Goal: Task Accomplishment & Management: Use online tool/utility

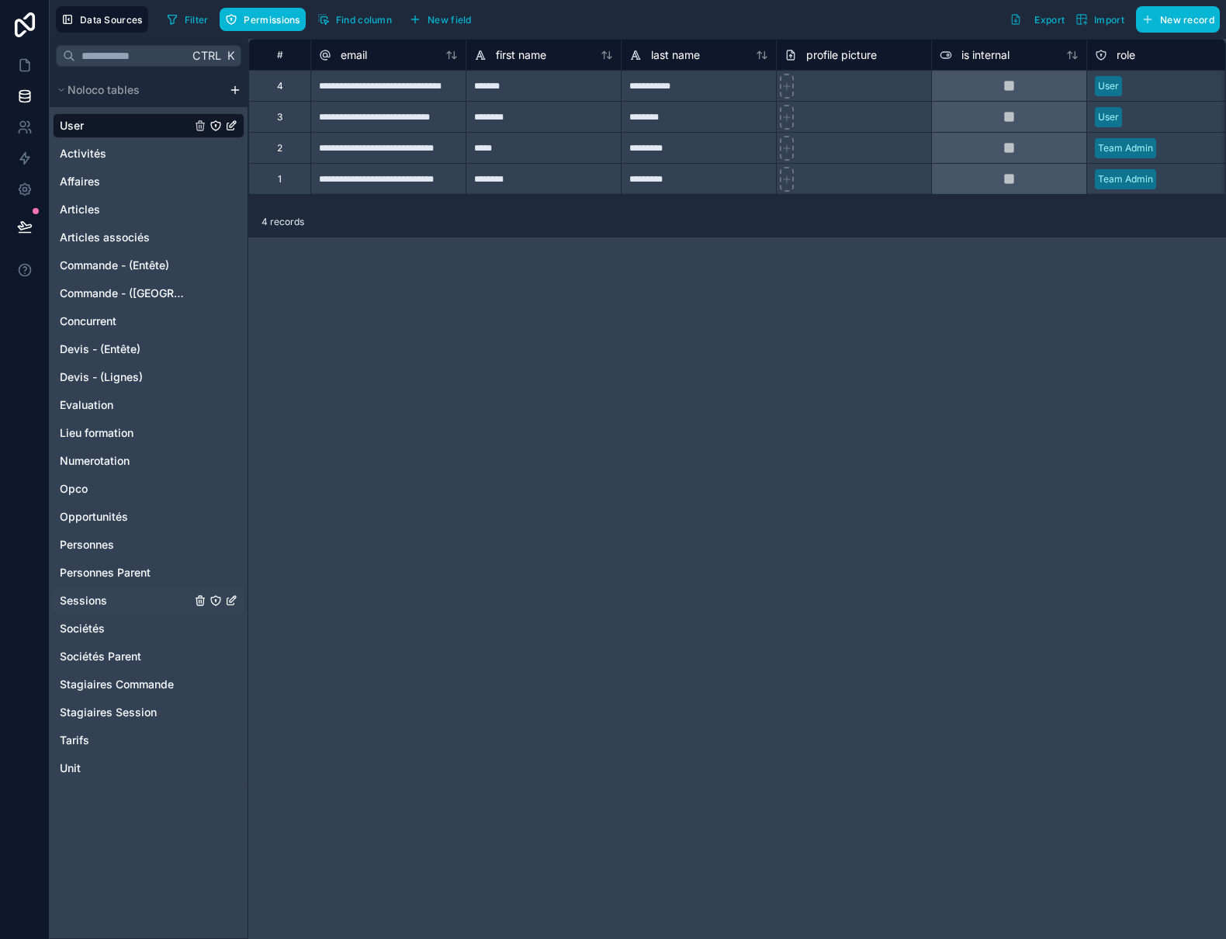
click at [95, 605] on span "Sessions" at bounding box center [83, 601] width 47 height 16
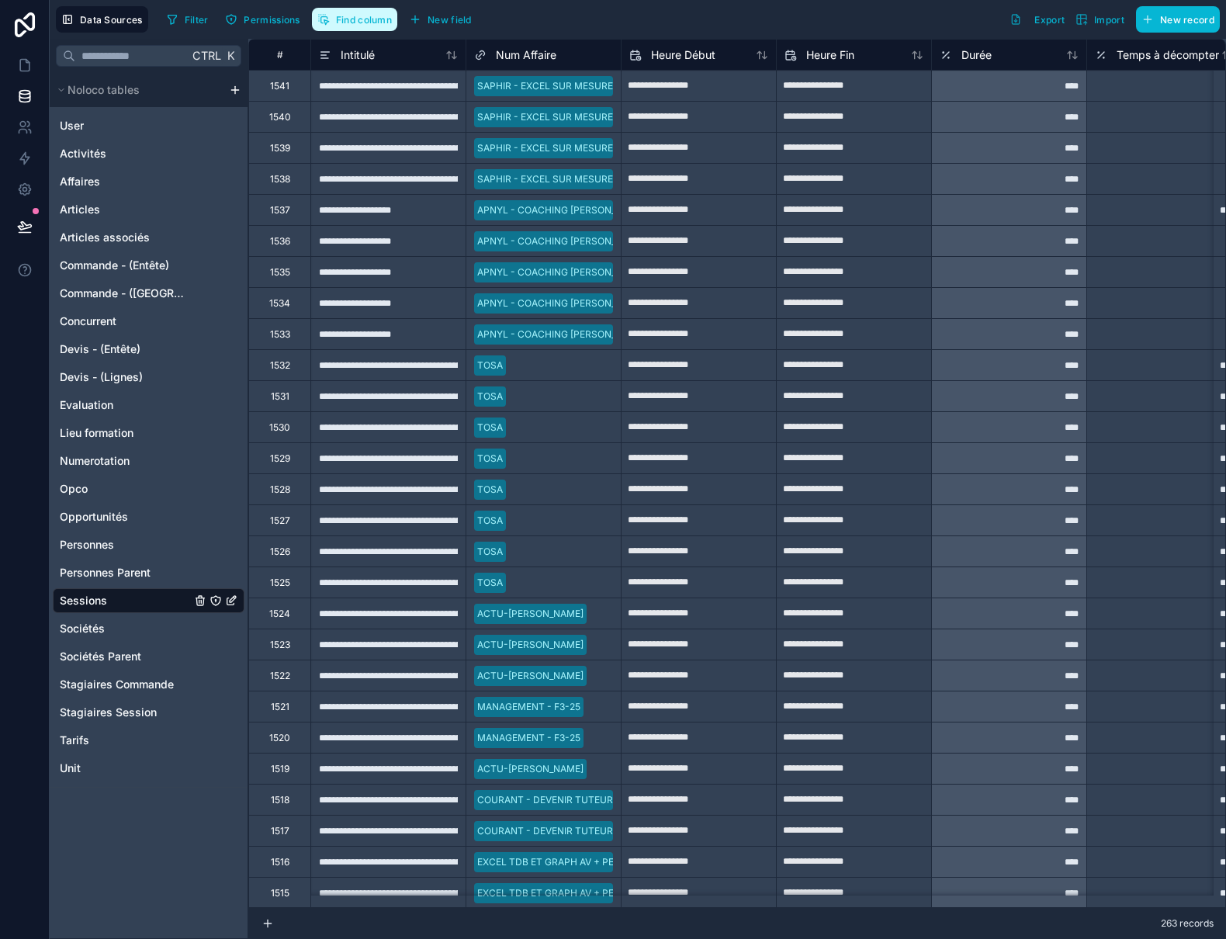
click at [351, 16] on span "Find column" at bounding box center [364, 20] width 56 height 12
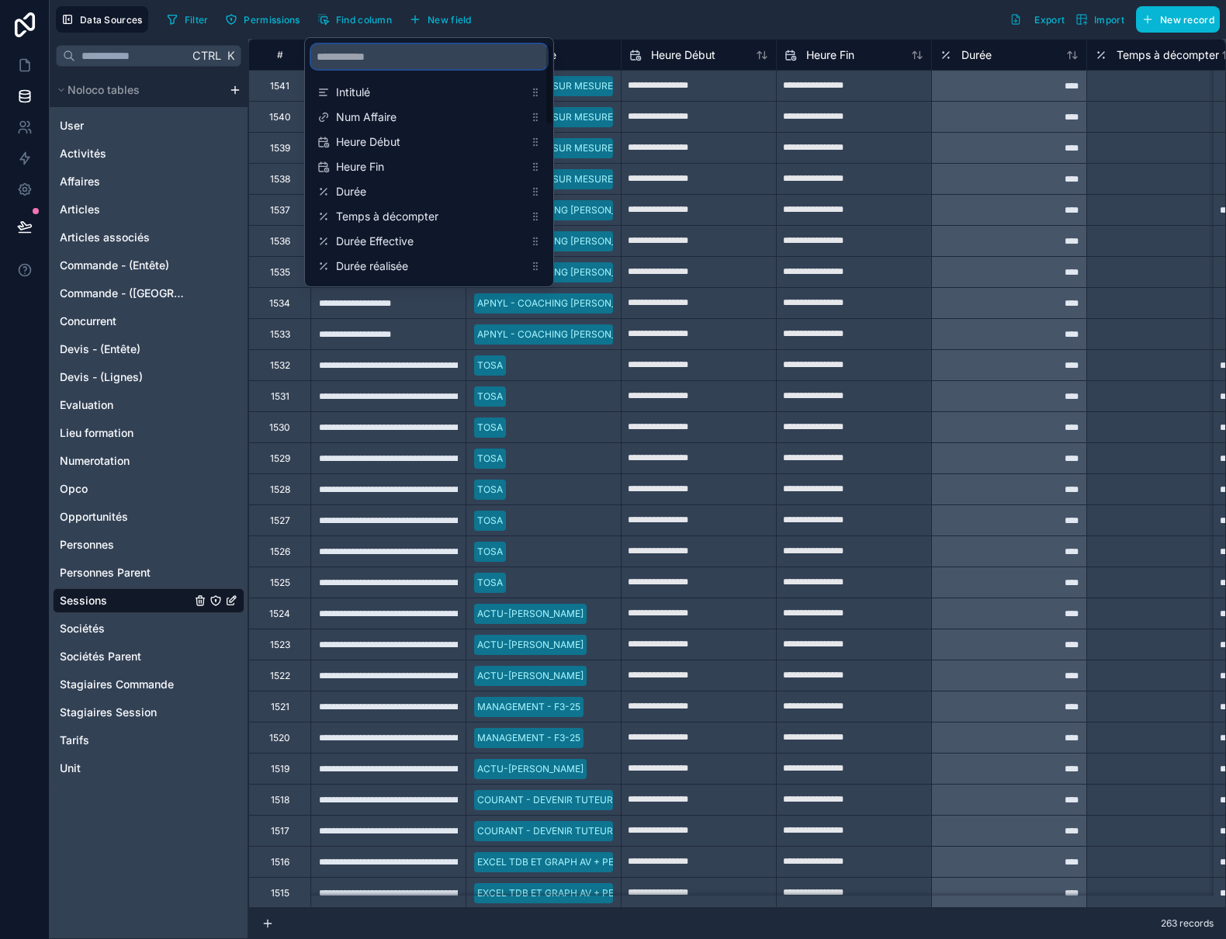
click at [351, 57] on input "scrollable content" at bounding box center [429, 56] width 236 height 25
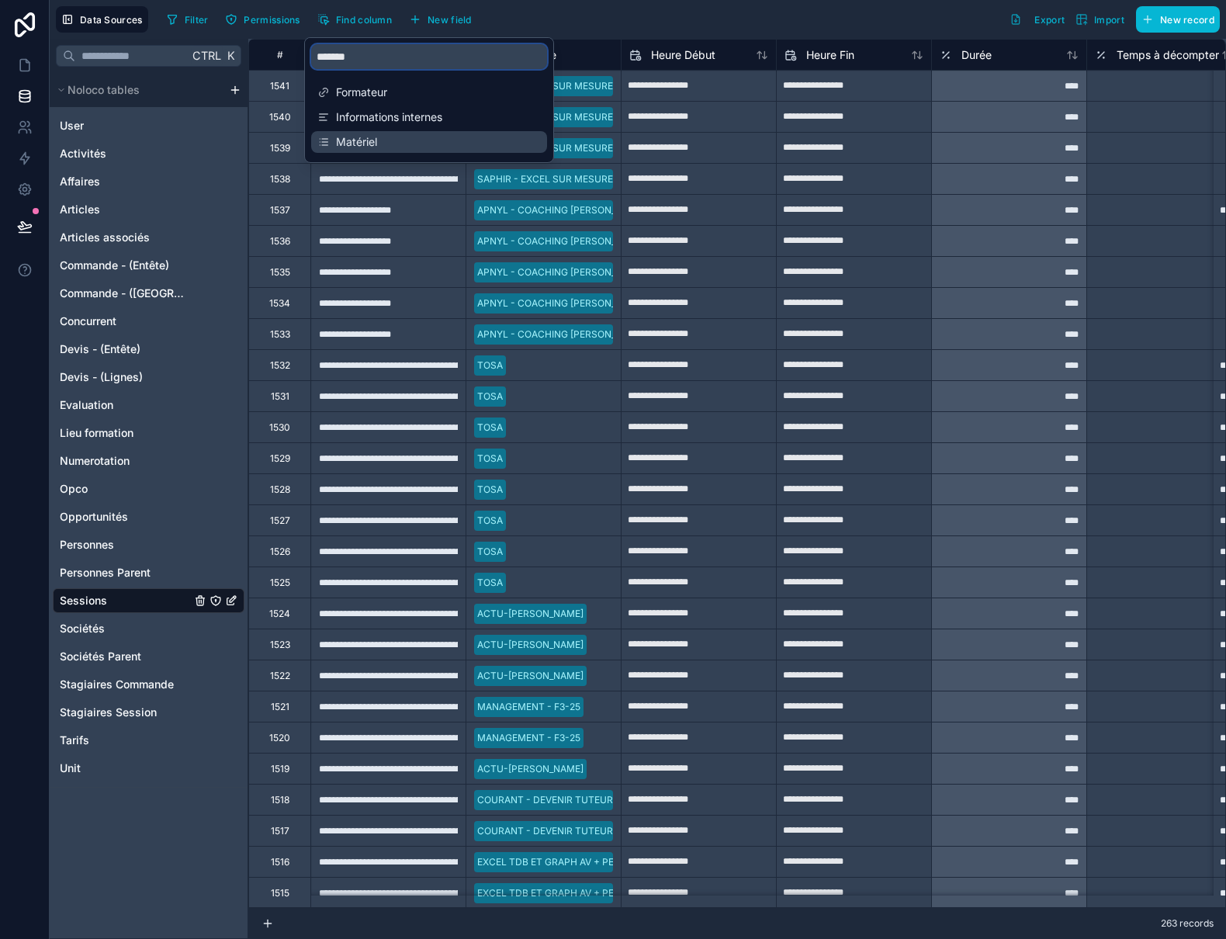
type input "*******"
click at [362, 143] on span "Matériel" at bounding box center [430, 142] width 188 height 16
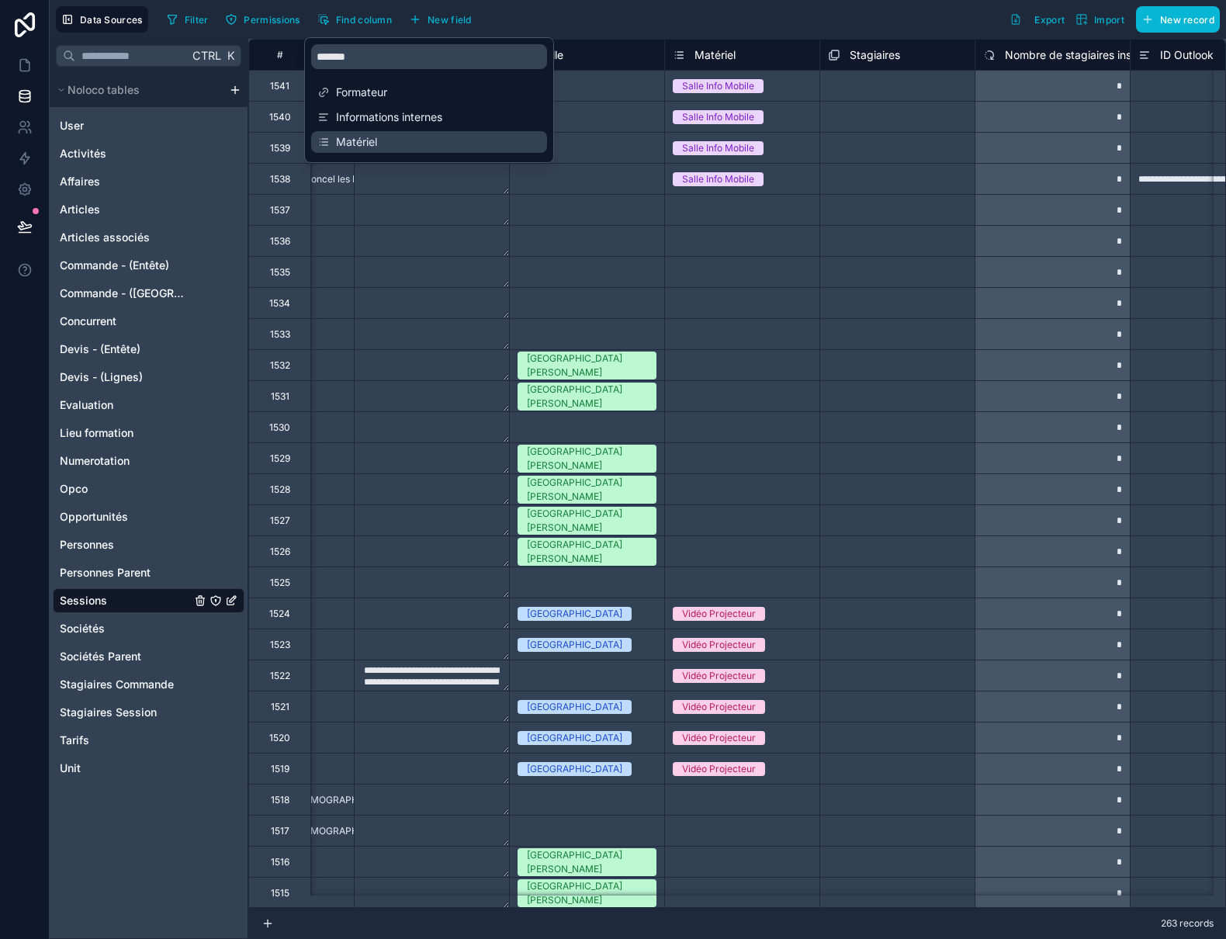
scroll to position [0, 2483]
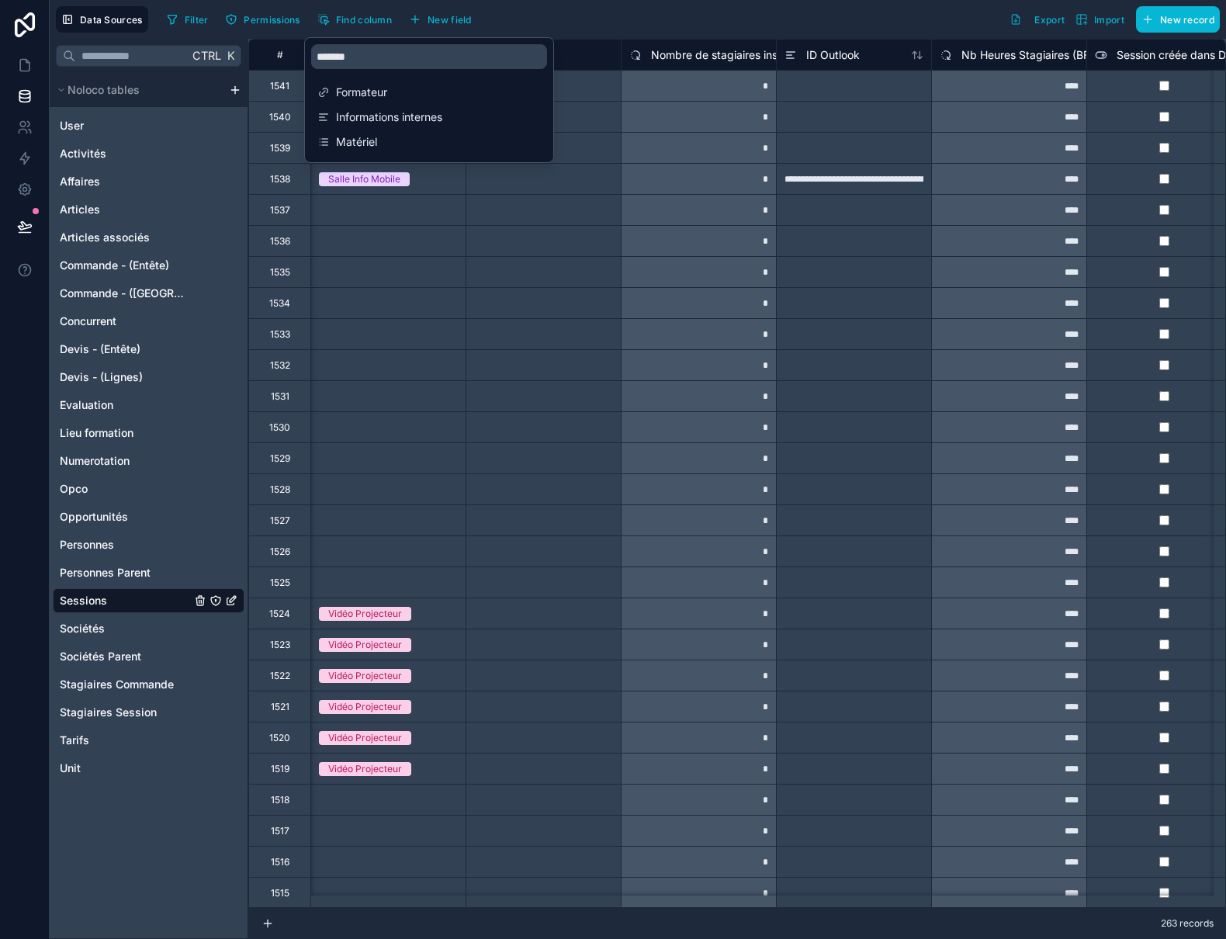
click at [551, 345] on div "Select a Stagiaires" at bounding box center [543, 334] width 154 height 30
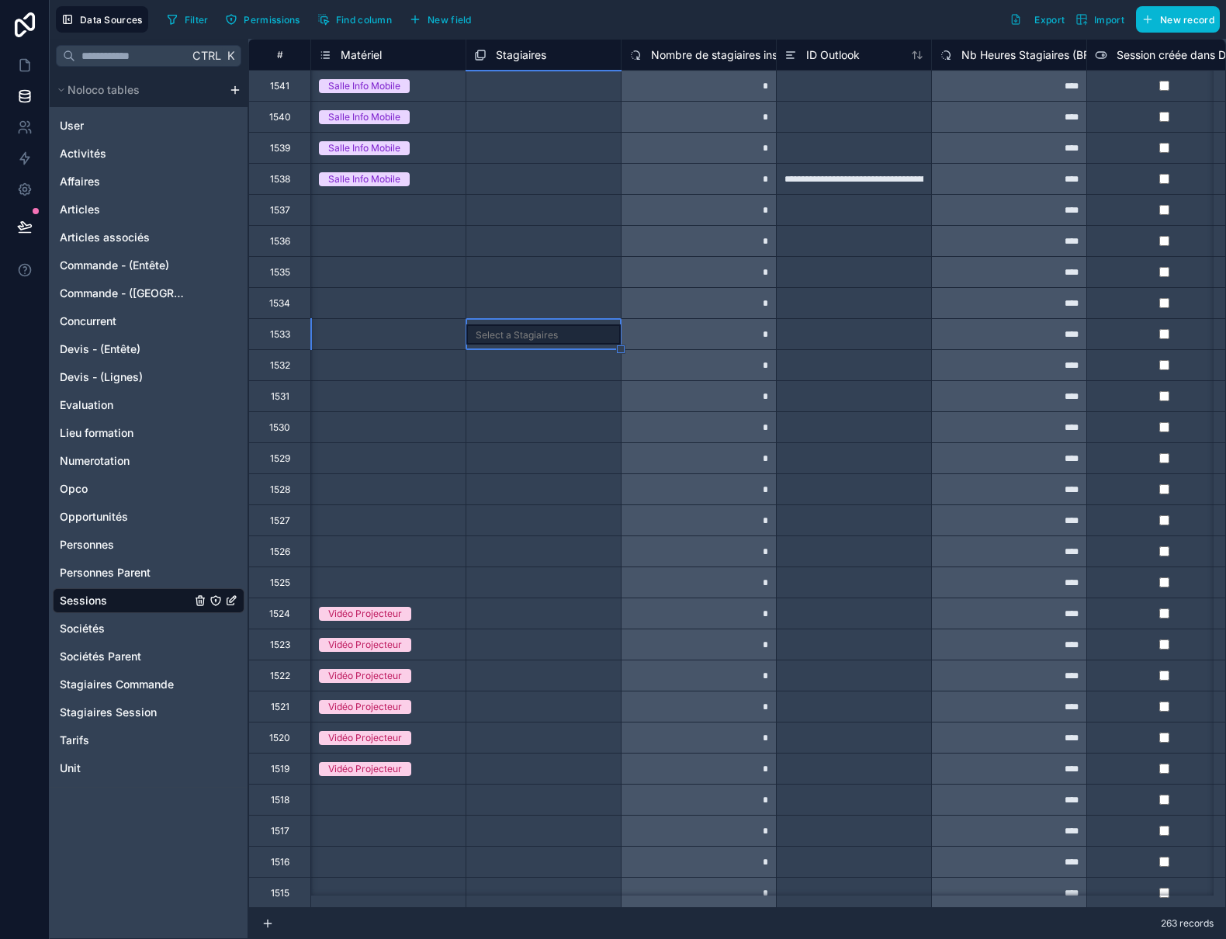
click at [365, 50] on span "Matériel" at bounding box center [361, 55] width 41 height 16
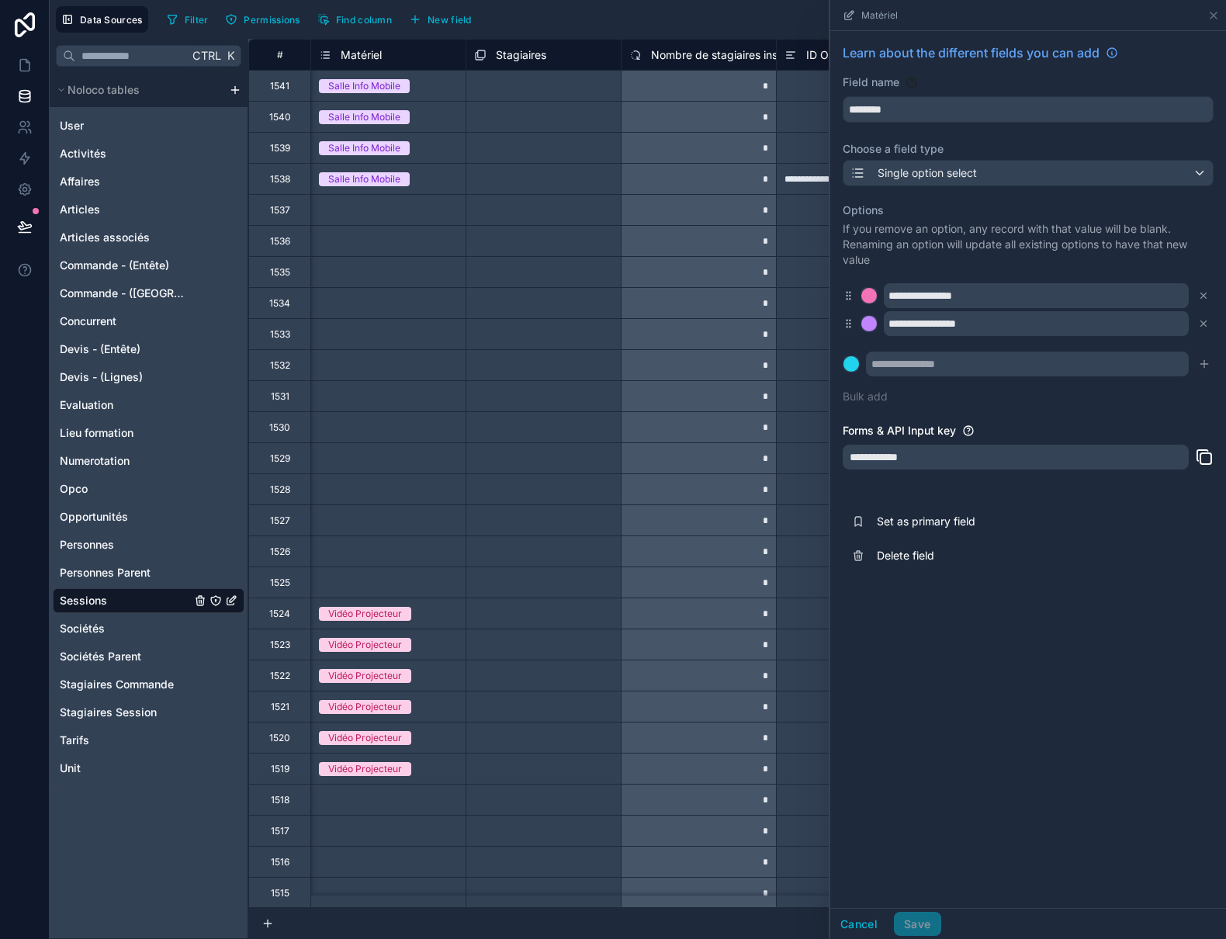
click at [1044, 848] on div "**********" at bounding box center [1028, 469] width 396 height 877
click at [438, 23] on span "New field" at bounding box center [450, 20] width 44 height 12
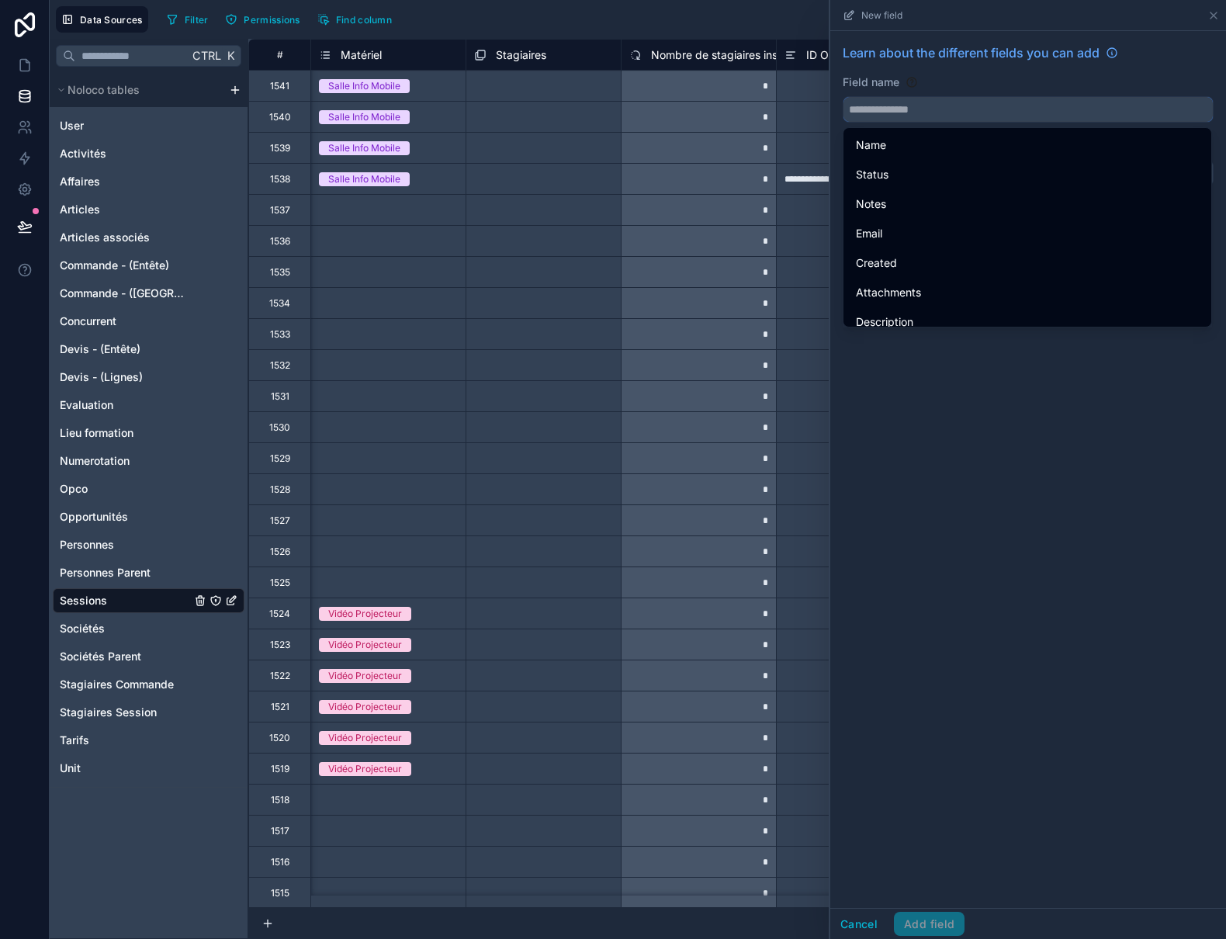
click at [903, 109] on input "text" at bounding box center [1027, 109] width 369 height 25
type input "*"
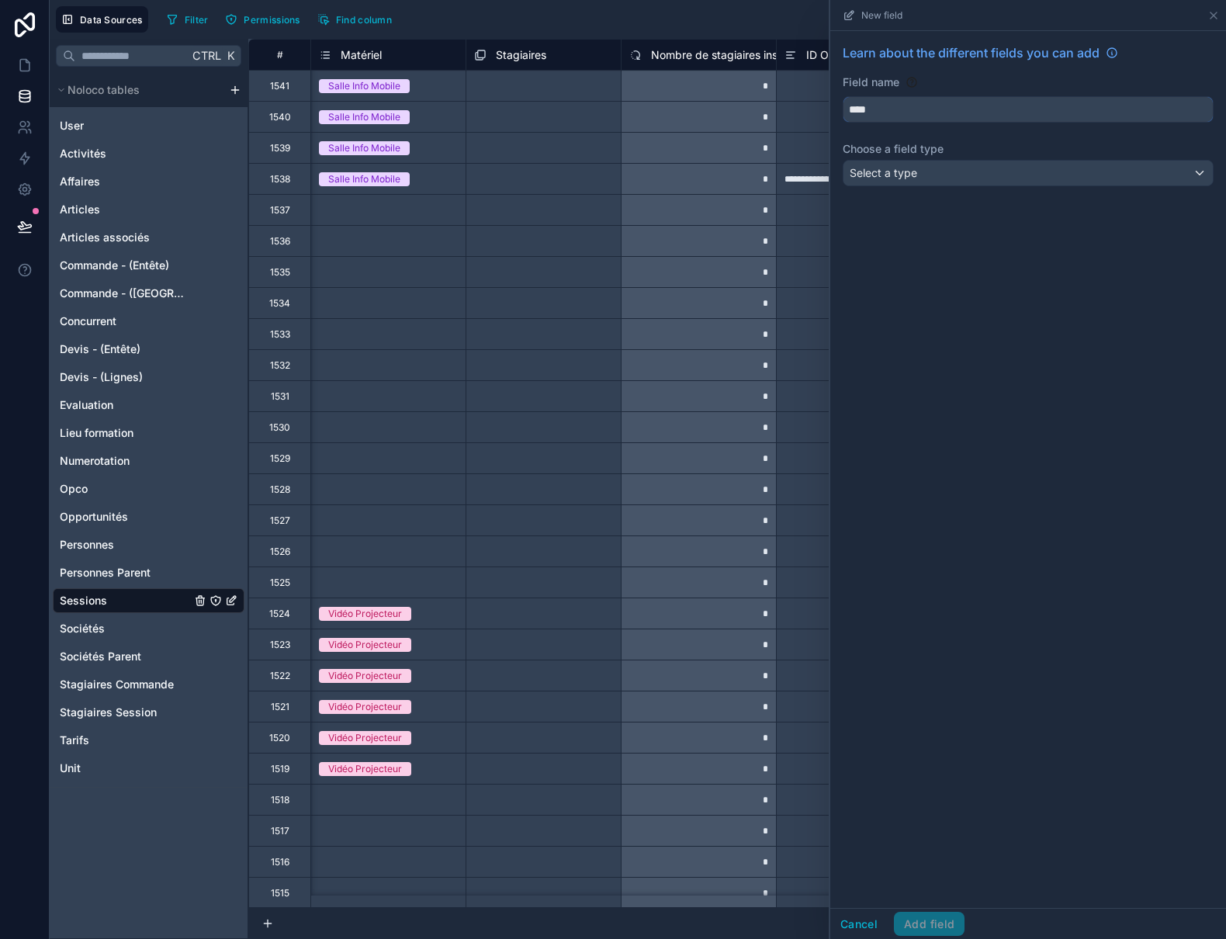
click at [955, 113] on input "****" at bounding box center [1027, 109] width 369 height 25
paste input "**********"
type input "**********"
click at [917, 173] on div "Select a type" at bounding box center [1027, 173] width 369 height 25
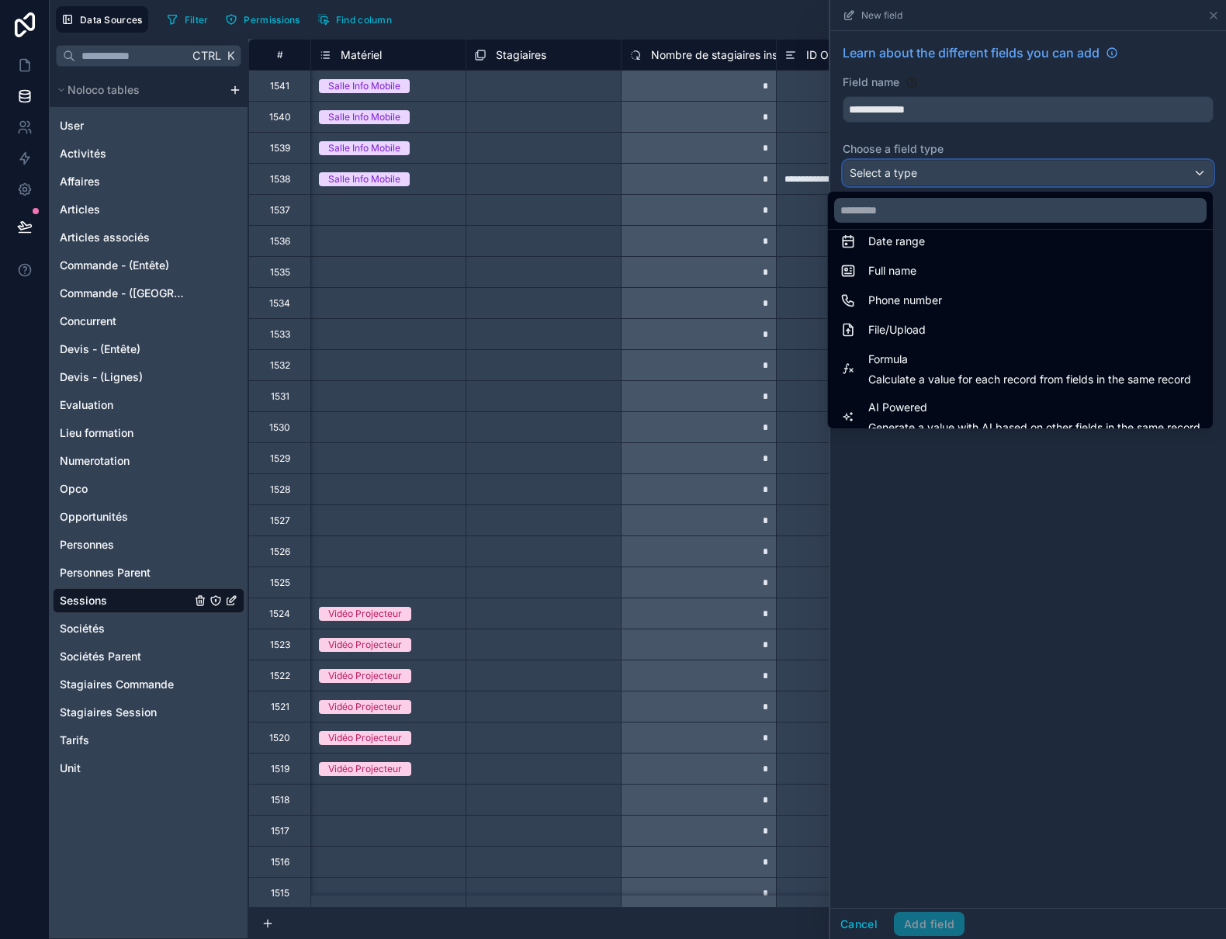
scroll to position [310, 0]
click at [886, 369] on div "Formula Calculate a value for each record from fields in the same record" at bounding box center [1029, 367] width 323 height 37
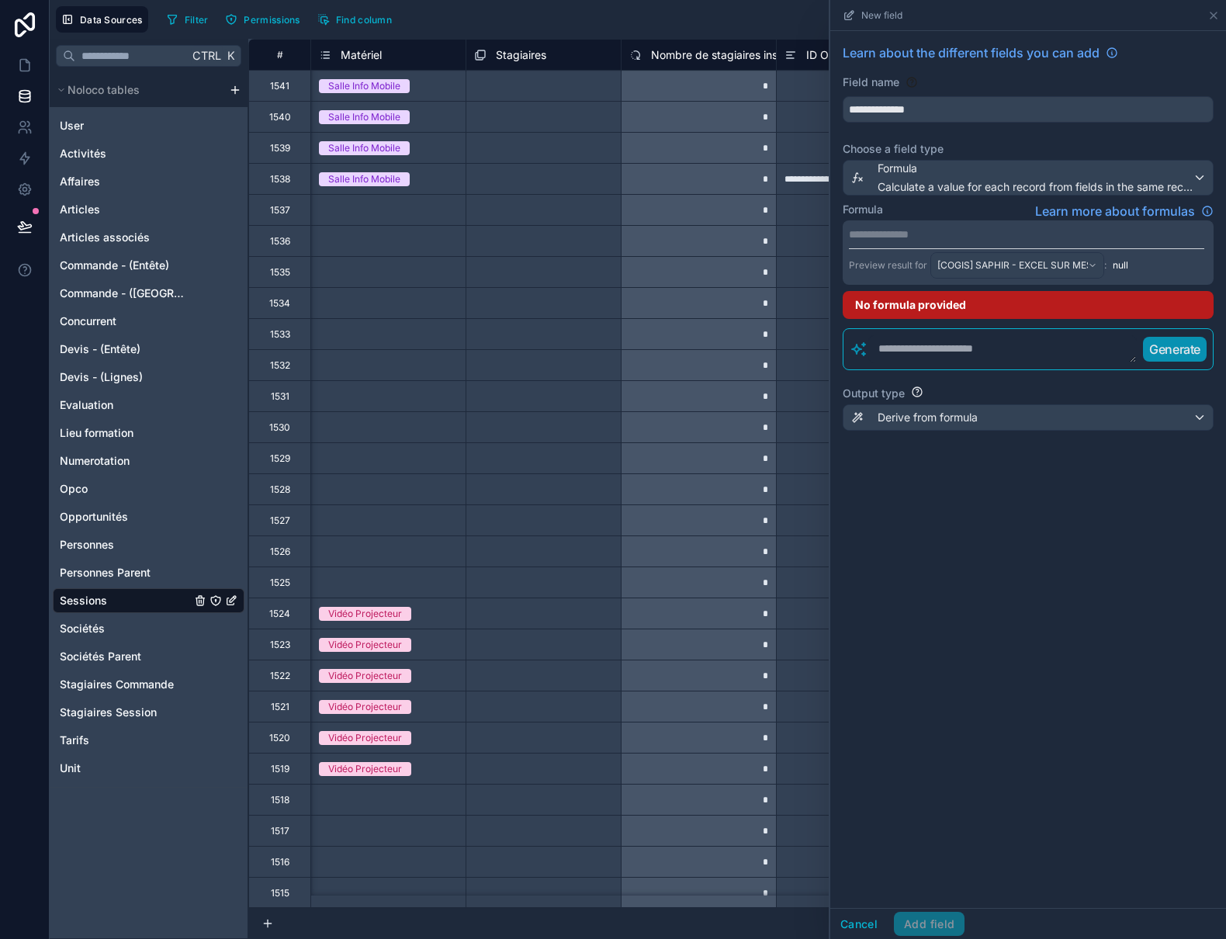
click at [871, 234] on p "**********" at bounding box center [1026, 235] width 355 height 16
click at [963, 689] on div "**********" at bounding box center [1028, 469] width 396 height 877
click at [889, 356] on textarea at bounding box center [1002, 349] width 268 height 28
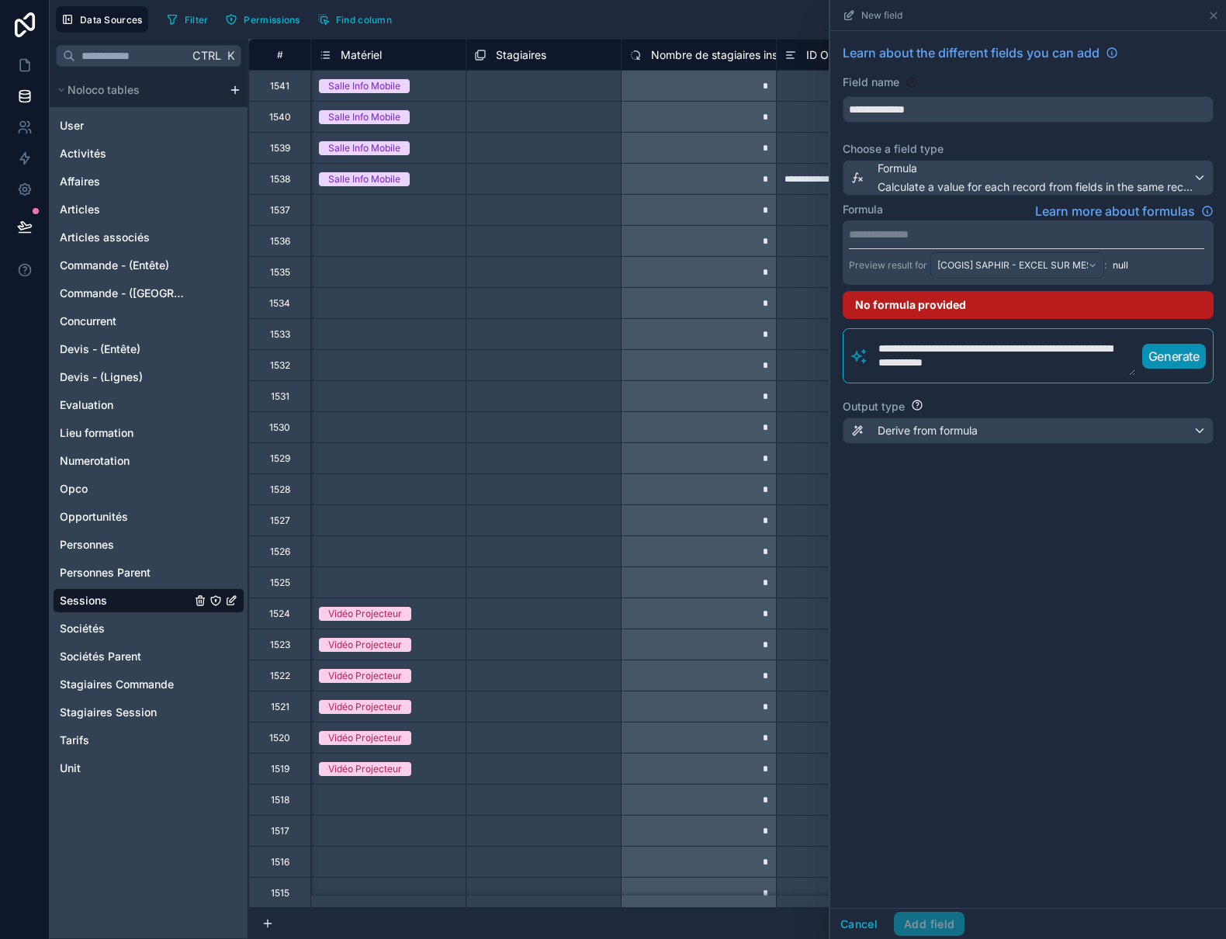
type textarea "**********"
click at [1168, 355] on p "Generate" at bounding box center [1173, 356] width 51 height 19
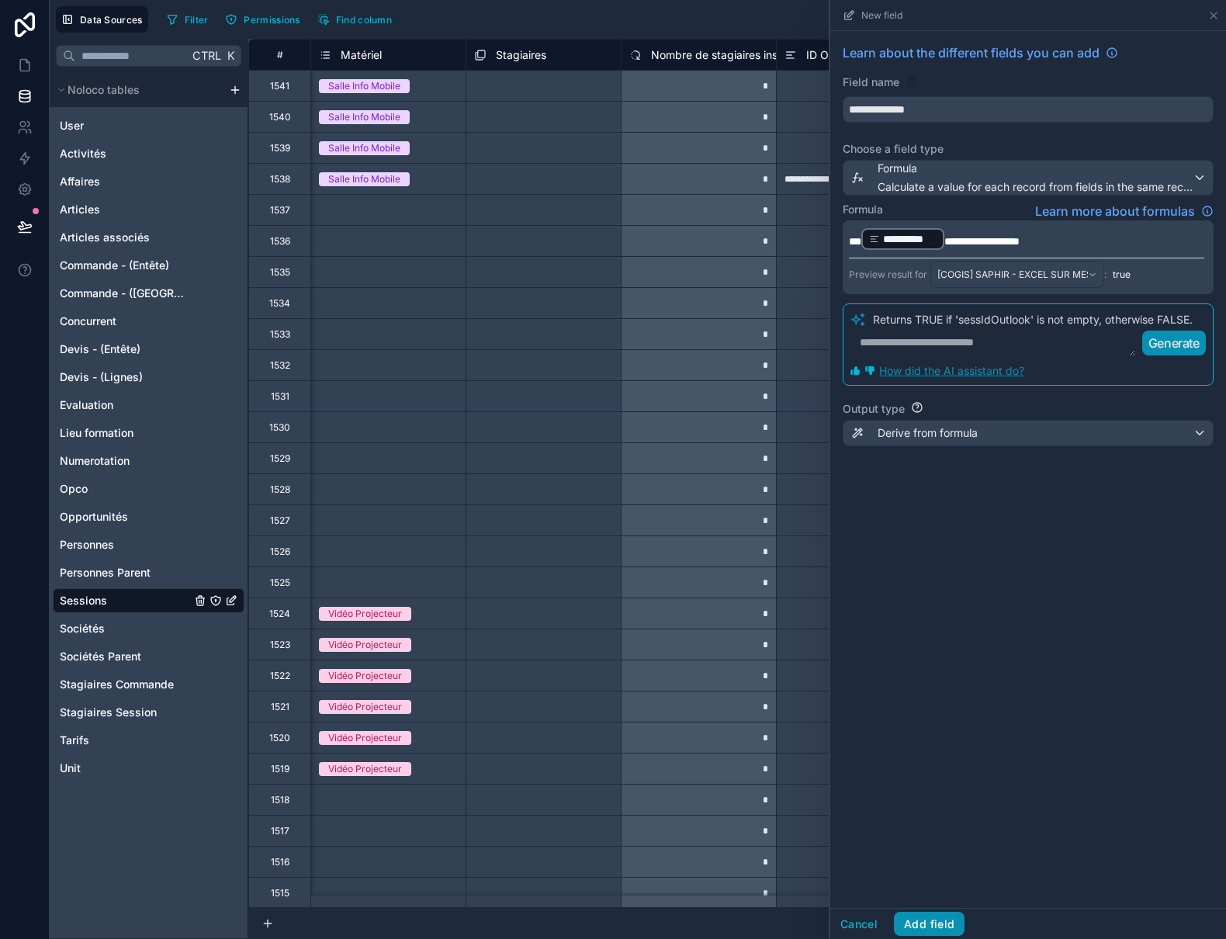
click at [940, 920] on button "Add field" at bounding box center [929, 924] width 71 height 25
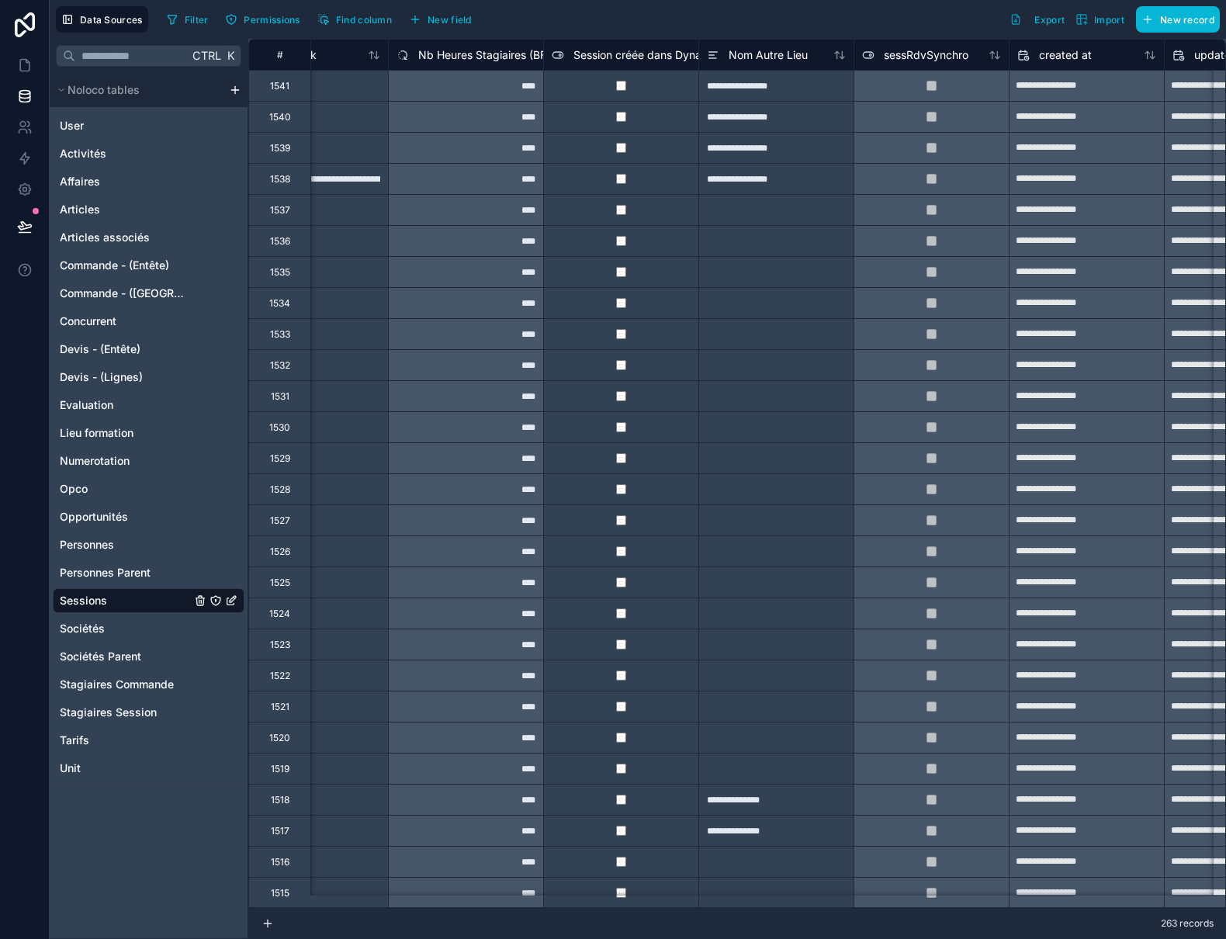
scroll to position [0, 3097]
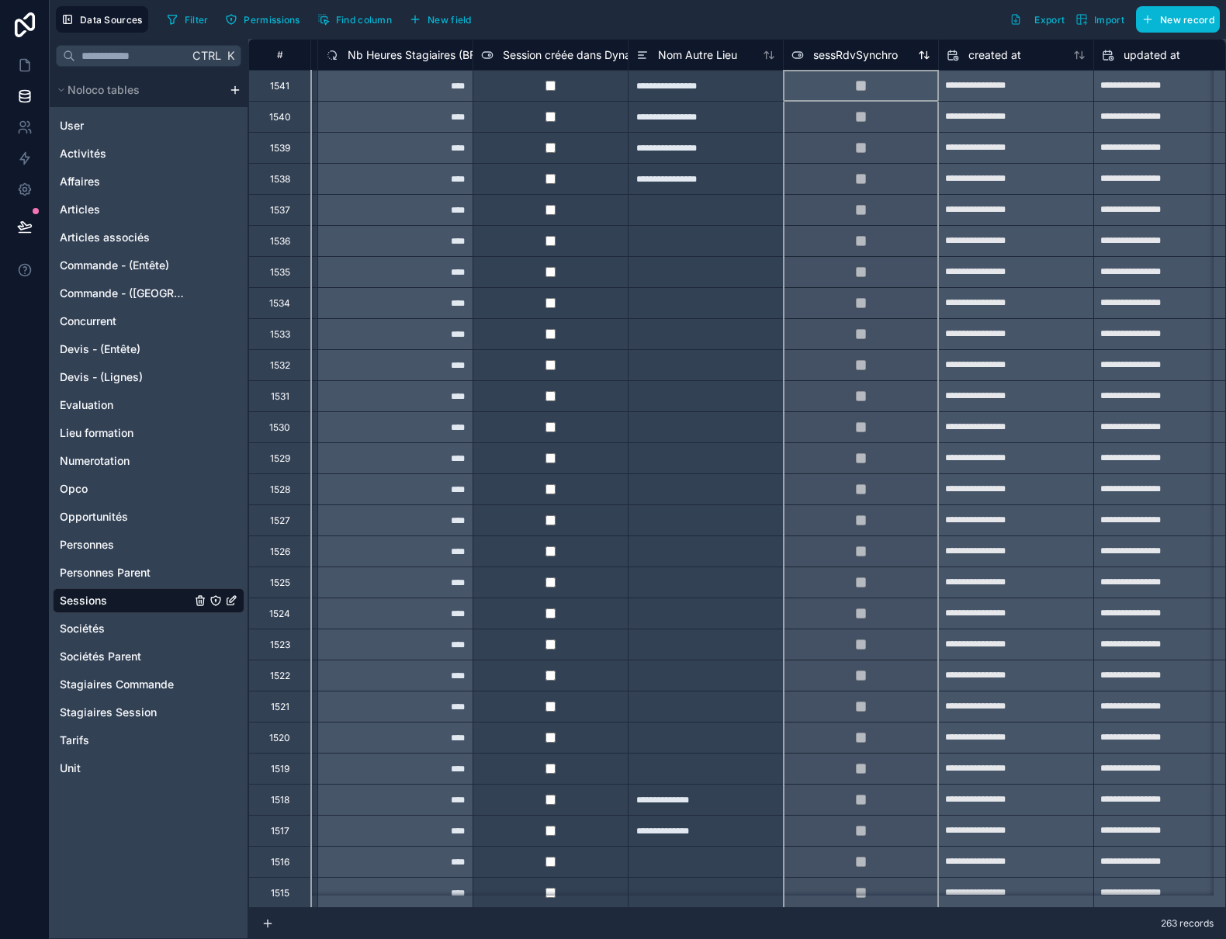
click at [838, 50] on span "sessRdvSynchro" at bounding box center [855, 55] width 85 height 16
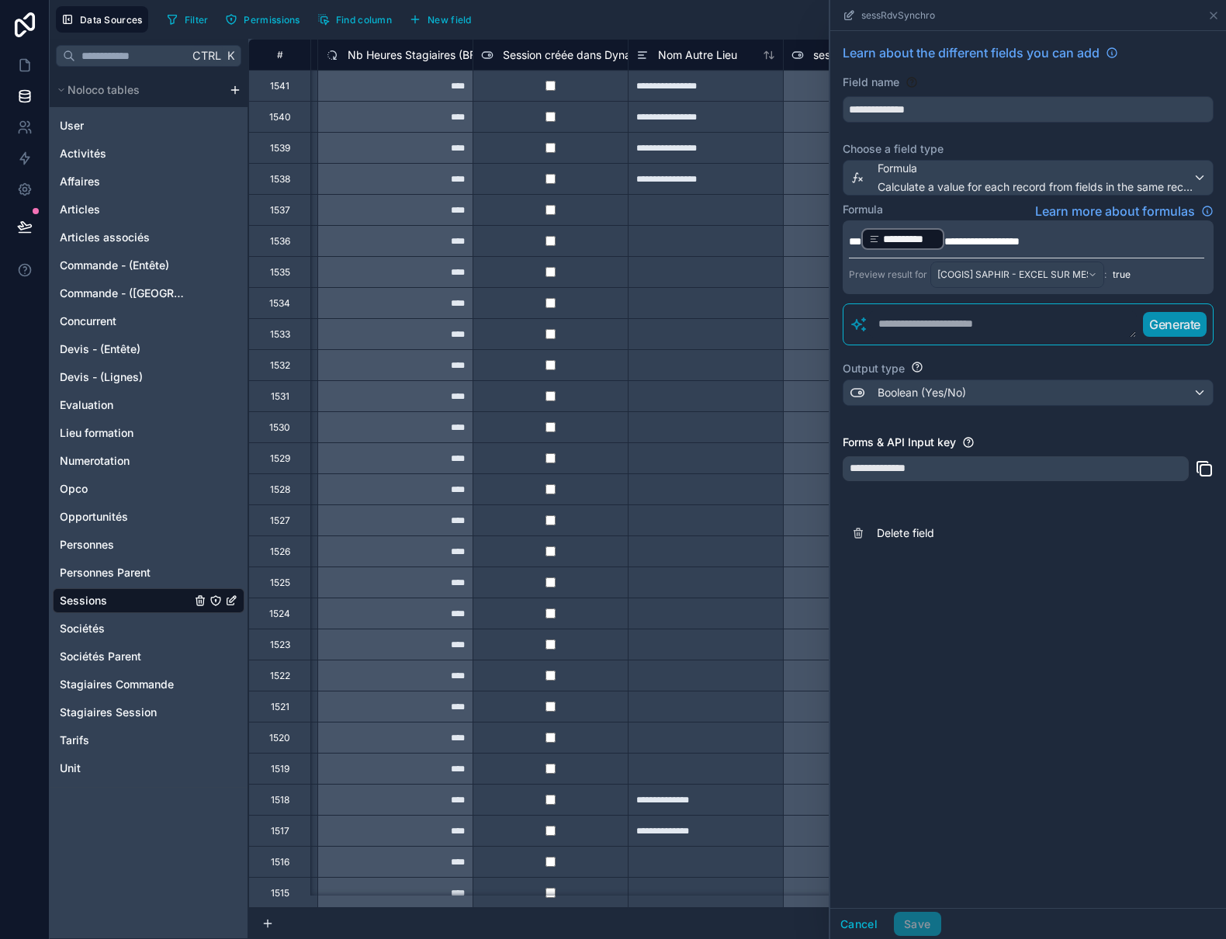
click at [859, 243] on span "***" at bounding box center [855, 241] width 12 height 11
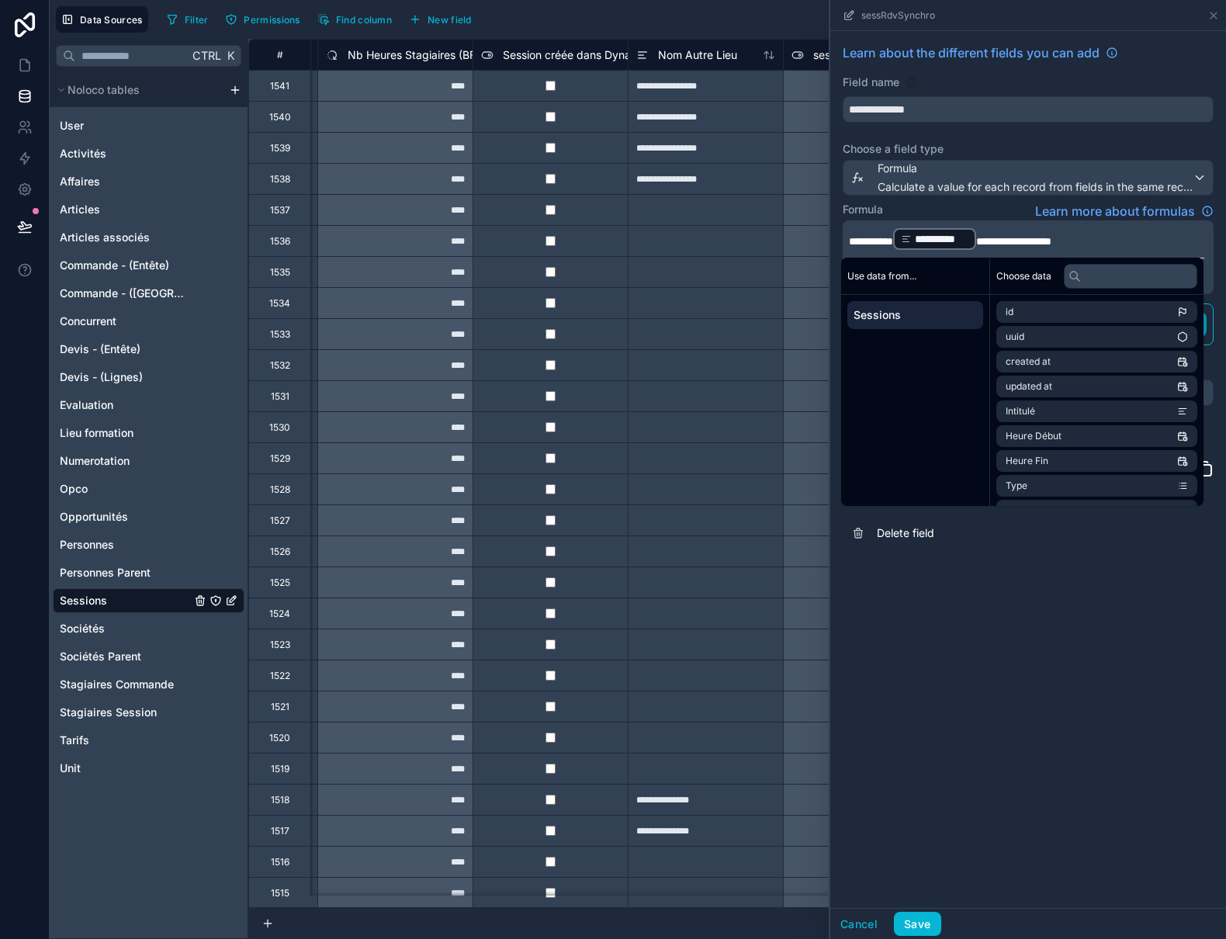
click at [992, 236] on span "**********" at bounding box center [1013, 241] width 75 height 11
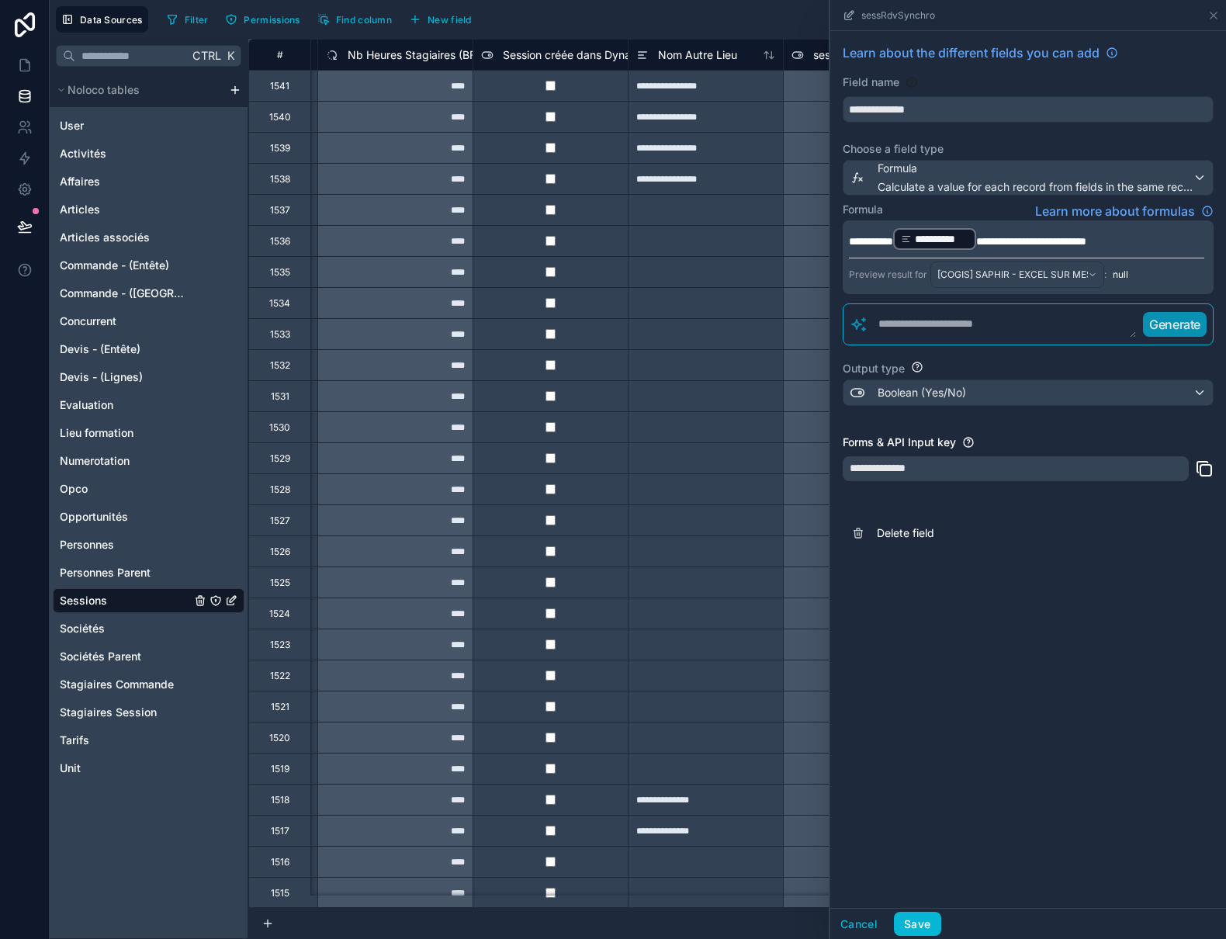
click at [1009, 746] on div "**********" at bounding box center [1028, 469] width 396 height 877
click at [888, 244] on span "**********" at bounding box center [871, 241] width 44 height 11
click at [908, 932] on button "Save" at bounding box center [917, 924] width 47 height 25
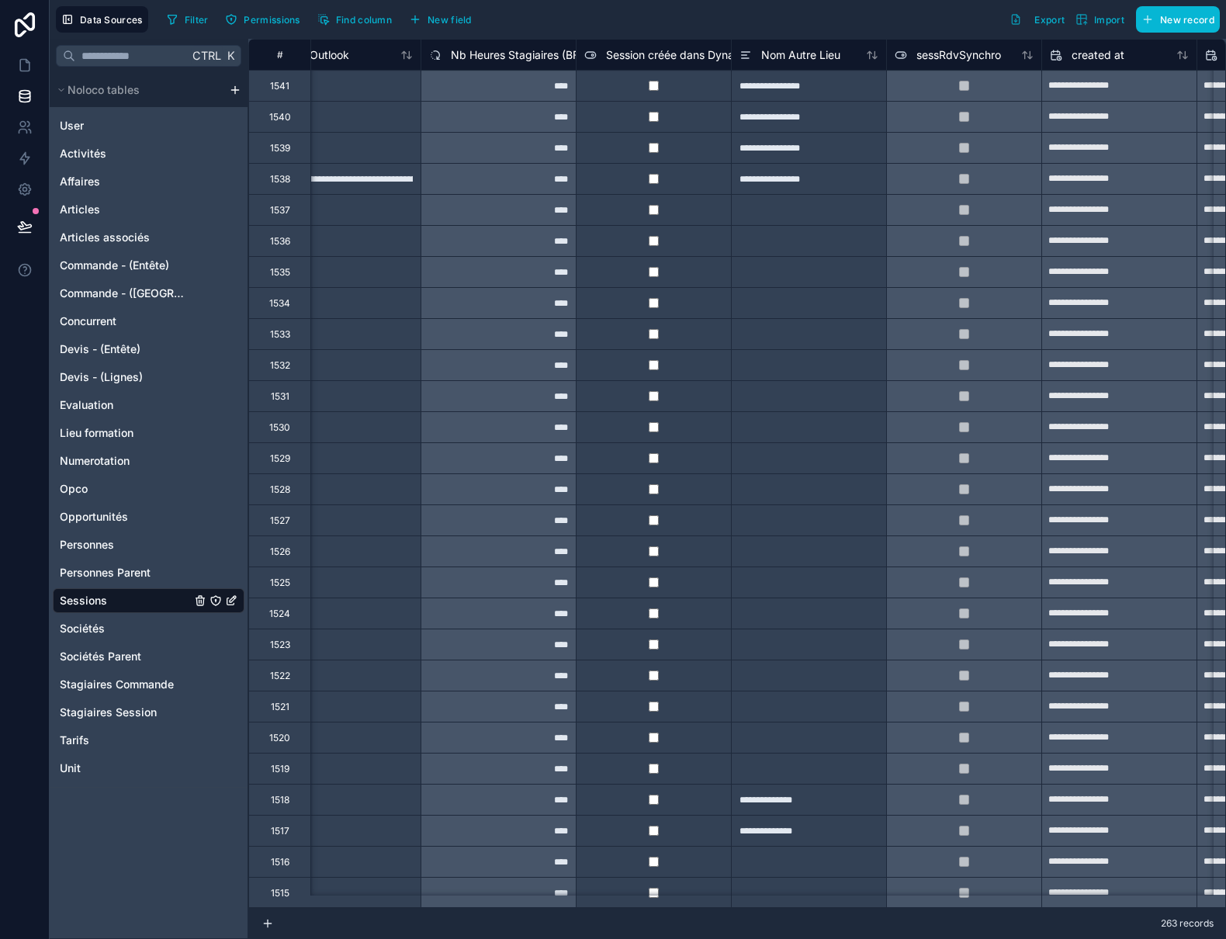
scroll to position [0, 3107]
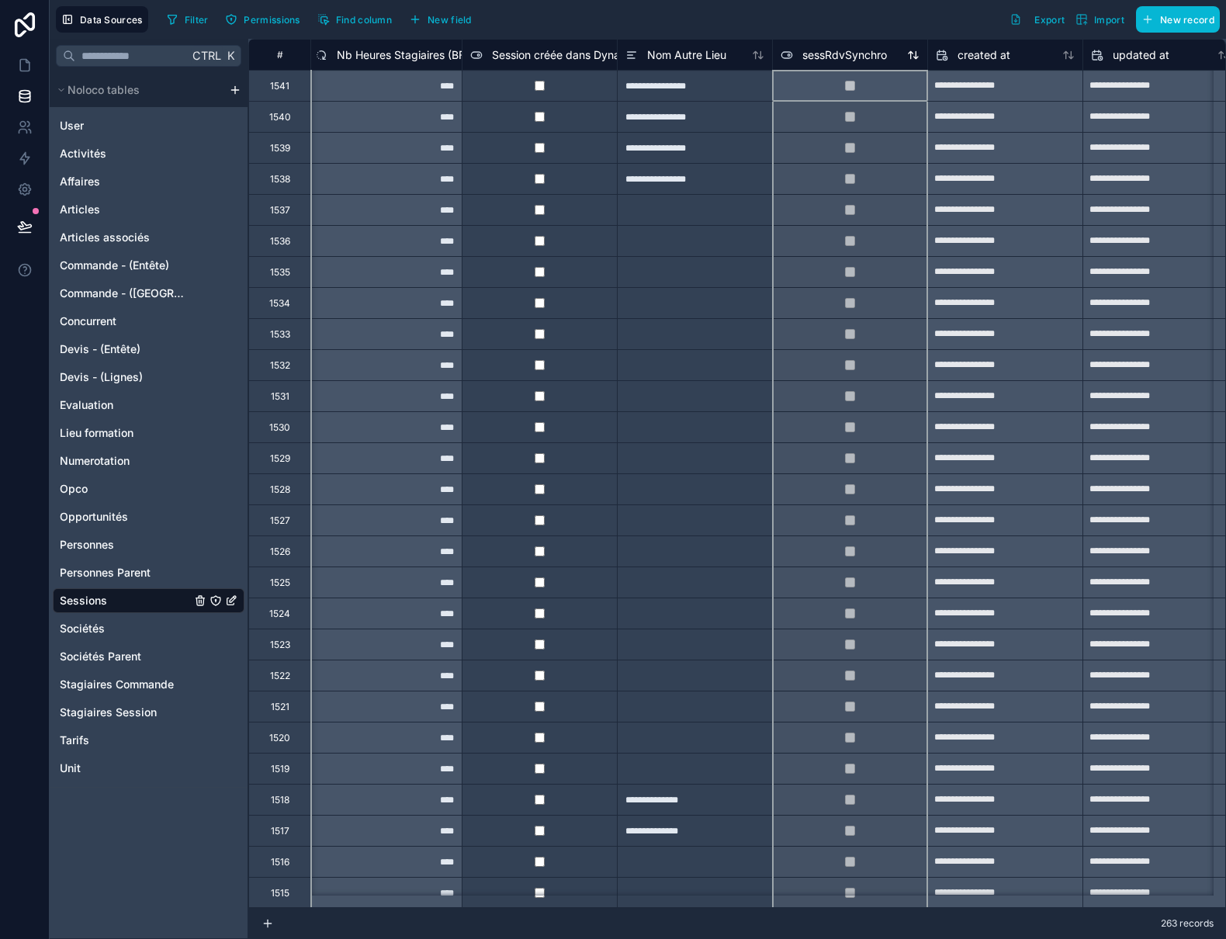
click at [841, 54] on span "sessRdvSynchro" at bounding box center [844, 55] width 85 height 16
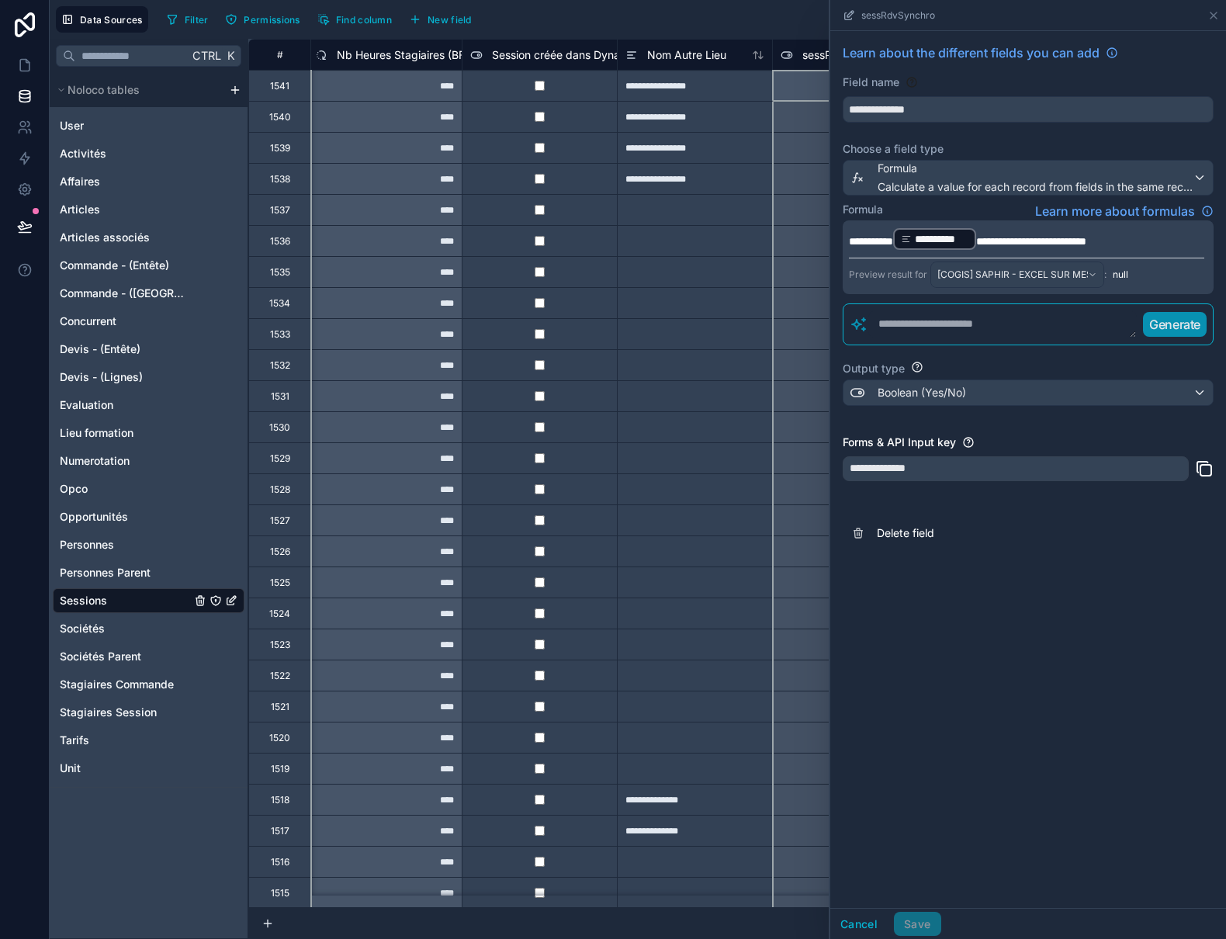
click at [785, 923] on div "263 records" at bounding box center [737, 923] width 978 height 31
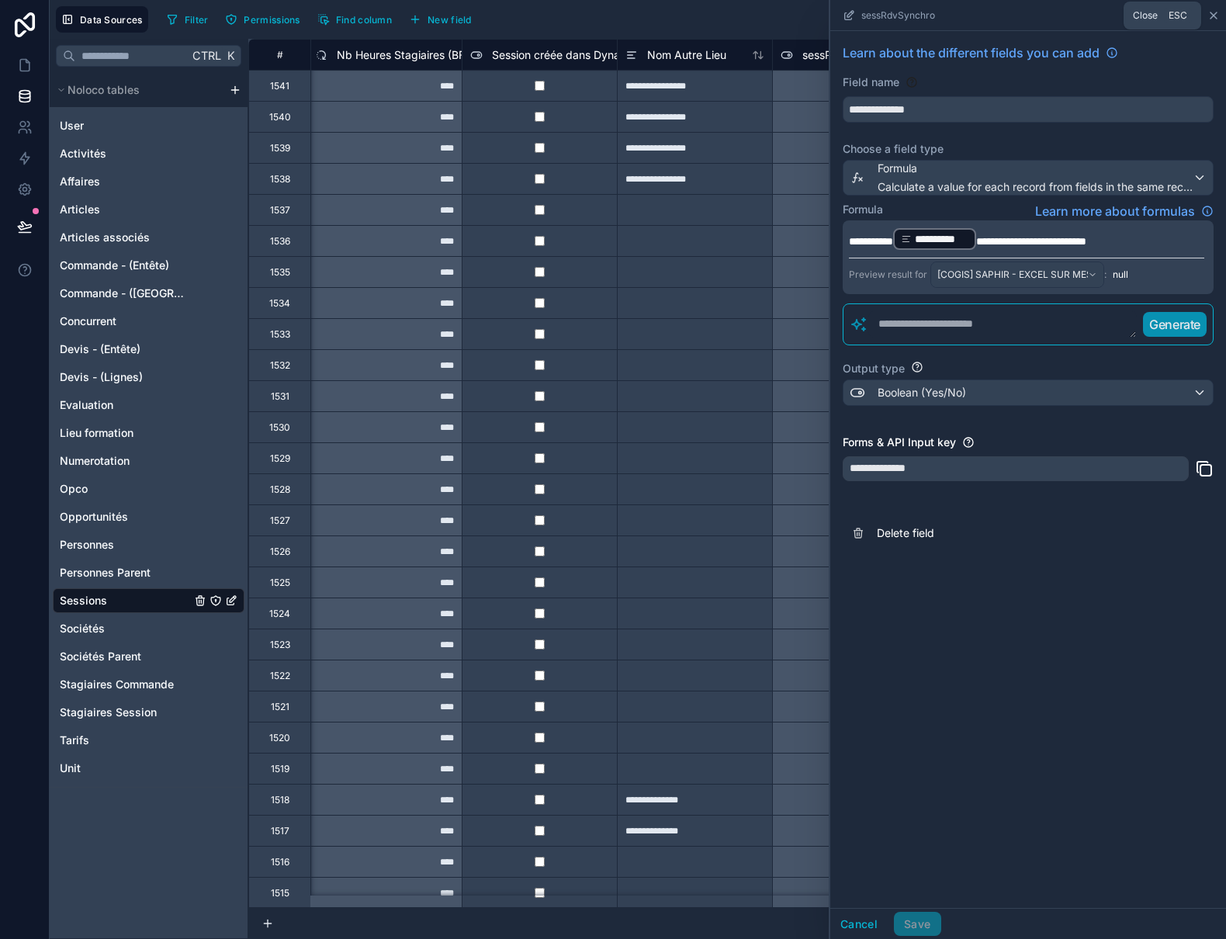
click at [1211, 13] on icon at bounding box center [1213, 15] width 6 height 6
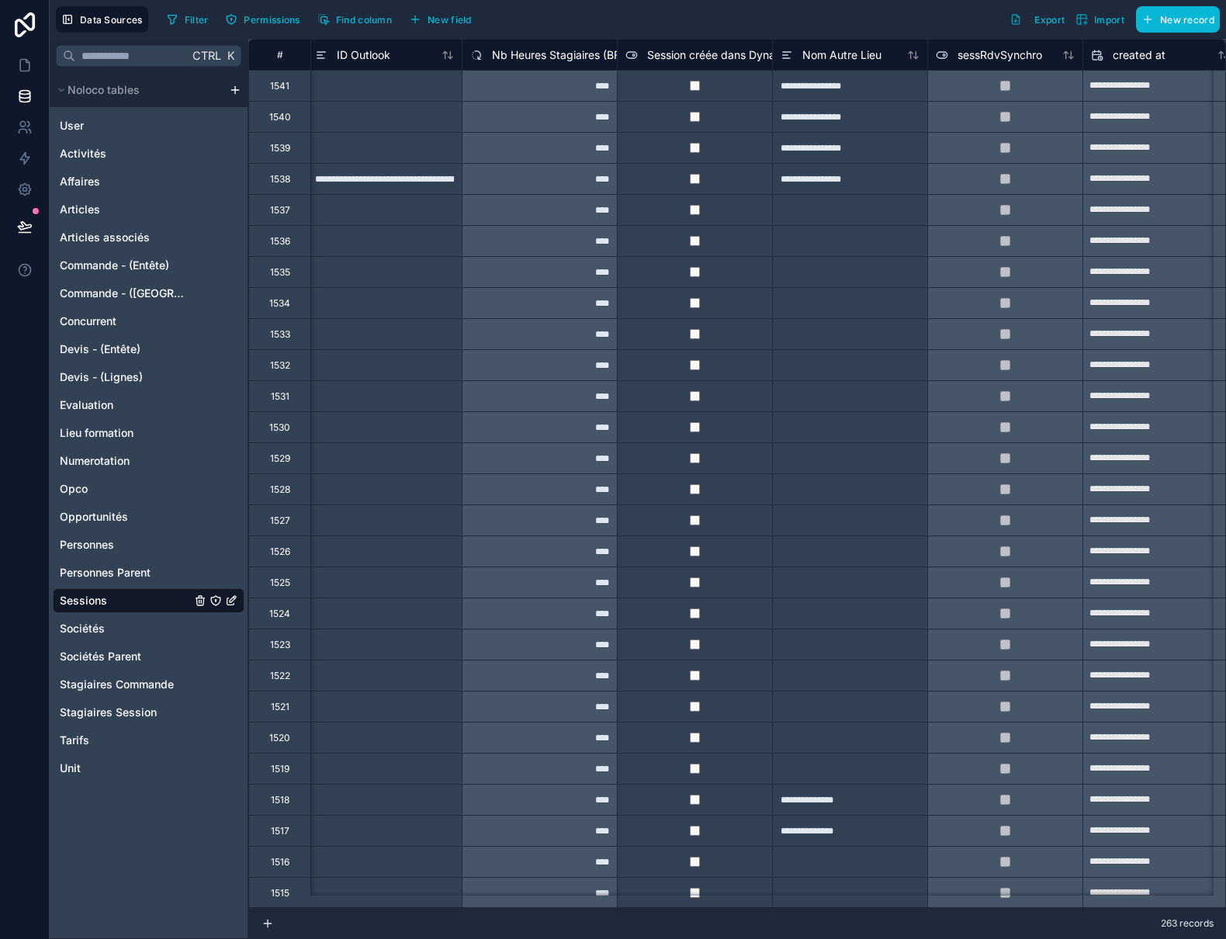
scroll to position [0, 2920]
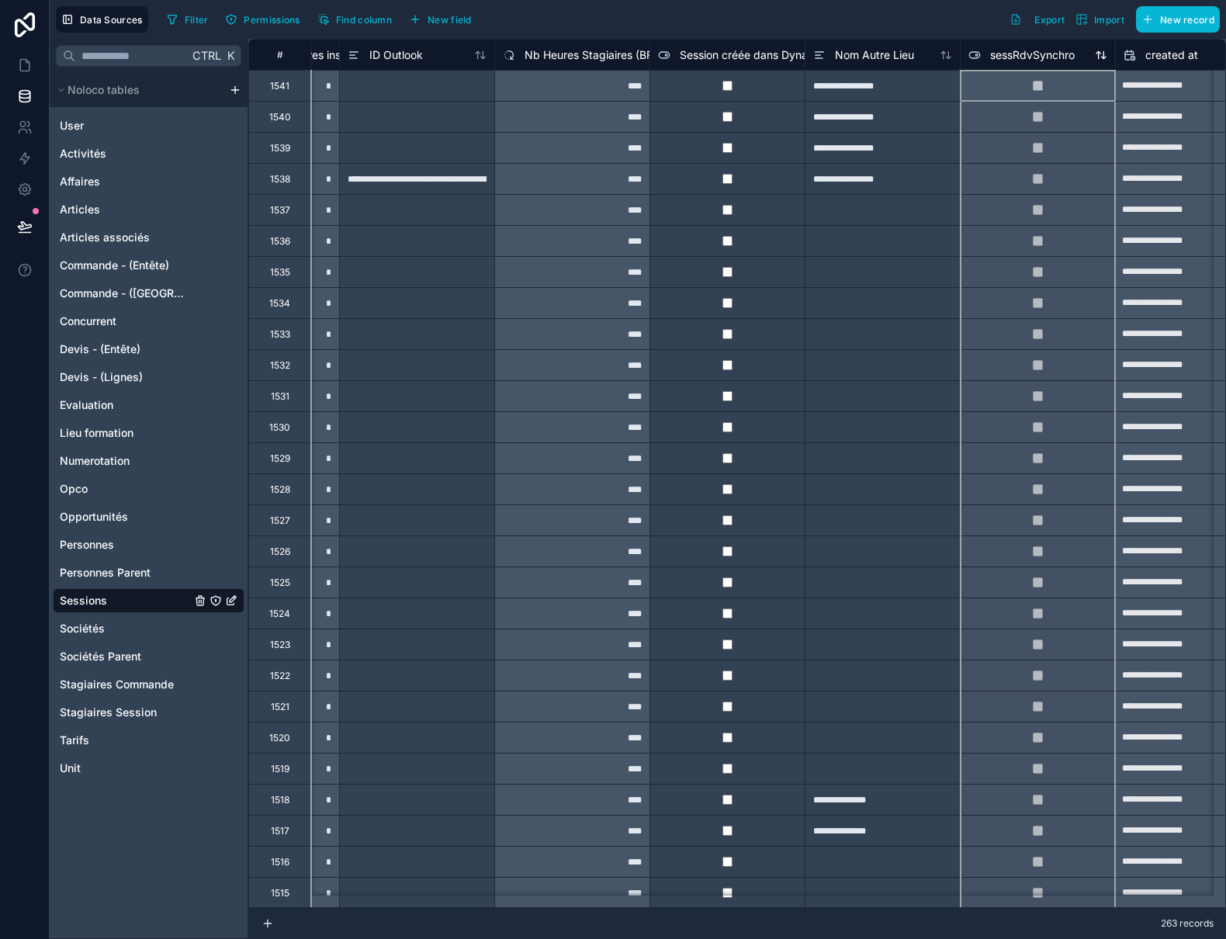
click at [1030, 55] on span "sessRdvSynchro" at bounding box center [1032, 55] width 85 height 16
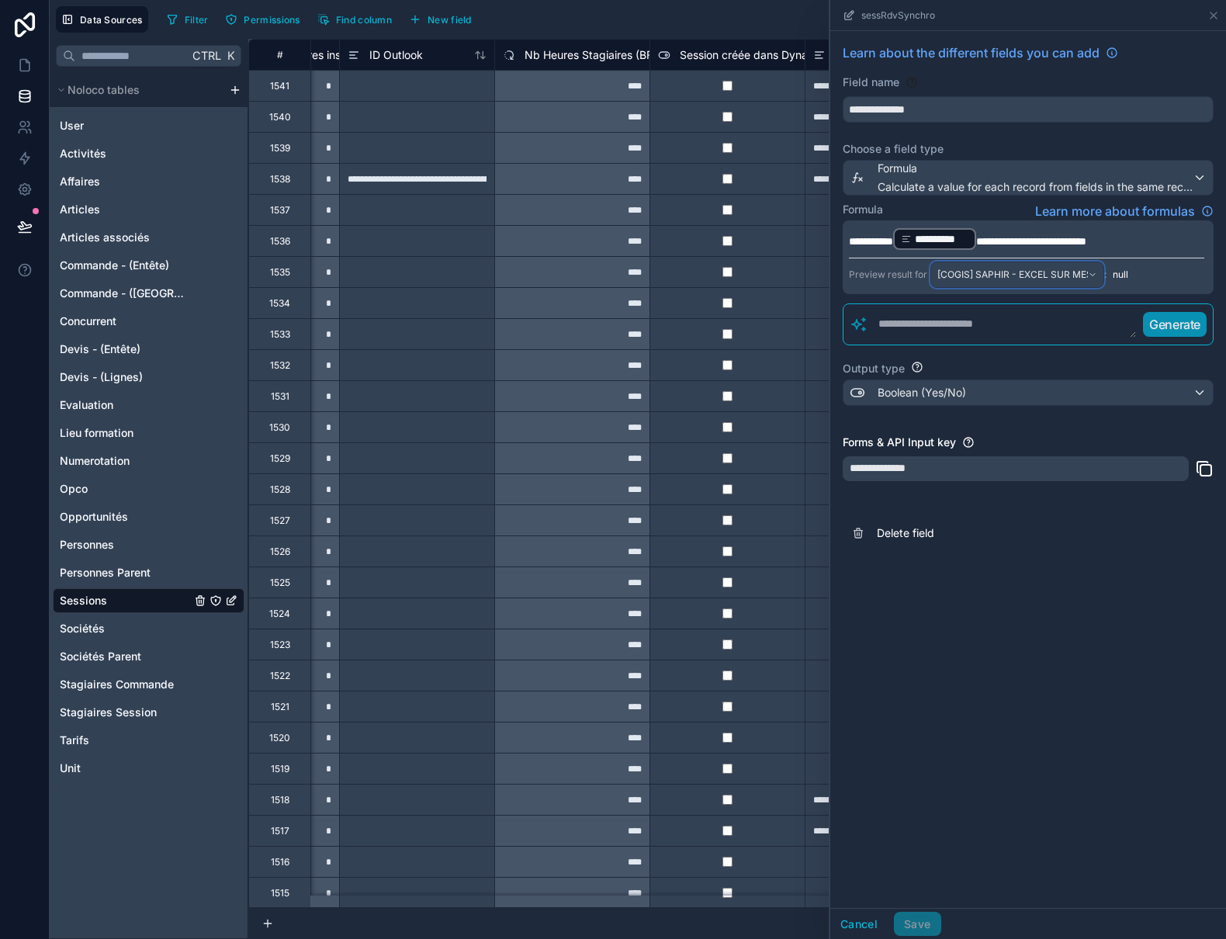
click at [1084, 274] on span "[COGIS] SAPHIR - EXCEL SUR MESURE / 201525 - Jour 4/4" at bounding box center [1012, 274] width 151 height 12
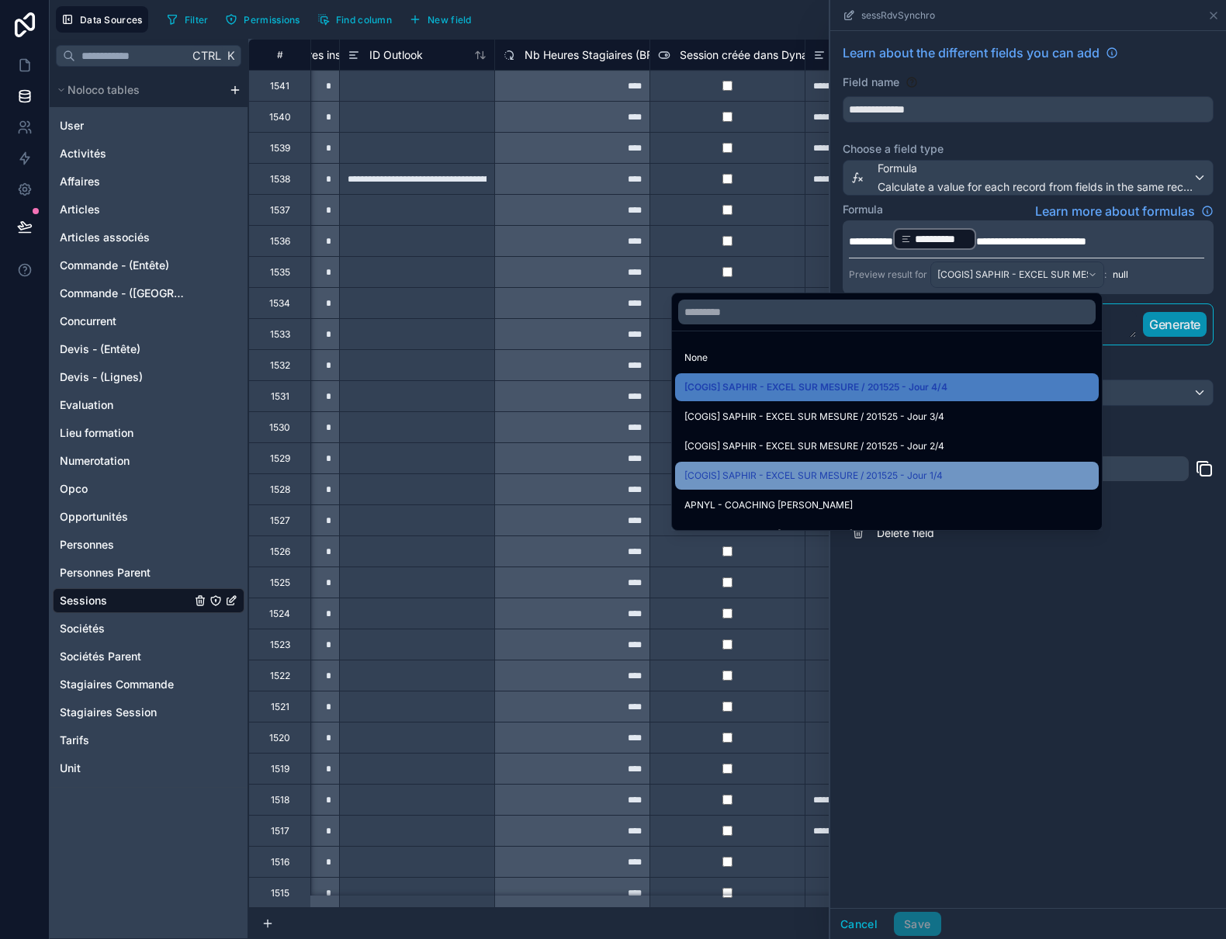
click at [975, 469] on div "[COGIS] SAPHIR - EXCEL SUR MESURE / 201525 - Jour 1/4" at bounding box center [886, 475] width 405 height 19
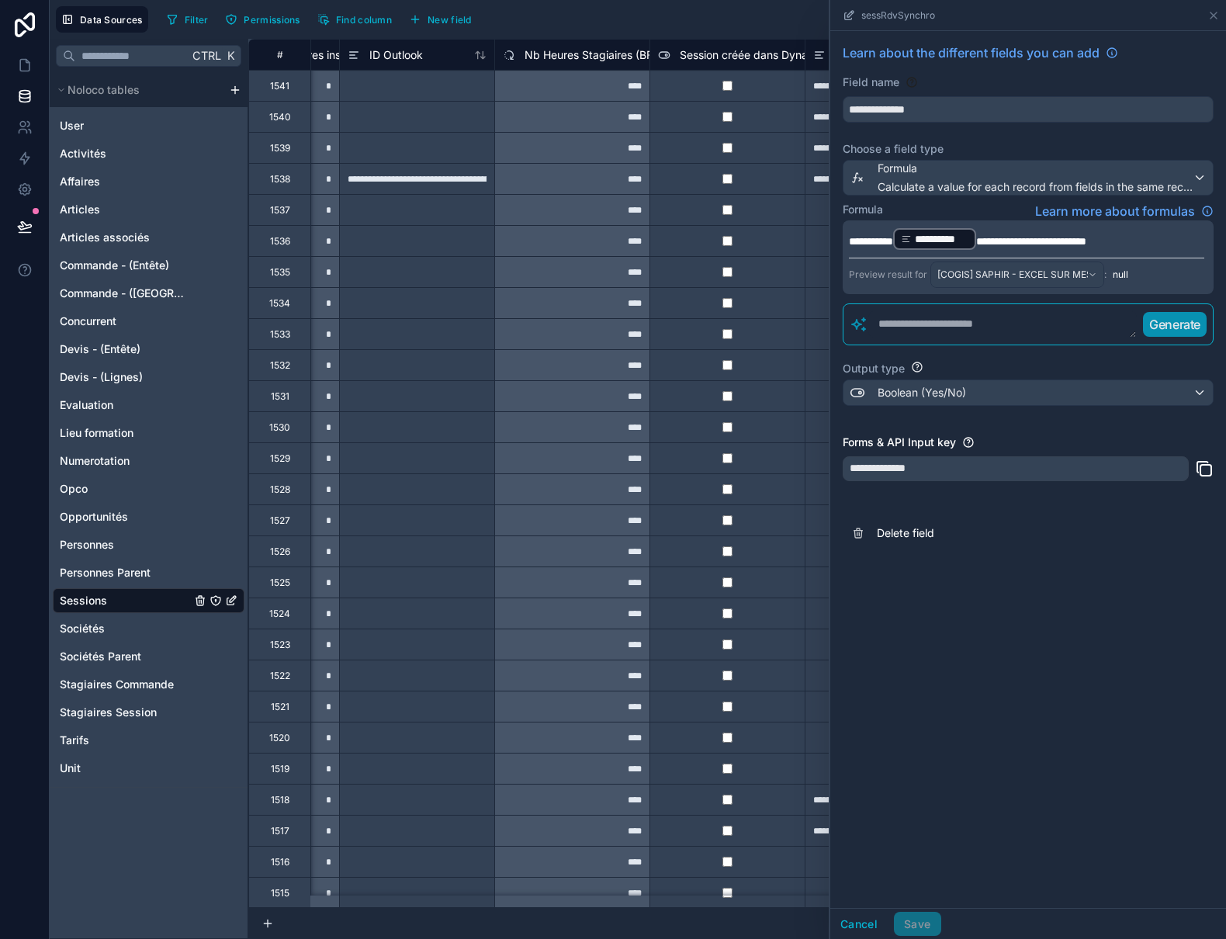
click at [929, 318] on textarea at bounding box center [1002, 324] width 268 height 28
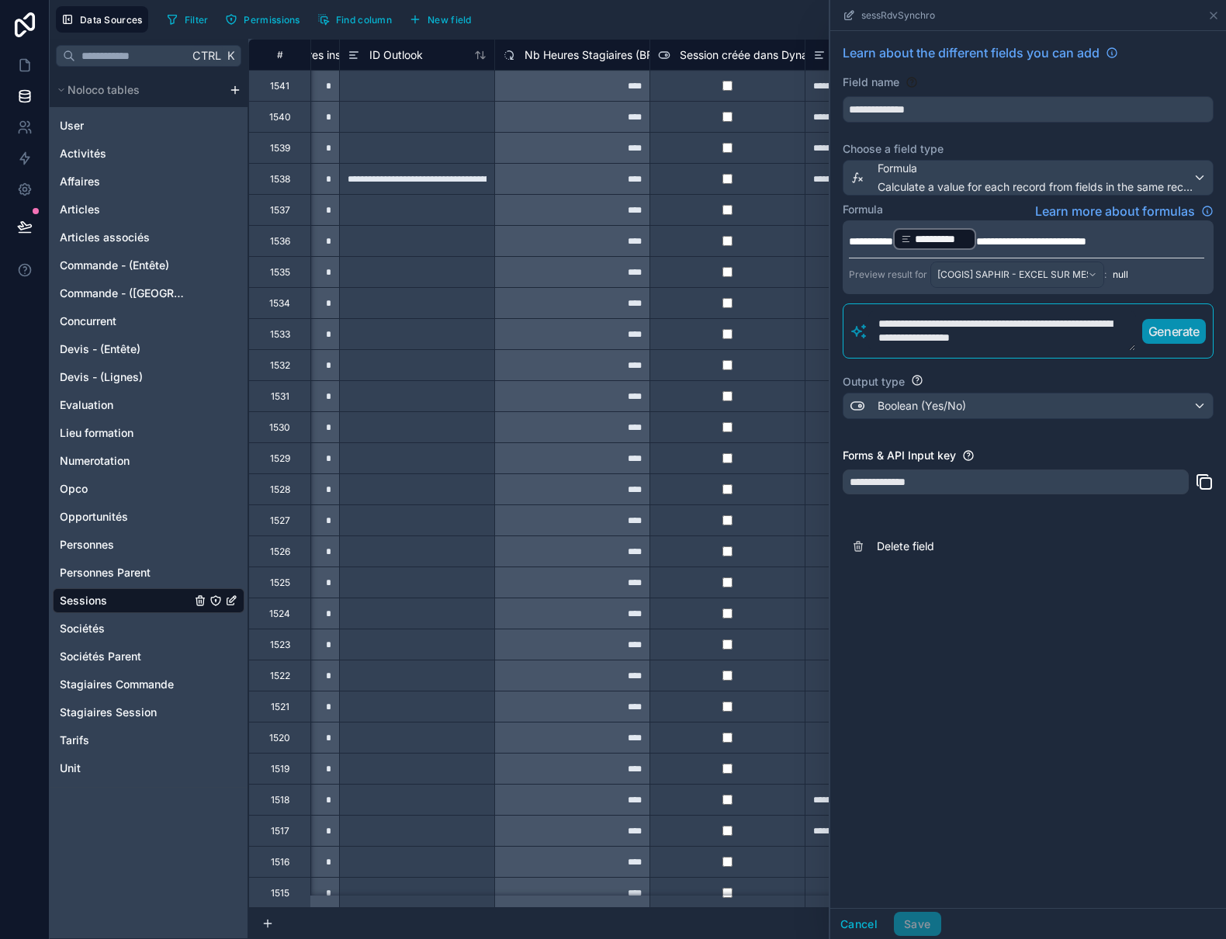
type textarea "**********"
click at [1172, 329] on p "Generate" at bounding box center [1173, 331] width 51 height 19
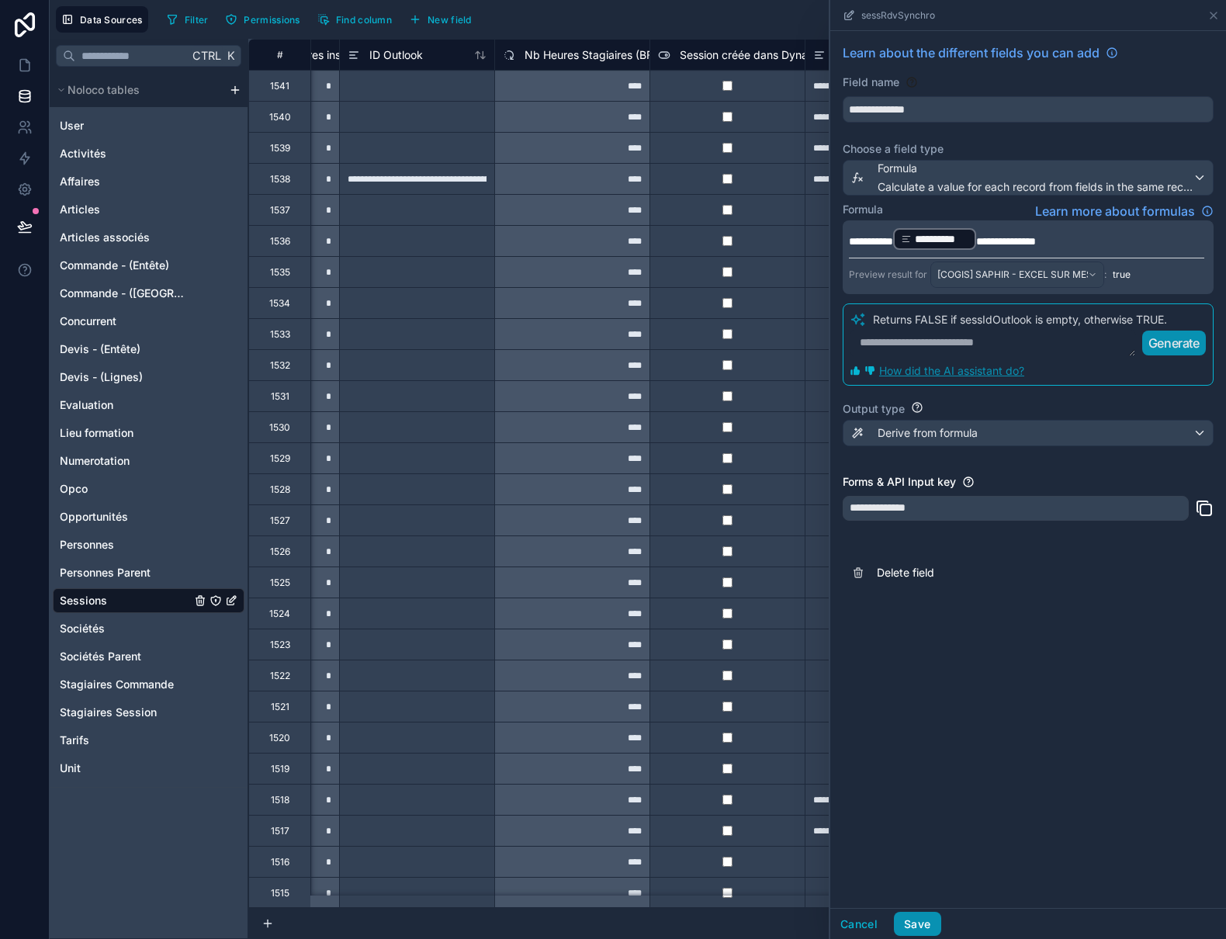
click at [912, 917] on button "Save" at bounding box center [917, 924] width 47 height 25
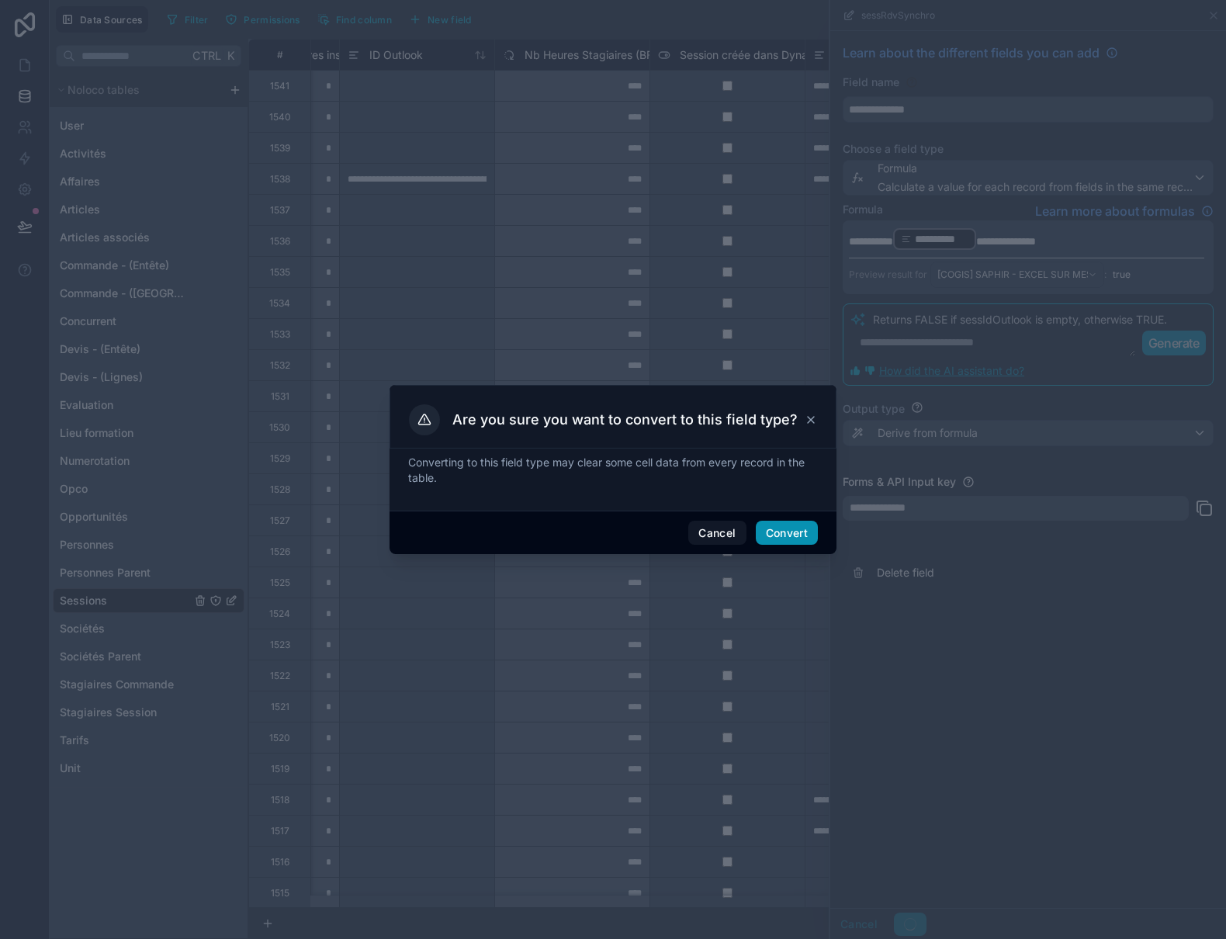
click at [799, 532] on button "Convert" at bounding box center [787, 533] width 62 height 25
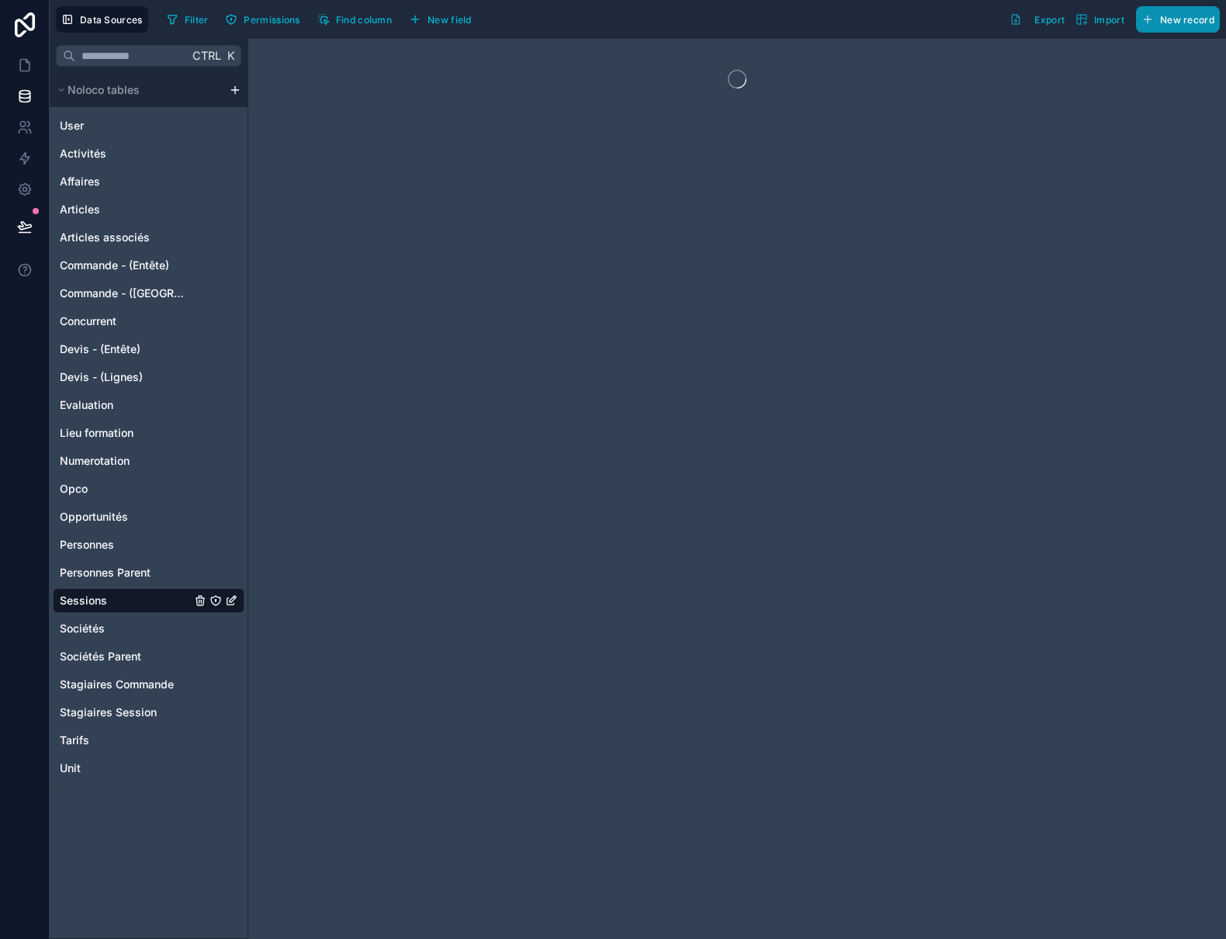
click at [1213, 16] on span "New record" at bounding box center [1187, 20] width 54 height 12
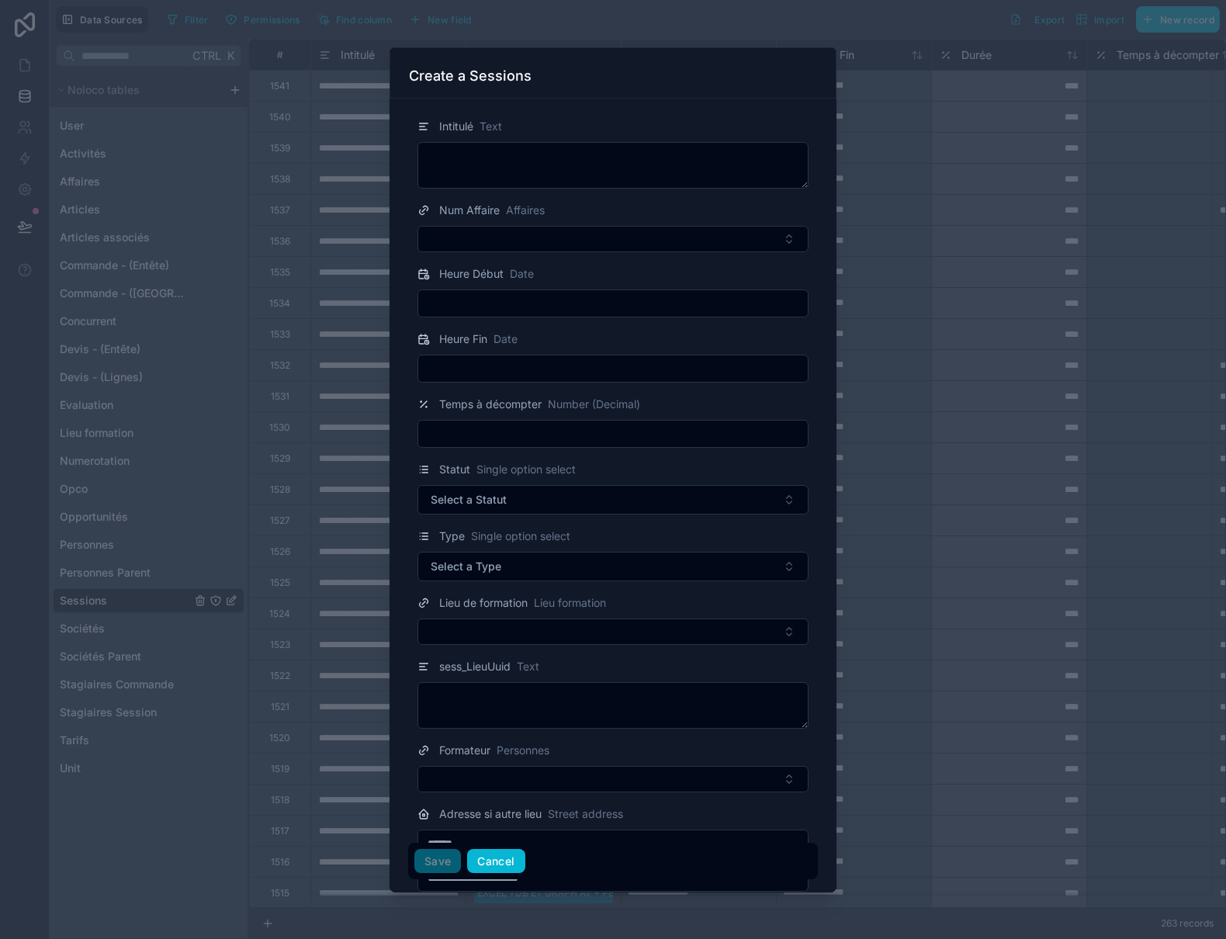
click at [499, 858] on button "Cancel" at bounding box center [495, 861] width 57 height 25
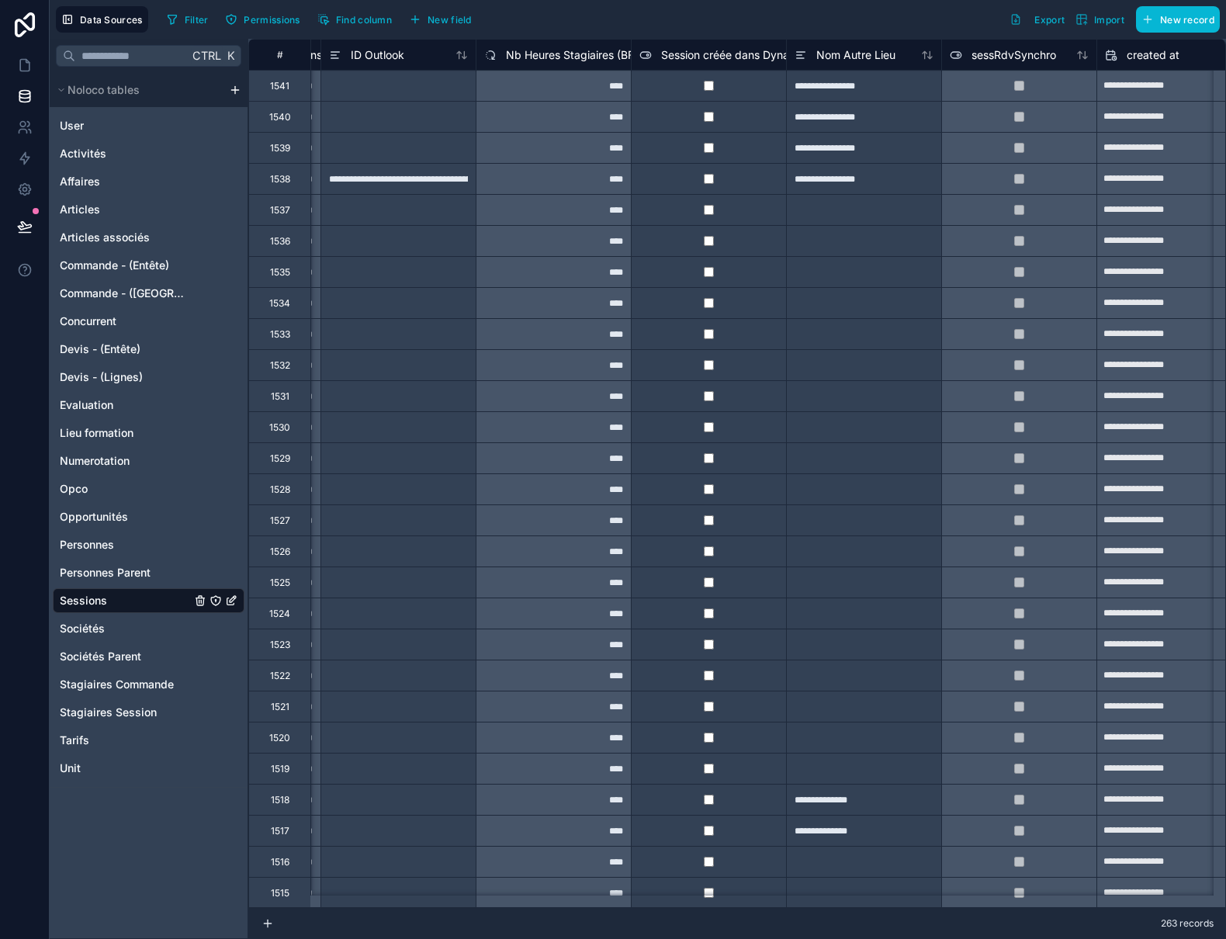
scroll to position [0, 2993]
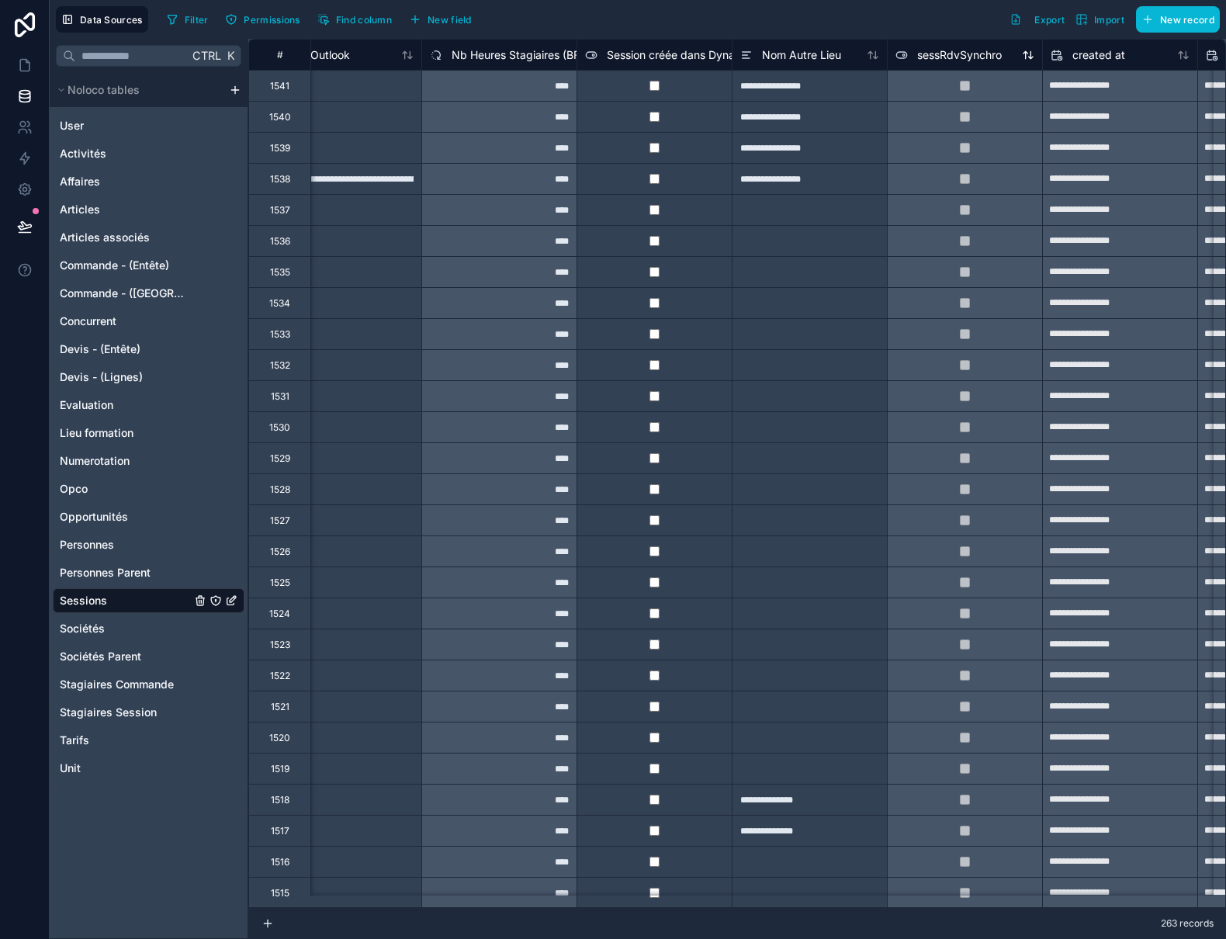
click at [952, 57] on span "sessRdvSynchro" at bounding box center [959, 55] width 85 height 16
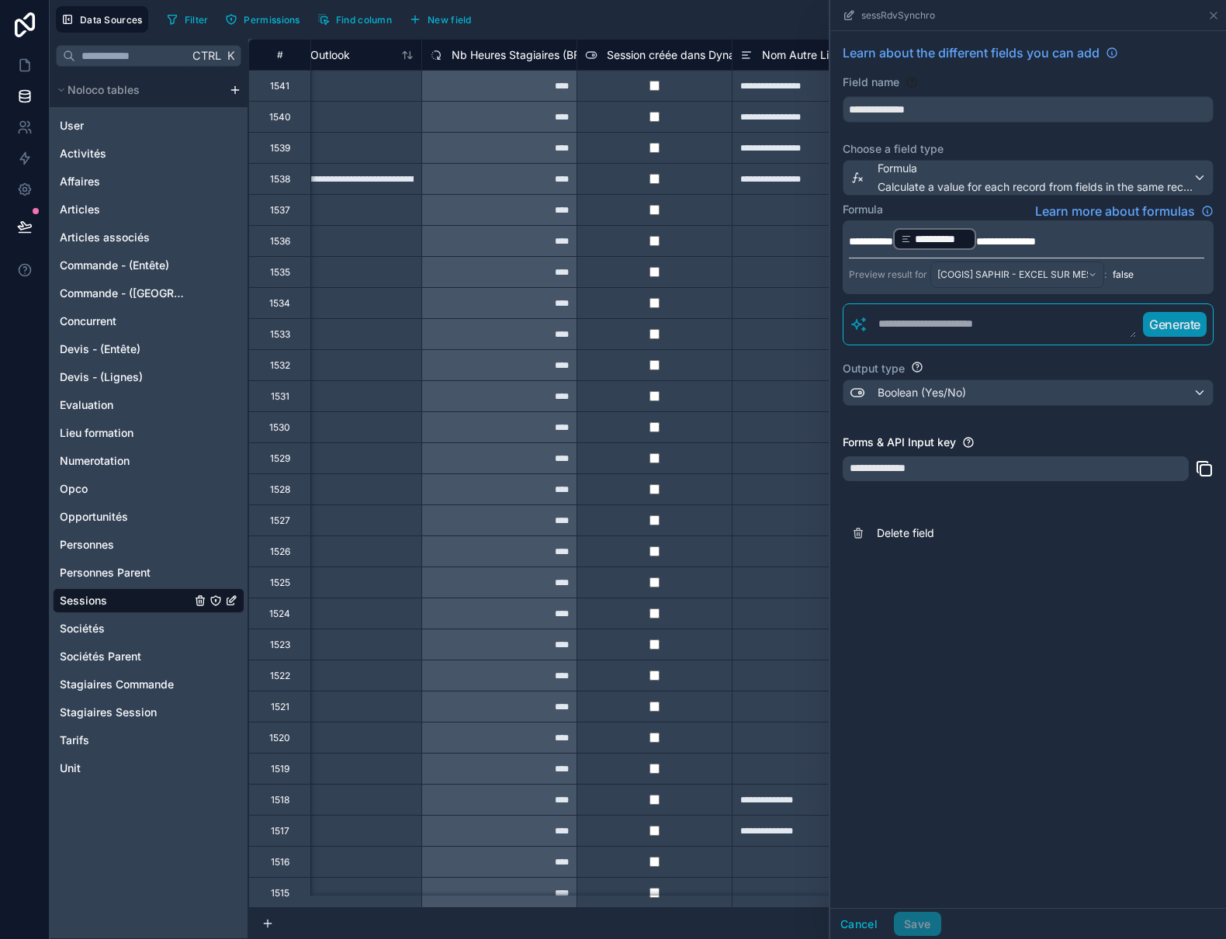
click at [776, 923] on div "263 records" at bounding box center [737, 923] width 978 height 31
click at [358, 293] on div at bounding box center [343, 302] width 155 height 31
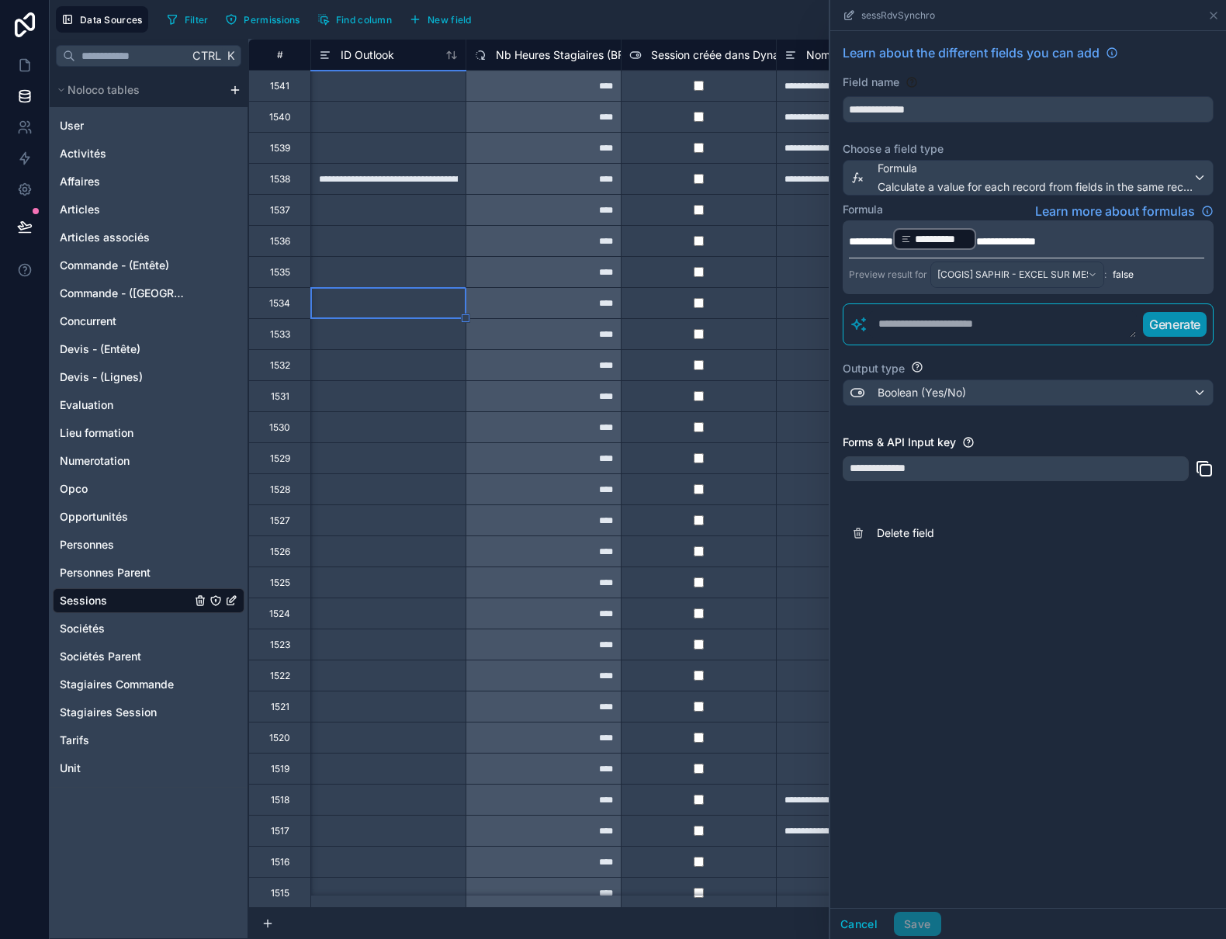
click at [381, 177] on div "**********" at bounding box center [387, 178] width 155 height 31
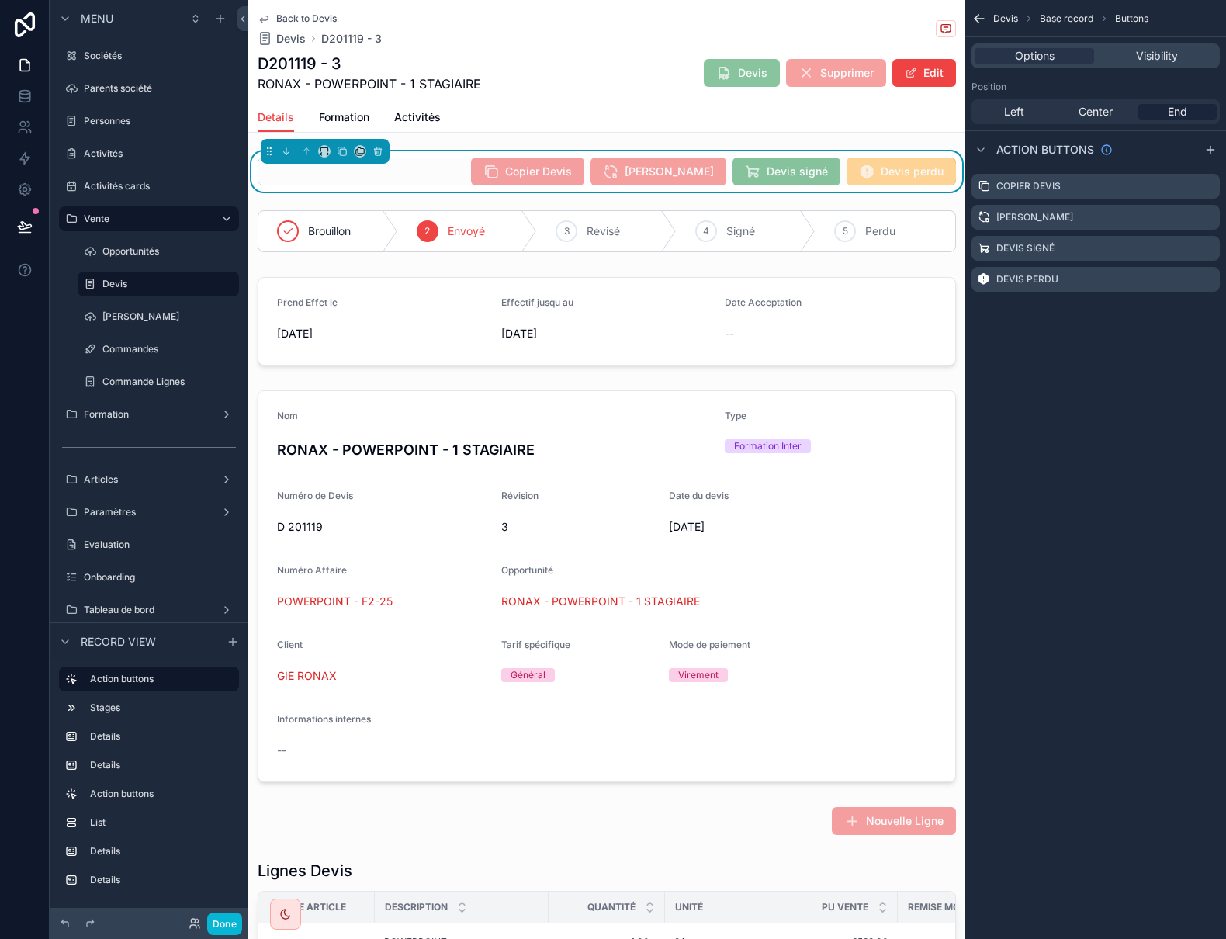
click at [265, 16] on icon "scrollable content" at bounding box center [264, 19] width 8 height 6
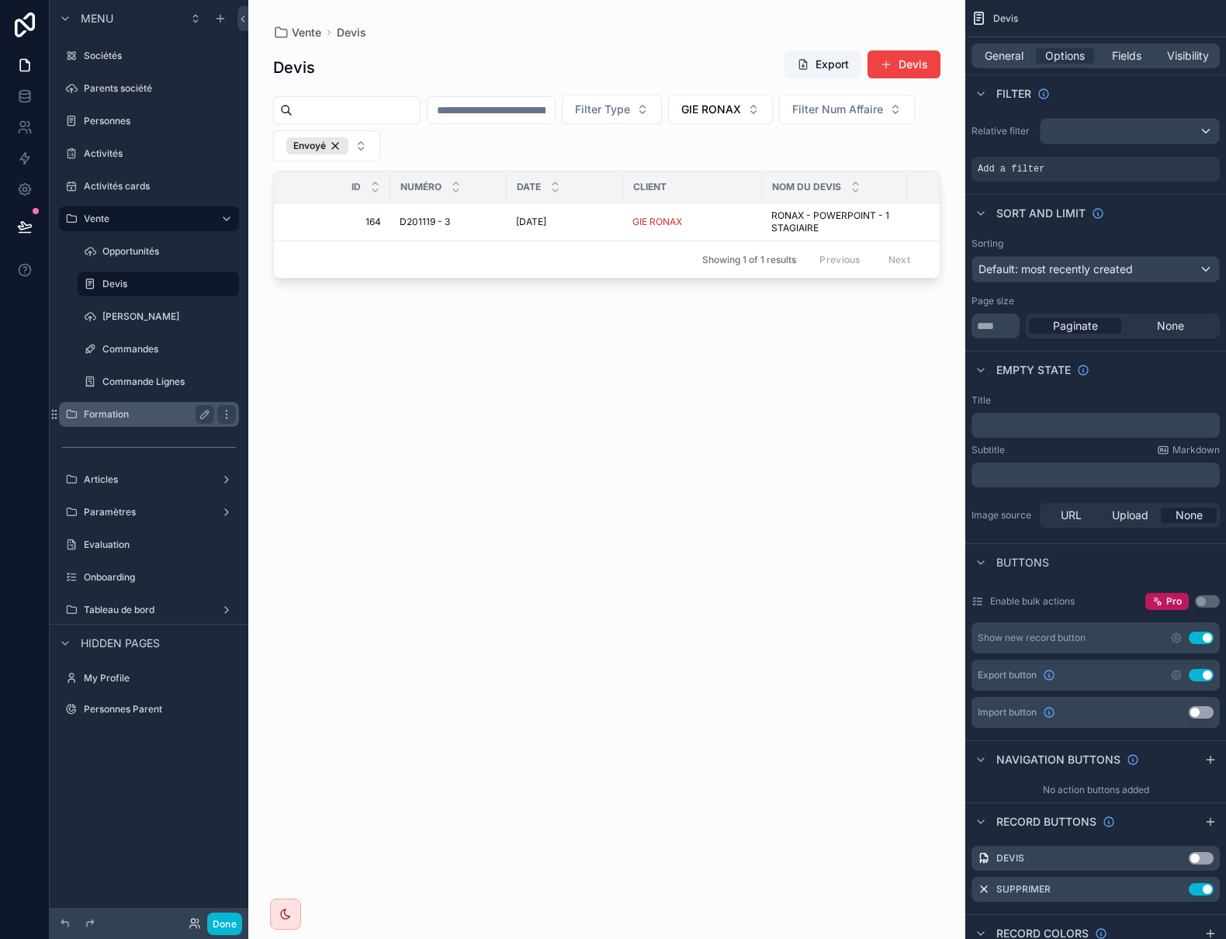
click at [124, 420] on div "Formation" at bounding box center [149, 414] width 130 height 19
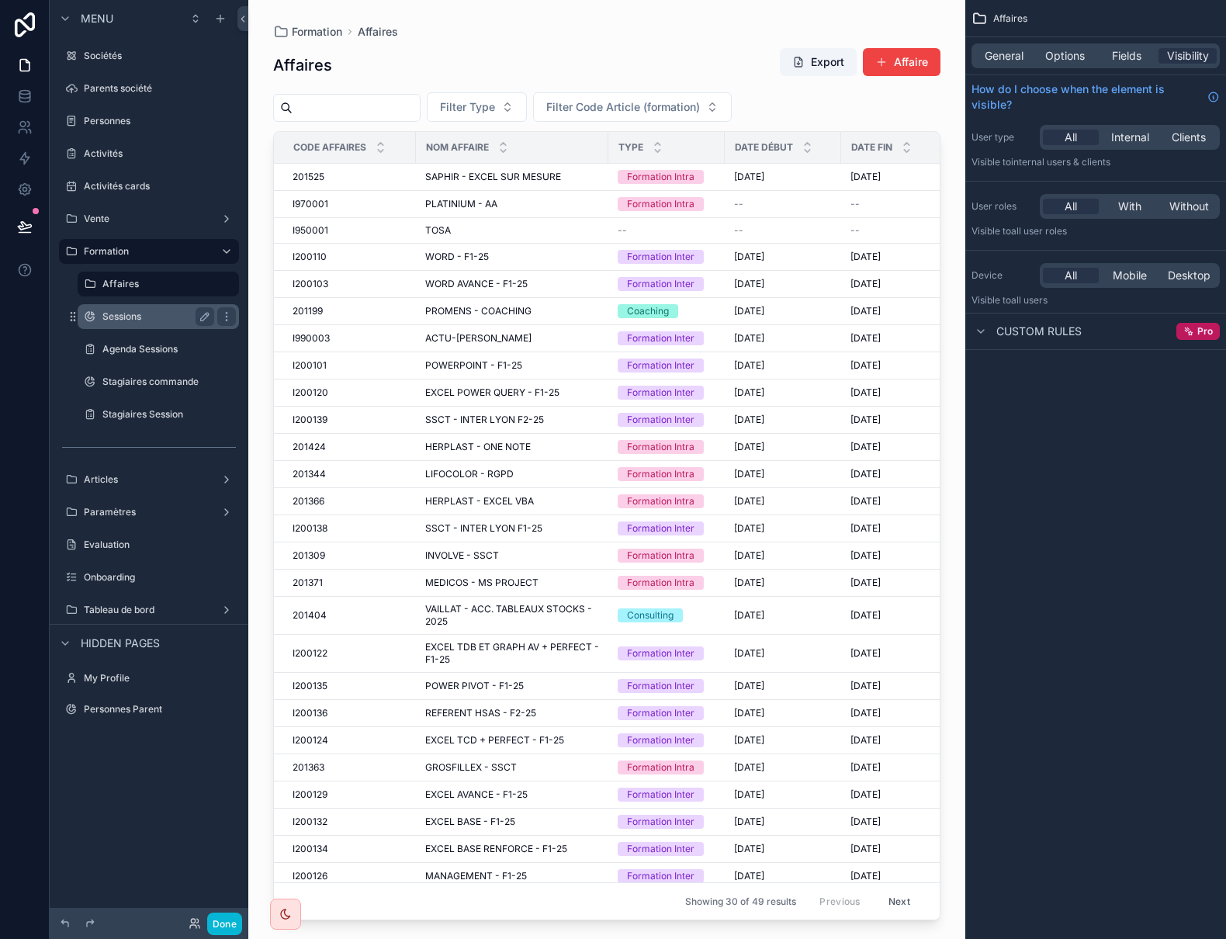
click at [124, 316] on label "Sessions" at bounding box center [155, 316] width 106 height 12
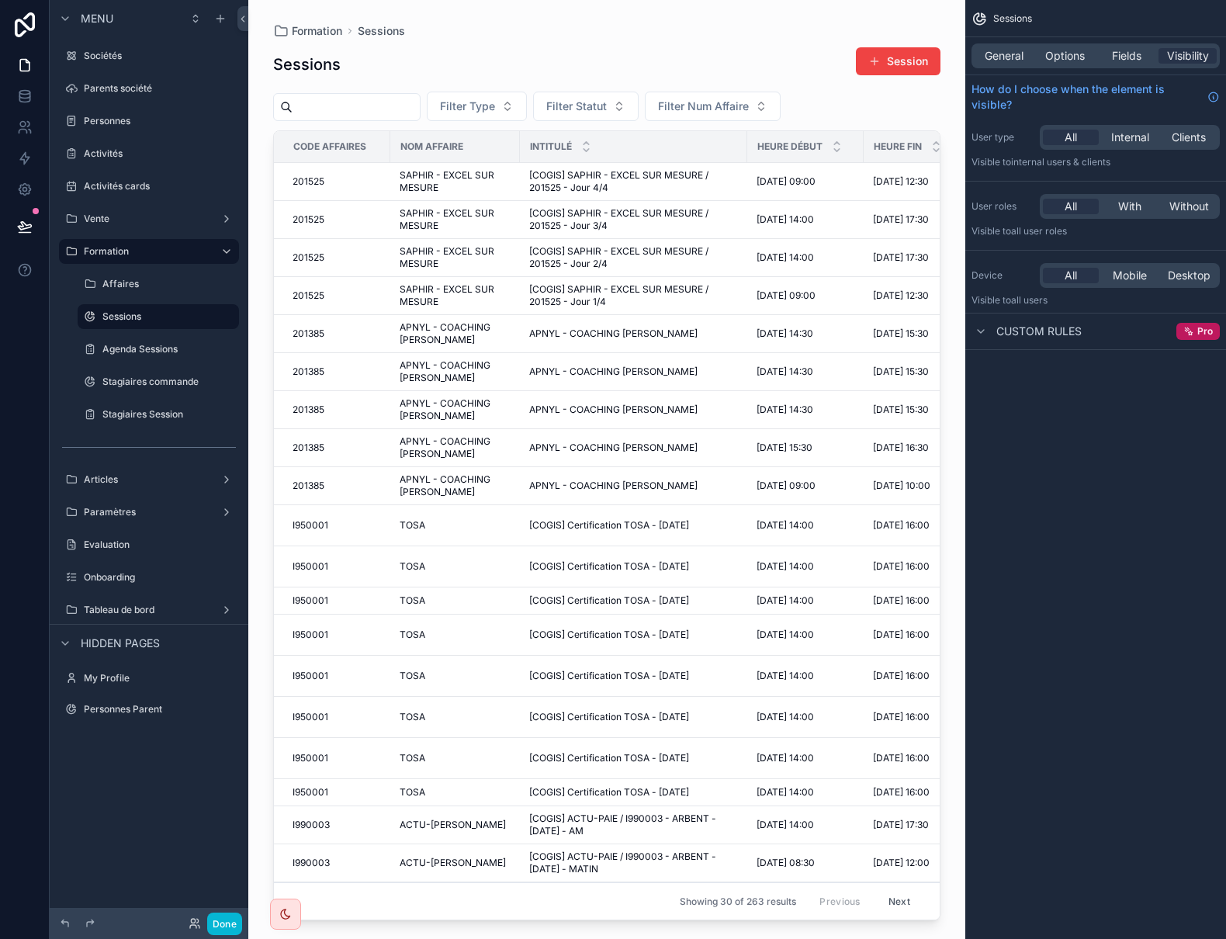
click at [473, 298] on div "scrollable content" at bounding box center [606, 460] width 717 height 920
click at [448, 296] on span "SAPHIR - EXCEL SUR MESURE" at bounding box center [455, 295] width 111 height 25
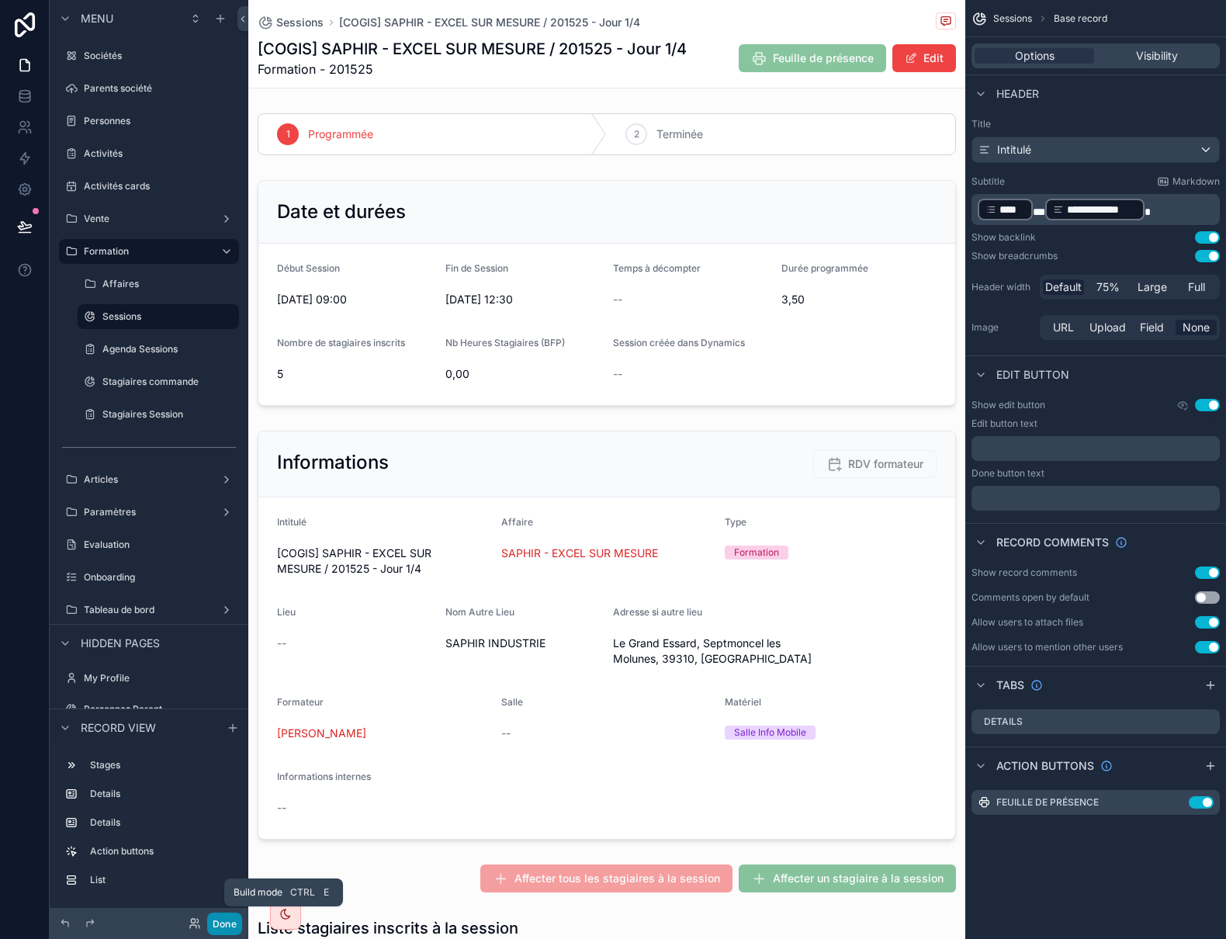
click at [216, 925] on button "Done" at bounding box center [224, 923] width 35 height 23
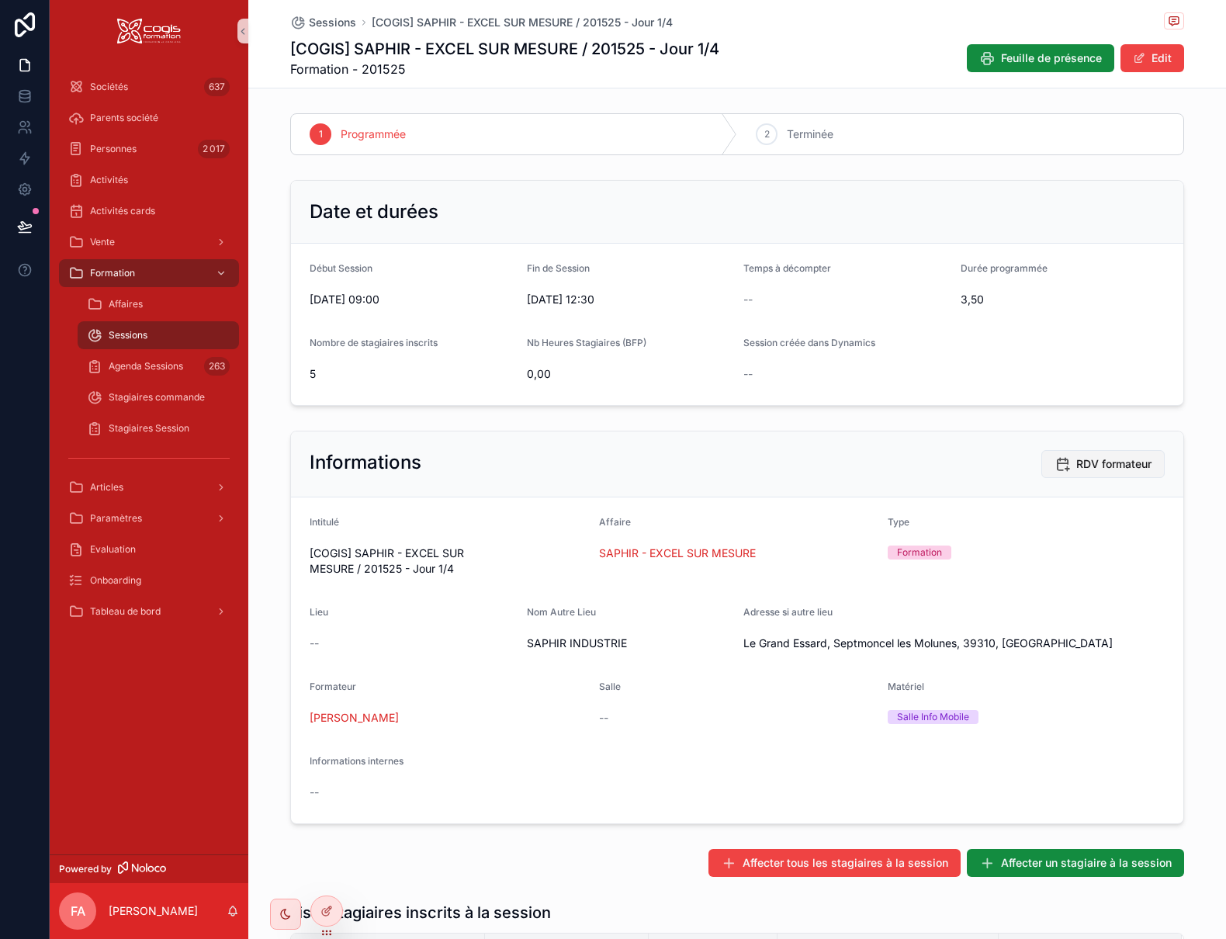
click at [1115, 463] on span "RDV formateur" at bounding box center [1113, 464] width 75 height 16
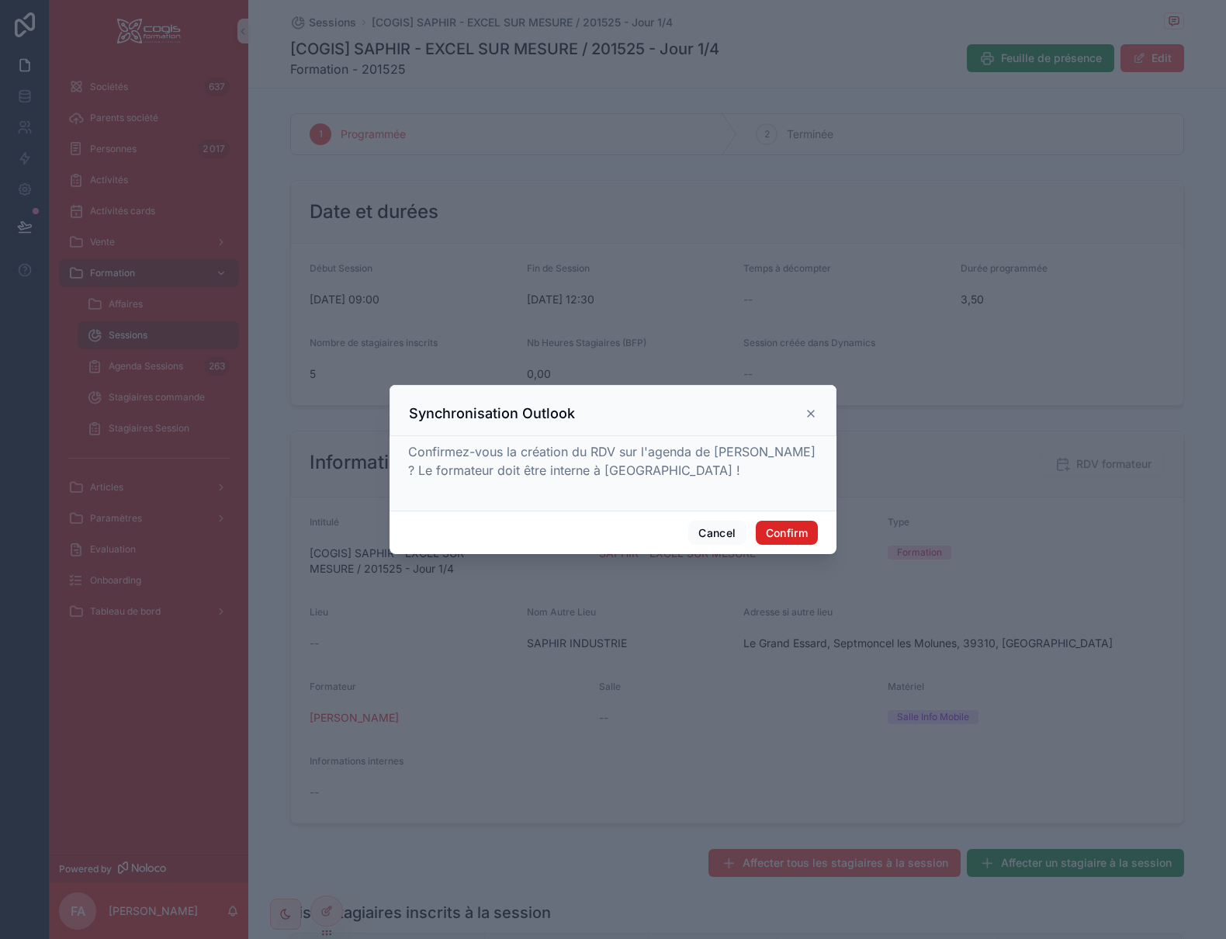
click at [791, 532] on button "Confirm" at bounding box center [787, 533] width 62 height 25
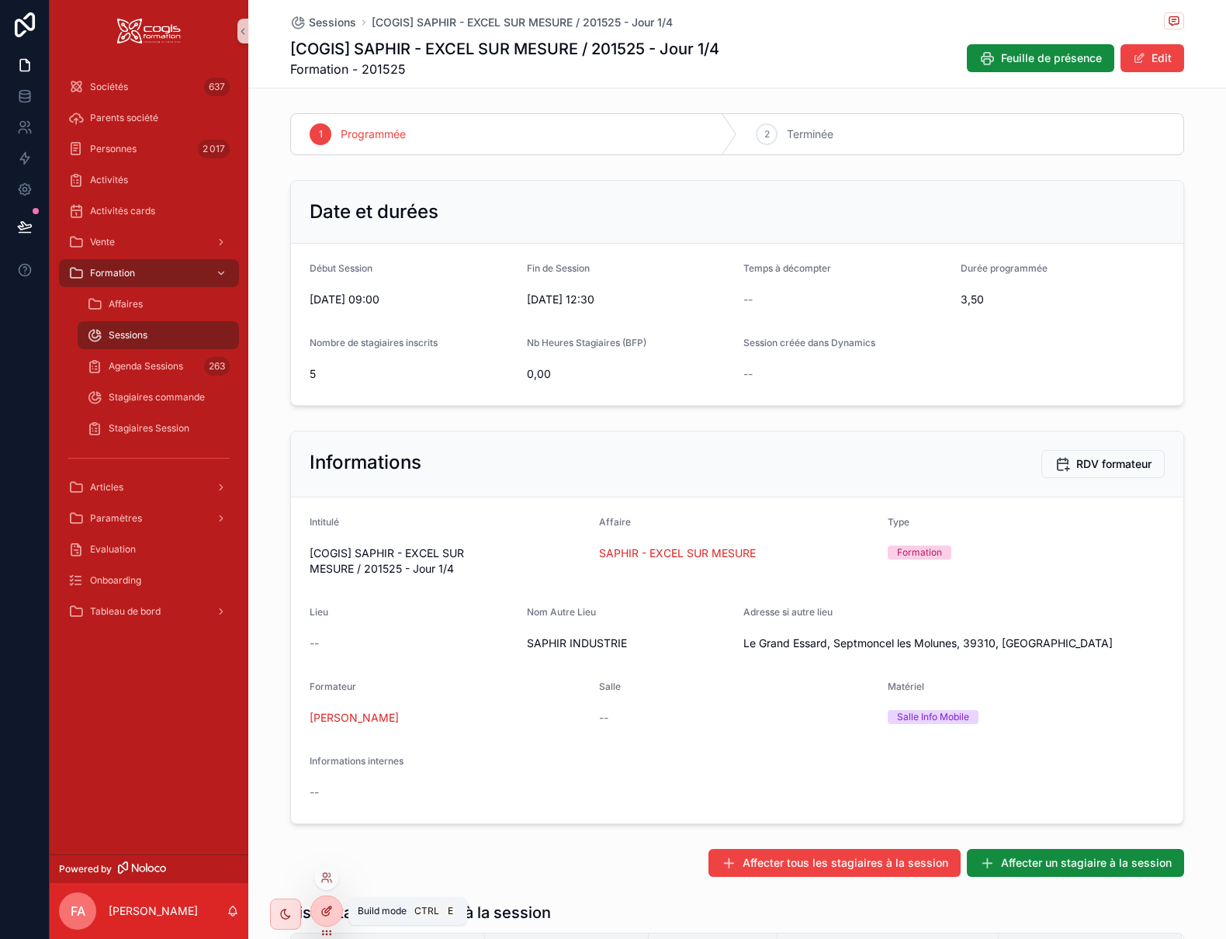
click at [320, 910] on div at bounding box center [326, 910] width 31 height 29
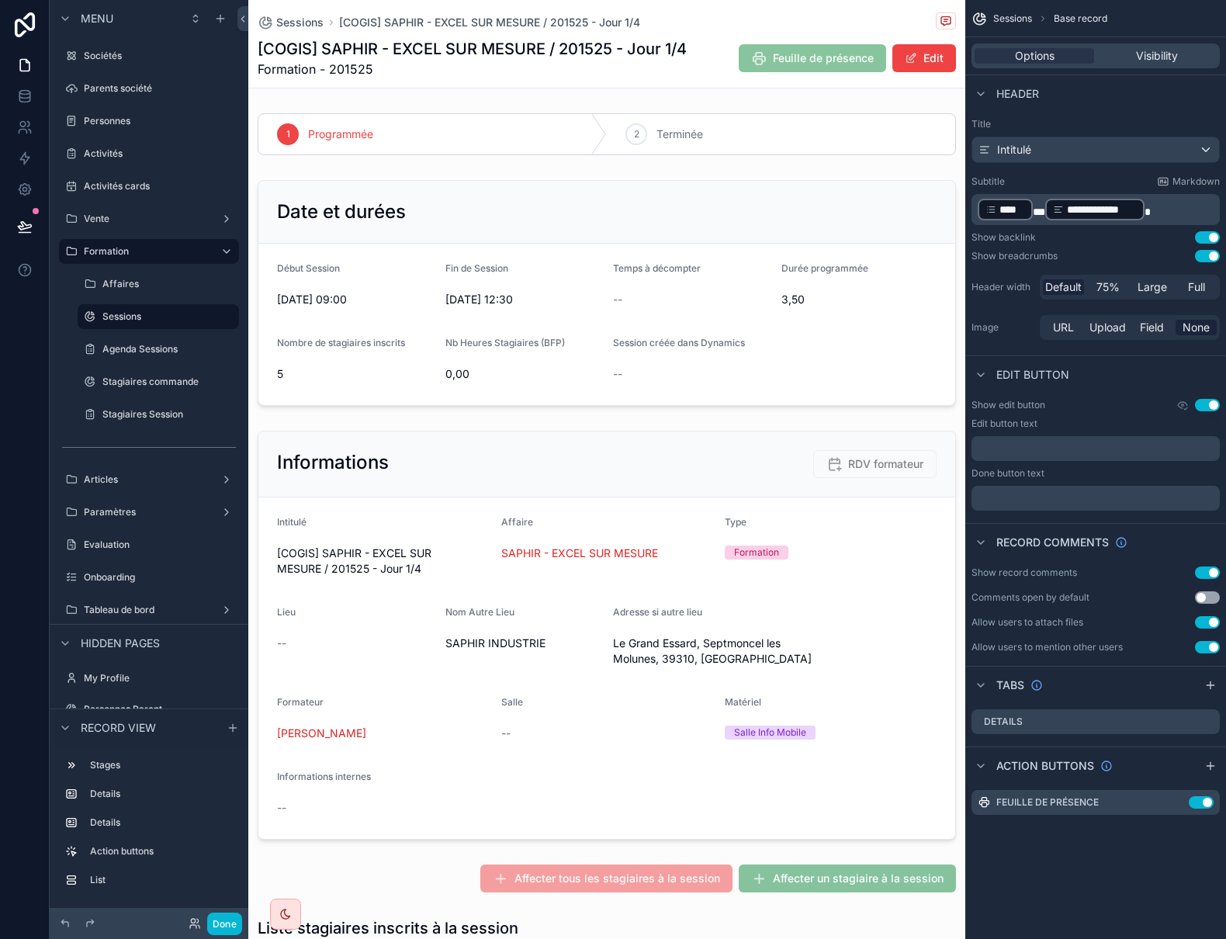
click at [549, 441] on div "scrollable content" at bounding box center [606, 634] width 717 height 421
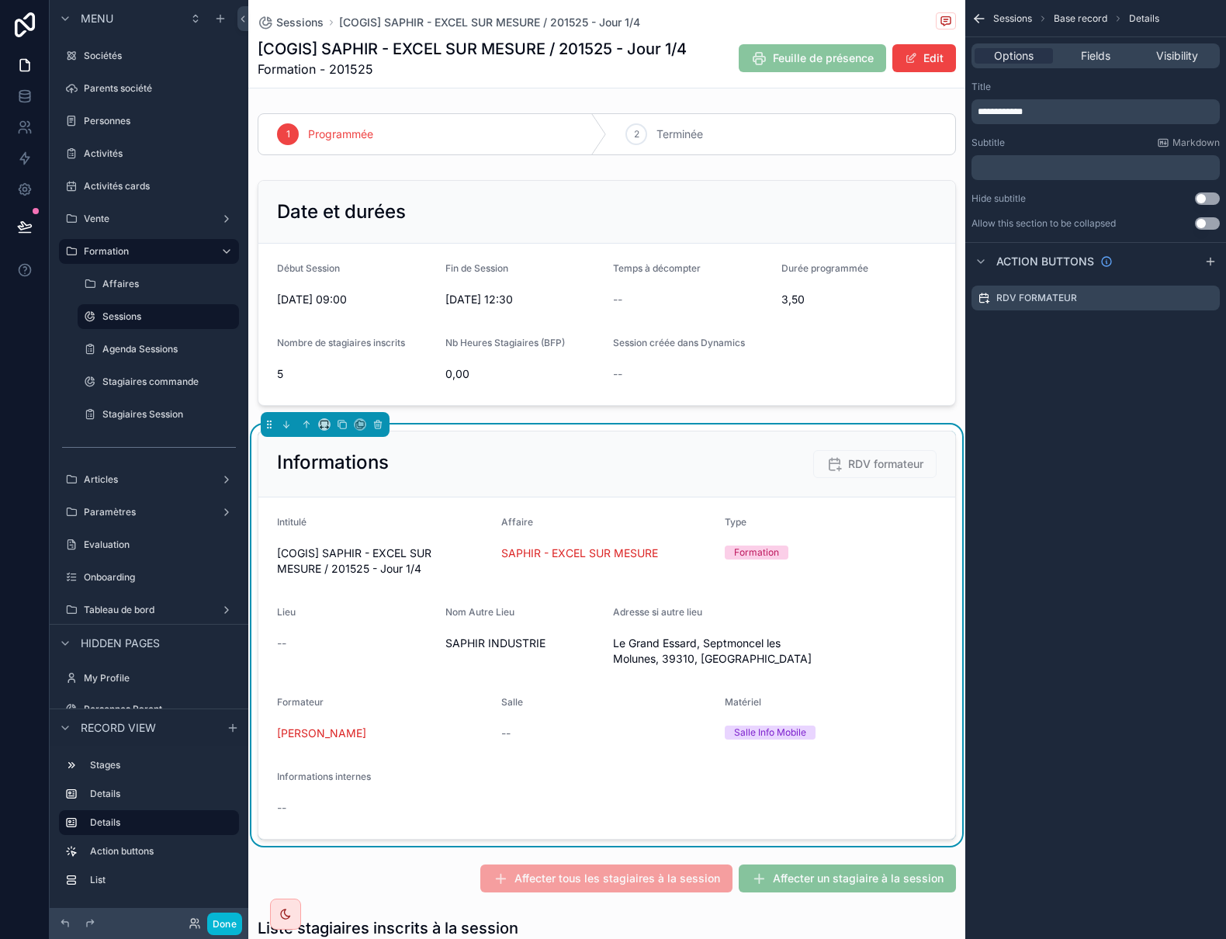
click at [1013, 167] on p "﻿" at bounding box center [1097, 167] width 239 height 12
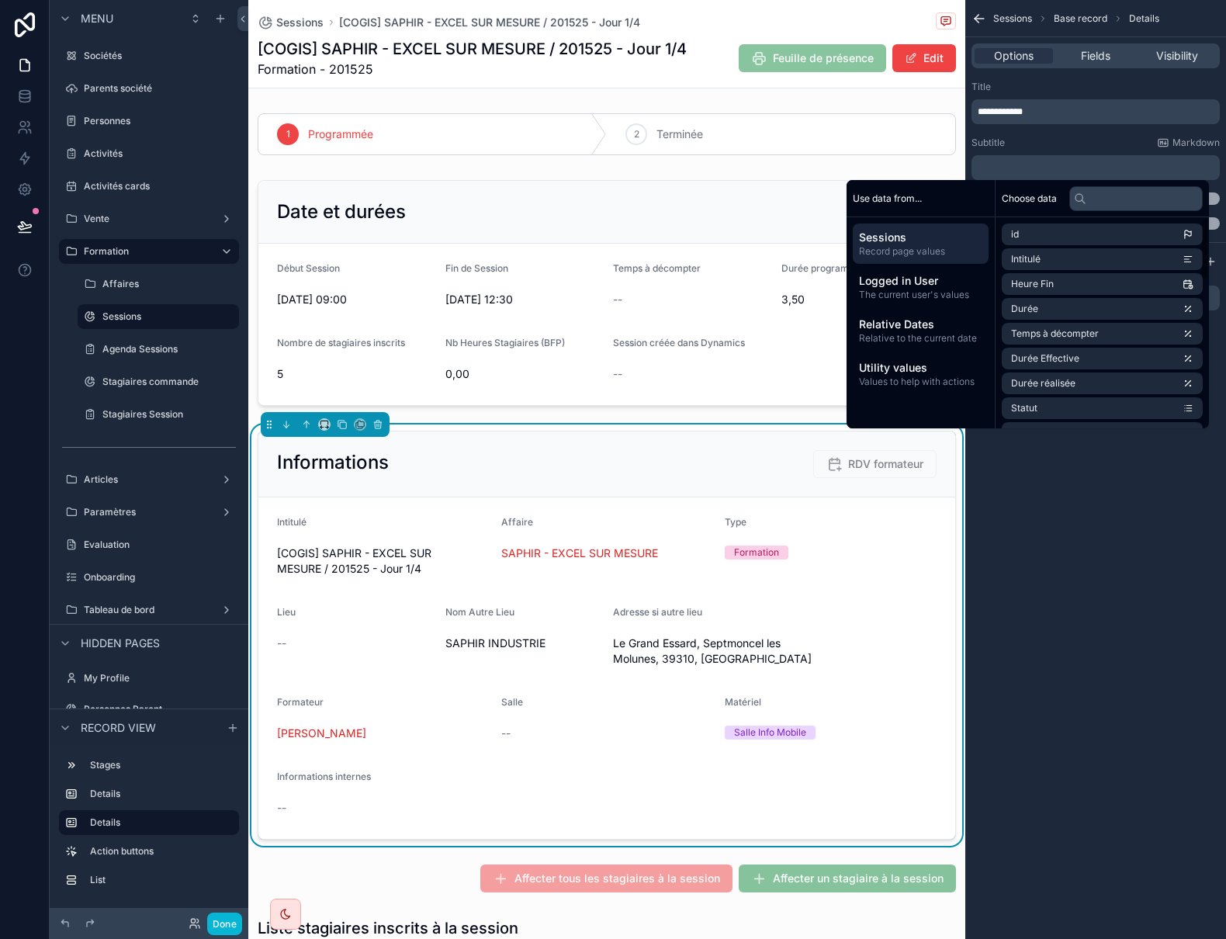
click at [1009, 573] on div "**********" at bounding box center [1095, 469] width 261 height 939
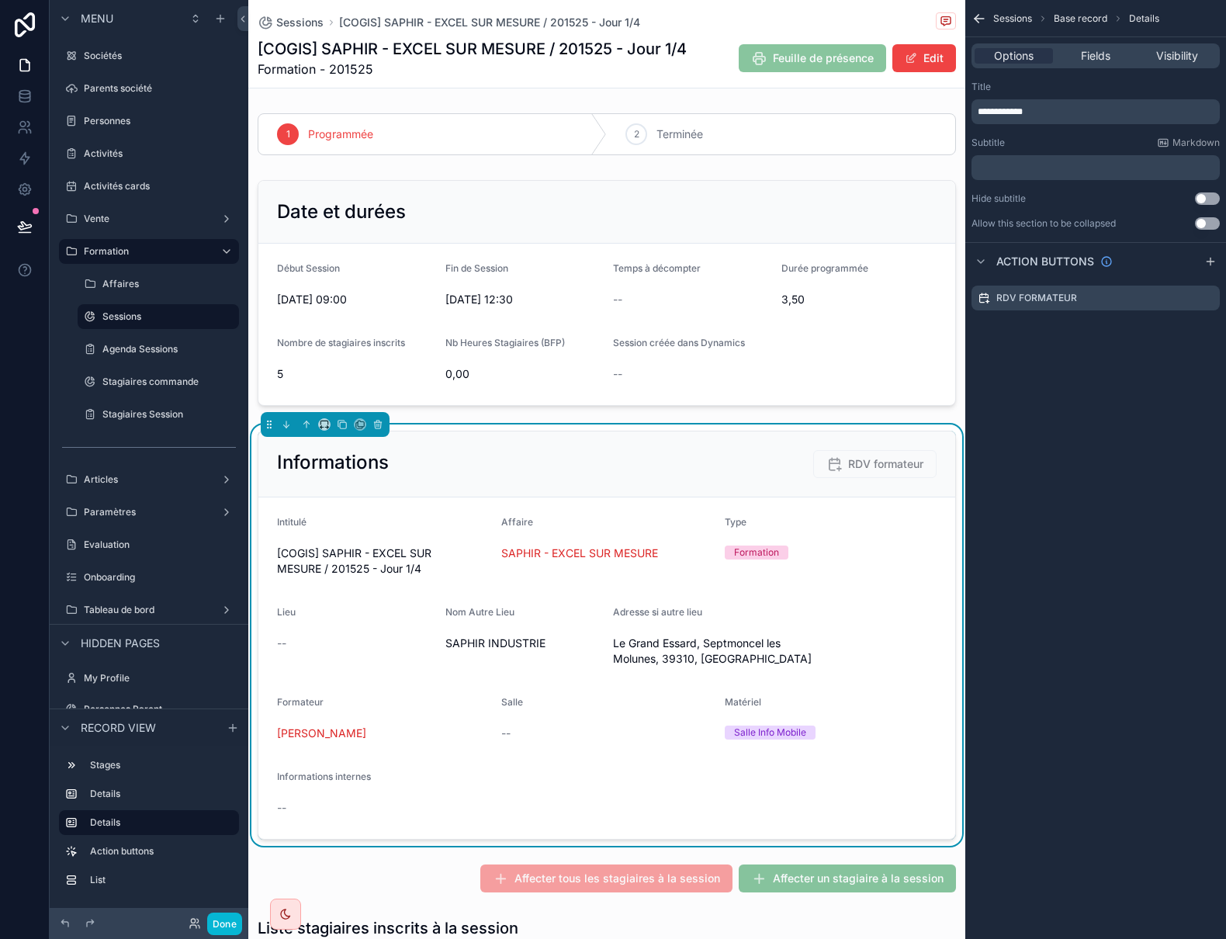
click at [1089, 227] on label "Allow this section to be collapsed" at bounding box center [1043, 223] width 144 height 12
drag, startPoint x: 1125, startPoint y: 222, endPoint x: 998, endPoint y: 223, distance: 127.3
click at [1019, 220] on div "Allow this section to be collapsed Use setting" at bounding box center [1095, 223] width 248 height 12
click at [971, 226] on div "**********" at bounding box center [1095, 154] width 261 height 161
click at [1203, 222] on button "Use setting" at bounding box center [1207, 223] width 25 height 12
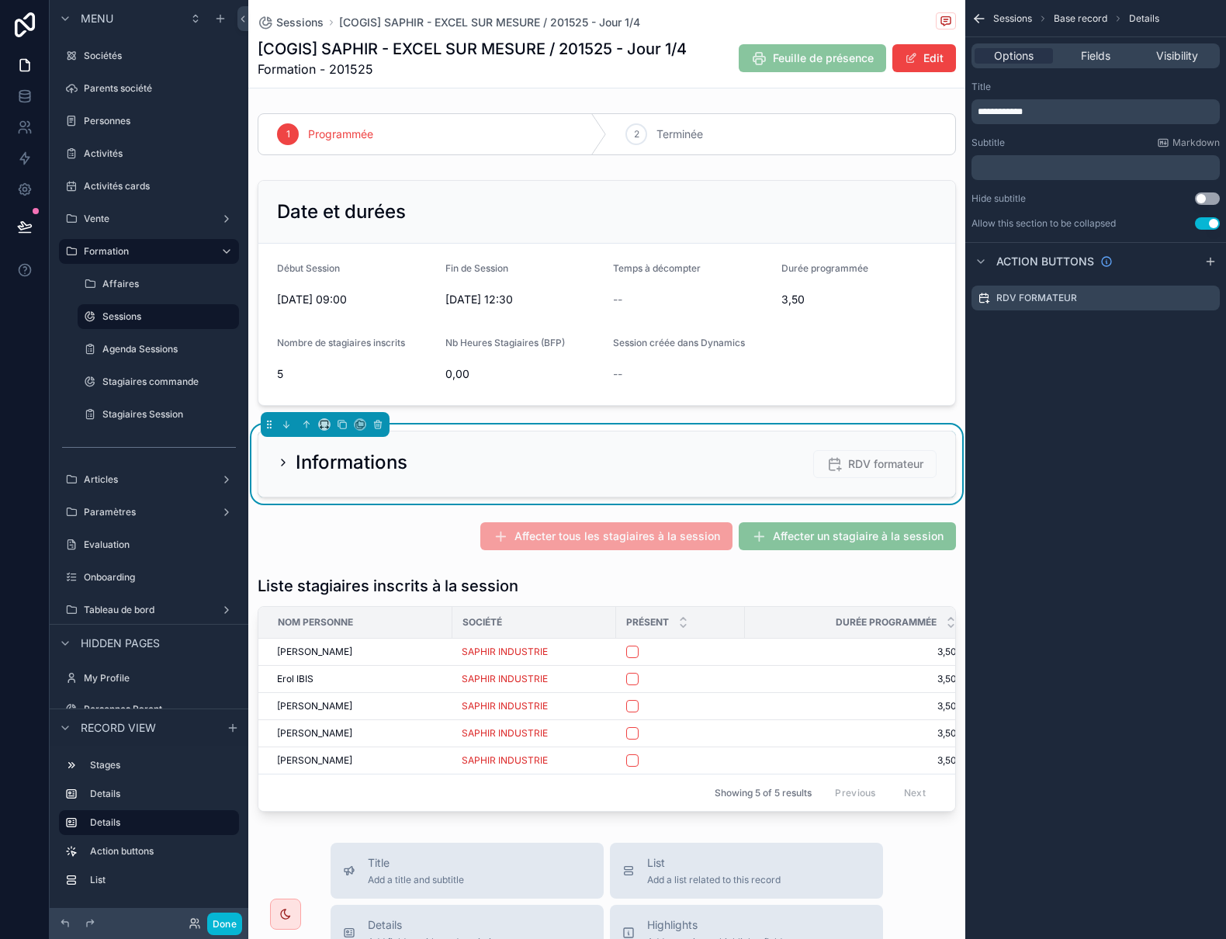
click at [1203, 222] on button "Use setting" at bounding box center [1207, 223] width 25 height 12
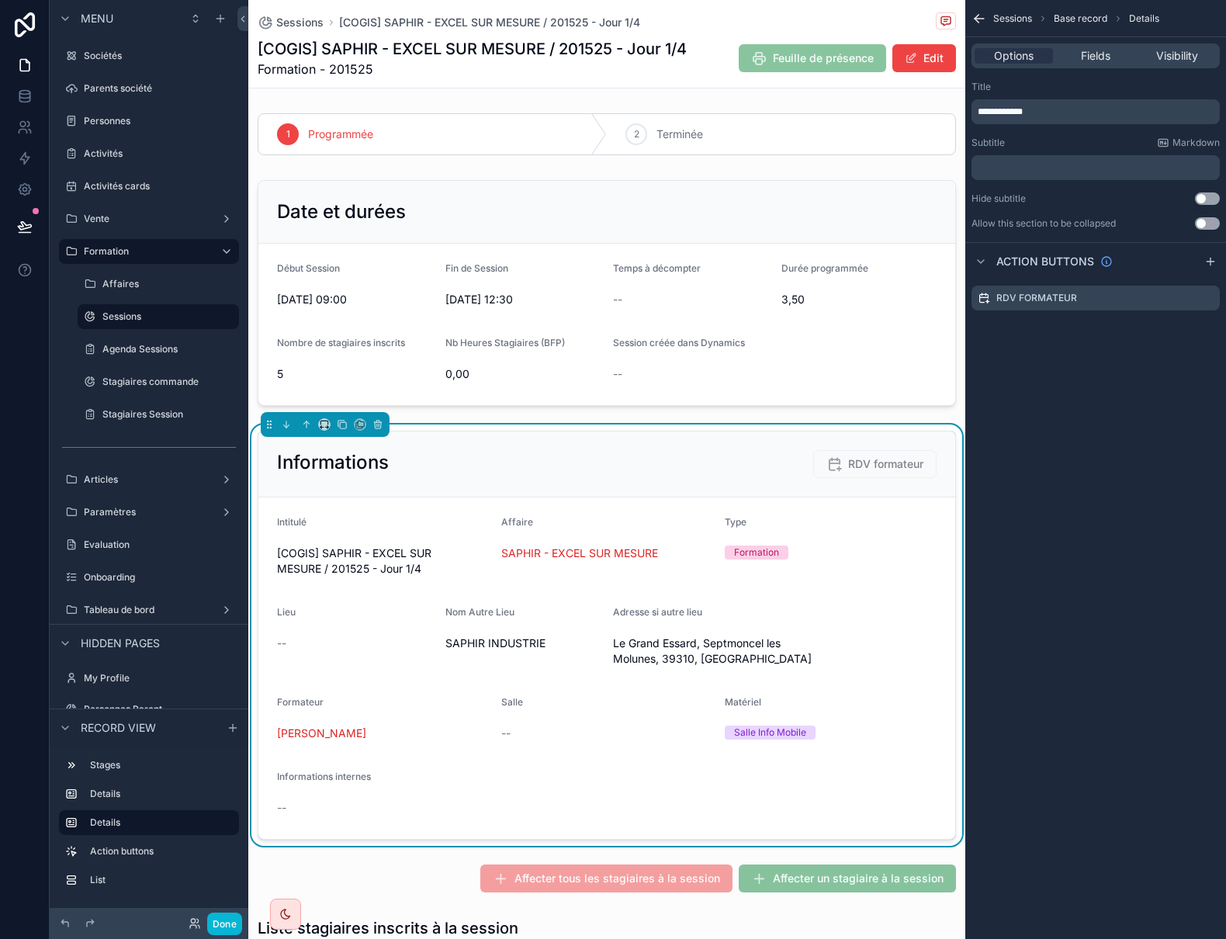
click at [1203, 199] on button "Use setting" at bounding box center [1207, 198] width 25 height 12
click at [1205, 198] on button "Use setting" at bounding box center [1207, 198] width 25 height 12
click at [1099, 55] on span "Fields" at bounding box center [1095, 56] width 29 height 16
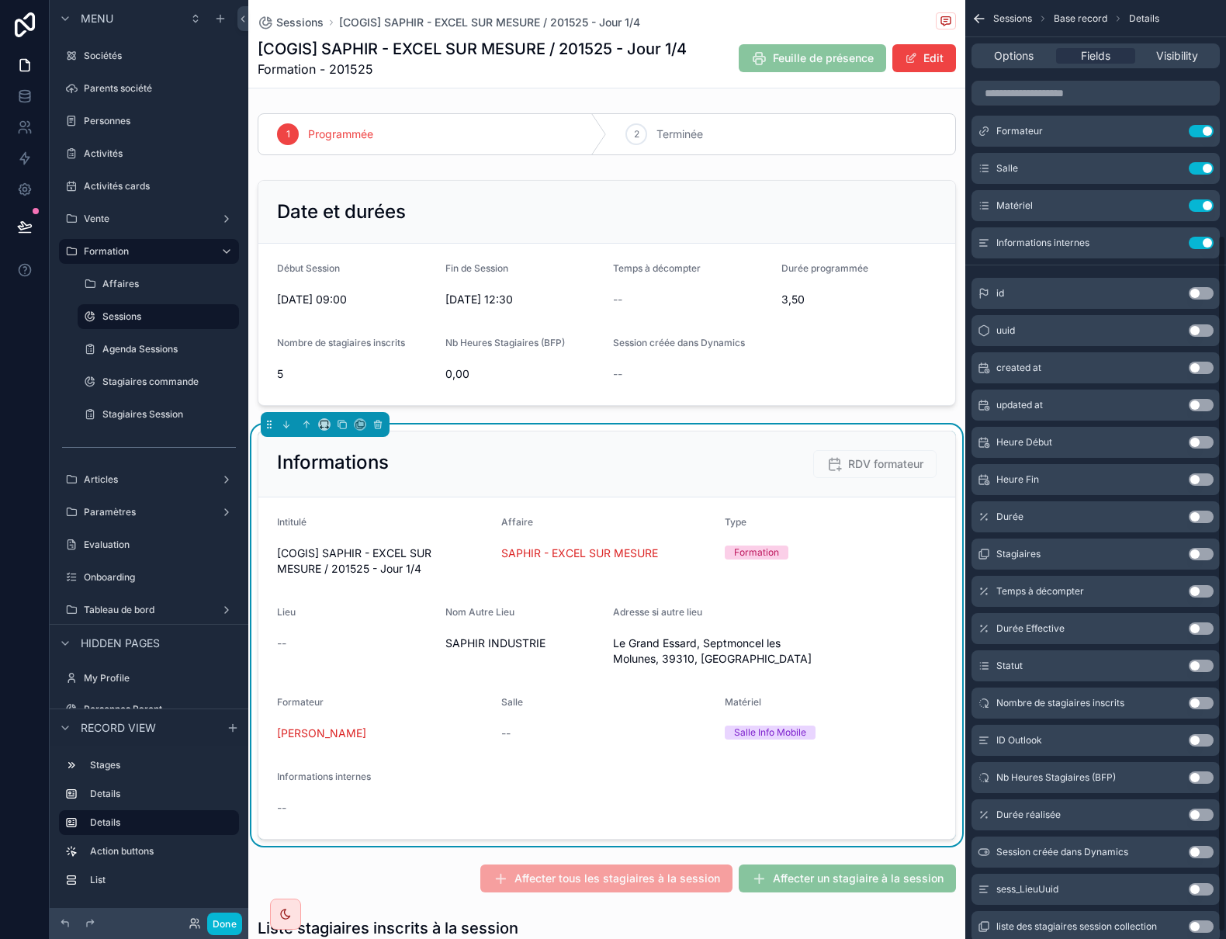
scroll to position [325, 0]
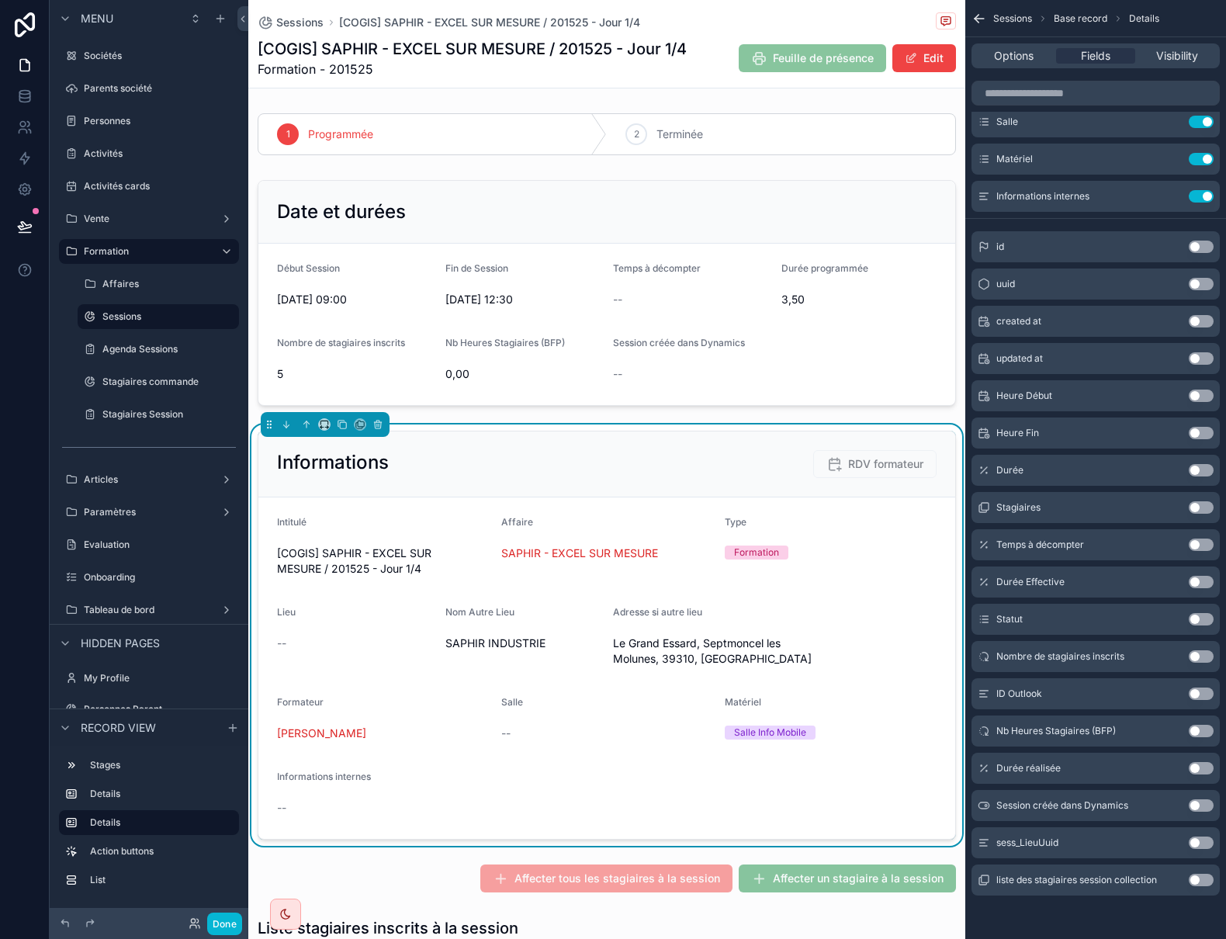
click at [1196, 688] on button "Use setting" at bounding box center [1201, 693] width 25 height 12
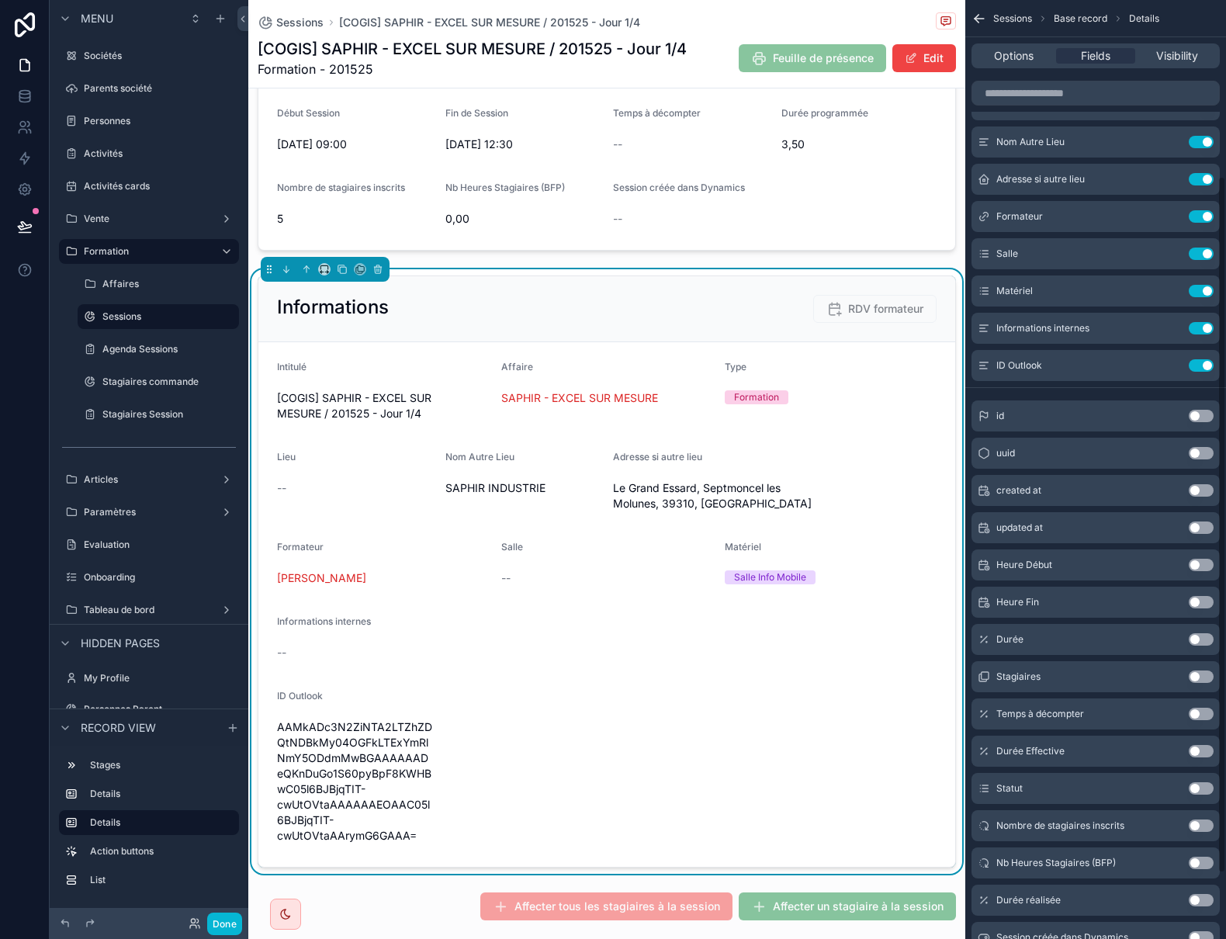
scroll to position [170, 0]
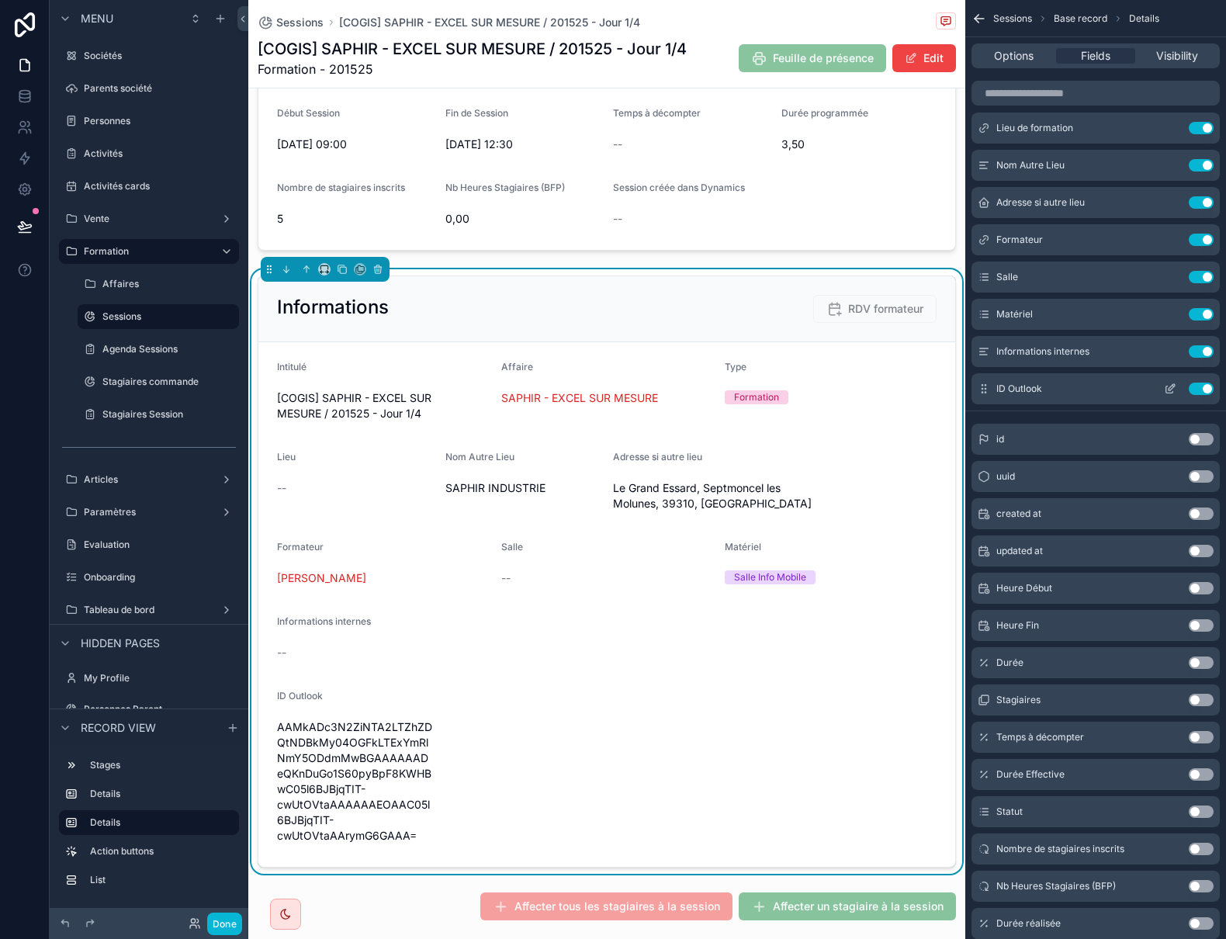
click at [1194, 386] on button "Use setting" at bounding box center [1201, 389] width 25 height 12
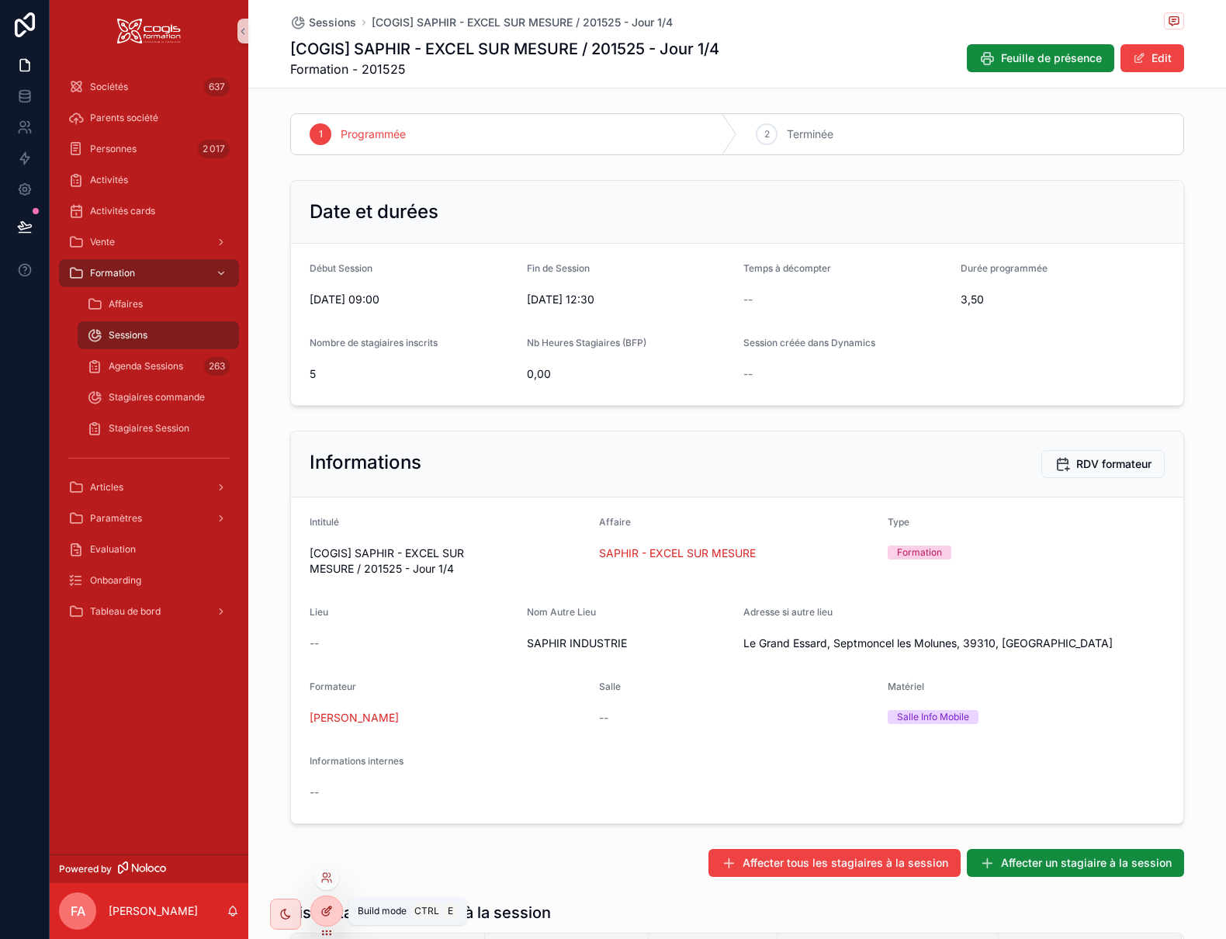
click at [323, 909] on icon at bounding box center [326, 911] width 12 height 12
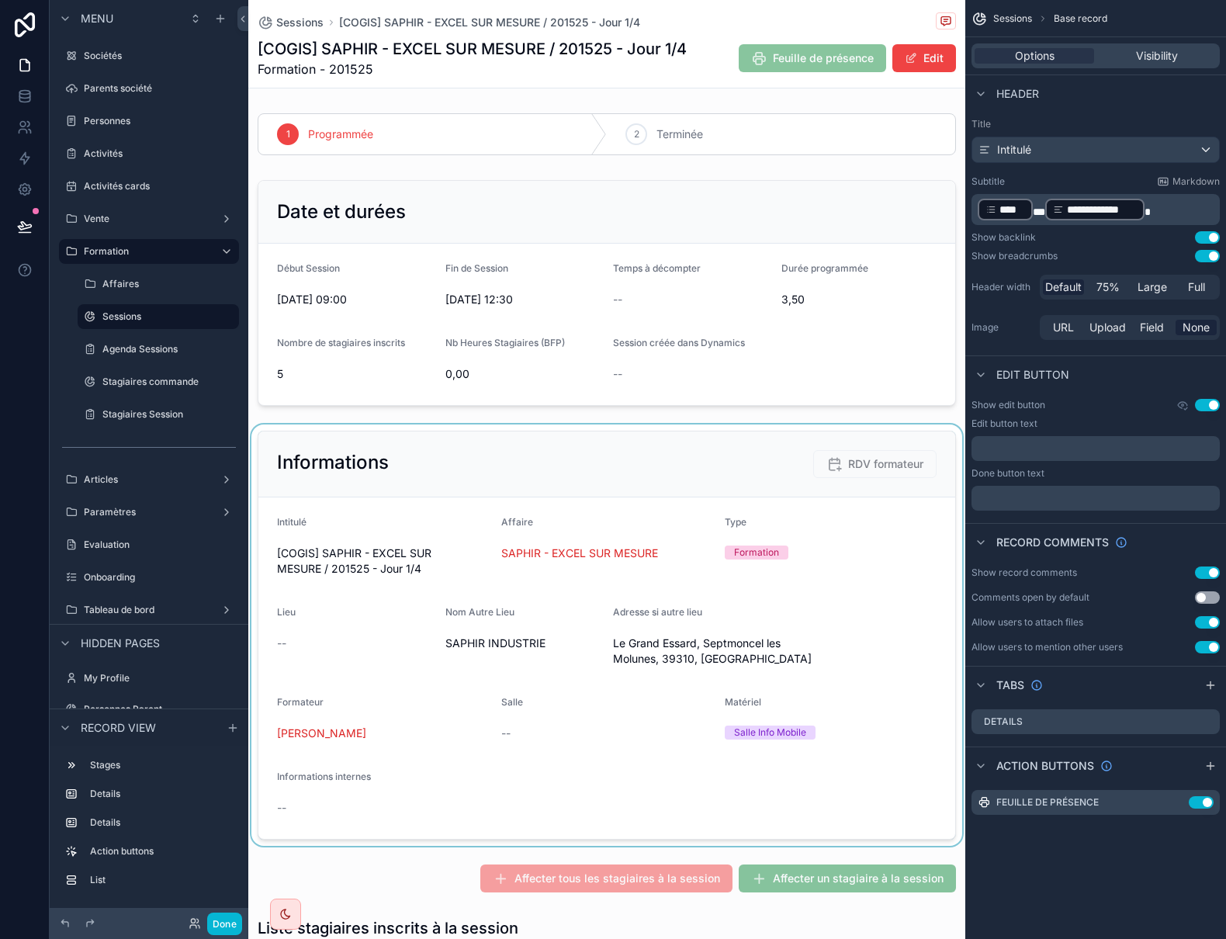
click at [572, 441] on div "scrollable content" at bounding box center [606, 634] width 717 height 421
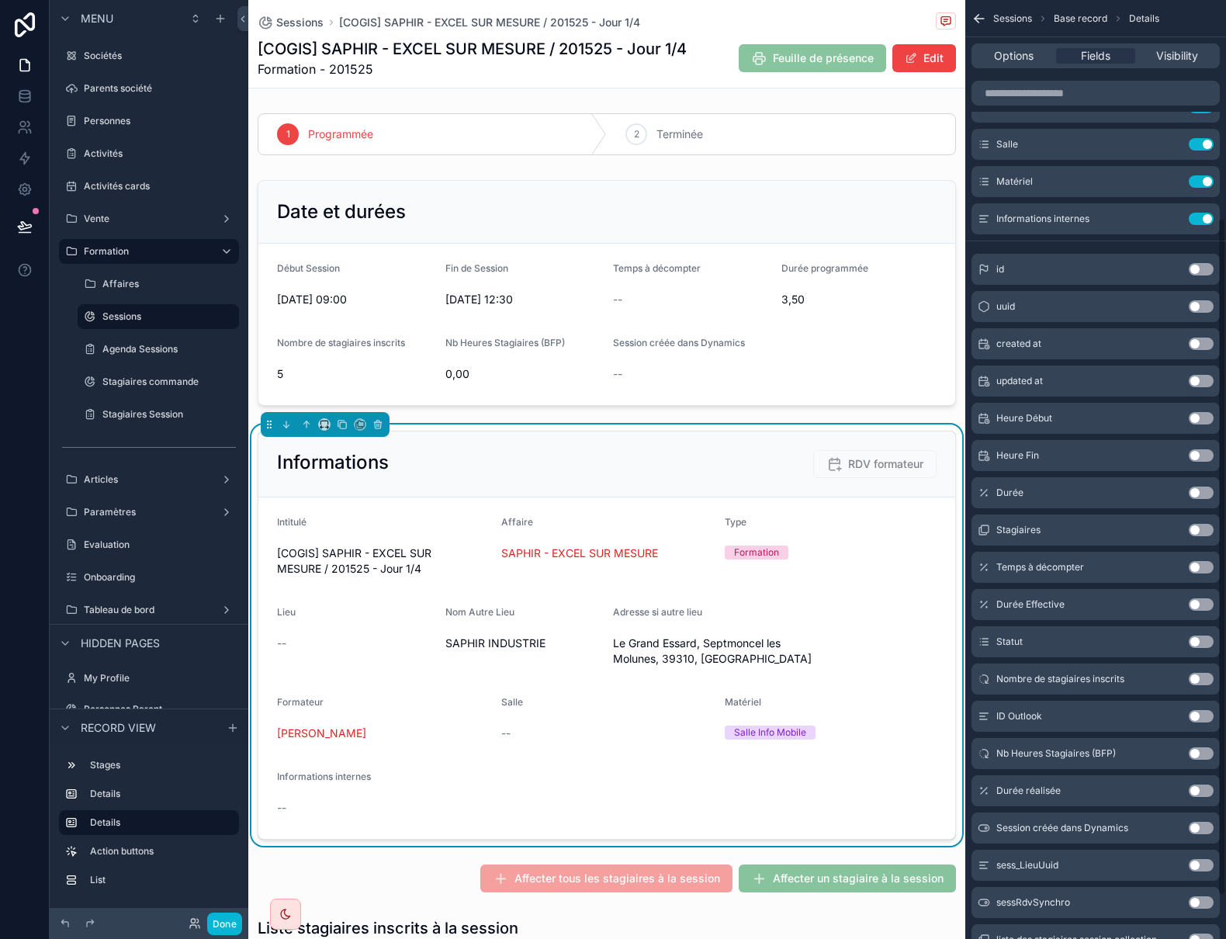
scroll to position [362, 0]
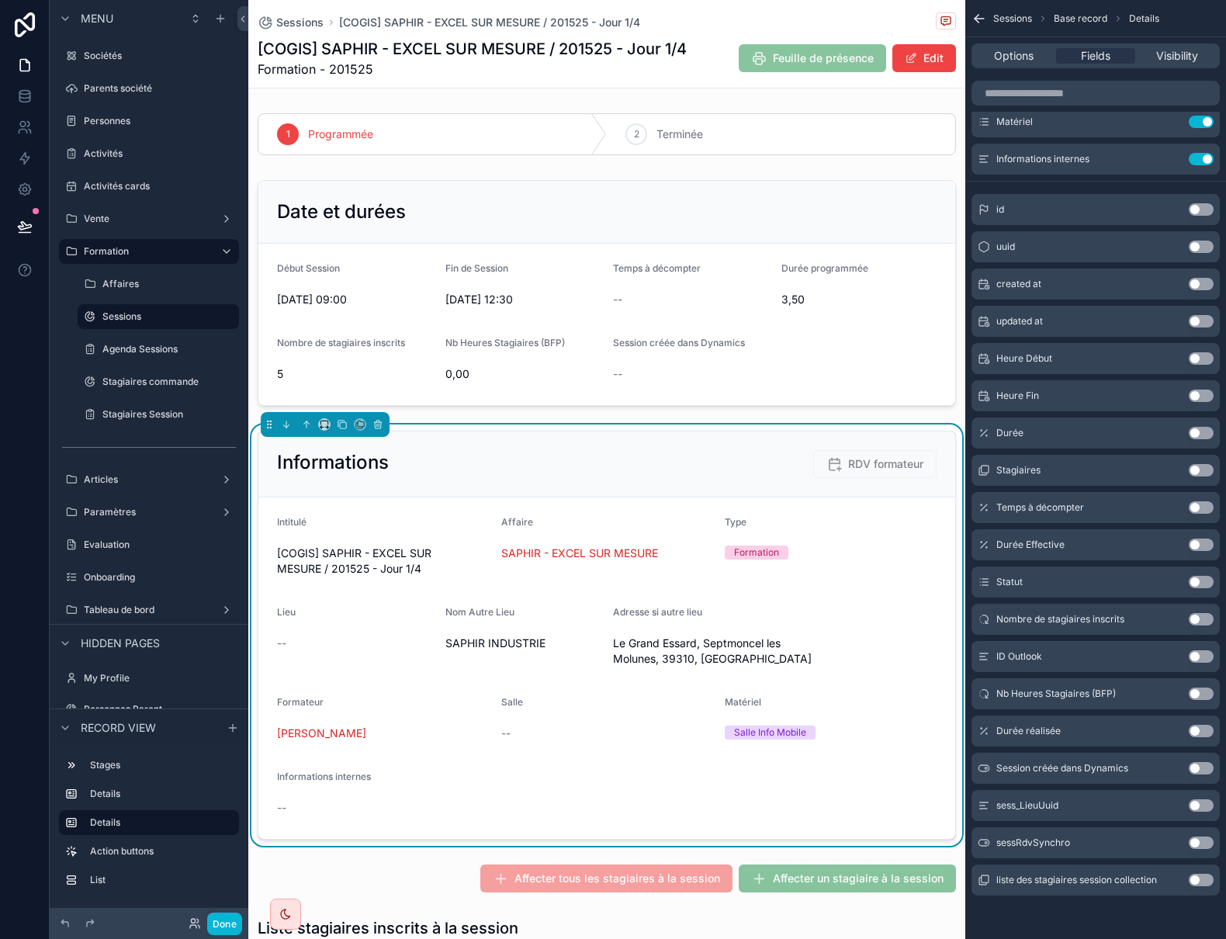
click at [1194, 838] on button "Use setting" at bounding box center [1201, 842] width 25 height 12
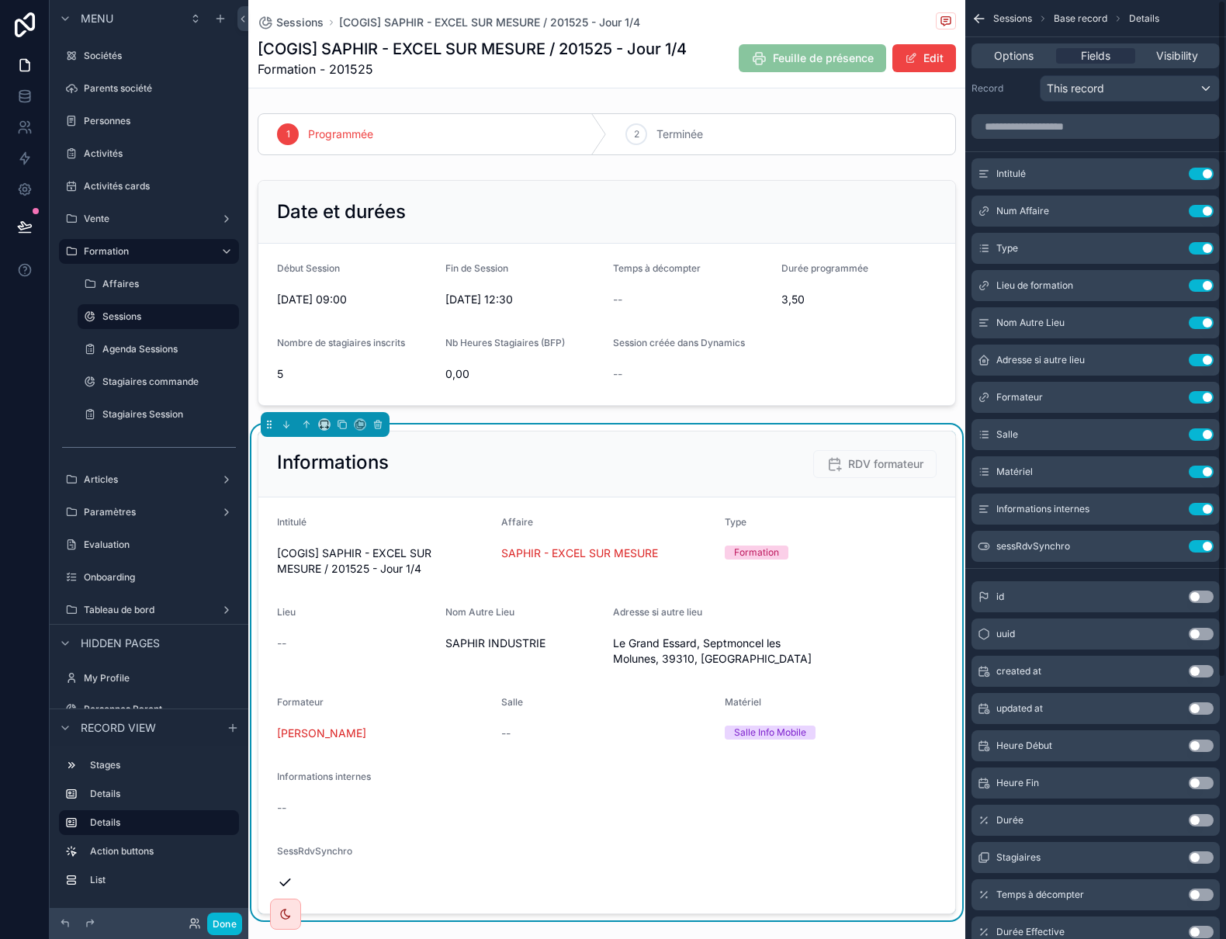
scroll to position [0, 0]
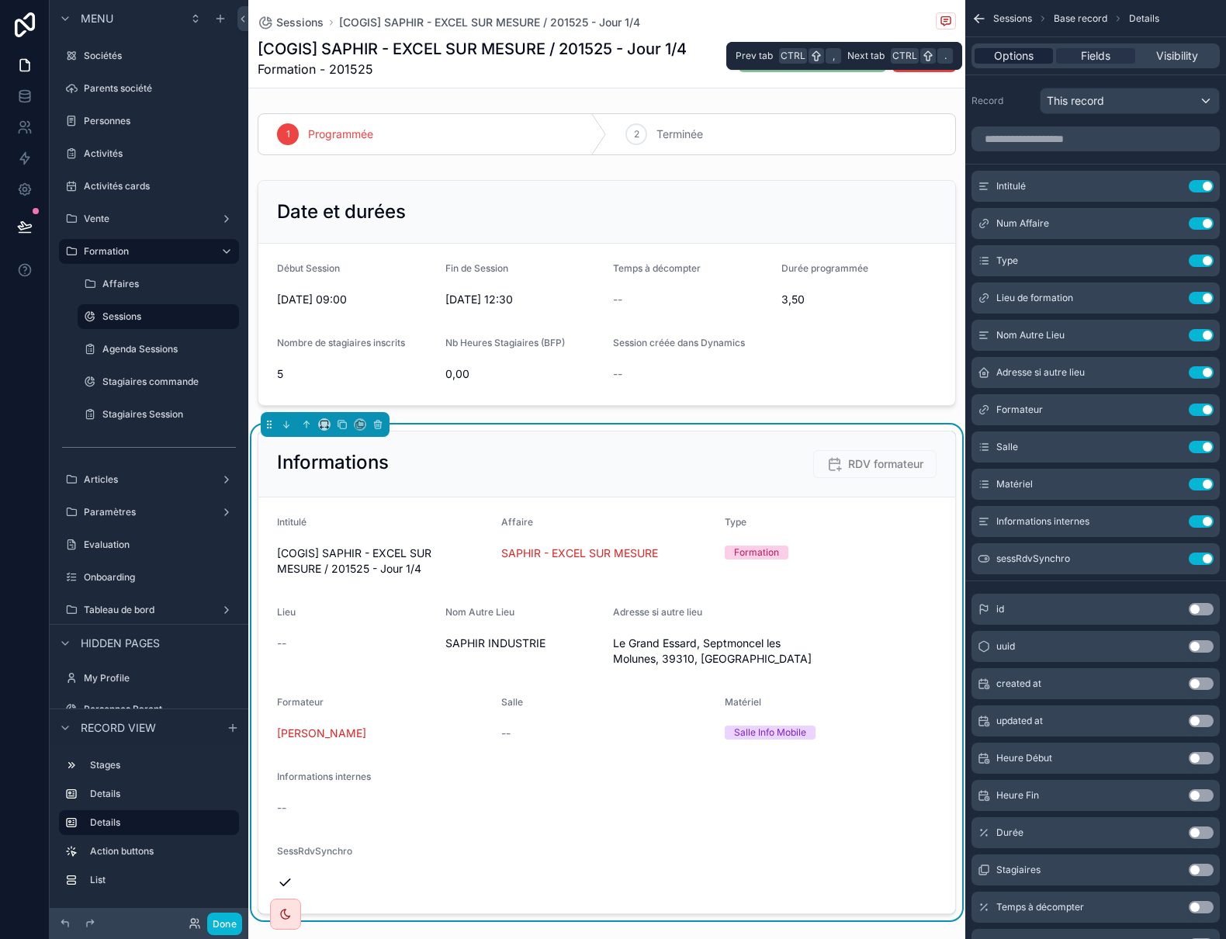
click at [1020, 54] on span "Options" at bounding box center [1014, 56] width 40 height 16
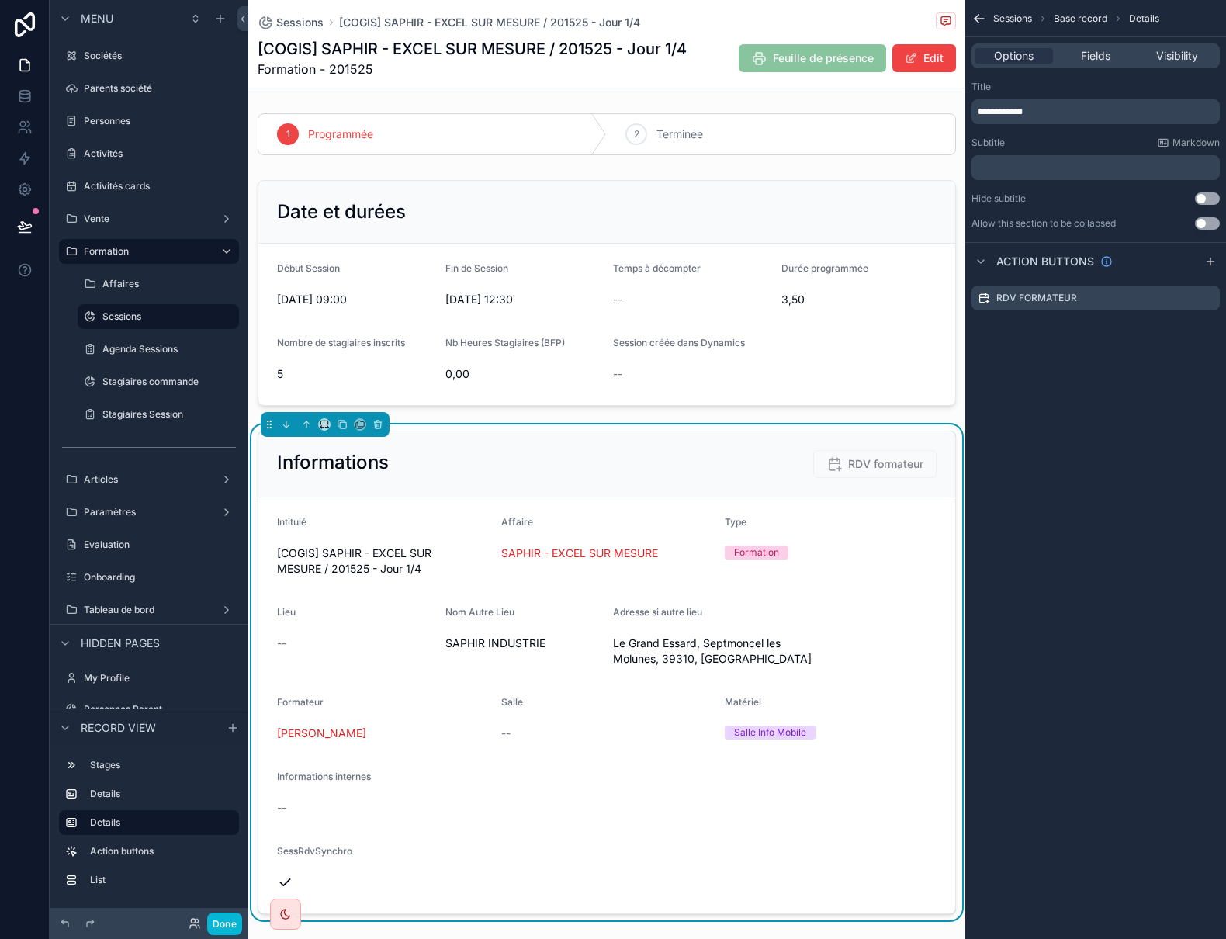
click at [1033, 168] on p "﻿" at bounding box center [1097, 167] width 239 height 12
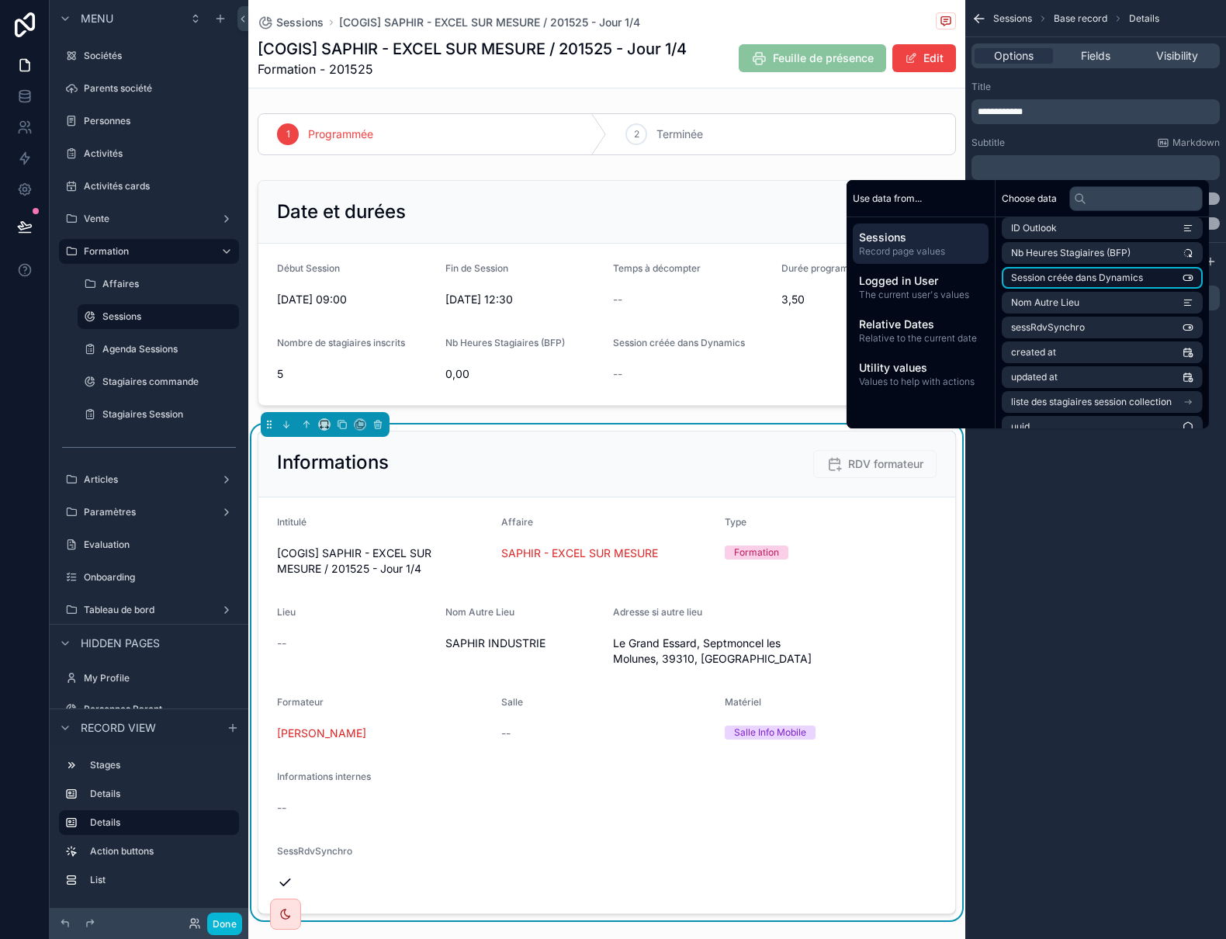
scroll to position [518, 0]
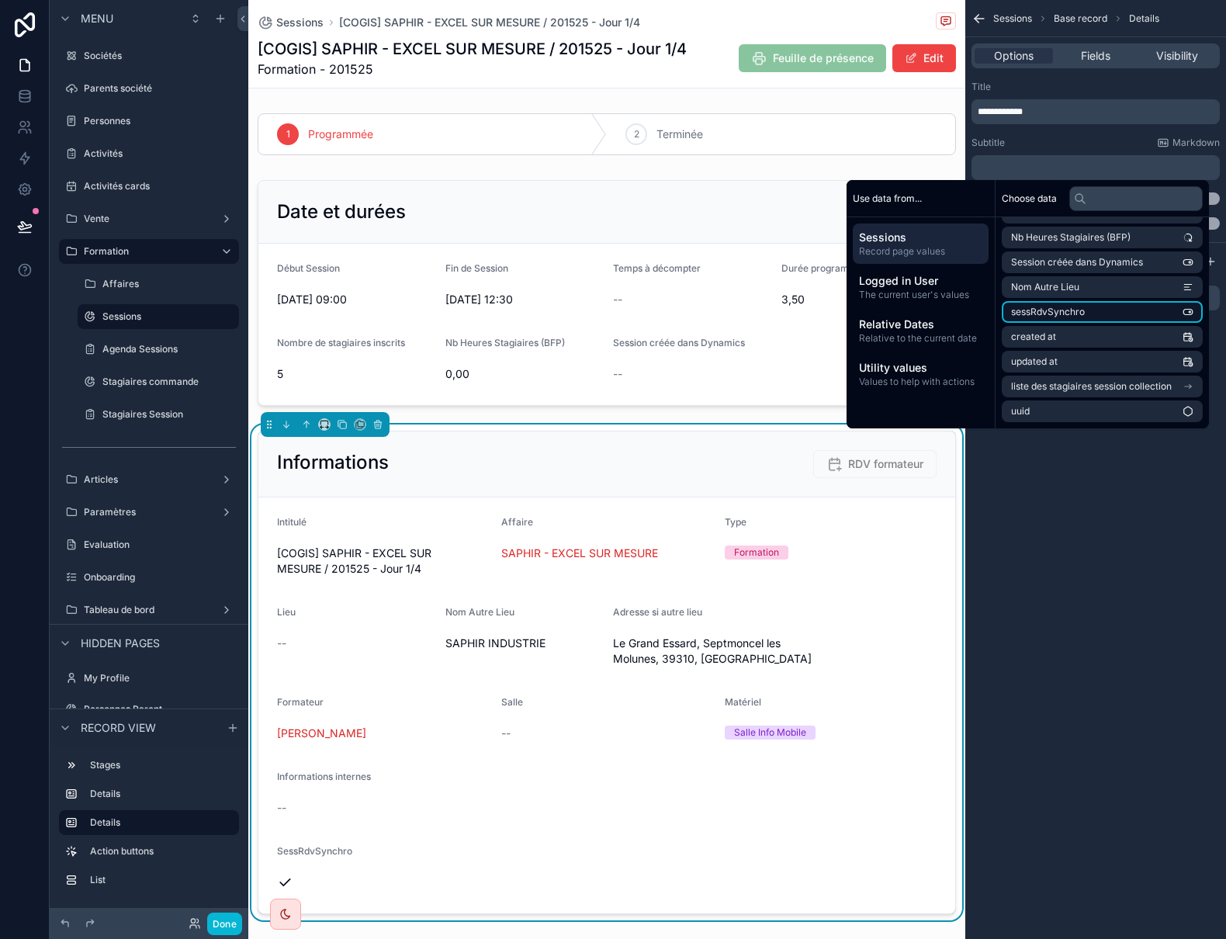
click at [1075, 311] on span "sessRdvSynchro" at bounding box center [1048, 312] width 74 height 12
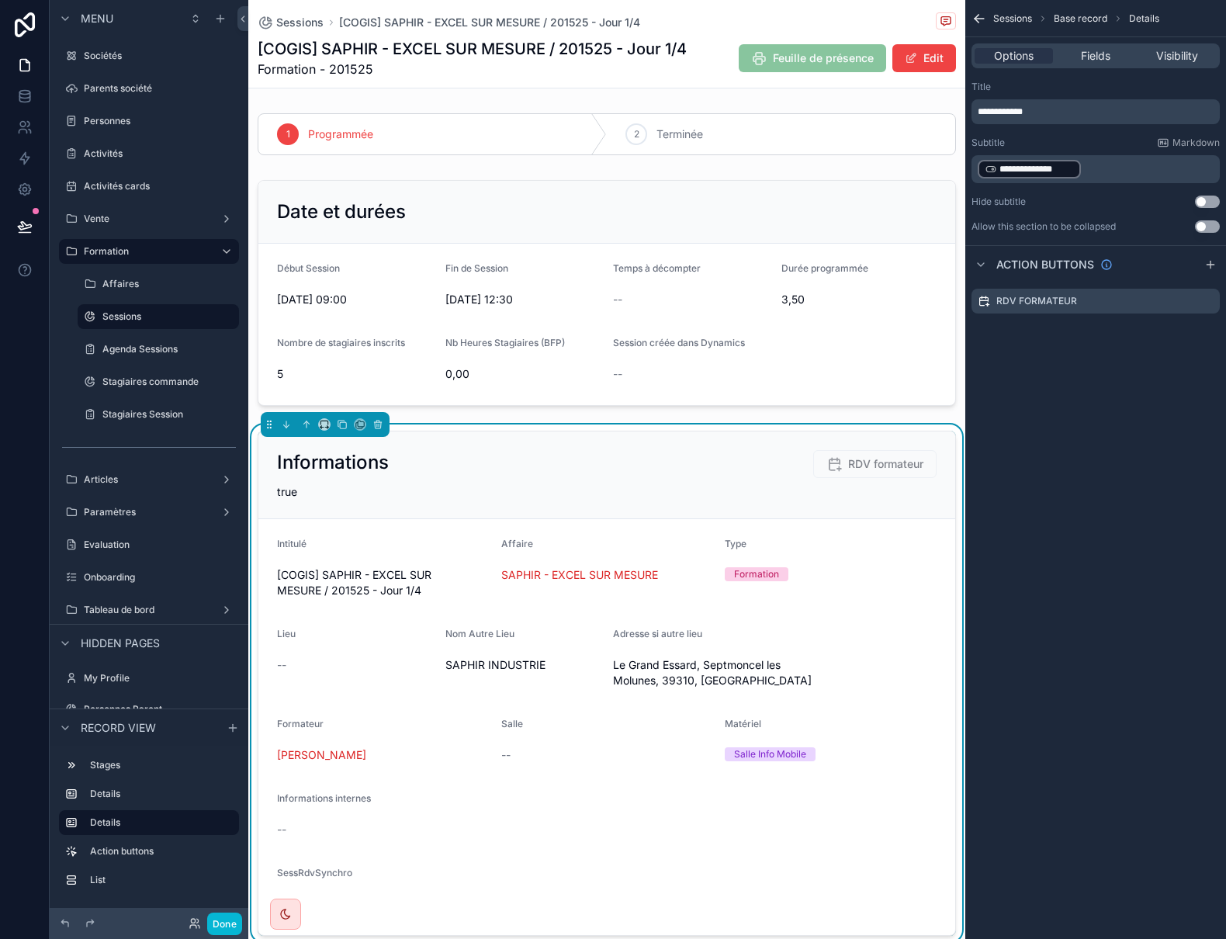
click at [1112, 165] on p "**********" at bounding box center [1097, 169] width 239 height 22
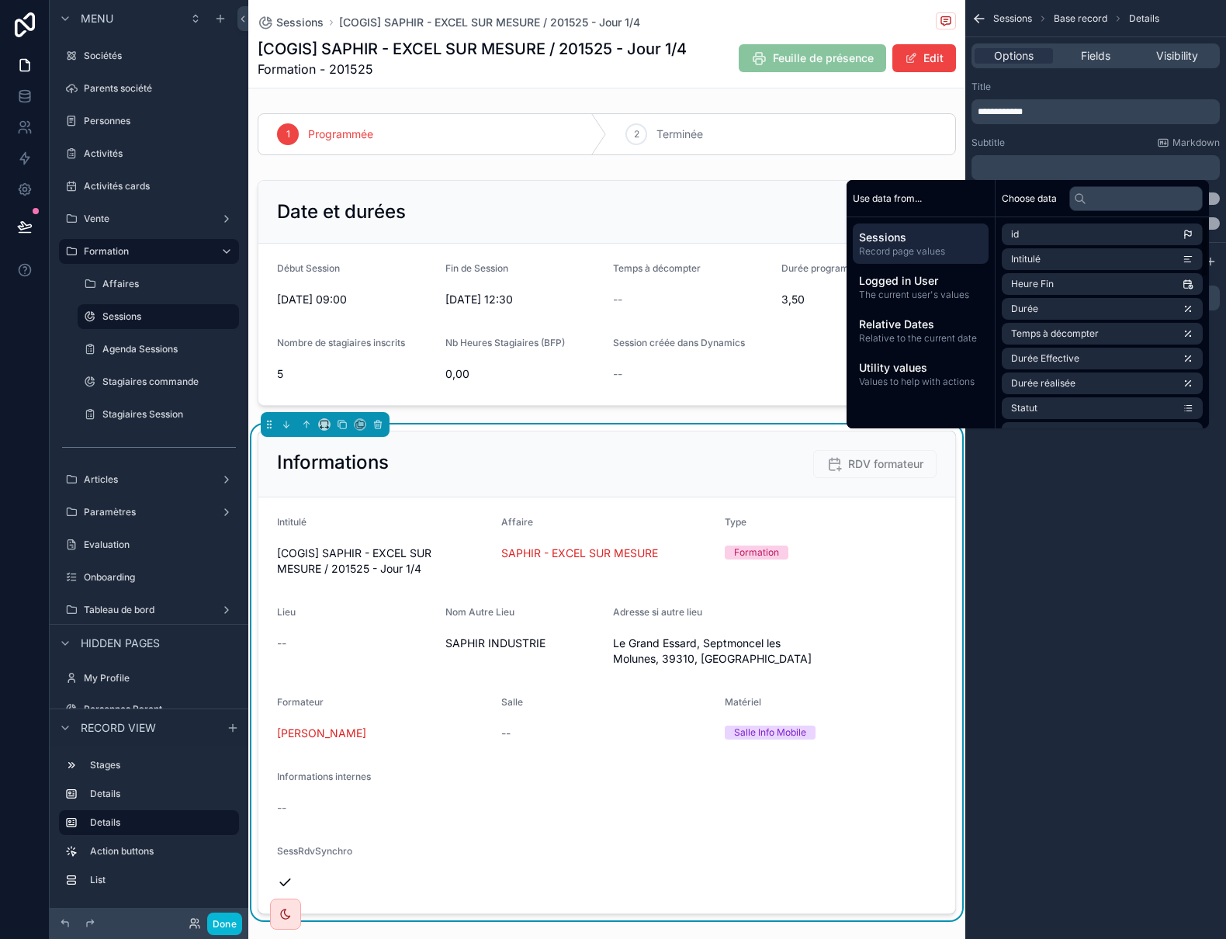
click at [1069, 576] on div "**********" at bounding box center [1095, 469] width 261 height 939
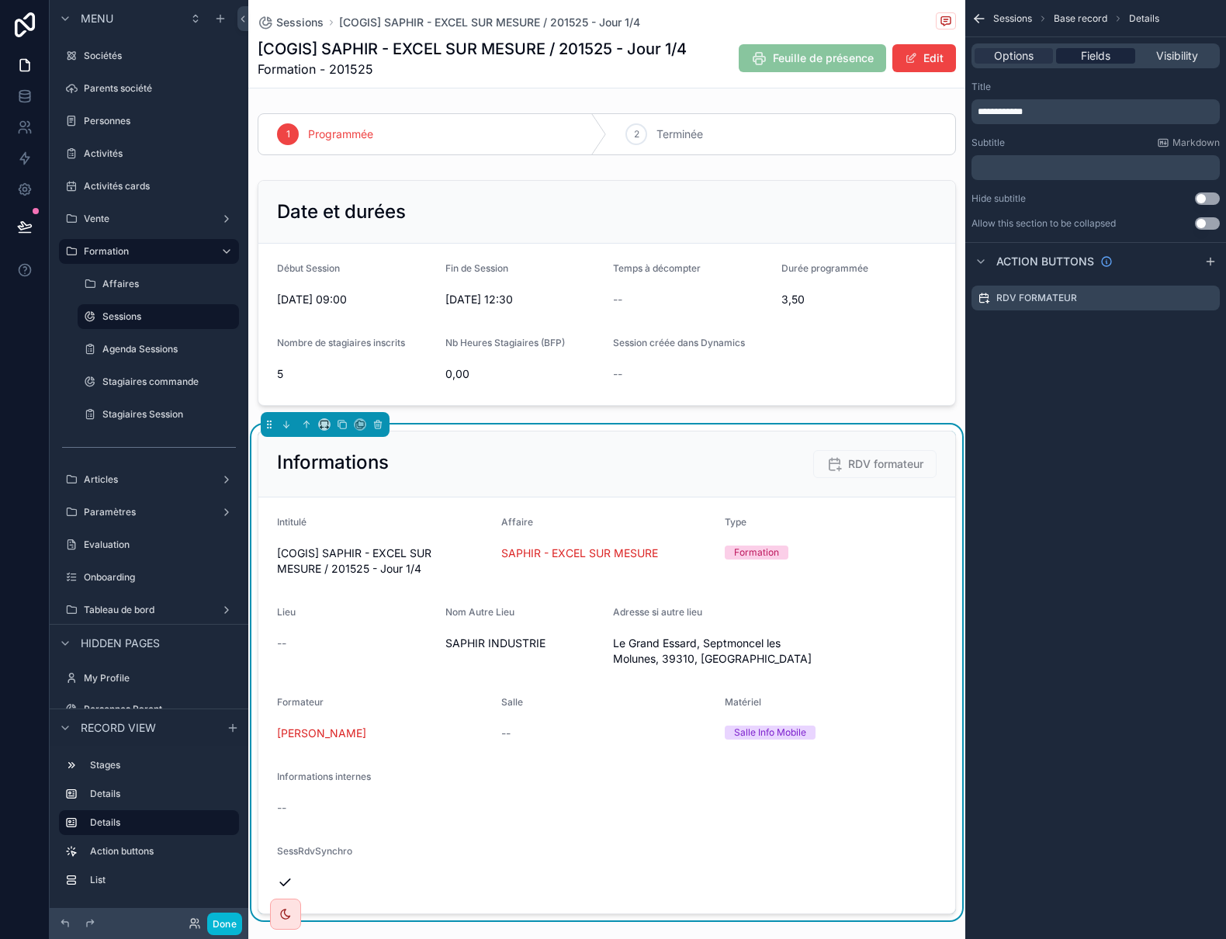
click at [1096, 48] on span "Fields" at bounding box center [1095, 56] width 29 height 16
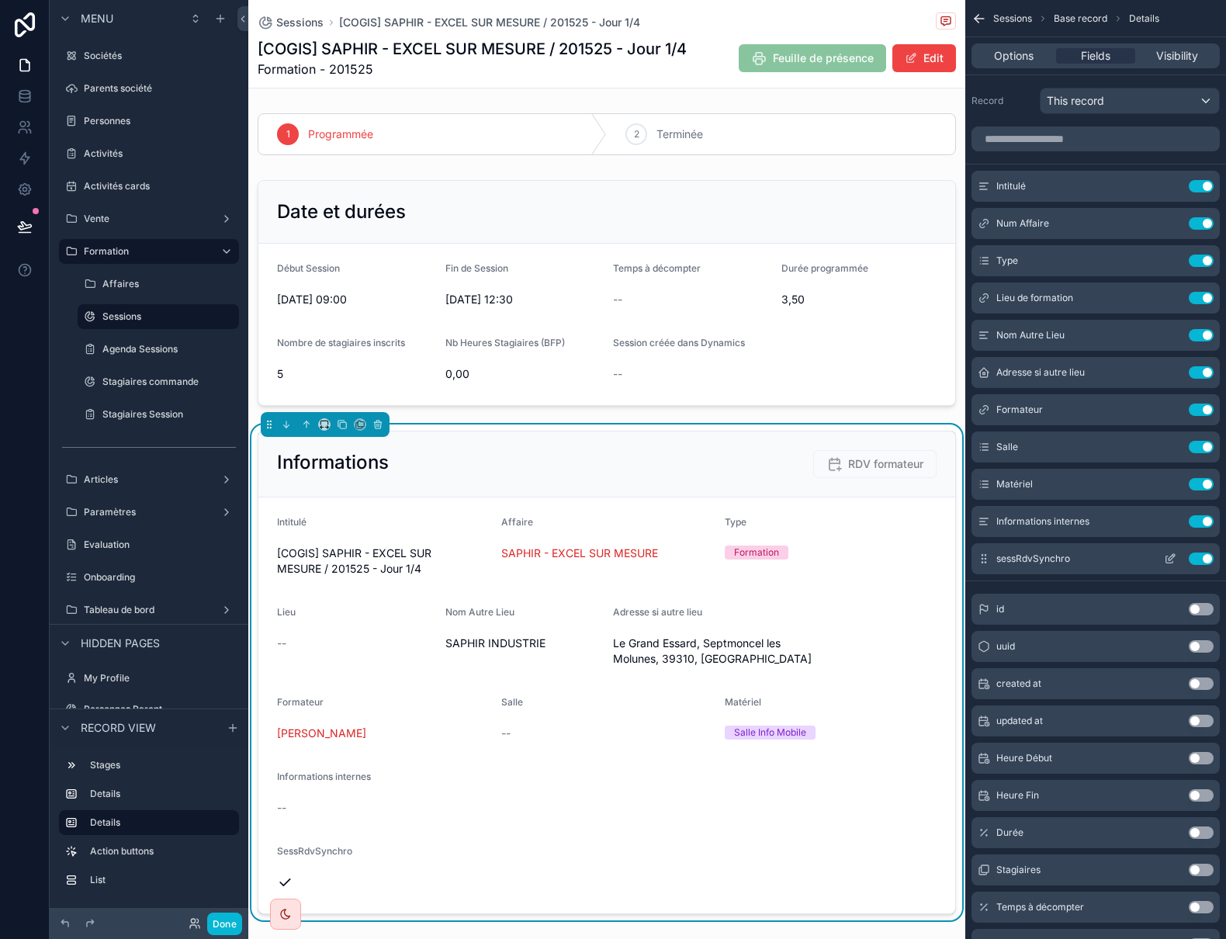
click at [1168, 557] on icon "scrollable content" at bounding box center [1170, 558] width 12 height 12
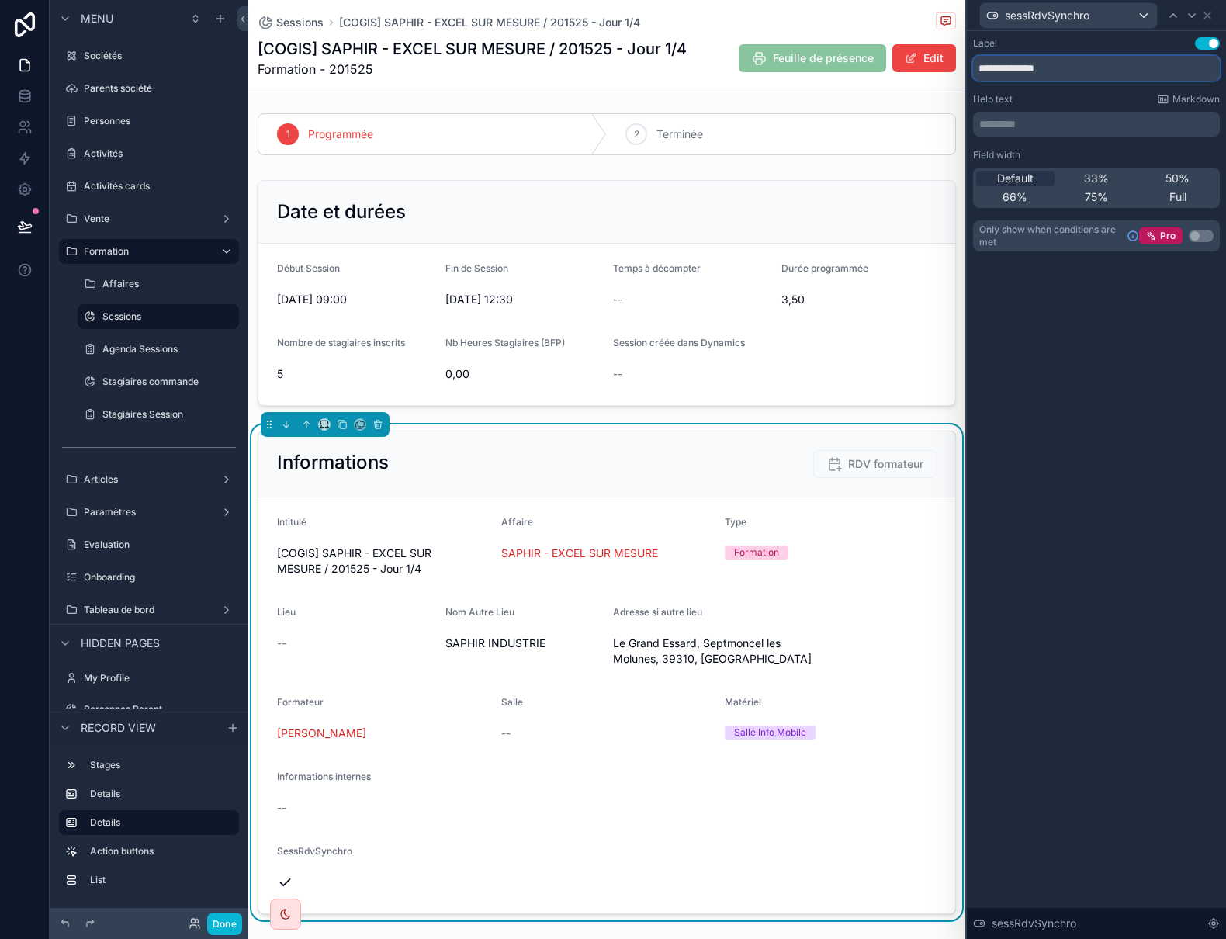
click at [1003, 64] on input "**********" at bounding box center [1096, 68] width 247 height 25
type input "**********"
click at [1208, 12] on icon at bounding box center [1207, 15] width 12 height 12
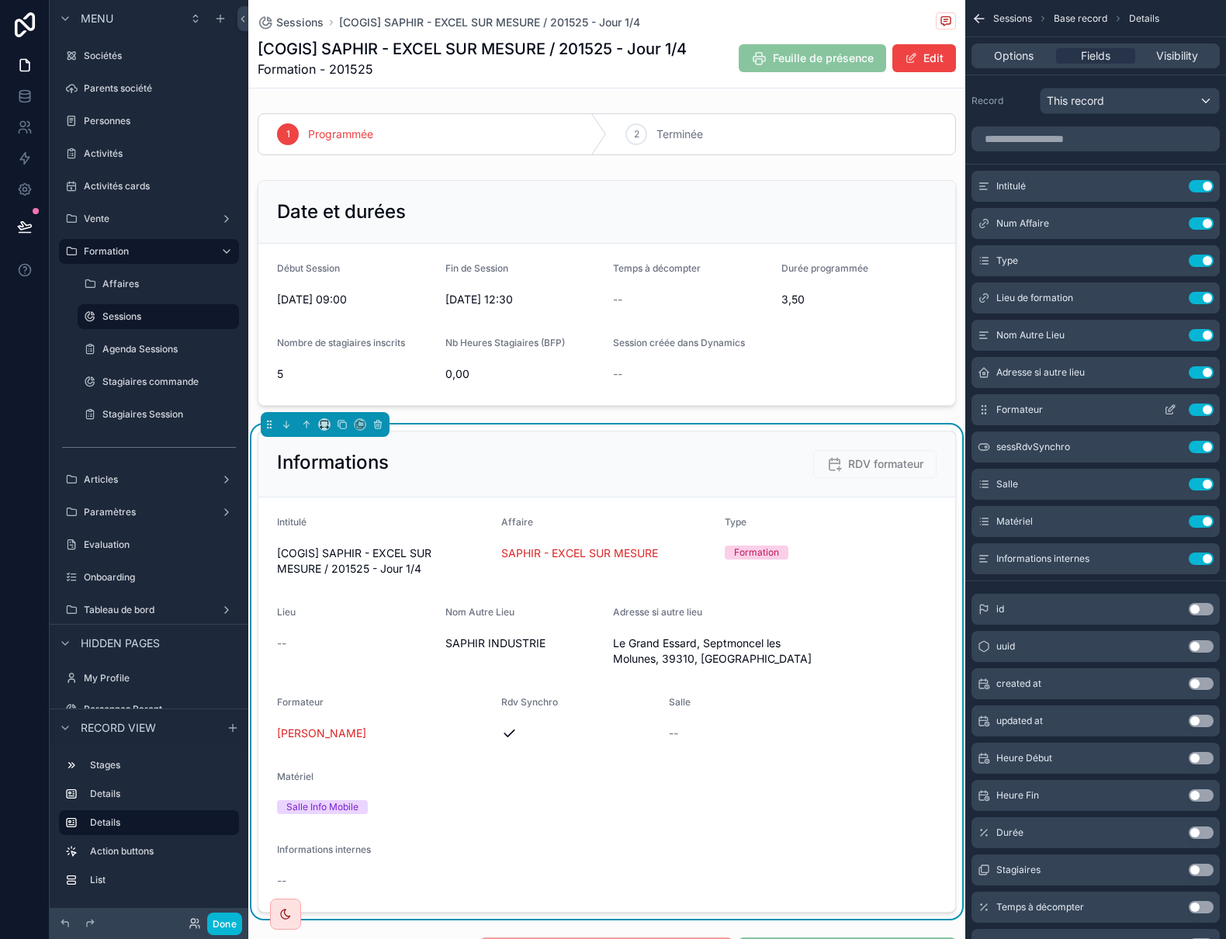
click at [1171, 407] on icon "scrollable content" at bounding box center [1171, 408] width 6 height 6
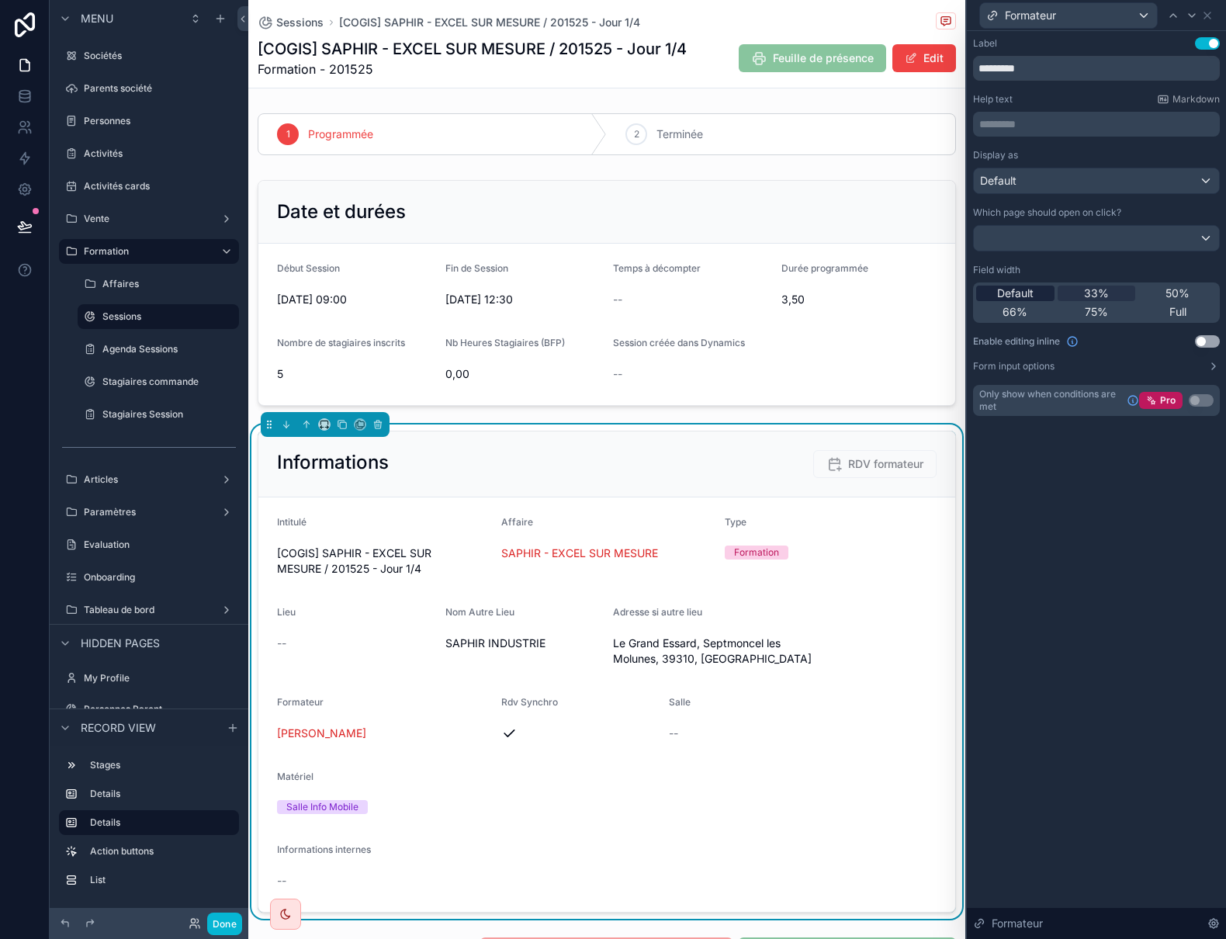
click at [1019, 288] on span "Default" at bounding box center [1015, 294] width 36 height 16
click at [1205, 15] on icon at bounding box center [1207, 15] width 12 height 12
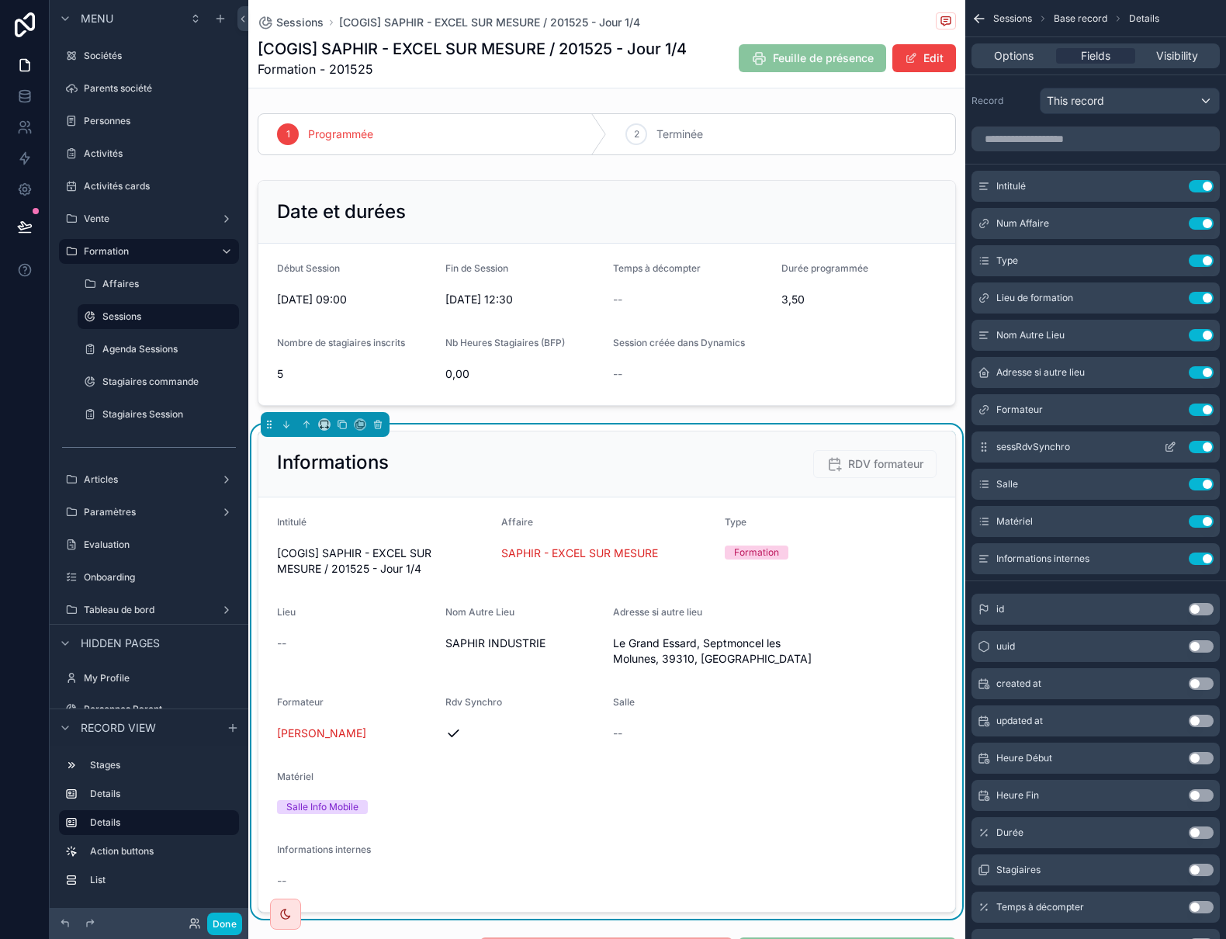
click at [1165, 445] on icon "scrollable content" at bounding box center [1170, 447] width 12 height 12
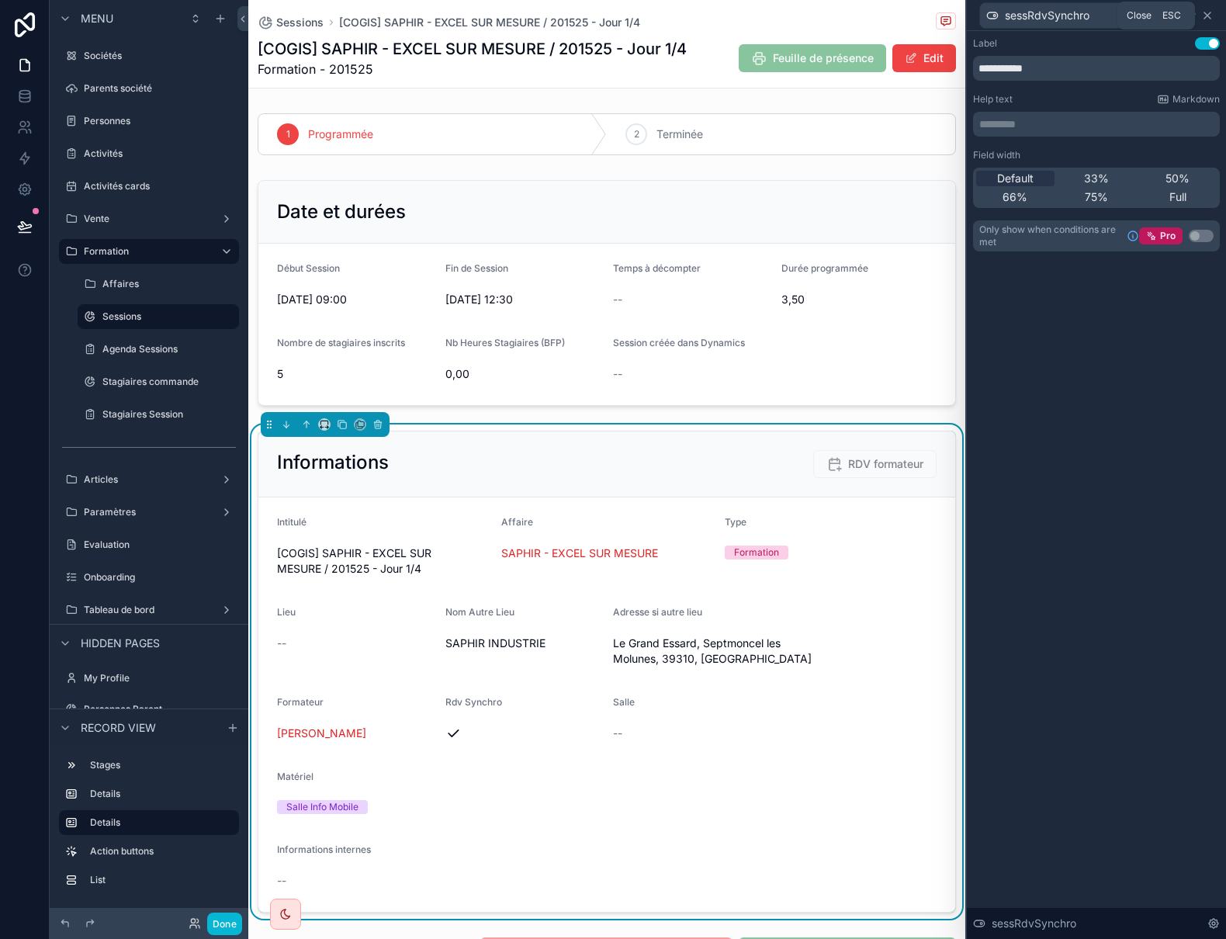
click at [1206, 12] on icon at bounding box center [1207, 15] width 12 height 12
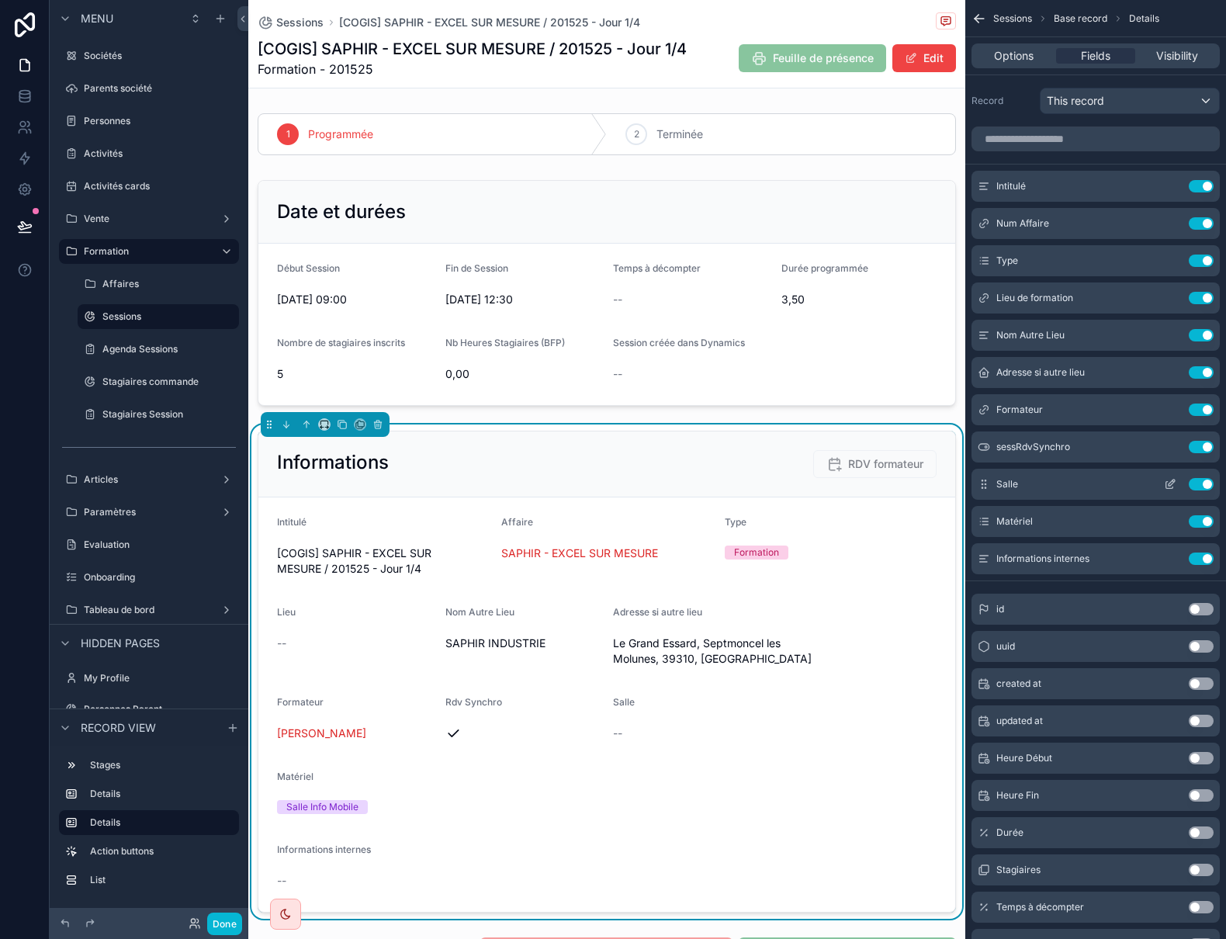
click at [1168, 483] on icon "scrollable content" at bounding box center [1170, 484] width 12 height 12
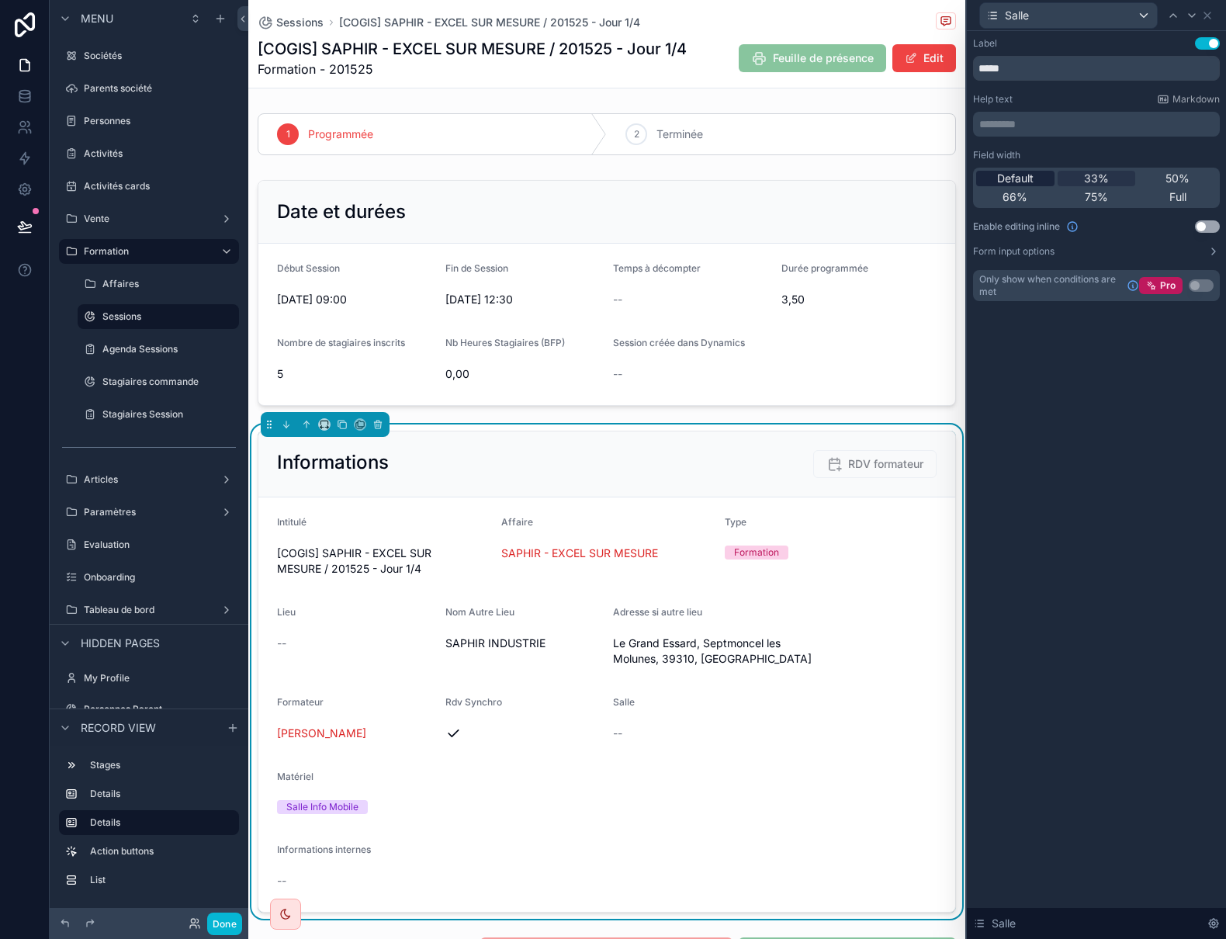
click at [1027, 178] on span "Default" at bounding box center [1015, 179] width 36 height 16
click at [1211, 13] on icon at bounding box center [1207, 15] width 12 height 12
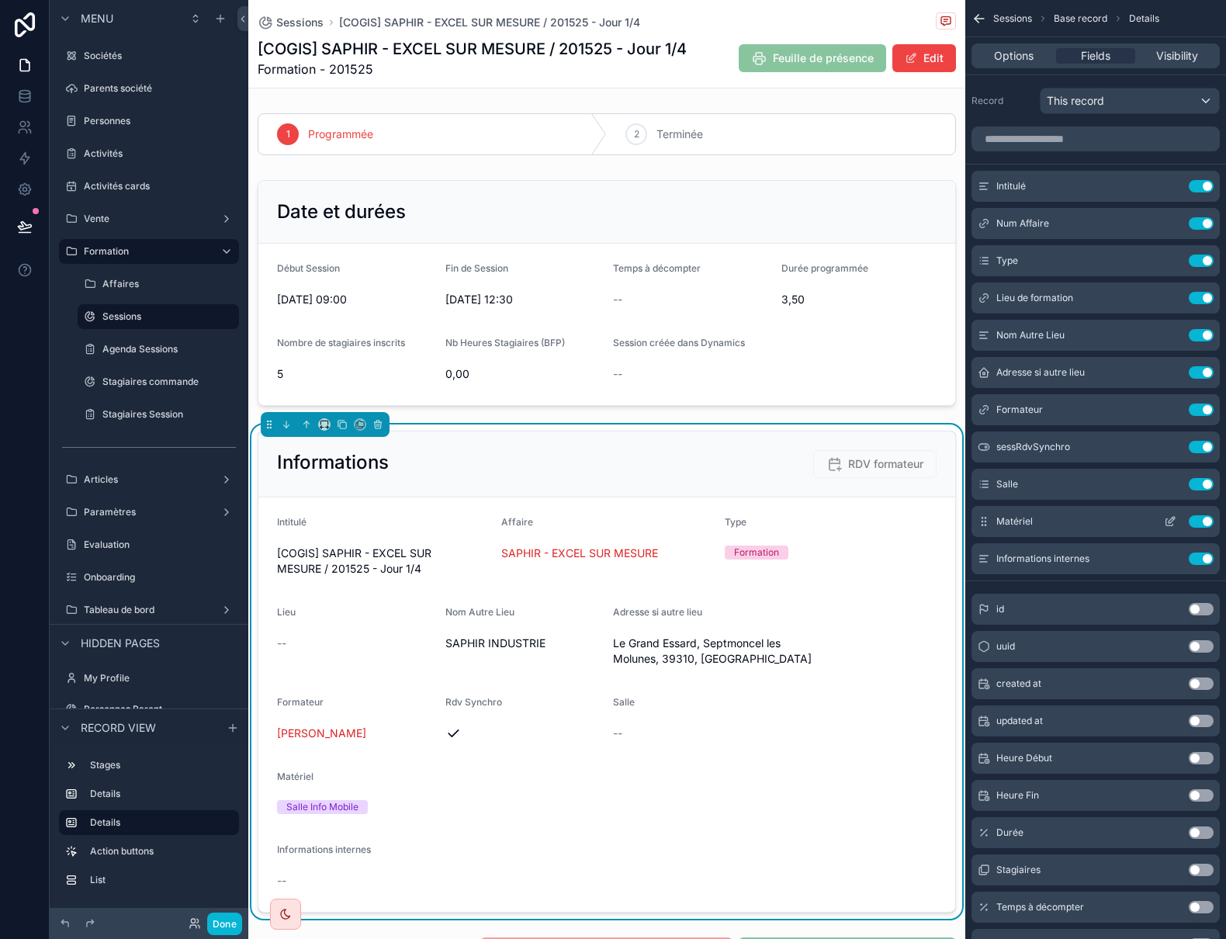
click at [1172, 521] on icon "scrollable content" at bounding box center [1171, 520] width 6 height 6
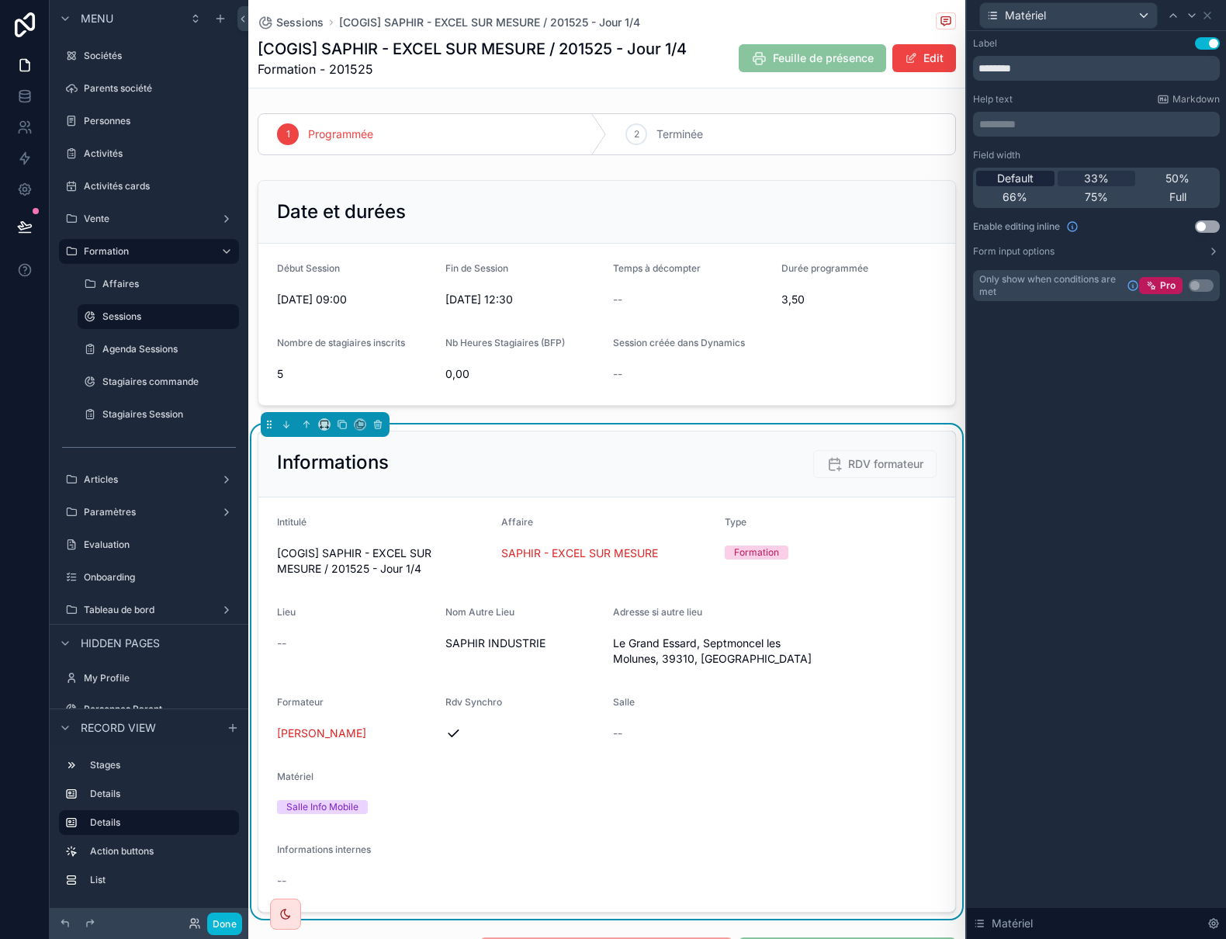
click at [1016, 182] on span "Default" at bounding box center [1015, 179] width 36 height 16
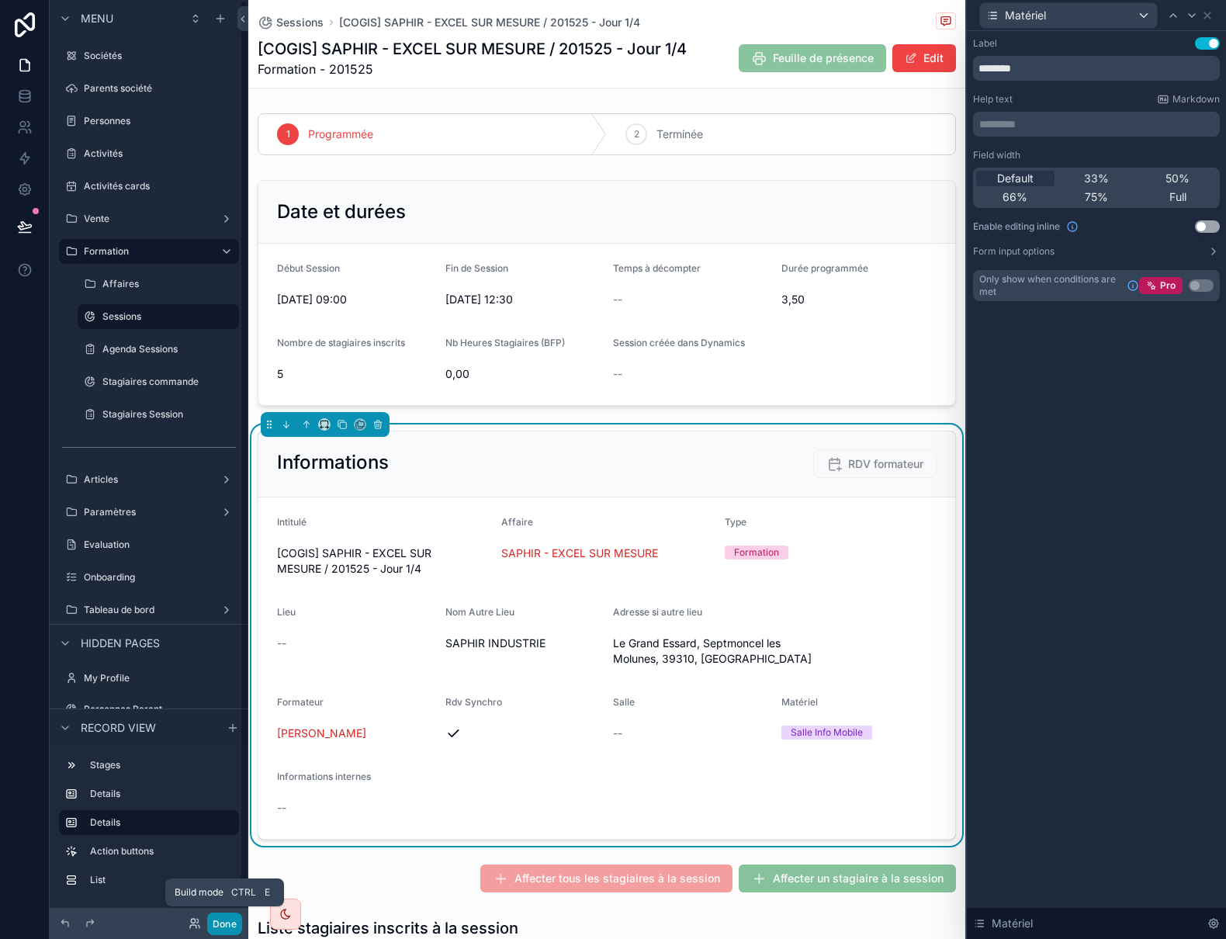
click at [228, 923] on button "Done" at bounding box center [224, 923] width 35 height 23
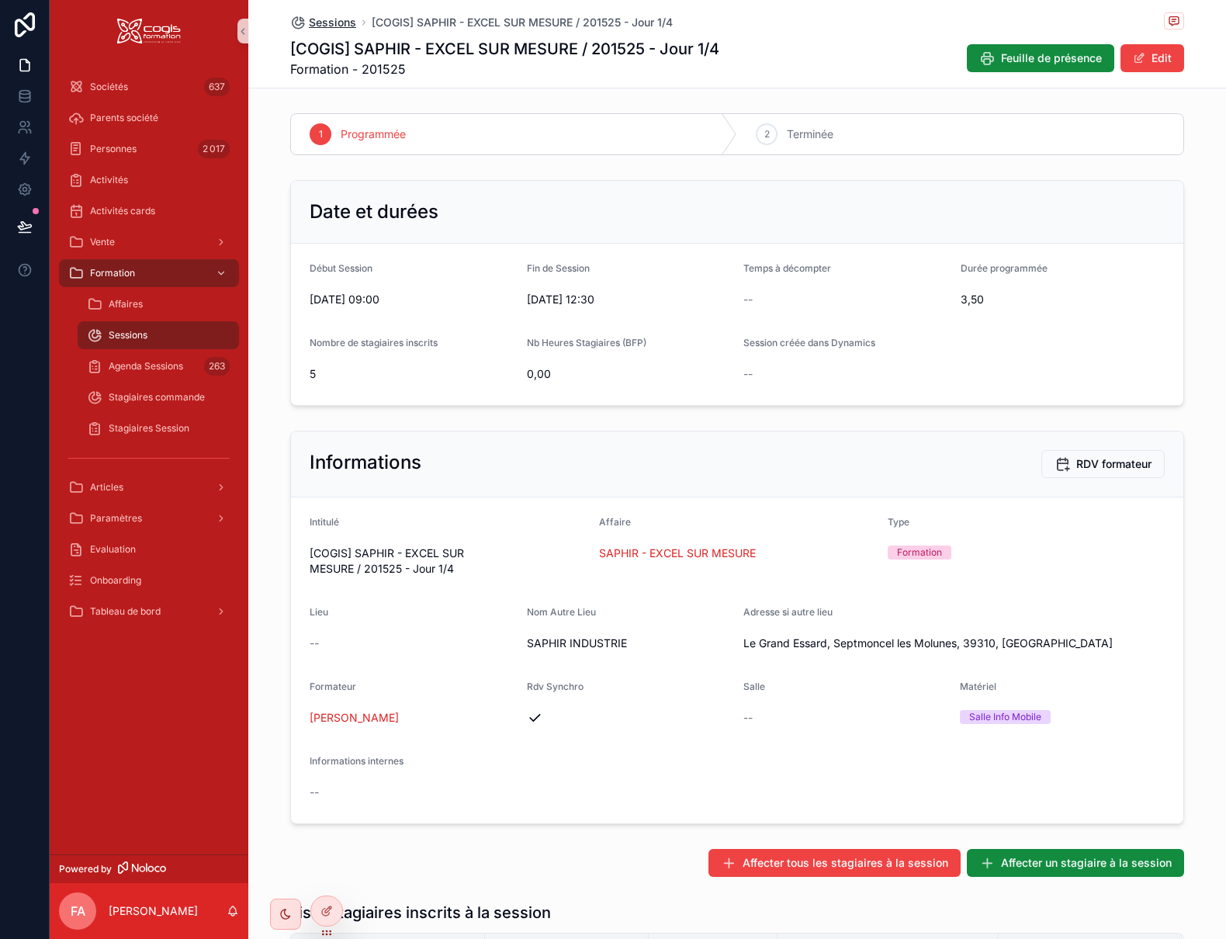
click at [315, 24] on span "Sessions" at bounding box center [332, 23] width 47 height 16
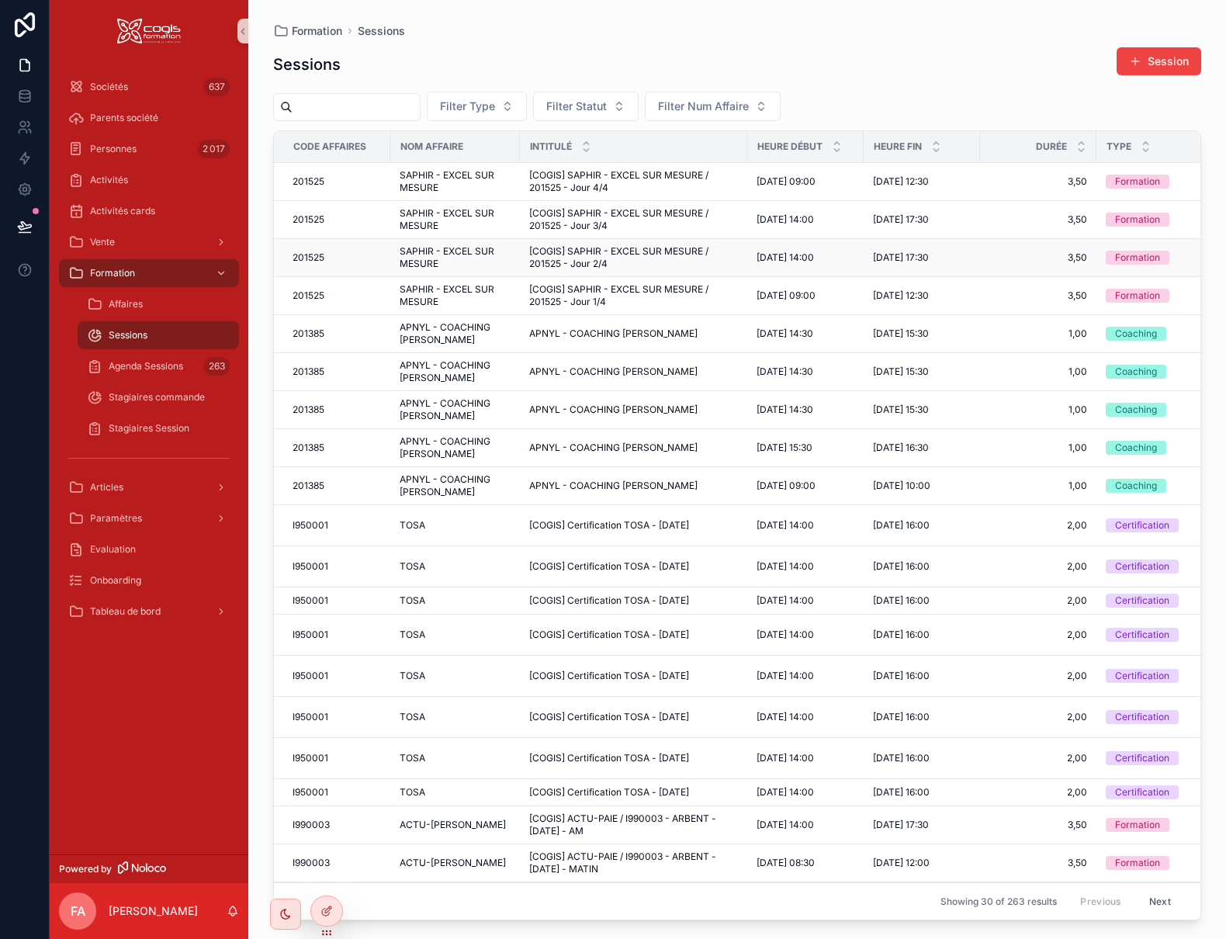
click at [425, 254] on span "SAPHIR - EXCEL SUR MESURE" at bounding box center [455, 257] width 111 height 25
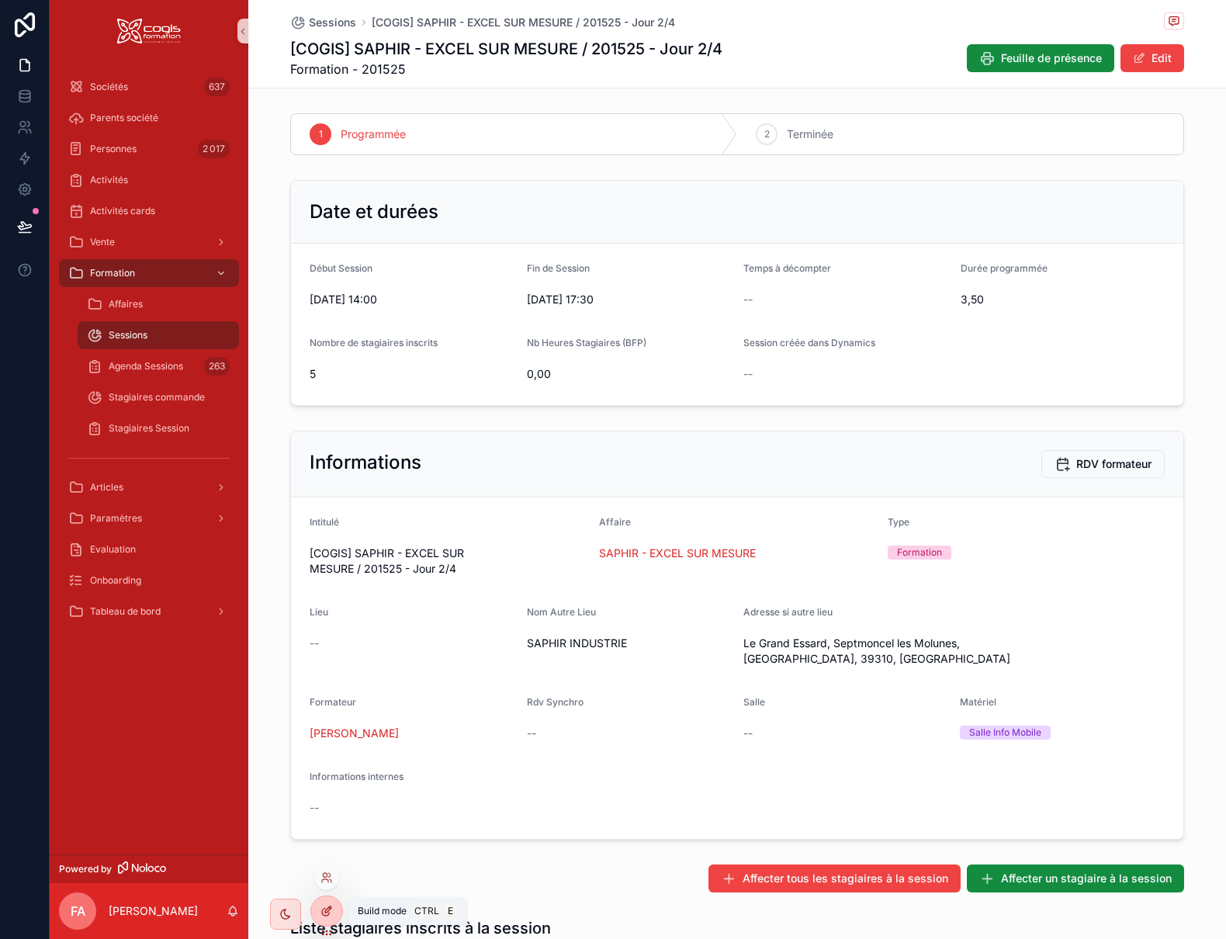
click at [327, 911] on icon at bounding box center [326, 911] width 12 height 12
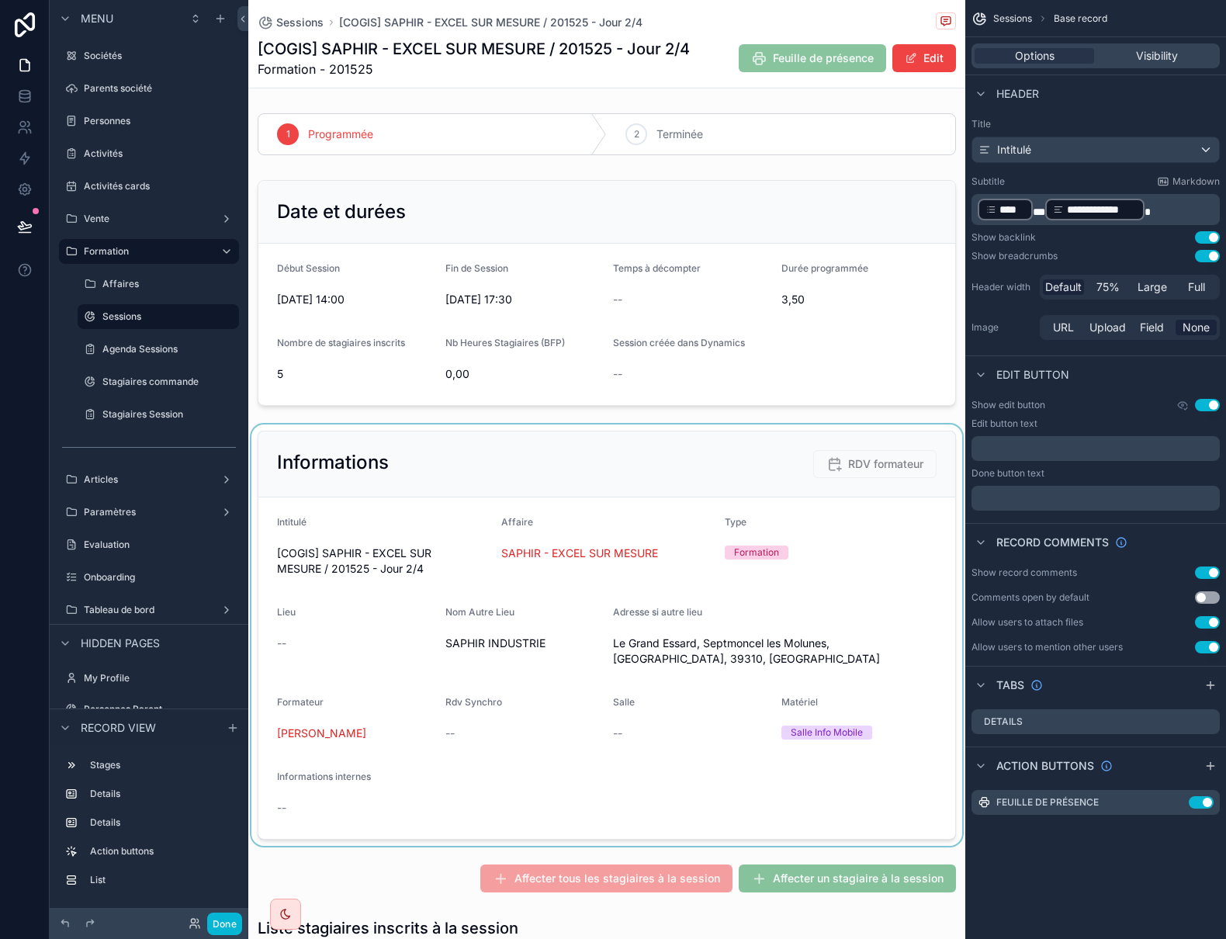
click at [709, 464] on div "scrollable content" at bounding box center [606, 634] width 717 height 421
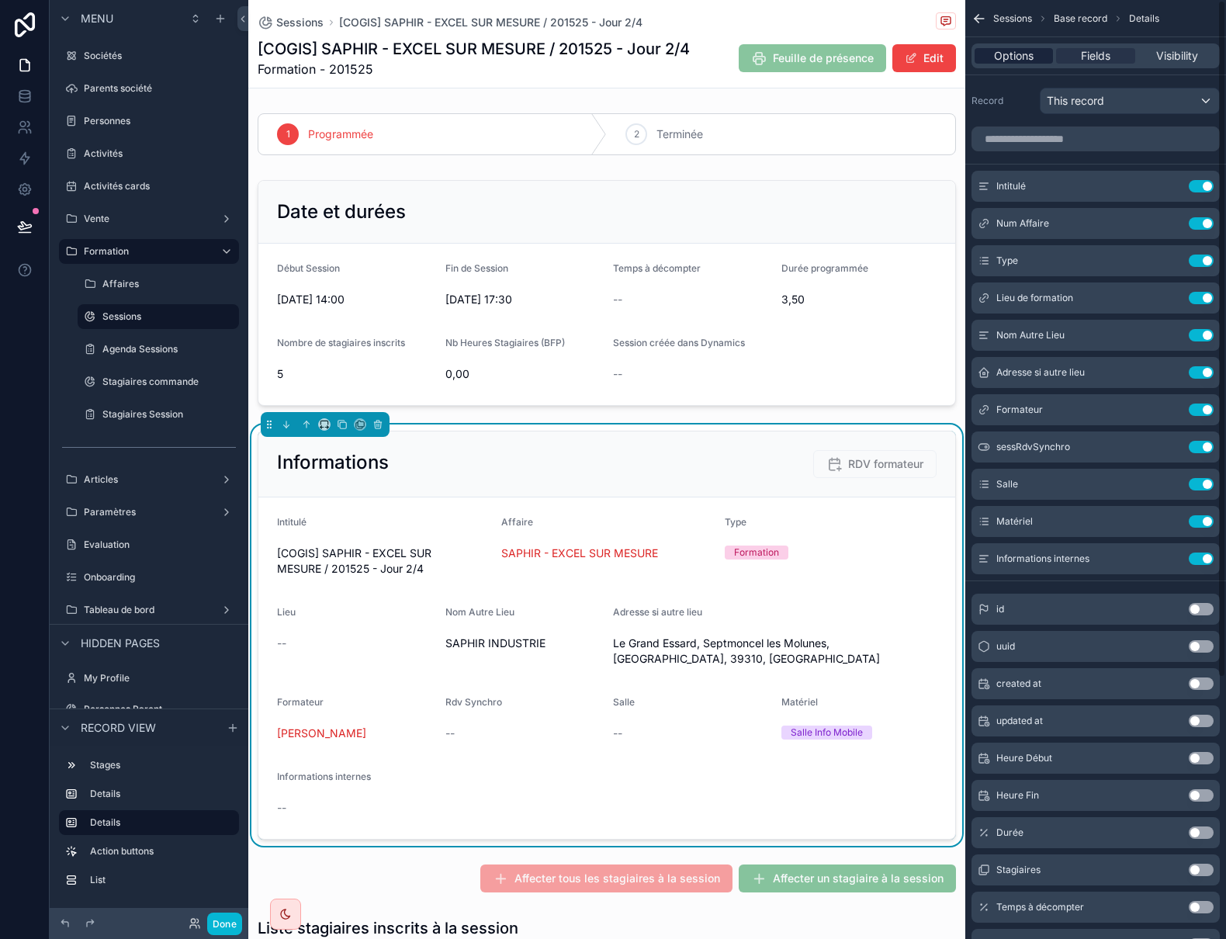
click at [1021, 59] on span "Options" at bounding box center [1014, 56] width 40 height 16
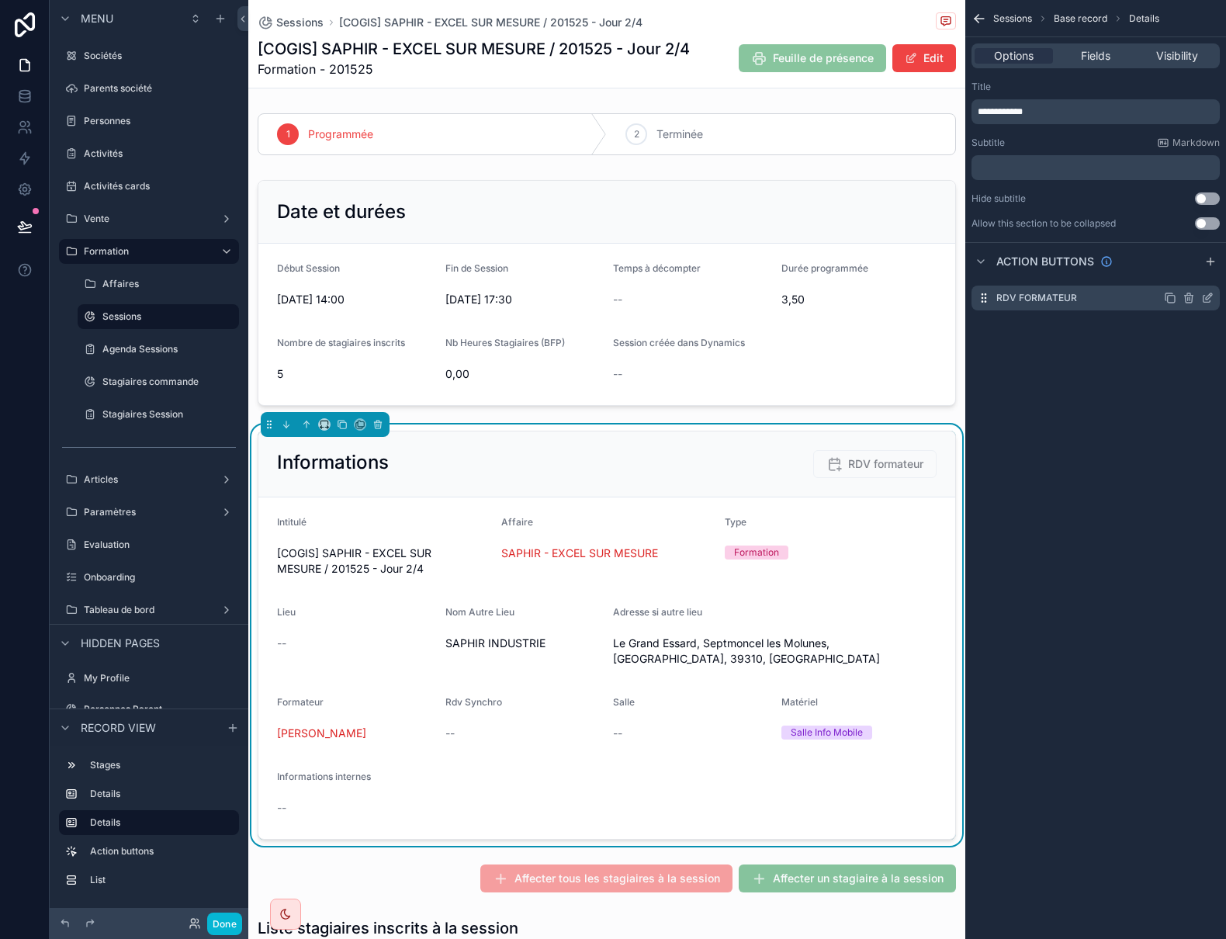
click at [1206, 301] on icon "scrollable content" at bounding box center [1207, 298] width 12 height 12
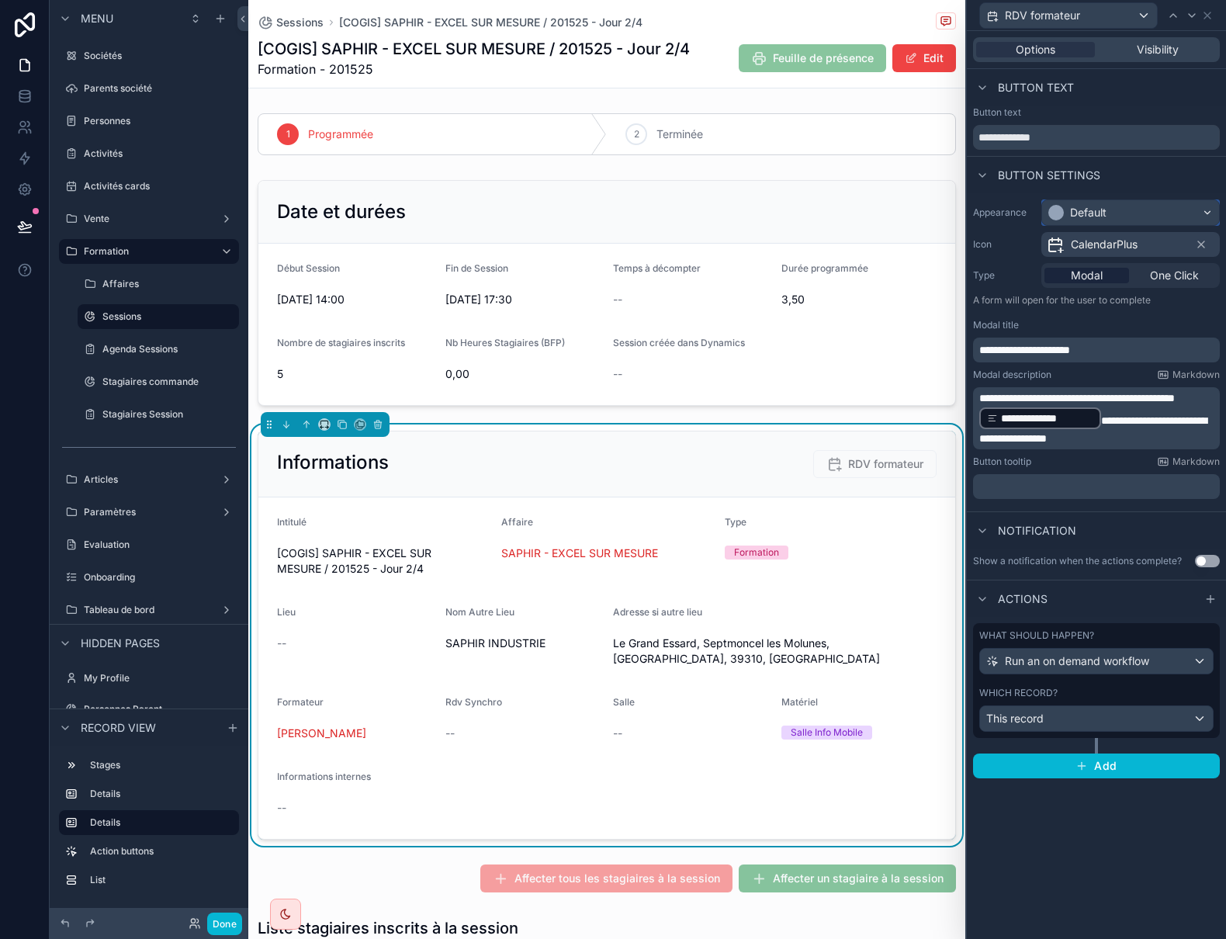
click at [1169, 216] on div "Default" at bounding box center [1130, 212] width 177 height 25
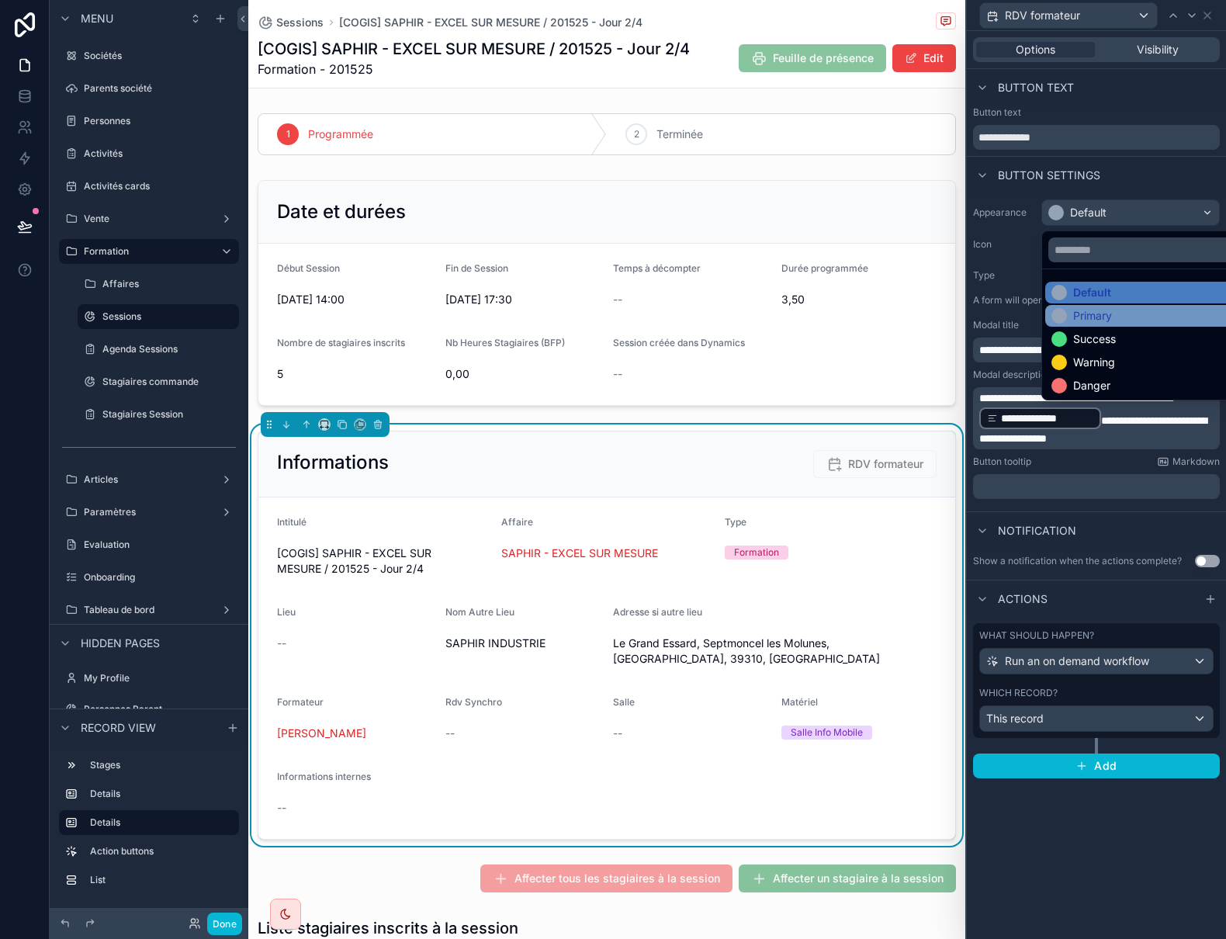
click at [1144, 320] on div "Primary" at bounding box center [1148, 316] width 194 height 16
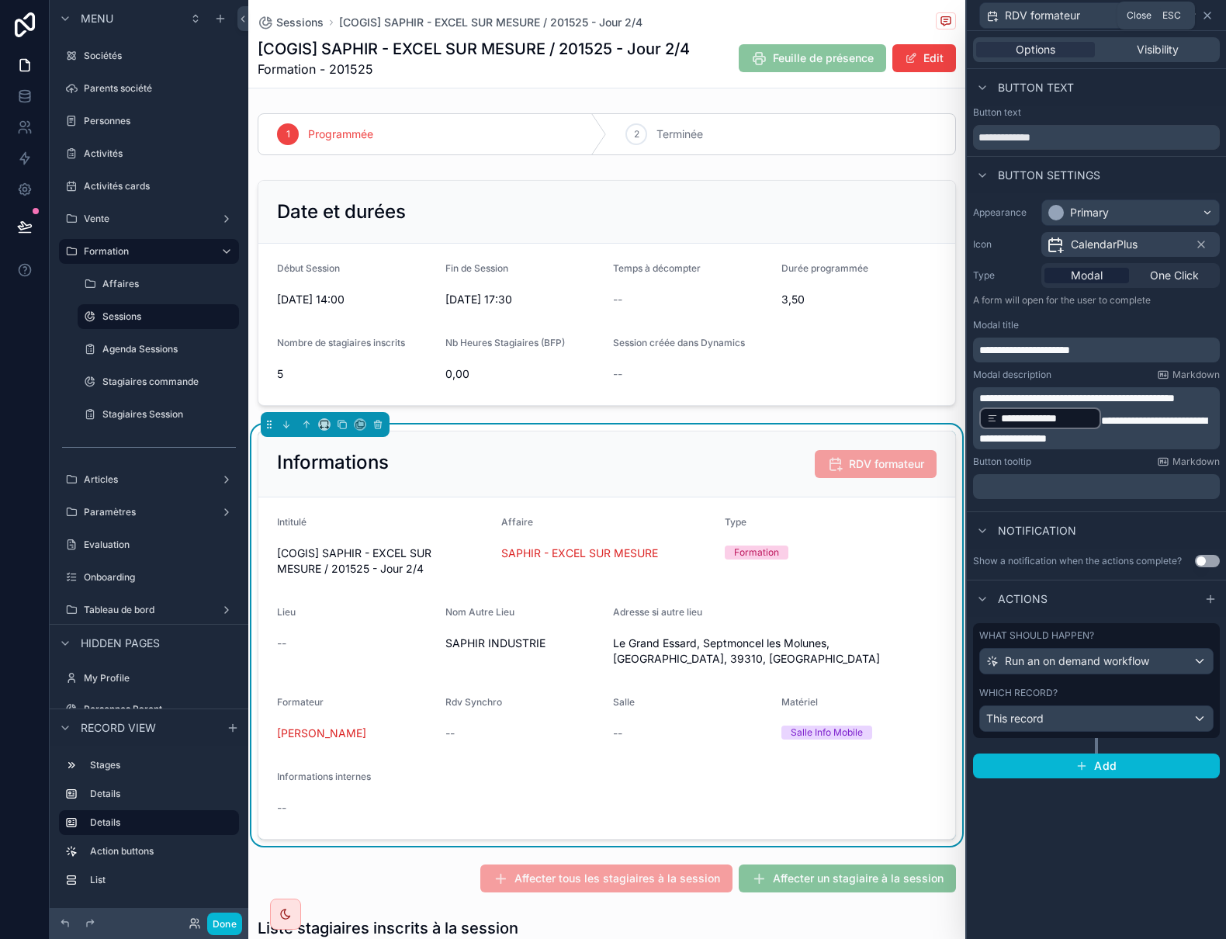
click at [1206, 18] on icon at bounding box center [1207, 15] width 12 height 12
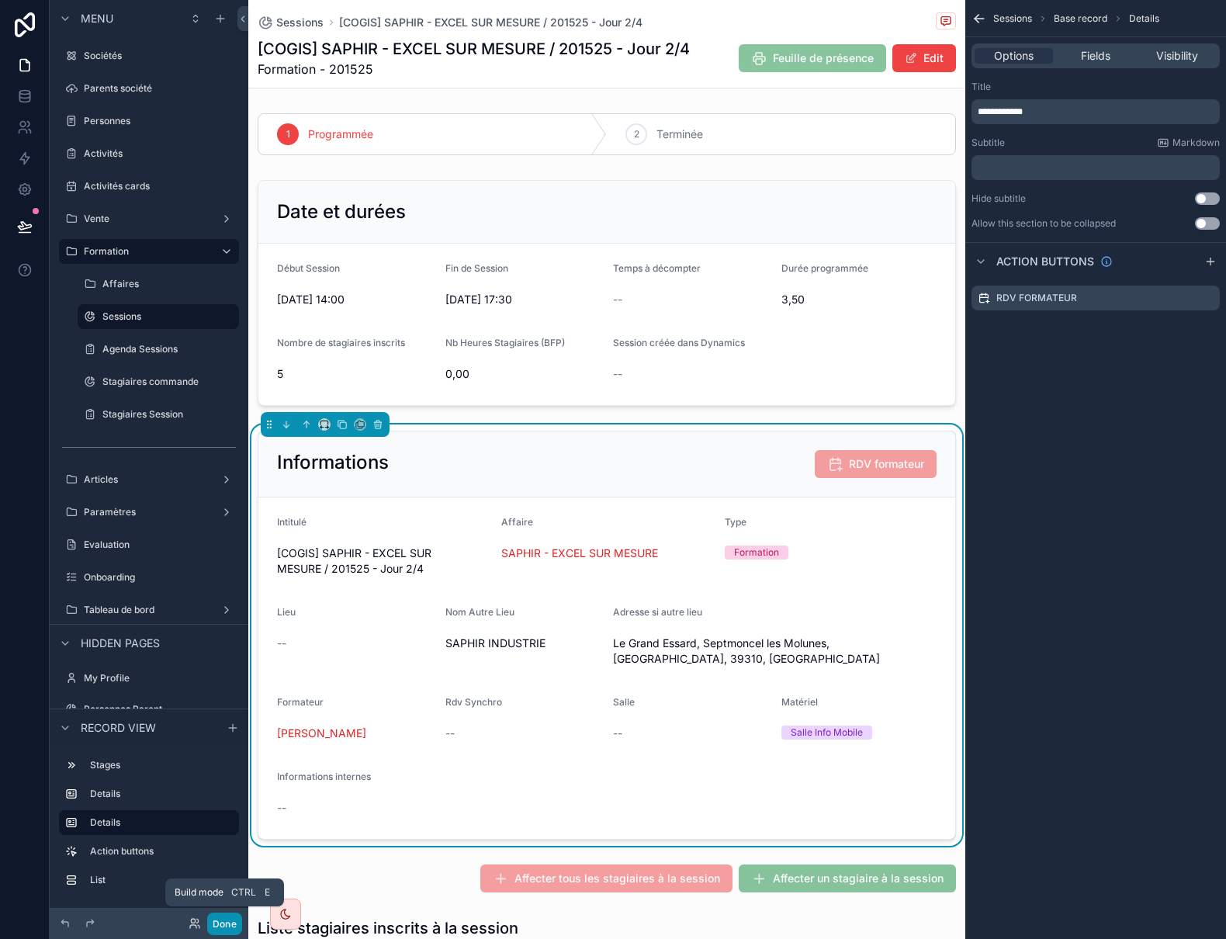
click at [227, 926] on button "Done" at bounding box center [224, 923] width 35 height 23
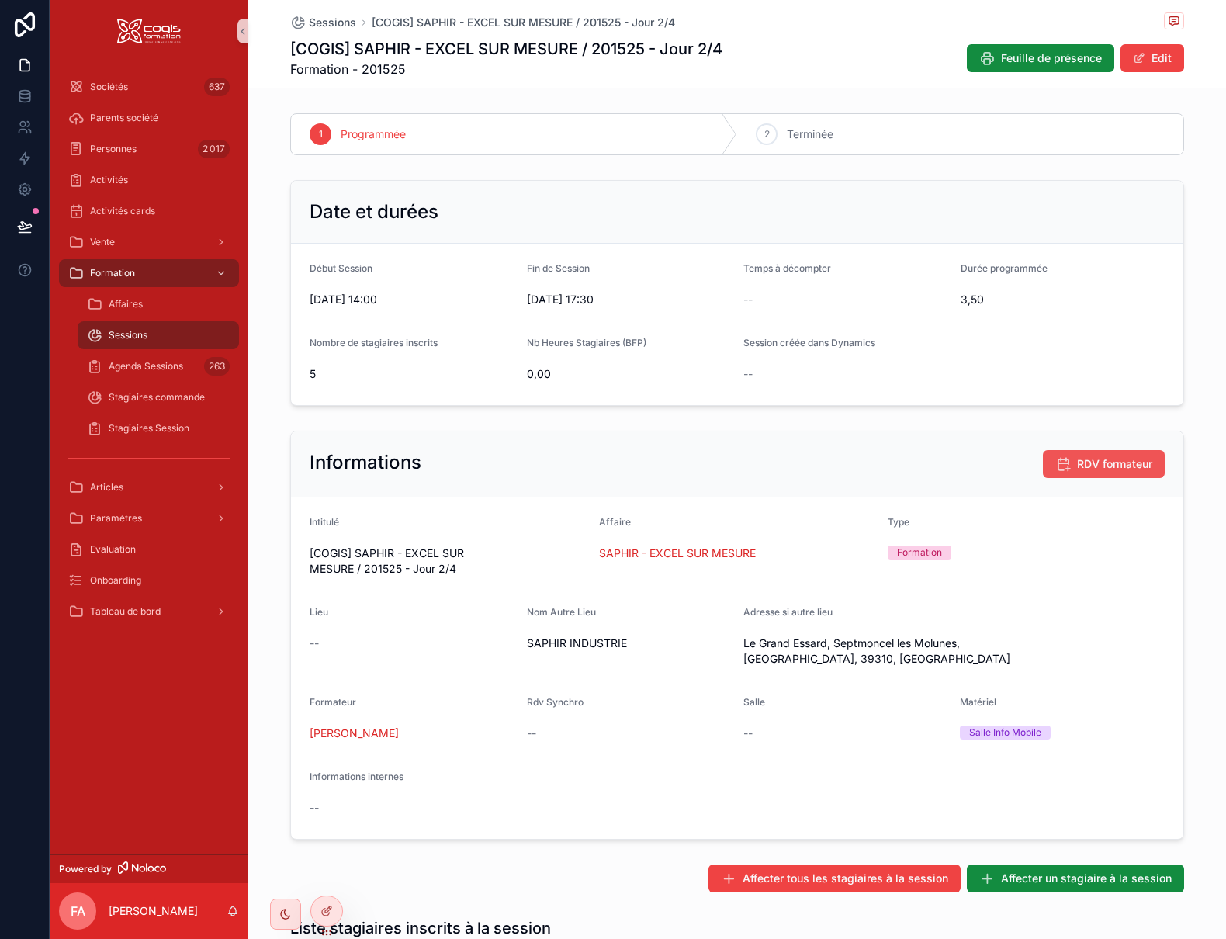
click at [1088, 461] on span "RDV formateur" at bounding box center [1114, 464] width 75 height 16
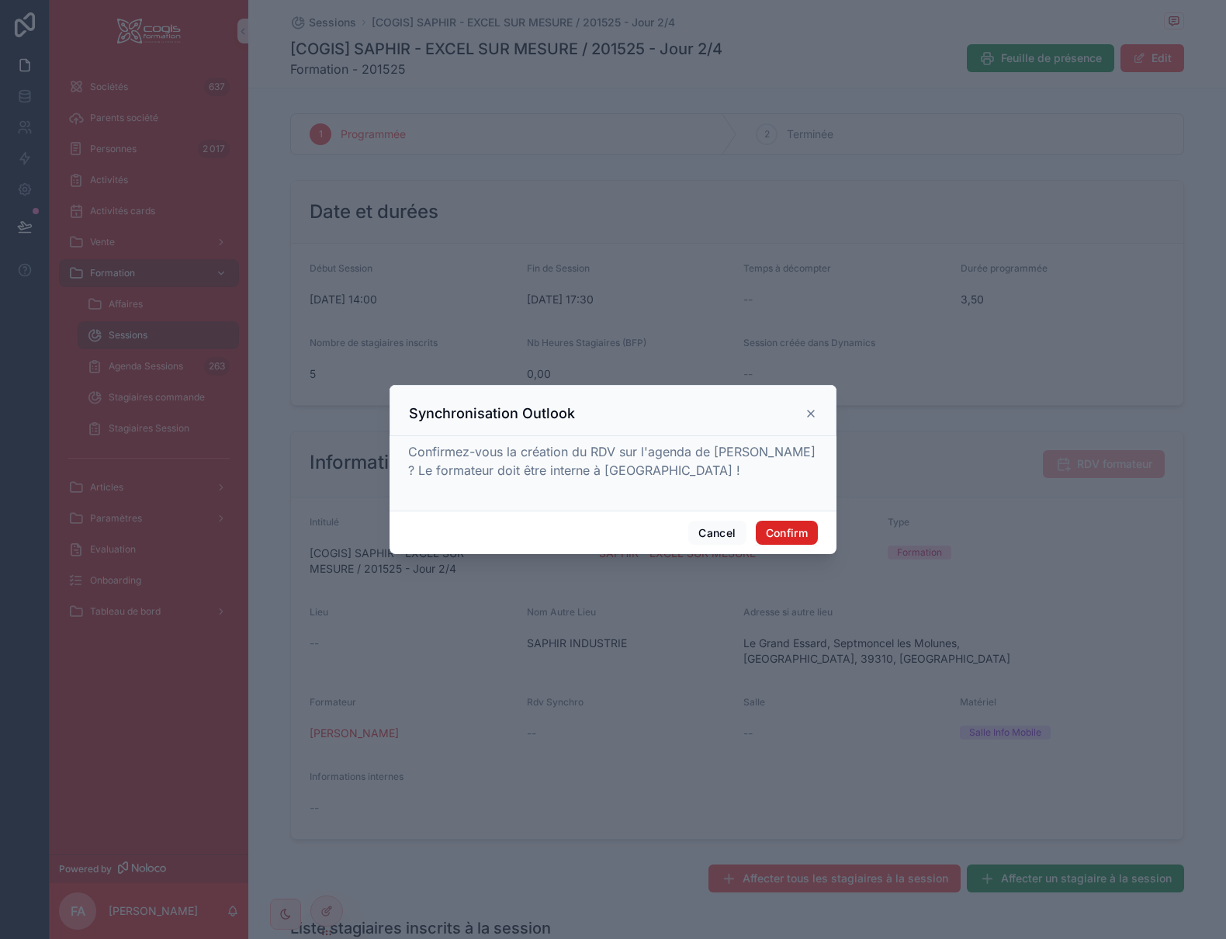
click at [800, 528] on button "Confirm" at bounding box center [787, 533] width 62 height 25
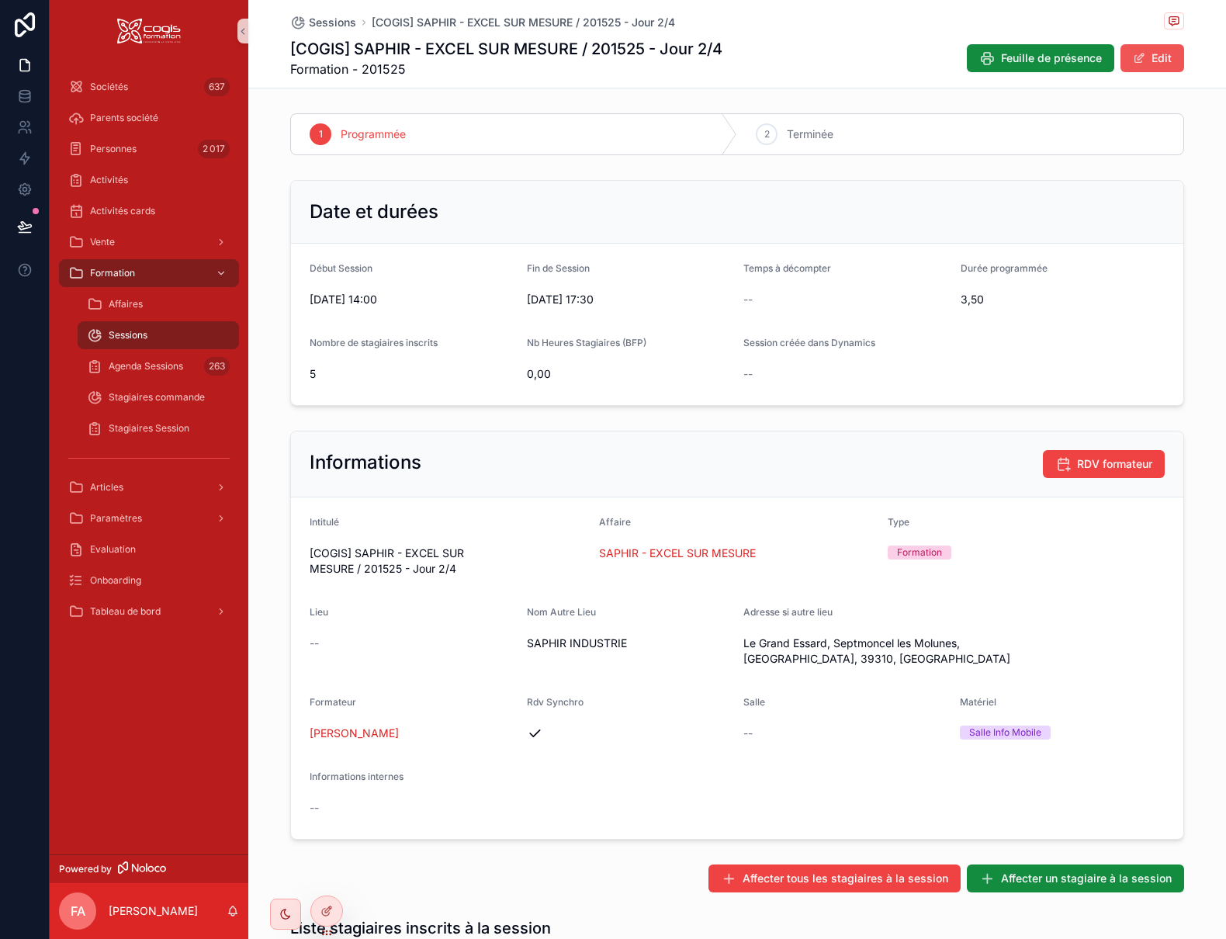
click at [1155, 59] on button "Edit" at bounding box center [1152, 58] width 64 height 28
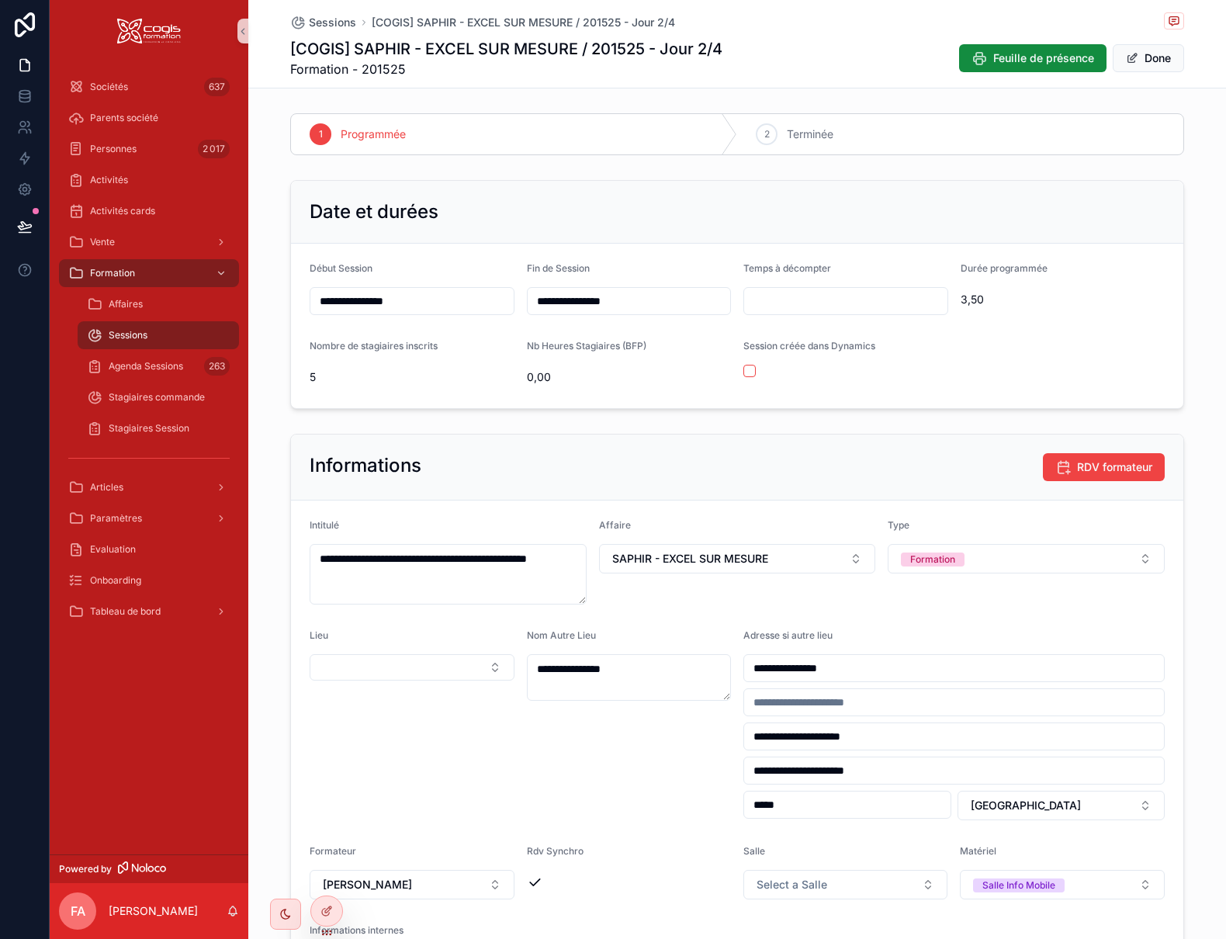
drag, startPoint x: 919, startPoint y: 764, endPoint x: 711, endPoint y: 767, distance: 207.9
click at [711, 766] on form "**********" at bounding box center [737, 757] width 892 height 514
click at [664, 774] on div "**********" at bounding box center [629, 724] width 205 height 191
click at [1158, 61] on button "Done" at bounding box center [1148, 58] width 71 height 28
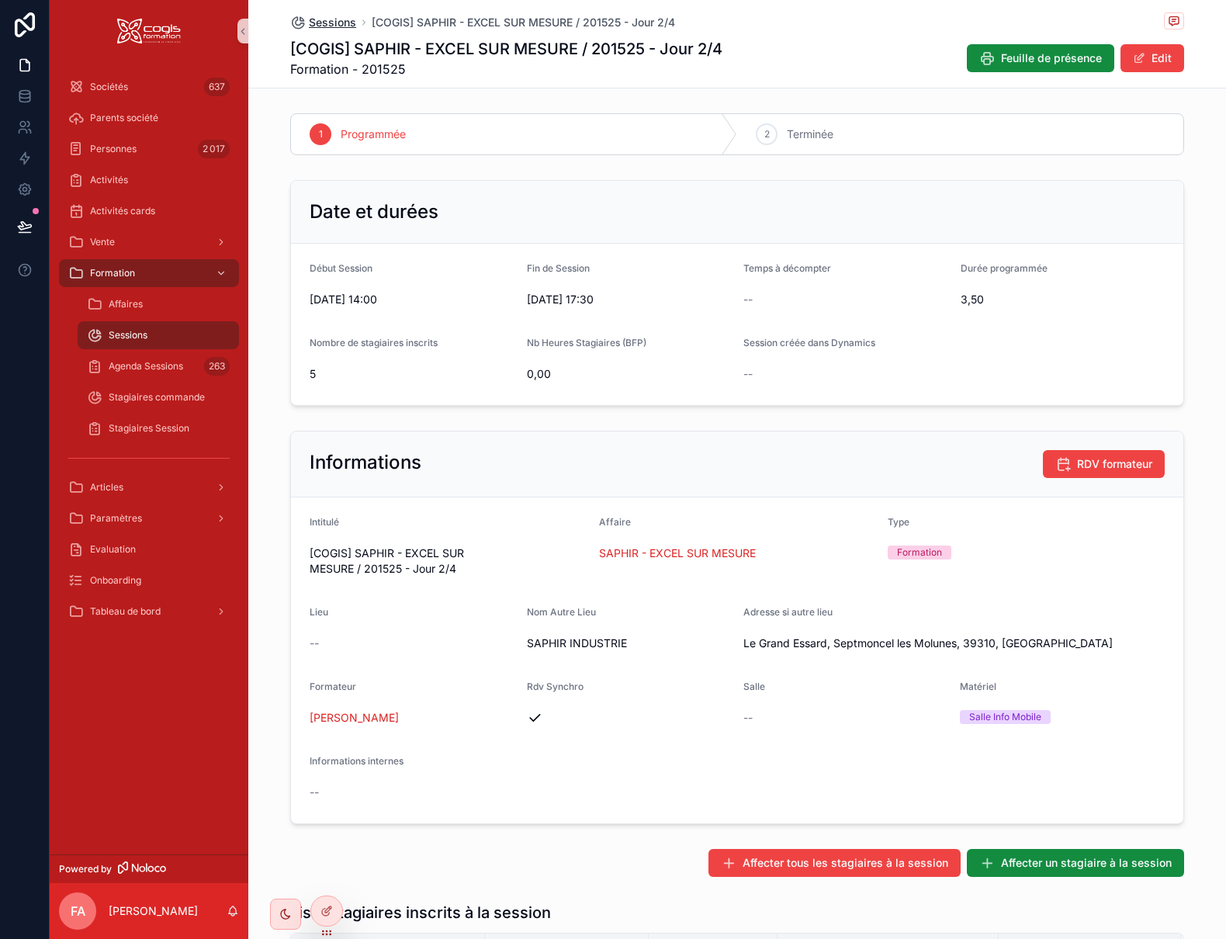
click at [330, 17] on span "Sessions" at bounding box center [332, 23] width 47 height 16
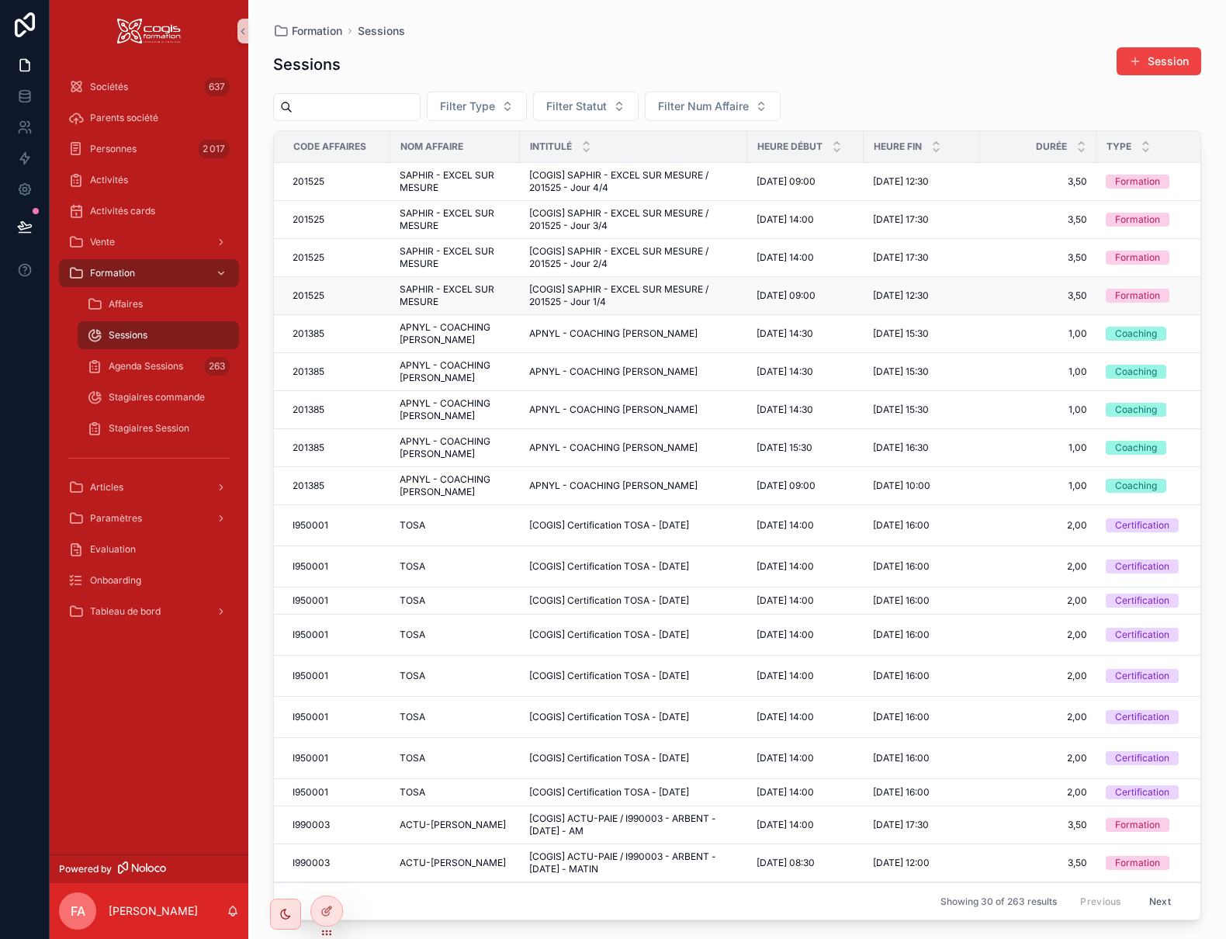
click at [317, 293] on span "201525" at bounding box center [309, 295] width 32 height 12
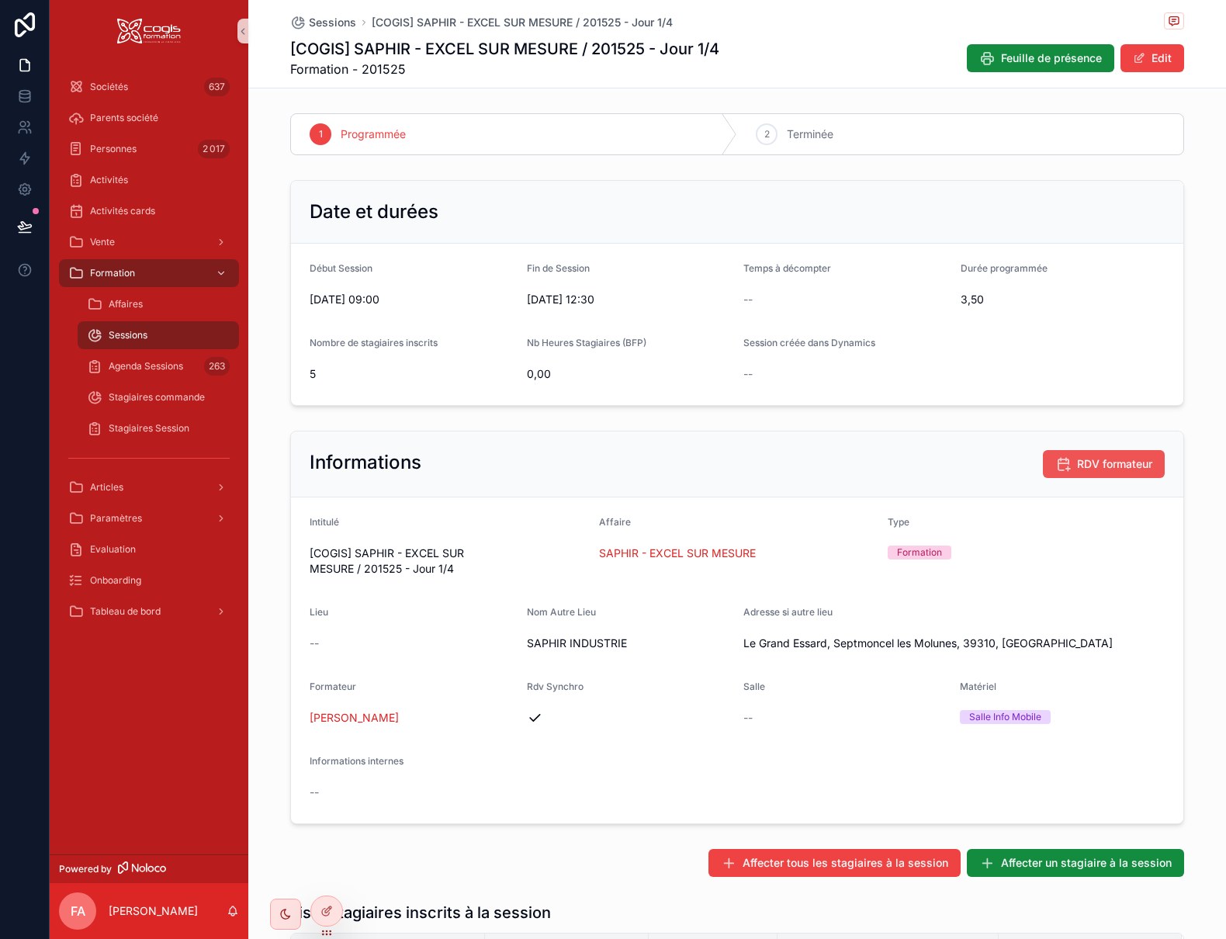
click at [1113, 467] on span "RDV formateur" at bounding box center [1114, 464] width 75 height 16
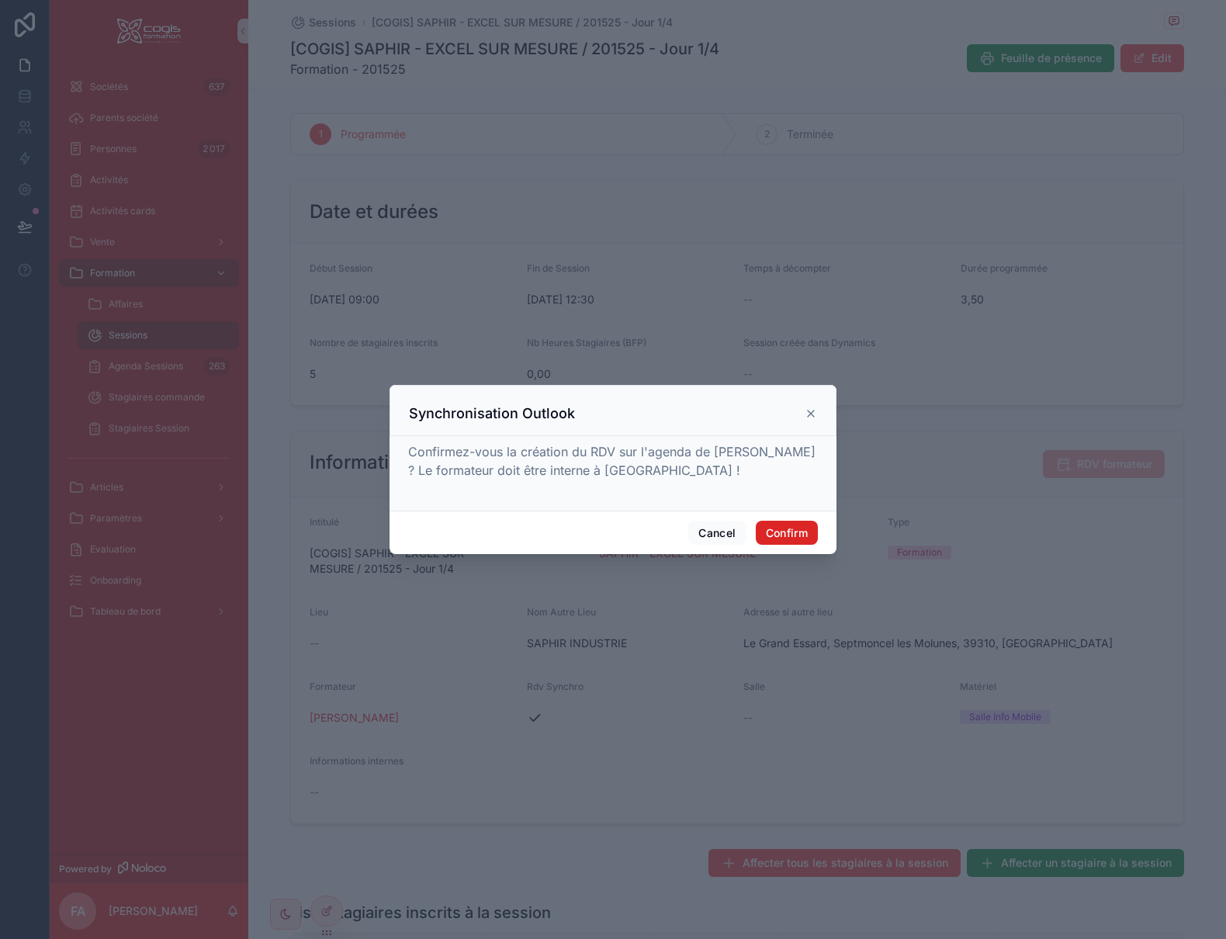
click at [782, 535] on button "Confirm" at bounding box center [787, 533] width 62 height 25
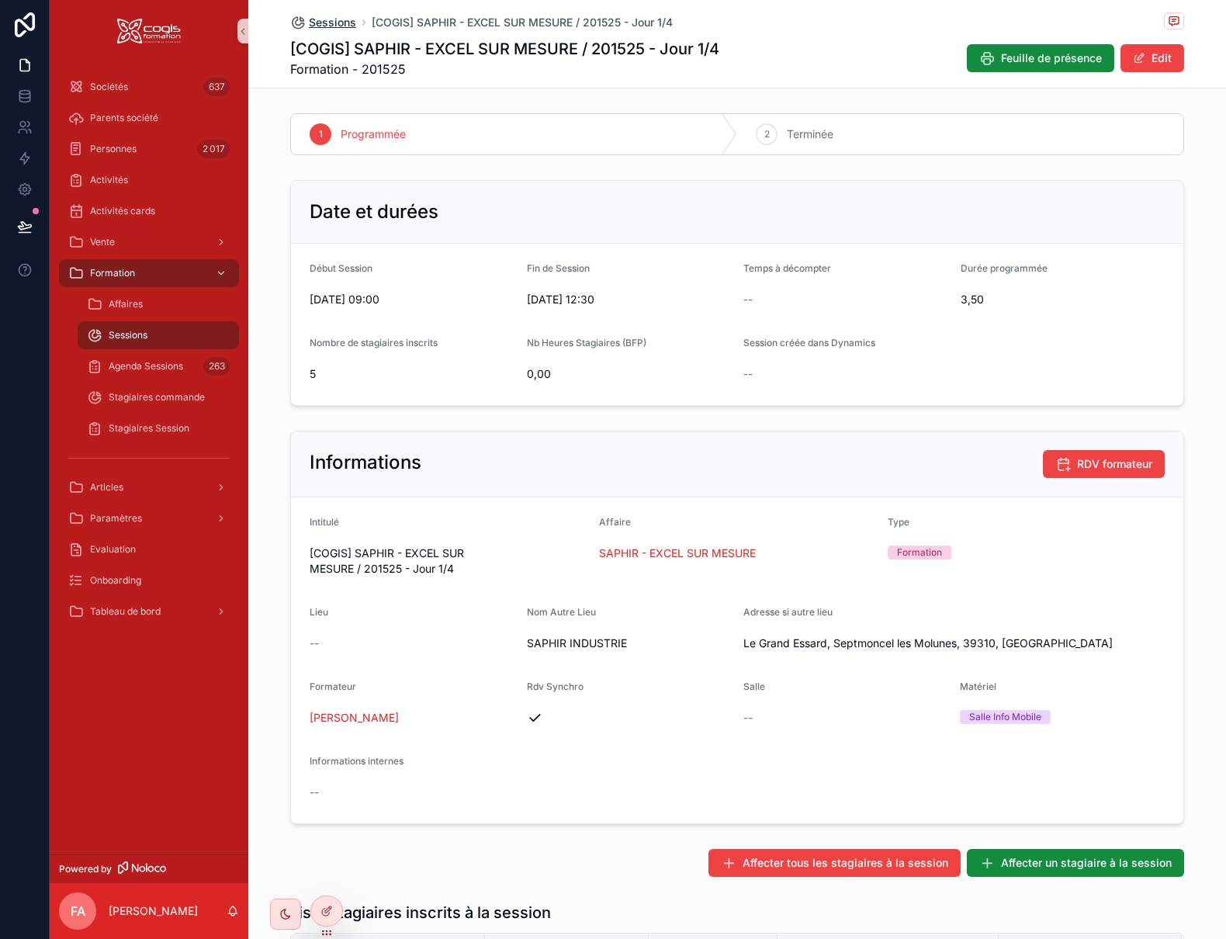
click at [314, 19] on span "Sessions" at bounding box center [332, 23] width 47 height 16
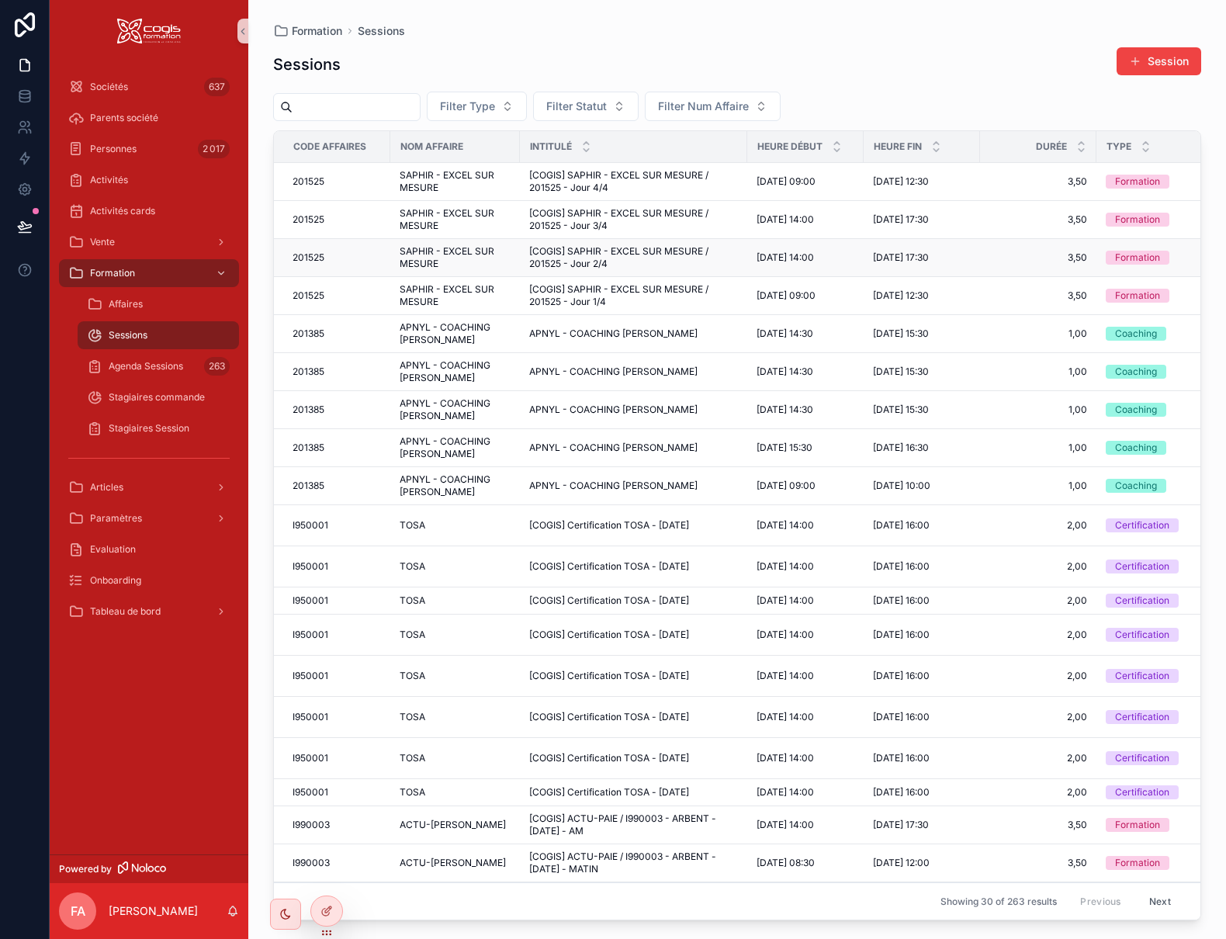
click at [480, 258] on span "SAPHIR - EXCEL SUR MESURE" at bounding box center [455, 257] width 111 height 25
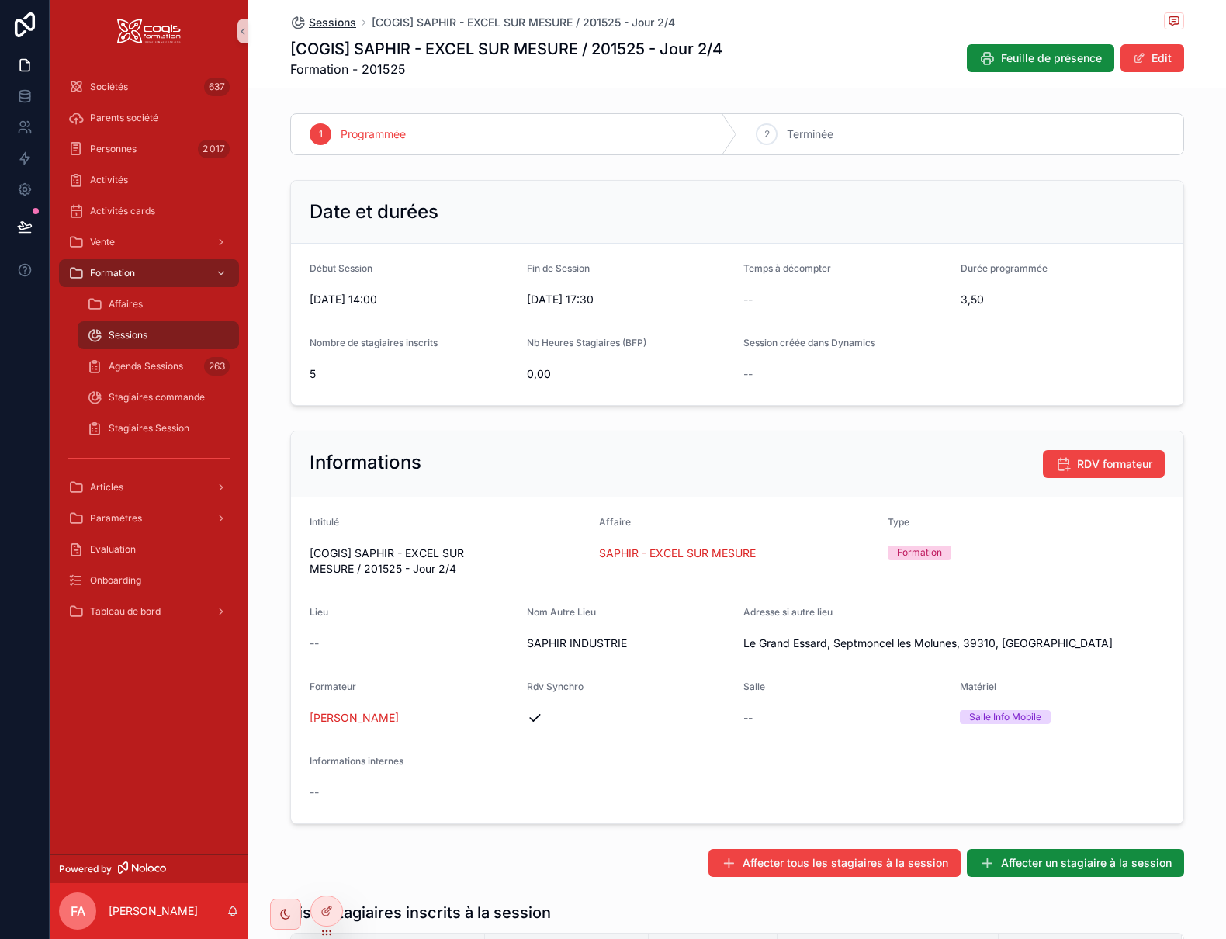
click at [327, 25] on span "Sessions" at bounding box center [332, 23] width 47 height 16
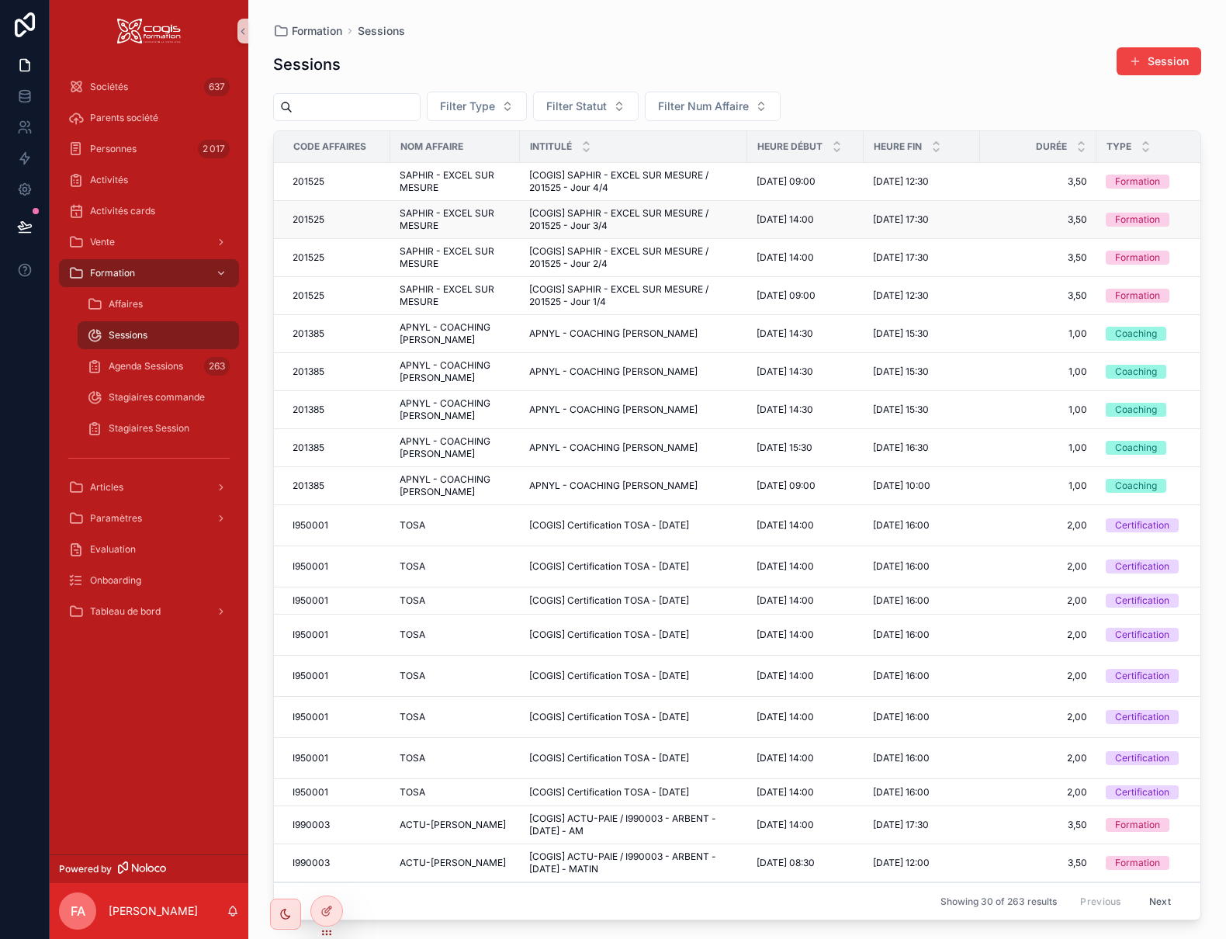
click at [338, 221] on div "201525 201525" at bounding box center [337, 219] width 88 height 12
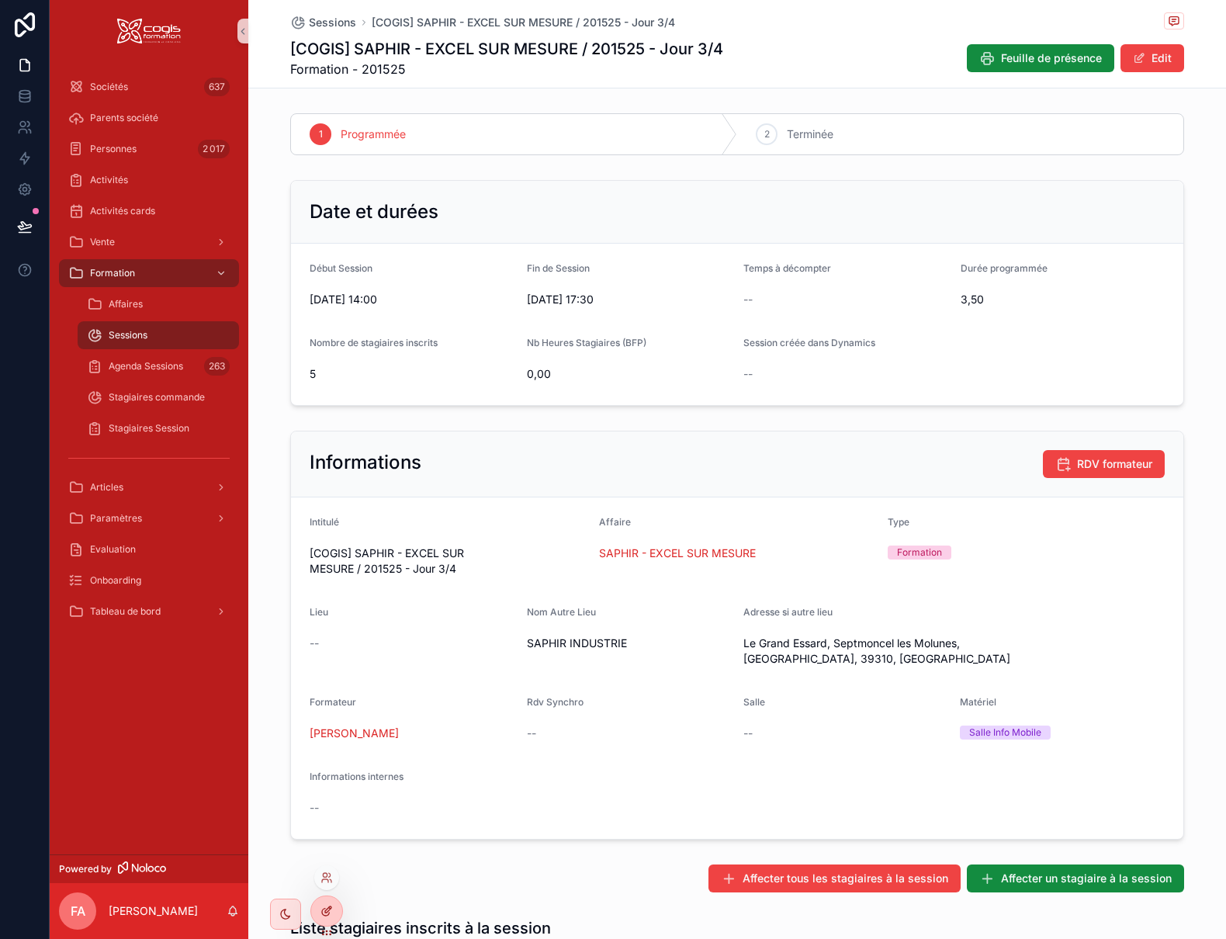
click at [335, 909] on div at bounding box center [326, 910] width 31 height 29
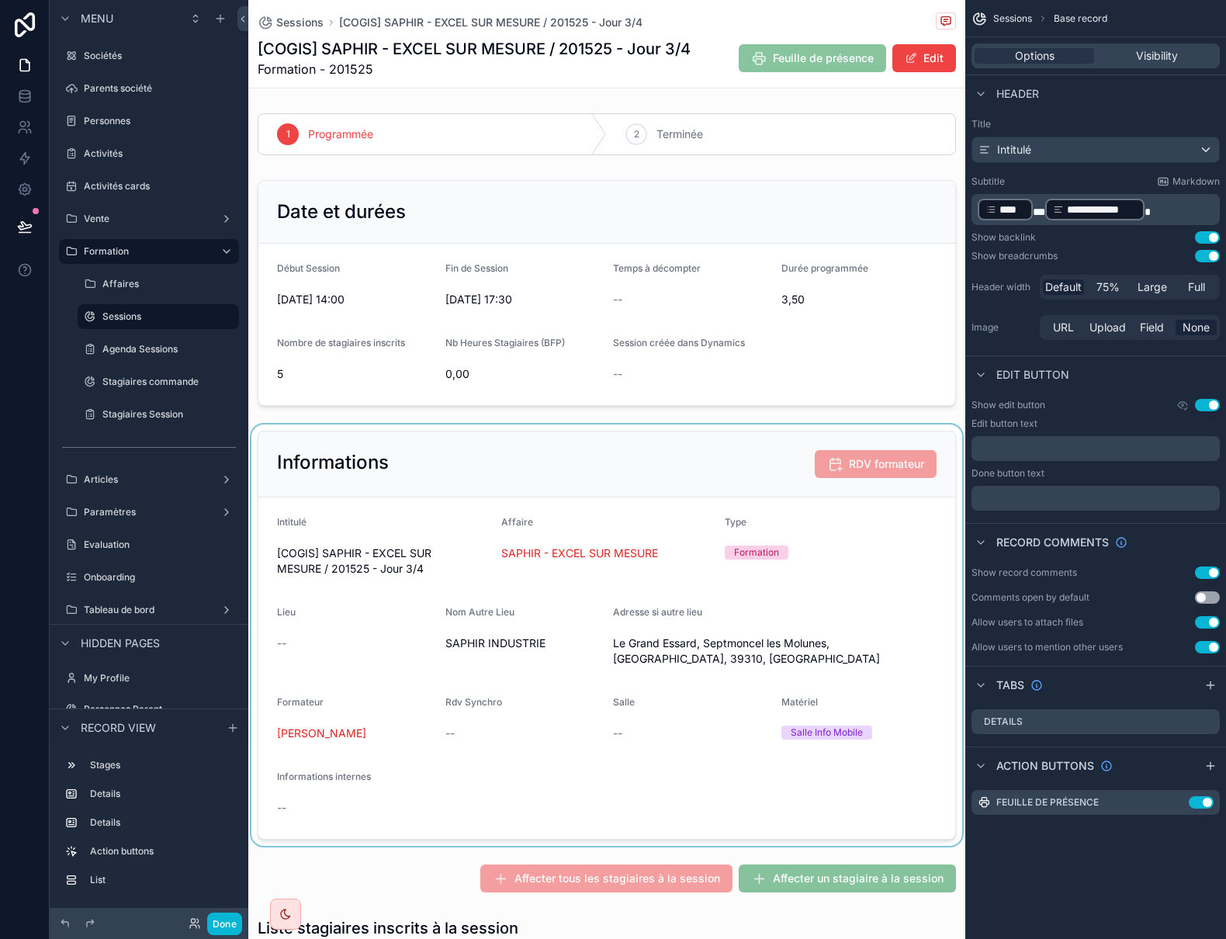
click at [759, 465] on div "scrollable content" at bounding box center [606, 634] width 717 height 421
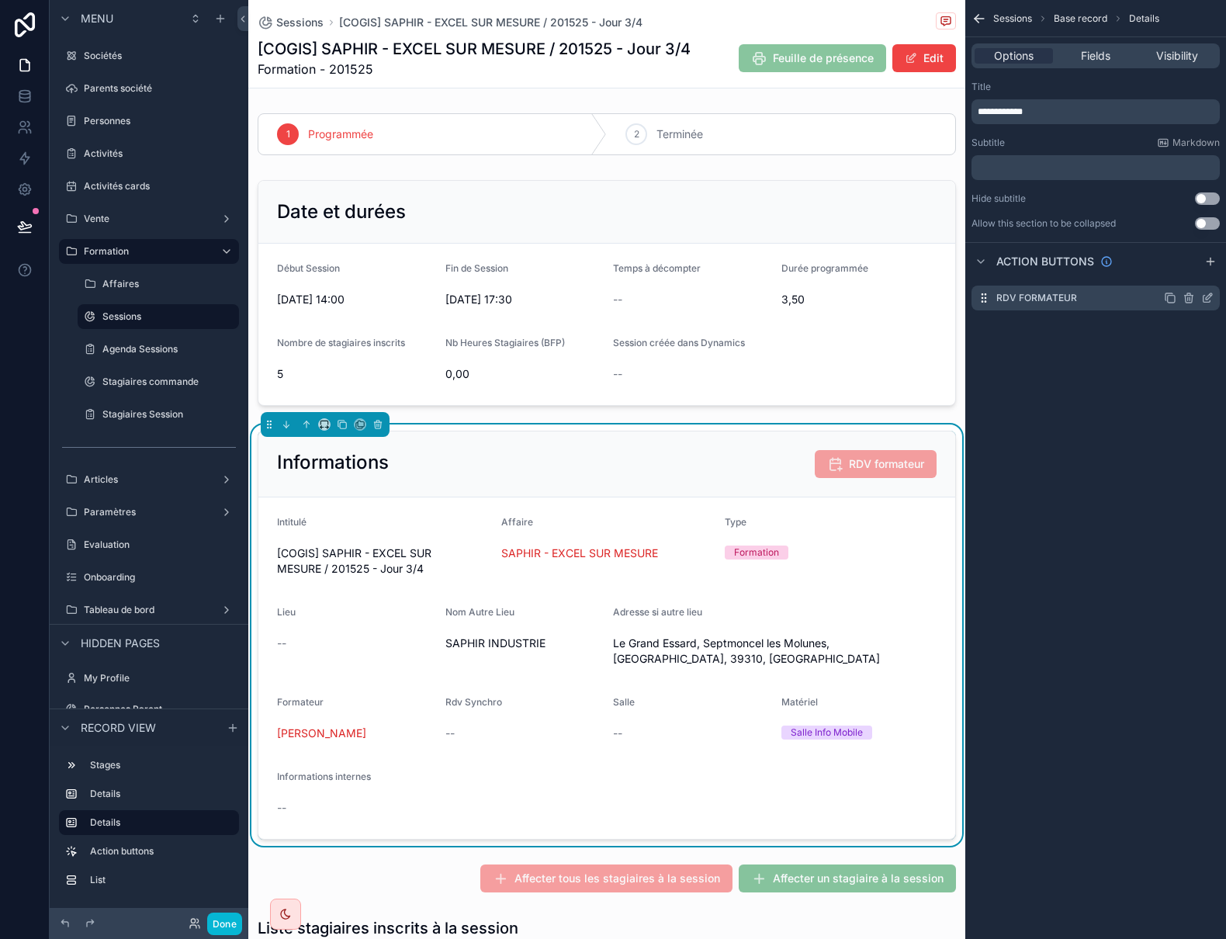
click at [1209, 296] on icon "scrollable content" at bounding box center [1207, 298] width 12 height 12
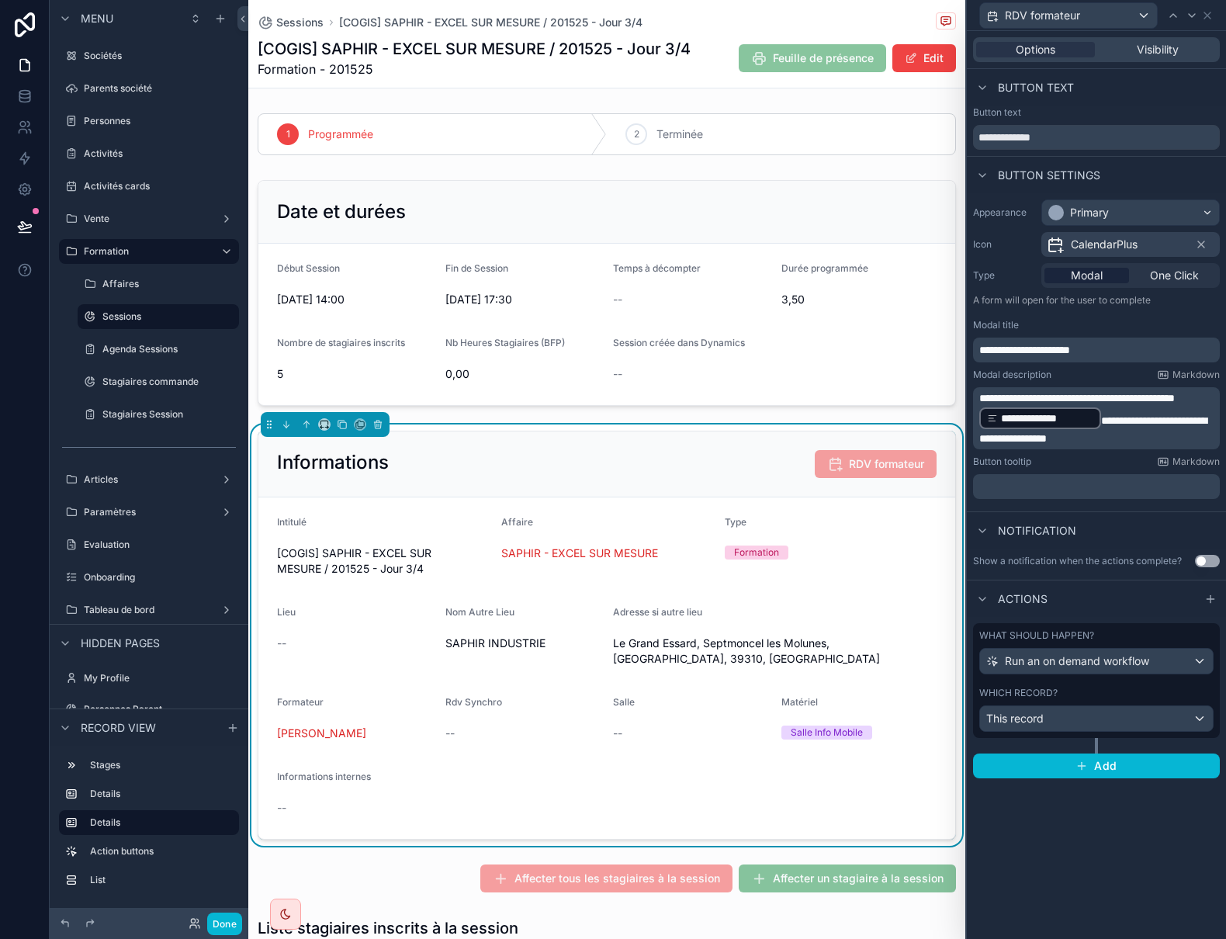
click at [1121, 396] on span "**********" at bounding box center [1077, 398] width 196 height 11
click at [989, 438] on span "**********" at bounding box center [1093, 429] width 229 height 29
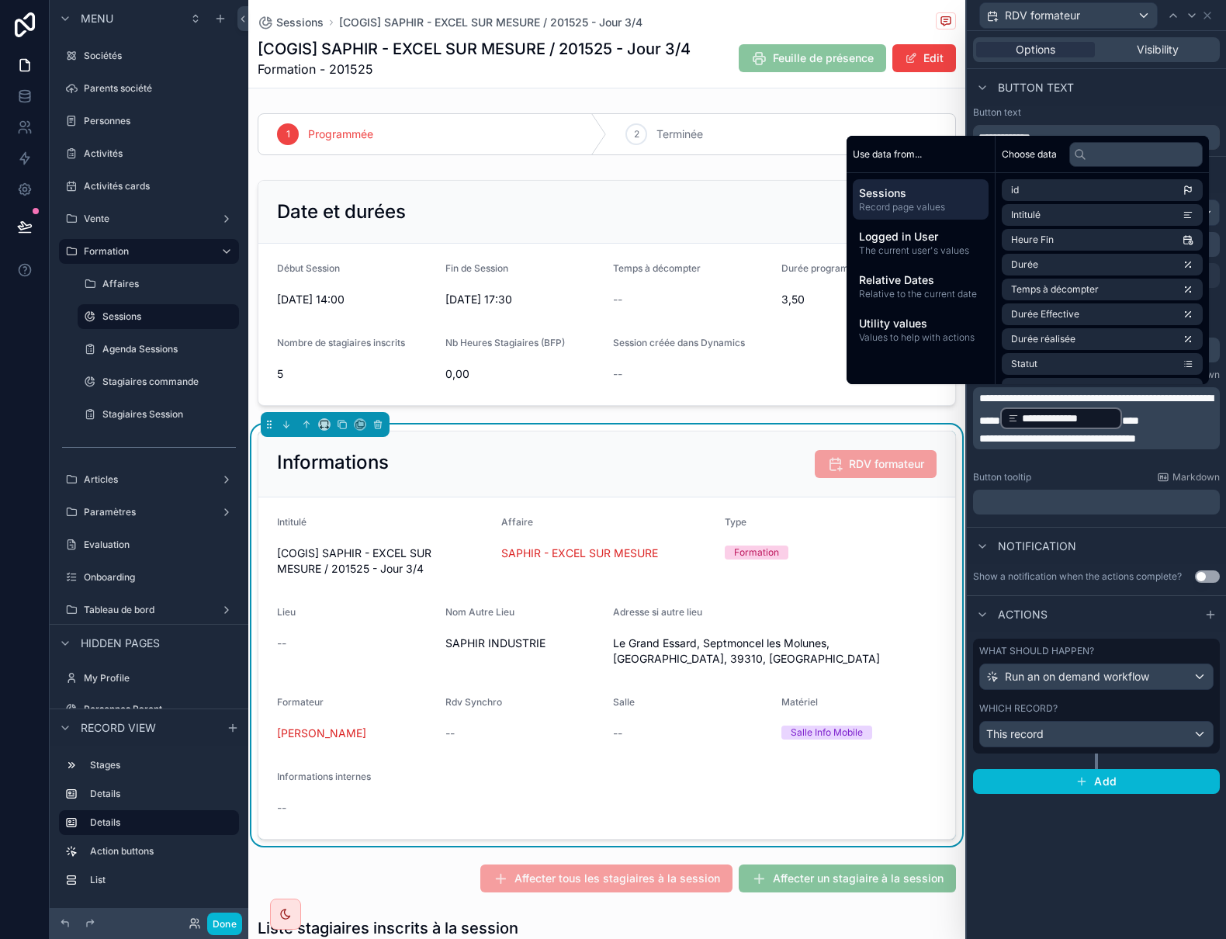
click at [1137, 397] on span "**********" at bounding box center [1096, 409] width 234 height 33
click at [981, 444] on span "**********" at bounding box center [1057, 438] width 157 height 11
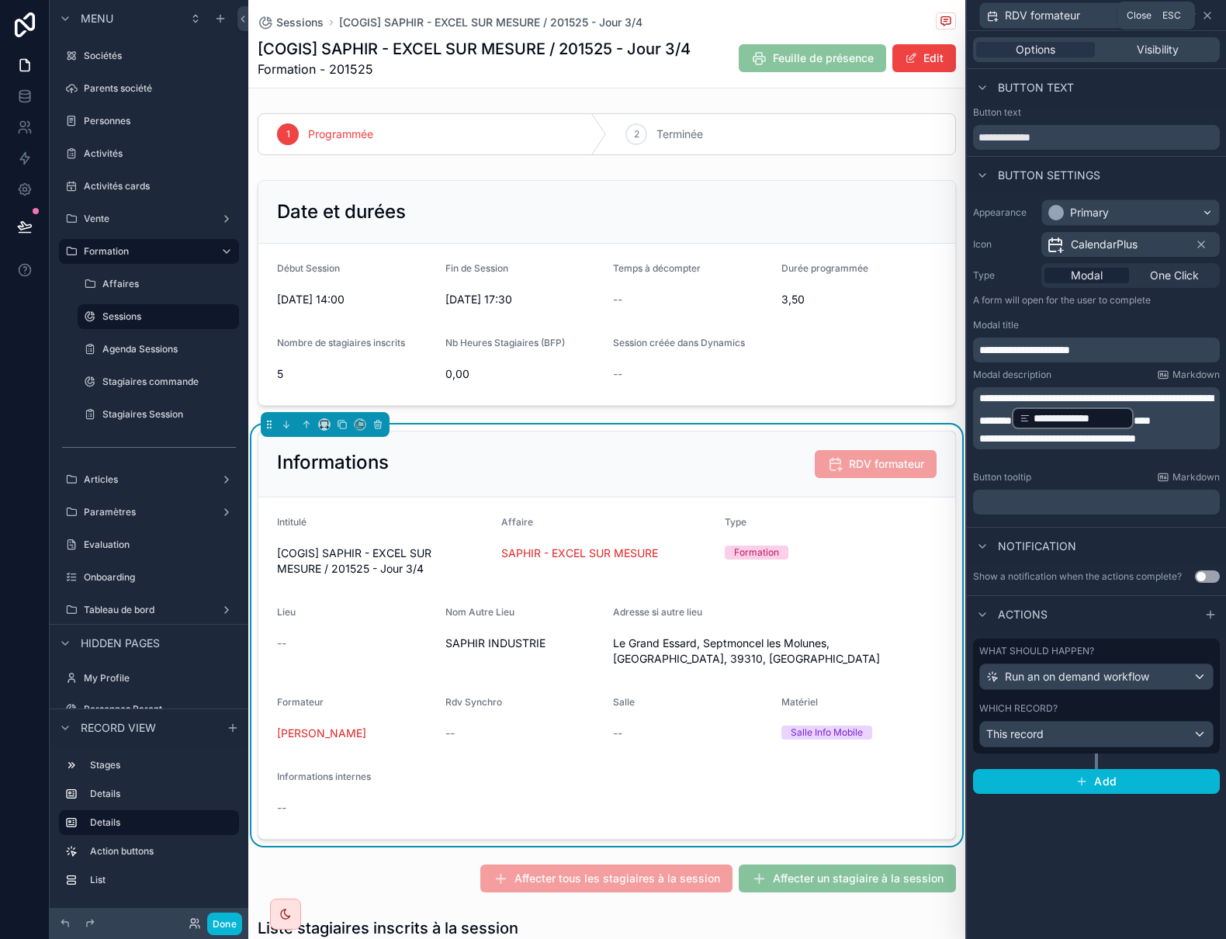
click at [1210, 21] on icon at bounding box center [1207, 15] width 12 height 12
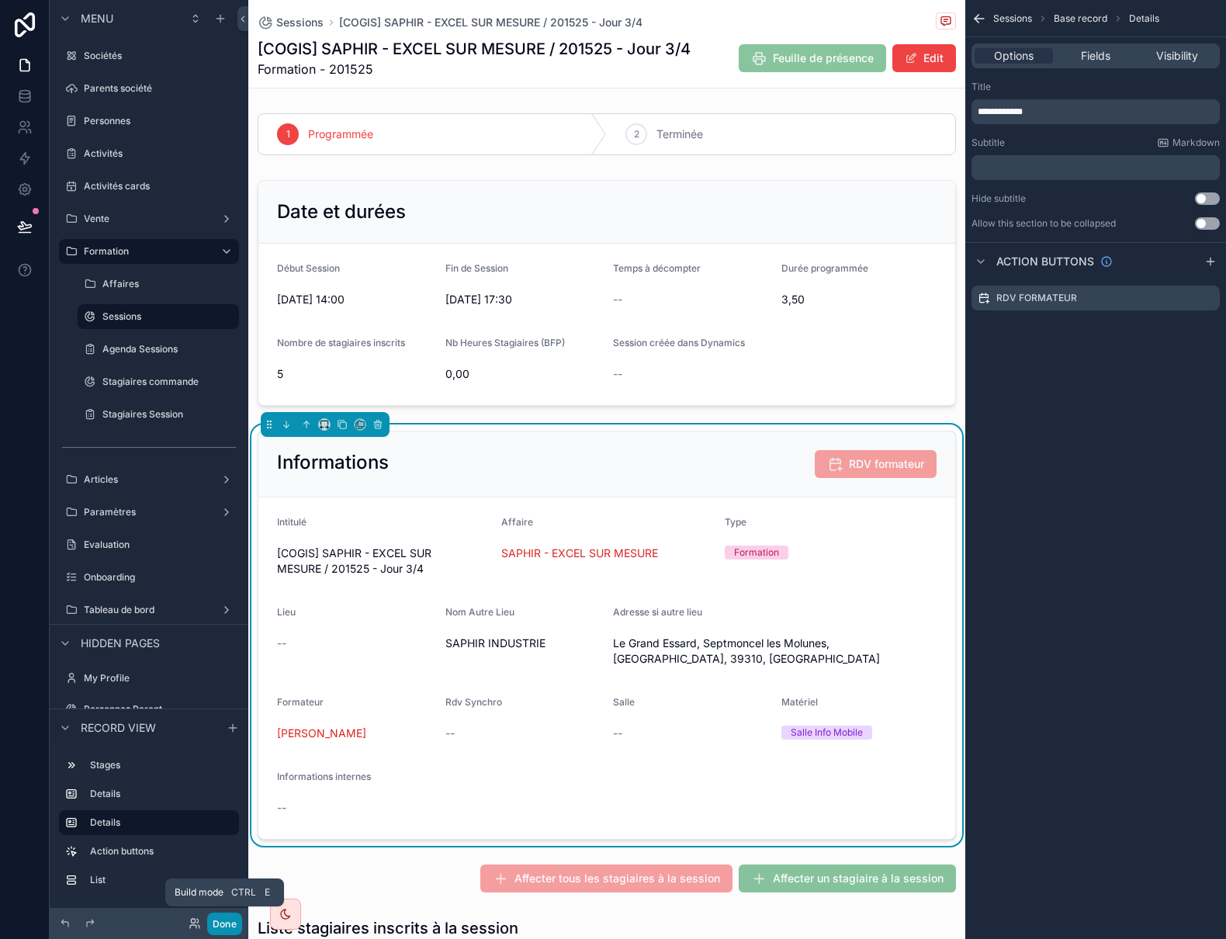
click at [225, 923] on button "Done" at bounding box center [224, 923] width 35 height 23
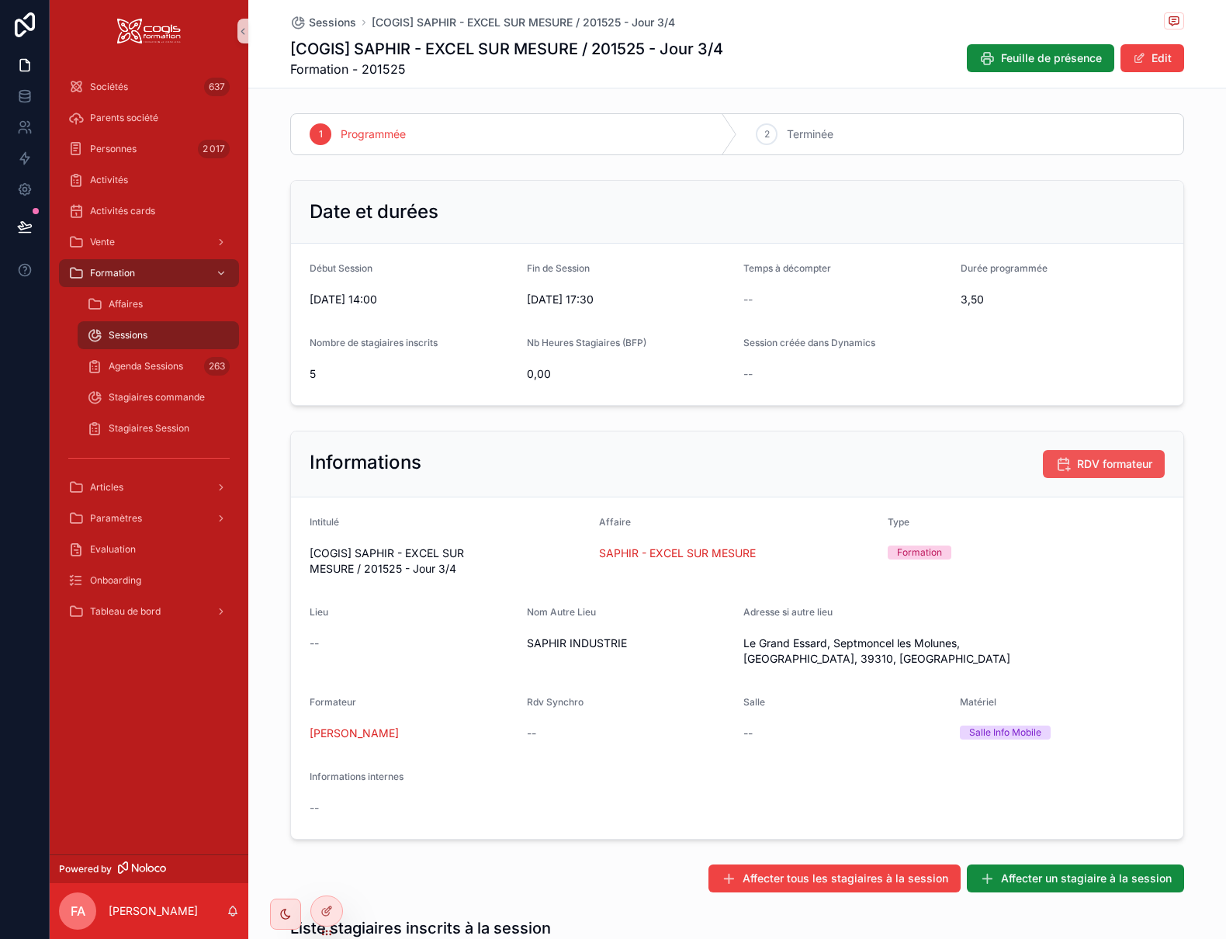
click at [1078, 468] on span "RDV formateur" at bounding box center [1114, 464] width 75 height 16
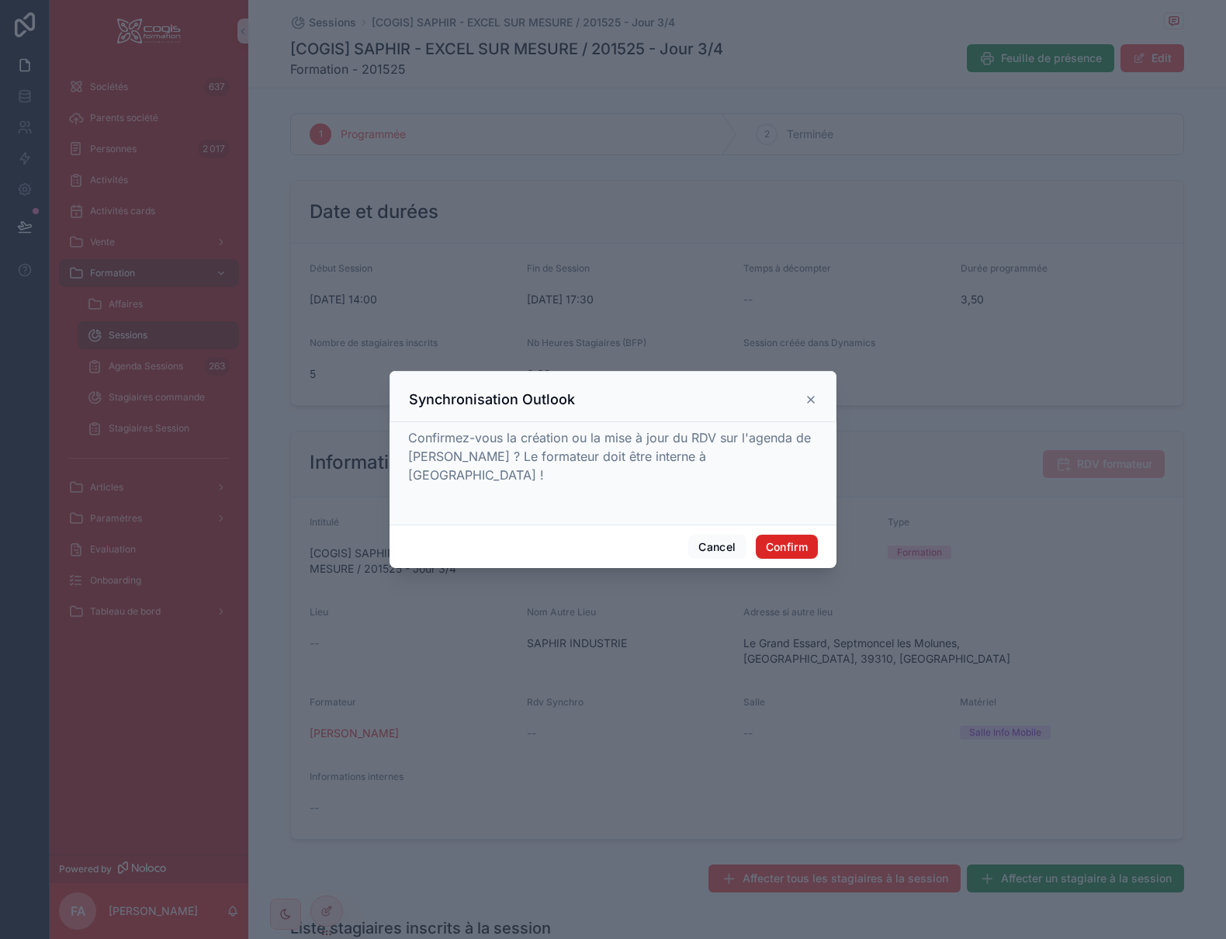
click at [781, 535] on button "Confirm" at bounding box center [787, 547] width 62 height 25
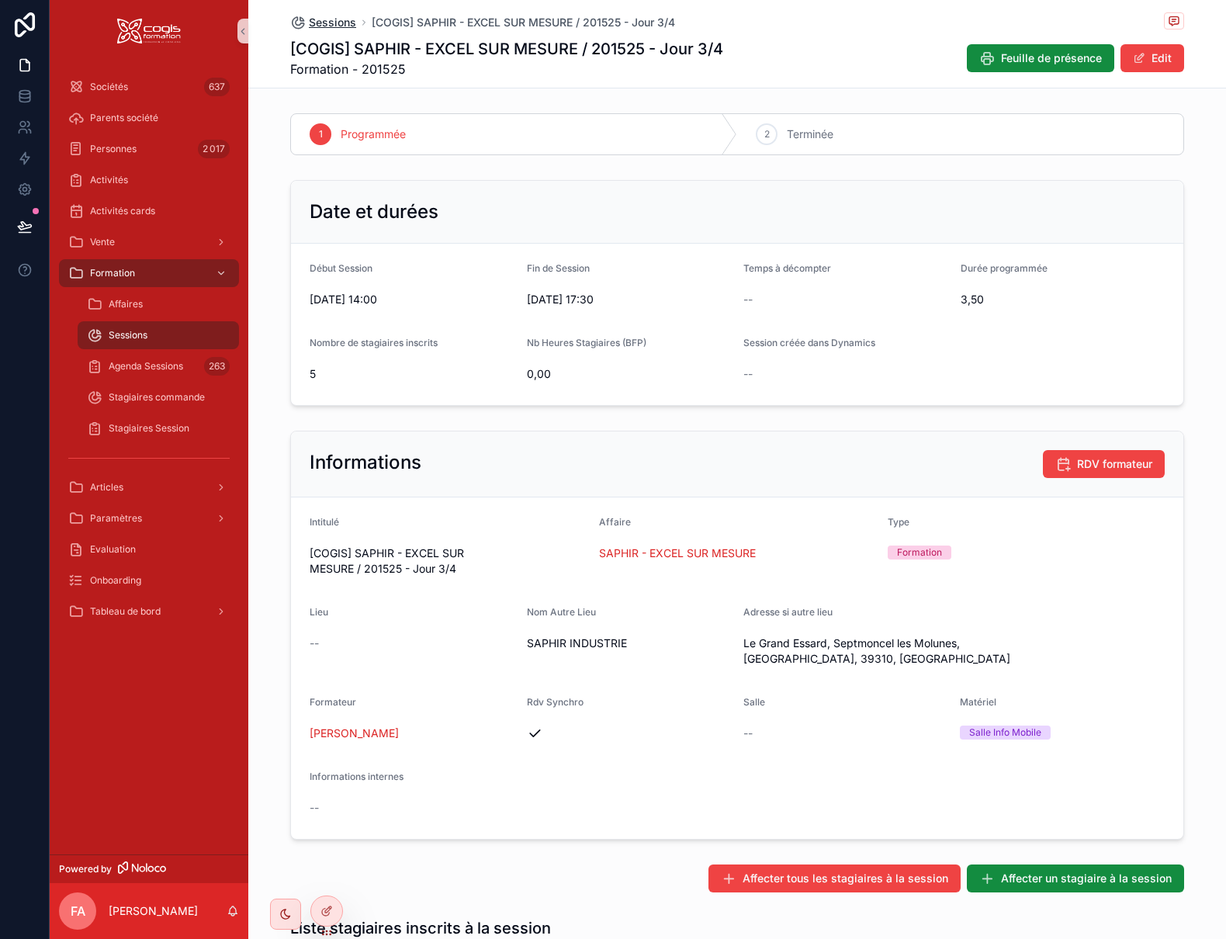
click at [334, 24] on span "Sessions" at bounding box center [332, 23] width 47 height 16
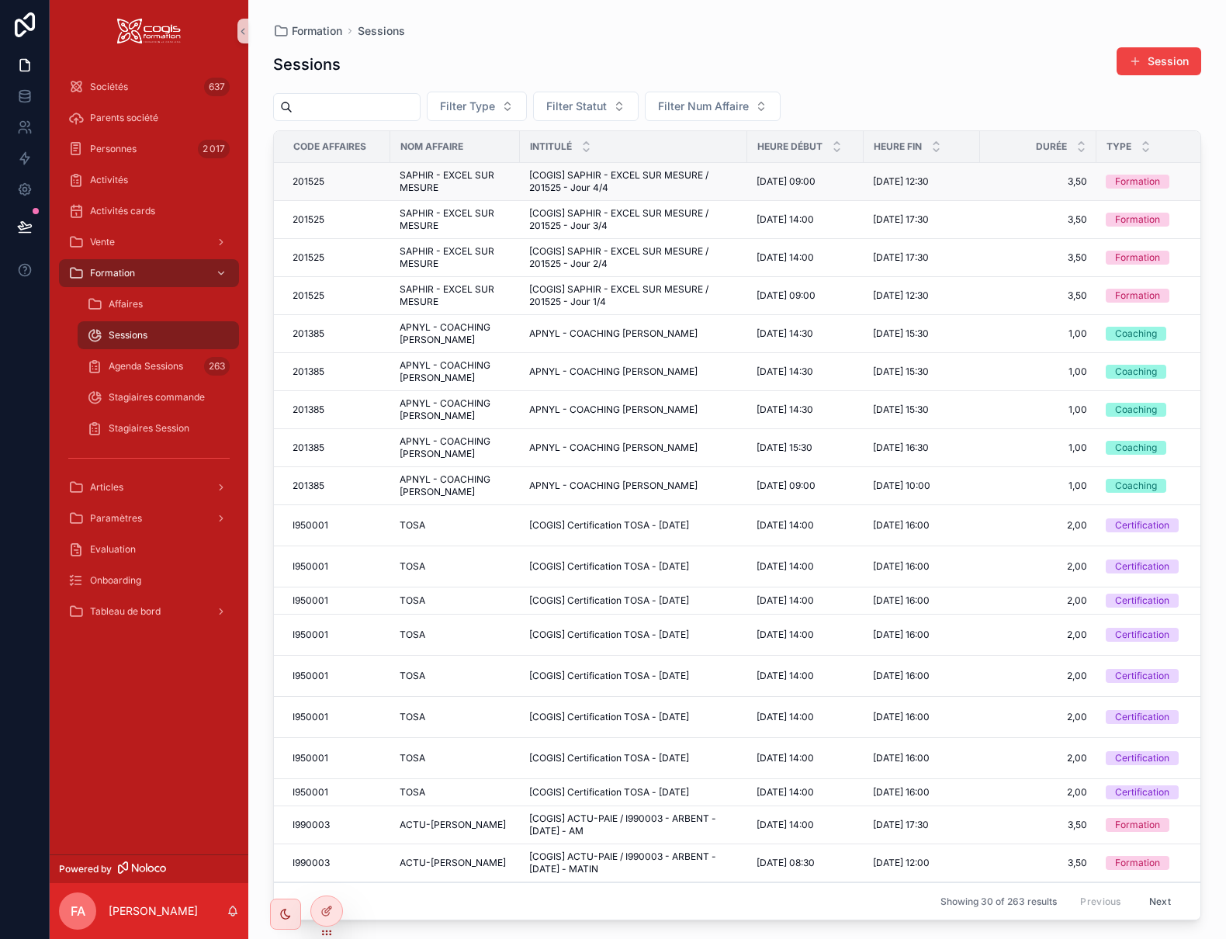
click at [453, 179] on span "SAPHIR - EXCEL SUR MESURE" at bounding box center [455, 181] width 111 height 25
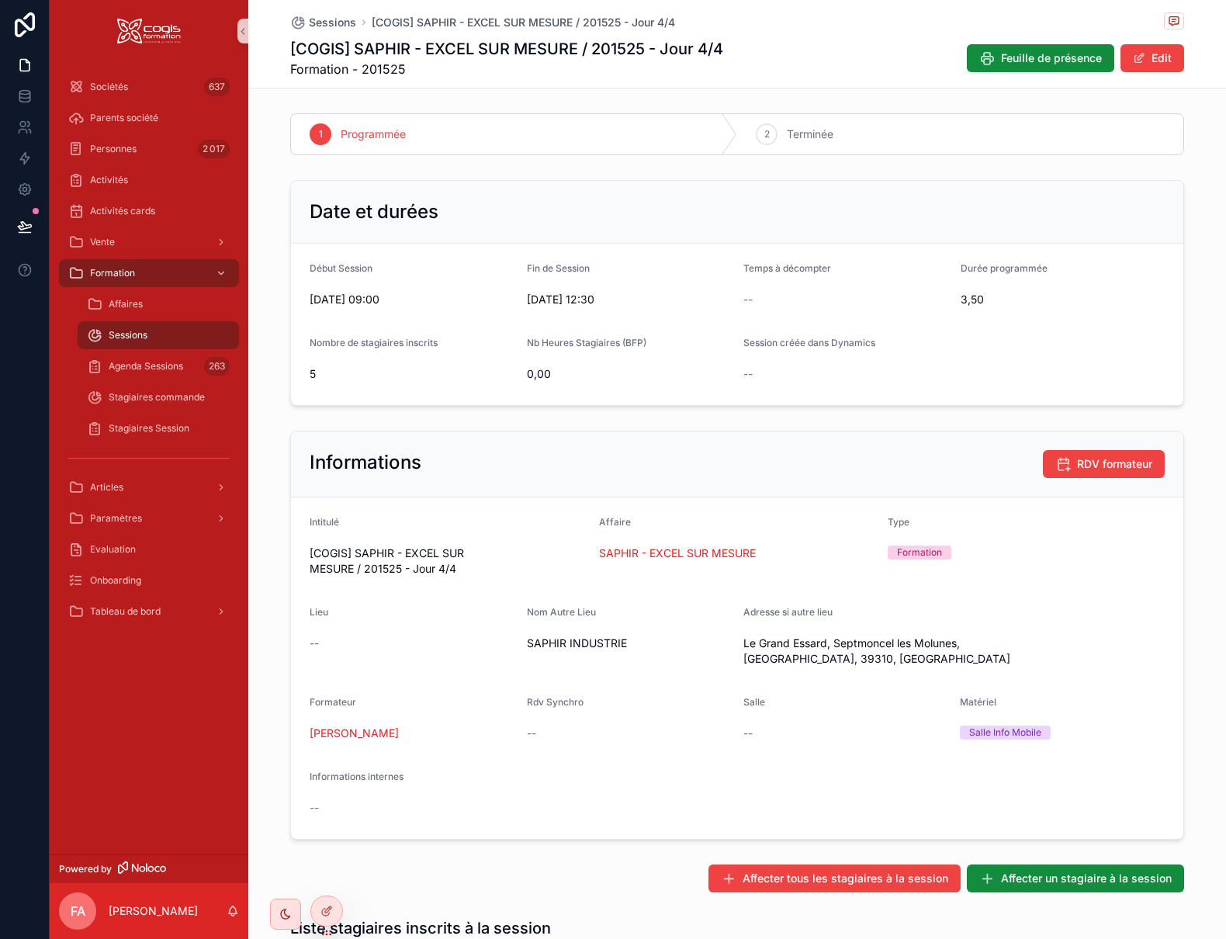
click at [1146, 69] on button "Edit" at bounding box center [1152, 58] width 64 height 28
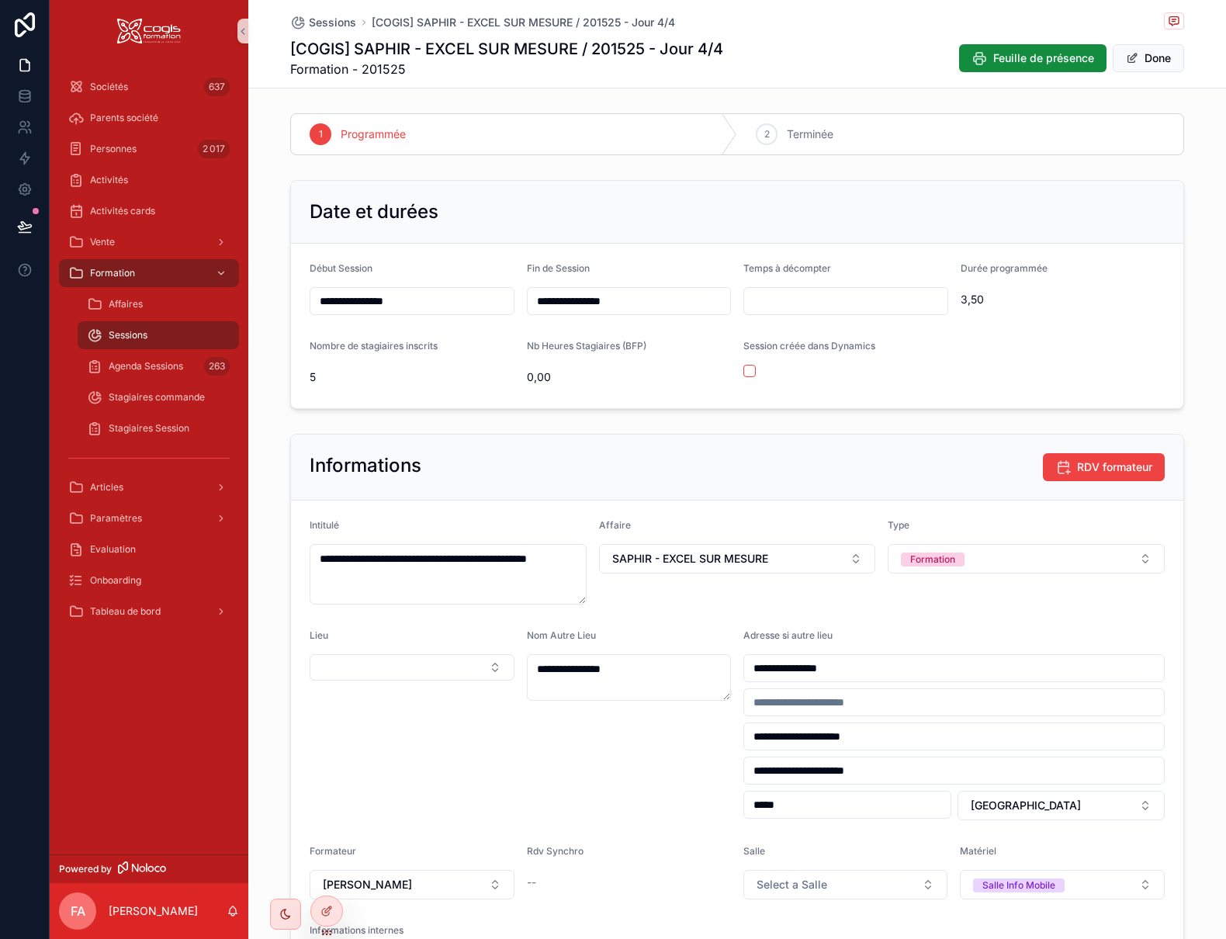
drag, startPoint x: 910, startPoint y: 768, endPoint x: 706, endPoint y: 762, distance: 204.1
click at [698, 767] on form "**********" at bounding box center [737, 757] width 892 height 514
click at [1151, 51] on button "Done" at bounding box center [1148, 58] width 71 height 28
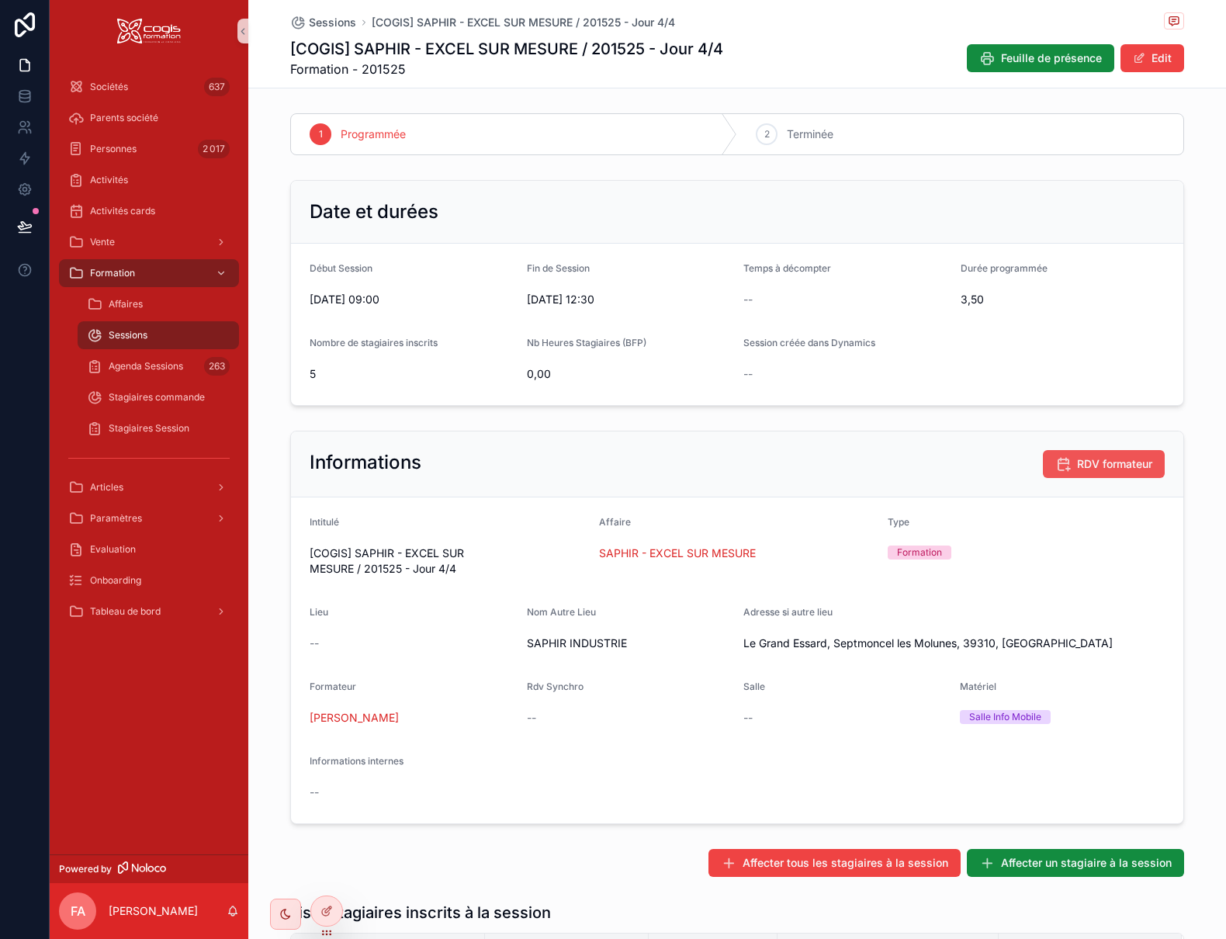
click at [1104, 460] on span "RDV formateur" at bounding box center [1114, 464] width 75 height 16
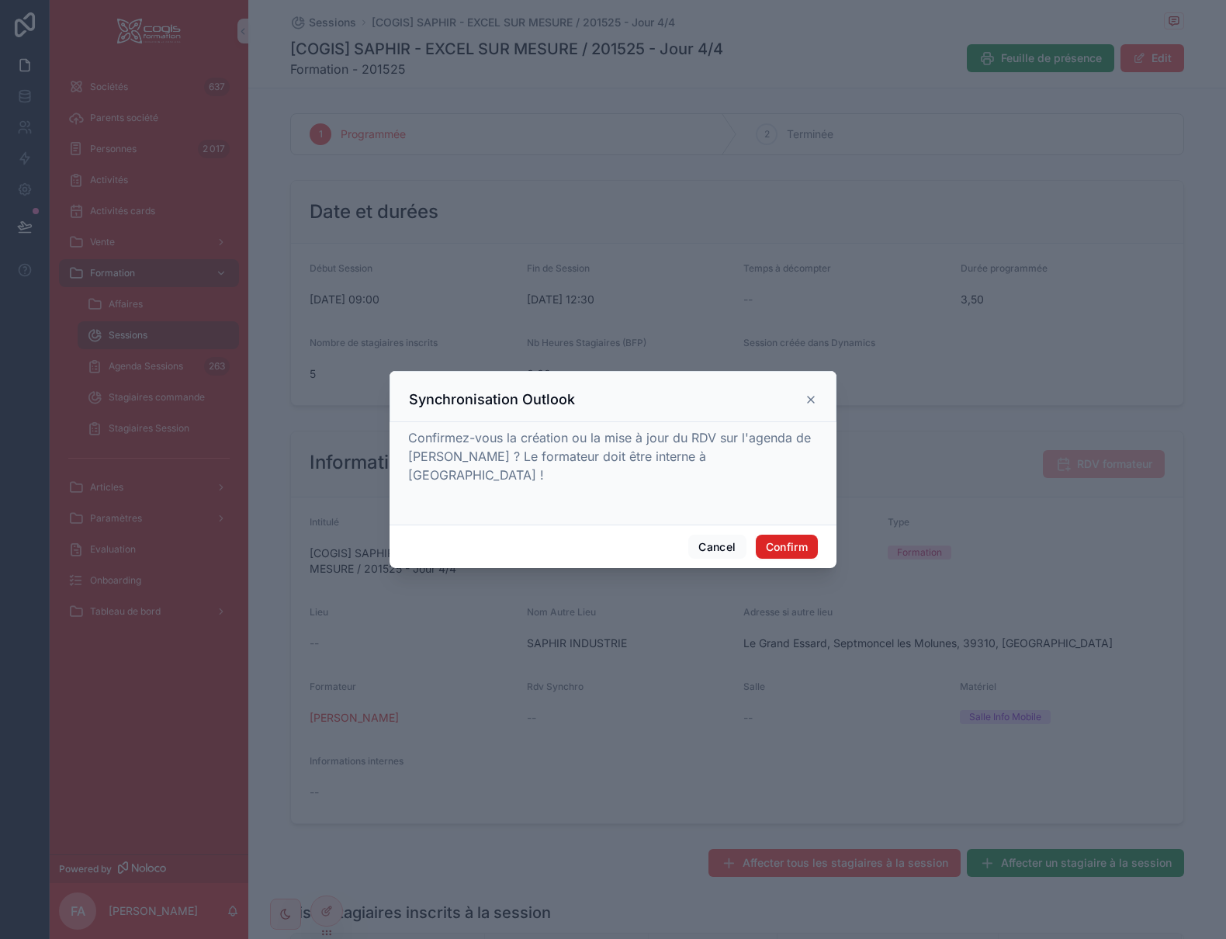
click at [776, 535] on button "Confirm" at bounding box center [787, 547] width 62 height 25
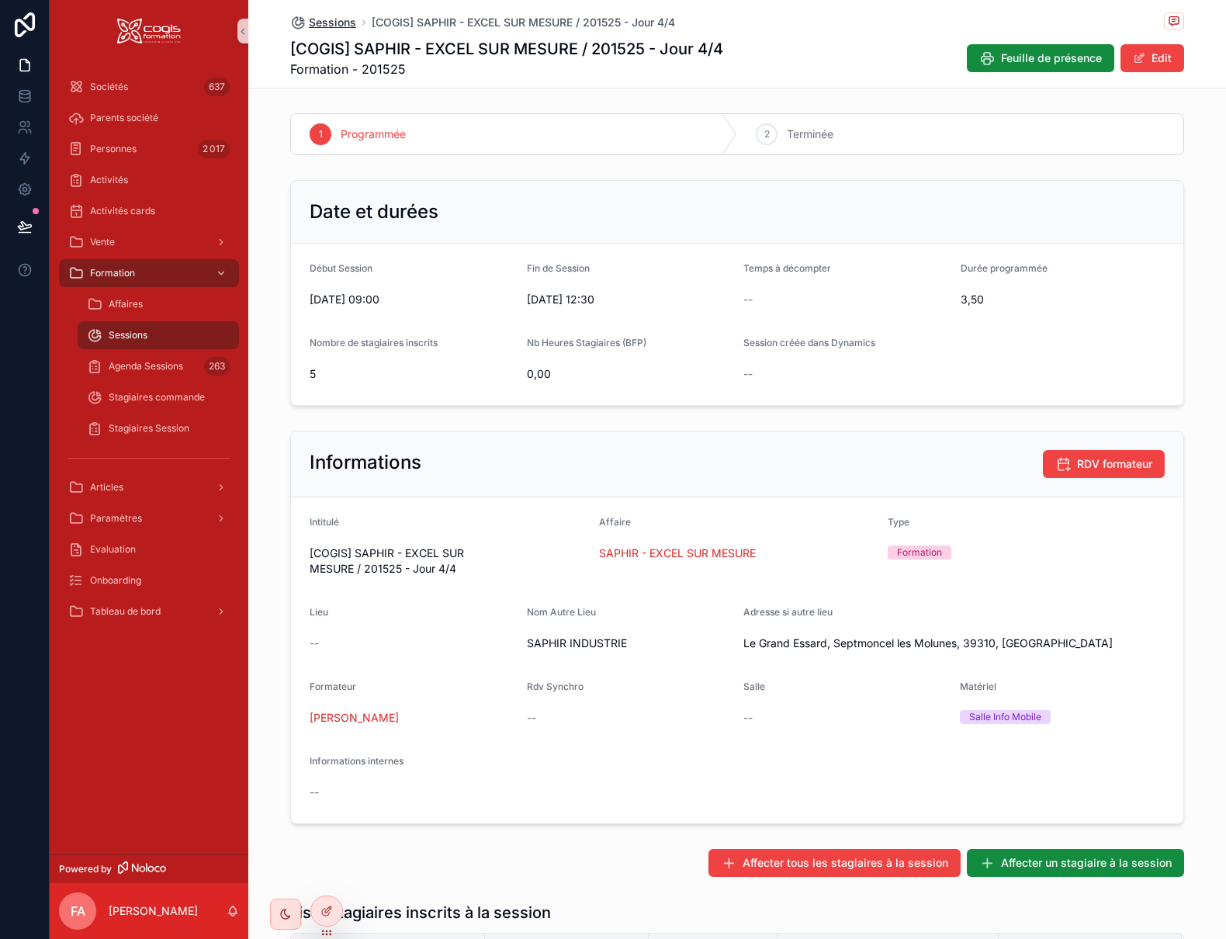
click at [310, 19] on span "Sessions" at bounding box center [332, 23] width 47 height 16
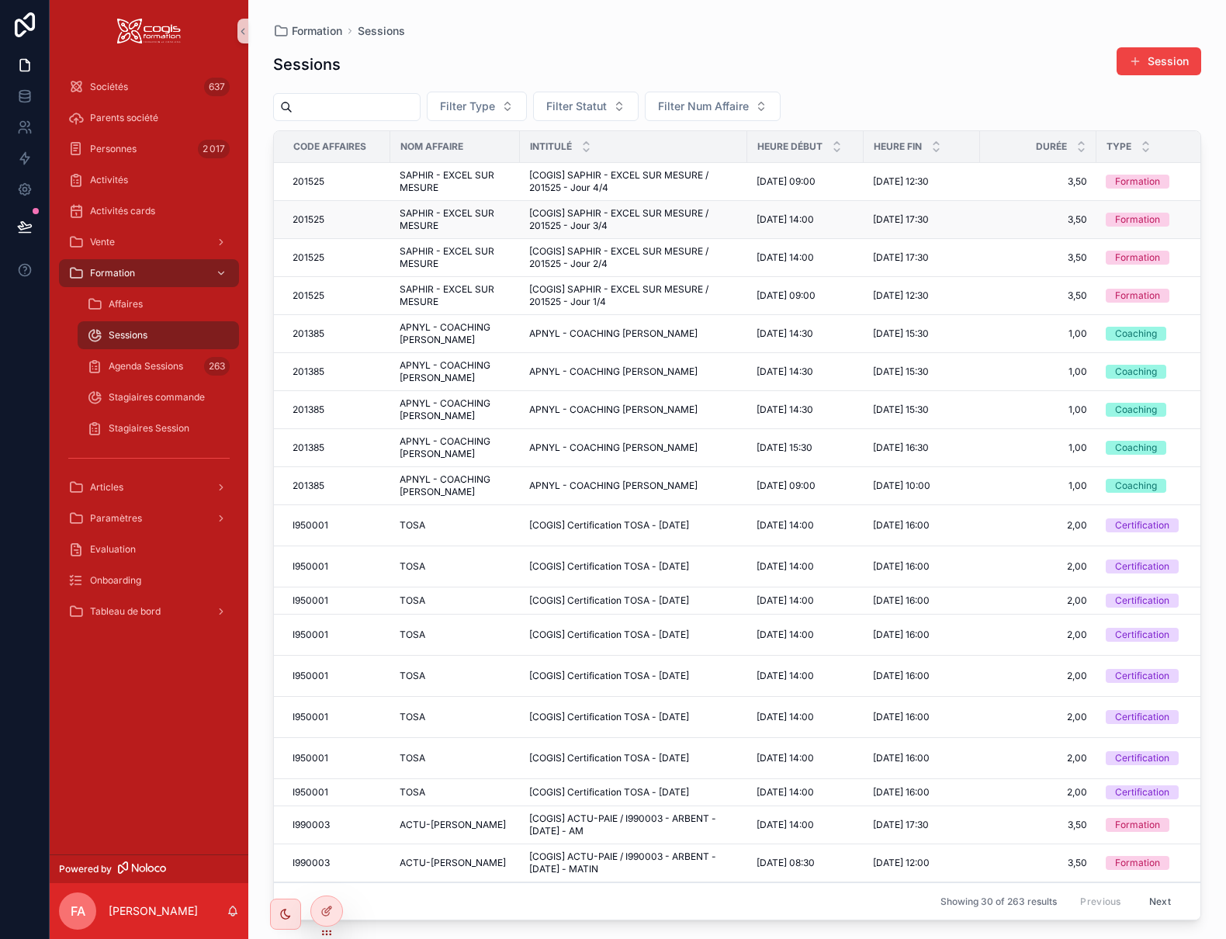
click at [608, 219] on span "[COGIS] SAPHIR - EXCEL SUR MESURE / 201525 - Jour 3/4" at bounding box center [633, 219] width 209 height 25
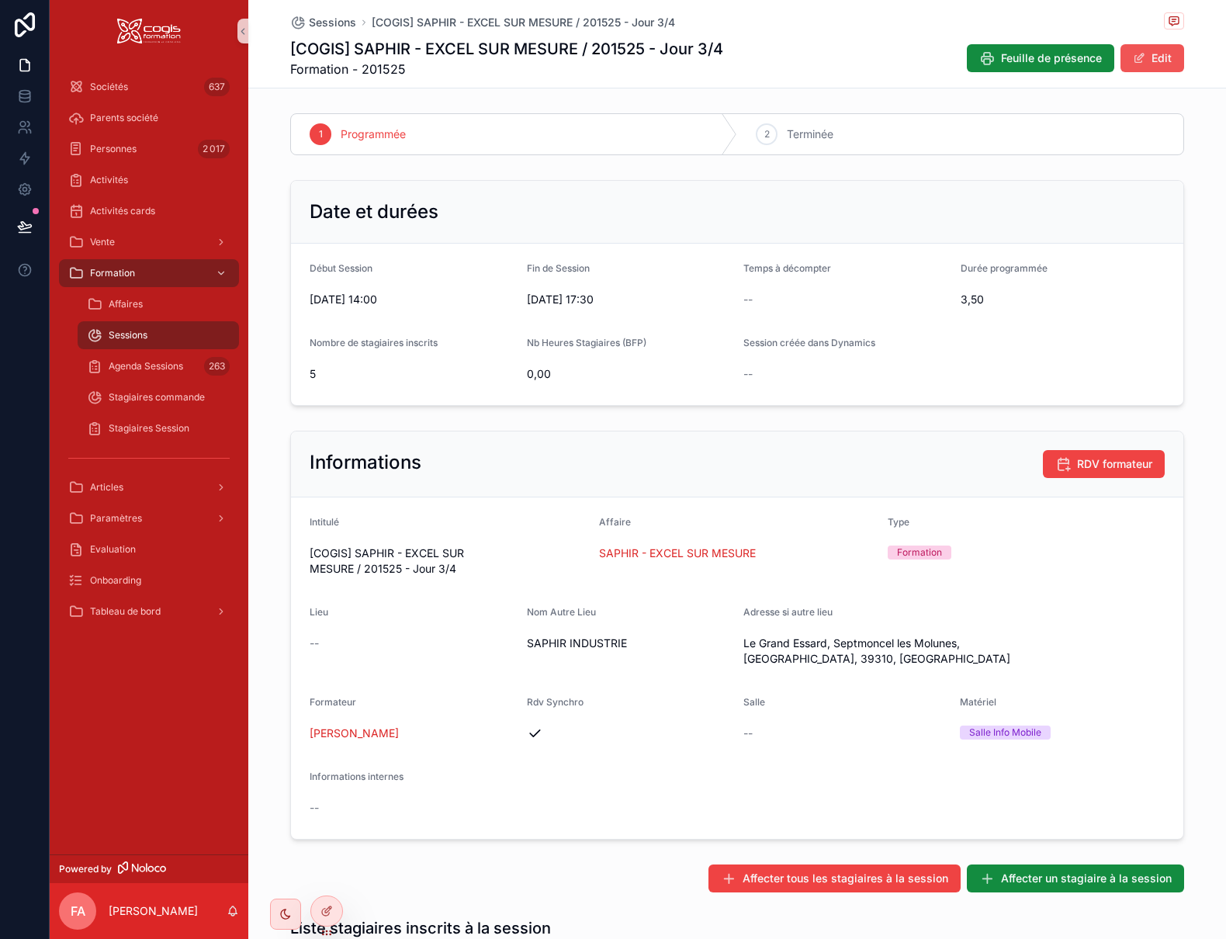
click at [1159, 60] on button "Edit" at bounding box center [1152, 58] width 64 height 28
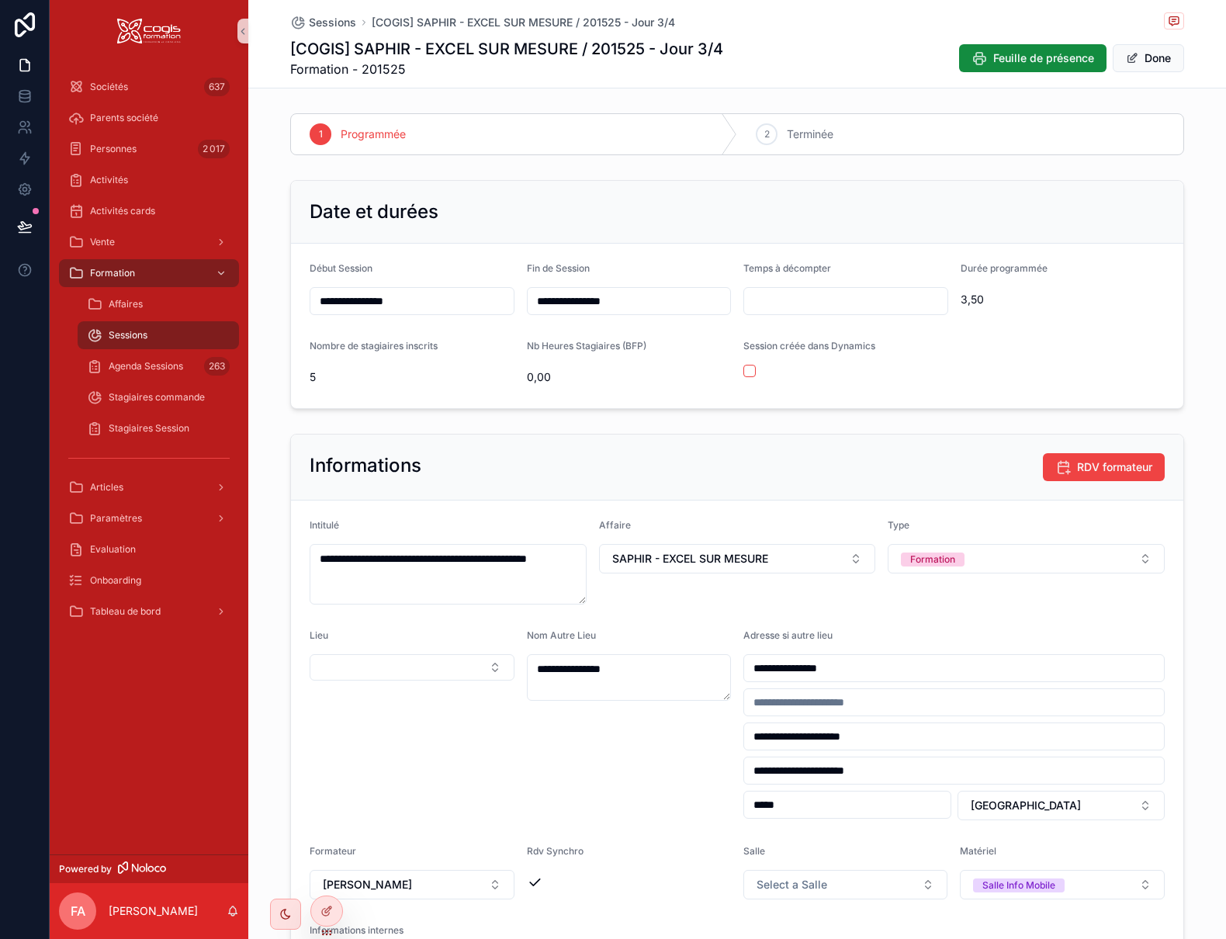
drag, startPoint x: 900, startPoint y: 766, endPoint x: 712, endPoint y: 750, distance: 188.4
click at [712, 750] on form "**********" at bounding box center [737, 757] width 892 height 514
click at [680, 769] on div "**********" at bounding box center [629, 724] width 205 height 191
click at [1148, 57] on button "Done" at bounding box center [1148, 58] width 71 height 28
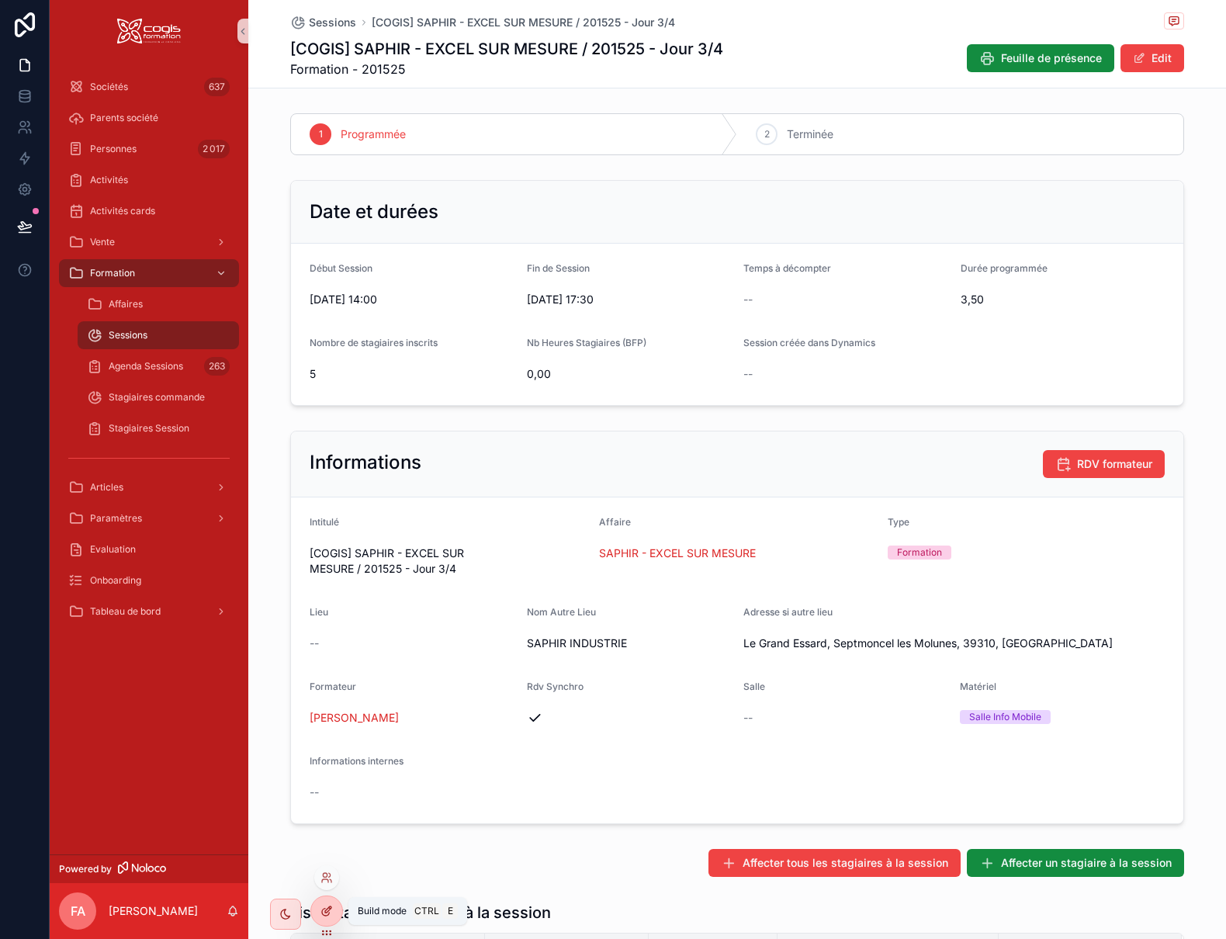
click at [328, 911] on icon at bounding box center [328, 909] width 6 height 6
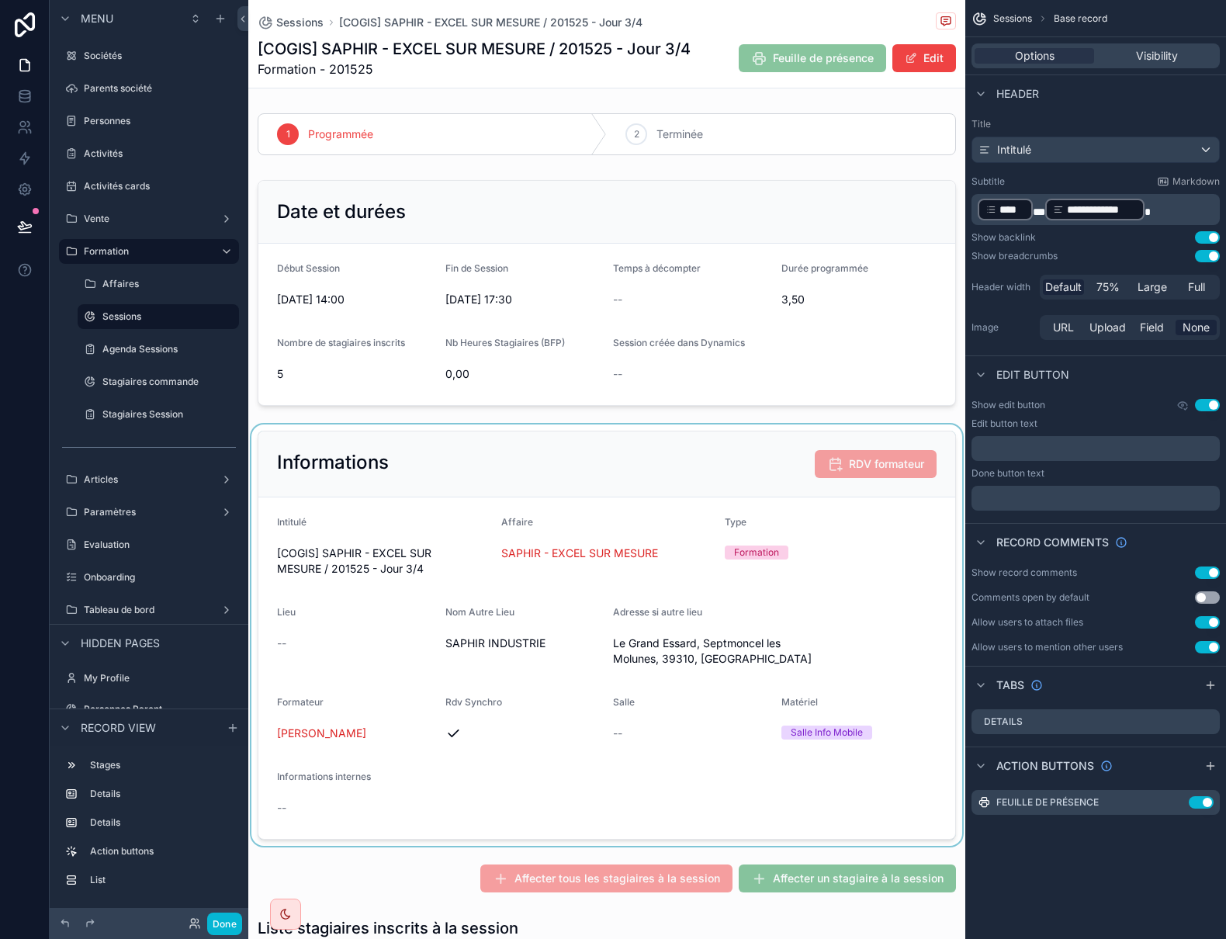
click at [501, 718] on div "scrollable content" at bounding box center [606, 634] width 717 height 421
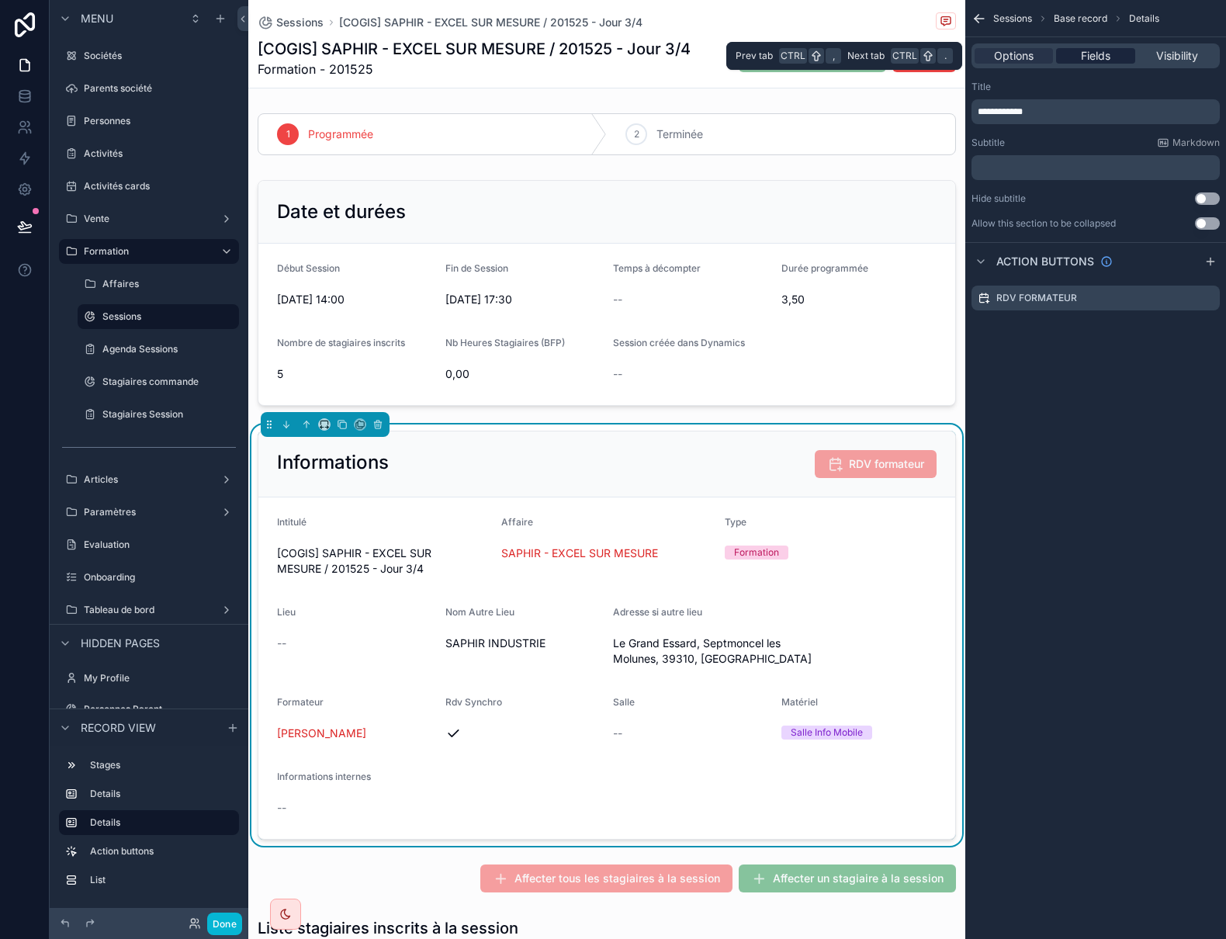
click at [1095, 56] on span "Fields" at bounding box center [1095, 56] width 29 height 16
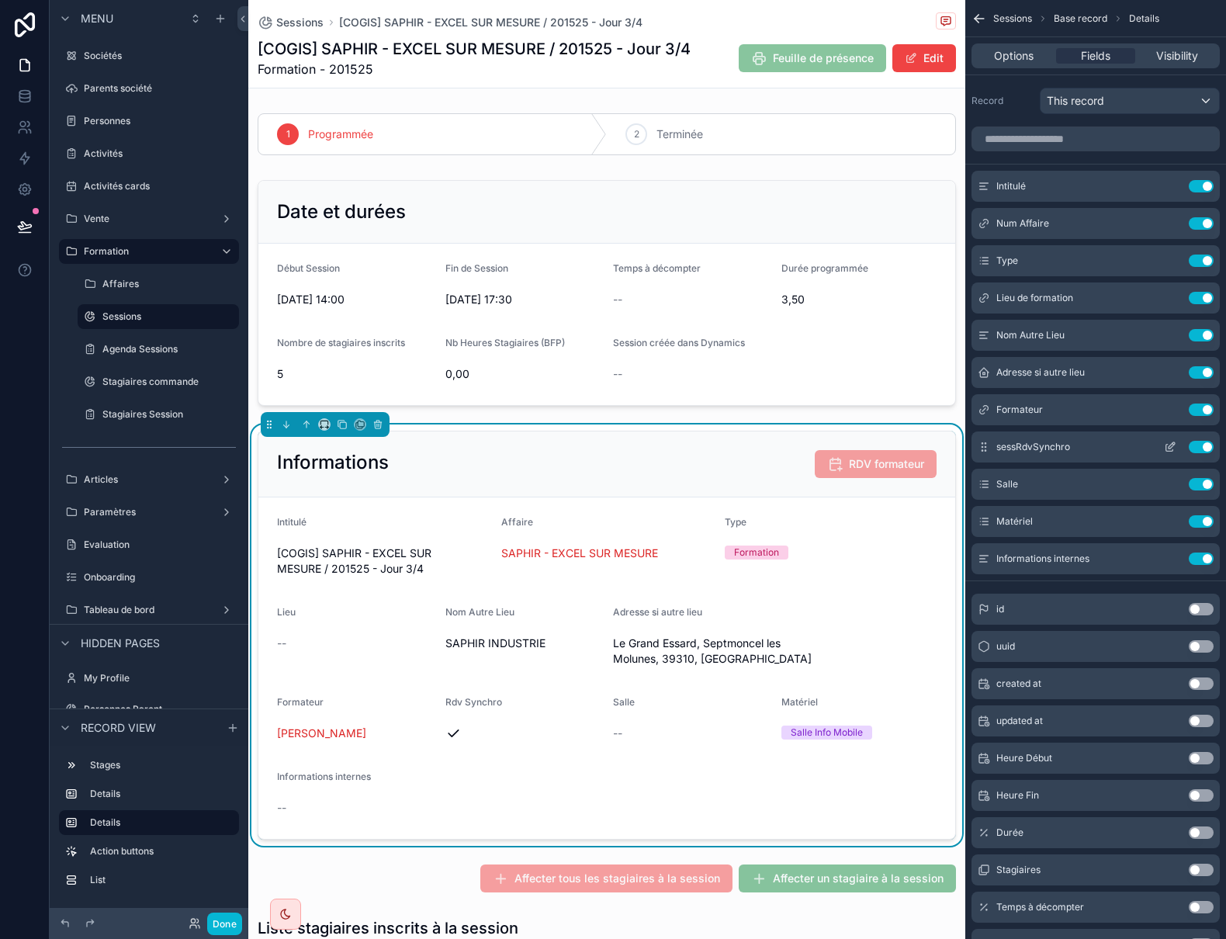
click at [1169, 441] on icon "scrollable content" at bounding box center [1170, 447] width 12 height 12
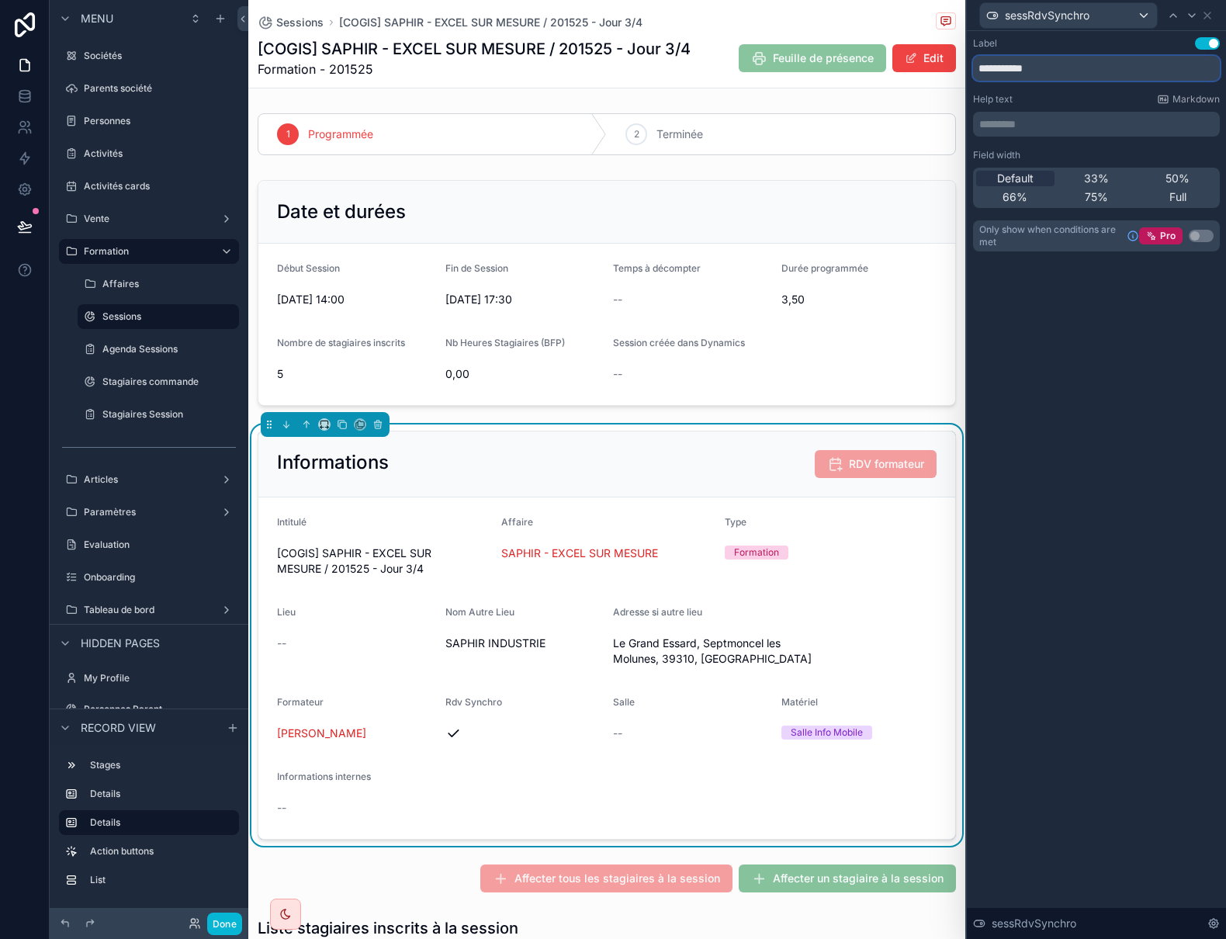
click at [997, 70] on input "**********" at bounding box center [1096, 68] width 247 height 25
type input "**********"
click at [1210, 16] on icon at bounding box center [1207, 15] width 12 height 12
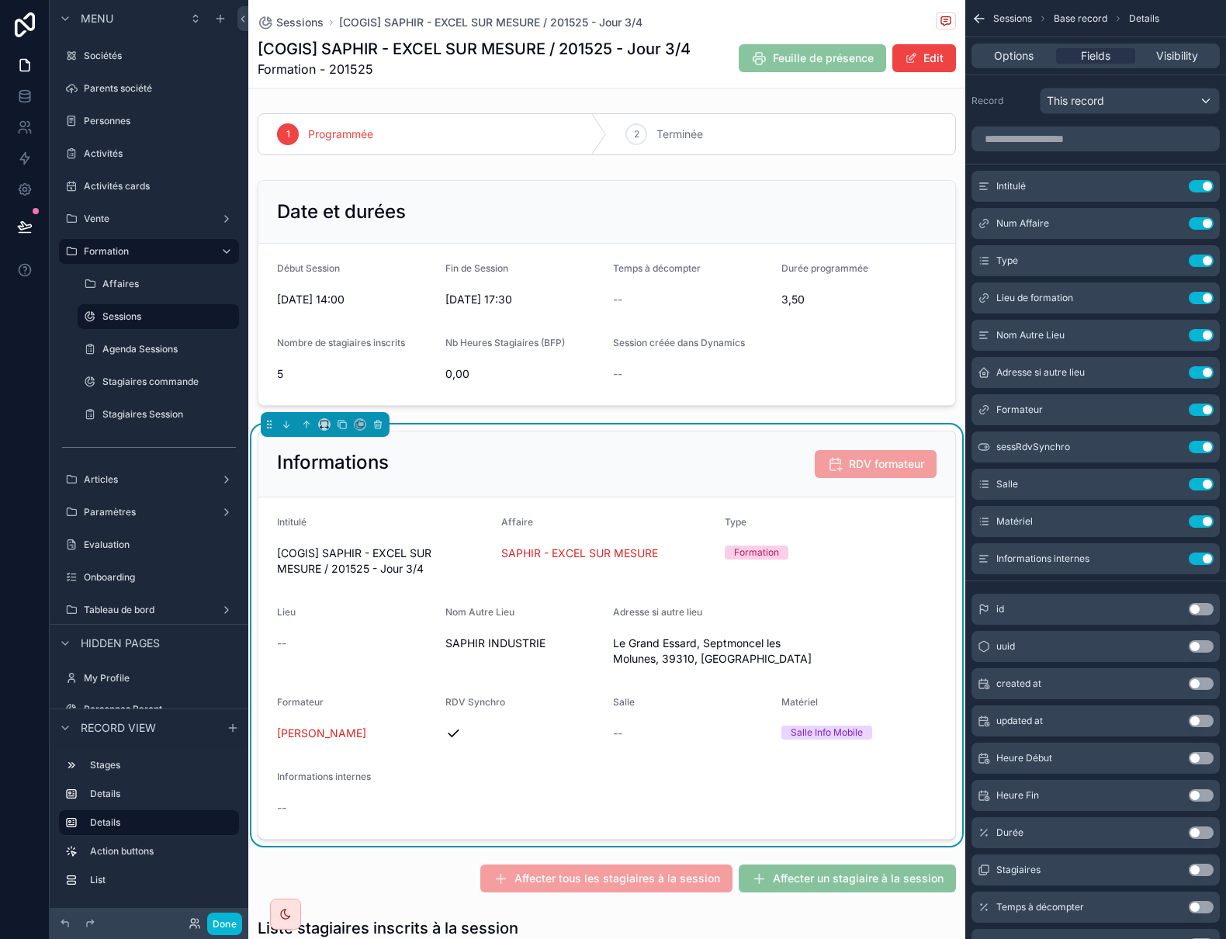
click at [592, 800] on div "--" at bounding box center [606, 808] width 659 height 16
click at [1168, 446] on icon "scrollable content" at bounding box center [1170, 447] width 12 height 12
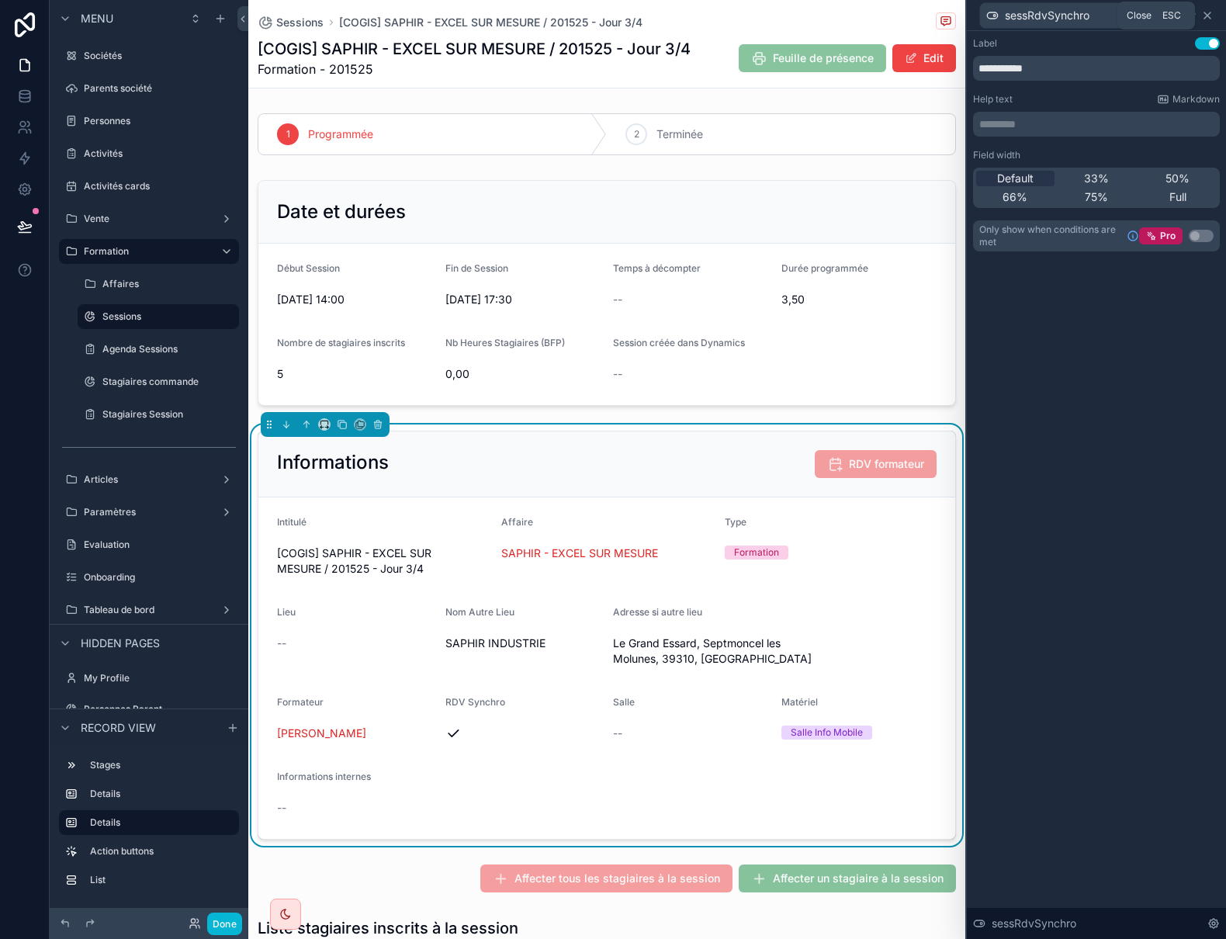
click at [1212, 15] on icon at bounding box center [1207, 15] width 12 height 12
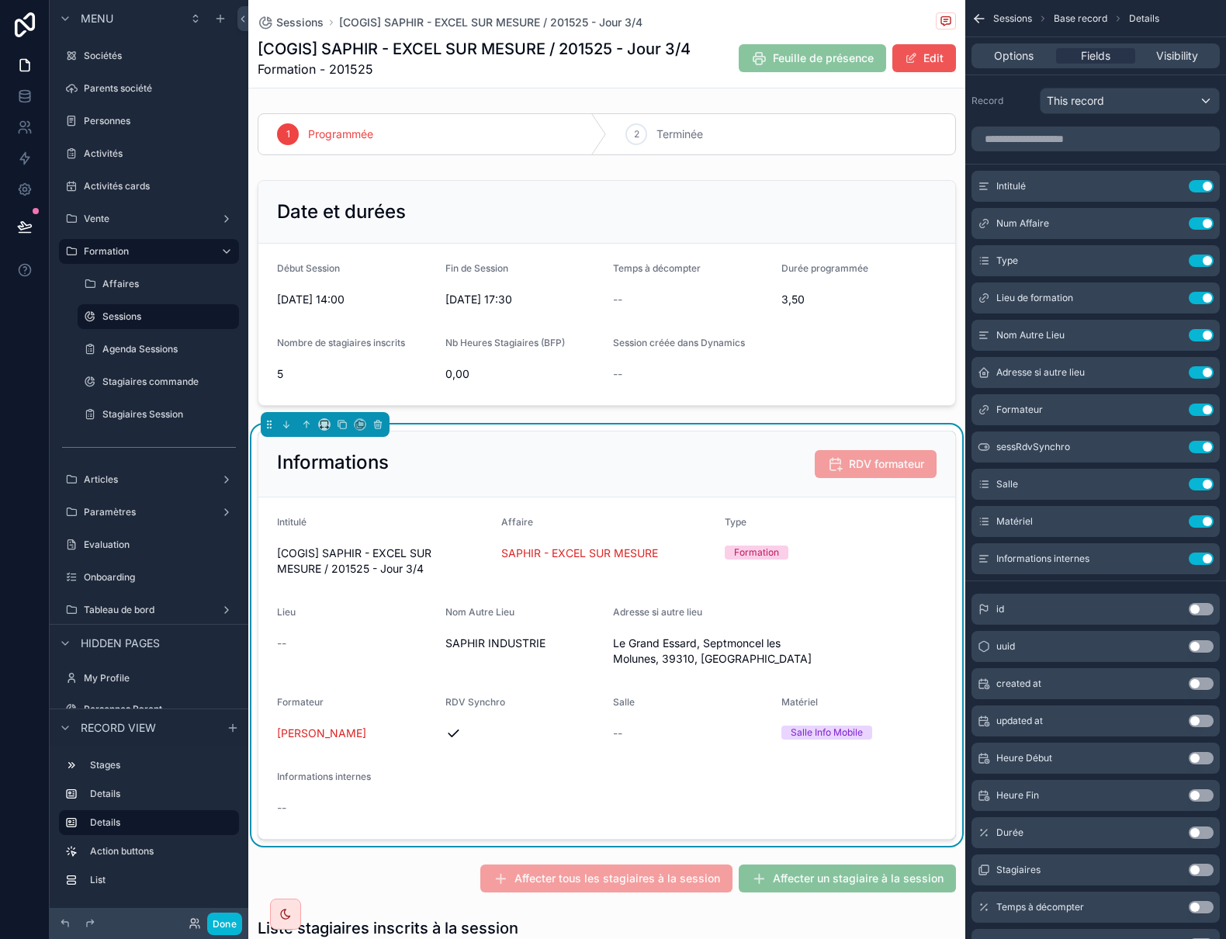
click at [917, 54] on button "Edit" at bounding box center [924, 58] width 64 height 28
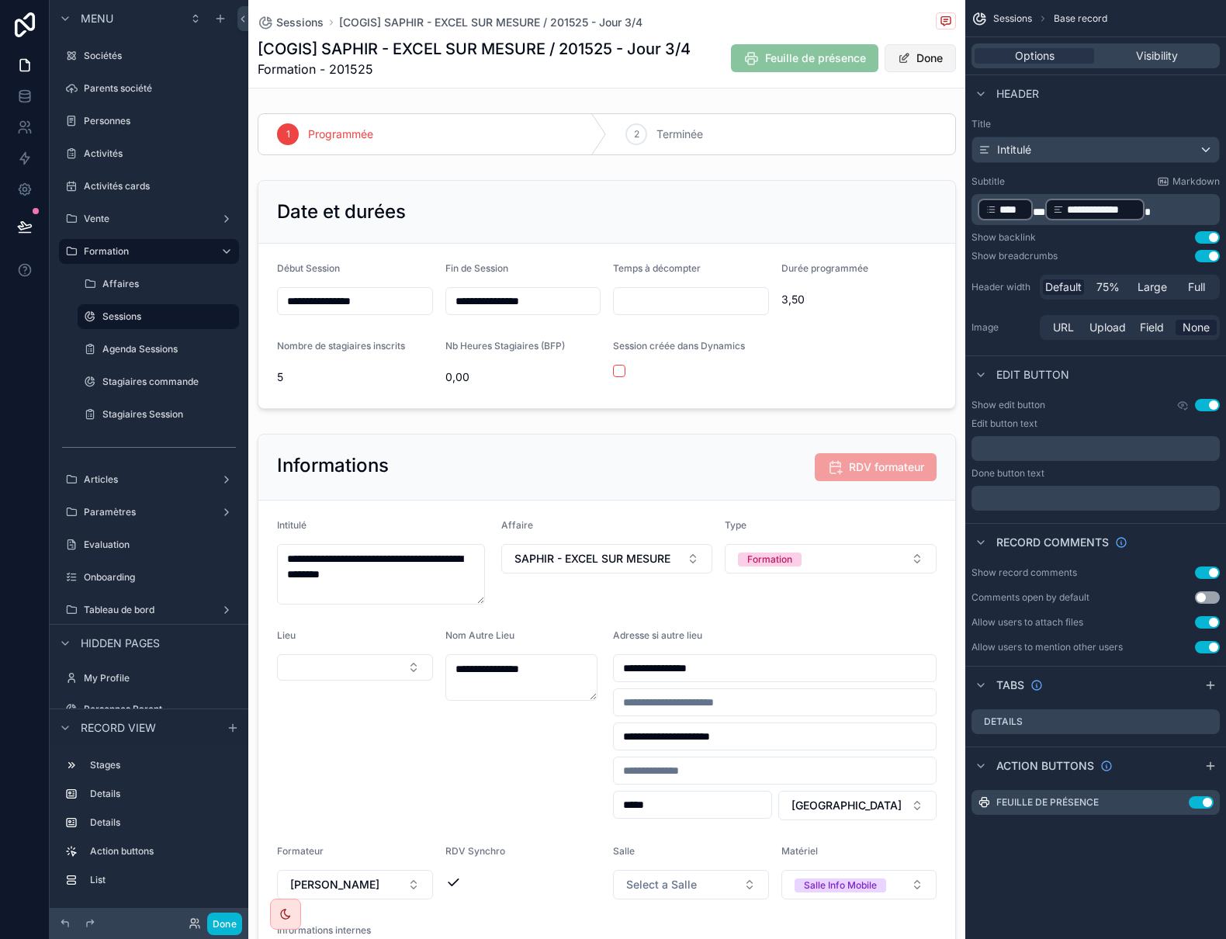
click at [917, 55] on button "Done" at bounding box center [919, 58] width 71 height 28
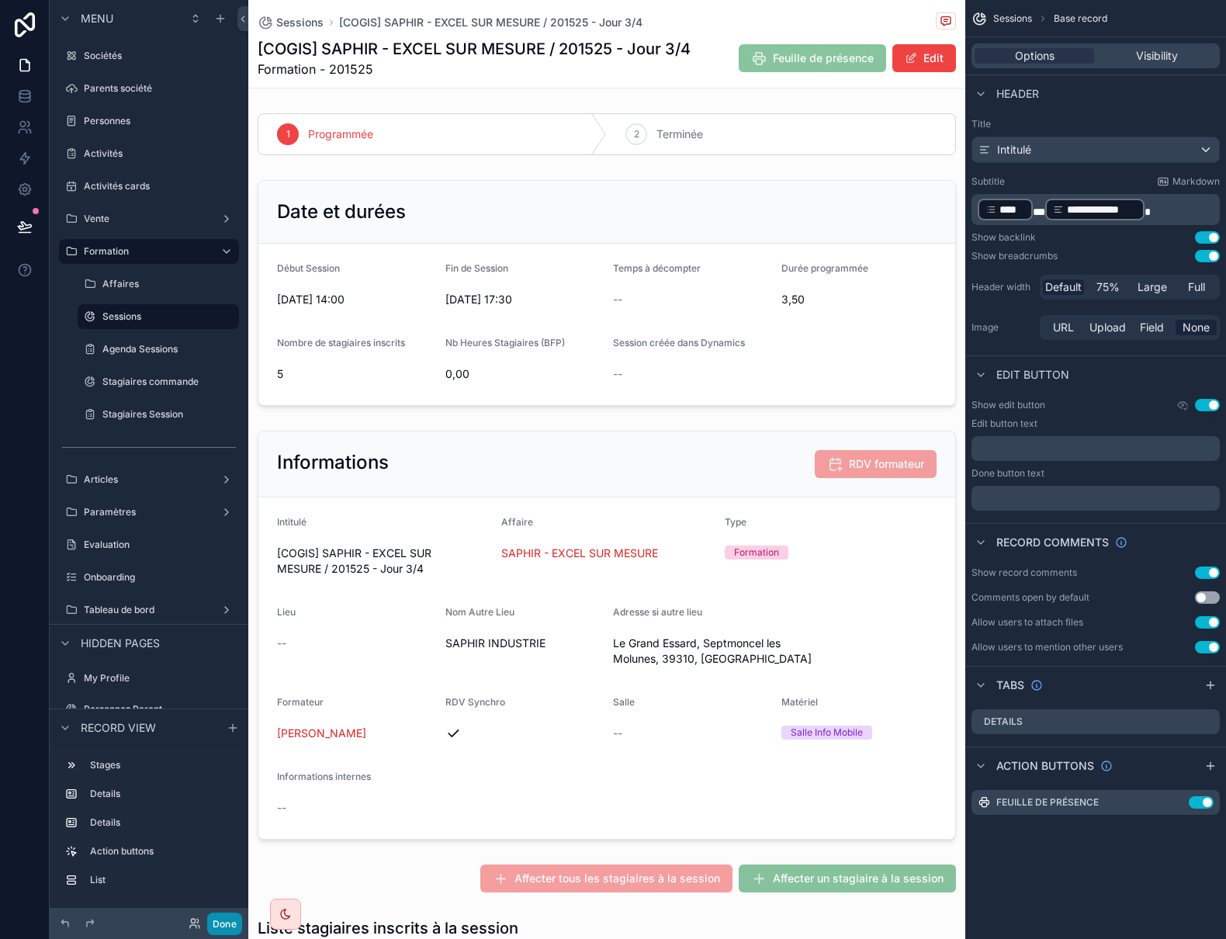
drag, startPoint x: 215, startPoint y: 924, endPoint x: 232, endPoint y: 931, distance: 18.4
click at [215, 924] on button "Done" at bounding box center [224, 923] width 35 height 23
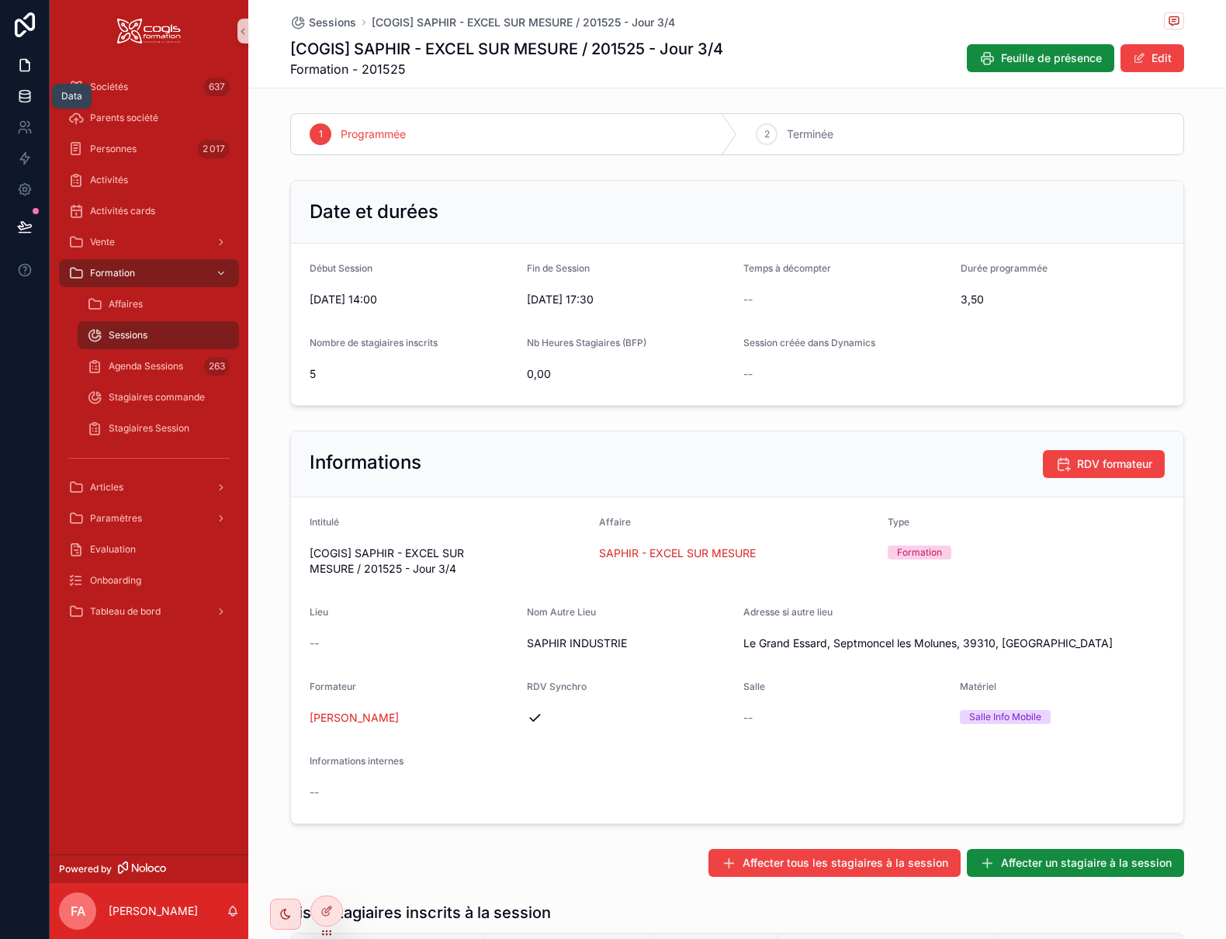
click at [23, 96] on icon at bounding box center [25, 96] width 16 height 16
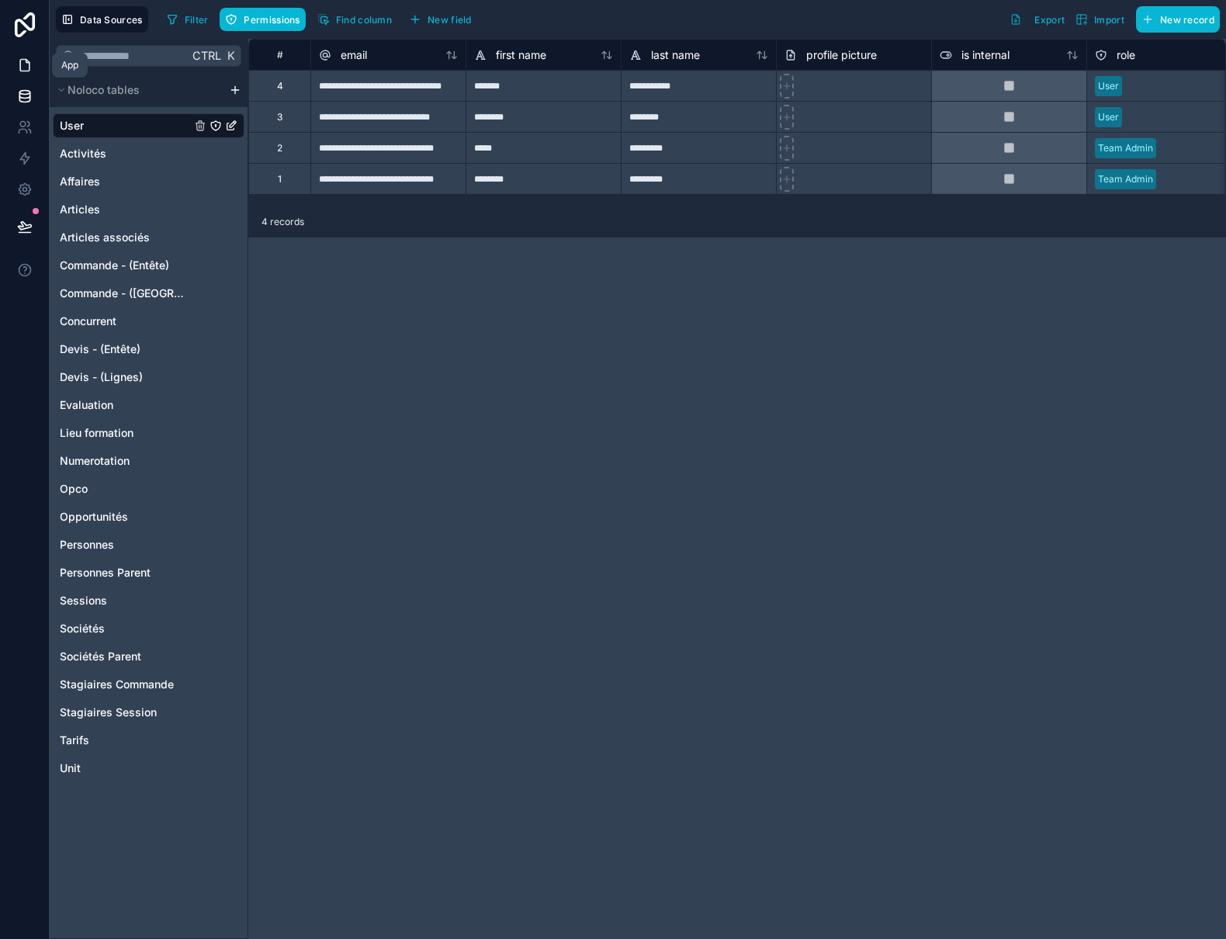
click at [28, 62] on icon at bounding box center [24, 66] width 9 height 12
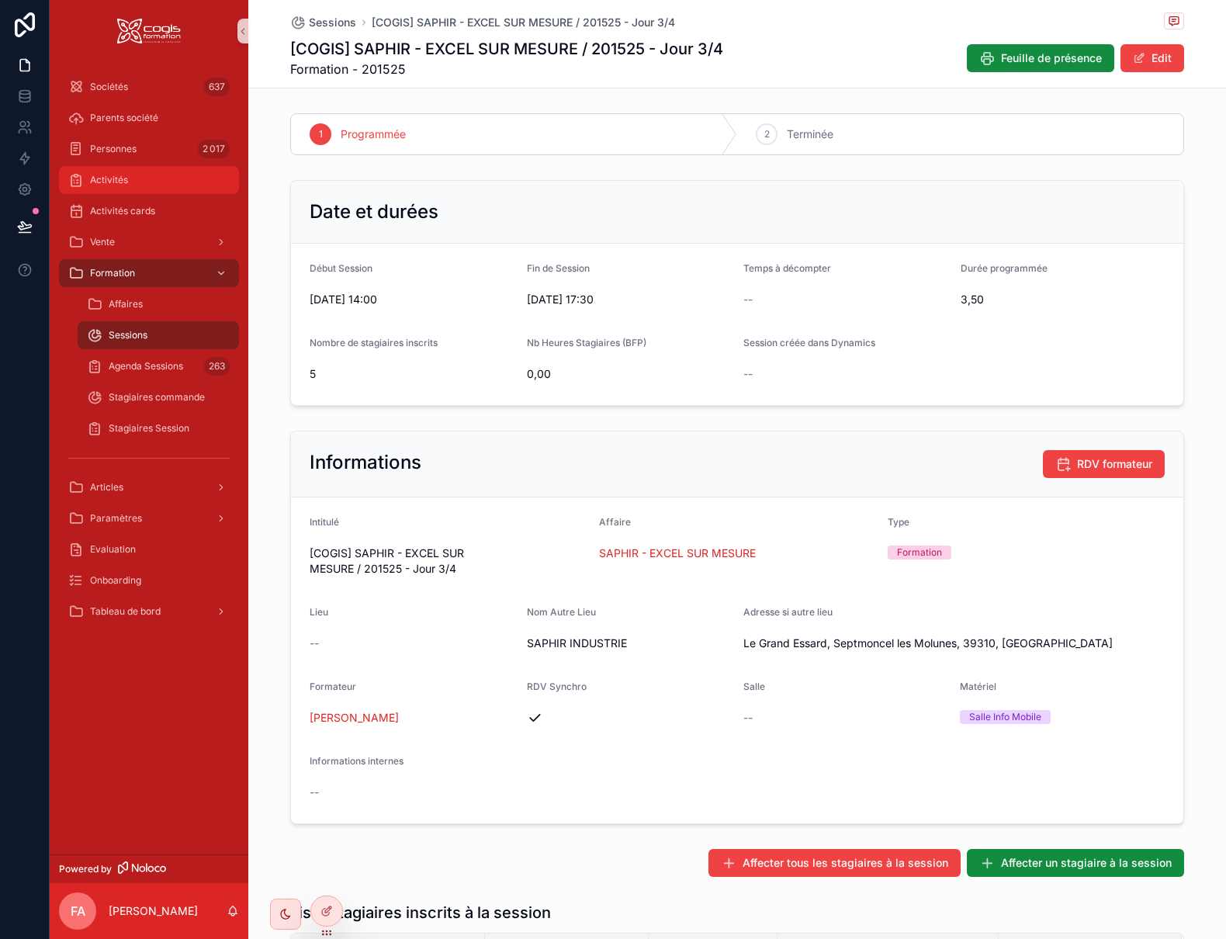
click at [99, 185] on span "Activités" at bounding box center [109, 180] width 38 height 12
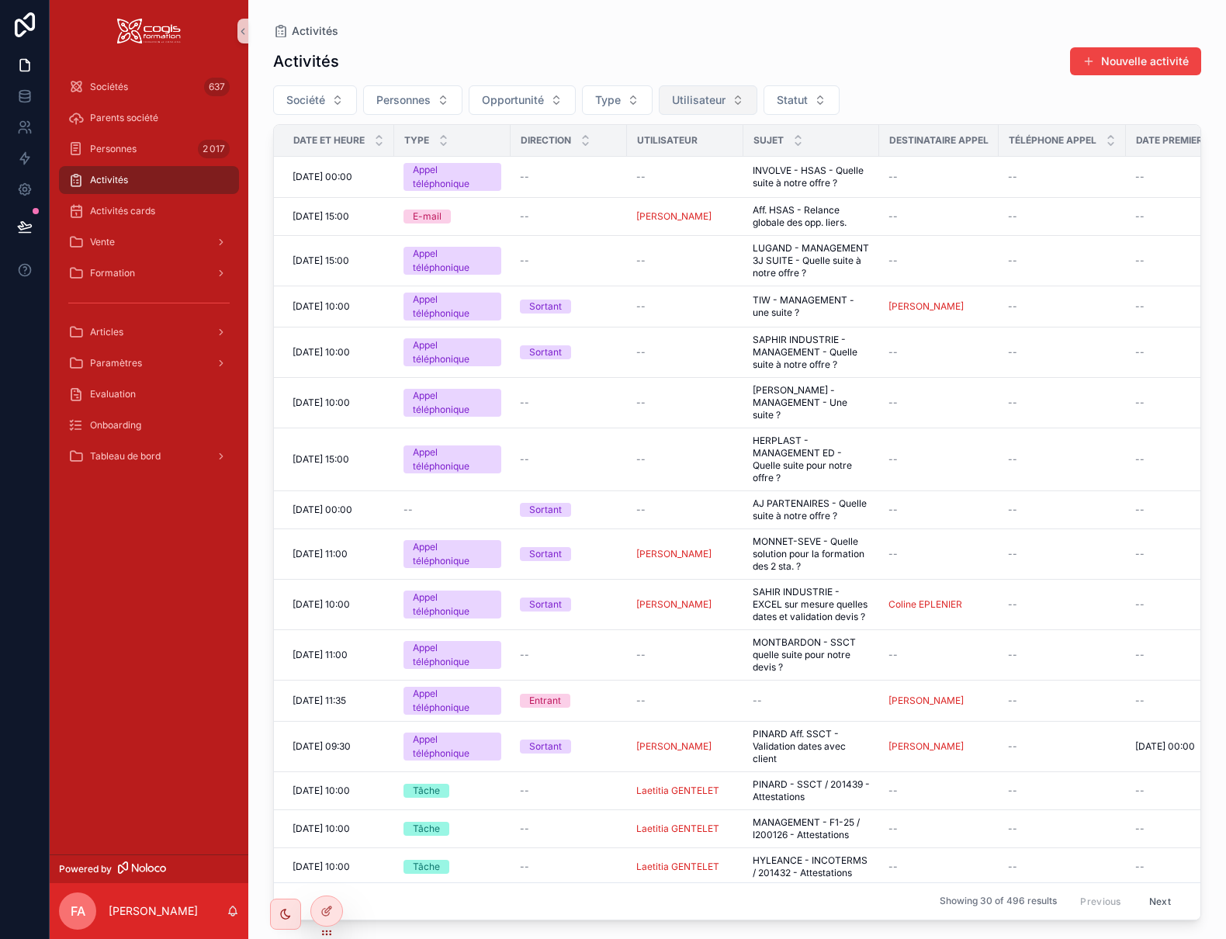
click at [716, 99] on span "Utilisateur" at bounding box center [699, 100] width 54 height 16
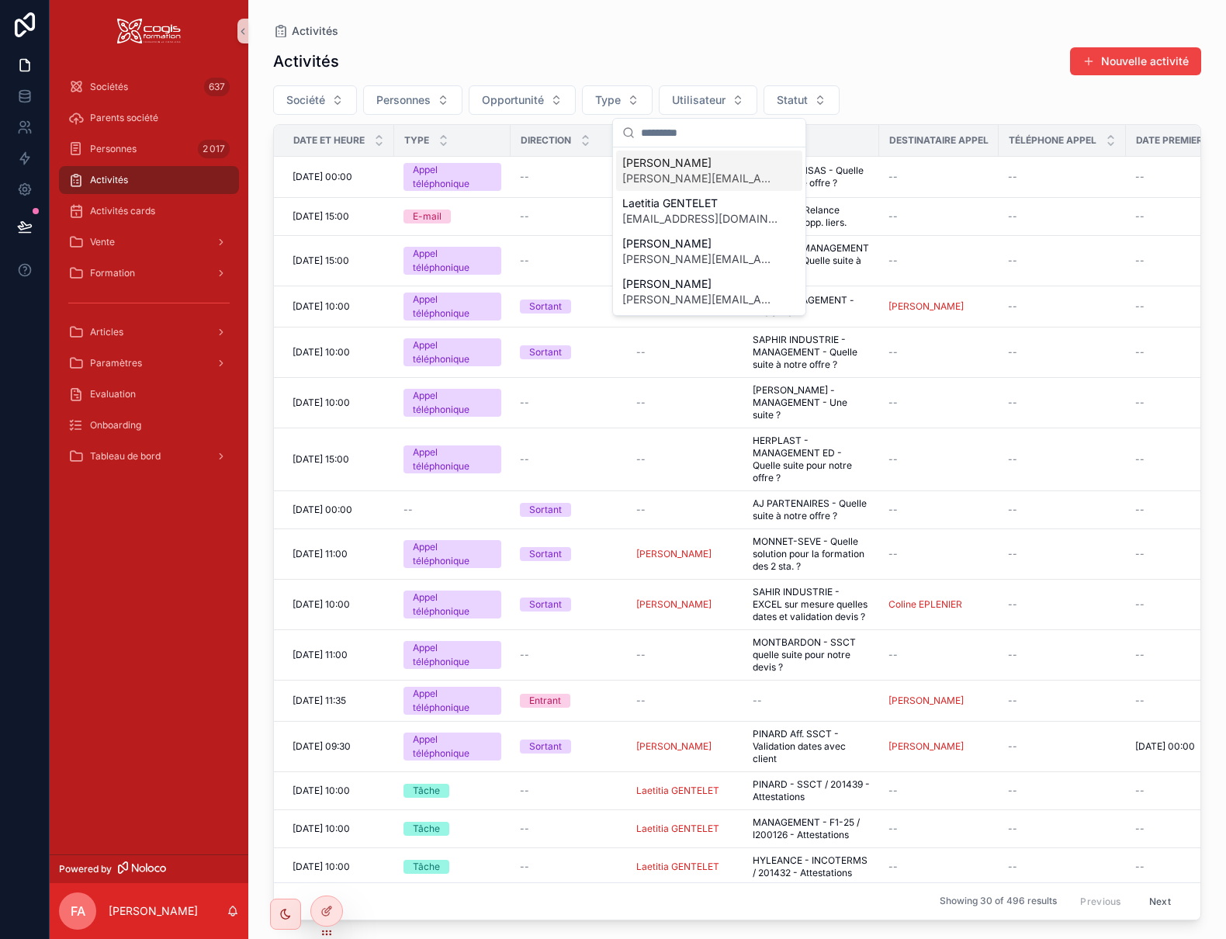
click at [691, 168] on span "Patrica RUIZ-GARCIA" at bounding box center [699, 163] width 155 height 16
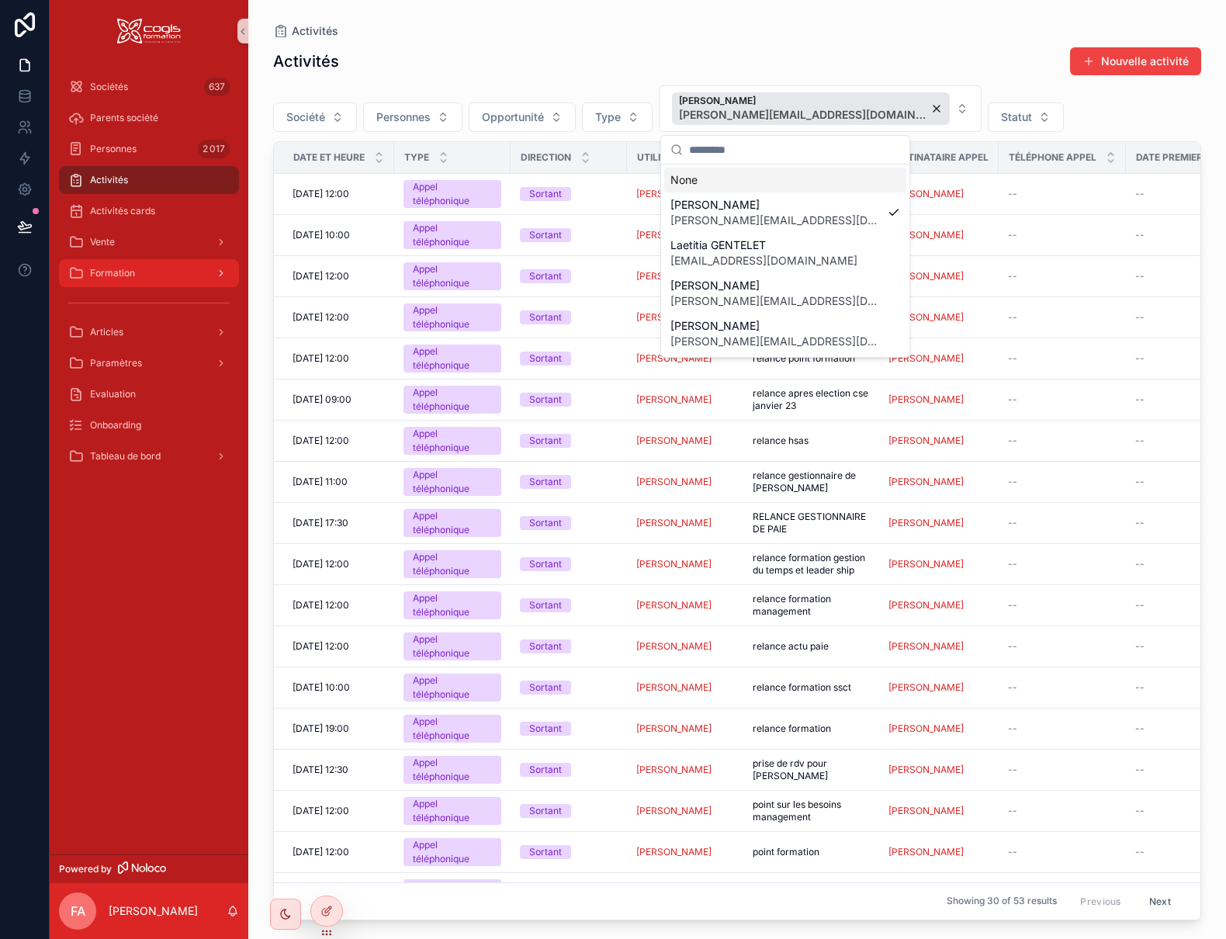
click at [129, 275] on span "Formation" at bounding box center [112, 273] width 45 height 12
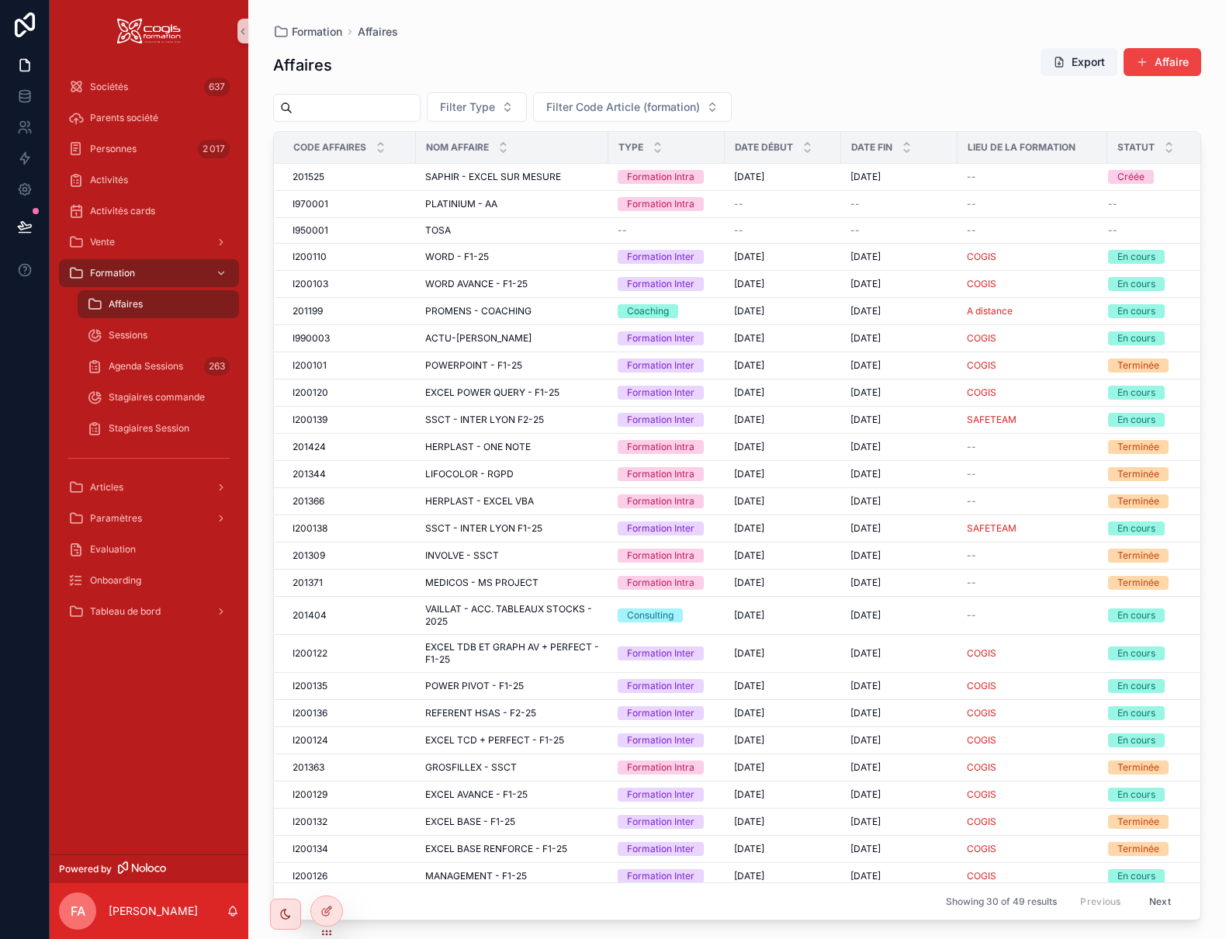
click at [119, 299] on span "Affaires" at bounding box center [126, 304] width 34 height 12
click at [117, 308] on span "Affaires" at bounding box center [126, 304] width 34 height 12
click at [116, 301] on span "Affaires" at bounding box center [126, 304] width 34 height 12
click at [311, 177] on span "201525" at bounding box center [309, 177] width 32 height 12
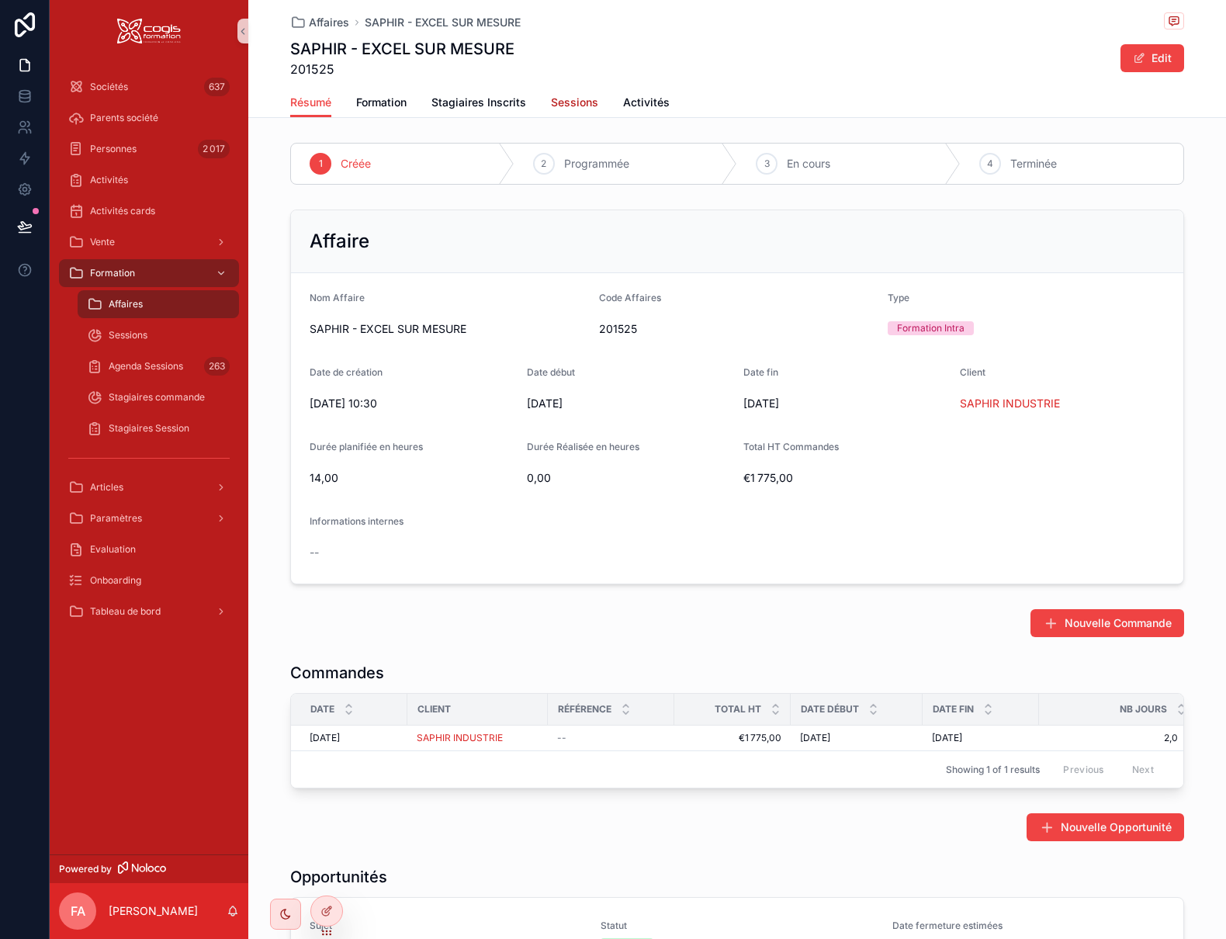
click at [561, 104] on span "Sessions" at bounding box center [574, 103] width 47 height 16
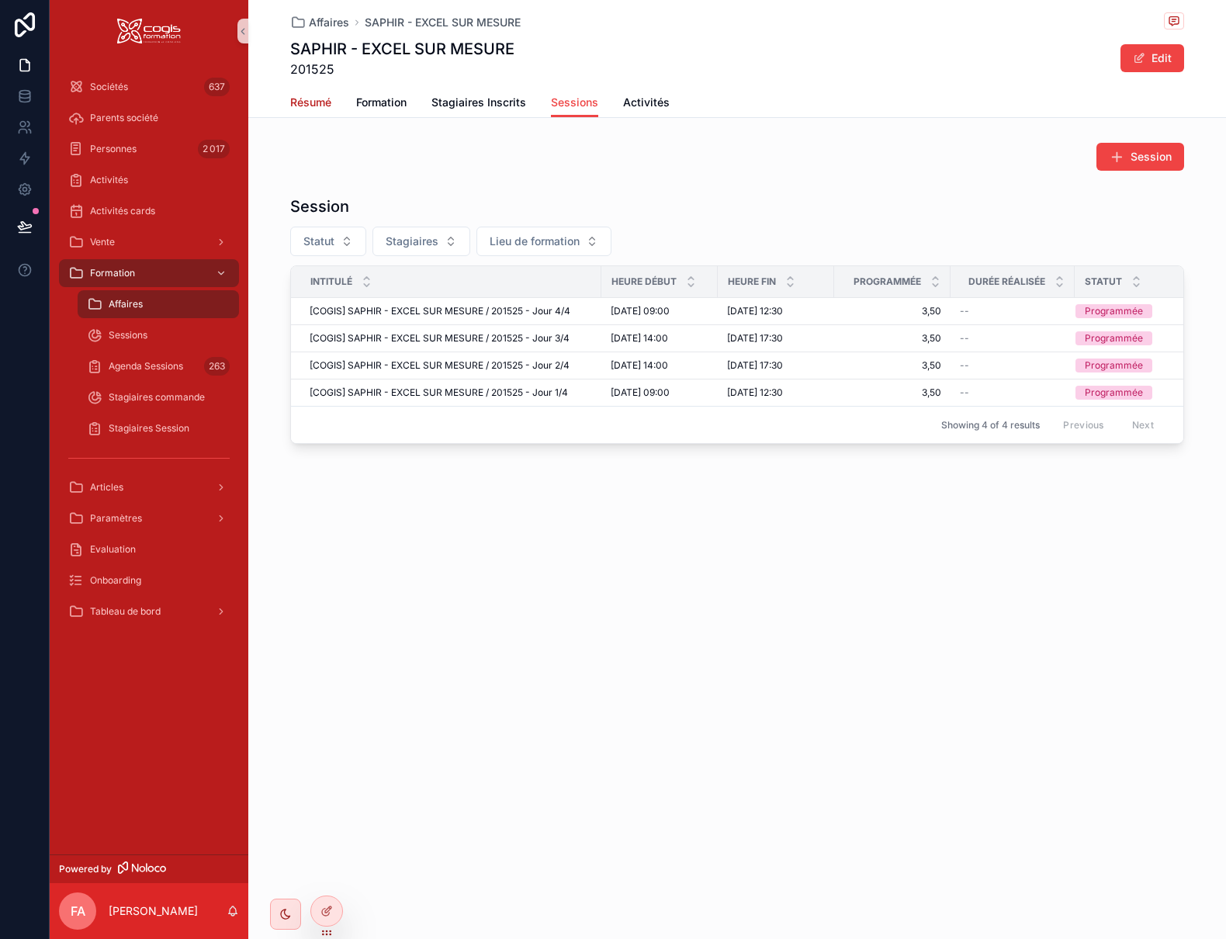
click at [318, 104] on span "Résumé" at bounding box center [310, 103] width 41 height 16
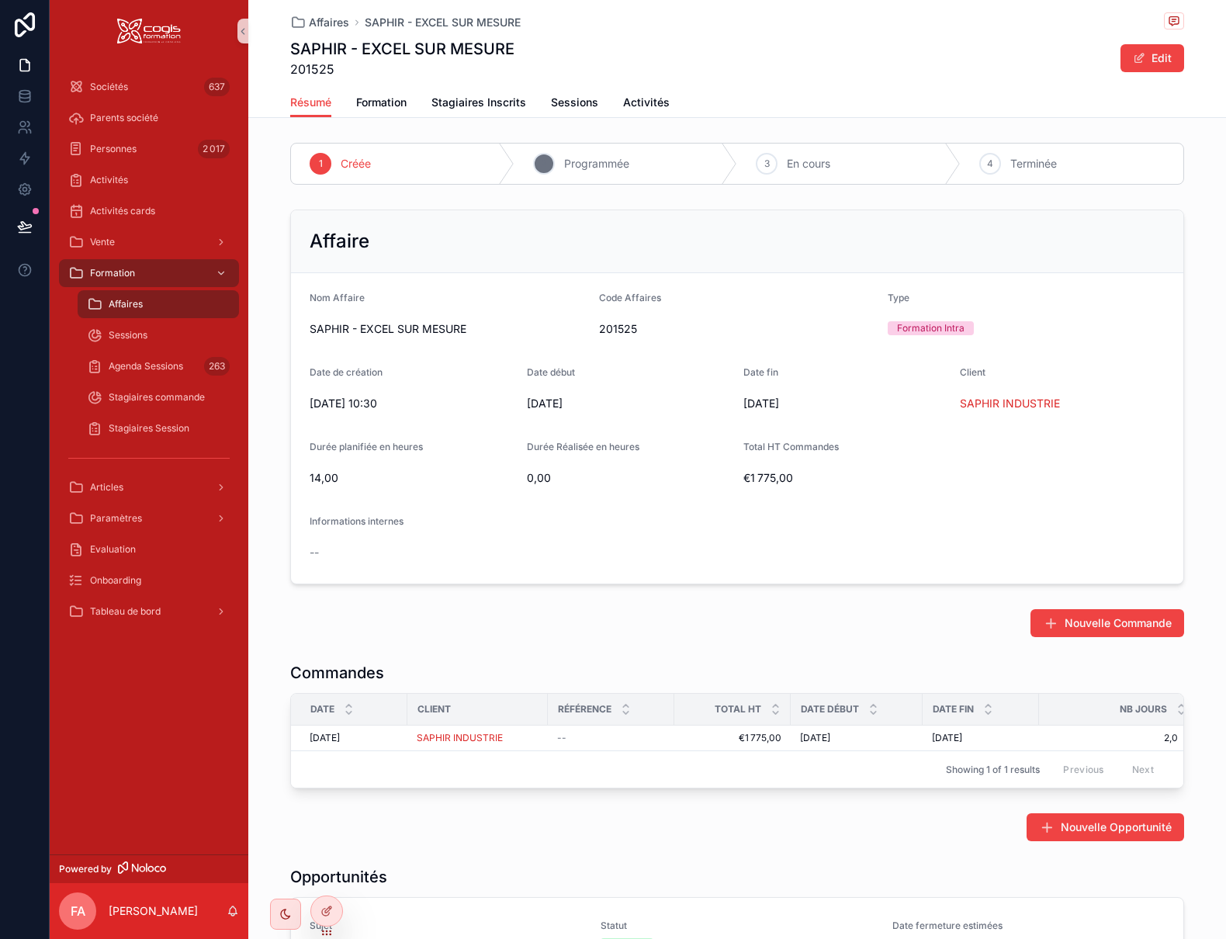
click at [541, 164] on div "2" at bounding box center [544, 164] width 22 height 22
click at [541, 167] on span "2" at bounding box center [543, 164] width 5 height 12
click at [27, 162] on icon at bounding box center [25, 159] width 16 height 16
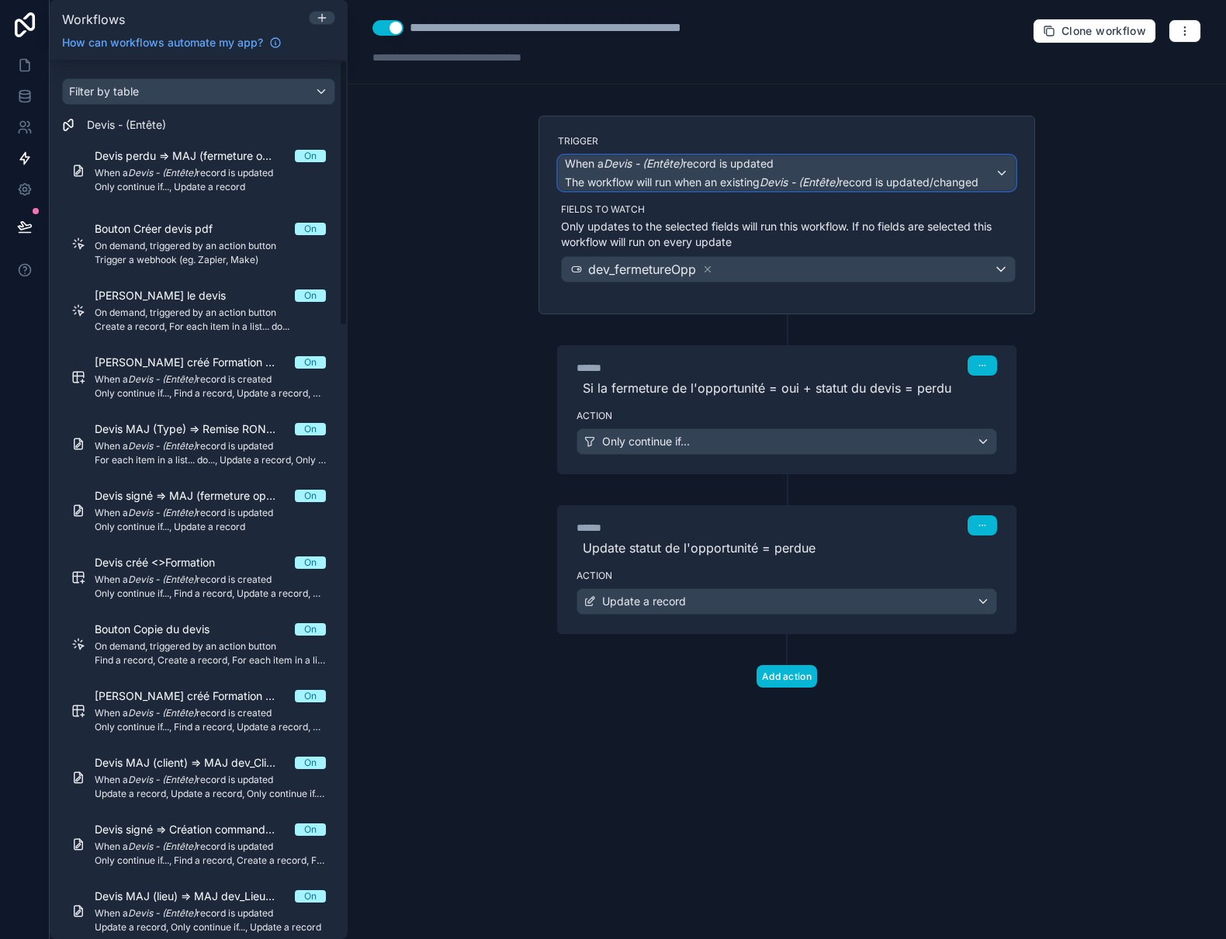
click at [770, 178] on em "Devis - (Entête)" at bounding box center [799, 181] width 79 height 13
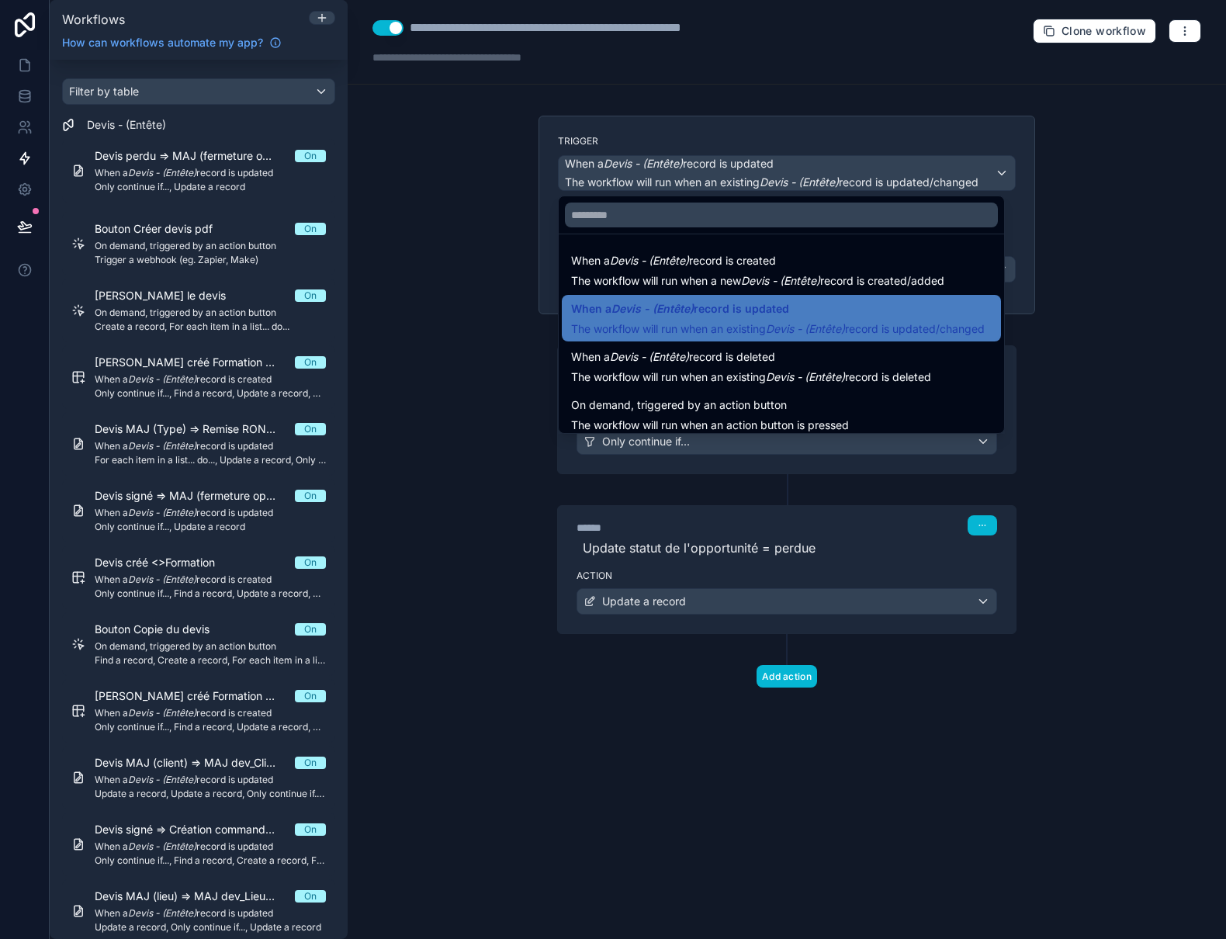
click at [1111, 196] on div at bounding box center [613, 469] width 1226 height 939
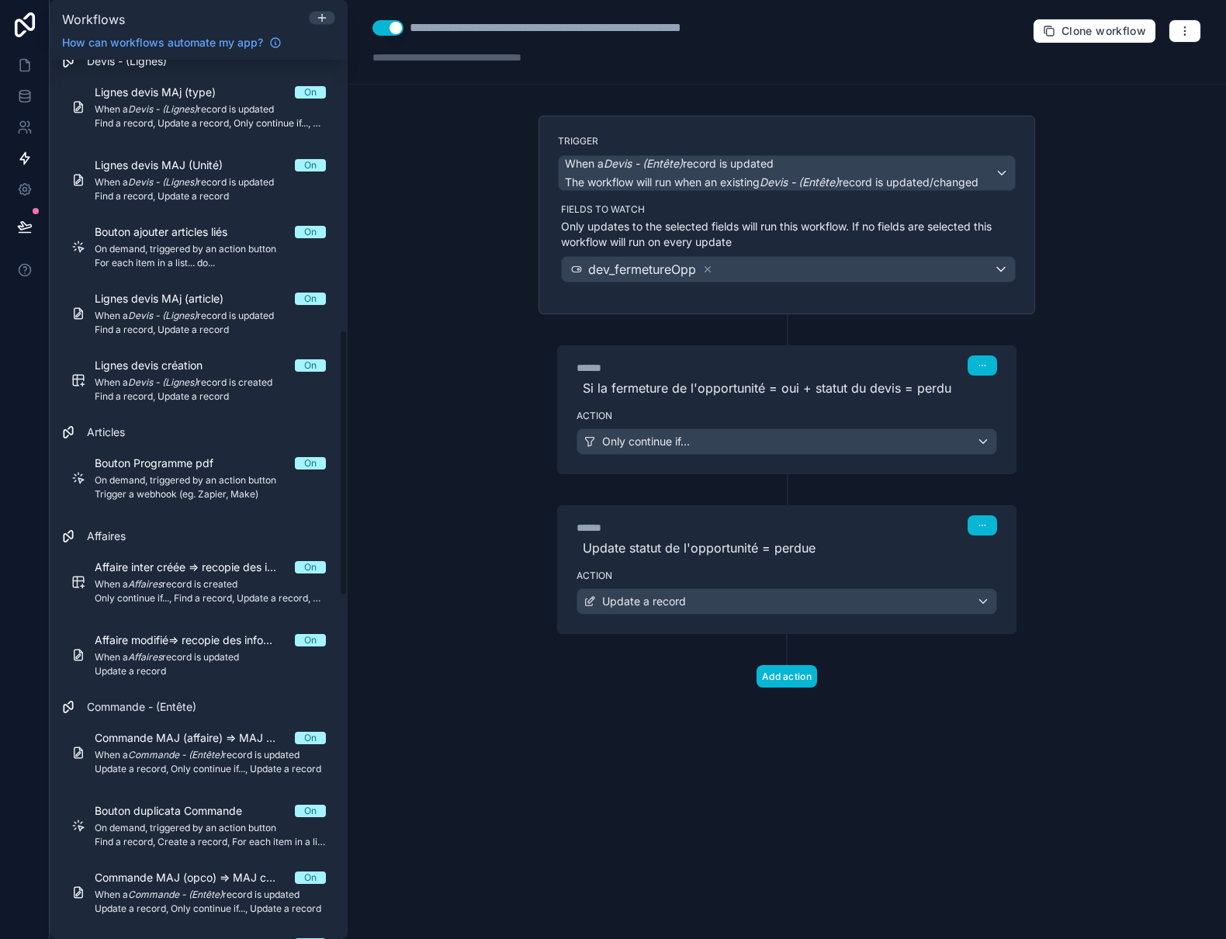
scroll to position [931, 0]
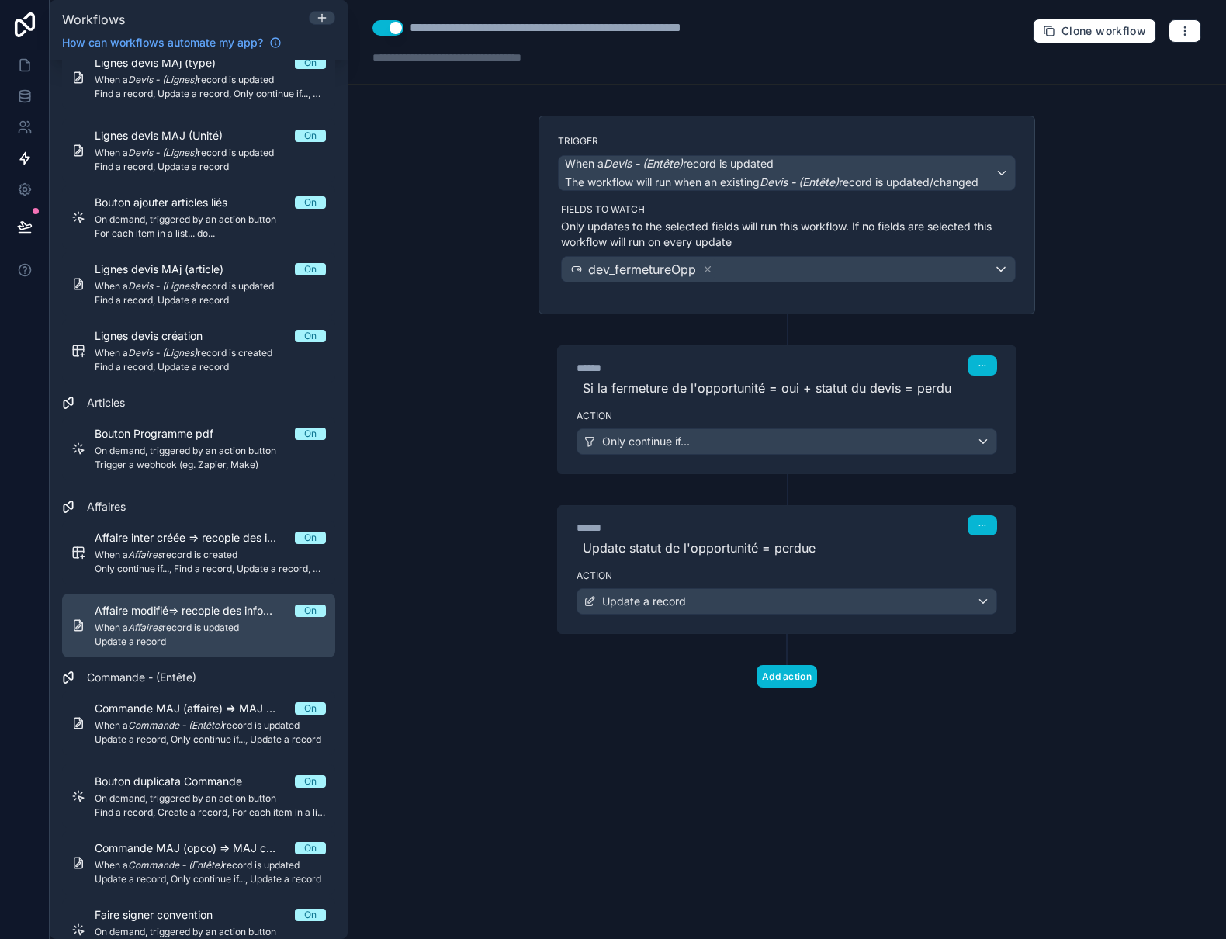
click at [148, 611] on span "Affaire modifié=> recopie des infos de l'article" at bounding box center [195, 611] width 200 height 16
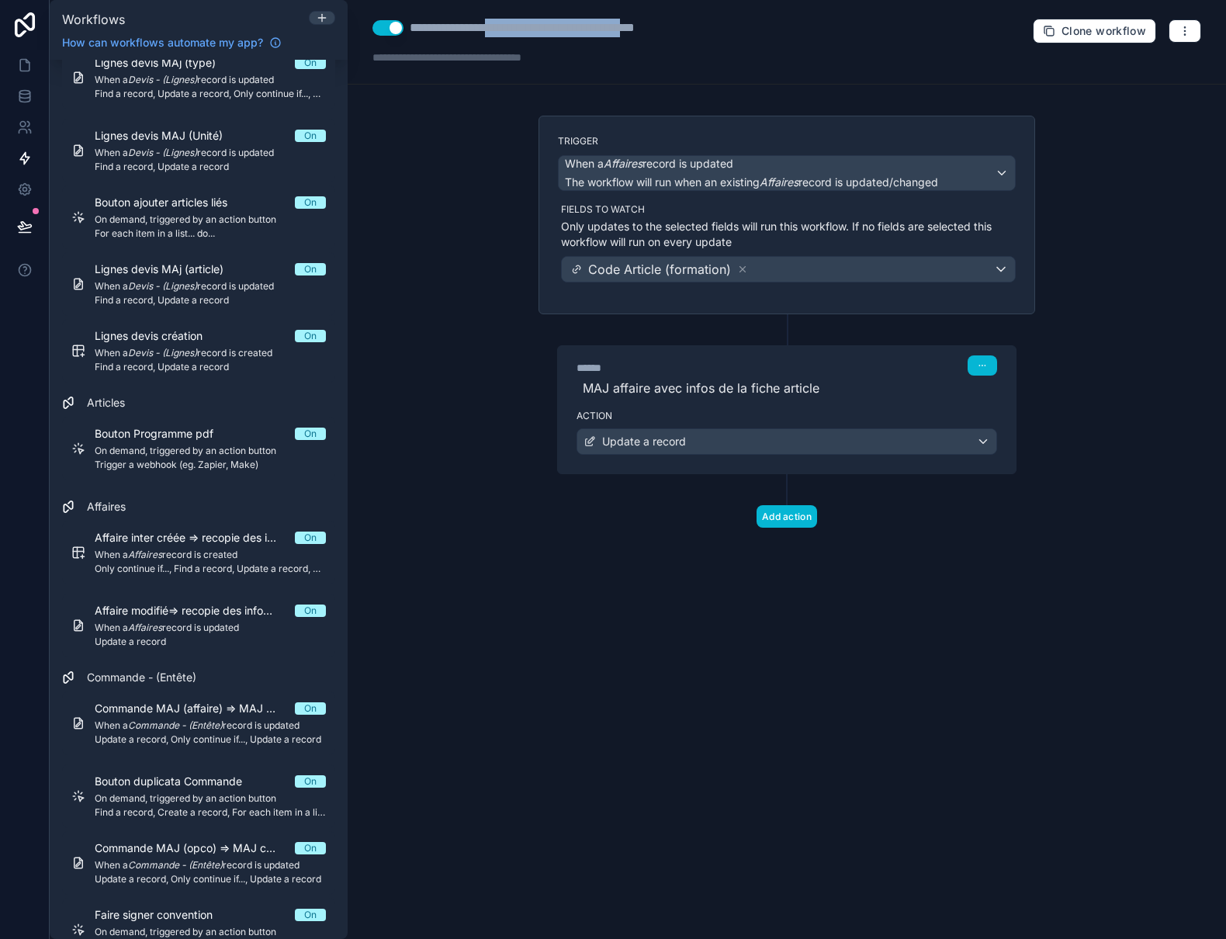
drag, startPoint x: 499, startPoint y: 26, endPoint x: 661, endPoint y: 23, distance: 162.2
click at [661, 23] on div "**********" at bounding box center [549, 28] width 279 height 19
click at [540, 37] on div "**********" at bounding box center [530, 42] width 317 height 47
drag, startPoint x: 497, startPoint y: 23, endPoint x: 687, endPoint y: 23, distance: 189.3
click at [687, 23] on div "**********" at bounding box center [549, 28] width 279 height 19
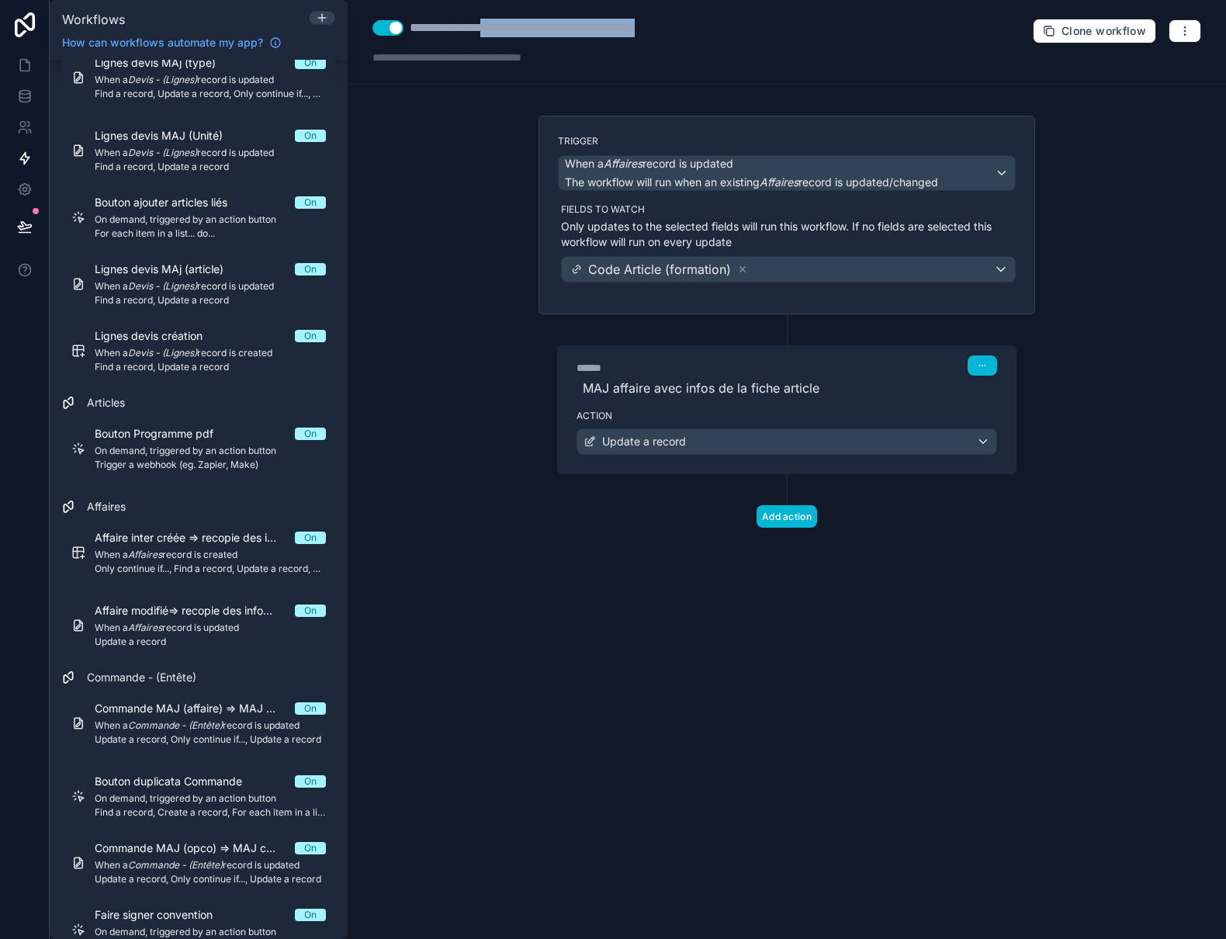
type div "**********"
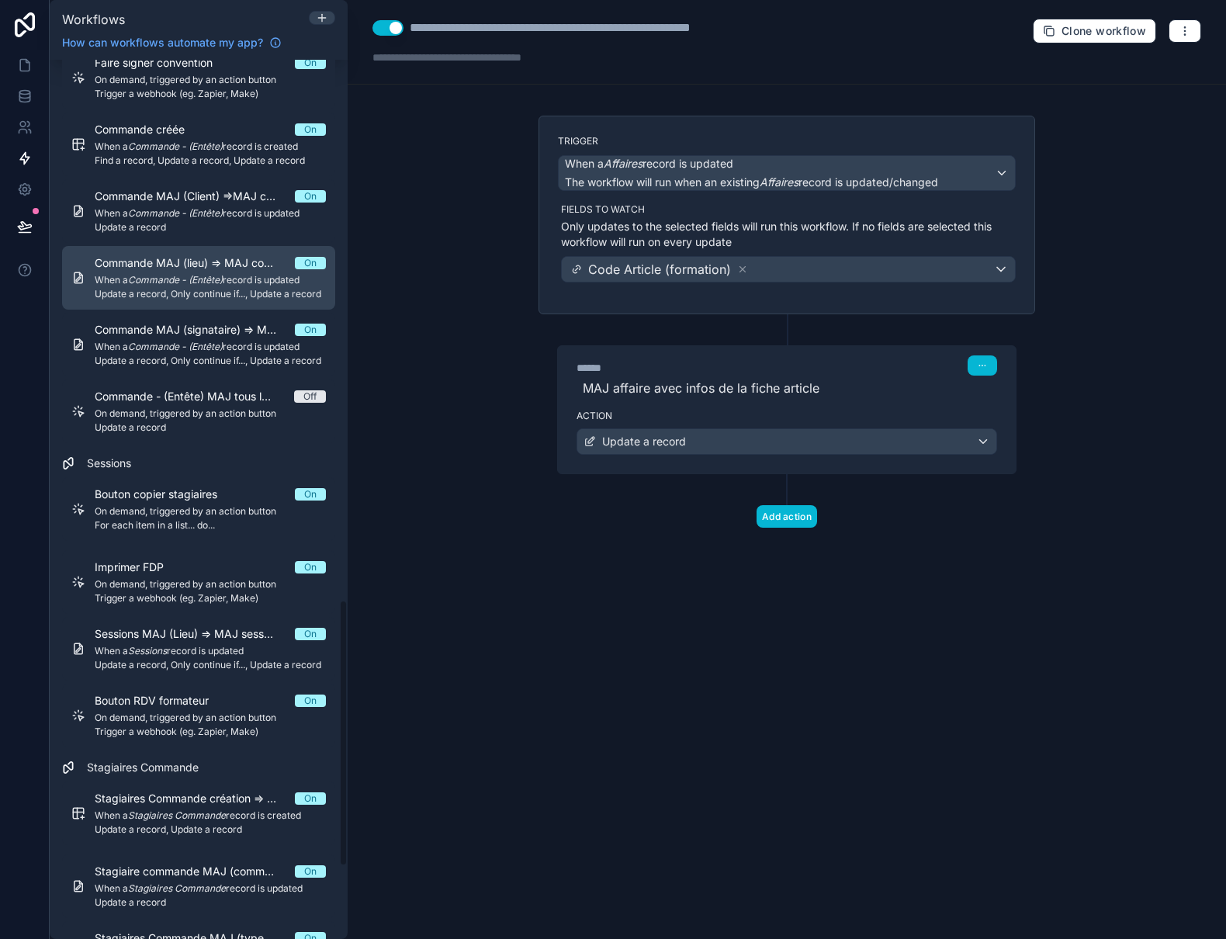
scroll to position [1785, 0]
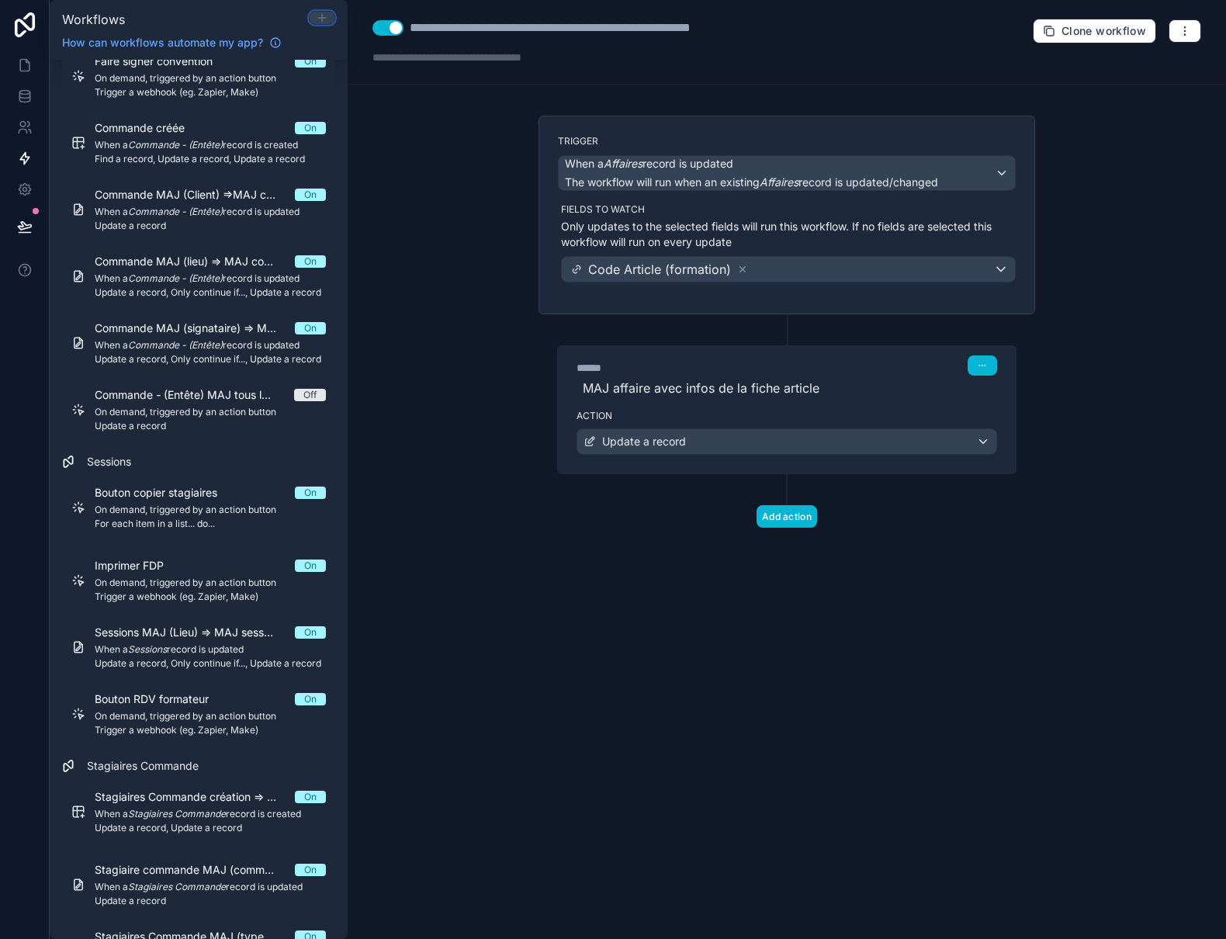
click at [327, 17] on icon at bounding box center [322, 18] width 12 height 12
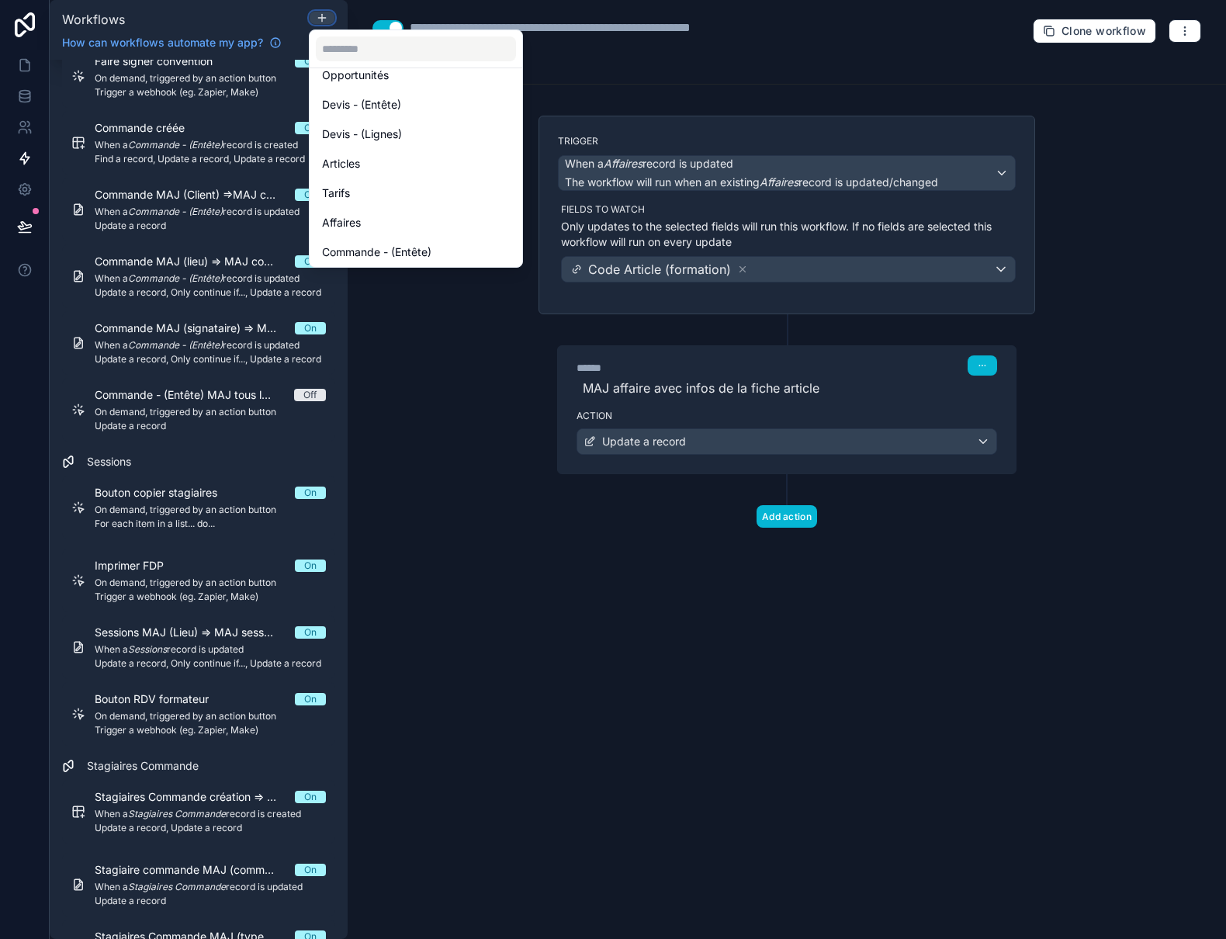
scroll to position [155, 0]
click at [480, 327] on div at bounding box center [613, 469] width 1226 height 939
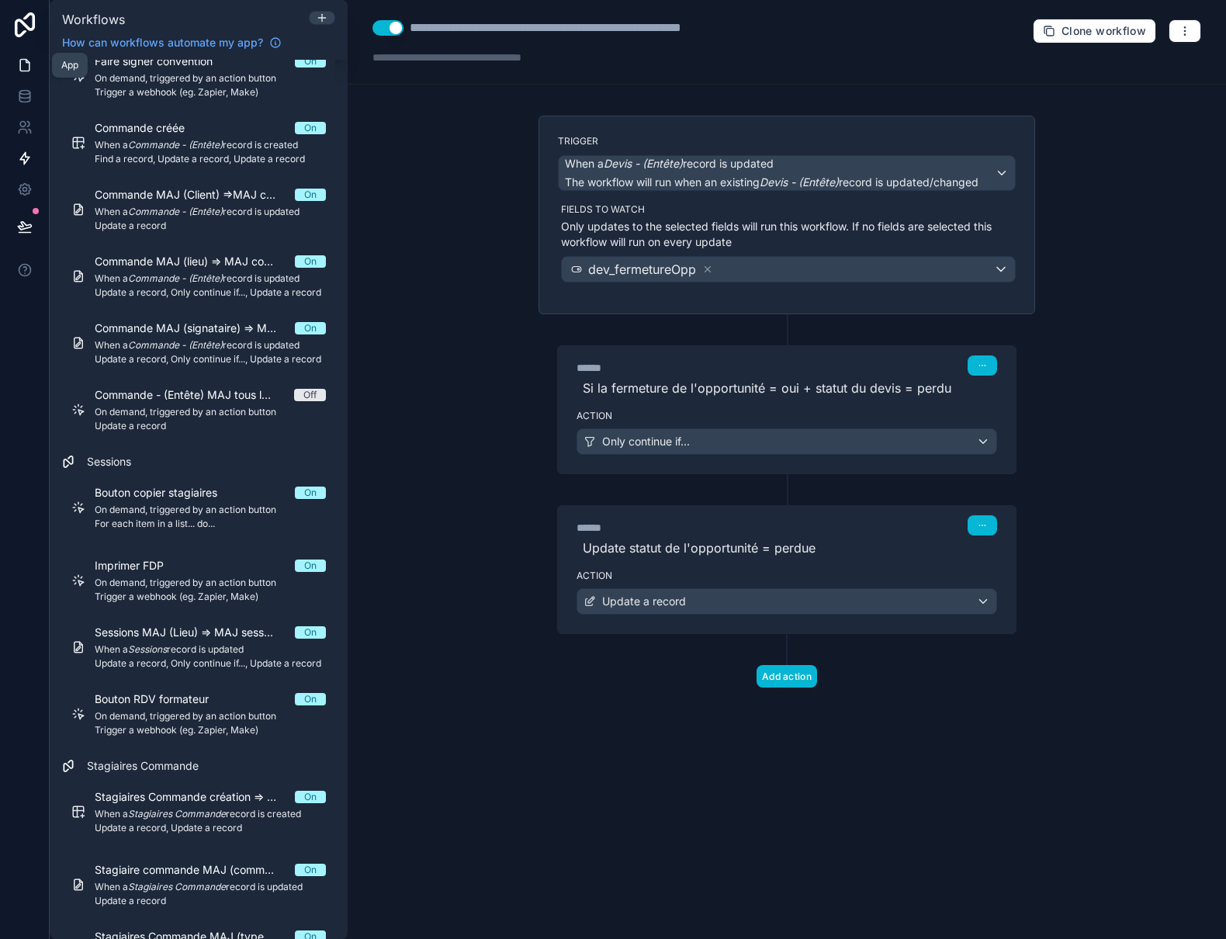
click at [29, 61] on icon at bounding box center [25, 65] width 16 height 16
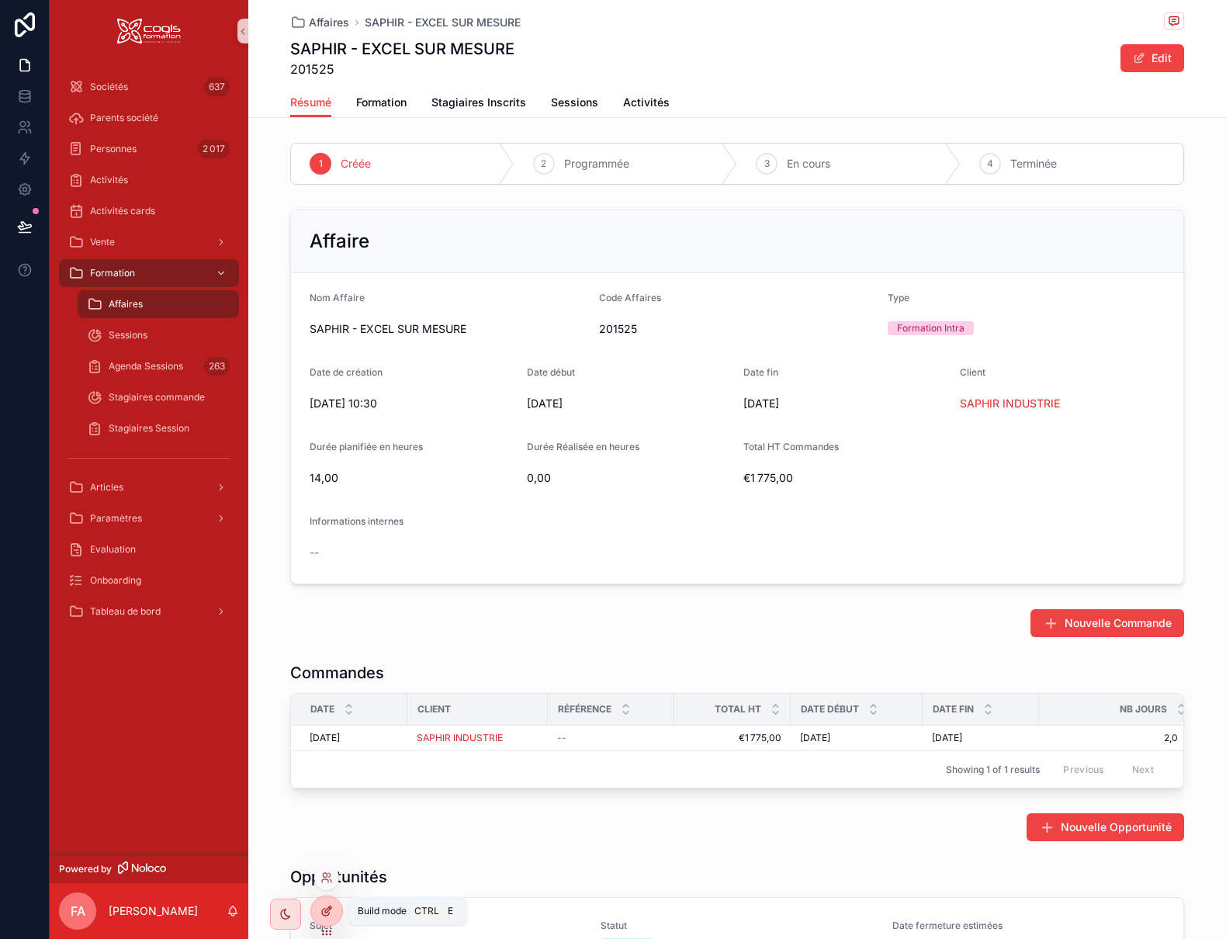
click at [320, 916] on icon at bounding box center [326, 911] width 12 height 12
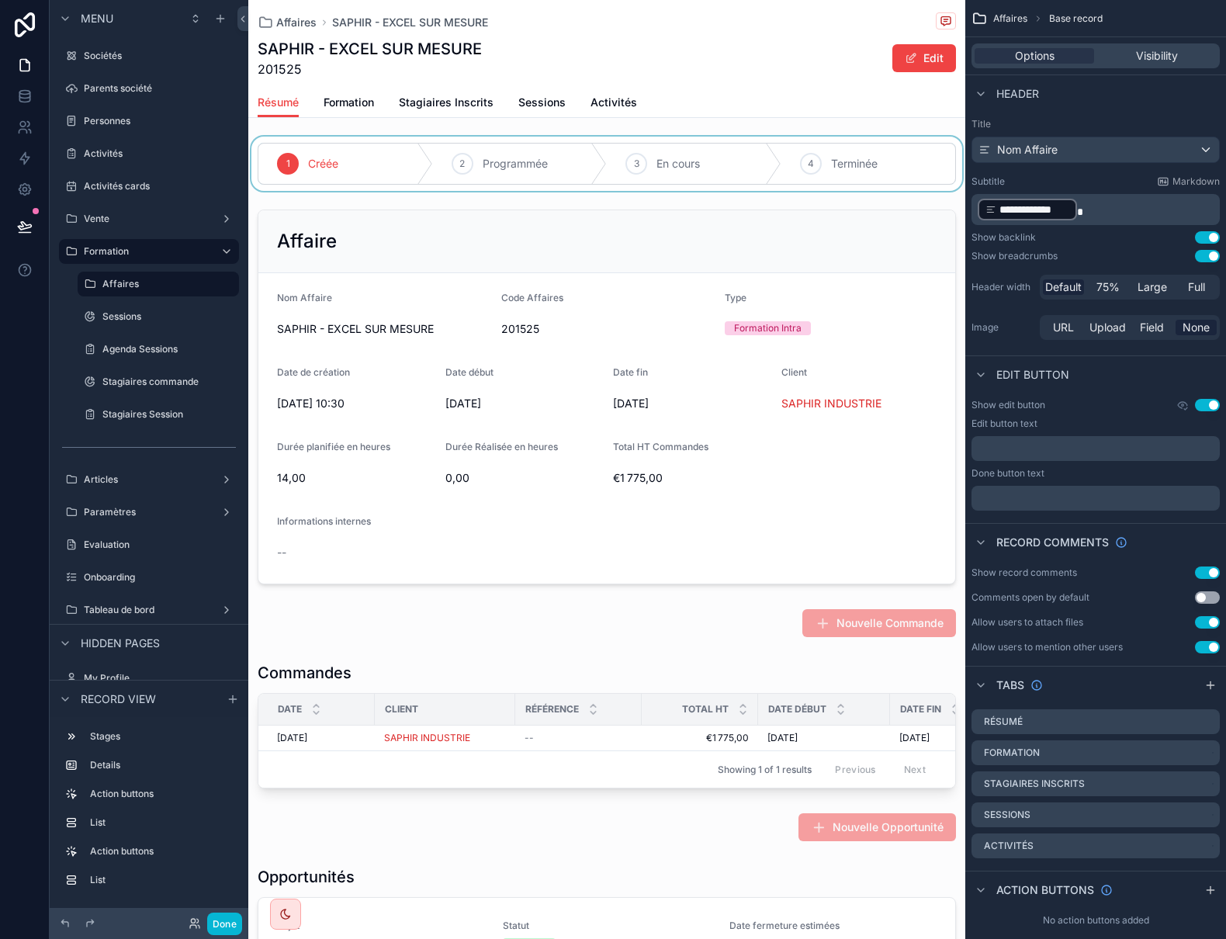
click at [459, 180] on div "scrollable content" at bounding box center [606, 164] width 717 height 54
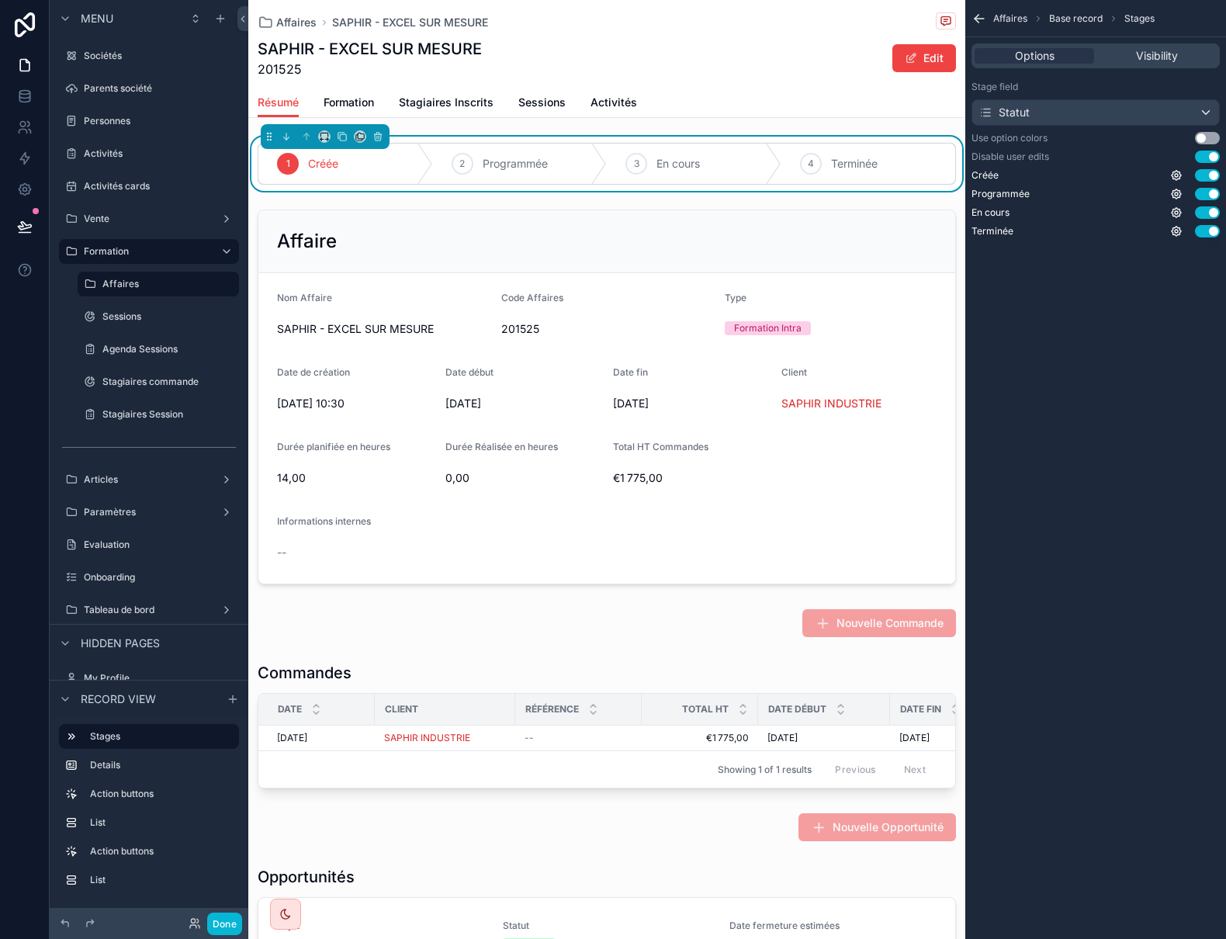
click at [1203, 154] on button "Use setting" at bounding box center [1207, 157] width 25 height 12
click at [458, 162] on icon "scrollable content" at bounding box center [462, 164] width 12 height 12
click at [909, 58] on button "Edit" at bounding box center [924, 58] width 64 height 28
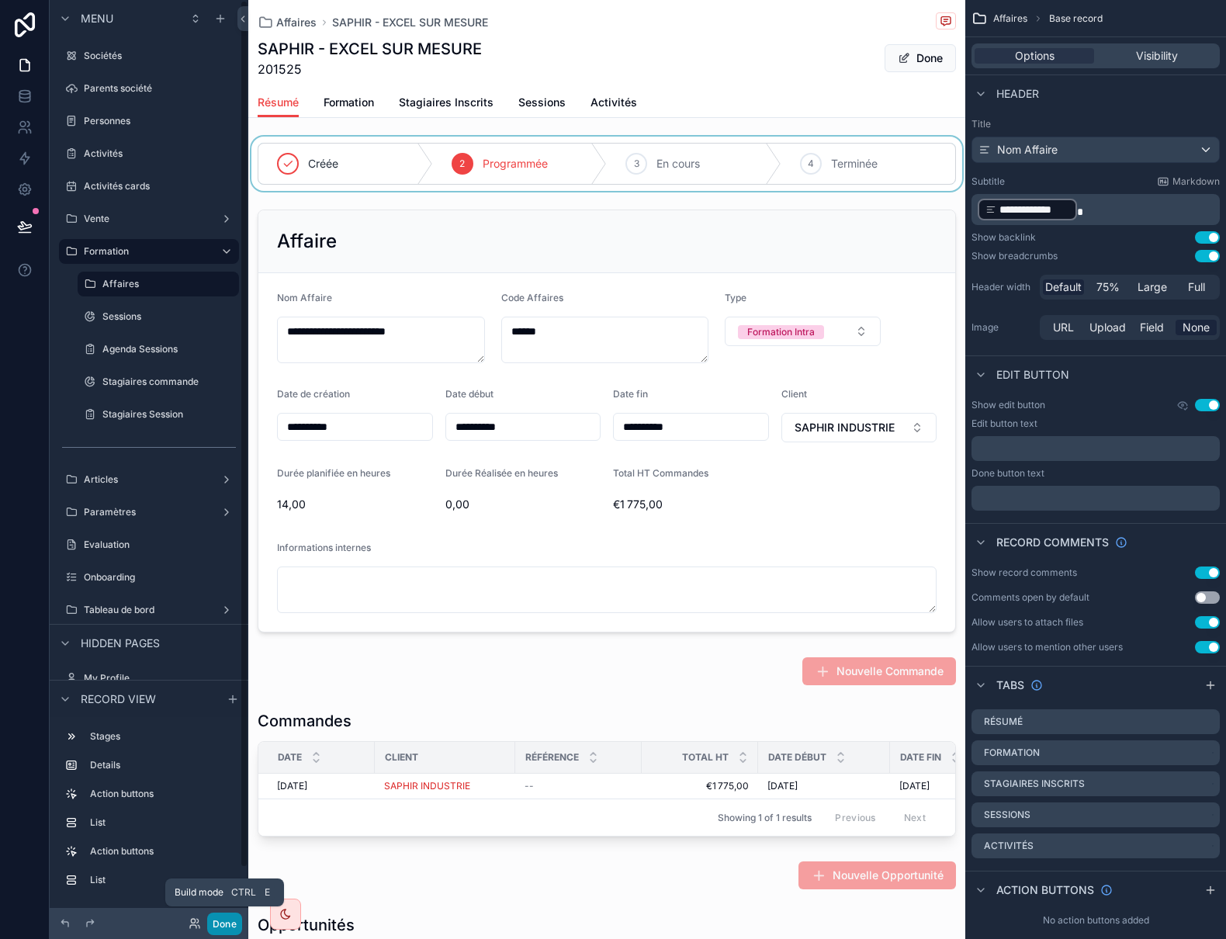
click at [217, 926] on button "Done" at bounding box center [224, 923] width 35 height 23
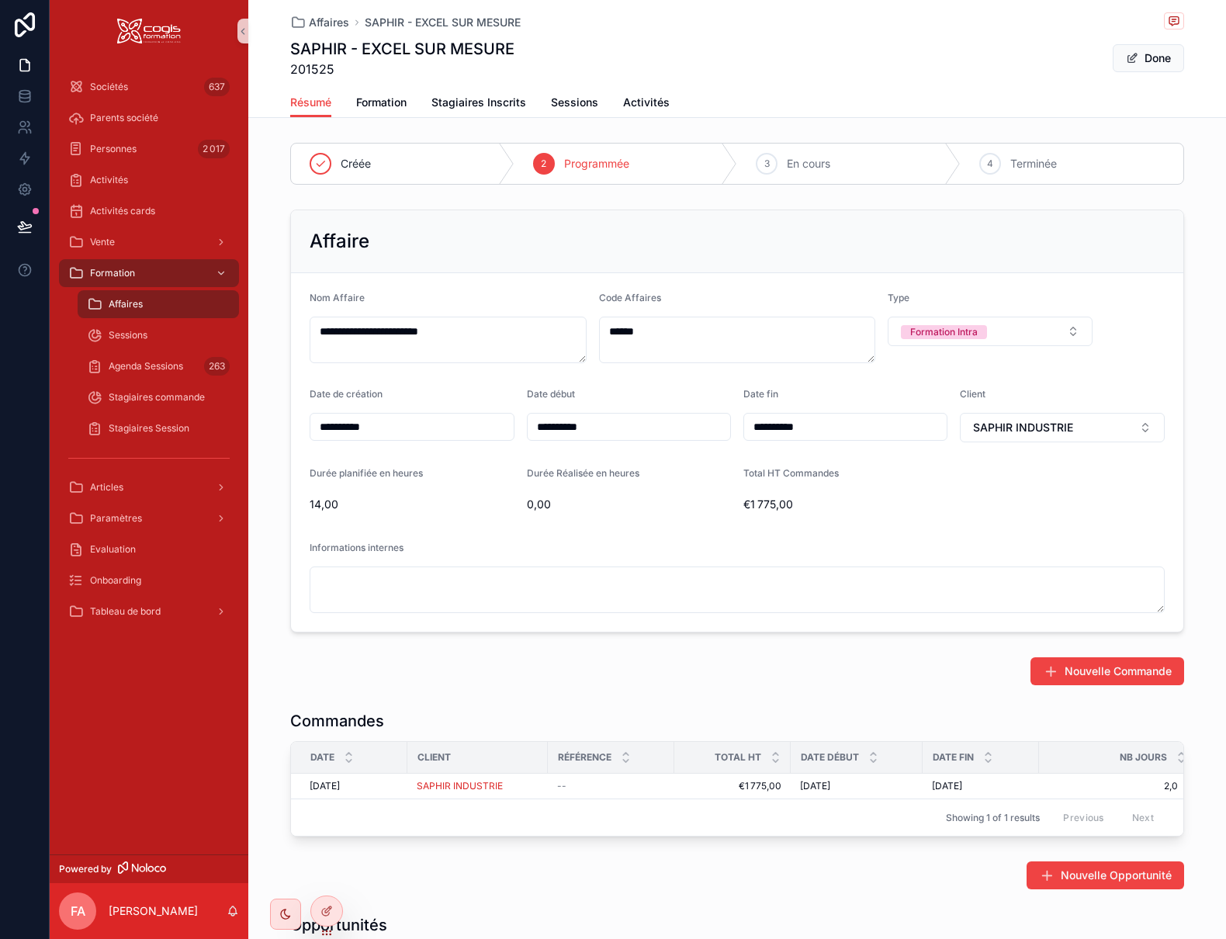
click at [562, 119] on div "**********" at bounding box center [737, 606] width 978 height 1213
click at [566, 101] on span "Sessions" at bounding box center [574, 103] width 47 height 16
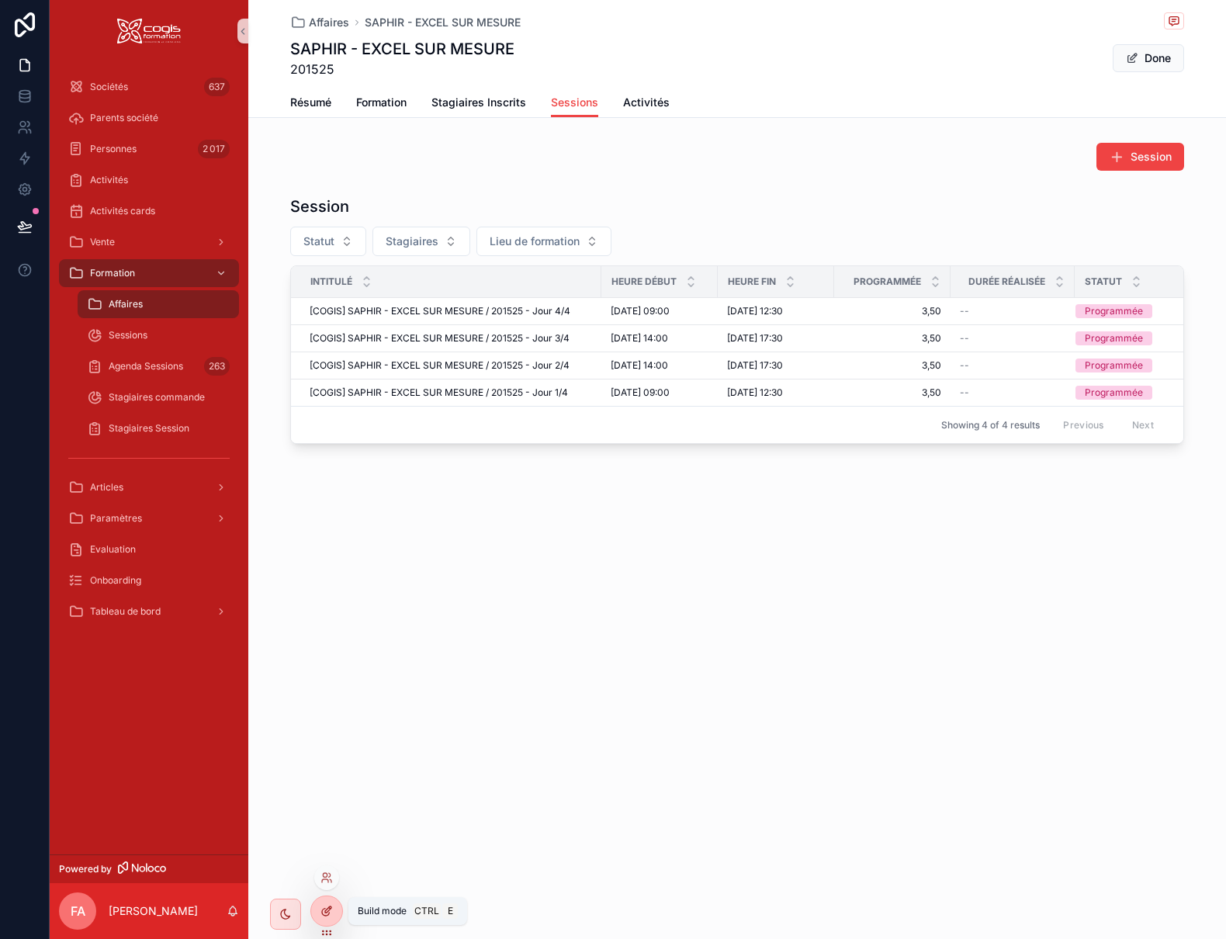
click at [338, 912] on div at bounding box center [326, 910] width 31 height 29
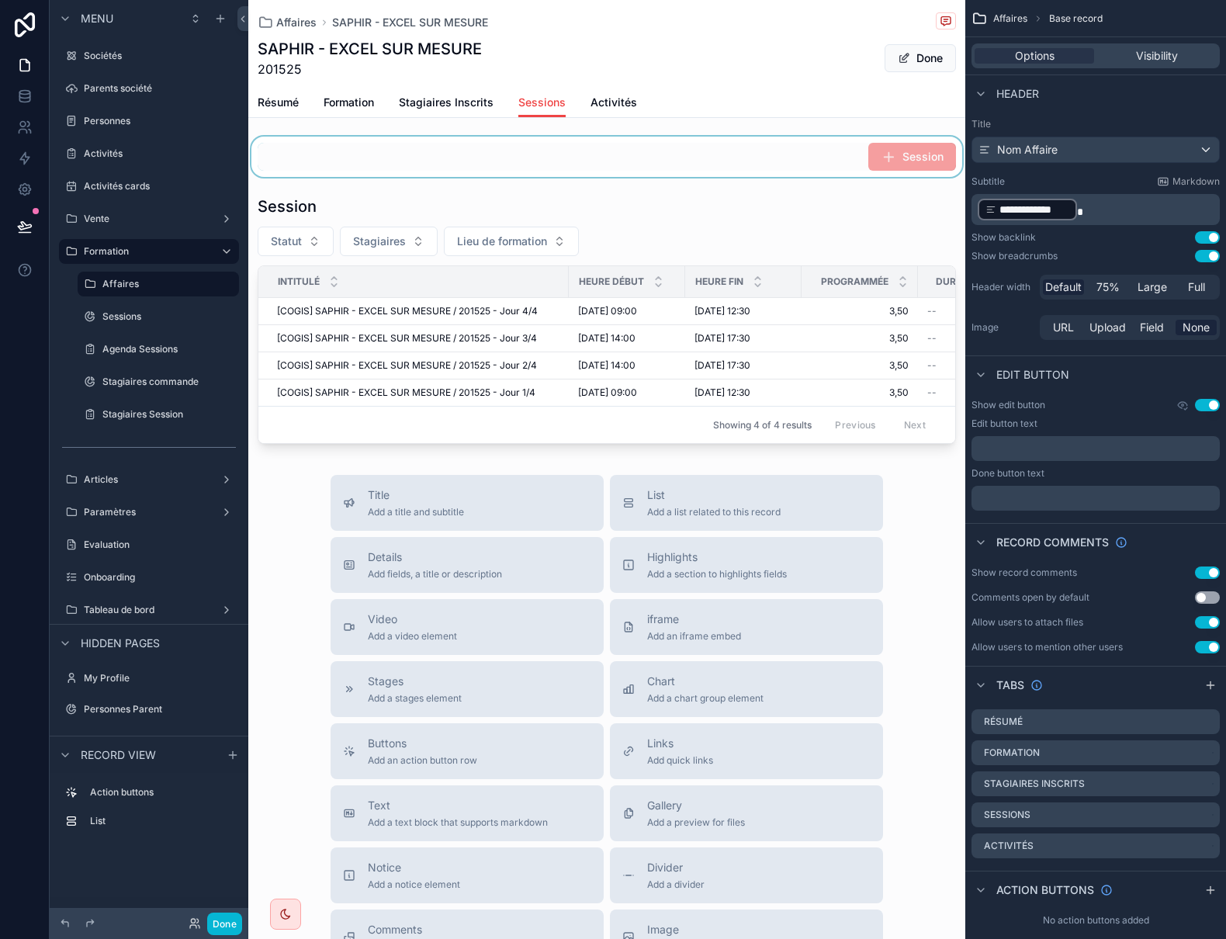
click at [759, 168] on div "scrollable content" at bounding box center [606, 157] width 717 height 40
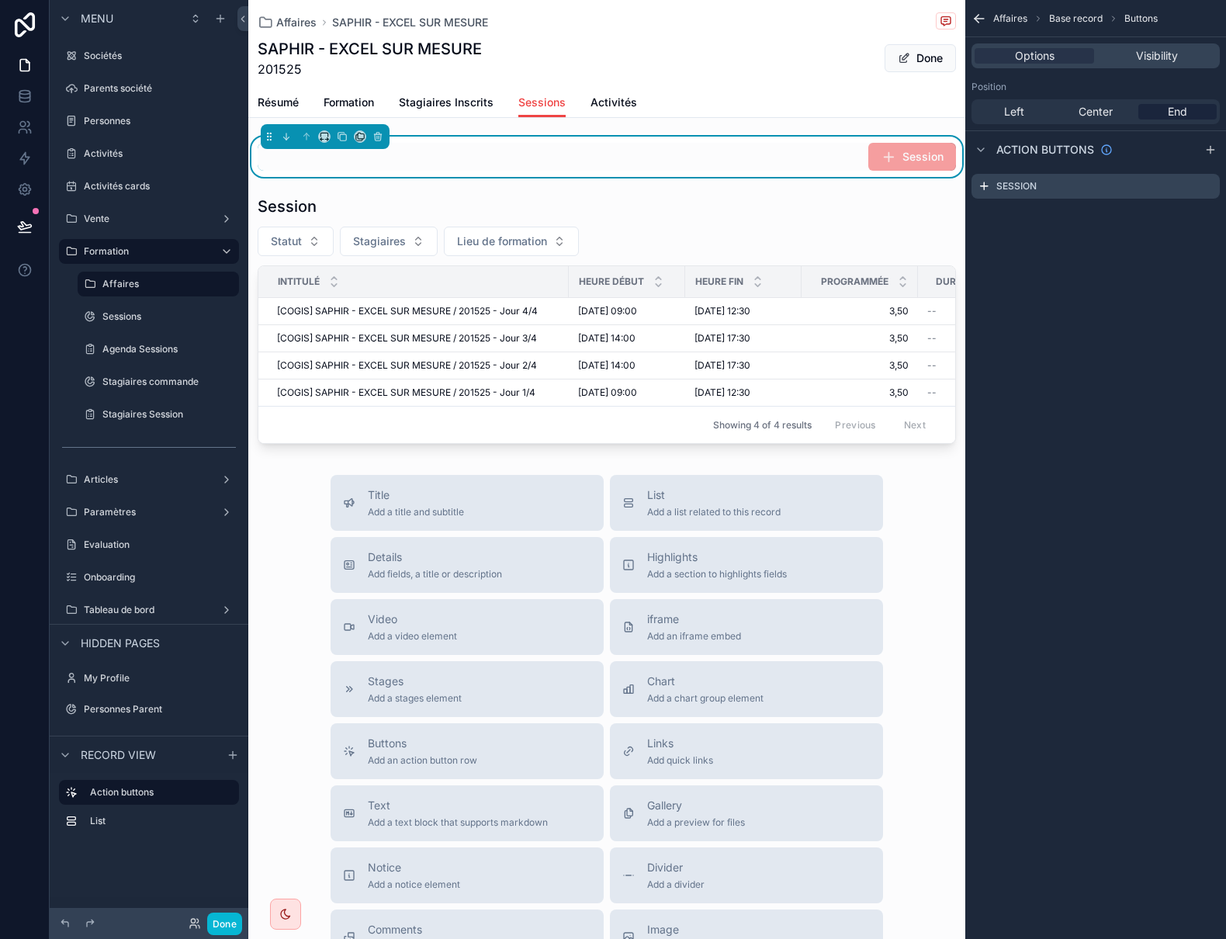
drag, startPoint x: 1209, startPoint y: 147, endPoint x: 1187, endPoint y: 169, distance: 31.3
click at [1210, 147] on icon "scrollable content" at bounding box center [1210, 150] width 12 height 12
click at [1207, 221] on icon "scrollable content" at bounding box center [1206, 218] width 7 height 7
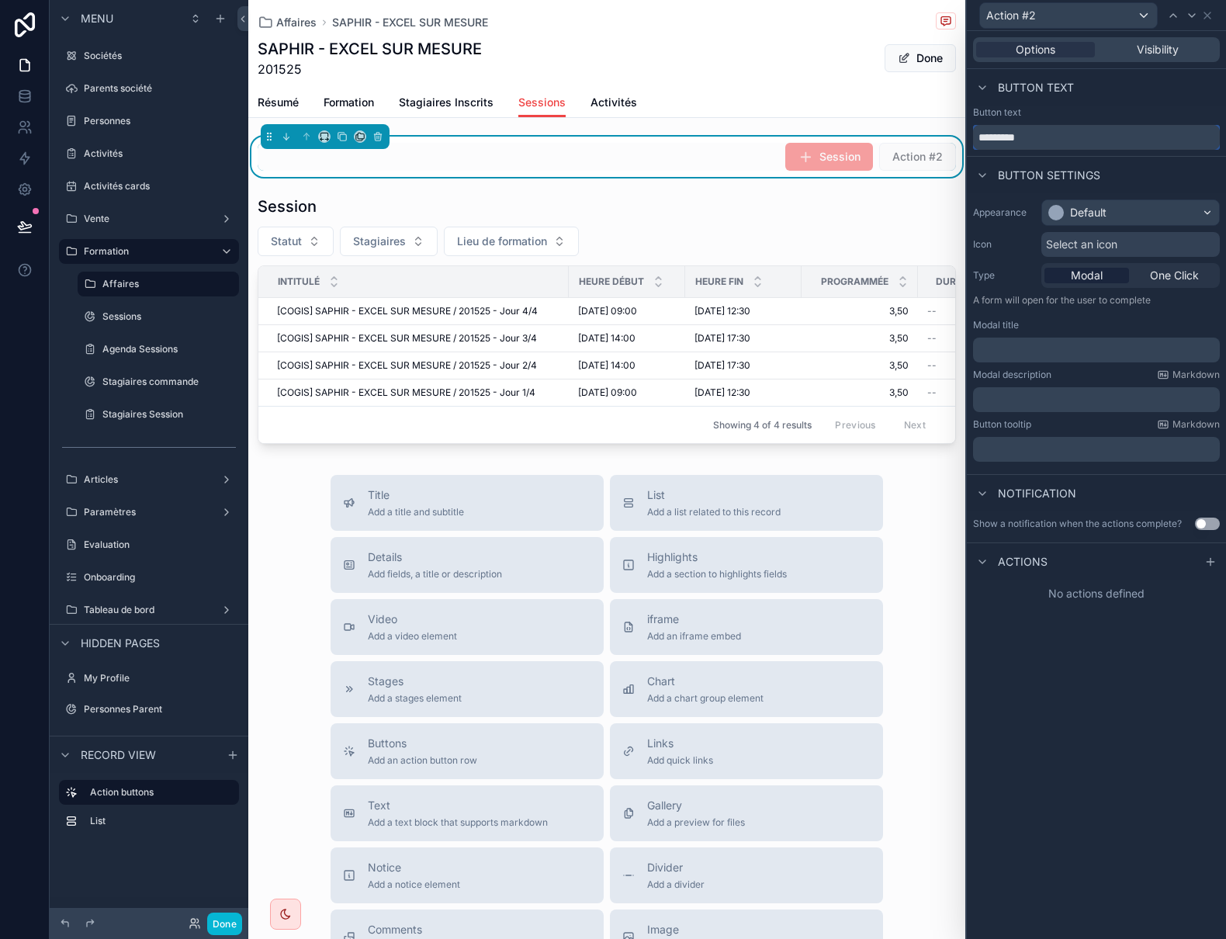
click at [1048, 140] on input "*********" at bounding box center [1096, 137] width 247 height 25
drag, startPoint x: 1048, startPoint y: 140, endPoint x: 971, endPoint y: 135, distance: 77.8
click at [971, 135] on div "Button text *********" at bounding box center [1096, 127] width 259 height 43
type input "**********"
click at [1123, 214] on div "Default" at bounding box center [1130, 212] width 177 height 25
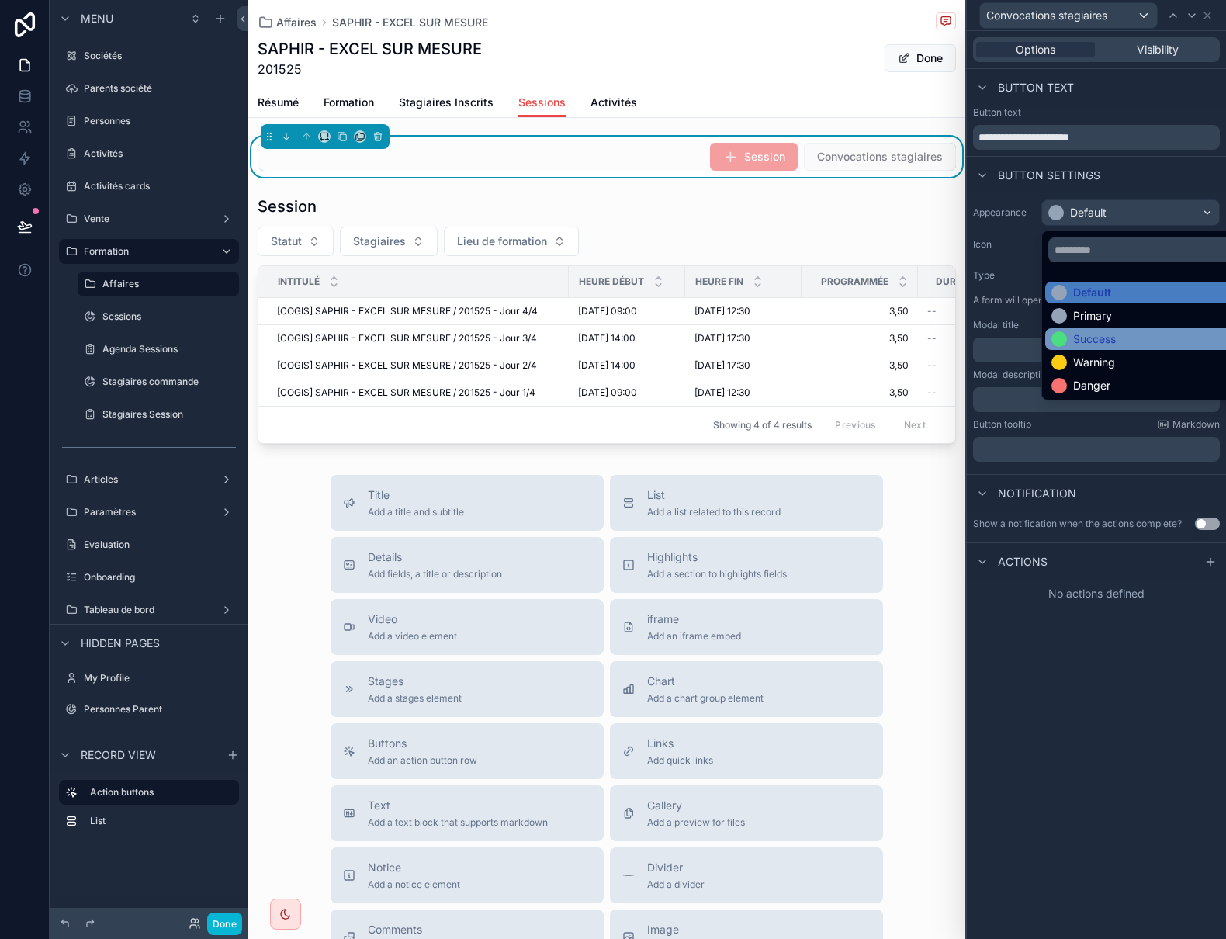
click at [1091, 333] on div "Success" at bounding box center [1094, 339] width 43 height 16
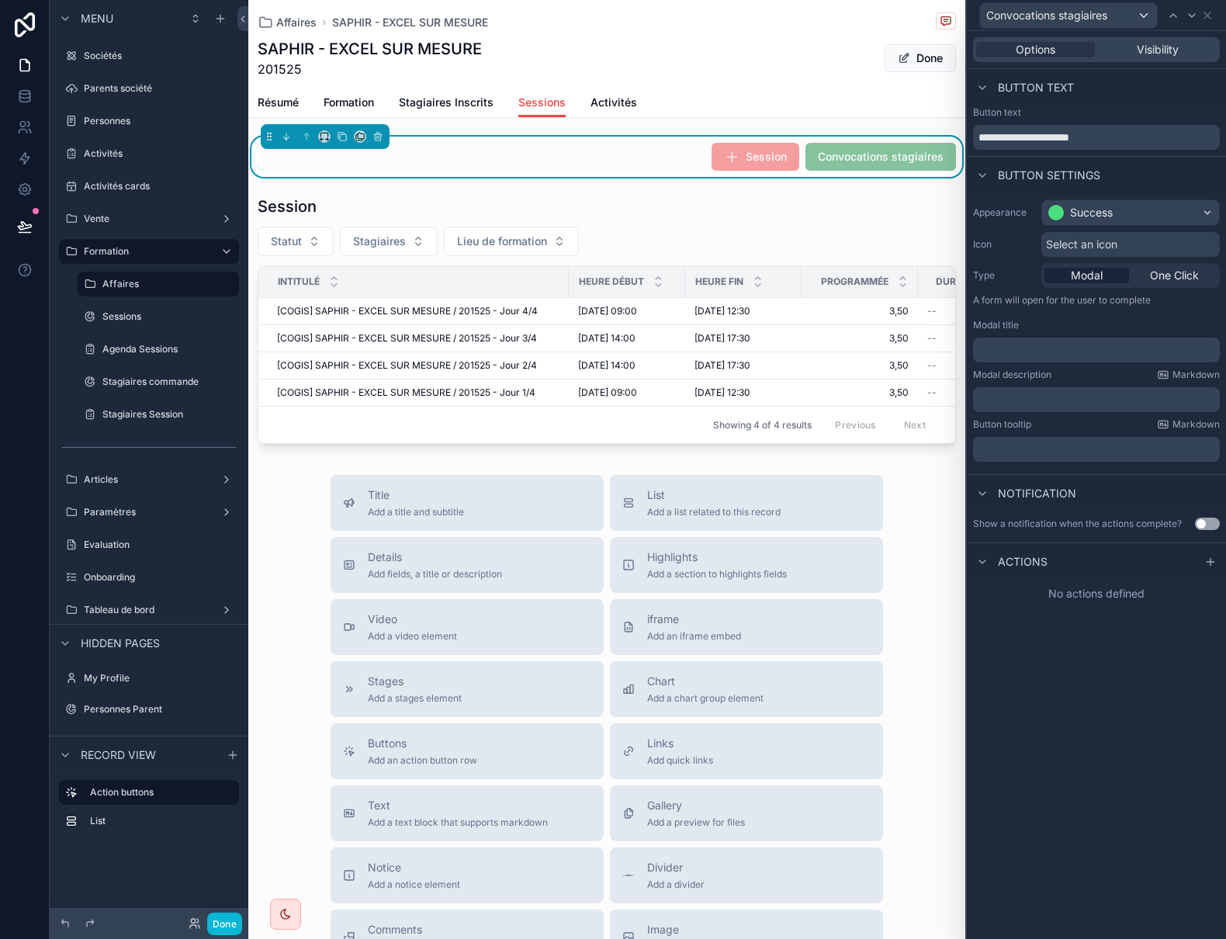
click at [1089, 246] on span "Select an icon" at bounding box center [1081, 245] width 71 height 16
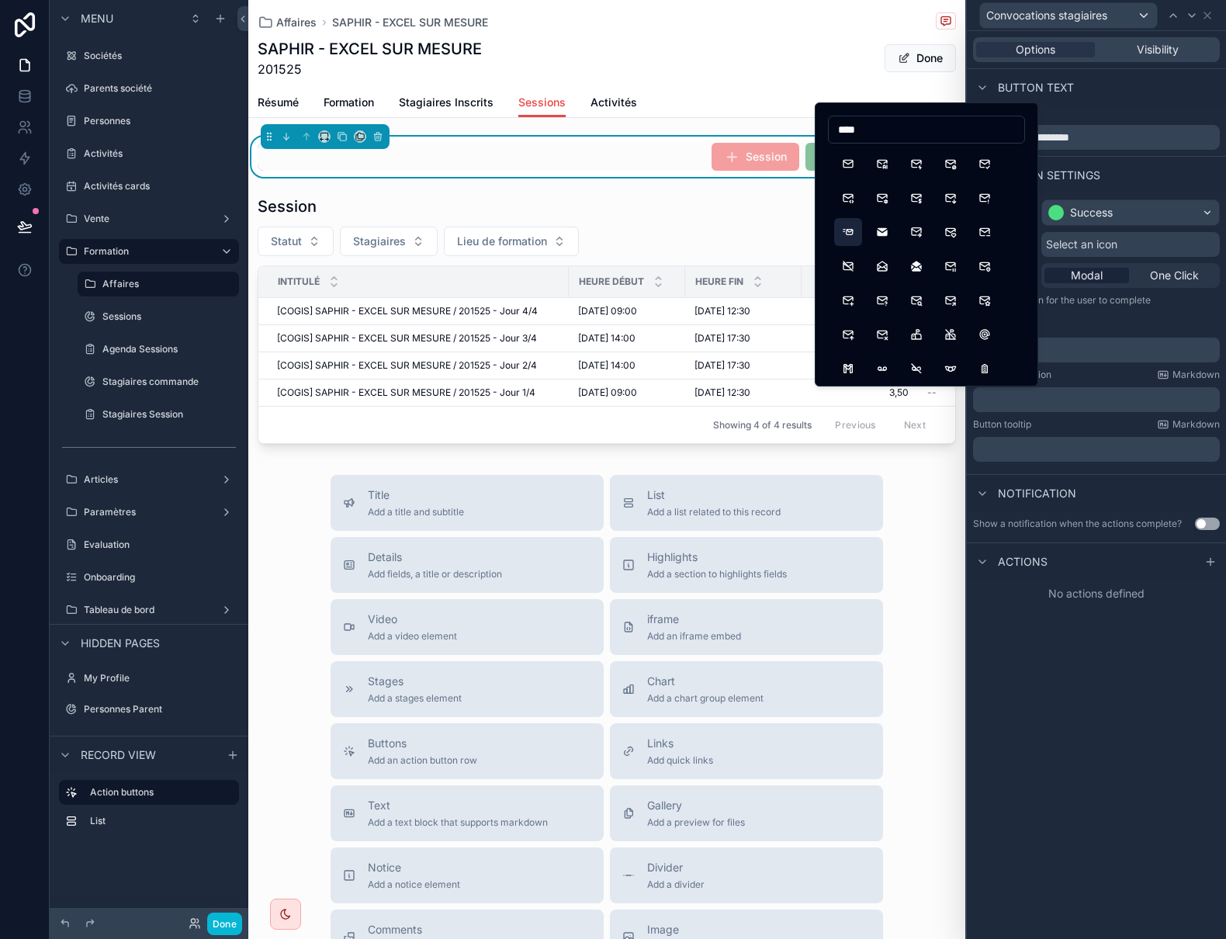
type input "****"
click at [850, 228] on button "MailFast" at bounding box center [848, 232] width 28 height 28
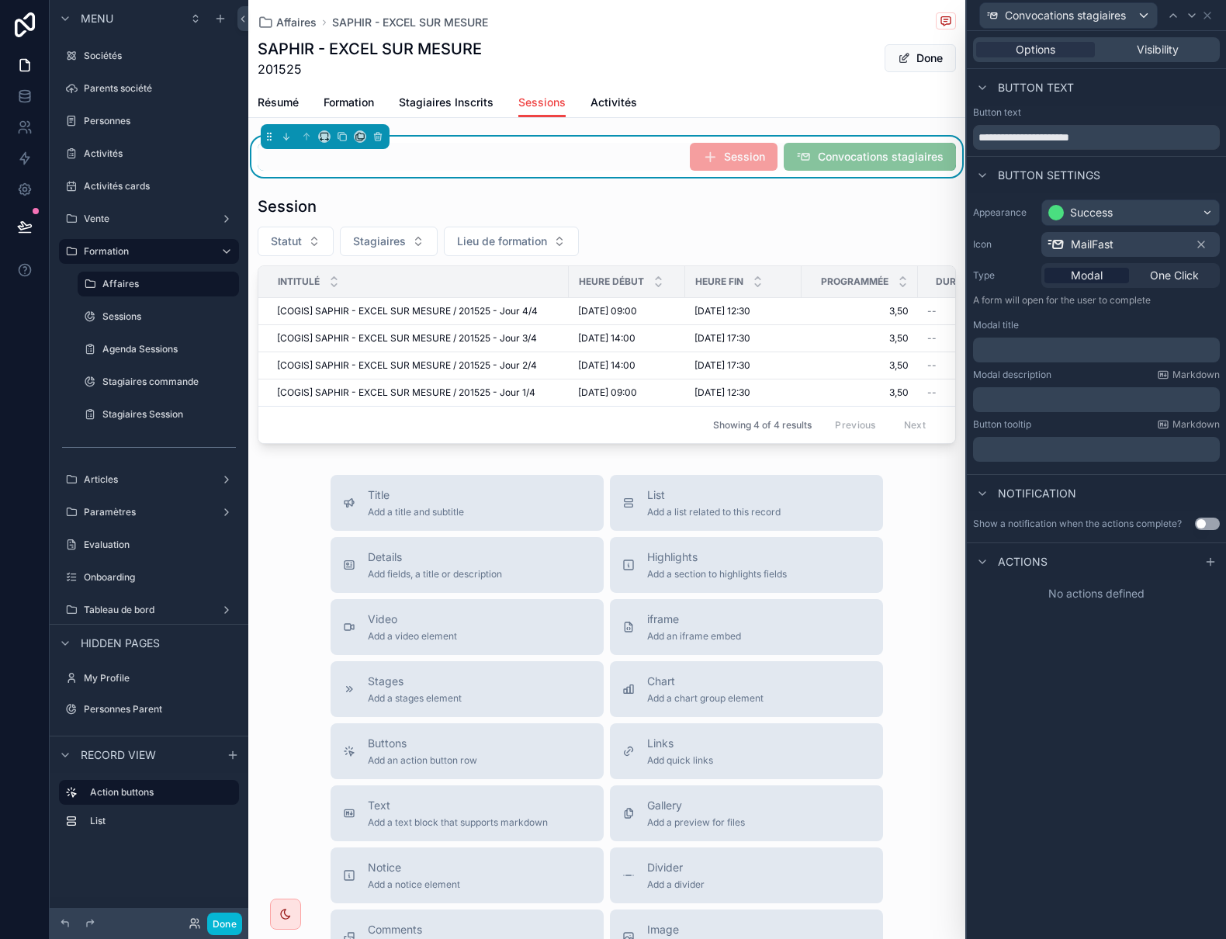
click at [1014, 351] on p "﻿" at bounding box center [1097, 350] width 237 height 16
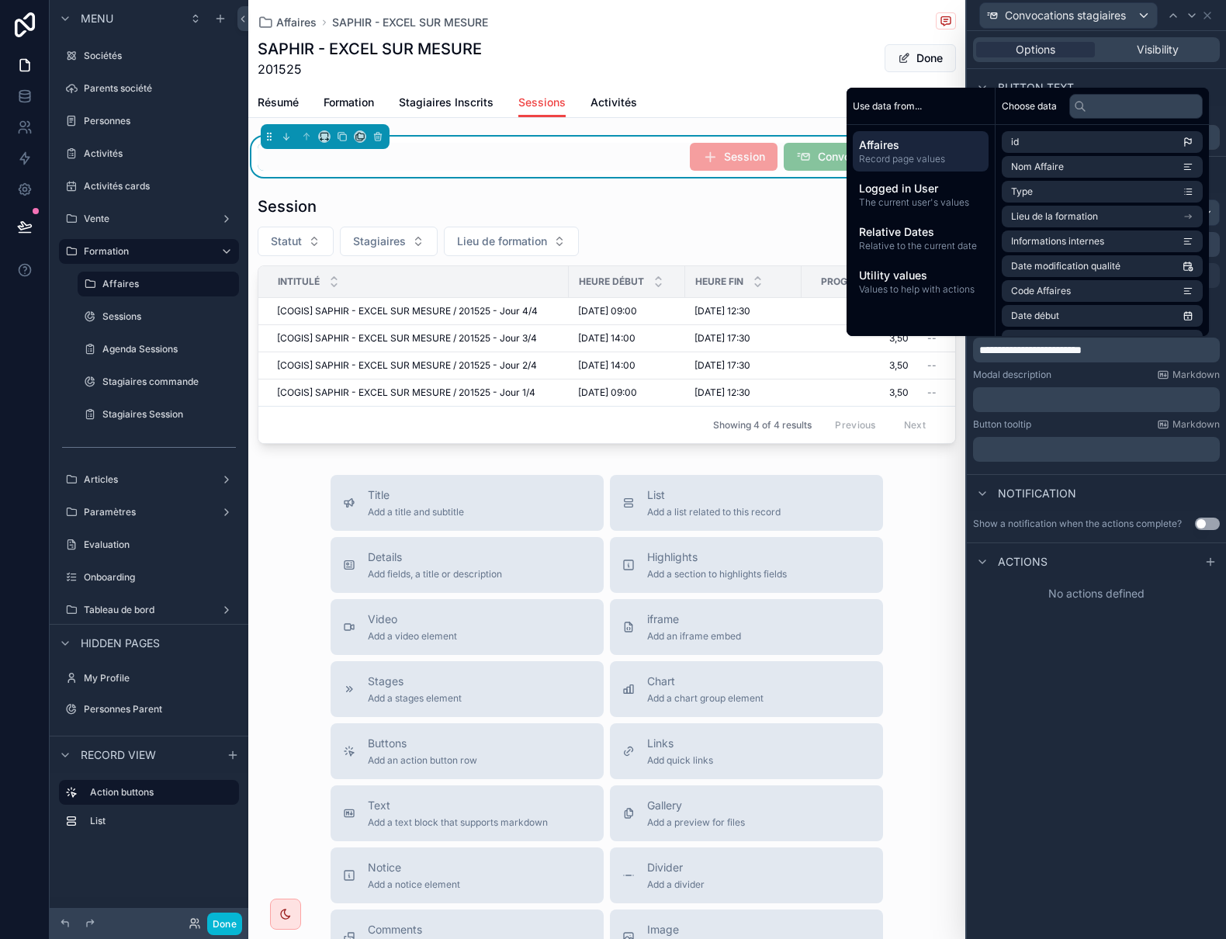
click at [1030, 400] on p "﻿" at bounding box center [1097, 400] width 237 height 16
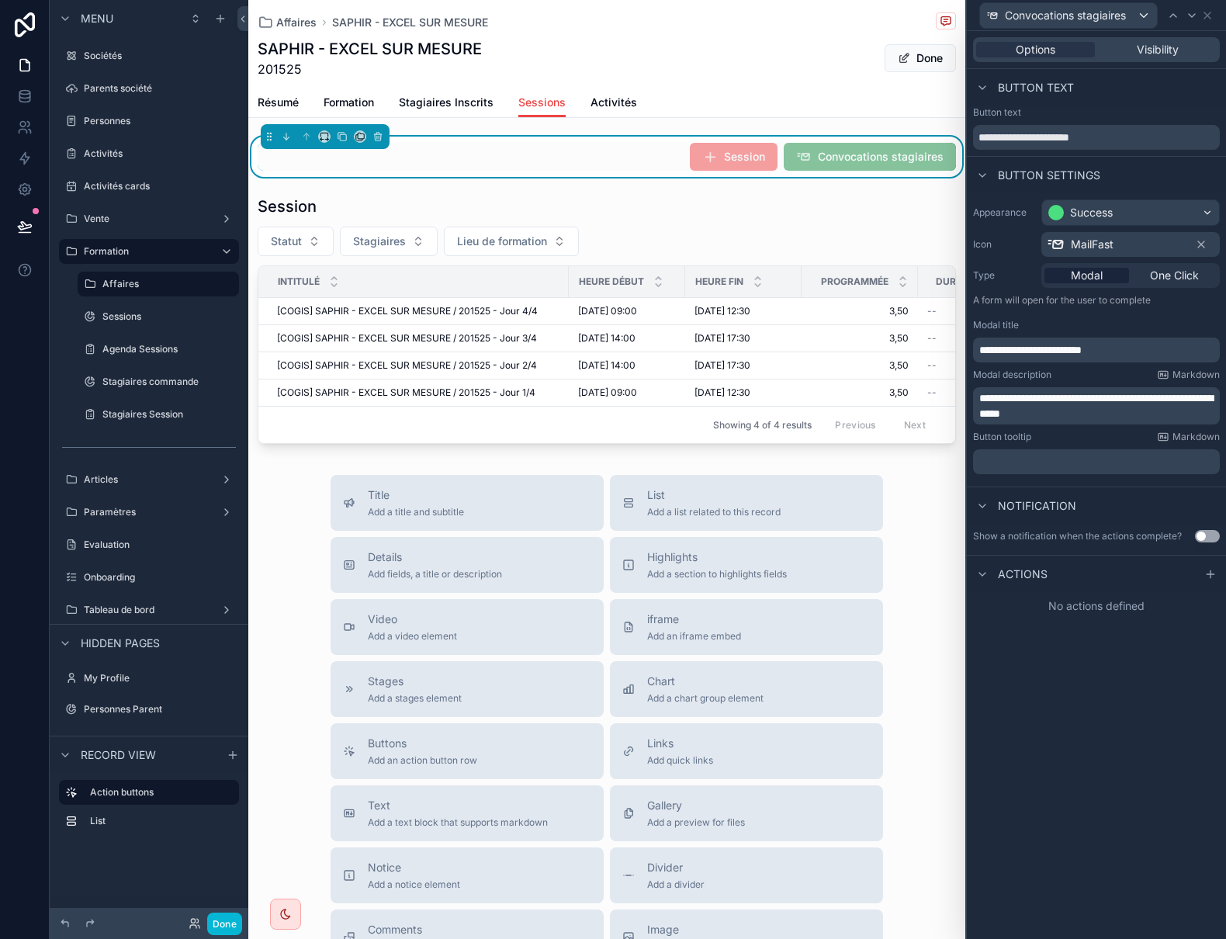
click at [1054, 686] on div "**********" at bounding box center [1096, 485] width 259 height 908
click at [213, 919] on button "Done" at bounding box center [224, 923] width 35 height 23
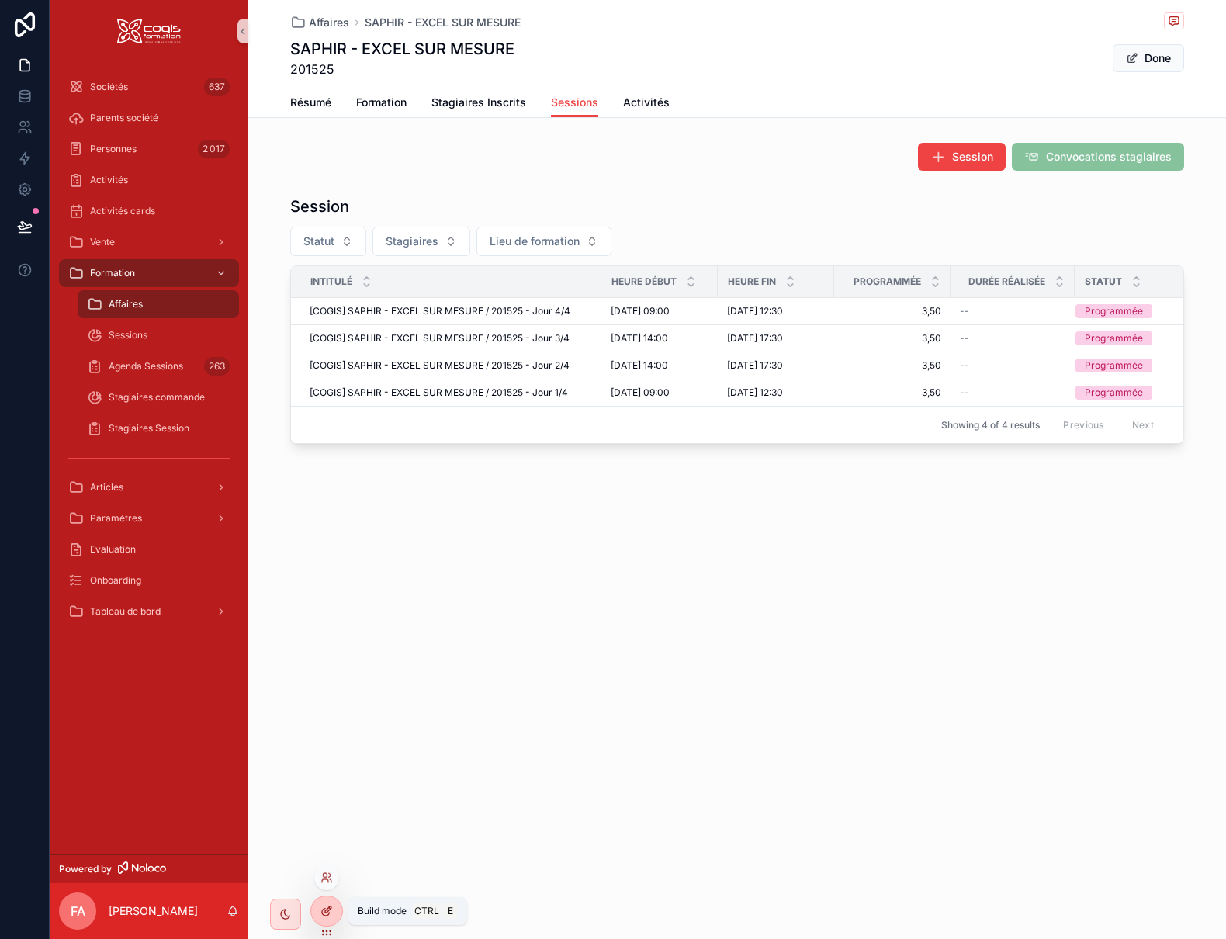
click at [330, 908] on icon at bounding box center [330, 908] width 2 height 2
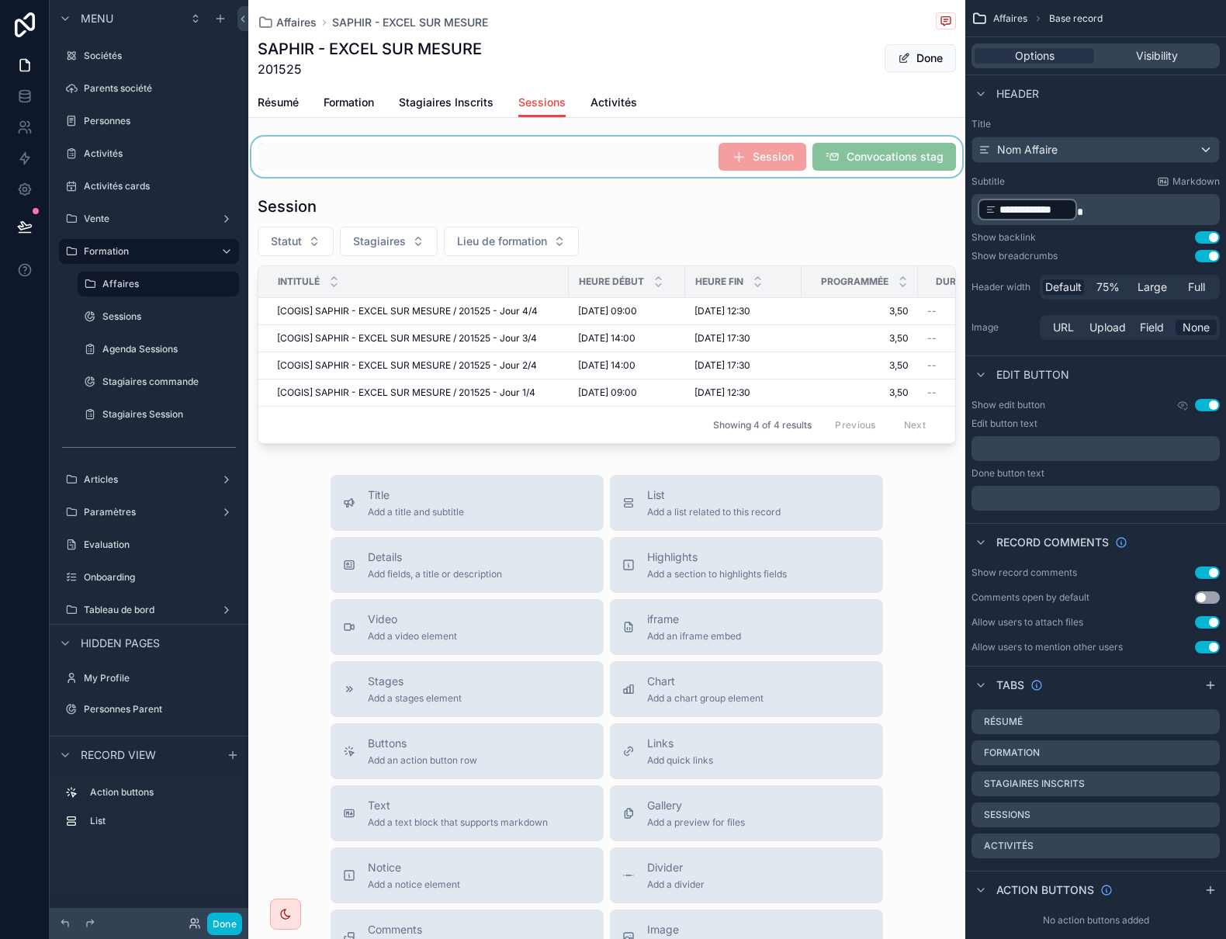
click at [635, 142] on div "scrollable content" at bounding box center [606, 157] width 717 height 40
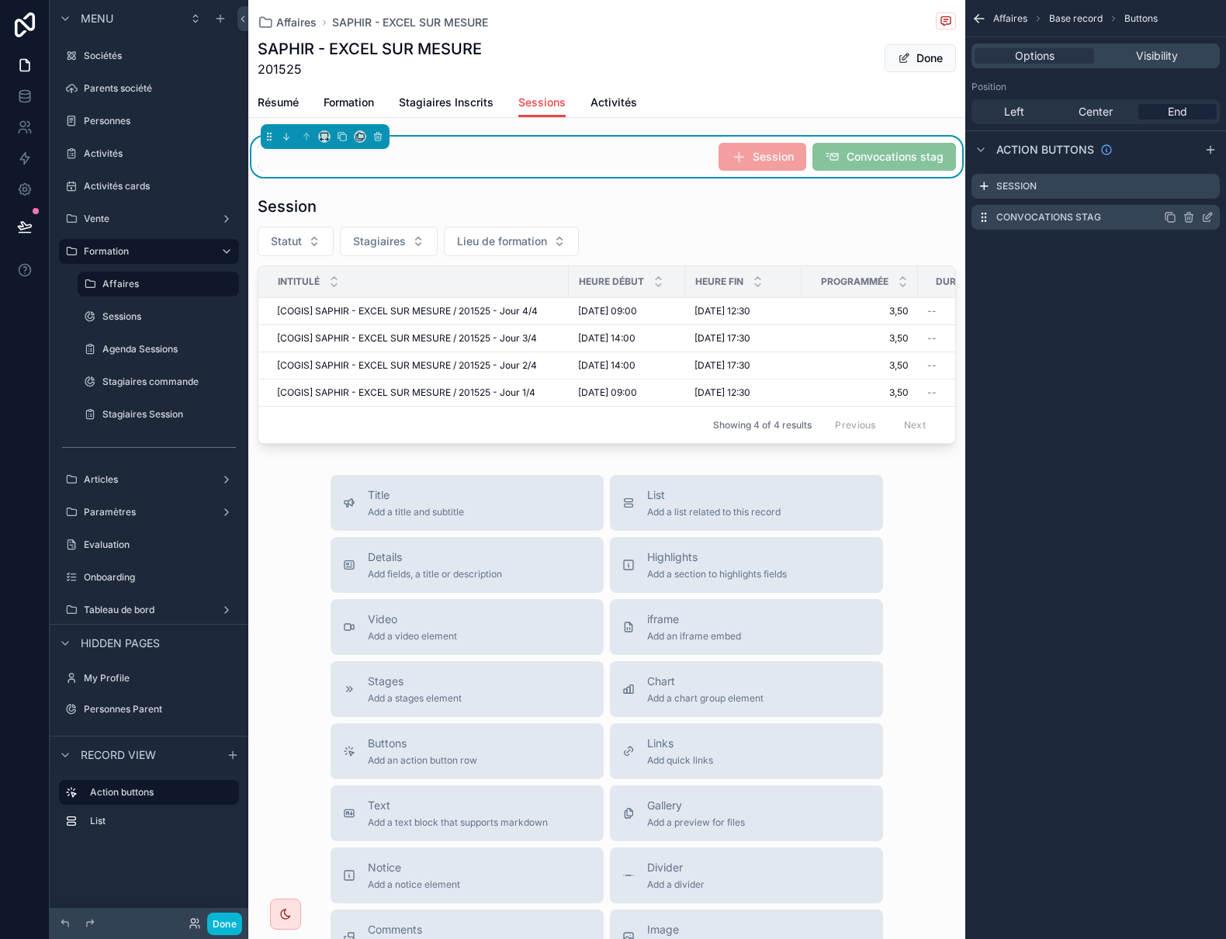
click at [1208, 218] on icon "scrollable content" at bounding box center [1209, 216] width 6 height 6
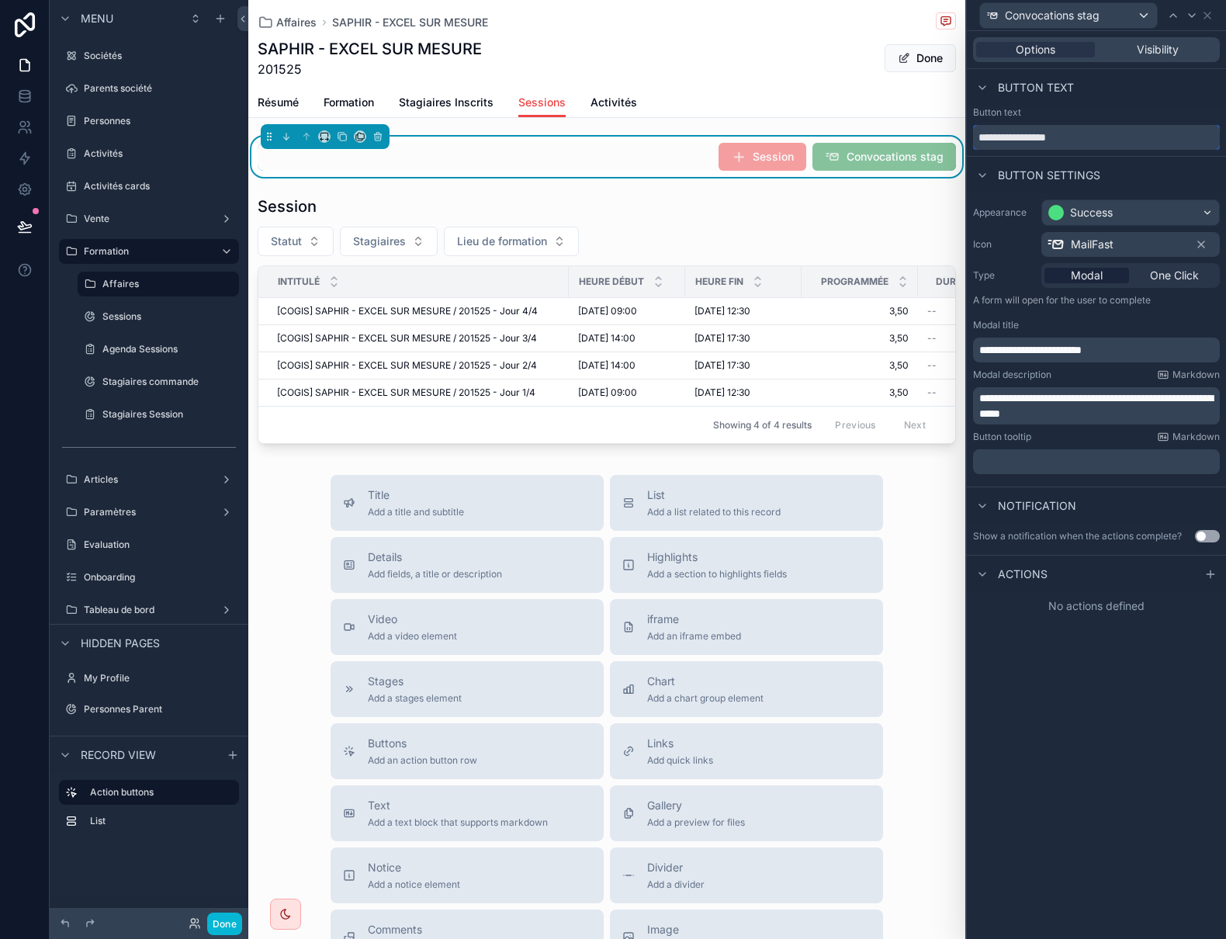
click at [1123, 145] on input "**********" at bounding box center [1096, 137] width 247 height 25
type input "**********"
click at [1213, 574] on icon at bounding box center [1209, 574] width 7 height 0
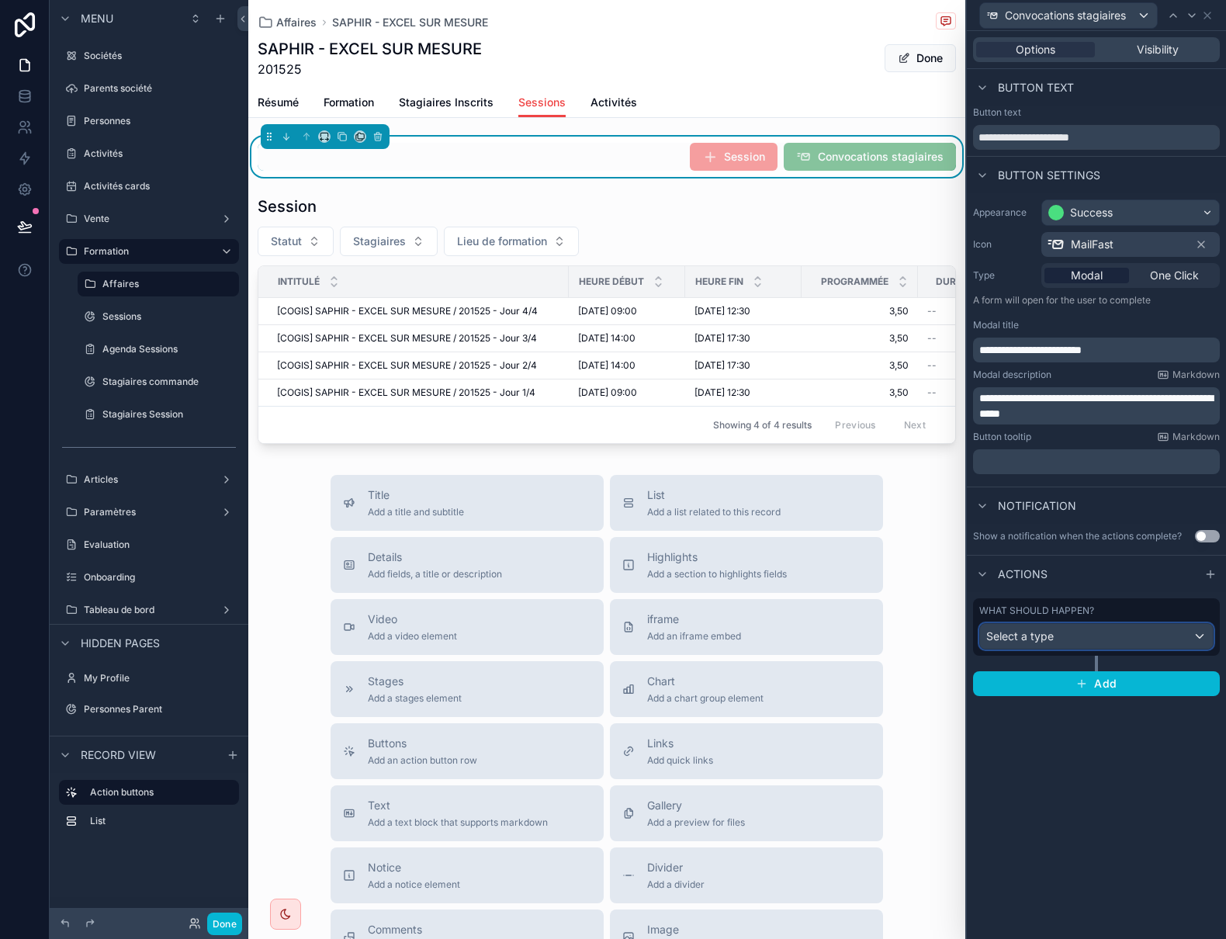
click at [1065, 639] on div "Select a type" at bounding box center [1096, 636] width 233 height 25
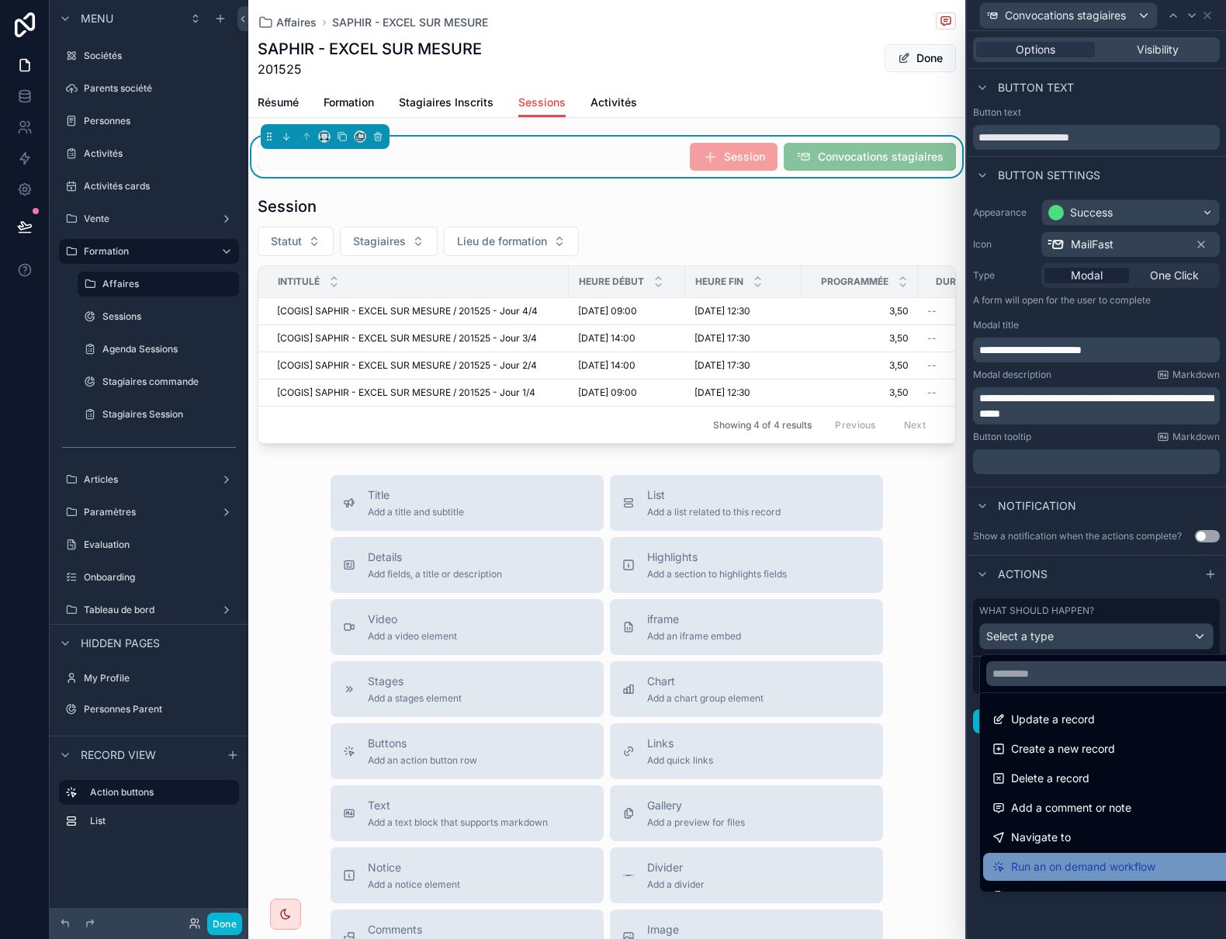
click at [1085, 860] on span "Run an on demand workflow" at bounding box center [1083, 866] width 144 height 19
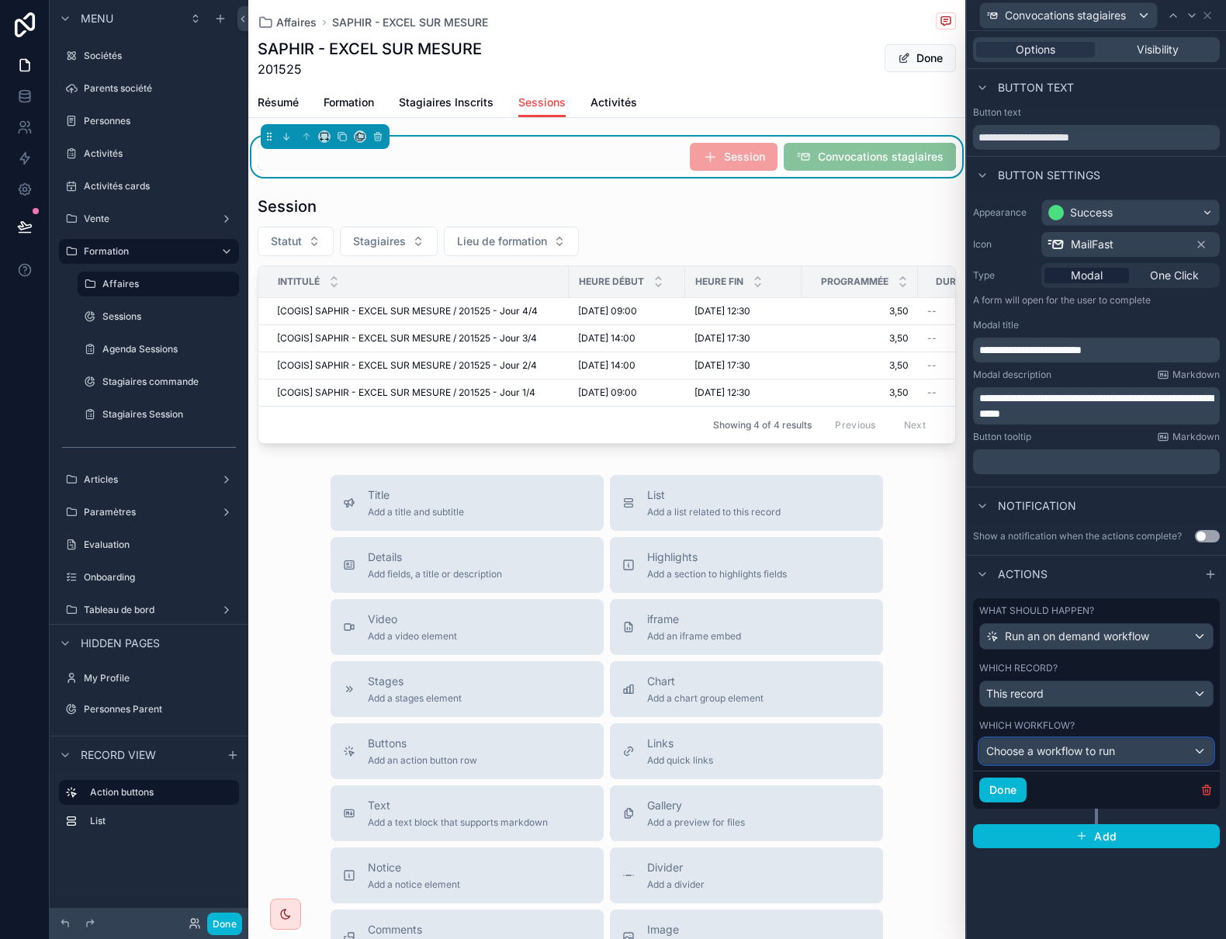
click at [1081, 753] on span "Choose a workflow to run" at bounding box center [1050, 750] width 129 height 13
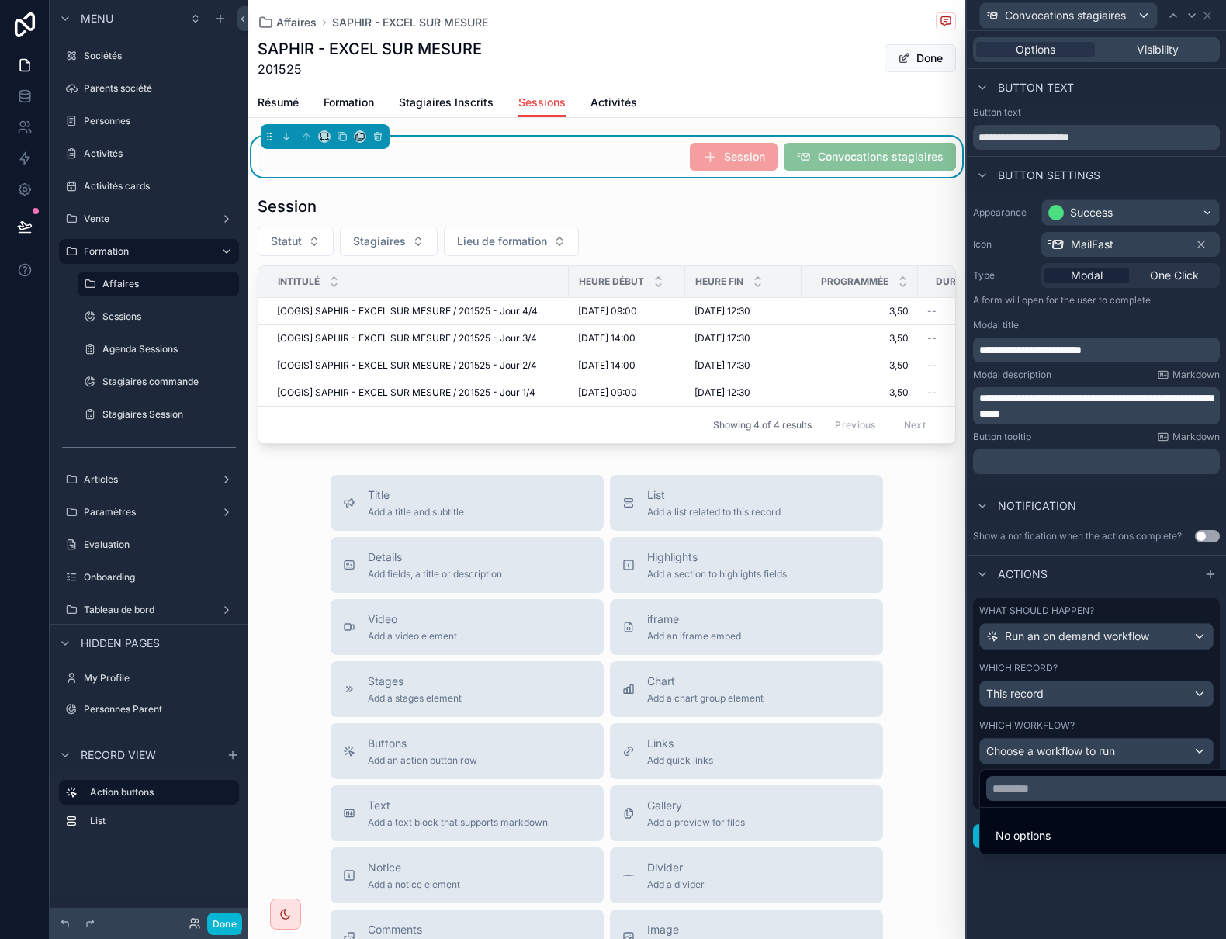
click at [1081, 753] on div at bounding box center [1096, 469] width 259 height 939
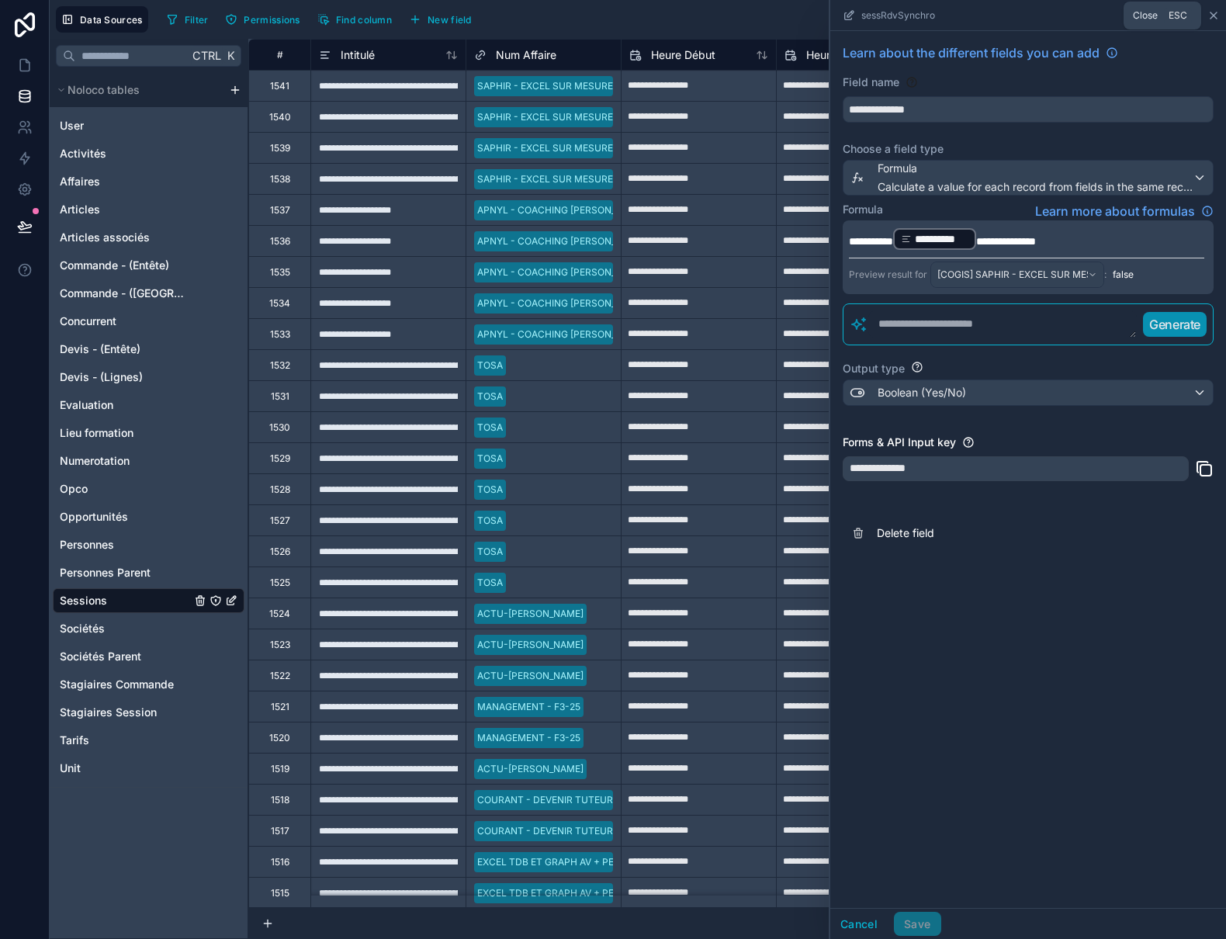
click at [1210, 20] on icon at bounding box center [1213, 15] width 12 height 12
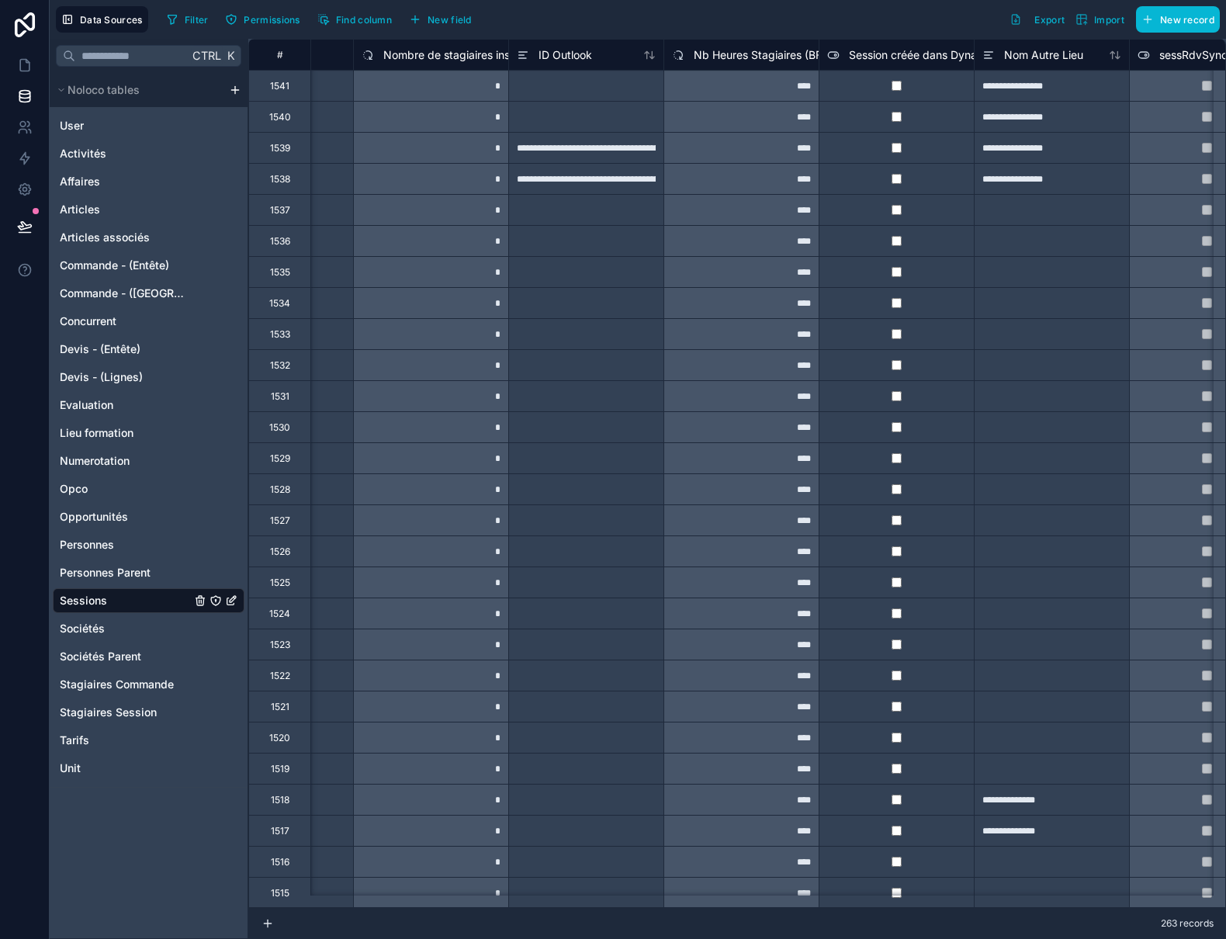
scroll to position [0, 2758]
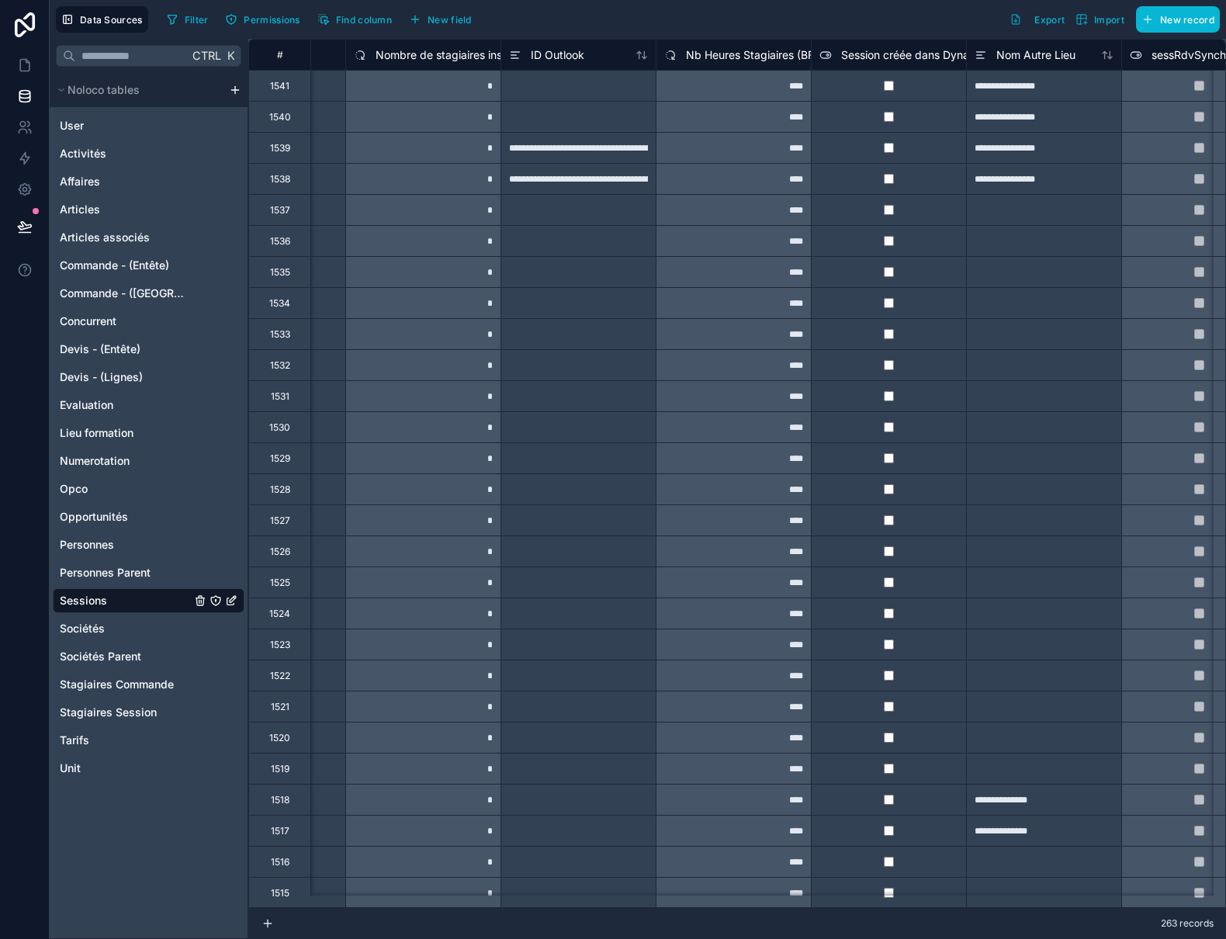
click at [623, 184] on div "**********" at bounding box center [577, 178] width 155 height 31
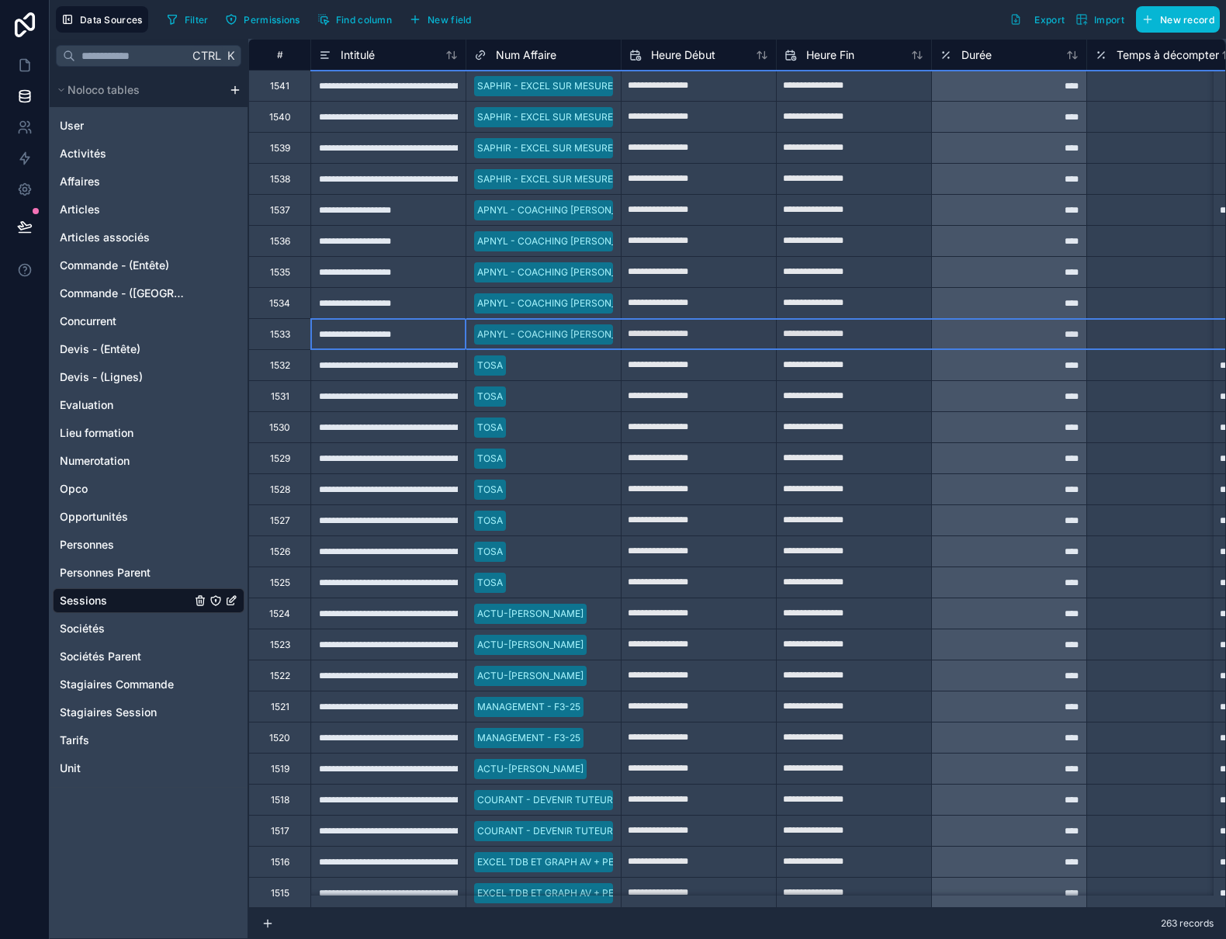
click at [279, 339] on div "1533" at bounding box center [280, 334] width 20 height 12
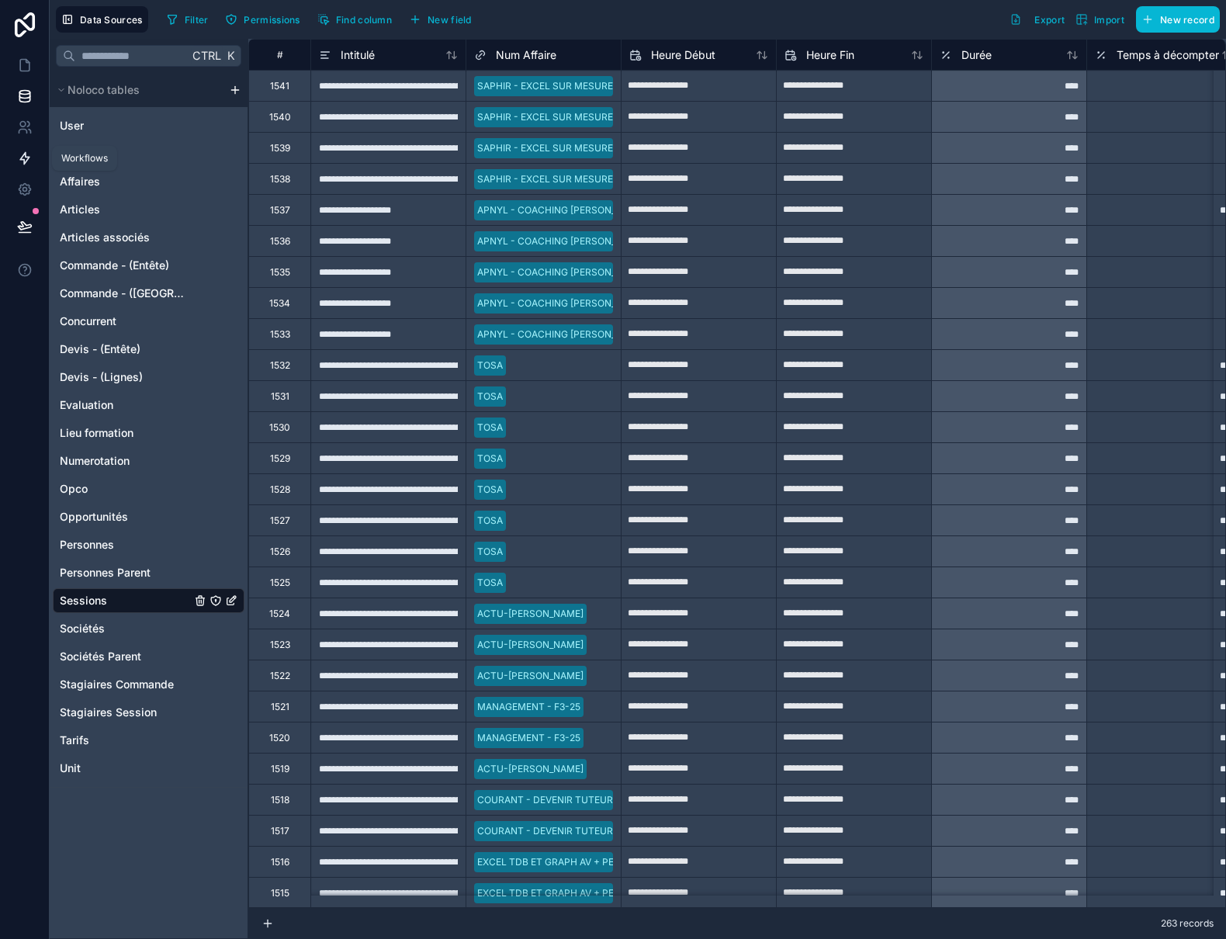
click at [19, 157] on icon at bounding box center [25, 159] width 16 height 16
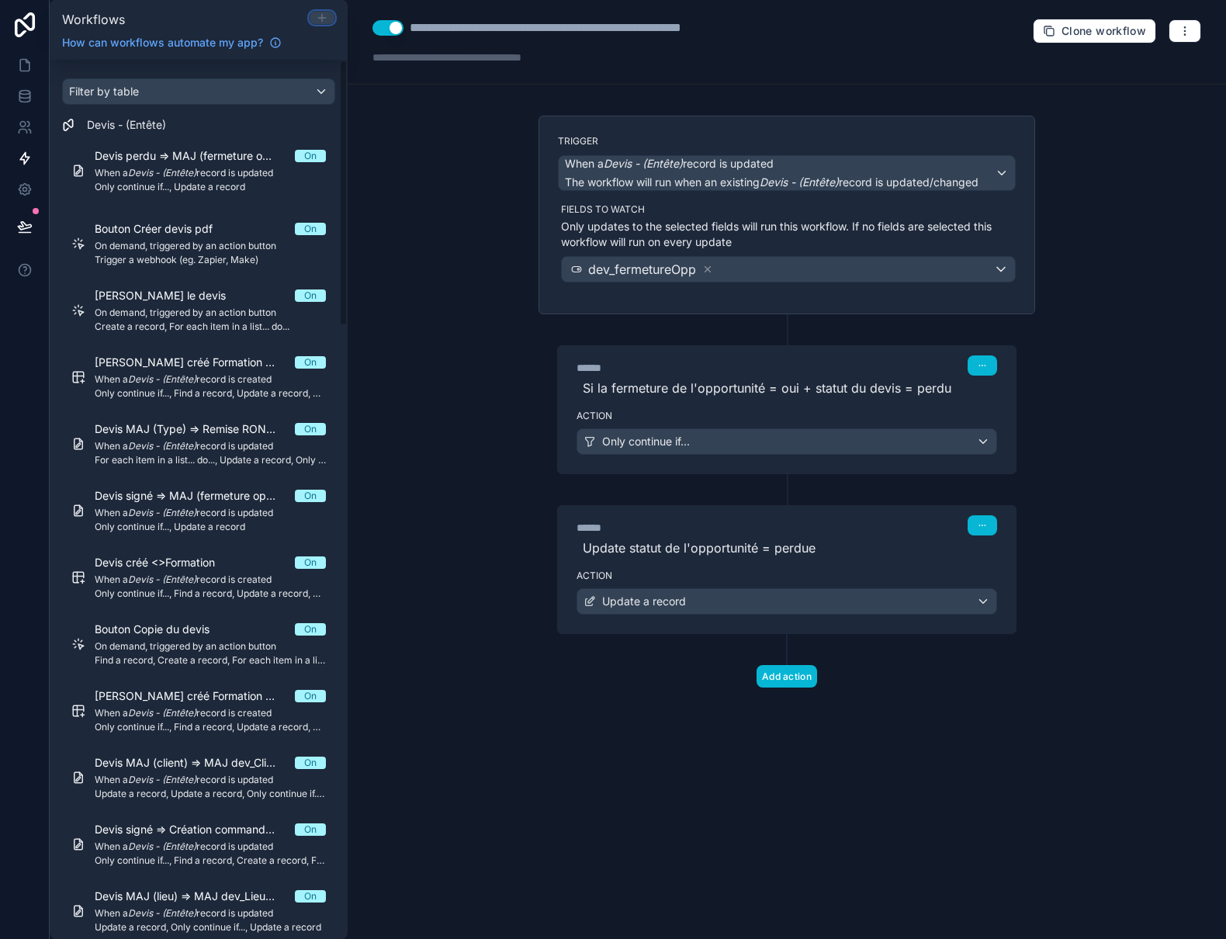
click at [322, 18] on icon at bounding box center [321, 18] width 7 height 0
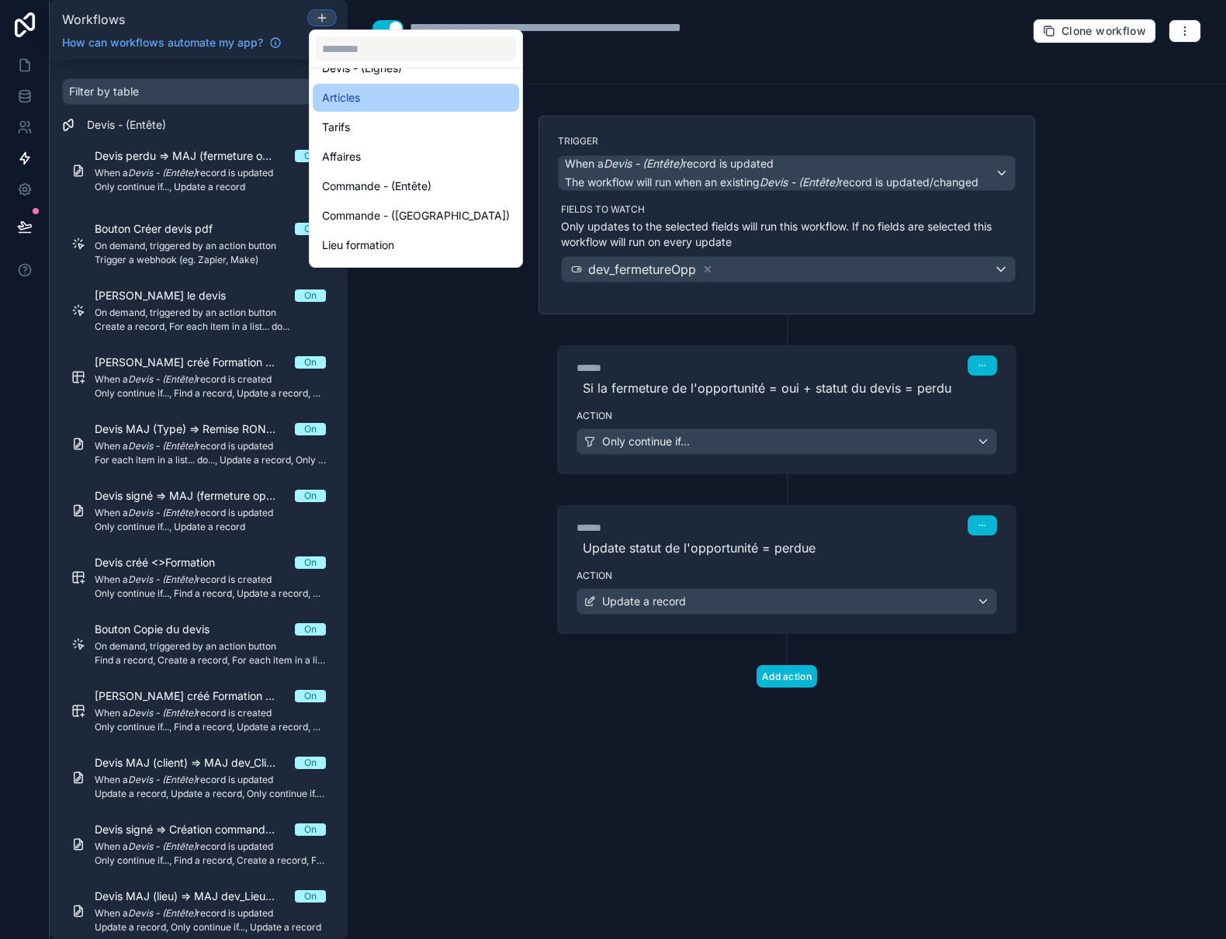
scroll to position [233, 0]
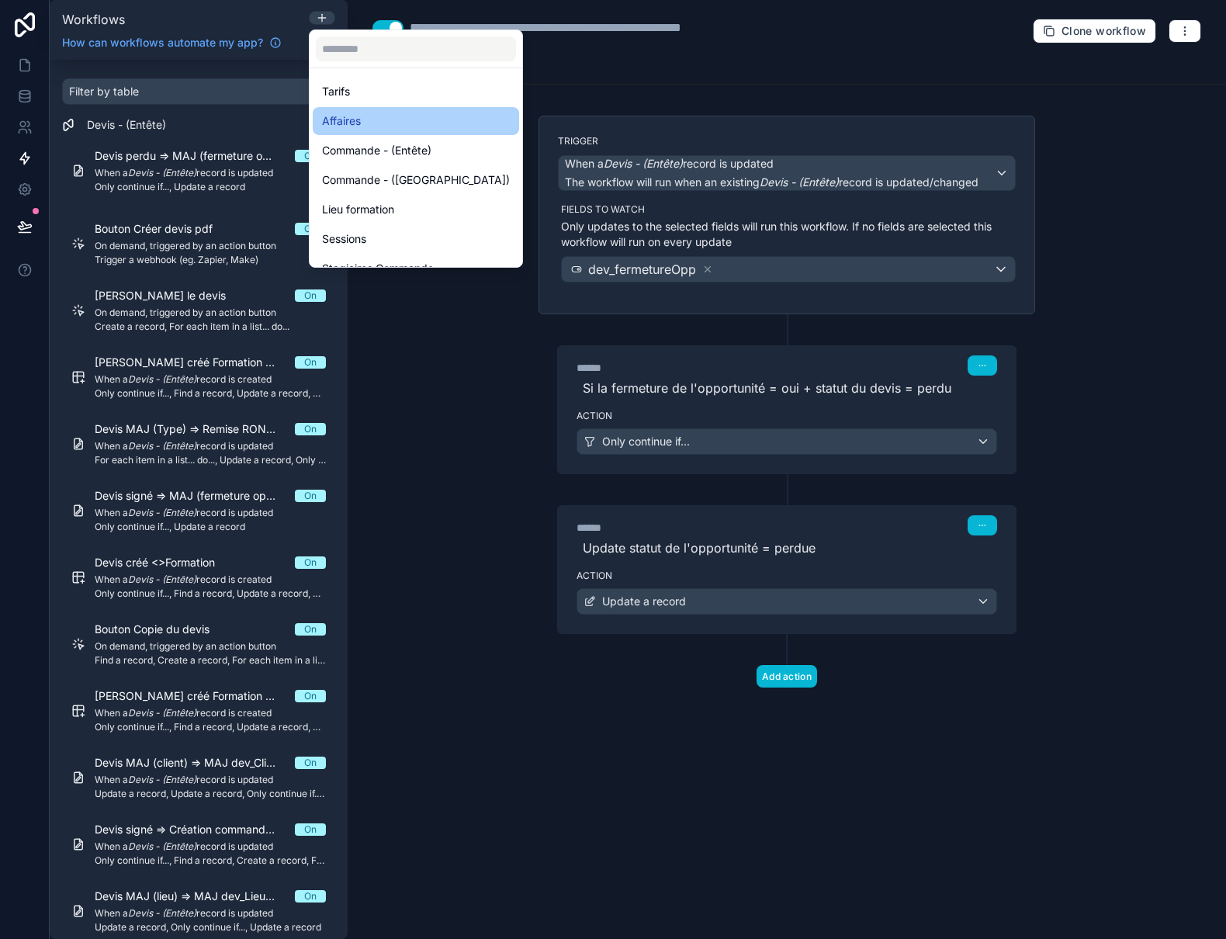
click at [366, 123] on div "Affaires" at bounding box center [416, 121] width 188 height 19
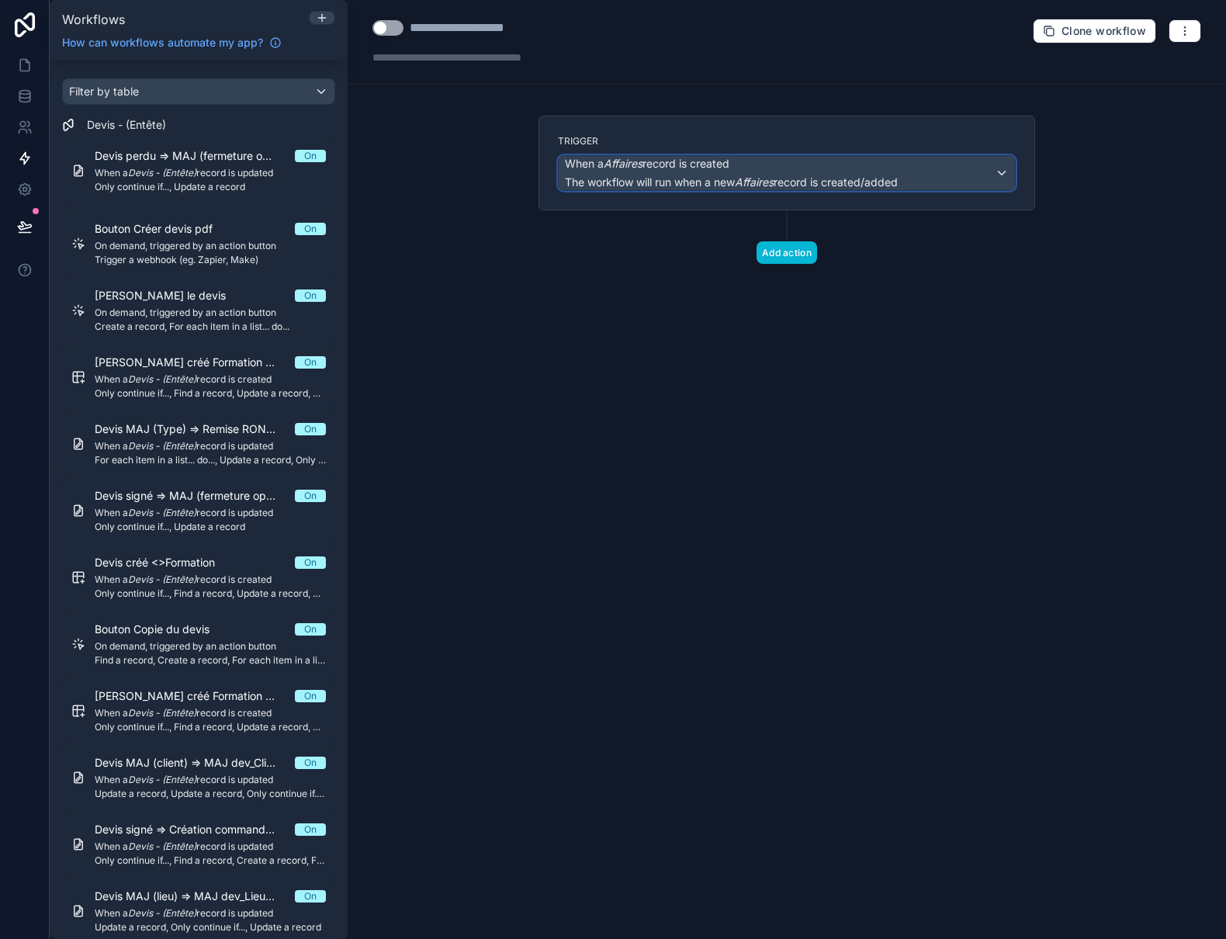
click at [619, 172] on div "When a Affaires record is created The workflow will run when a new Affaires rec…" at bounding box center [731, 173] width 333 height 34
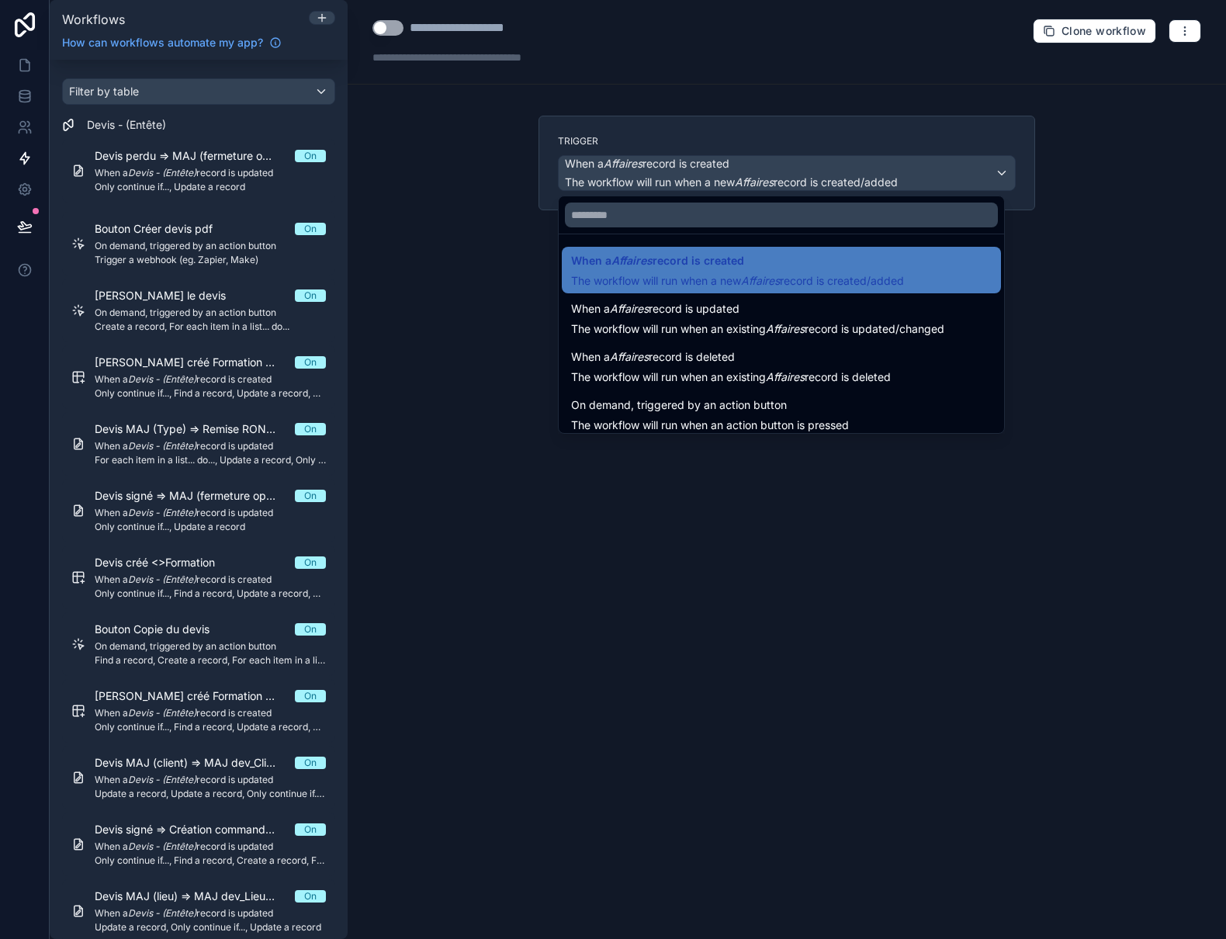
click at [760, 408] on span "On demand, triggered by an action button" at bounding box center [679, 405] width 216 height 19
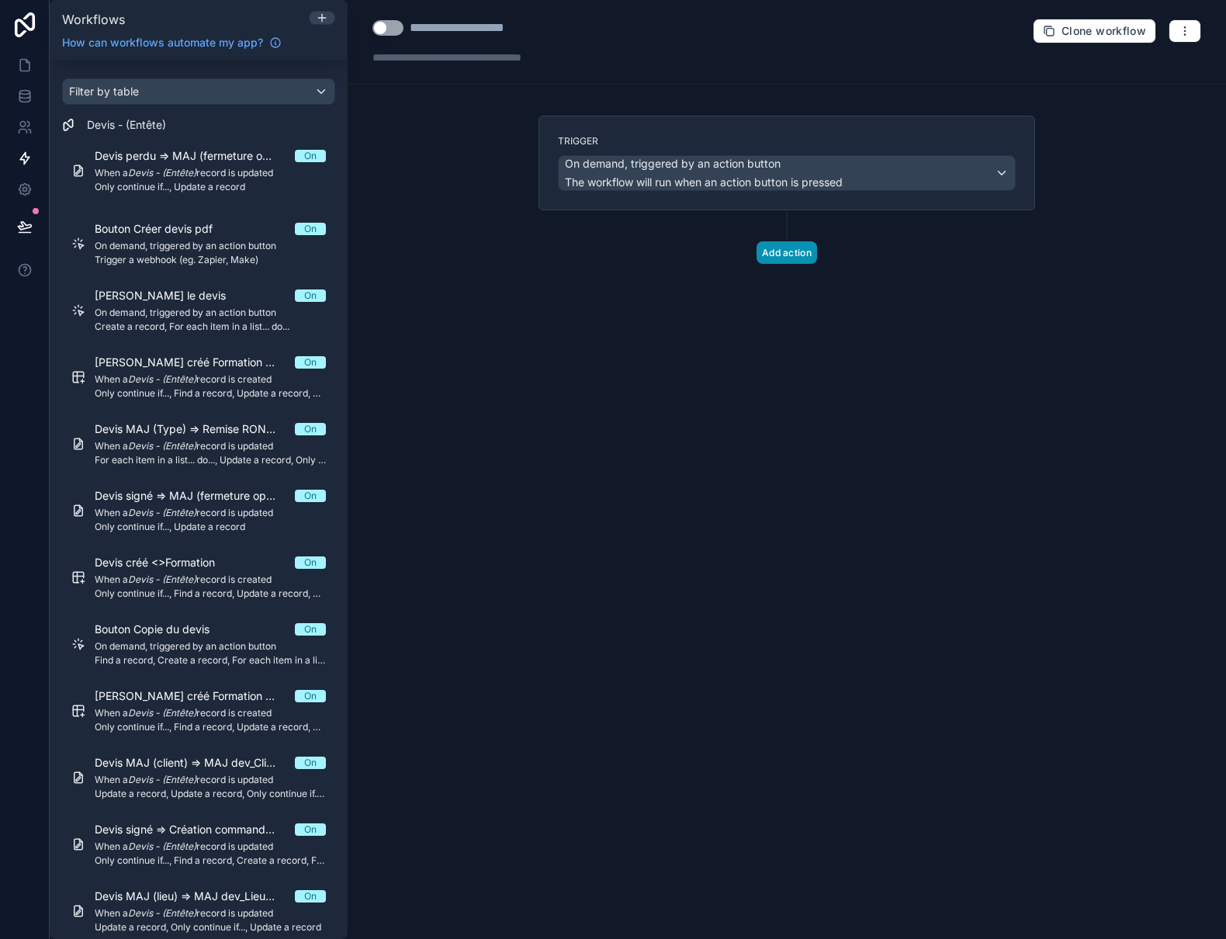
click at [789, 253] on button "Add action" at bounding box center [786, 252] width 61 height 23
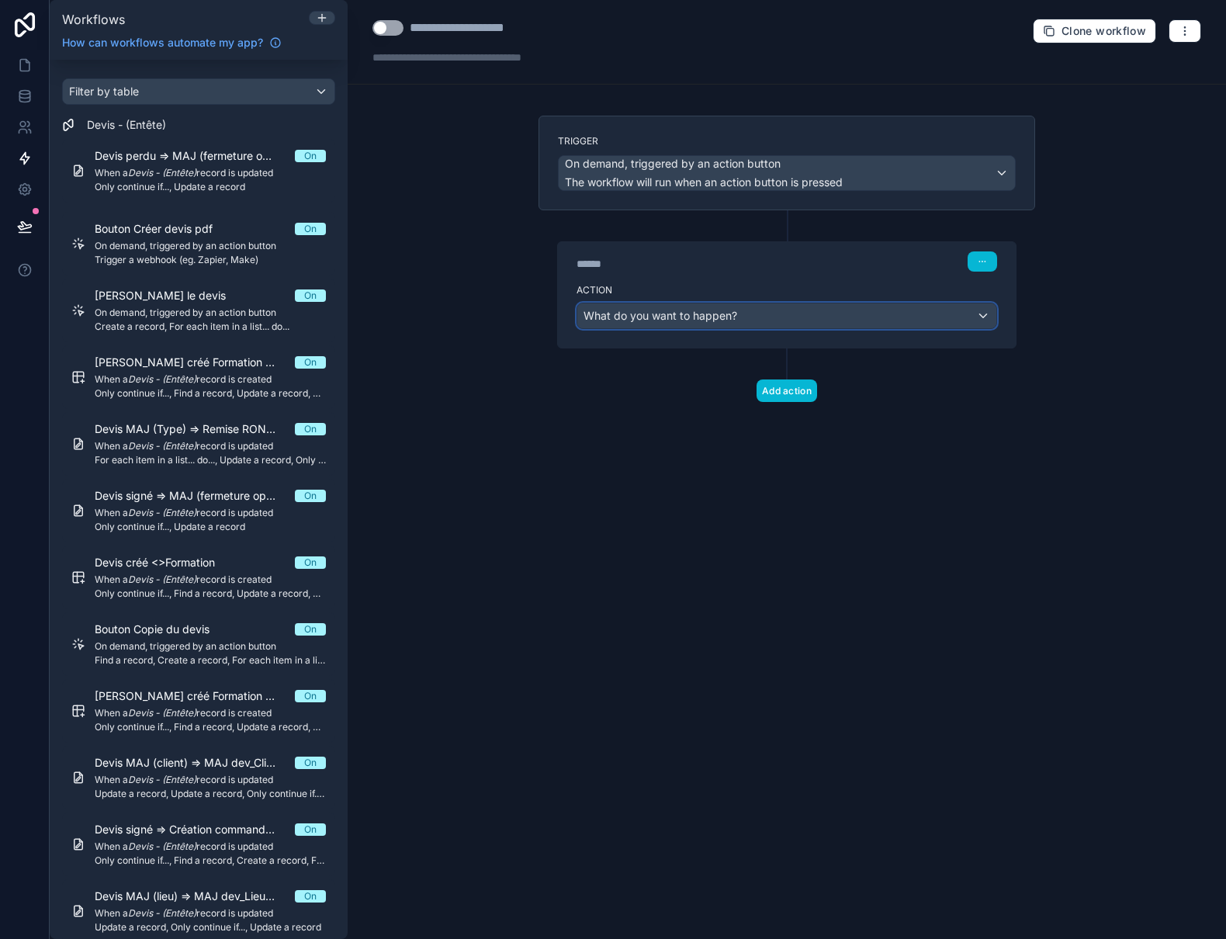
click at [738, 326] on div "What do you want to happen?" at bounding box center [786, 315] width 419 height 25
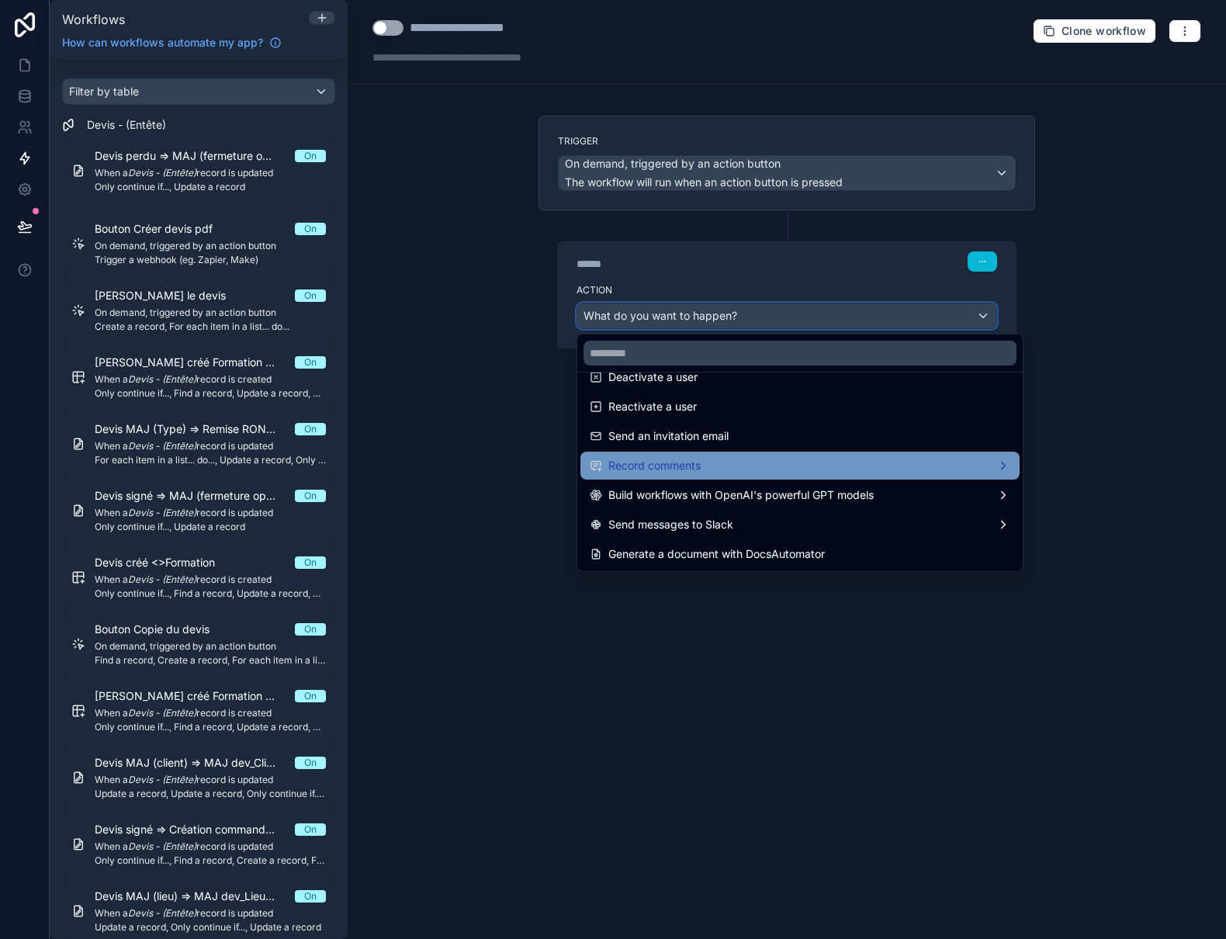
scroll to position [209, 0]
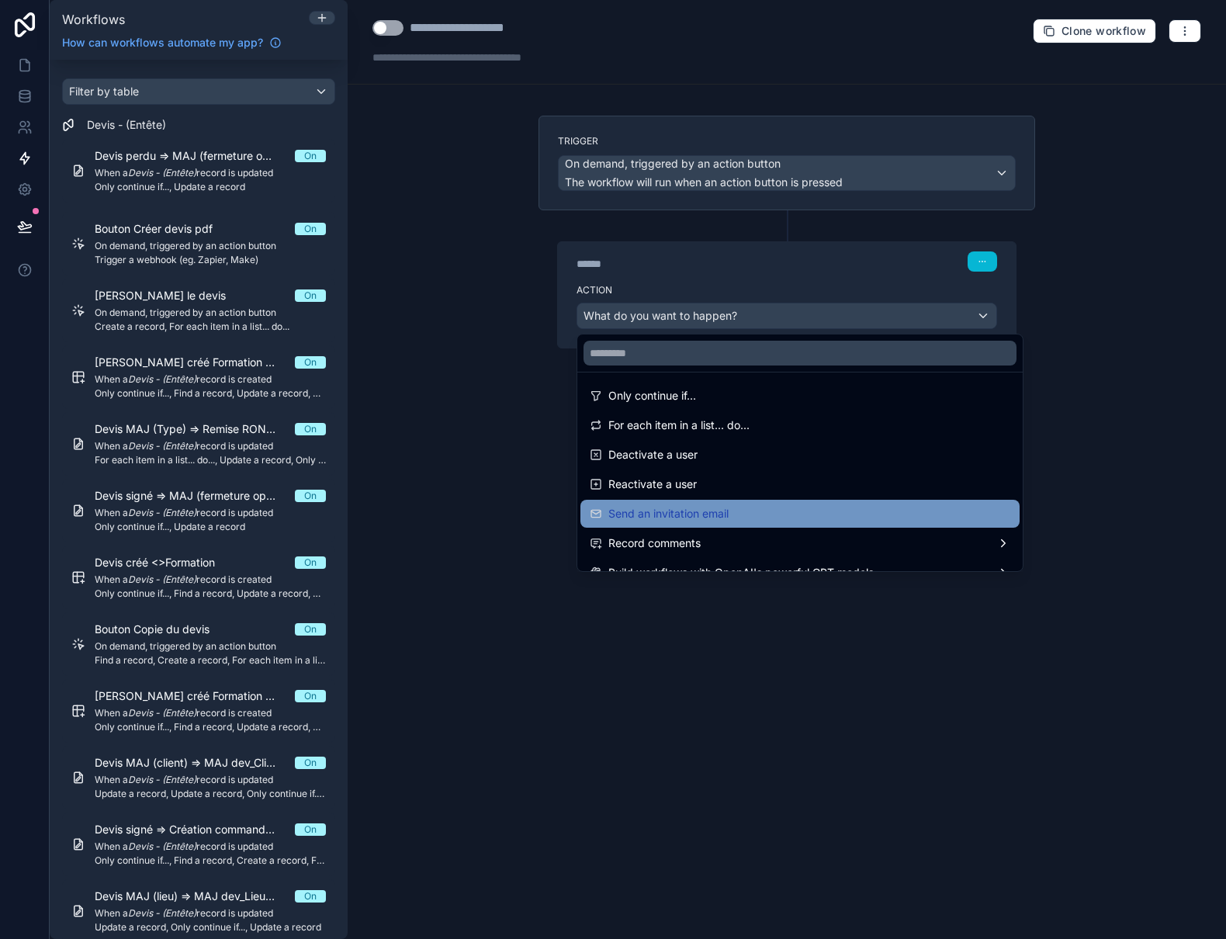
click at [843, 510] on div "Send an invitation email" at bounding box center [800, 513] width 421 height 19
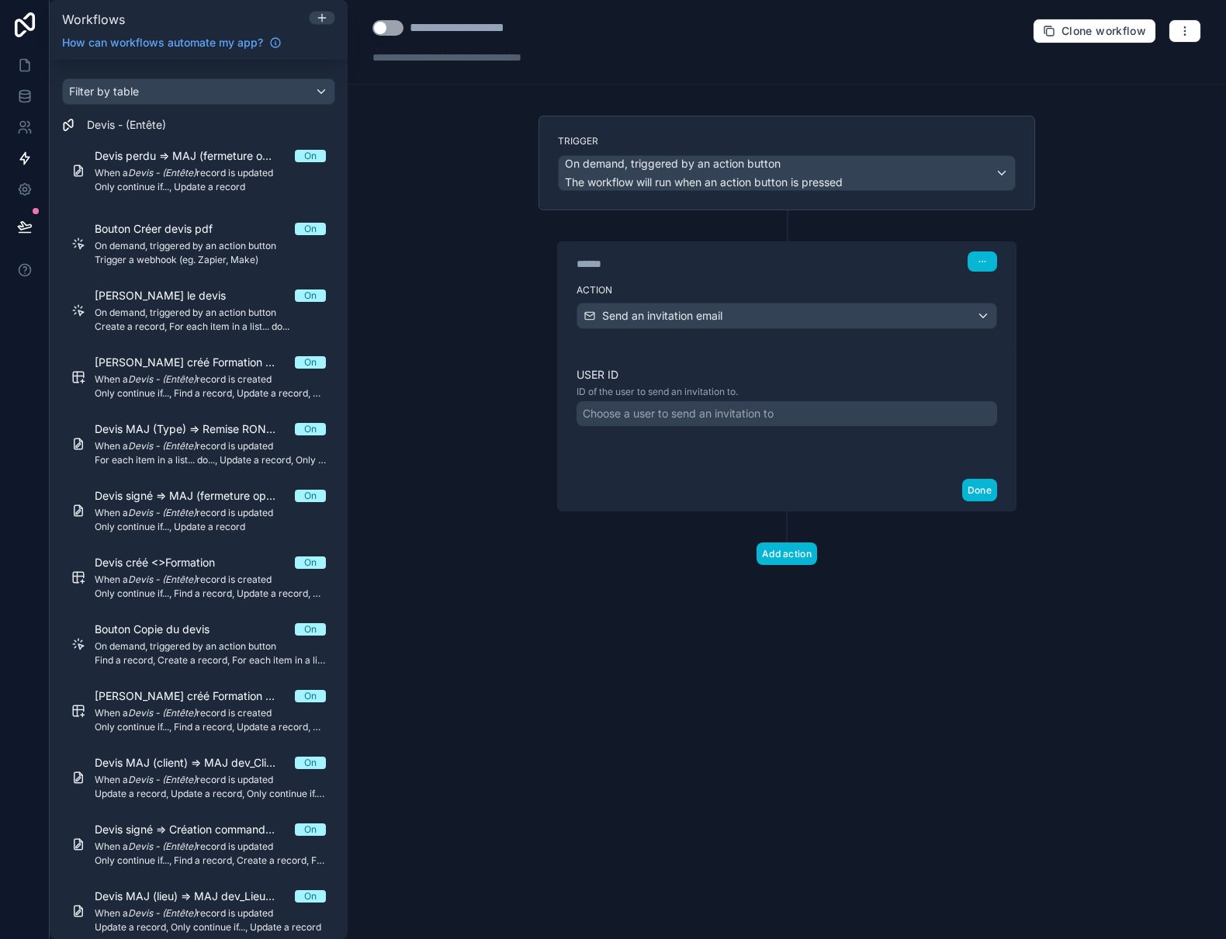
click at [708, 421] on div "Choose a user to send an invitation to" at bounding box center [786, 413] width 421 height 25
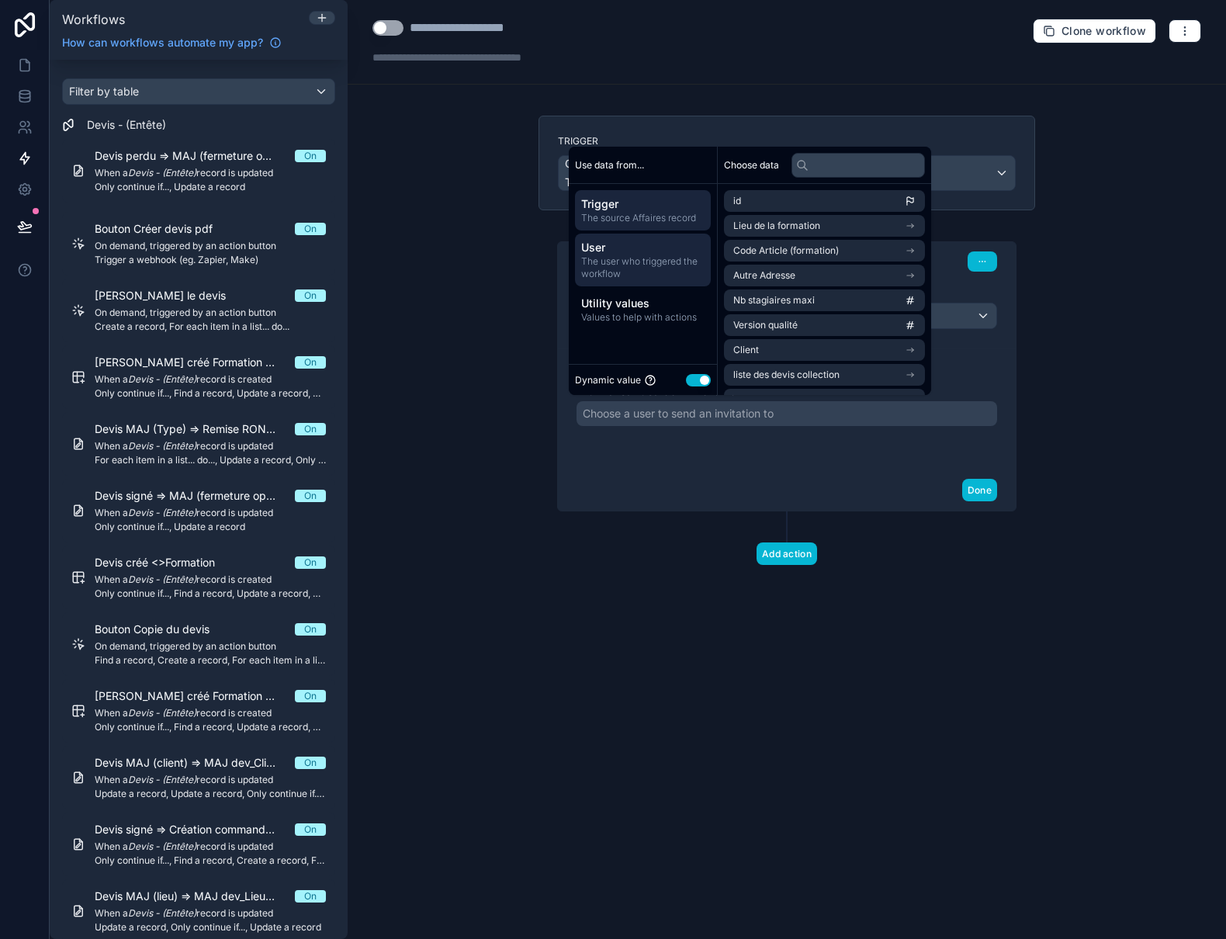
click at [635, 261] on span "The user who triggered the workflow" at bounding box center [642, 267] width 123 height 25
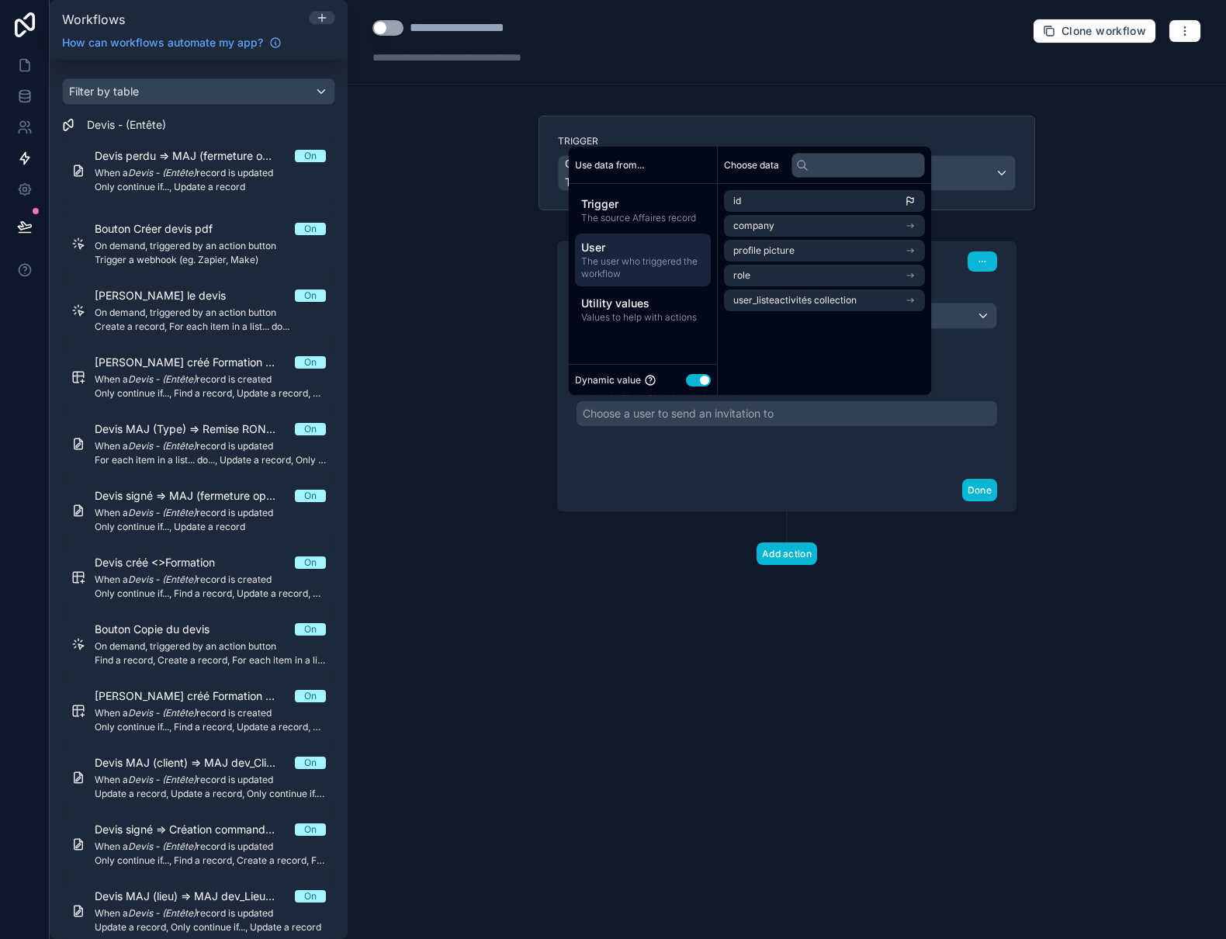
click at [703, 383] on button "Use setting" at bounding box center [698, 380] width 25 height 12
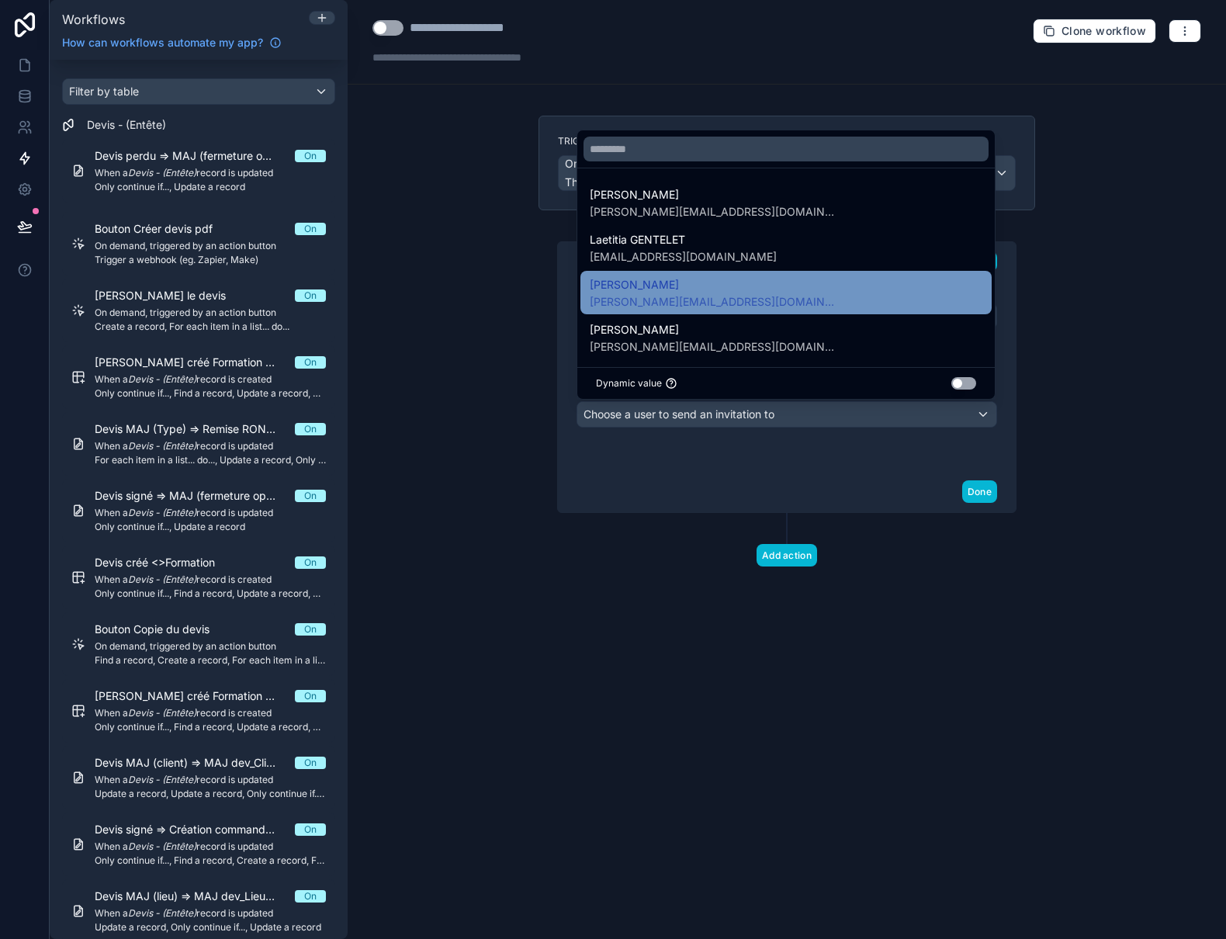
click at [662, 293] on span "Bruno ALLOMBERT" at bounding box center [714, 284] width 248 height 19
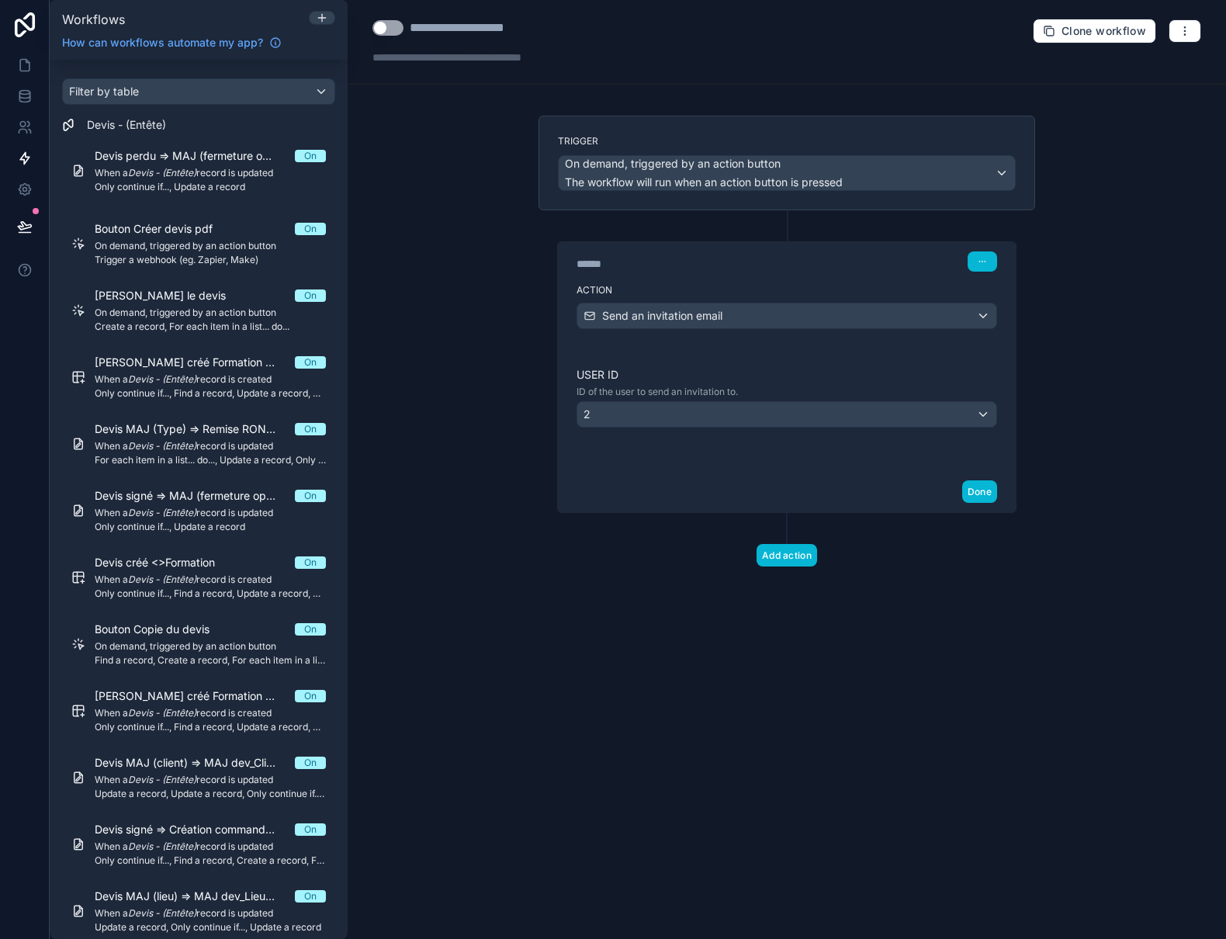
click at [700, 487] on div "Done" at bounding box center [787, 491] width 458 height 41
click at [981, 256] on button "button" at bounding box center [982, 261] width 29 height 20
click at [1027, 320] on button "Delete" at bounding box center [1019, 321] width 106 height 25
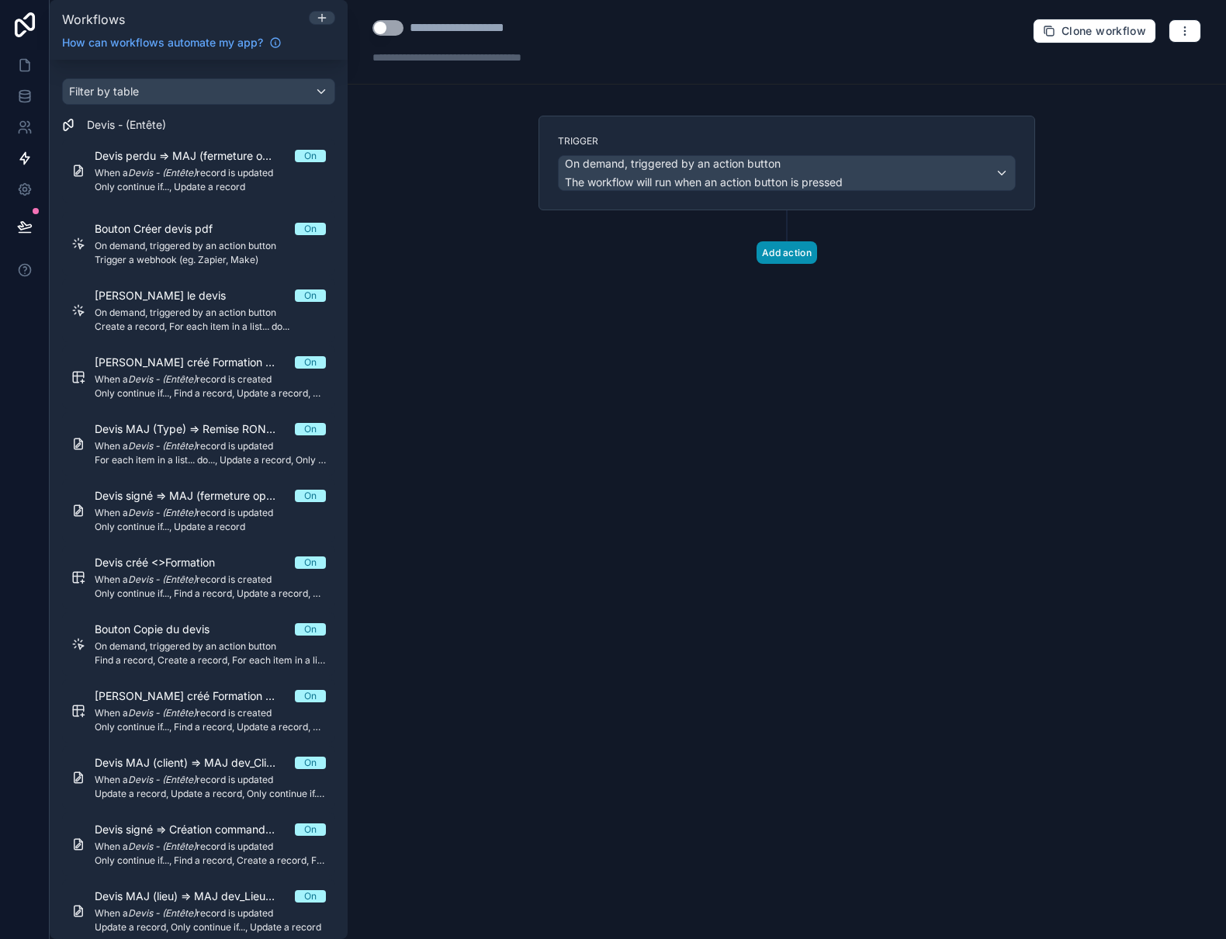
click at [774, 252] on button "Add action" at bounding box center [786, 252] width 61 height 23
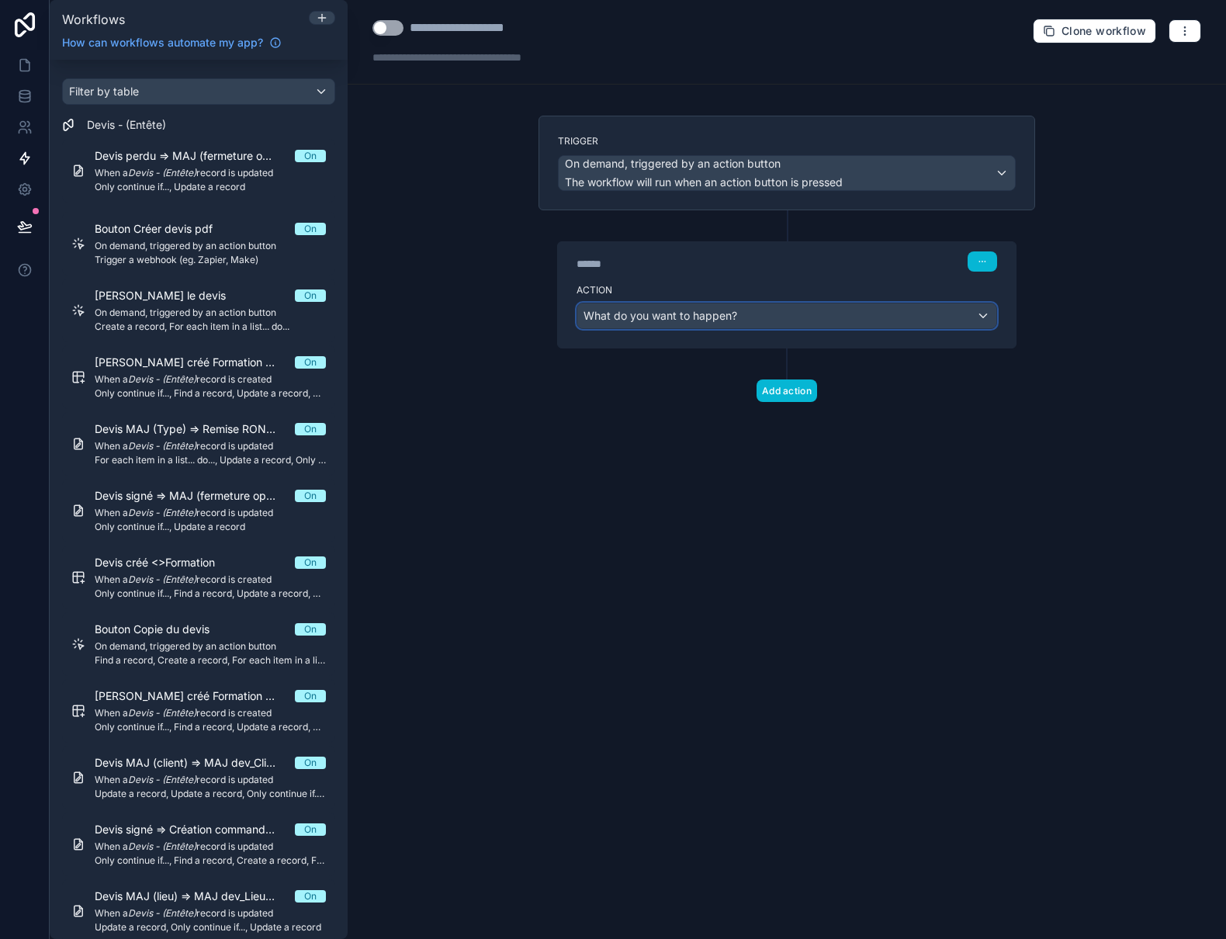
click at [719, 313] on span "What do you want to happen?" at bounding box center [660, 315] width 154 height 13
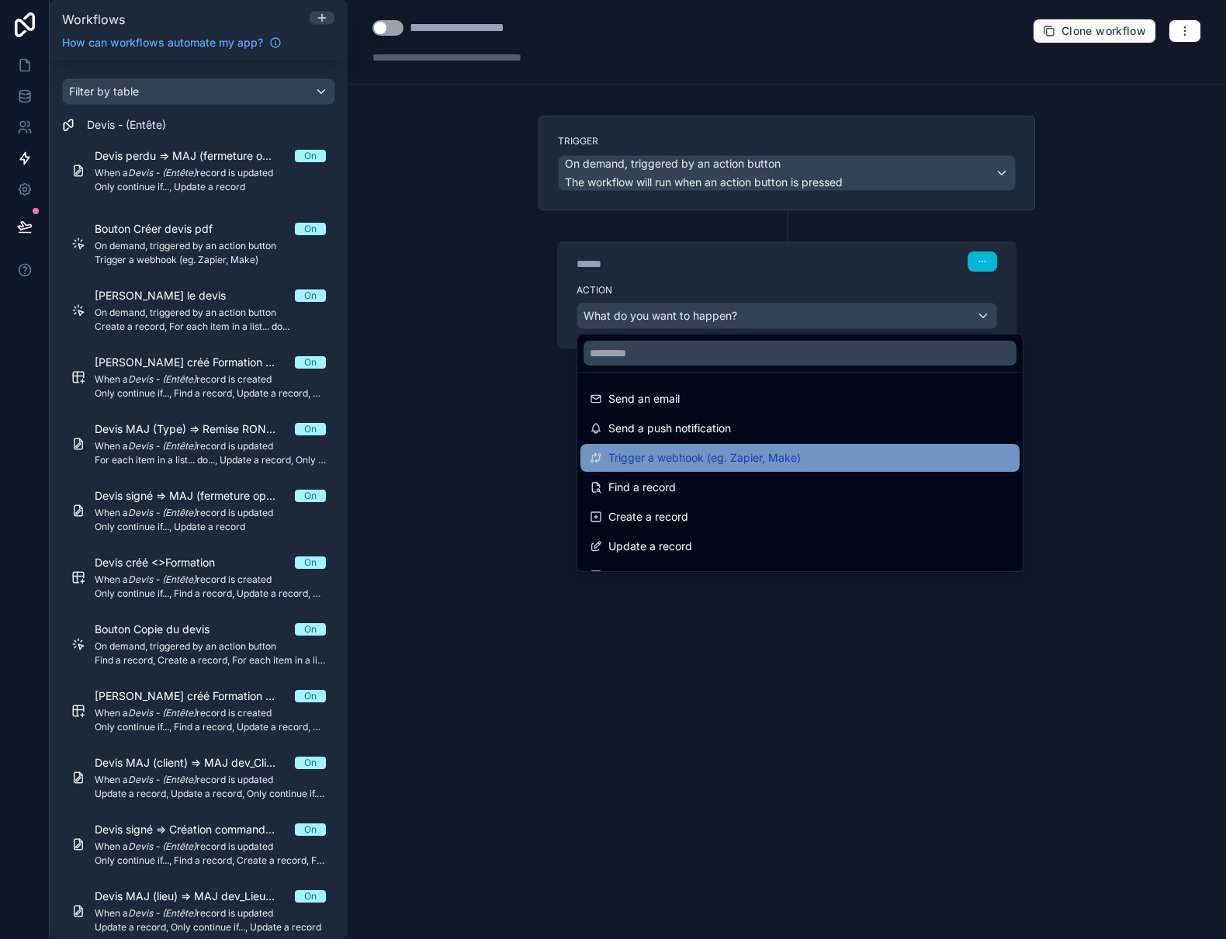
click at [770, 464] on span "Trigger a webhook (eg. Zapier, Make)" at bounding box center [704, 457] width 192 height 19
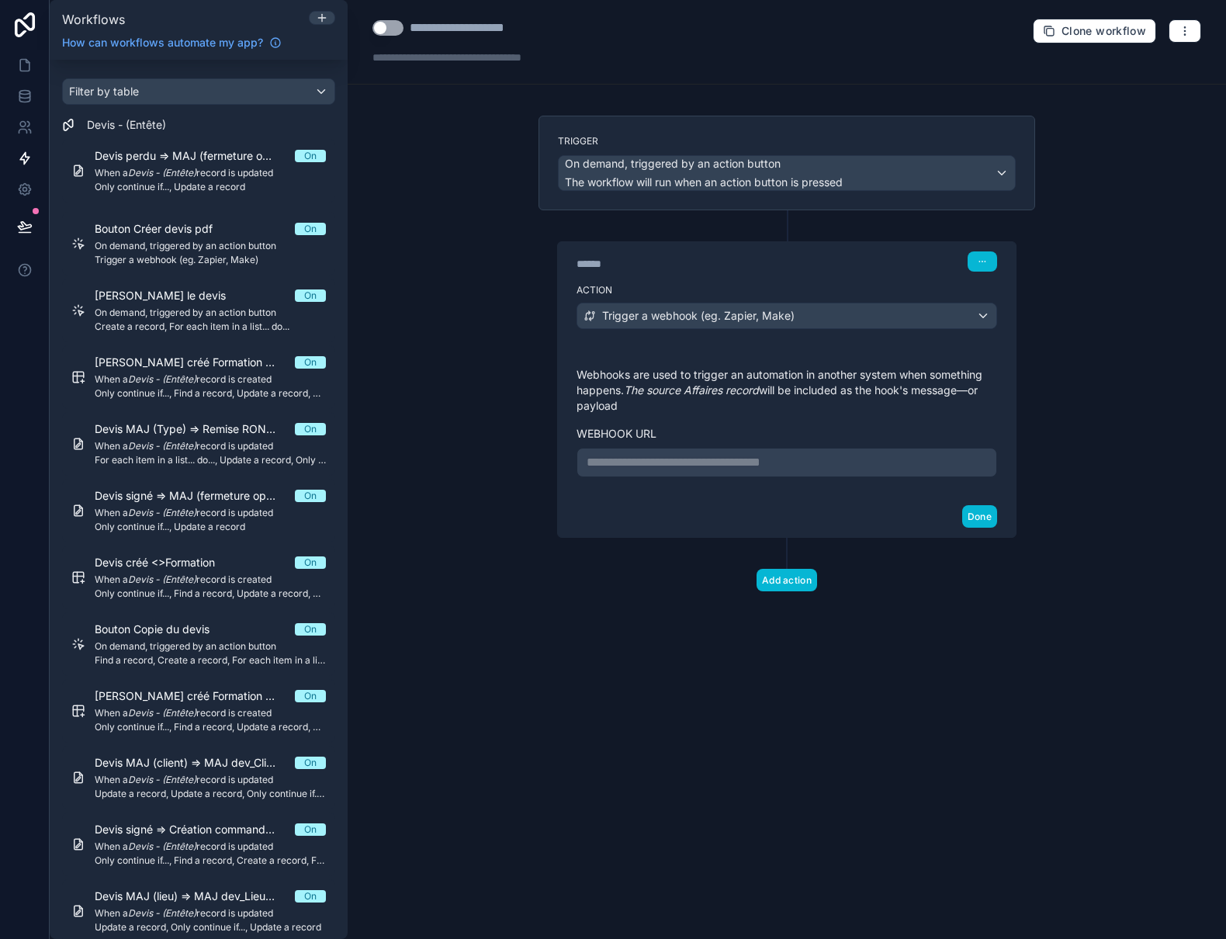
click at [763, 458] on p "**********" at bounding box center [787, 462] width 400 height 19
click at [981, 514] on button "Done" at bounding box center [979, 516] width 35 height 23
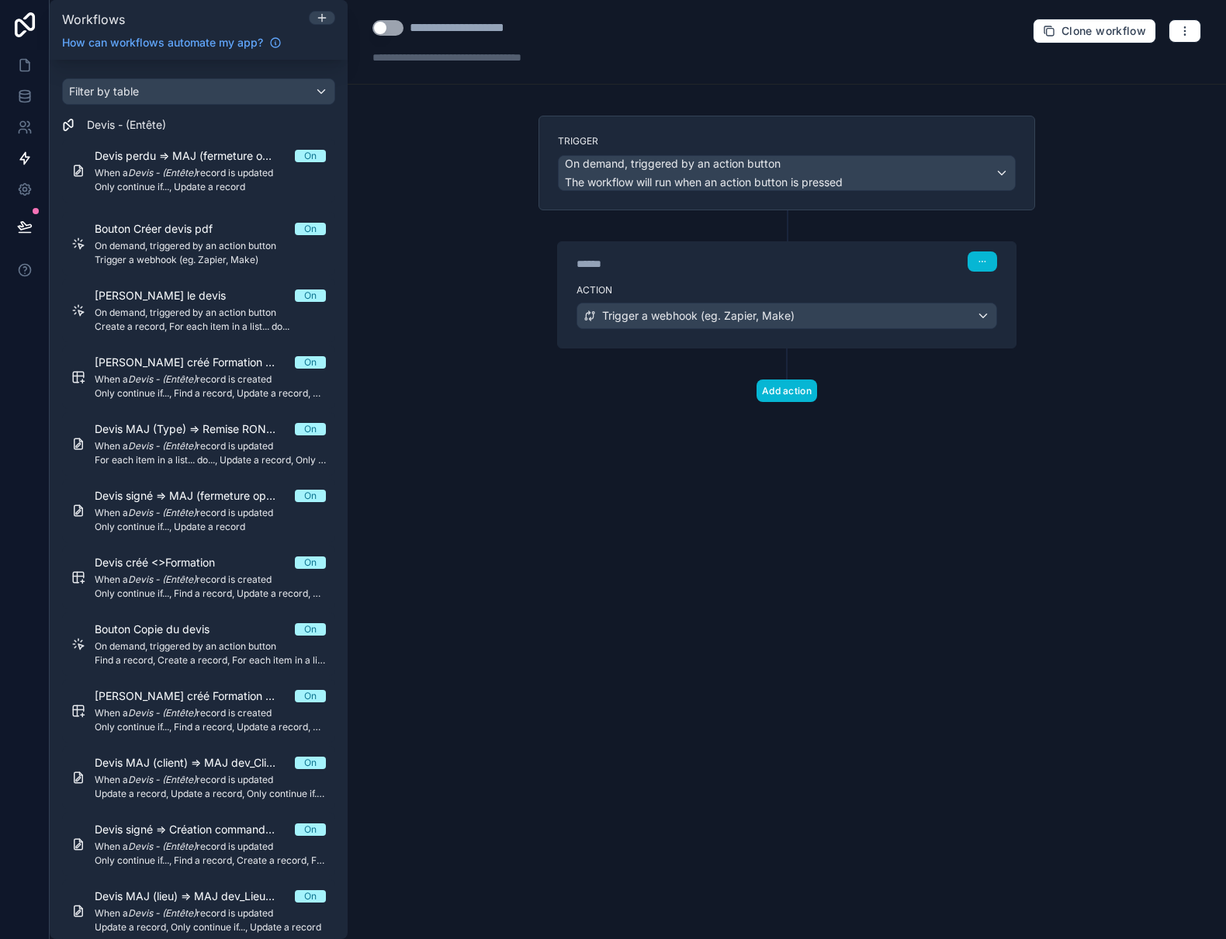
click at [378, 26] on button "Use setting" at bounding box center [387, 28] width 31 height 16
drag, startPoint x: 412, startPoint y: 29, endPoint x: 570, endPoint y: 27, distance: 158.3
click at [570, 27] on div "**********" at bounding box center [480, 28] width 217 height 19
type div "**********"
click at [455, 149] on div "**********" at bounding box center [787, 469] width 878 height 939
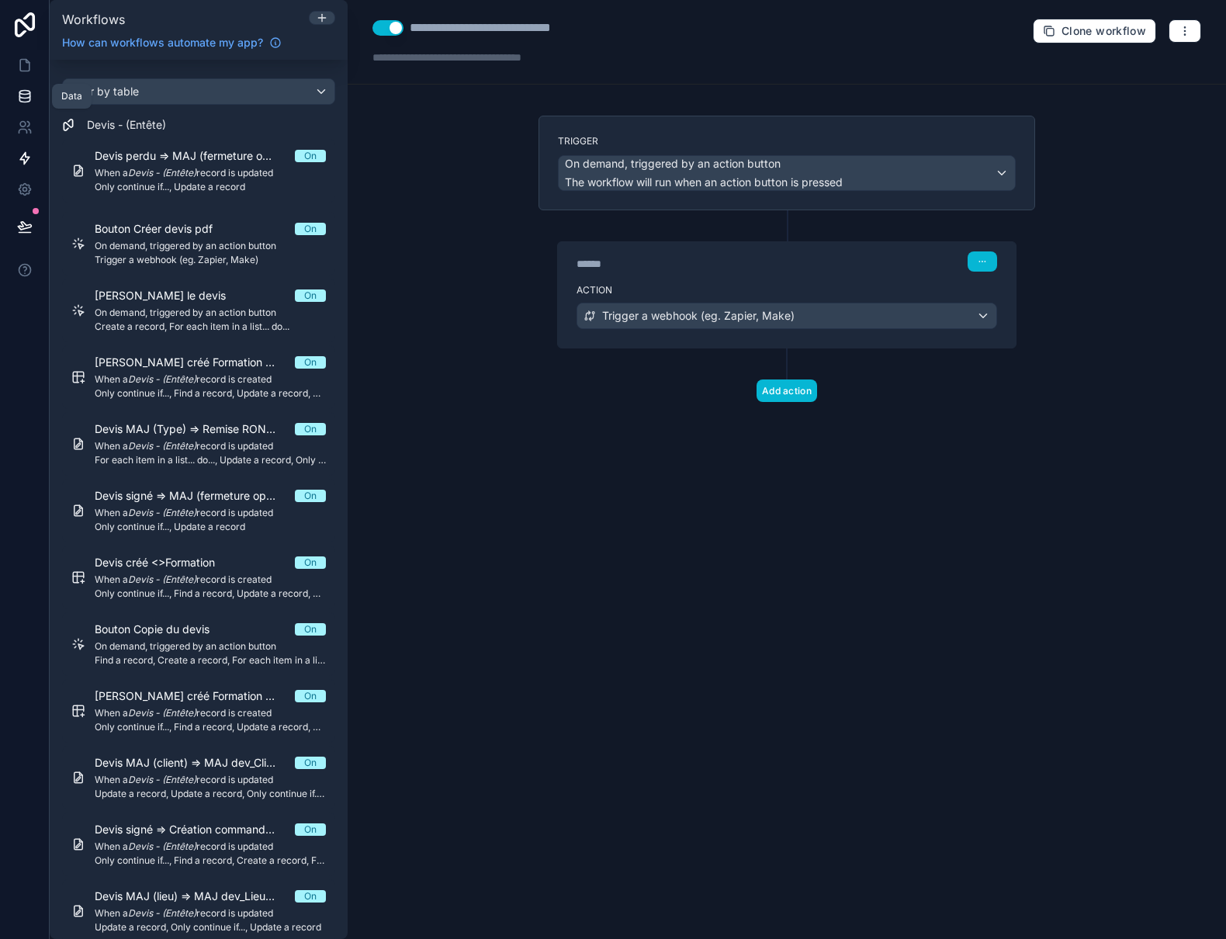
click at [22, 98] on icon at bounding box center [24, 95] width 10 height 6
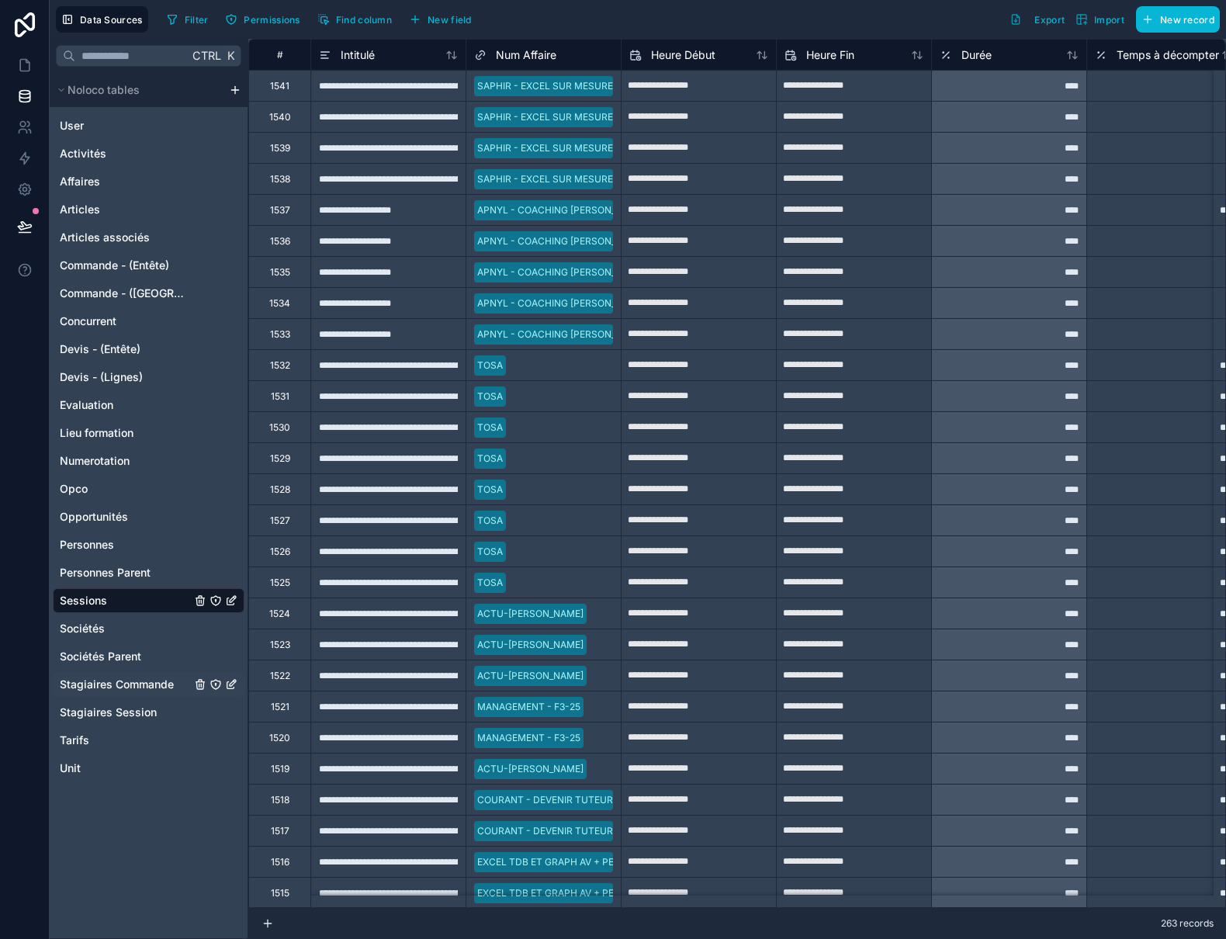
click at [161, 683] on span "Stagiaires Commande" at bounding box center [117, 685] width 114 height 16
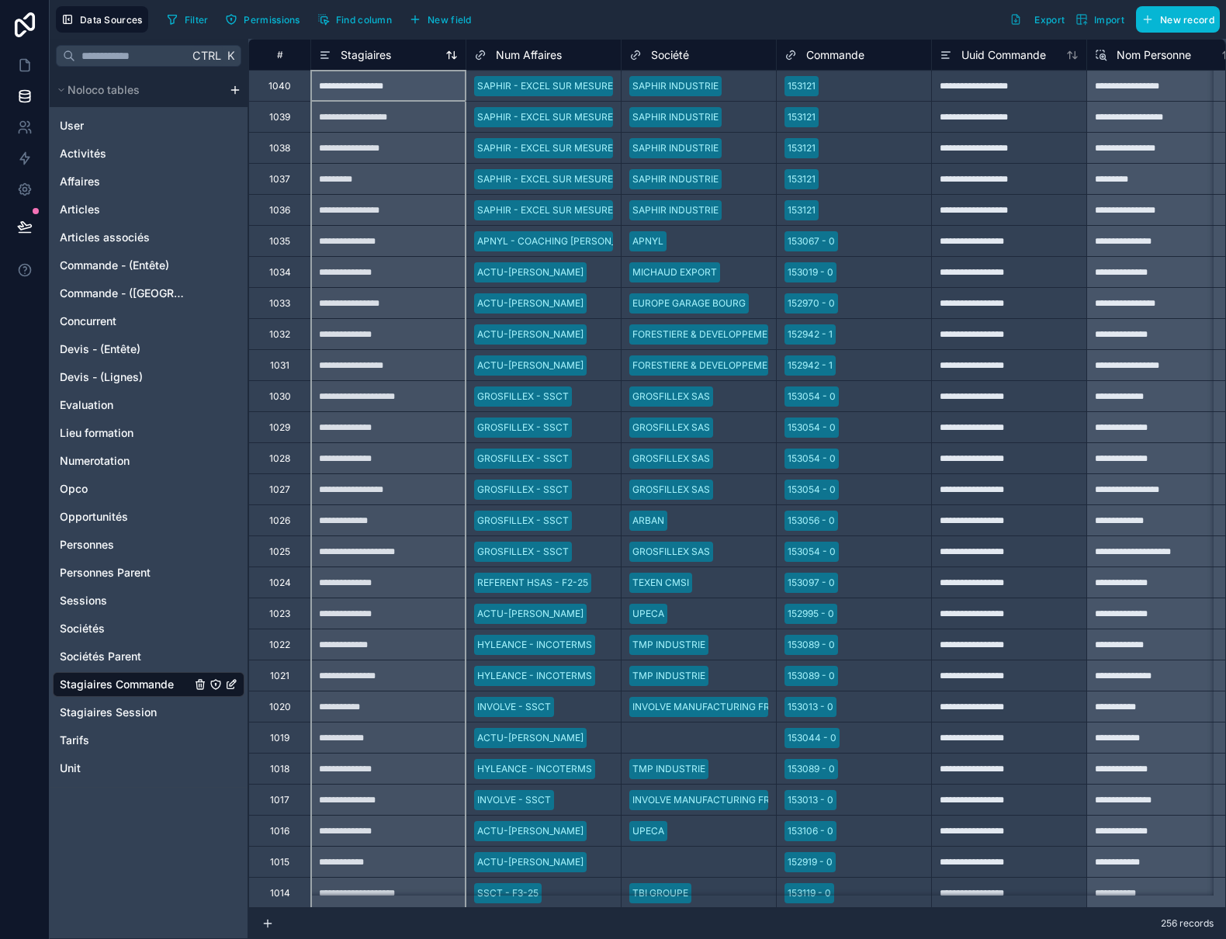
click at [356, 53] on span "Stagiaires" at bounding box center [366, 55] width 50 height 16
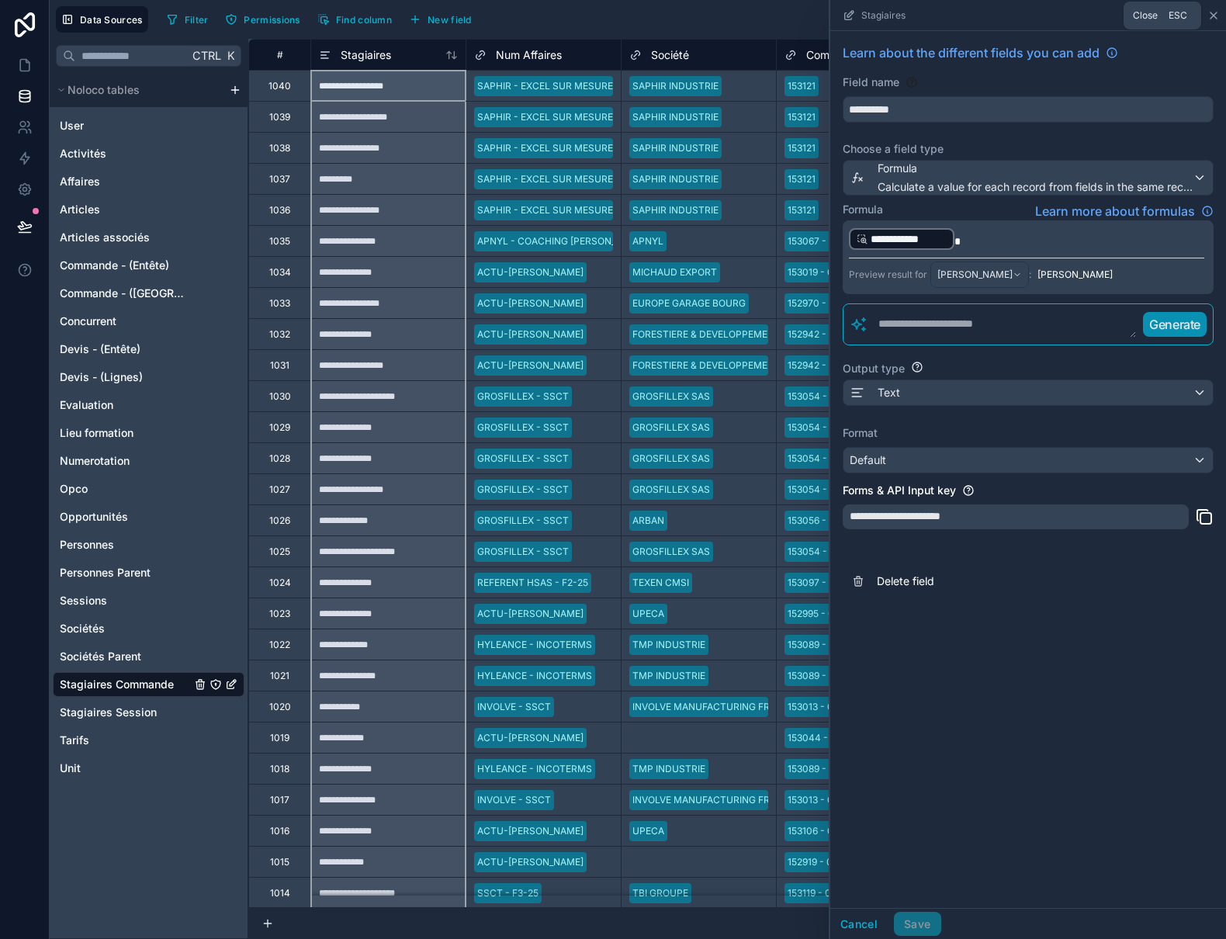
click at [1213, 12] on icon at bounding box center [1213, 15] width 12 height 12
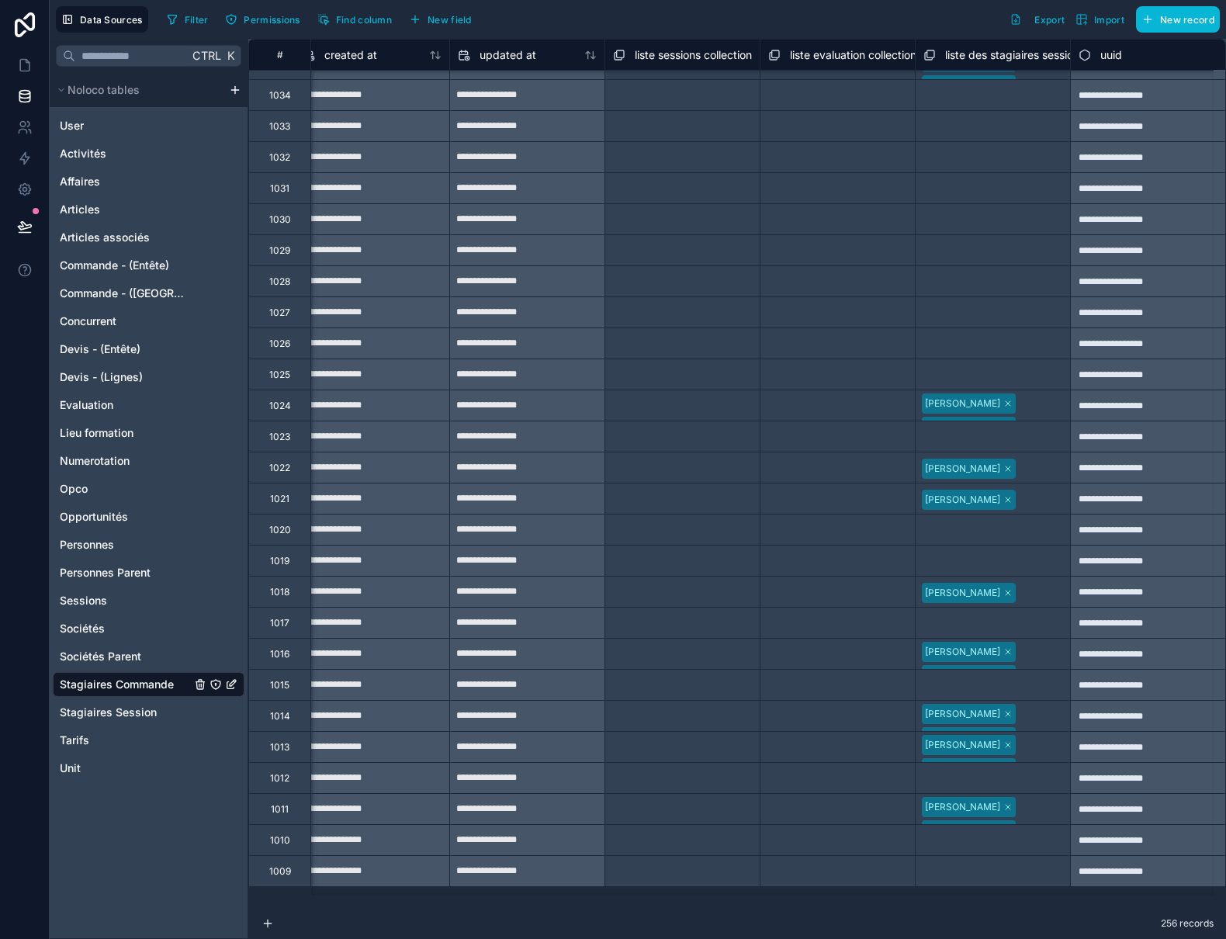
scroll to position [0, 1580]
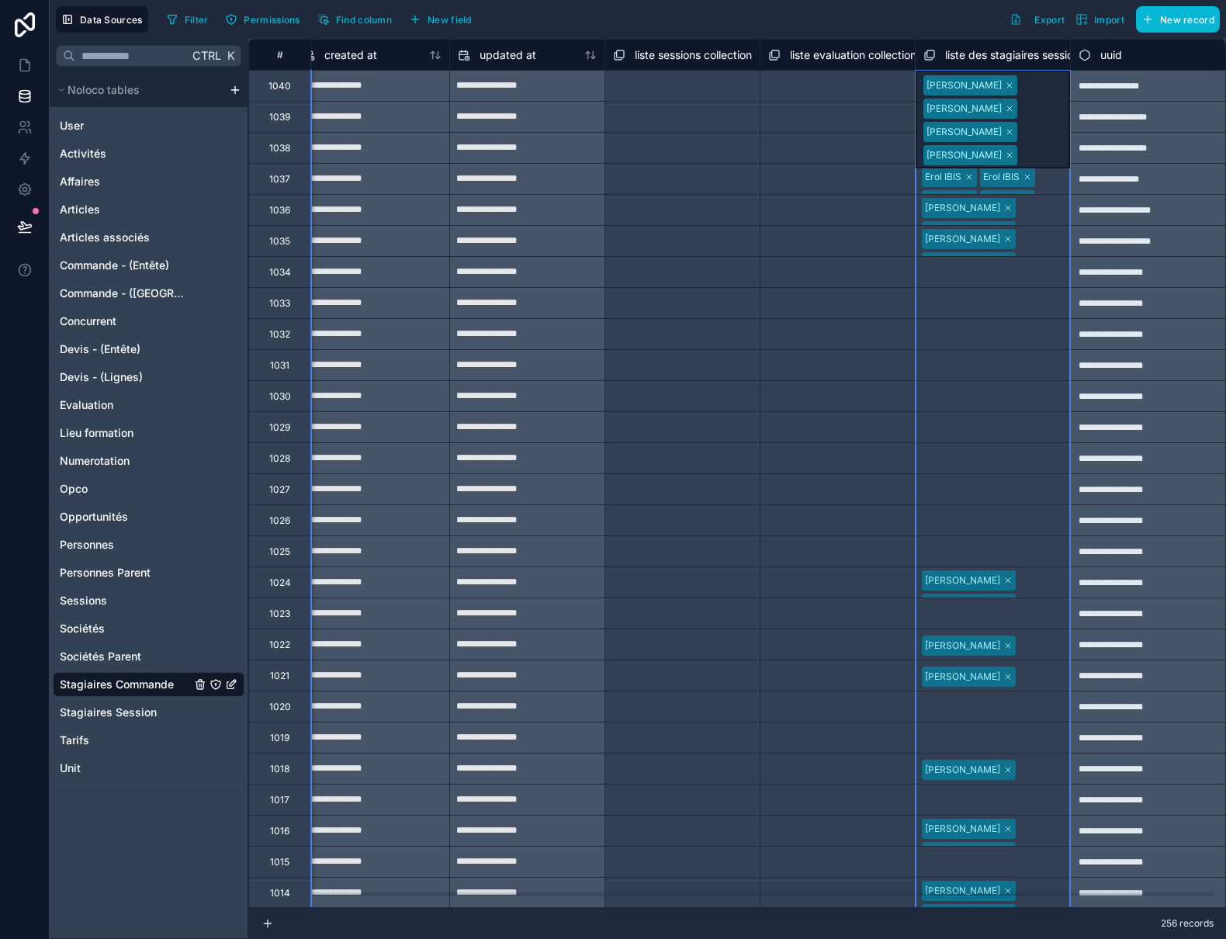
click at [1006, 56] on span "liste des stagiaires session collection collection" at bounding box center [1063, 55] width 237 height 16
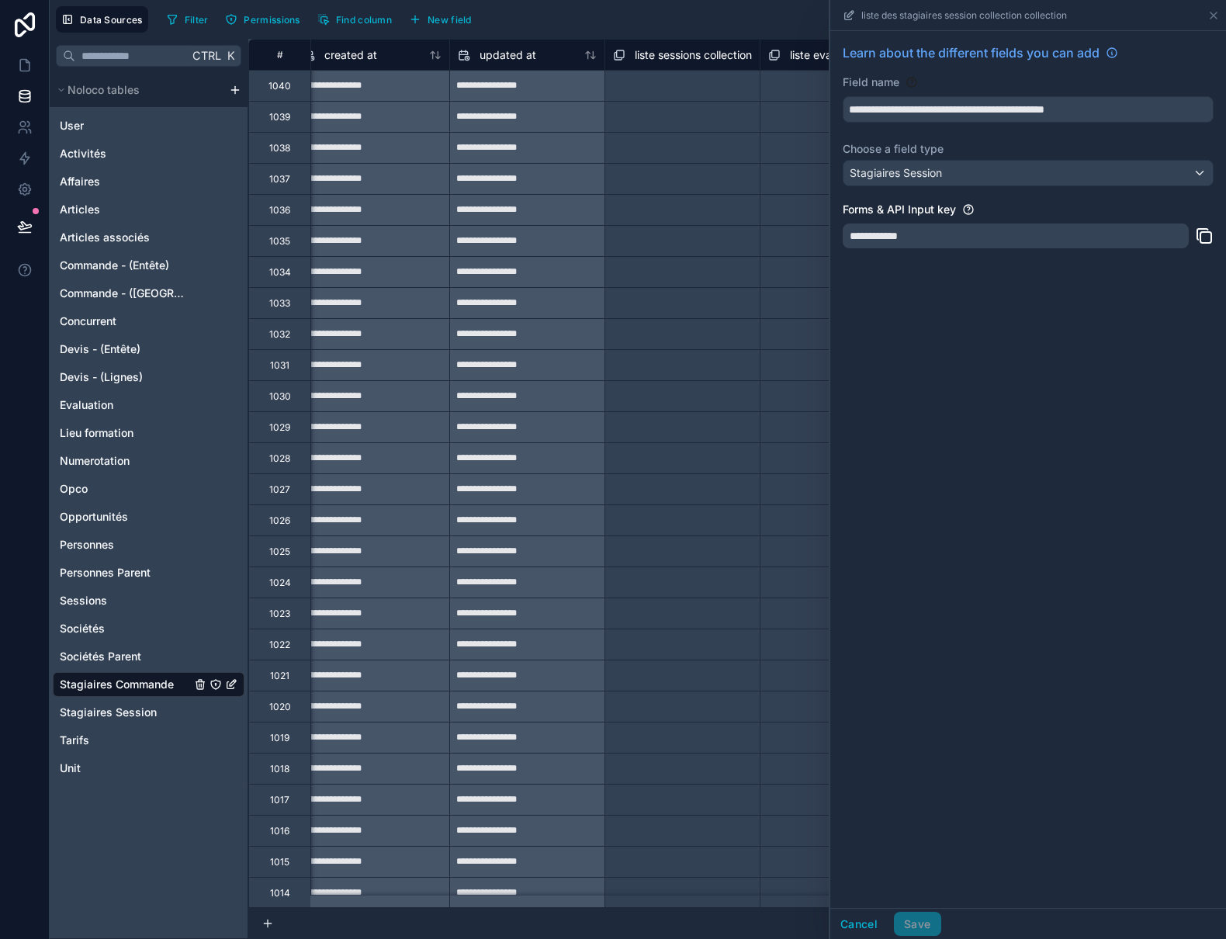
click at [770, 15] on div "Filter Permissions Find column New field Export Import New record" at bounding box center [690, 19] width 1059 height 26
click at [1213, 20] on icon at bounding box center [1213, 15] width 12 height 12
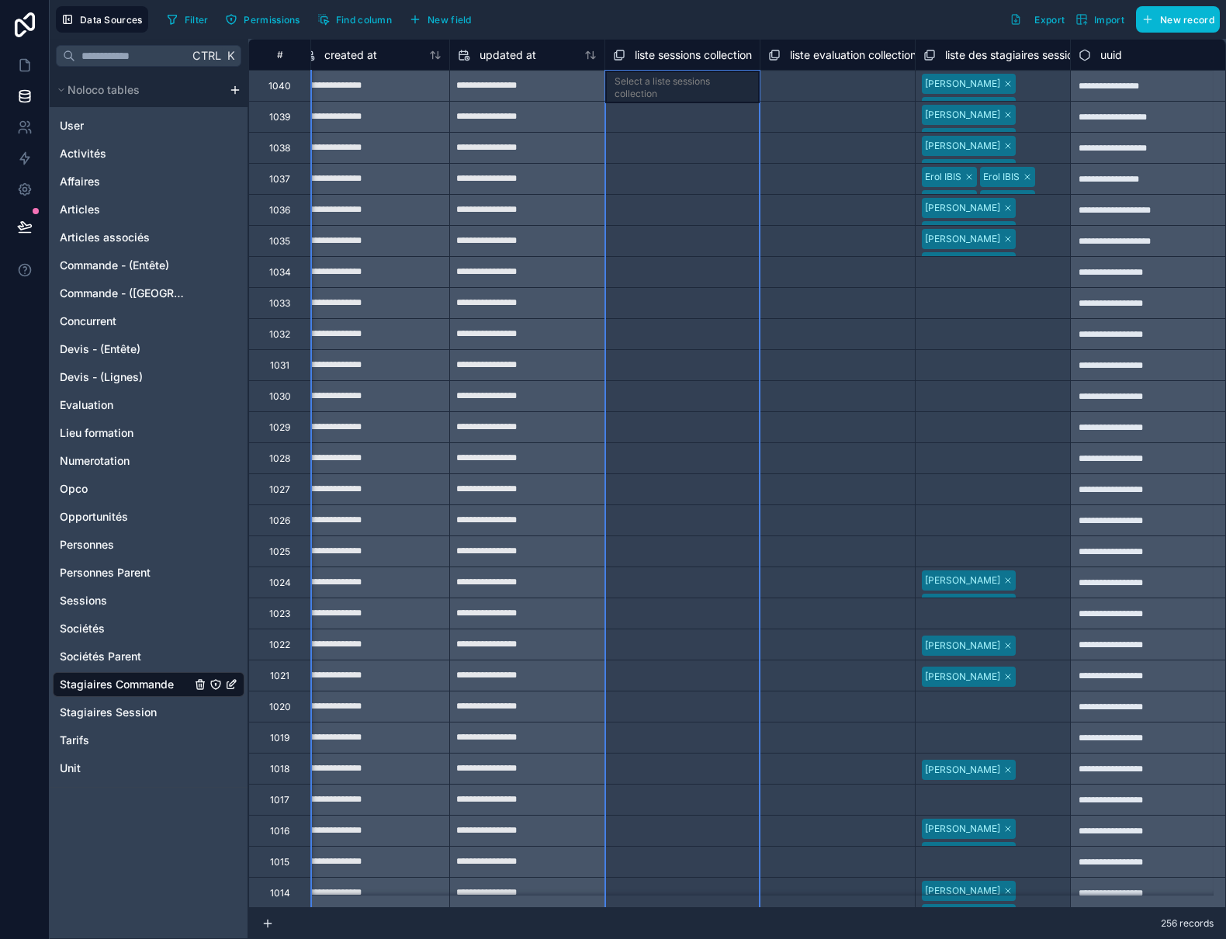
click at [666, 56] on span "liste sessions collection" at bounding box center [693, 55] width 117 height 16
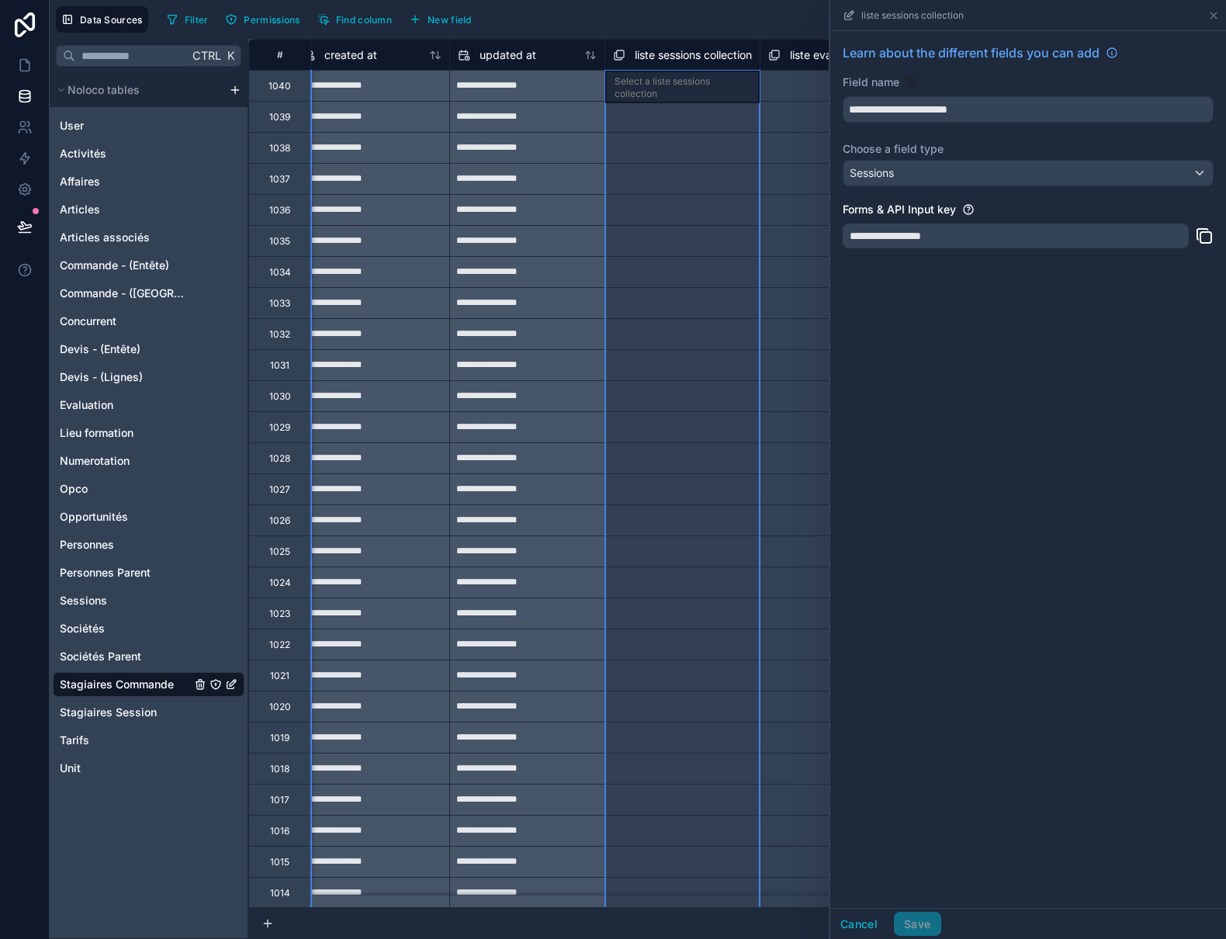
click at [666, 56] on span "liste sessions collection" at bounding box center [693, 55] width 117 height 16
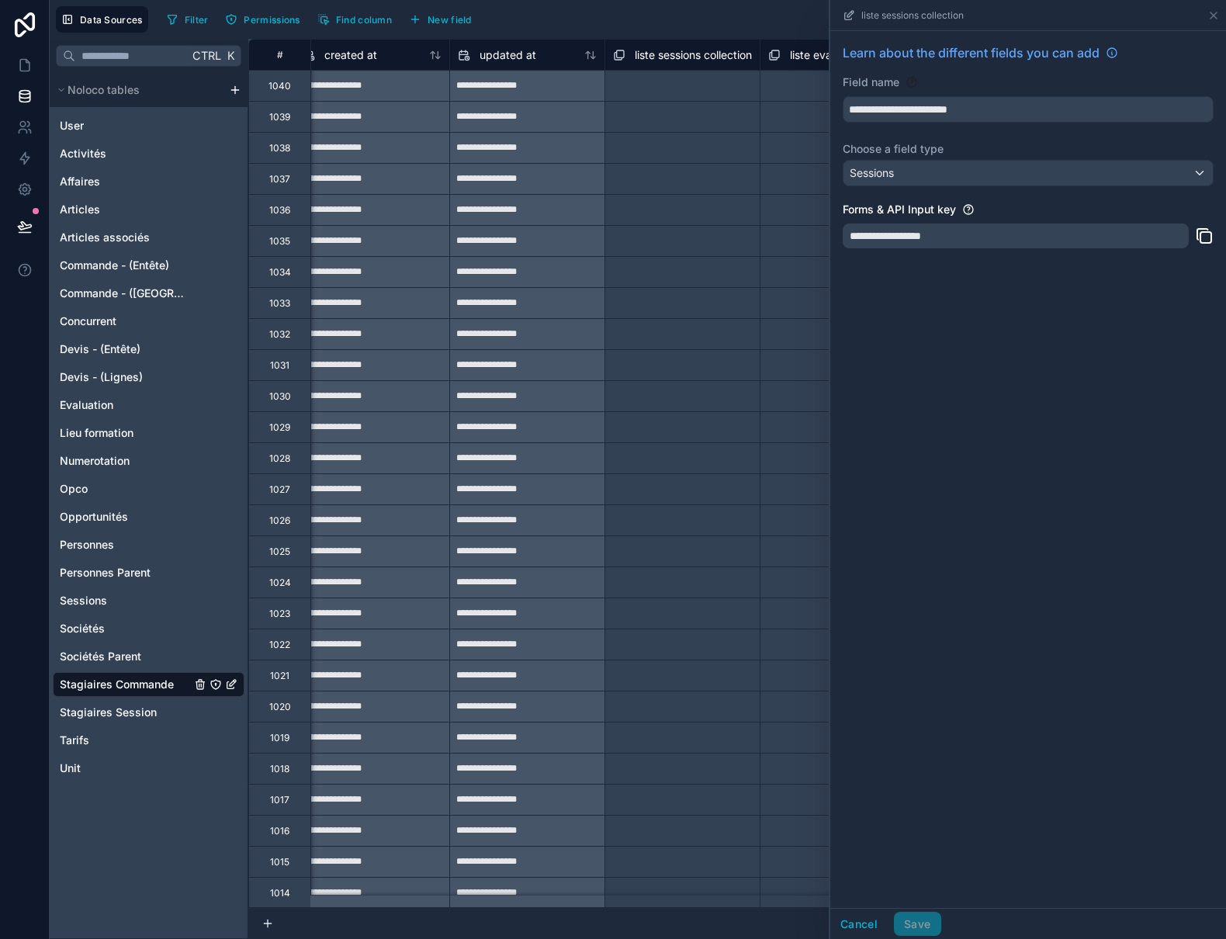
click at [699, 28] on div "Filter Permissions Find column New field Export Import New record" at bounding box center [690, 19] width 1059 height 26
click at [1216, 15] on icon at bounding box center [1213, 15] width 12 height 12
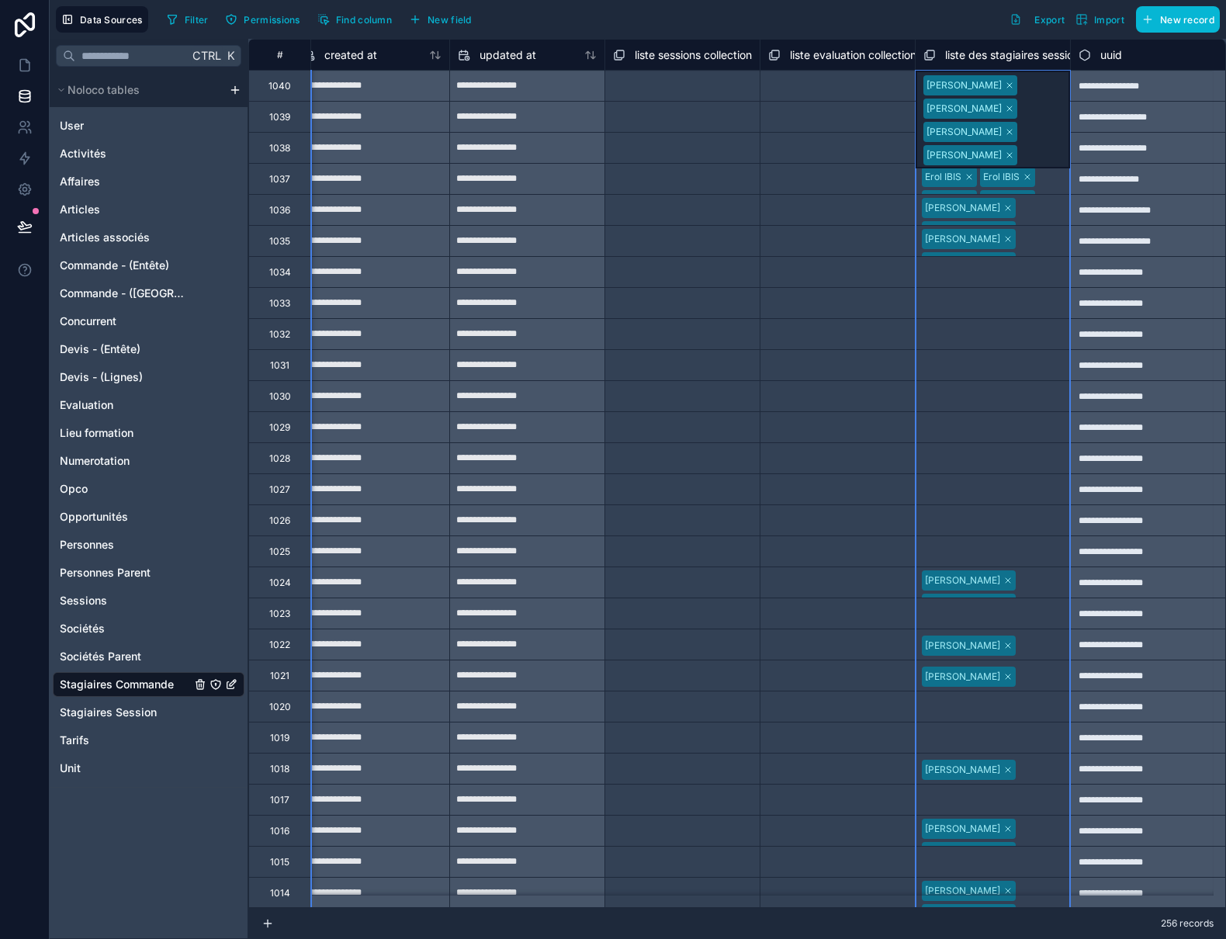
click at [964, 47] on span "liste des stagiaires session collection collection" at bounding box center [1063, 55] width 237 height 16
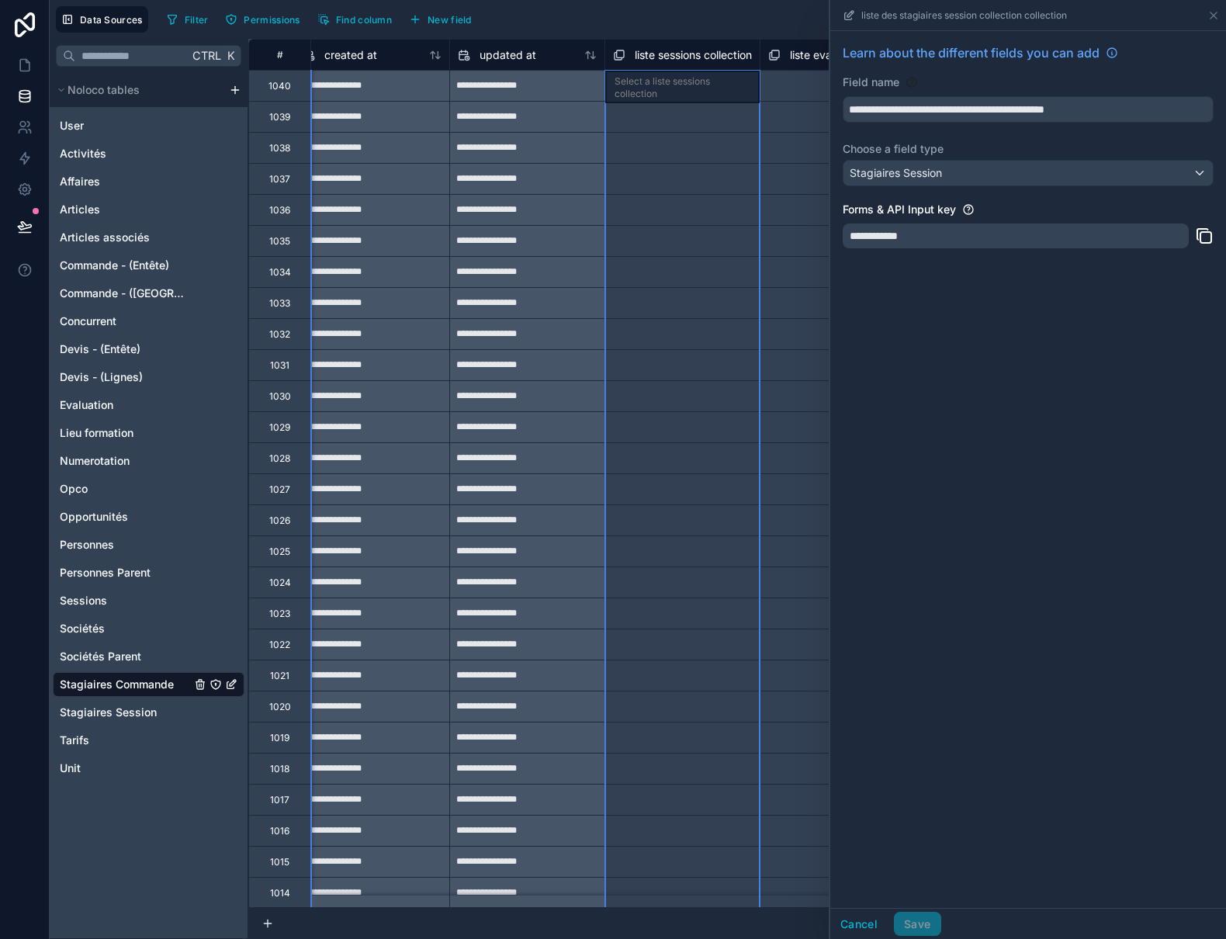
click at [697, 56] on span "liste sessions collection" at bounding box center [693, 55] width 117 height 16
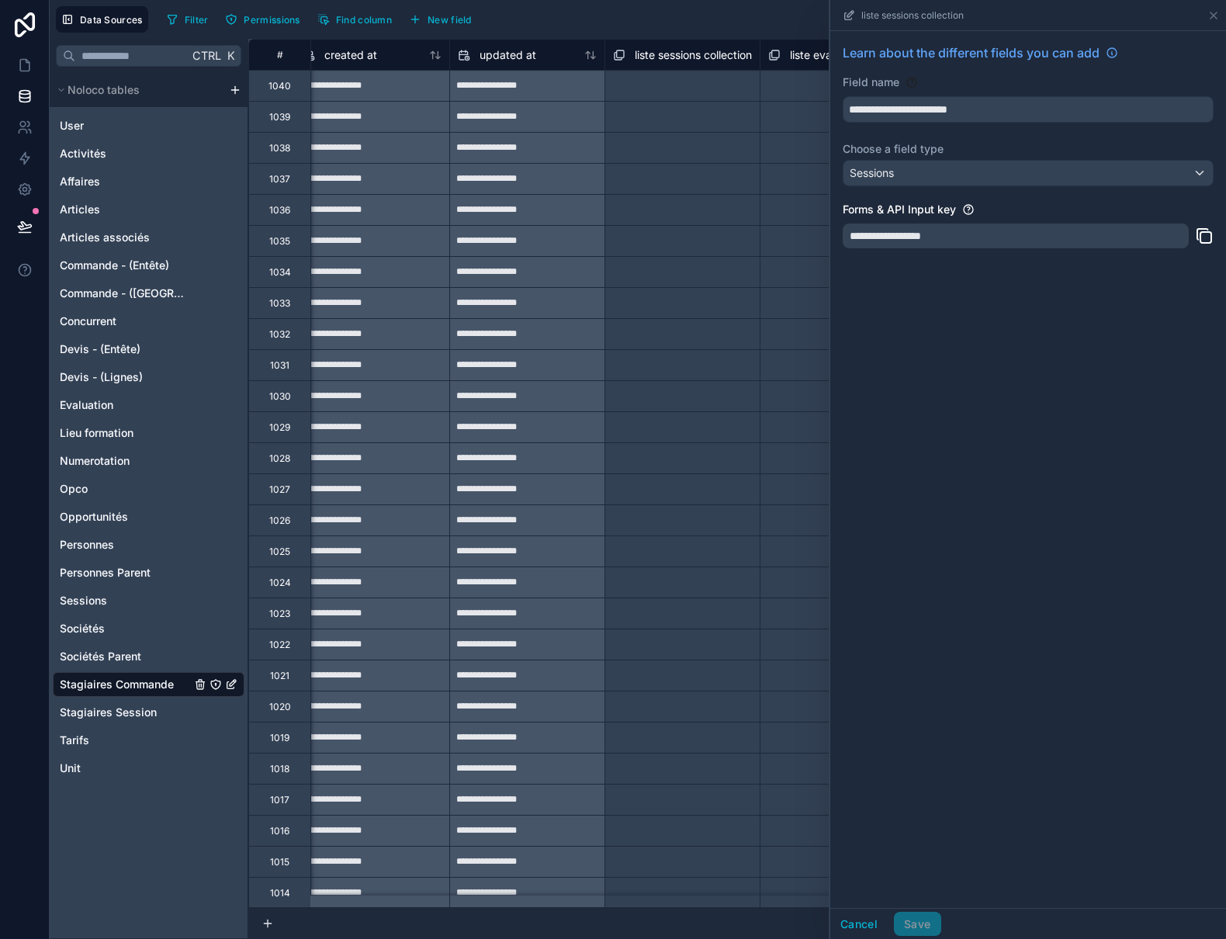
click at [697, 26] on div "Filter Permissions Find column New field Export Import New record" at bounding box center [690, 19] width 1059 height 26
click at [1214, 18] on icon at bounding box center [1213, 15] width 12 height 12
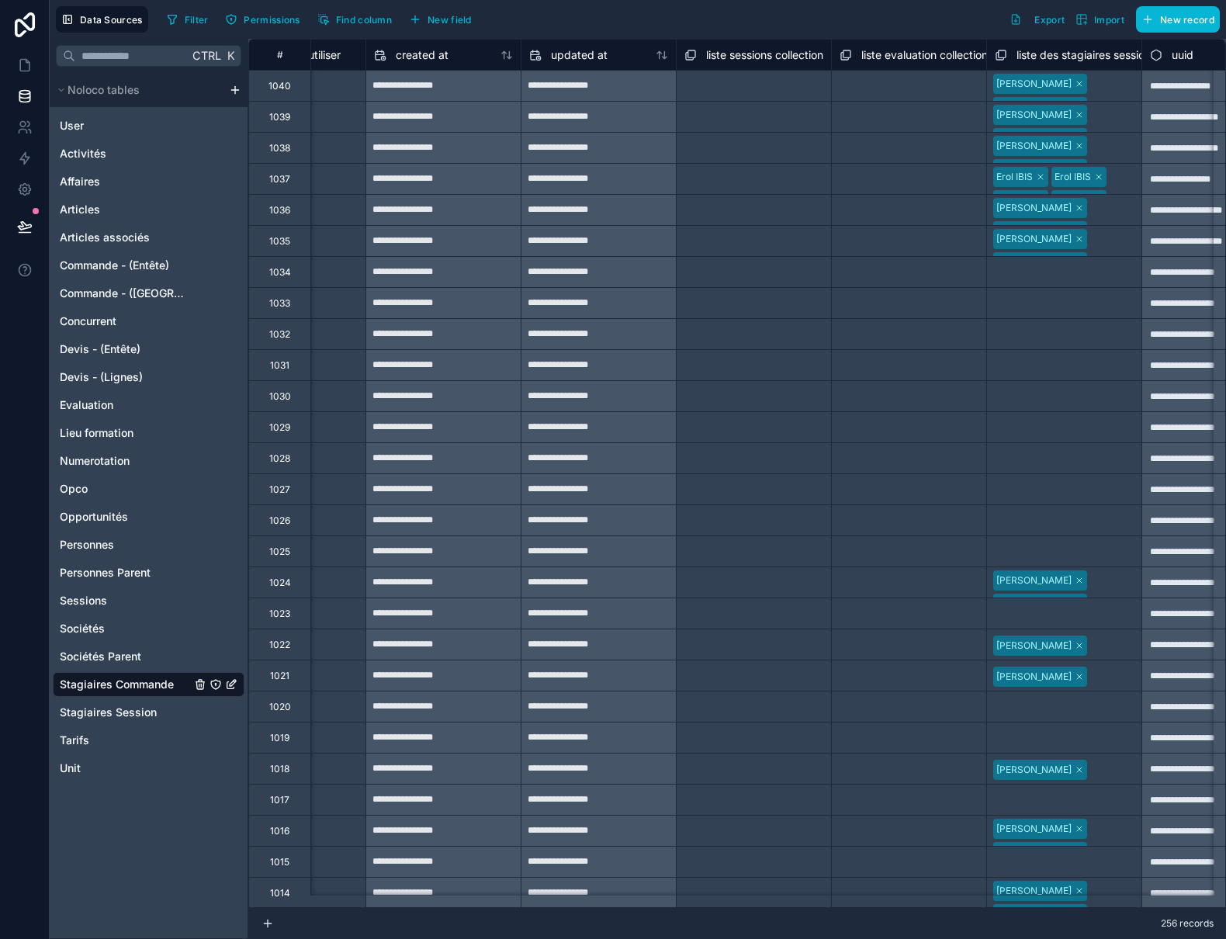
scroll to position [0, 1514]
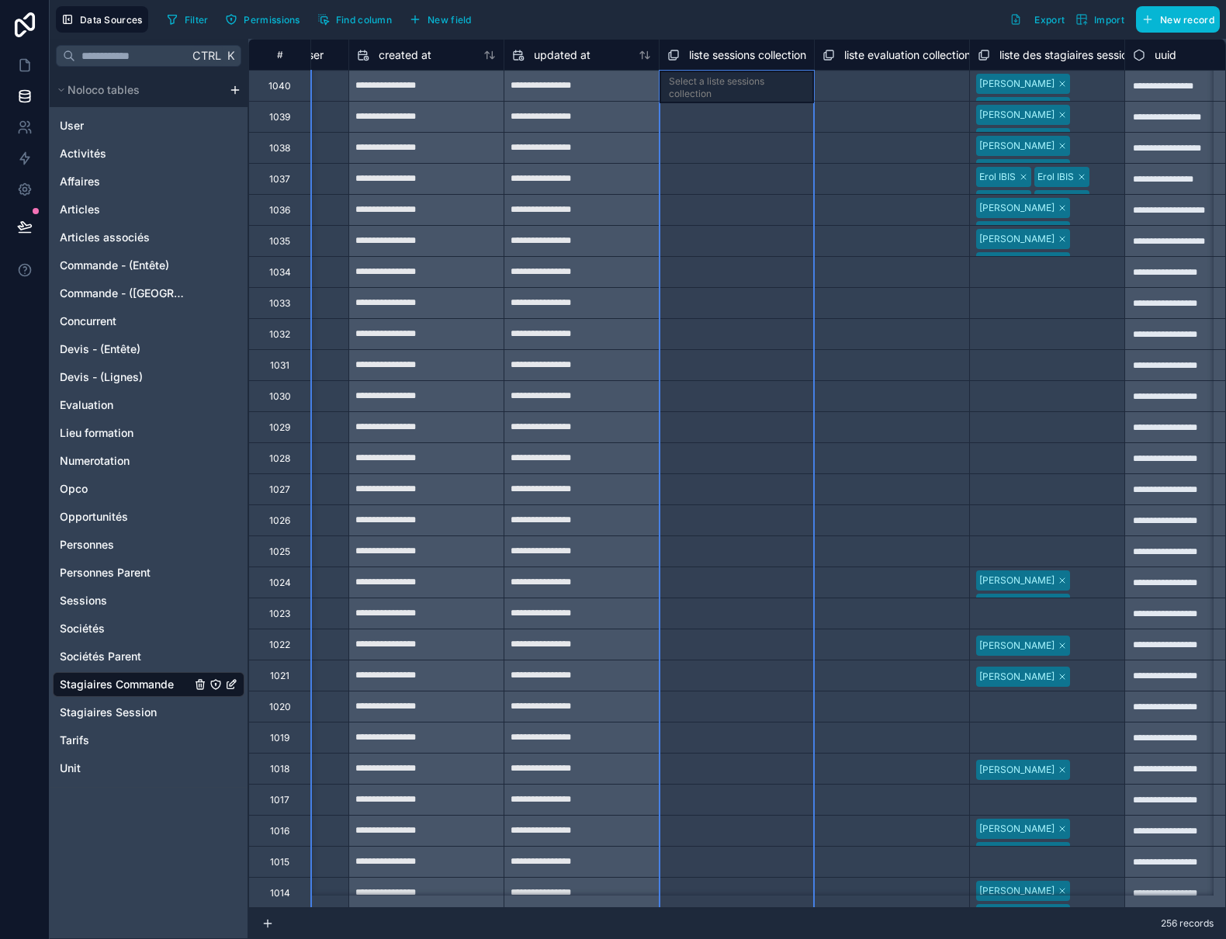
click at [737, 54] on span "liste sessions collection" at bounding box center [747, 55] width 117 height 16
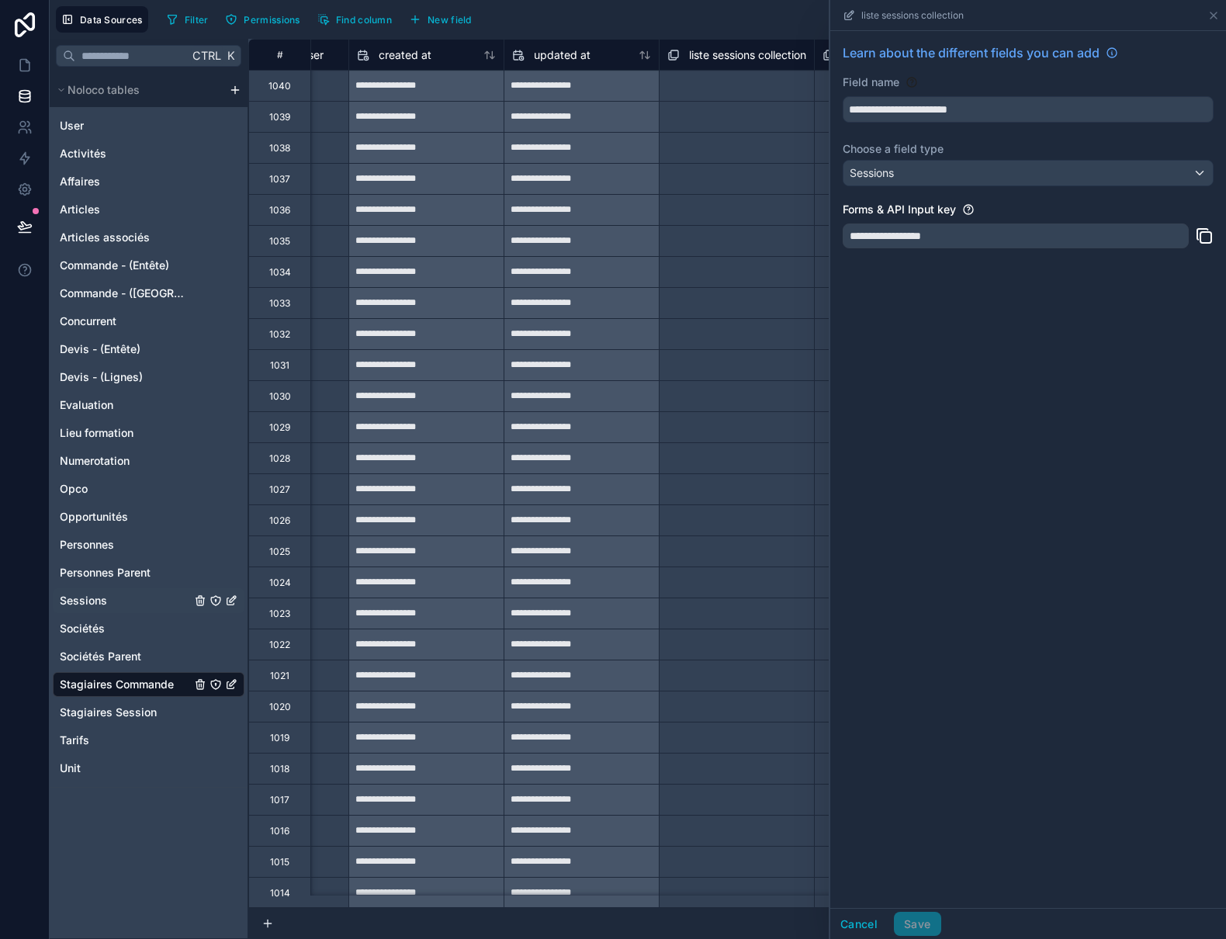
click at [89, 602] on span "Sessions" at bounding box center [83, 601] width 47 height 16
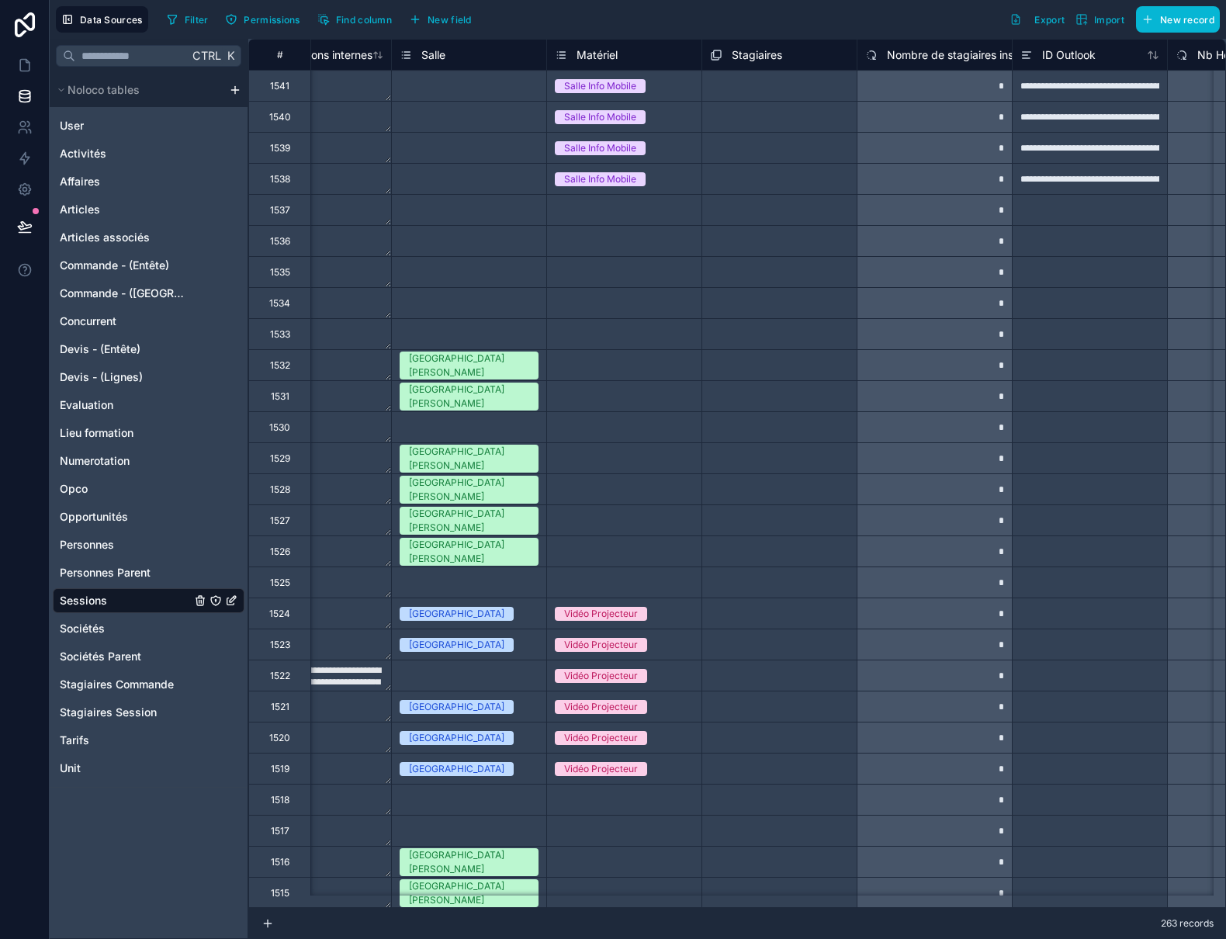
scroll to position [0, 2290]
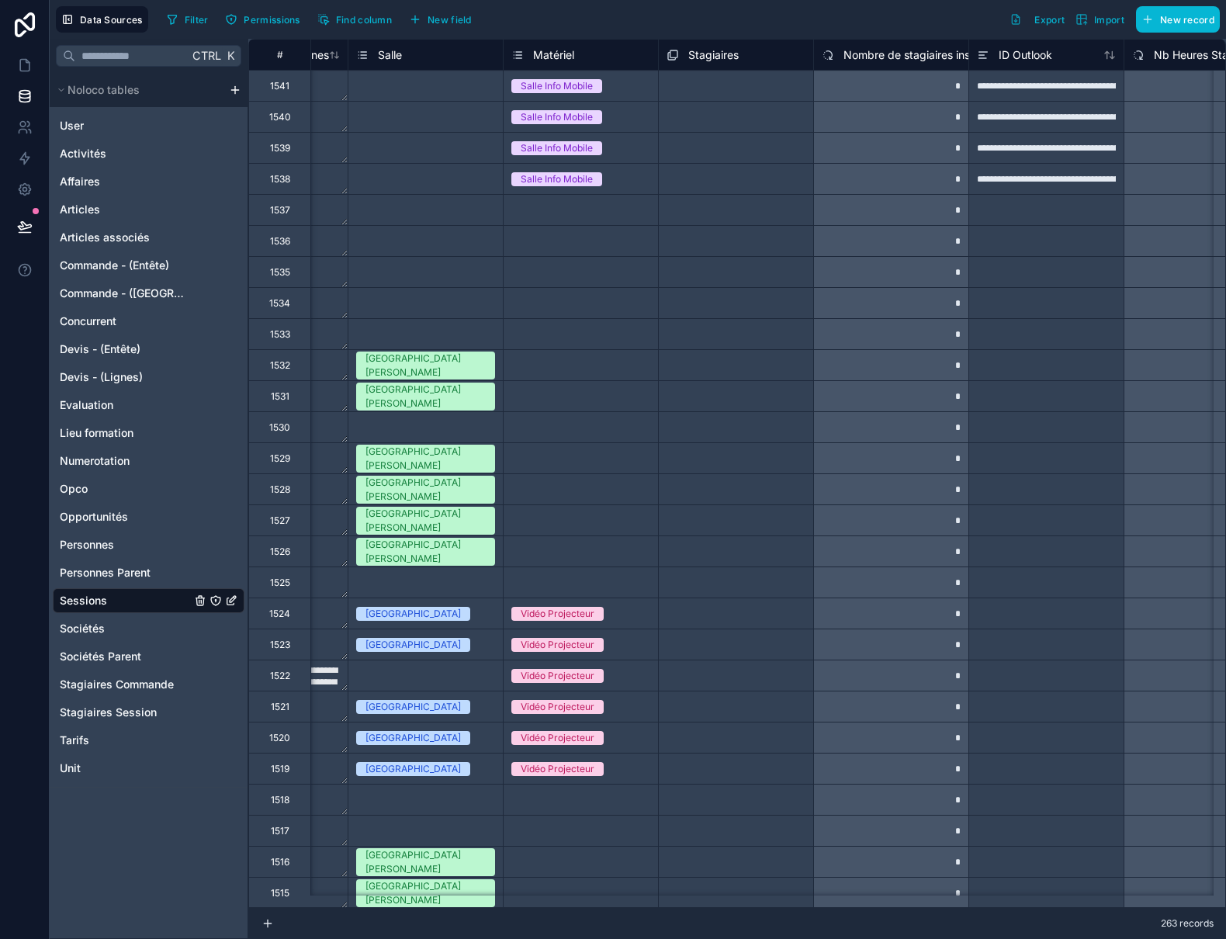
click at [716, 57] on span "Stagiaires" at bounding box center [713, 55] width 50 height 16
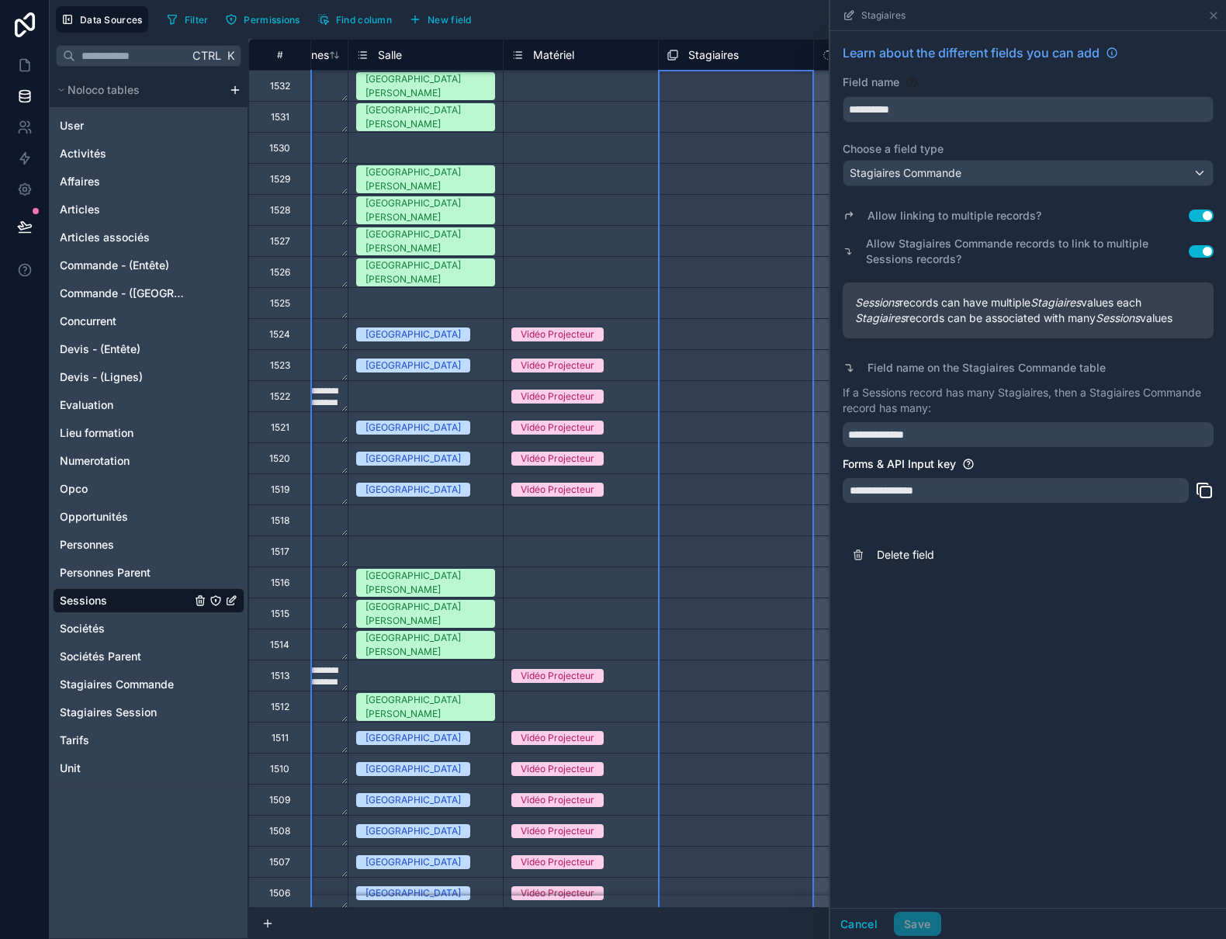
scroll to position [0, 2290]
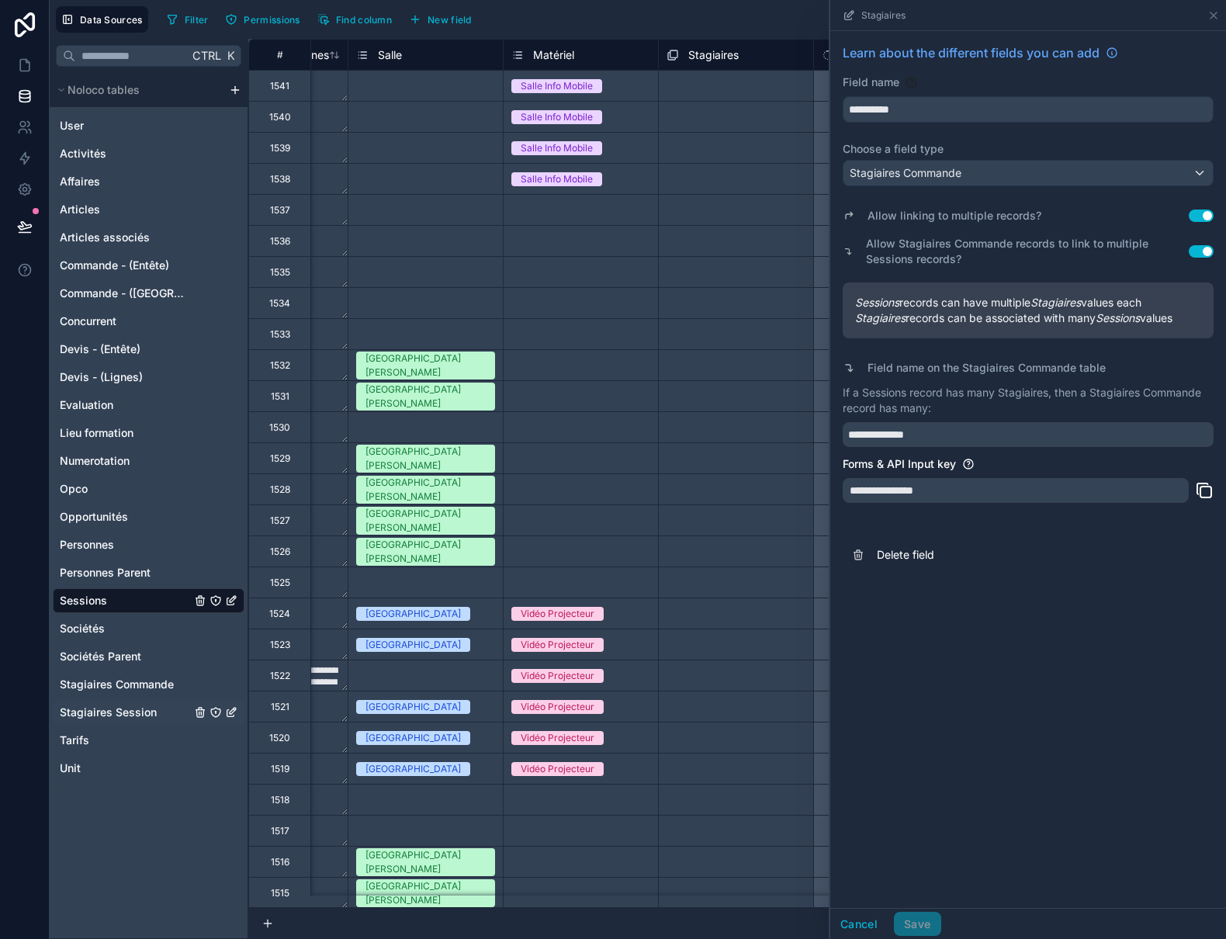
click at [89, 711] on span "Stagiaires Session" at bounding box center [108, 712] width 97 height 16
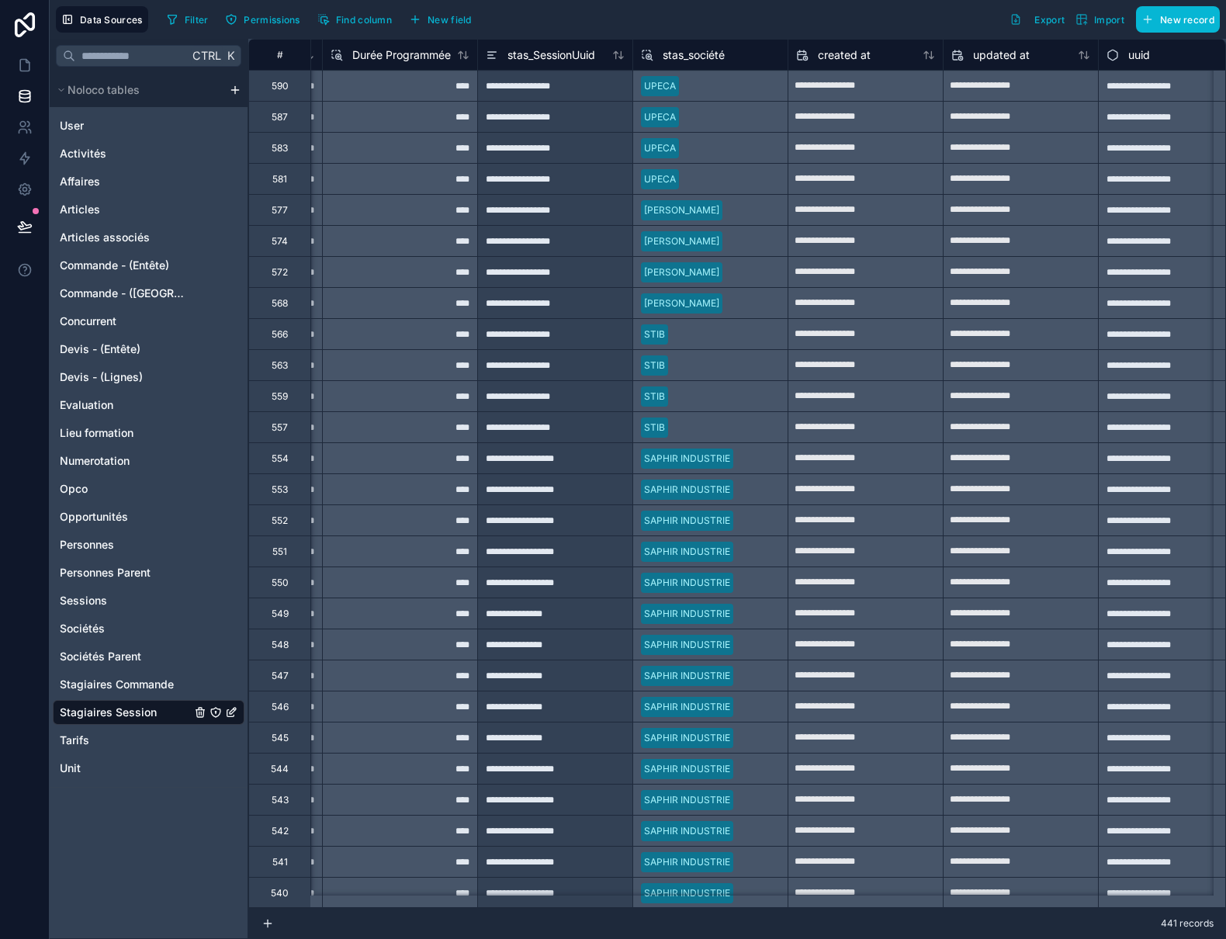
scroll to position [0, 804]
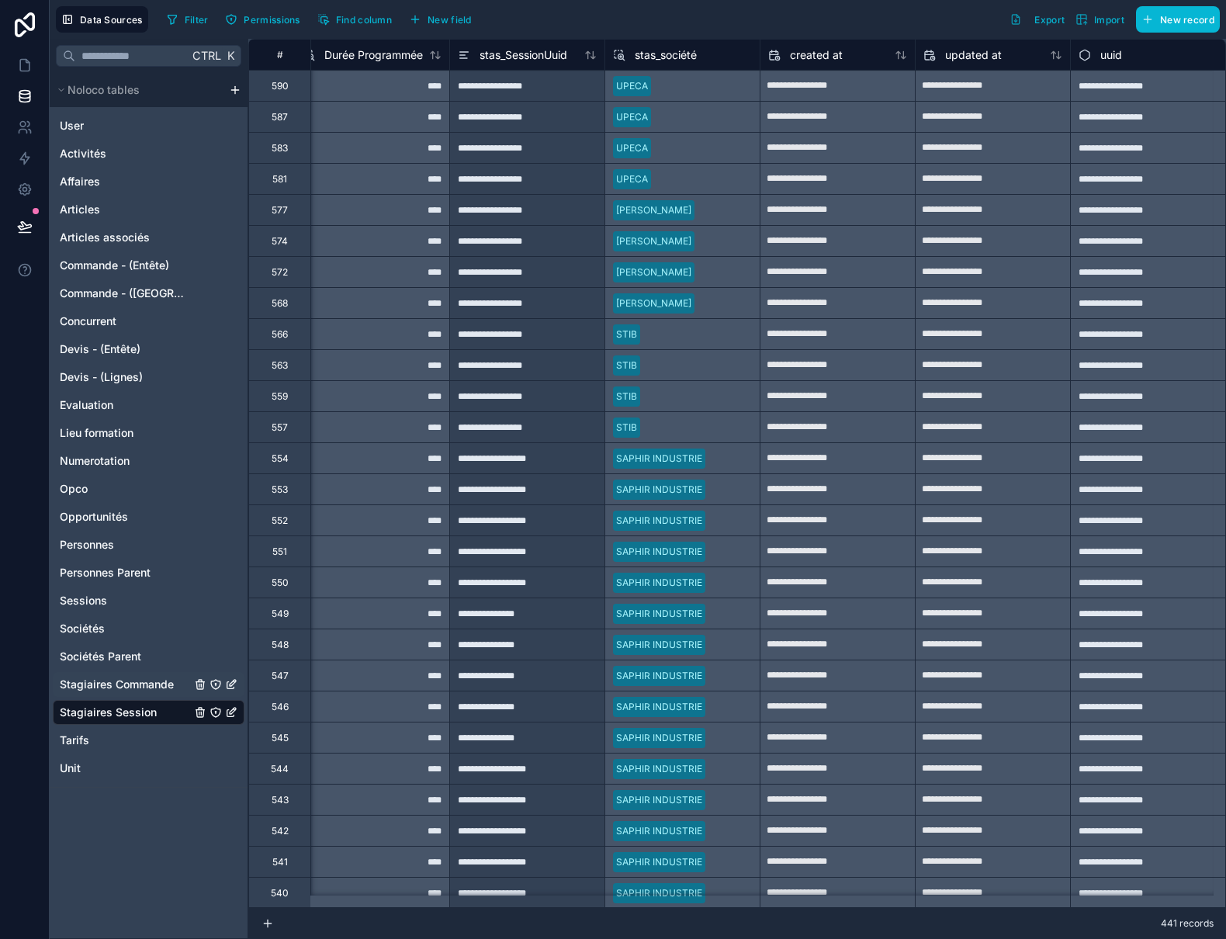
click at [105, 680] on span "Stagiaires Commande" at bounding box center [117, 685] width 114 height 16
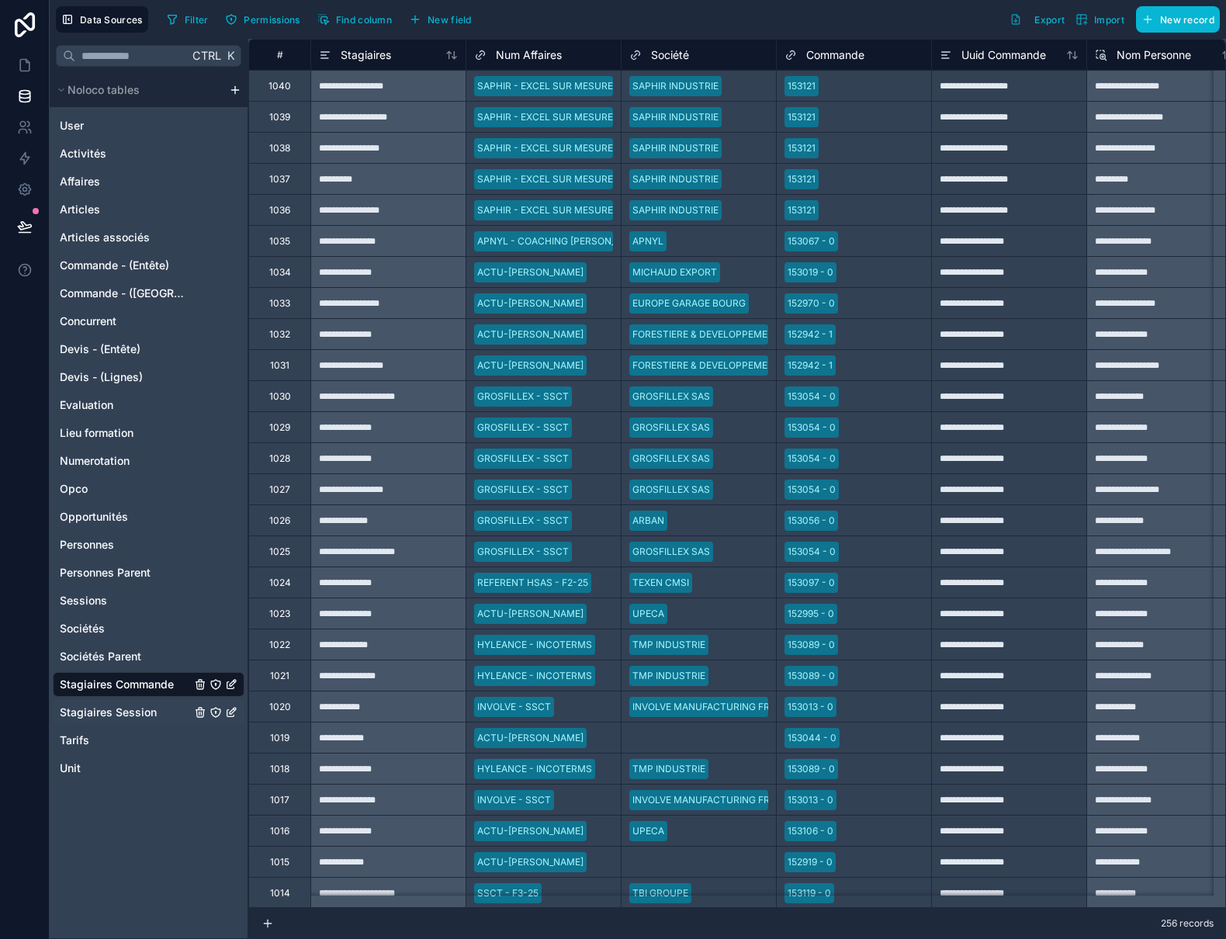
click at [119, 713] on span "Stagiaires Session" at bounding box center [108, 712] width 97 height 16
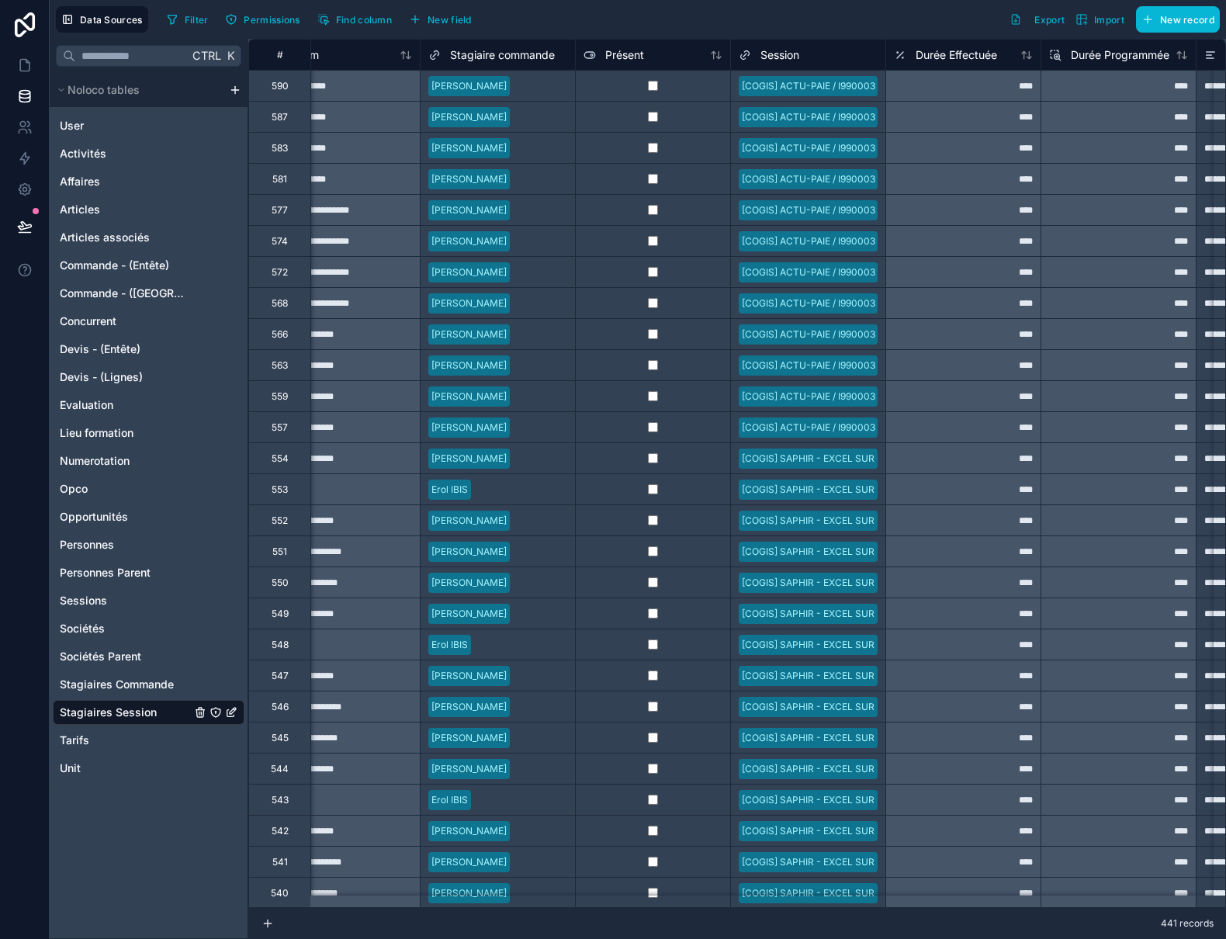
scroll to position [0, 33]
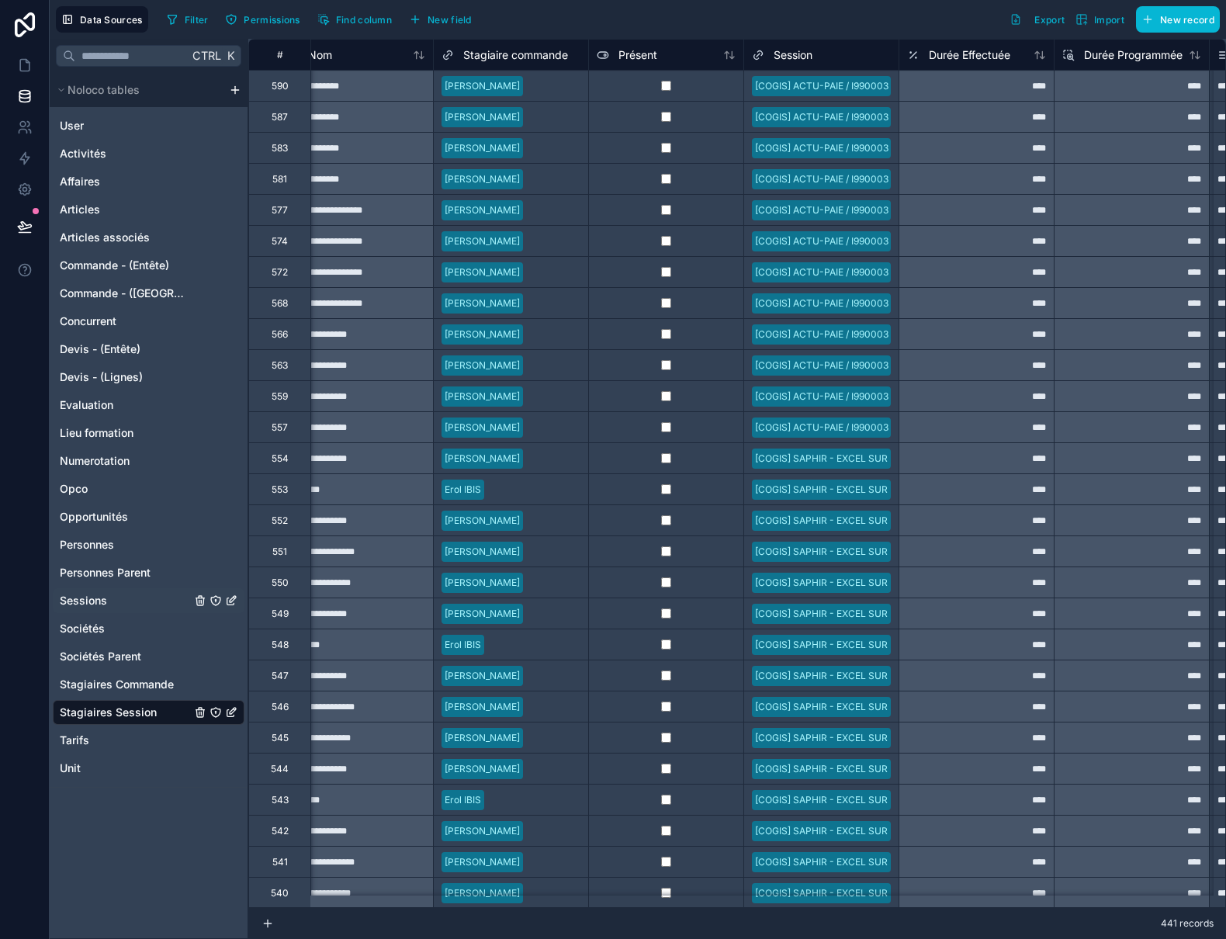
click at [78, 597] on span "Sessions" at bounding box center [83, 601] width 47 height 16
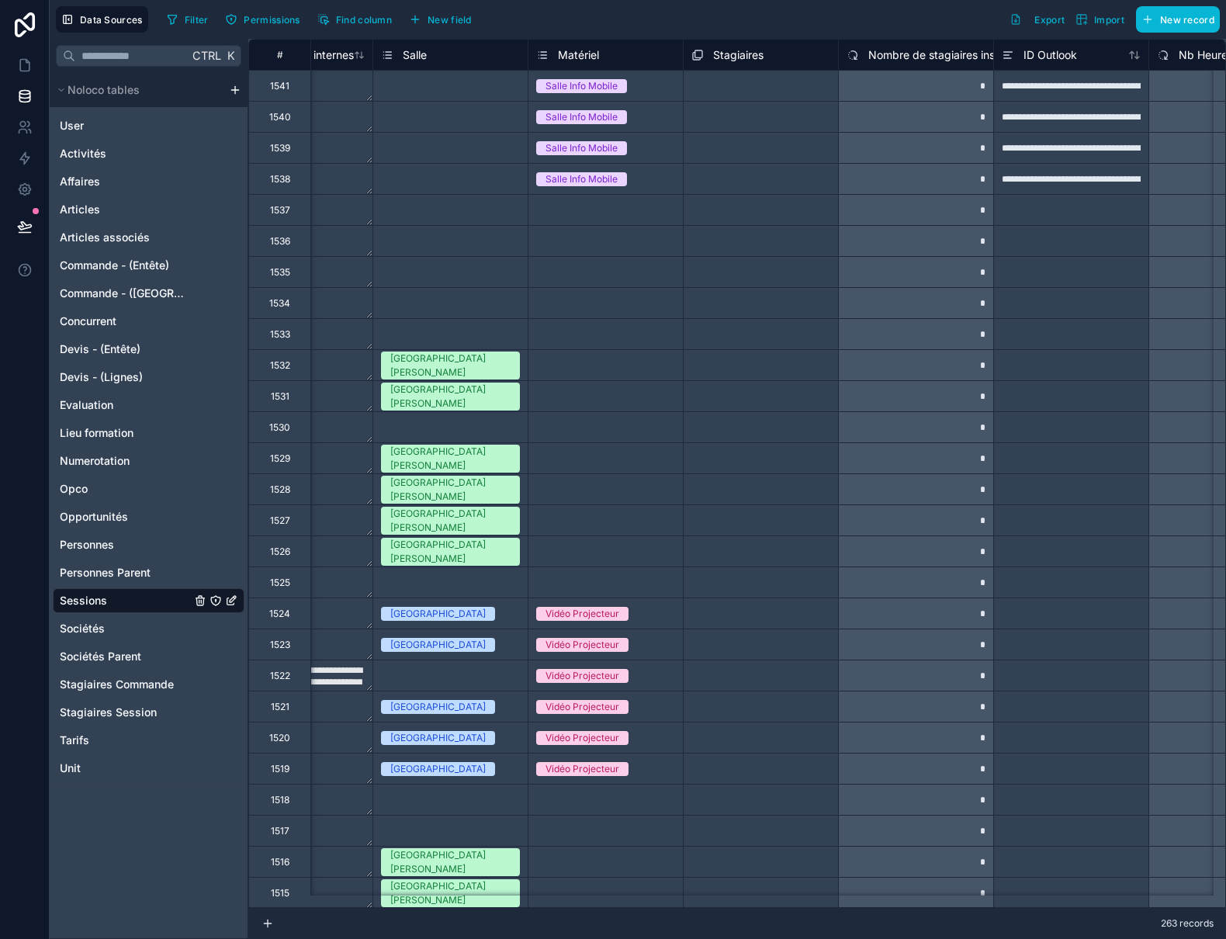
scroll to position [0, 2328]
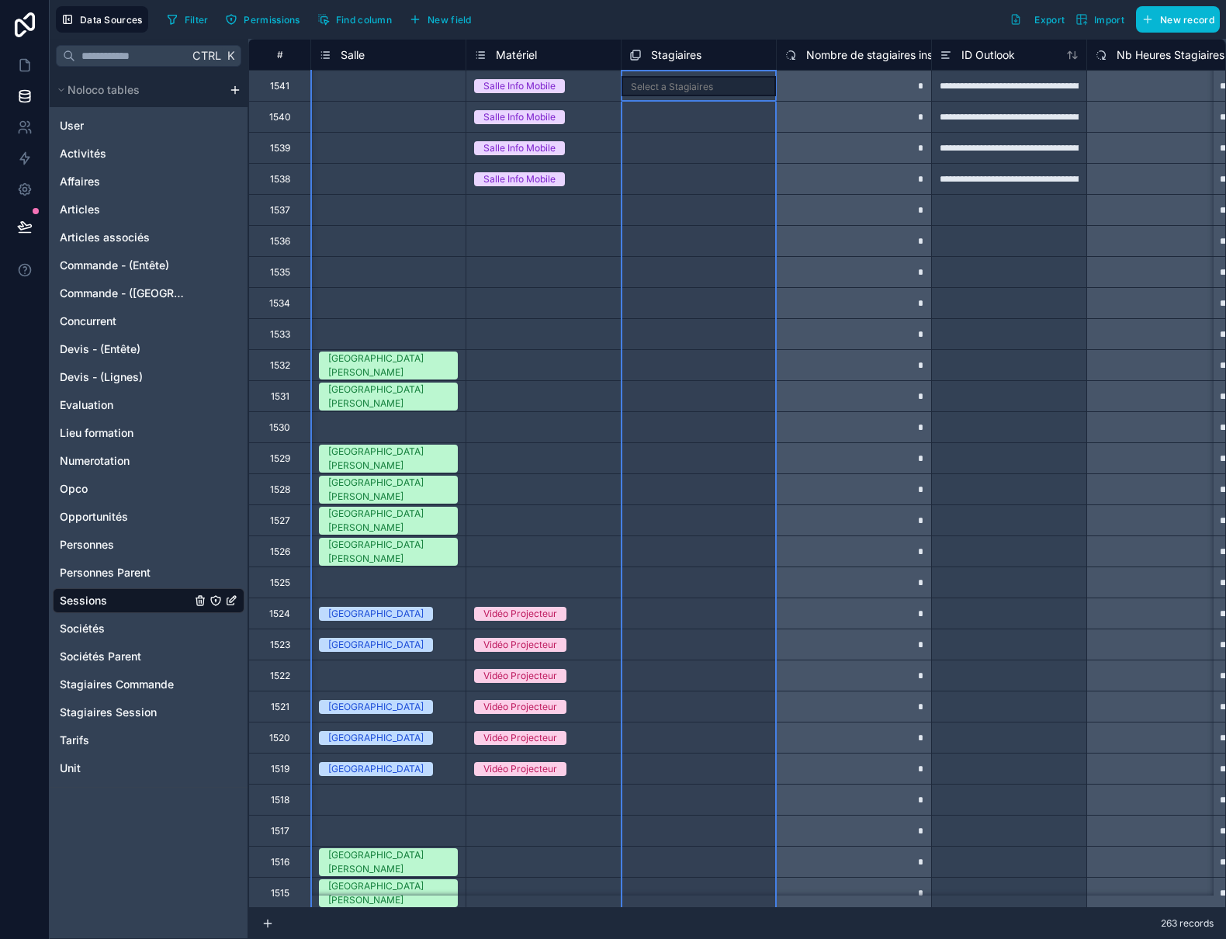
click at [696, 56] on span "Stagiaires" at bounding box center [676, 55] width 50 height 16
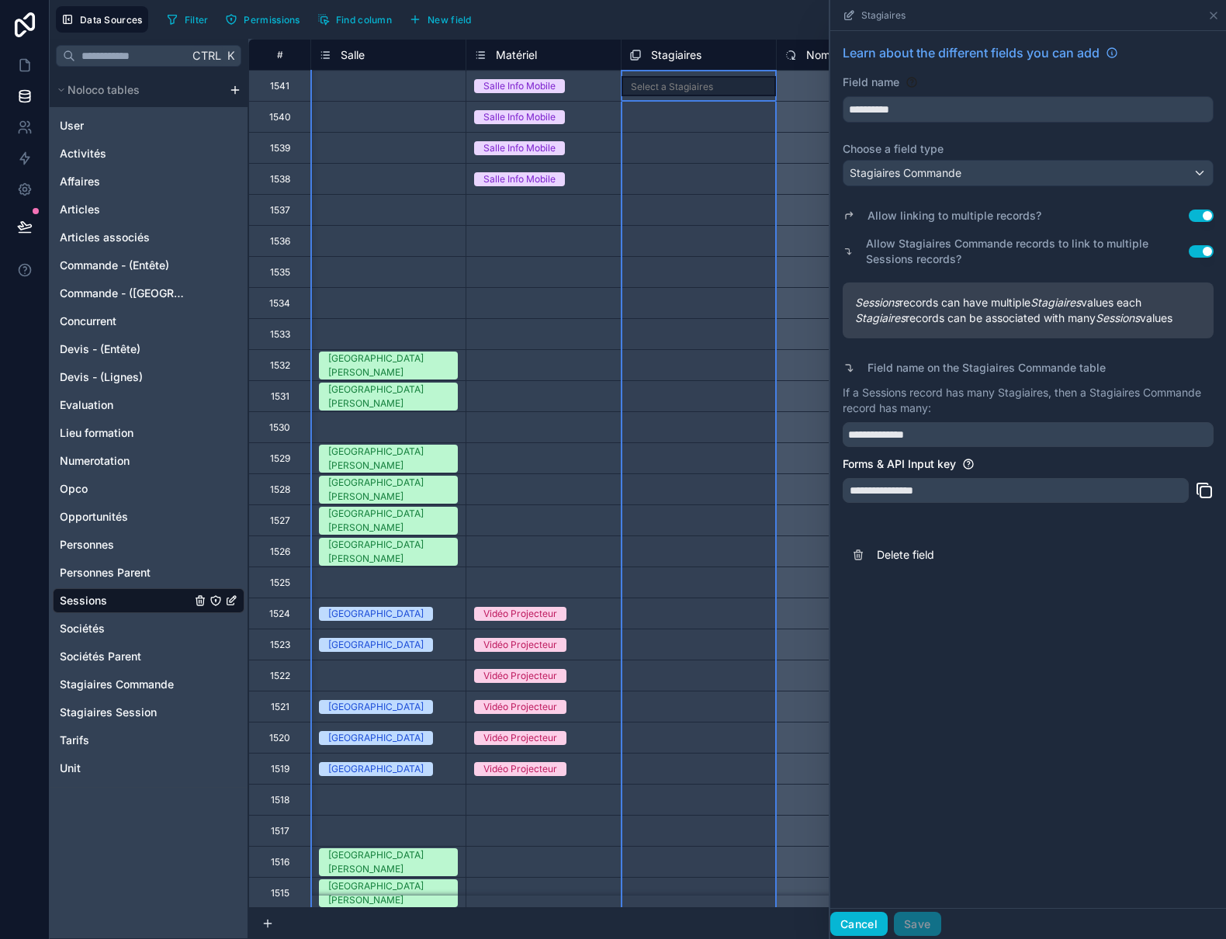
click at [860, 929] on button "Cancel" at bounding box center [858, 924] width 57 height 25
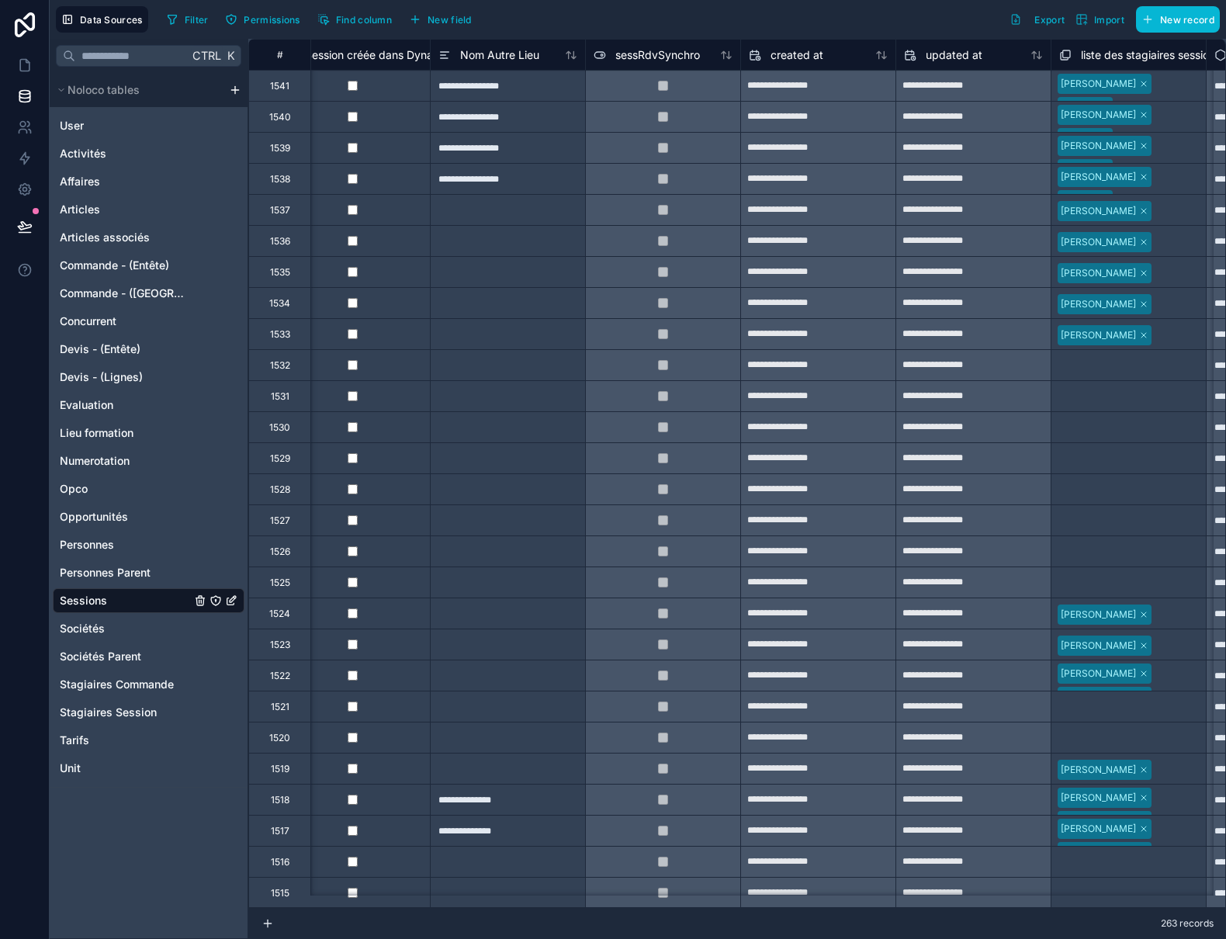
scroll to position [0, 3442]
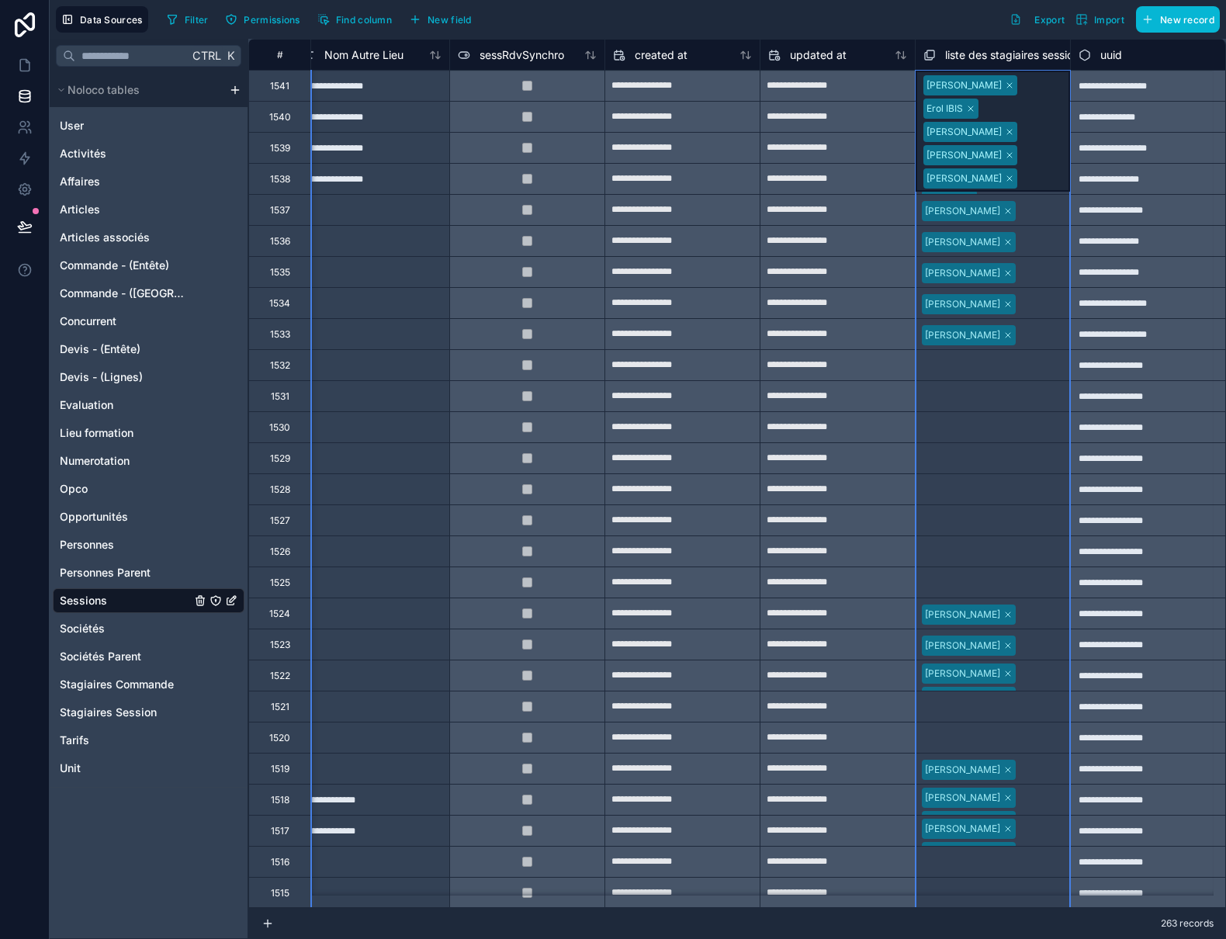
click at [960, 54] on span "liste des stagiaires session collection" at bounding box center [1037, 55] width 185 height 16
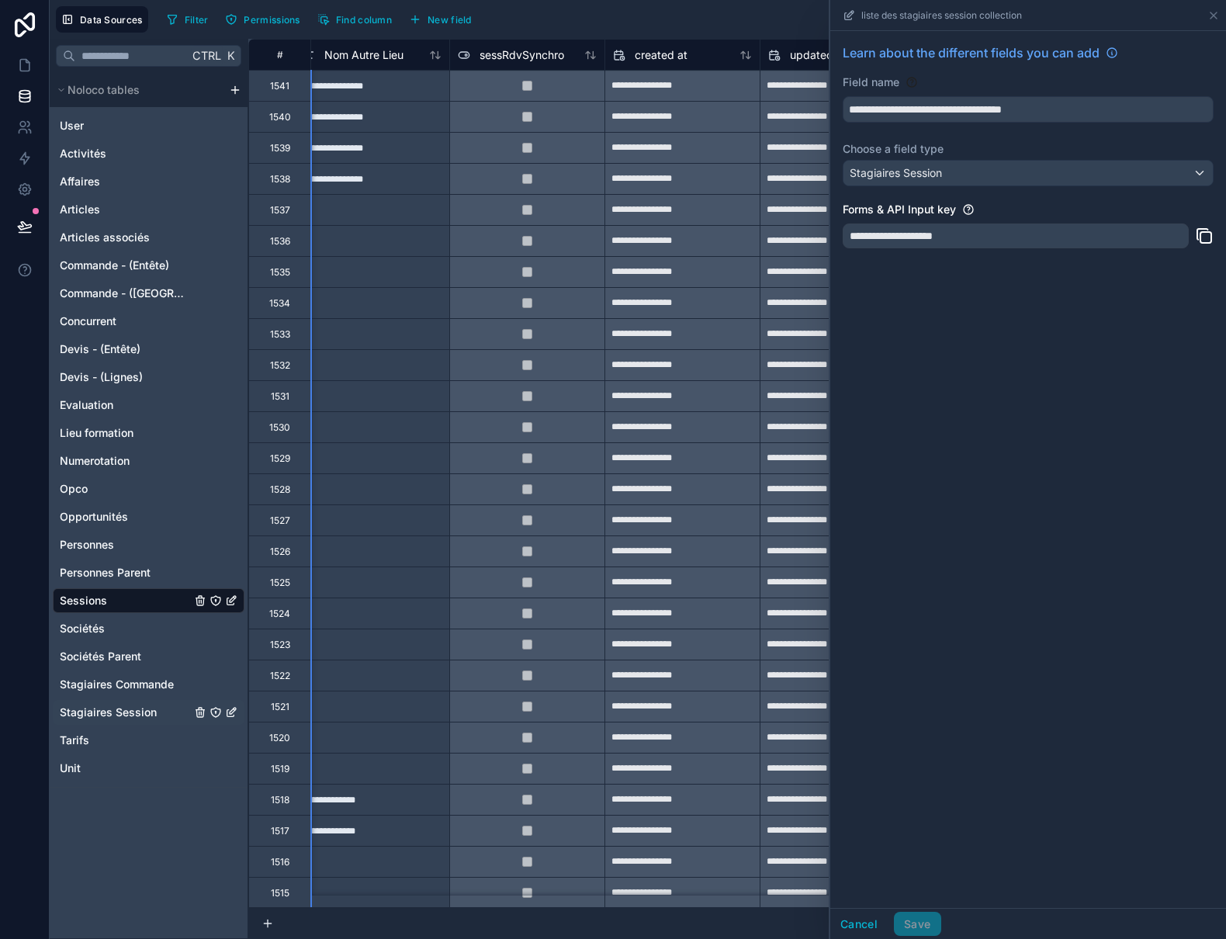
click at [131, 715] on span "Stagiaires Session" at bounding box center [108, 712] width 97 height 16
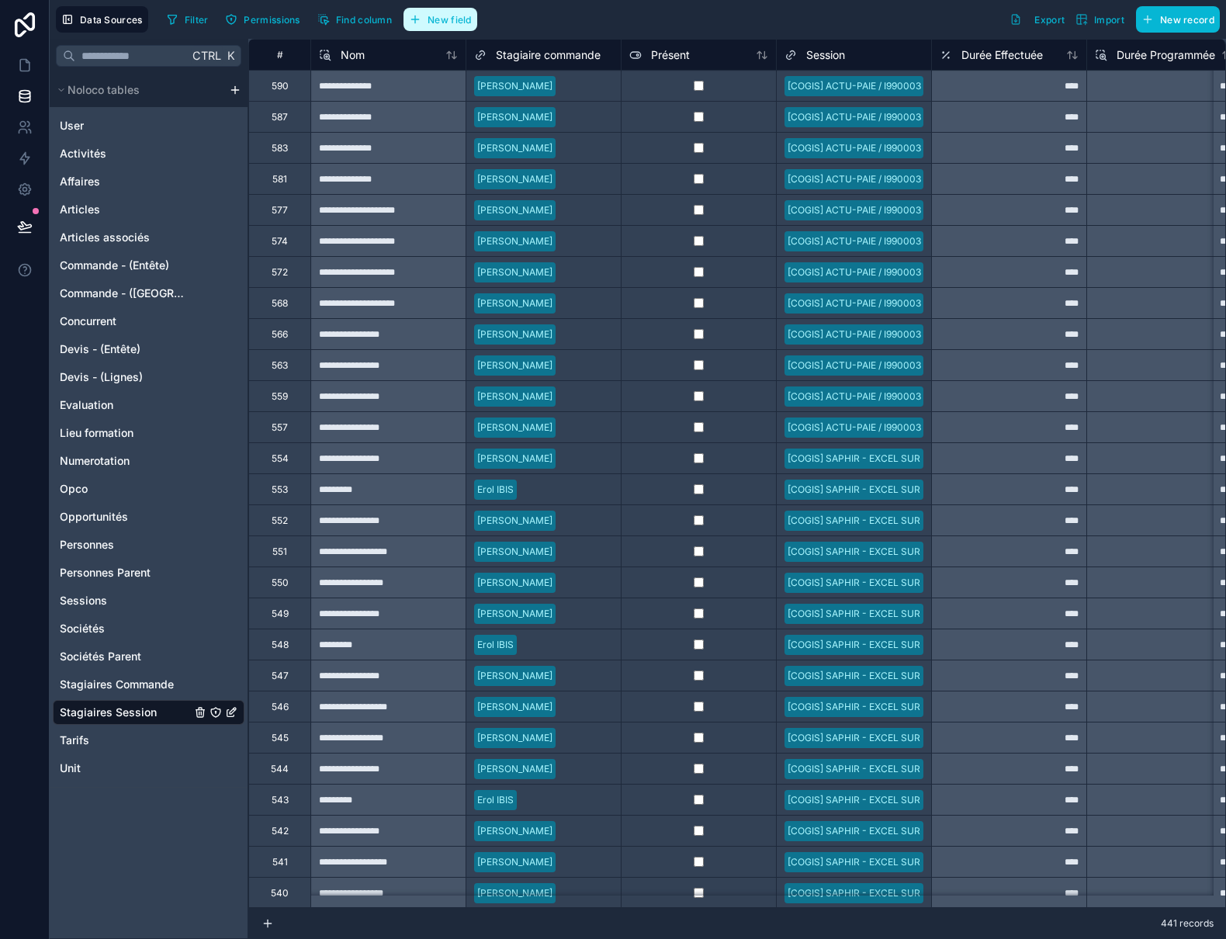
click at [446, 20] on span "New field" at bounding box center [450, 20] width 44 height 12
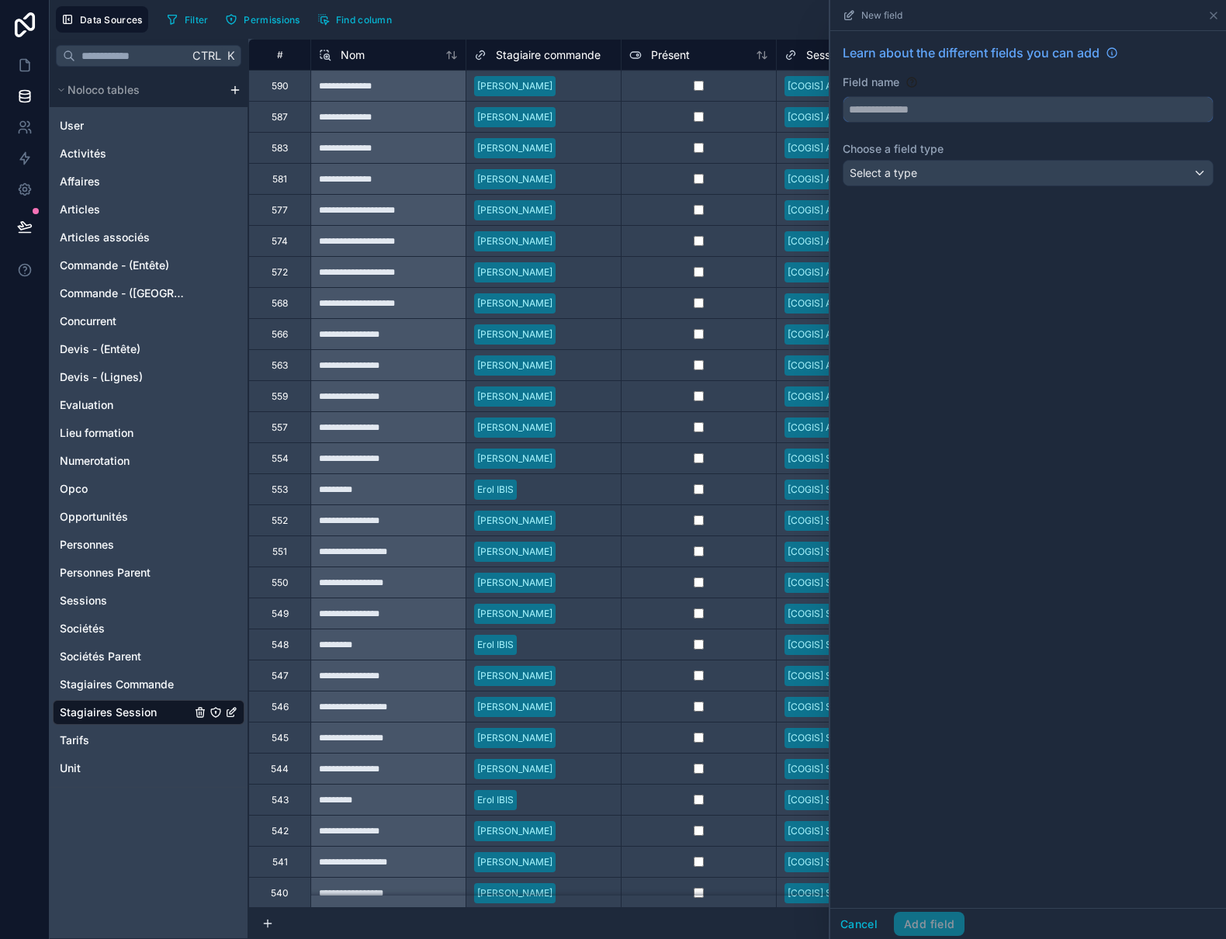
click at [876, 113] on input "text" at bounding box center [1027, 109] width 369 height 25
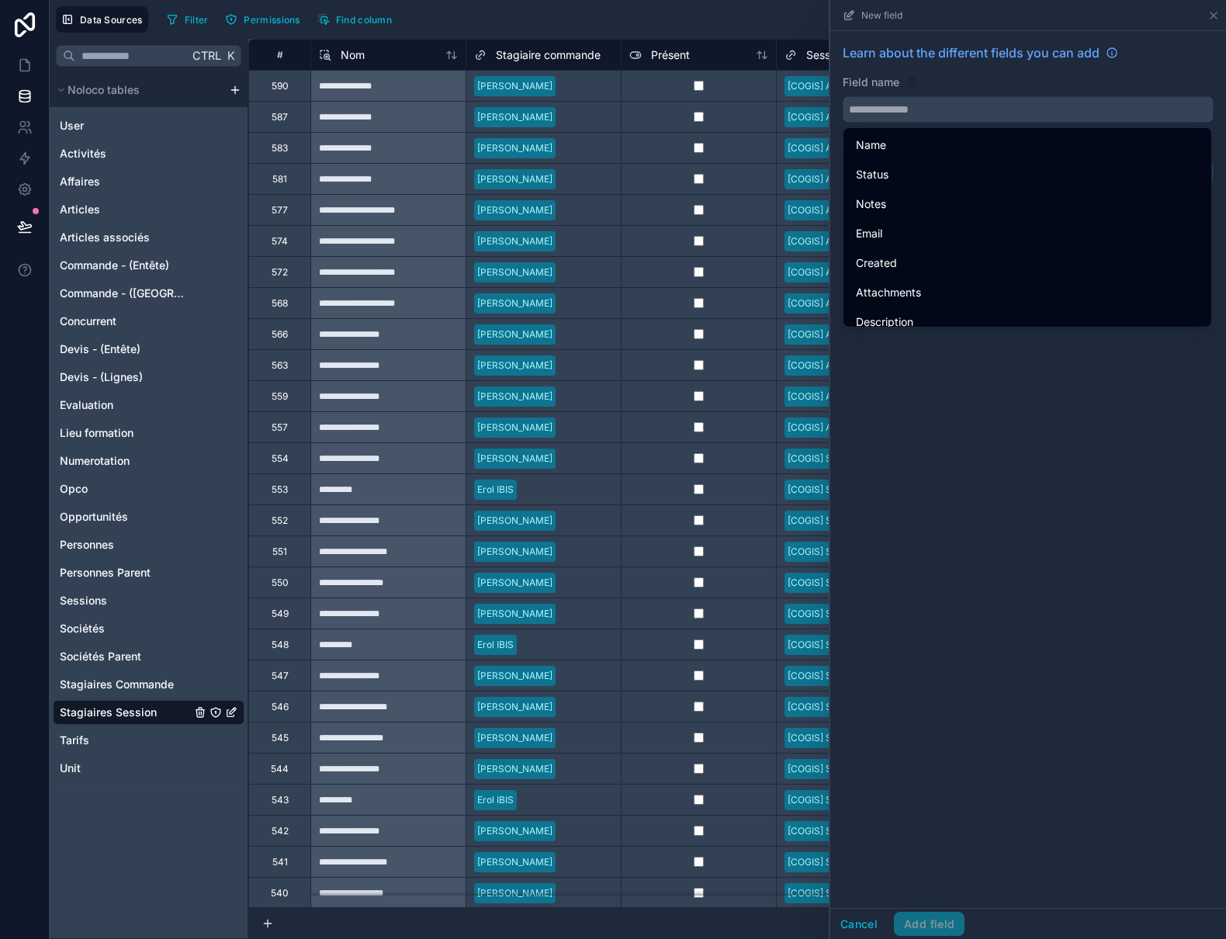
click at [876, 113] on input "text" at bounding box center [1027, 109] width 369 height 25
paste input "**********"
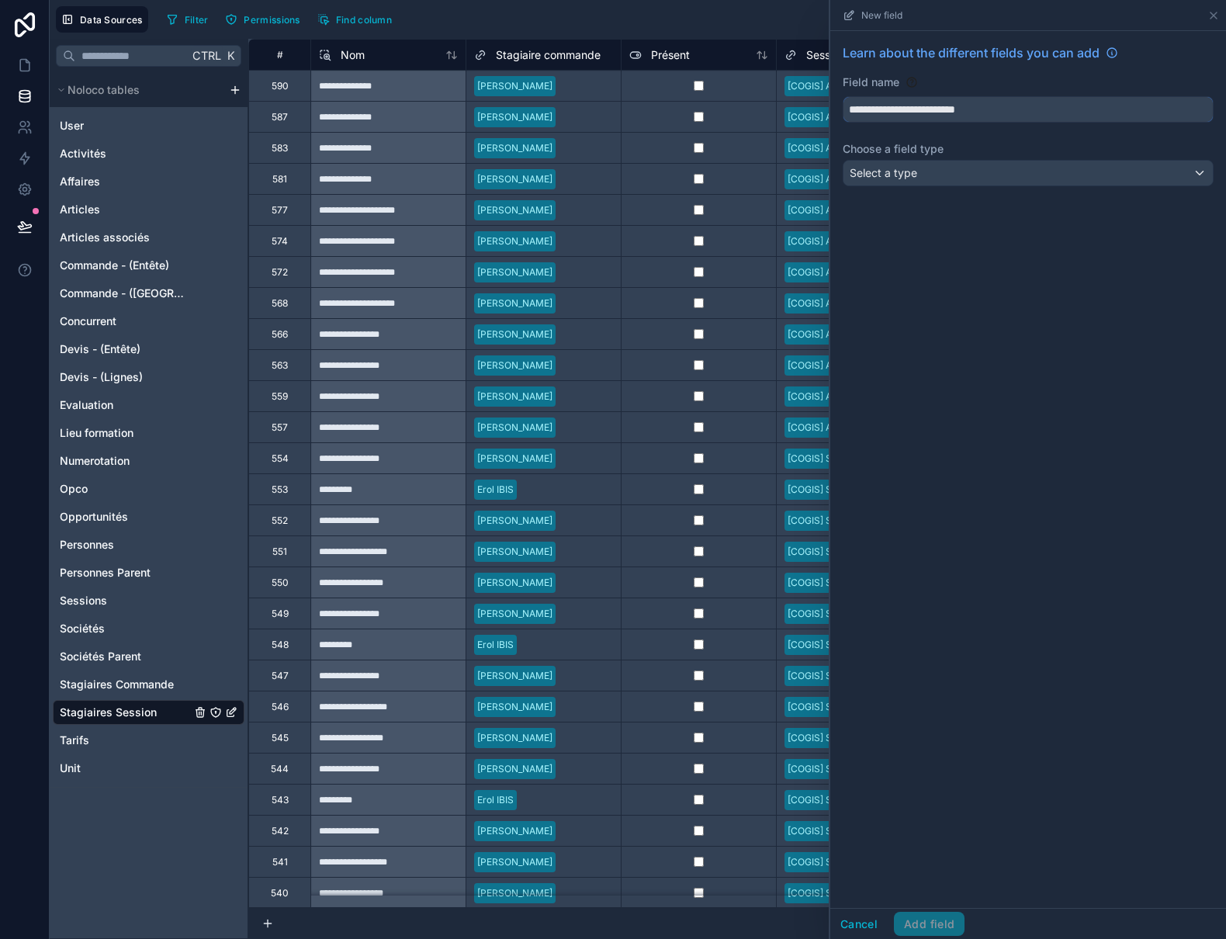
type input "**********"
click at [885, 181] on div "Select a type" at bounding box center [1027, 173] width 369 height 25
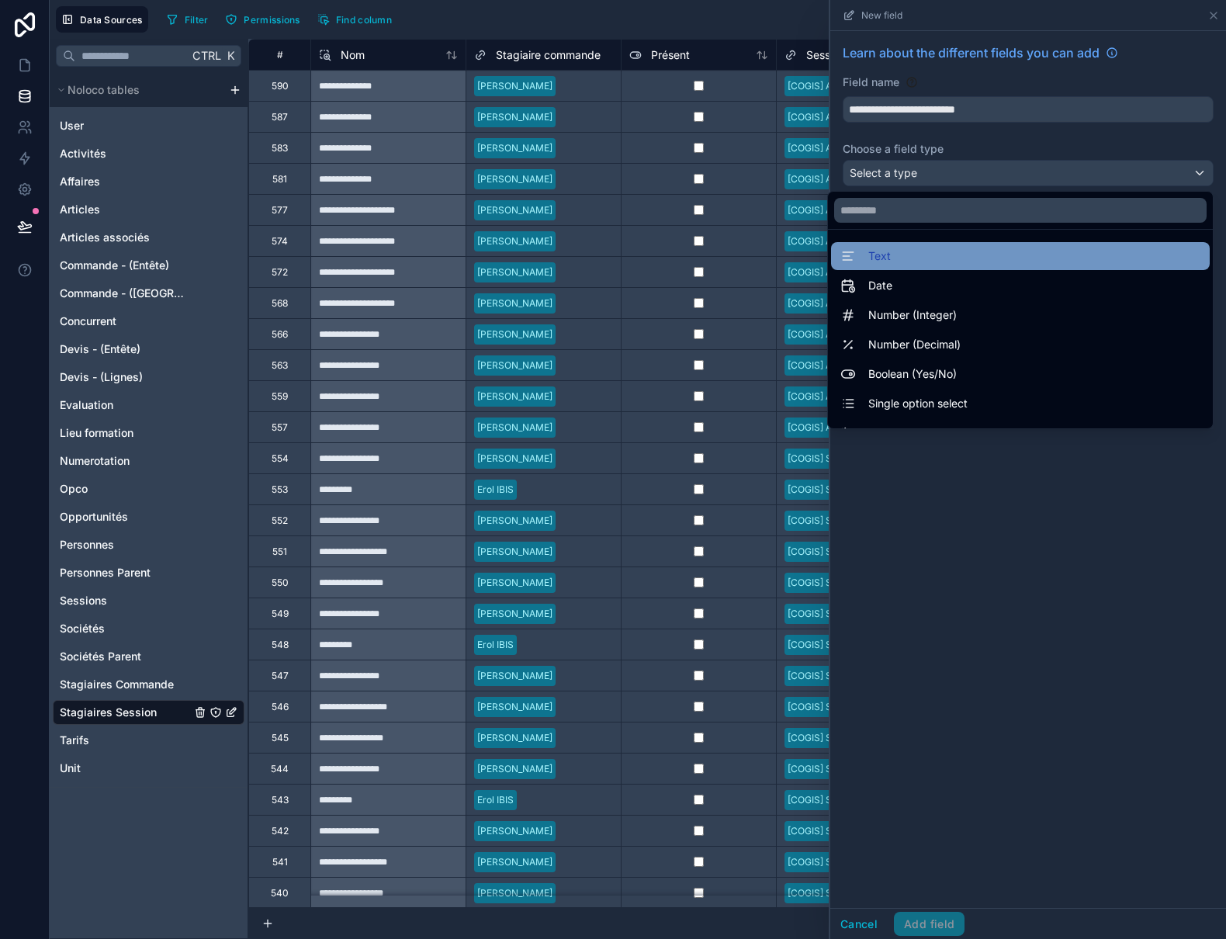
click at [869, 256] on span "Text" at bounding box center [879, 256] width 23 height 19
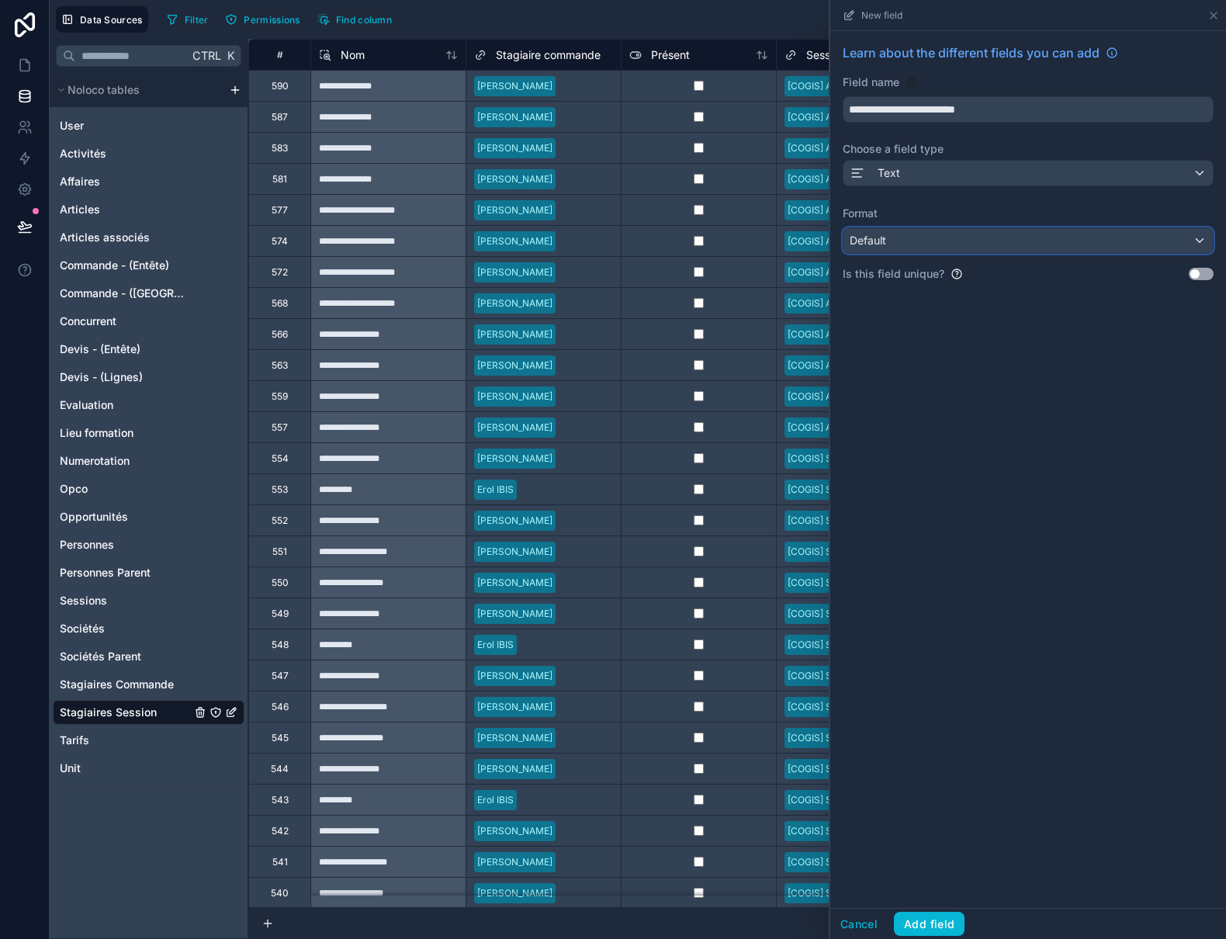
click at [864, 245] on span "Default" at bounding box center [868, 240] width 36 height 13
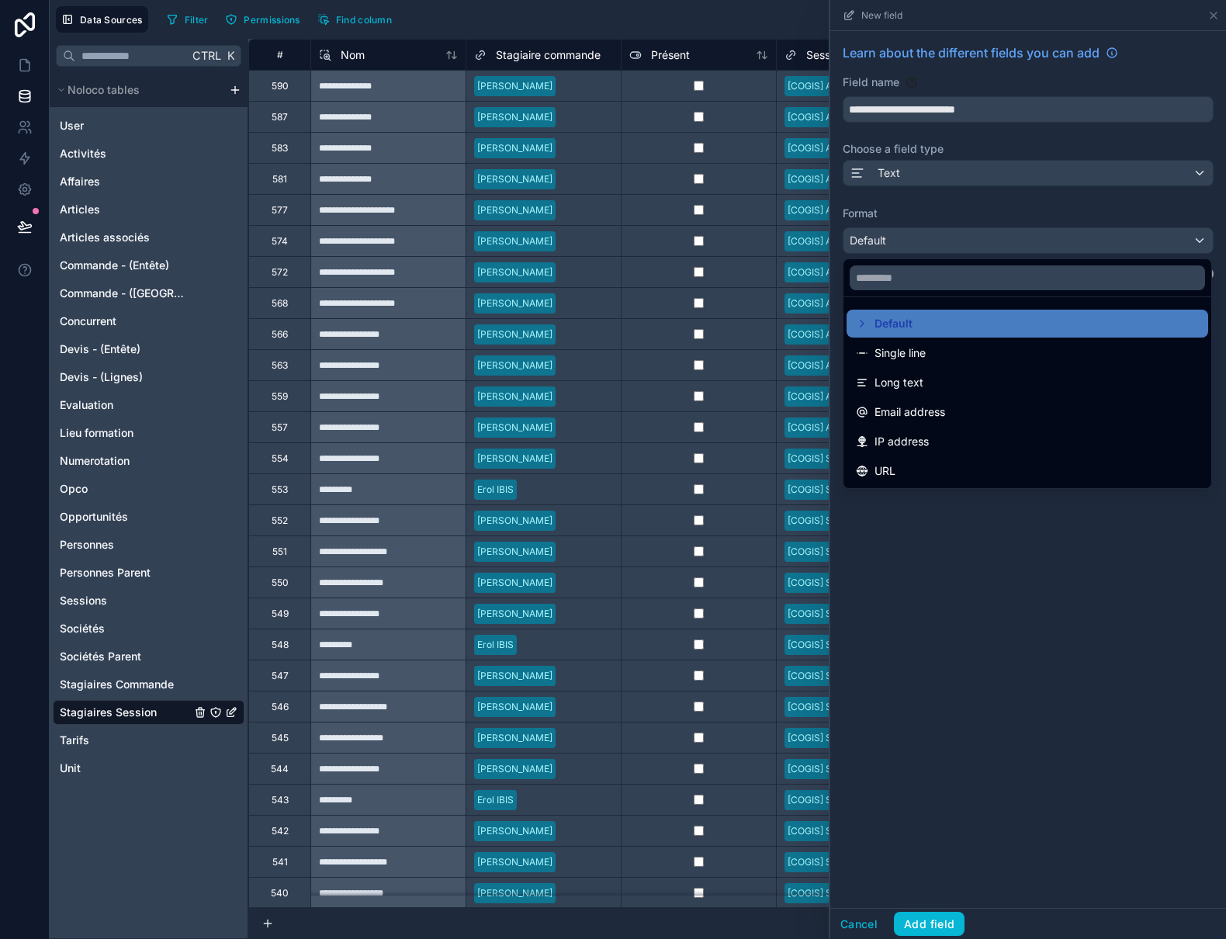
click at [864, 245] on div at bounding box center [1028, 469] width 396 height 939
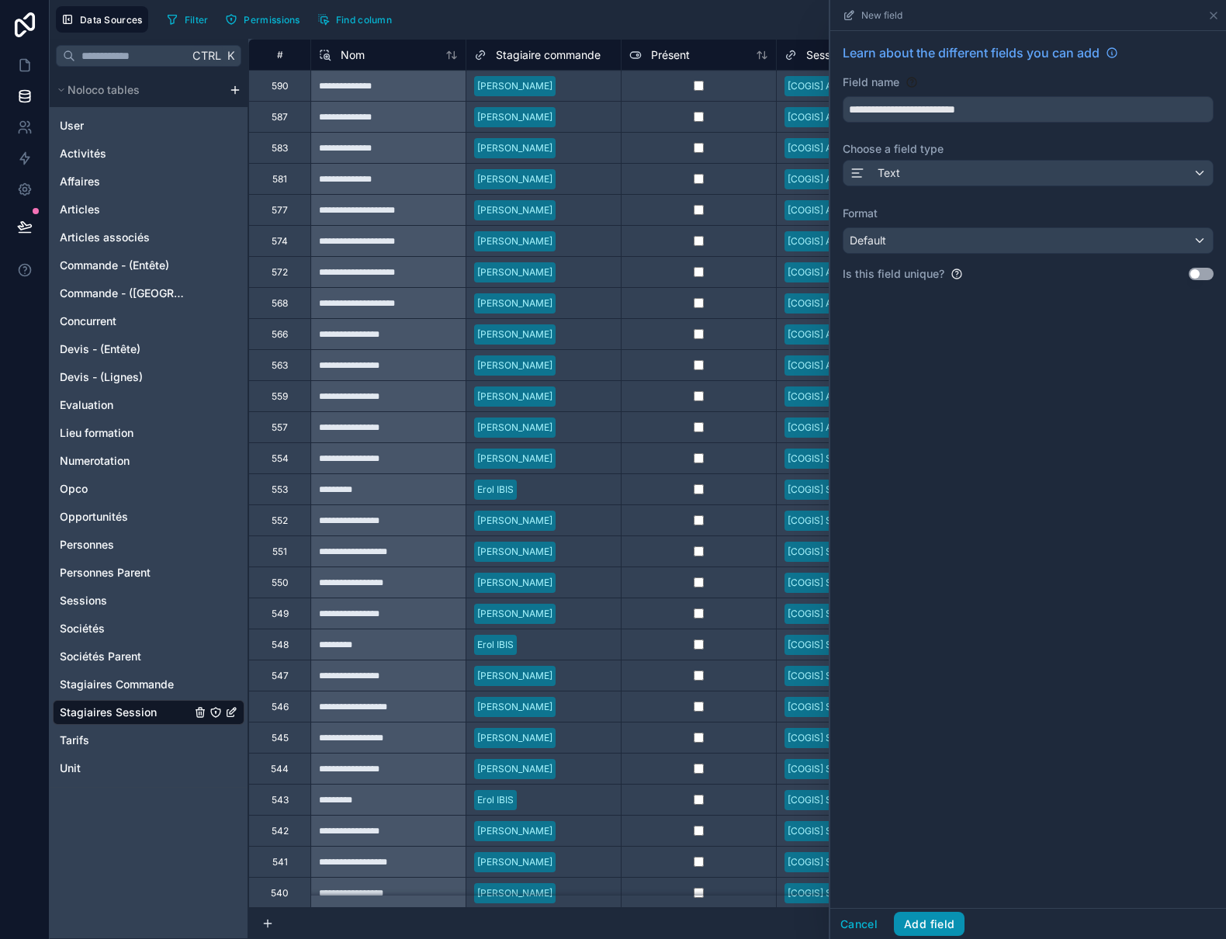
click at [935, 921] on button "Add field" at bounding box center [929, 924] width 71 height 25
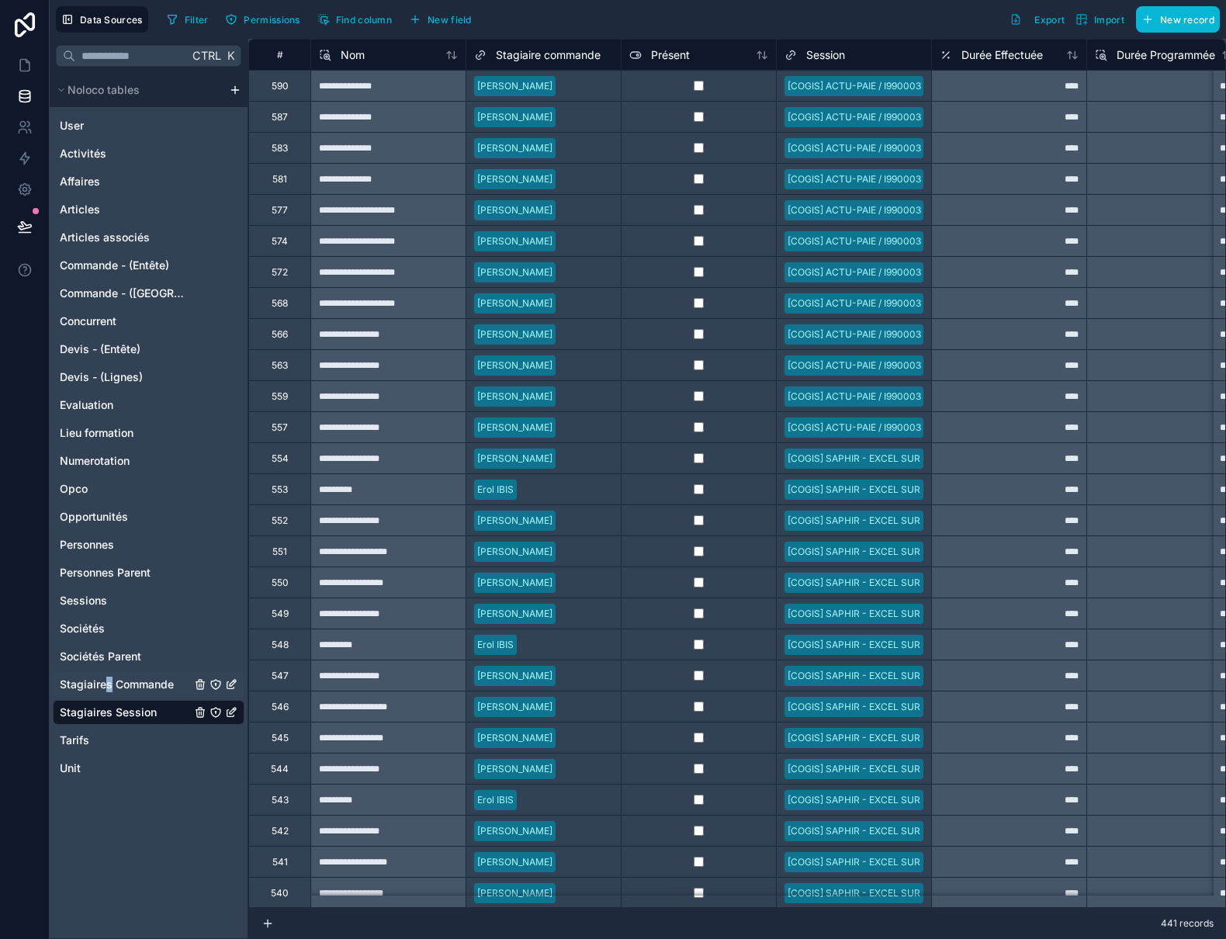
click at [109, 684] on span "Stagiaires Commande" at bounding box center [117, 685] width 114 height 16
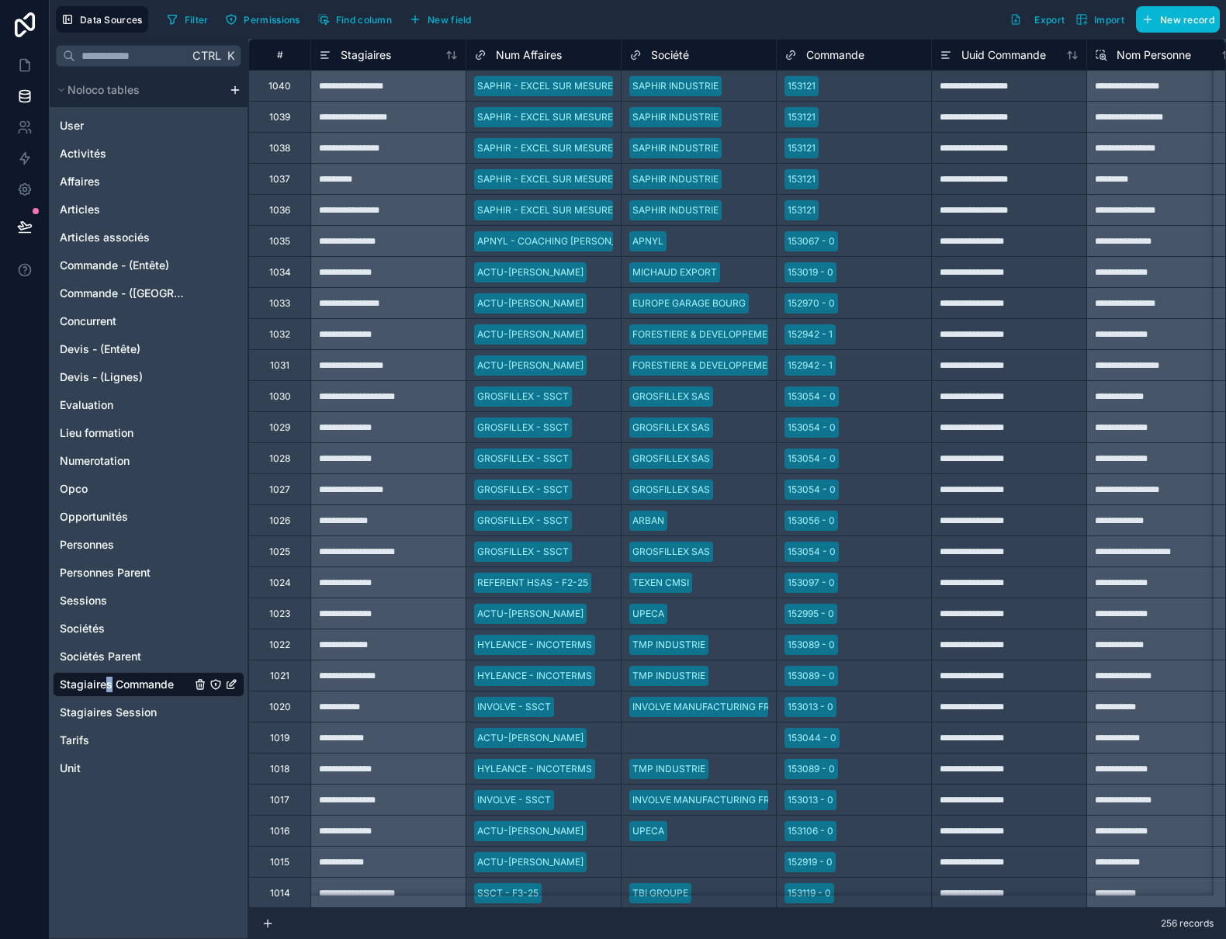
click at [396, 93] on div "**********" at bounding box center [387, 85] width 155 height 31
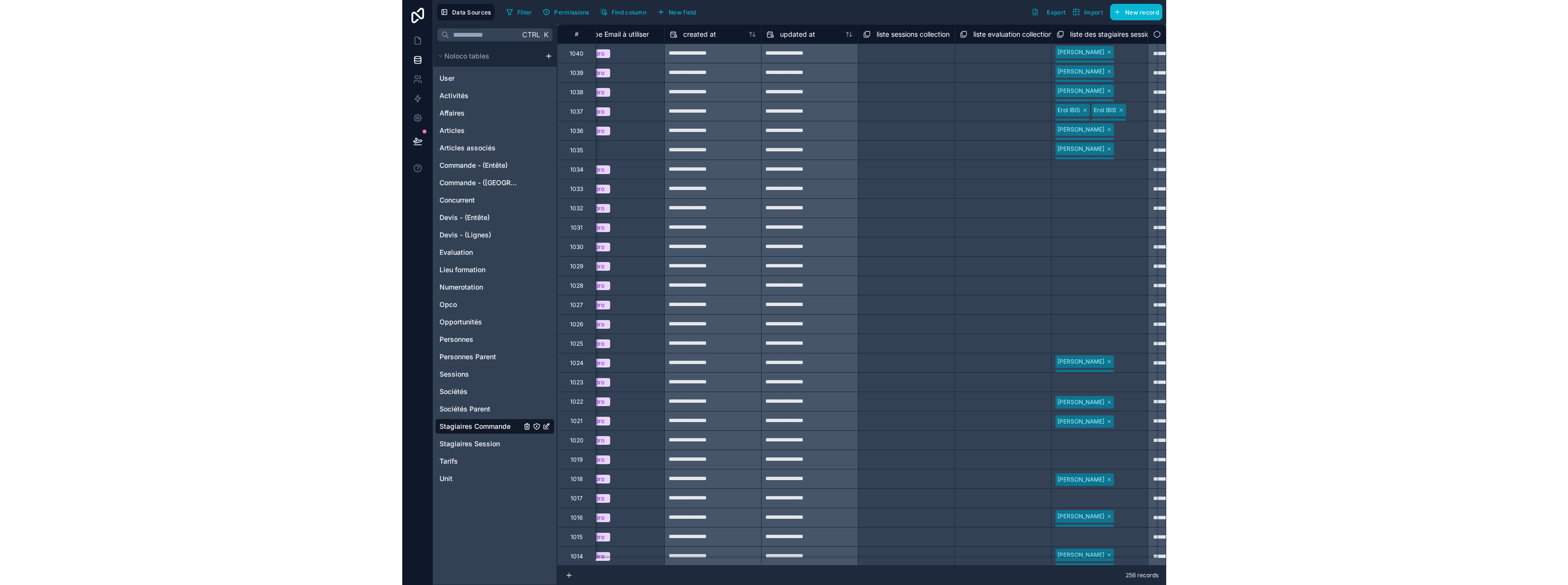
scroll to position [0, 985]
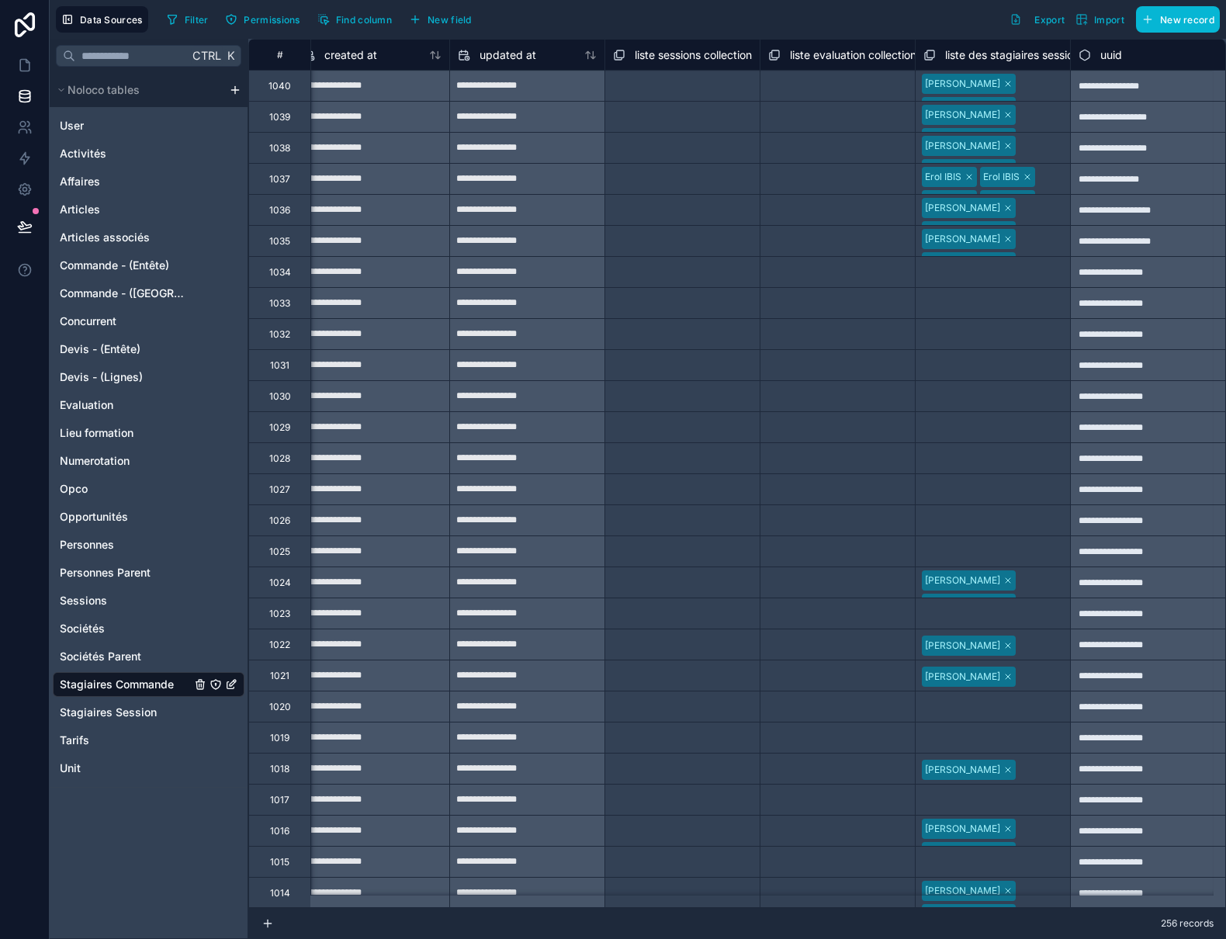
click at [1152, 92] on div "**********" at bounding box center [1147, 85] width 155 height 31
click at [124, 705] on span "Stagiaires Session" at bounding box center [108, 712] width 97 height 16
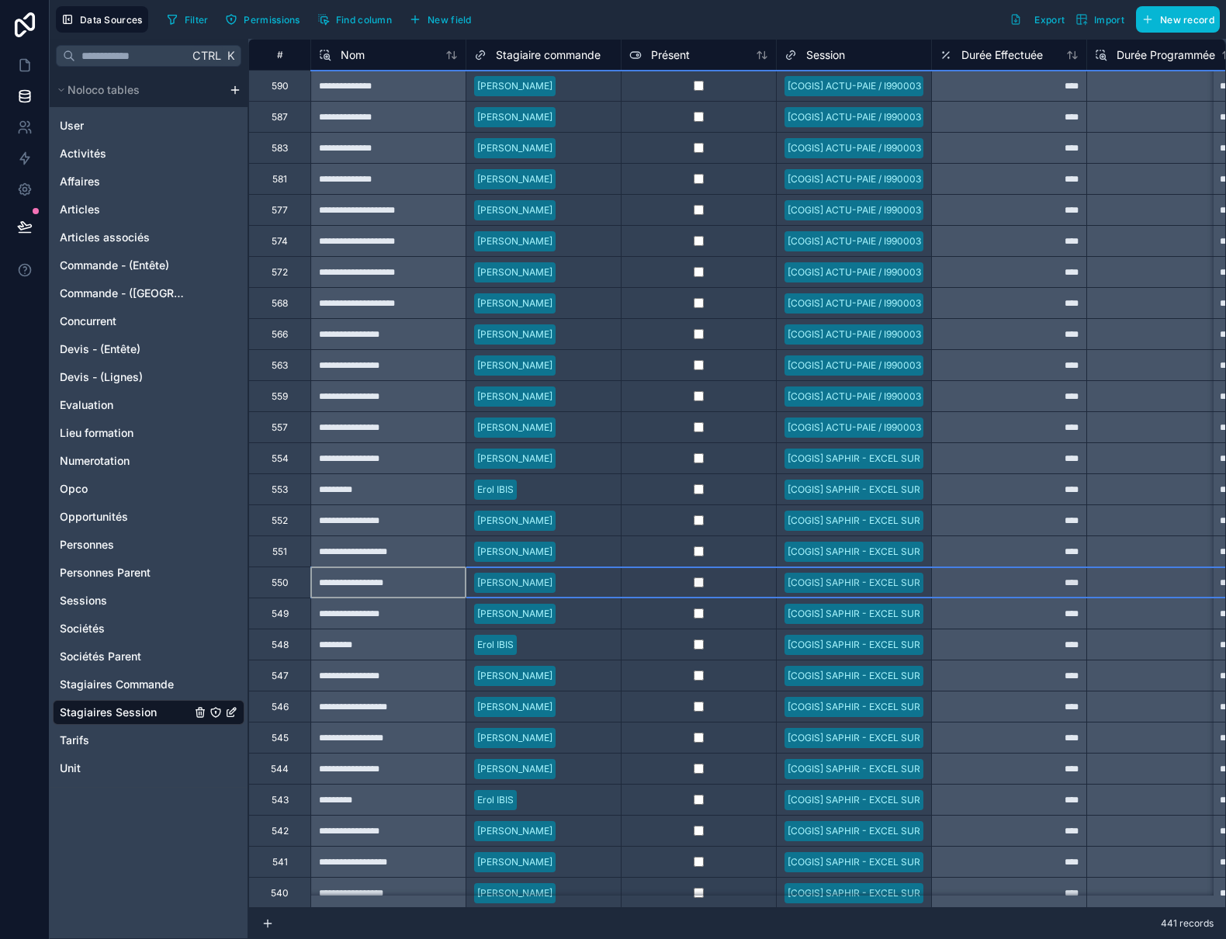
click at [275, 581] on div "550" at bounding box center [280, 582] width 17 height 12
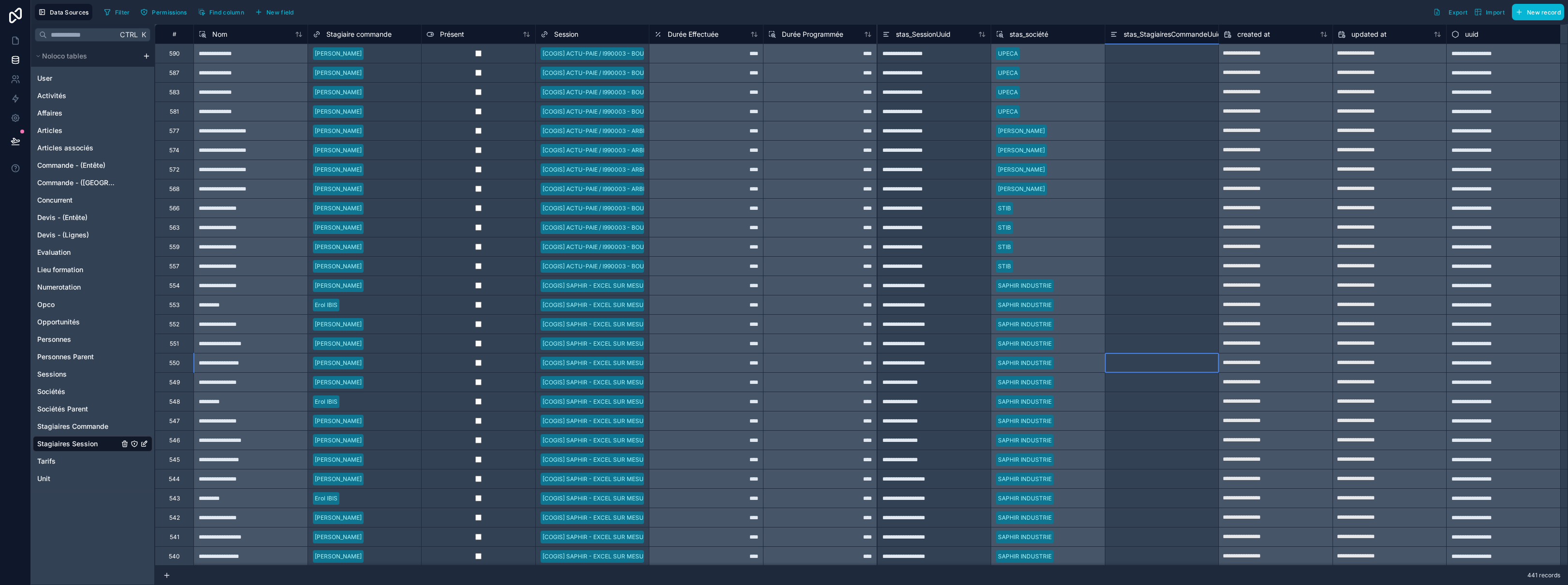
click at [763, 363] on div at bounding box center [1162, 362] width 114 height 19
click at [171, 462] on div "545" at bounding box center [174, 460] width 11 height 7
click at [763, 462] on div at bounding box center [1162, 459] width 114 height 19
click at [763, 558] on div at bounding box center [1162, 556] width 114 height 19
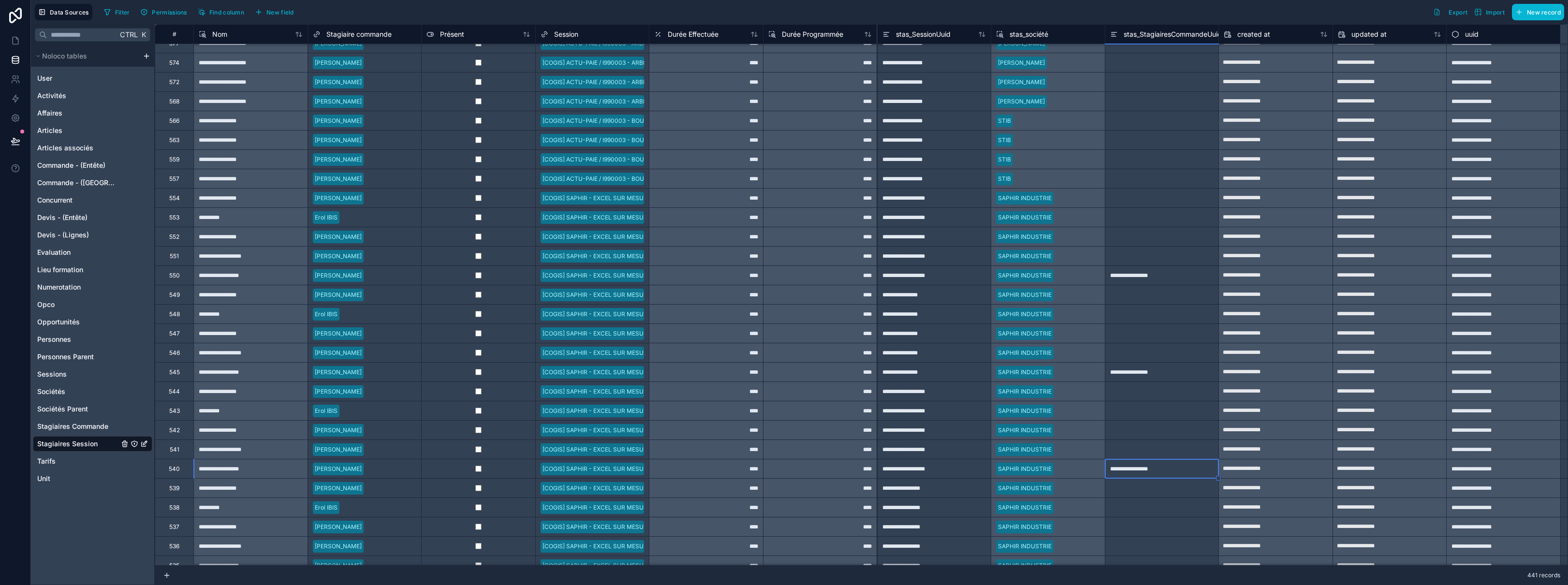
scroll to position [98, 0]
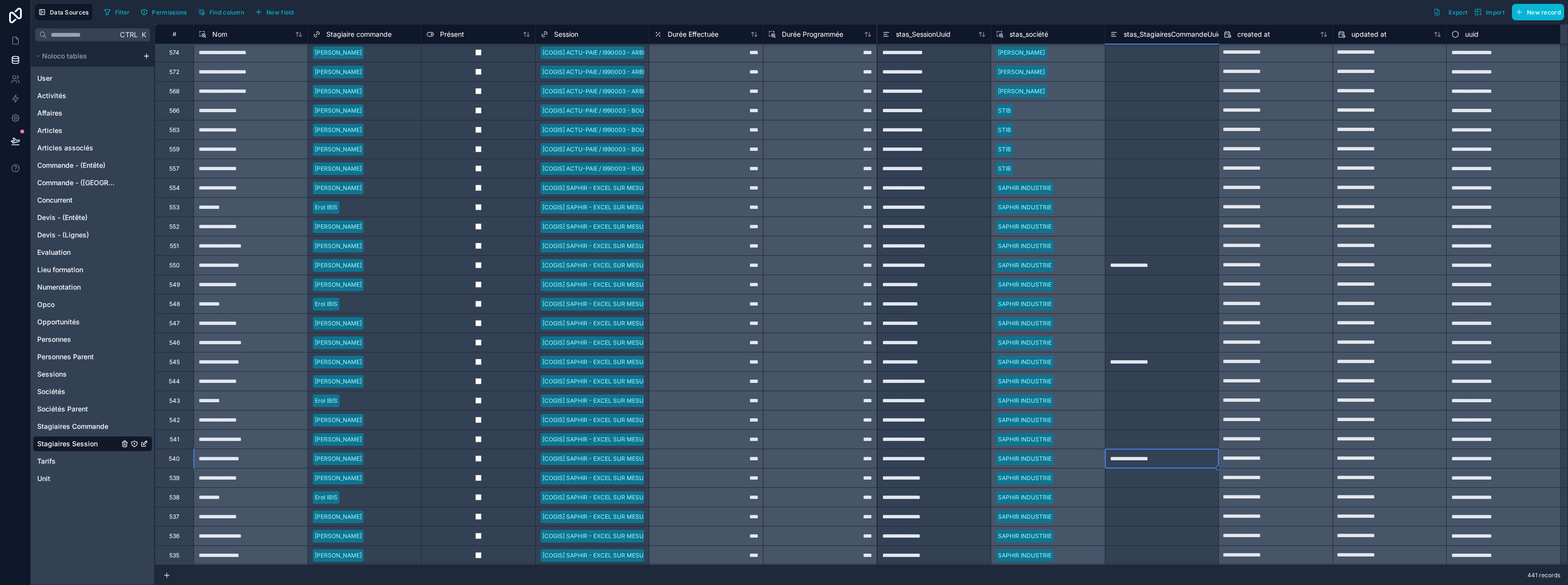
click at [763, 551] on div at bounding box center [1162, 554] width 114 height 19
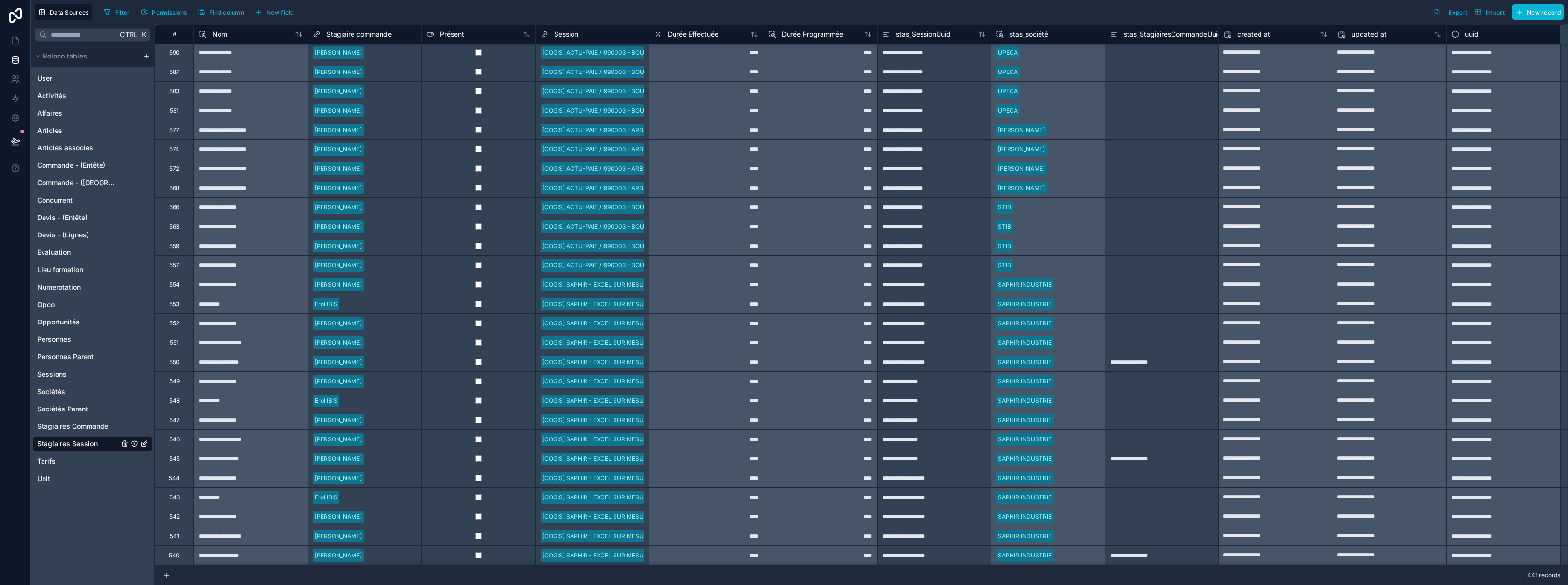
scroll to position [0, 0]
click at [763, 351] on div at bounding box center [1162, 343] width 114 height 19
click at [763, 435] on div at bounding box center [1162, 440] width 114 height 19
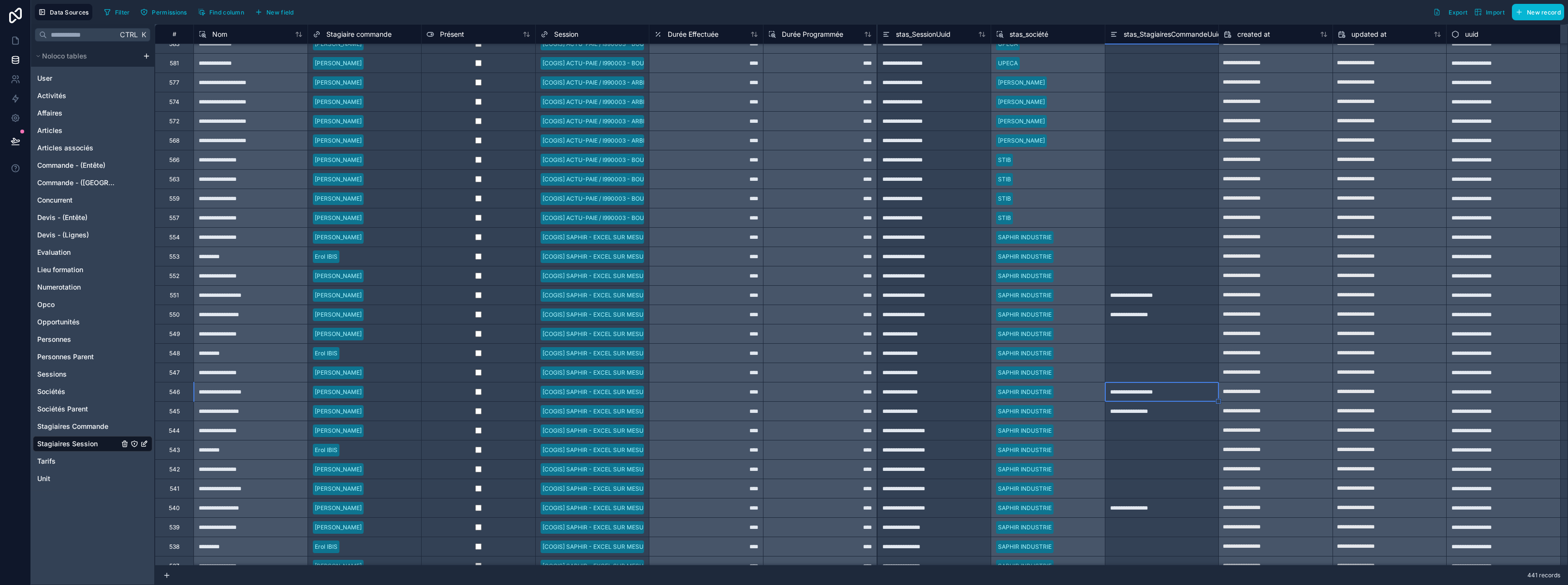
scroll to position [97, 0]
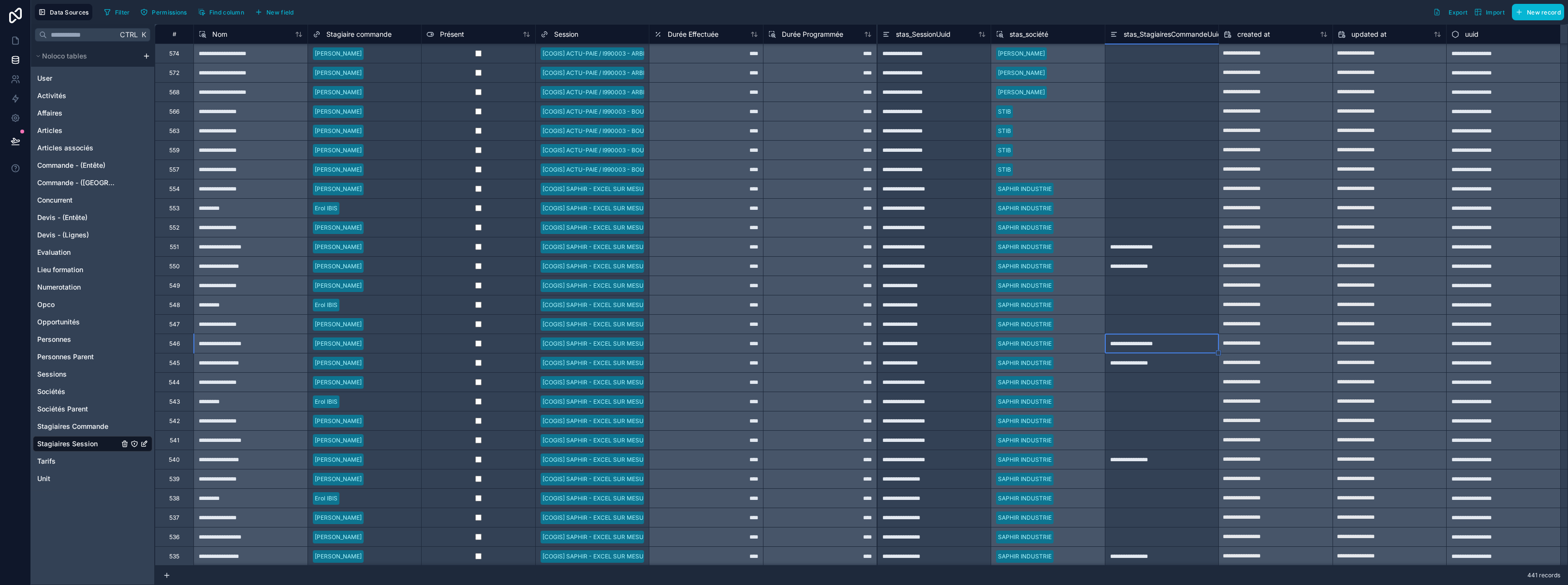
click at [763, 440] on div at bounding box center [1162, 440] width 114 height 19
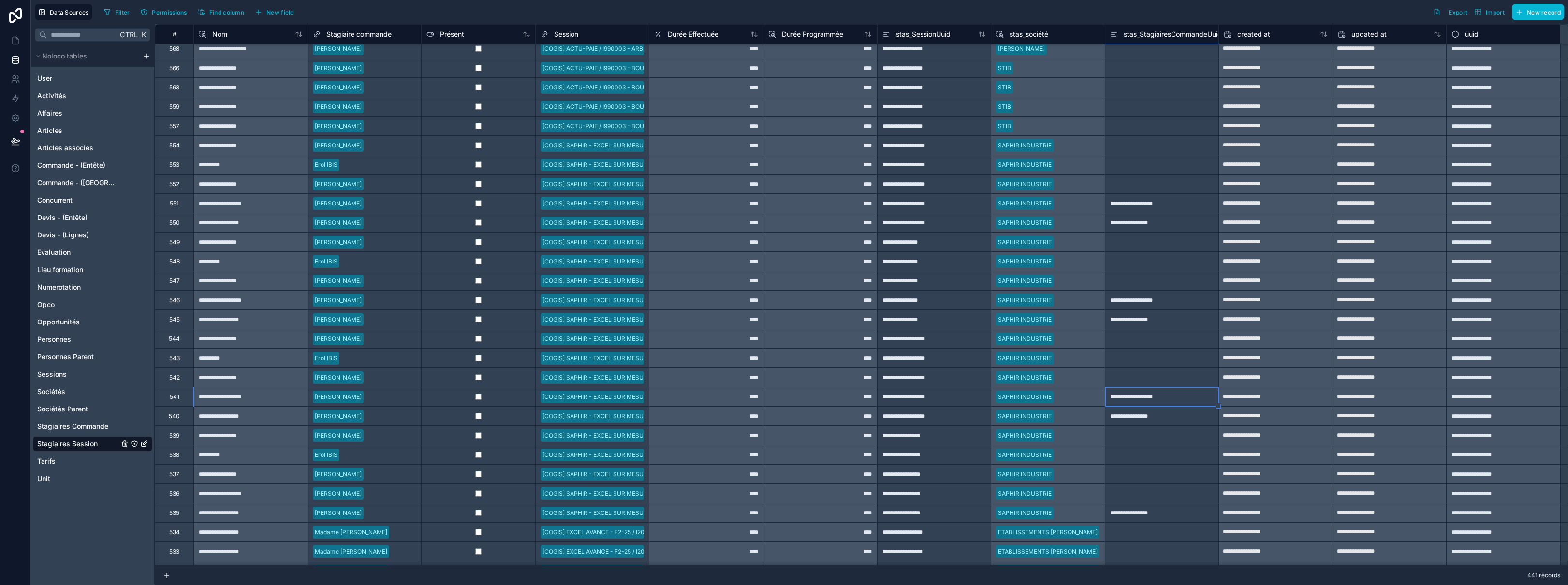
scroll to position [145, 0]
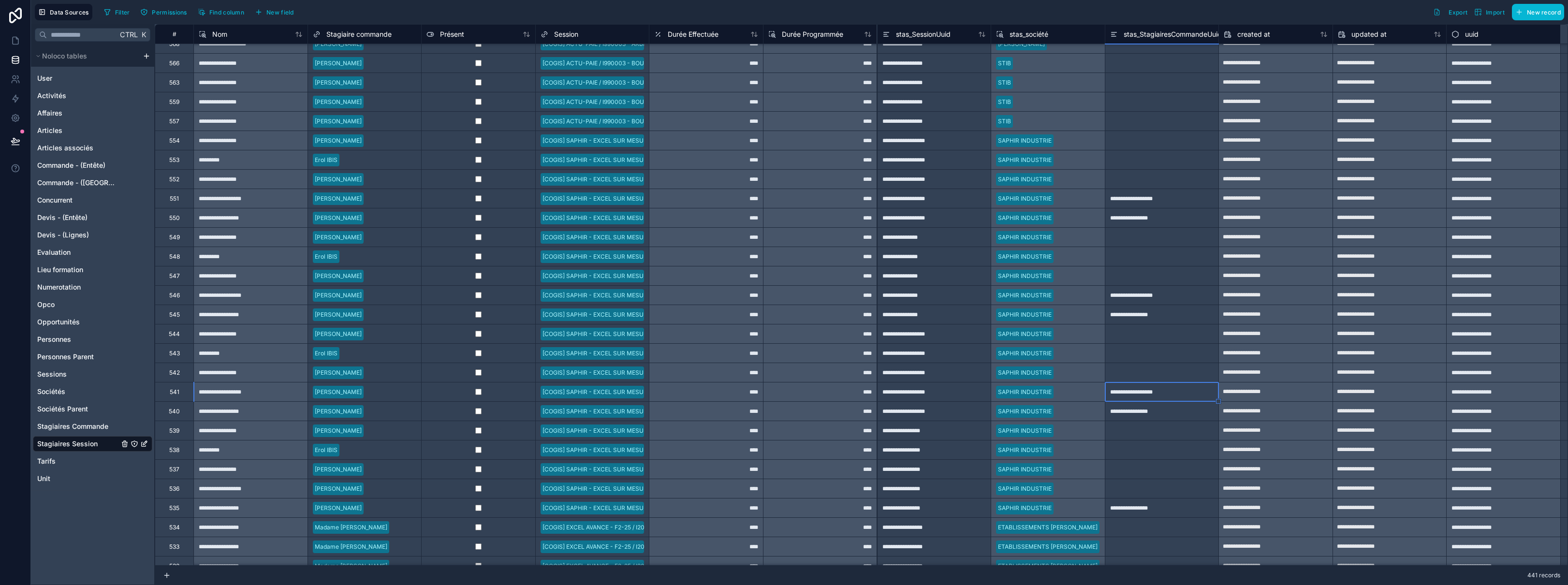
click at [763, 489] on div at bounding box center [1162, 488] width 114 height 19
click at [763, 465] on div at bounding box center [1162, 468] width 114 height 19
click at [763, 375] on div at bounding box center [1162, 372] width 114 height 19
click at [763, 277] on div at bounding box center [1162, 275] width 114 height 19
click at [763, 180] on div at bounding box center [1162, 179] width 114 height 19
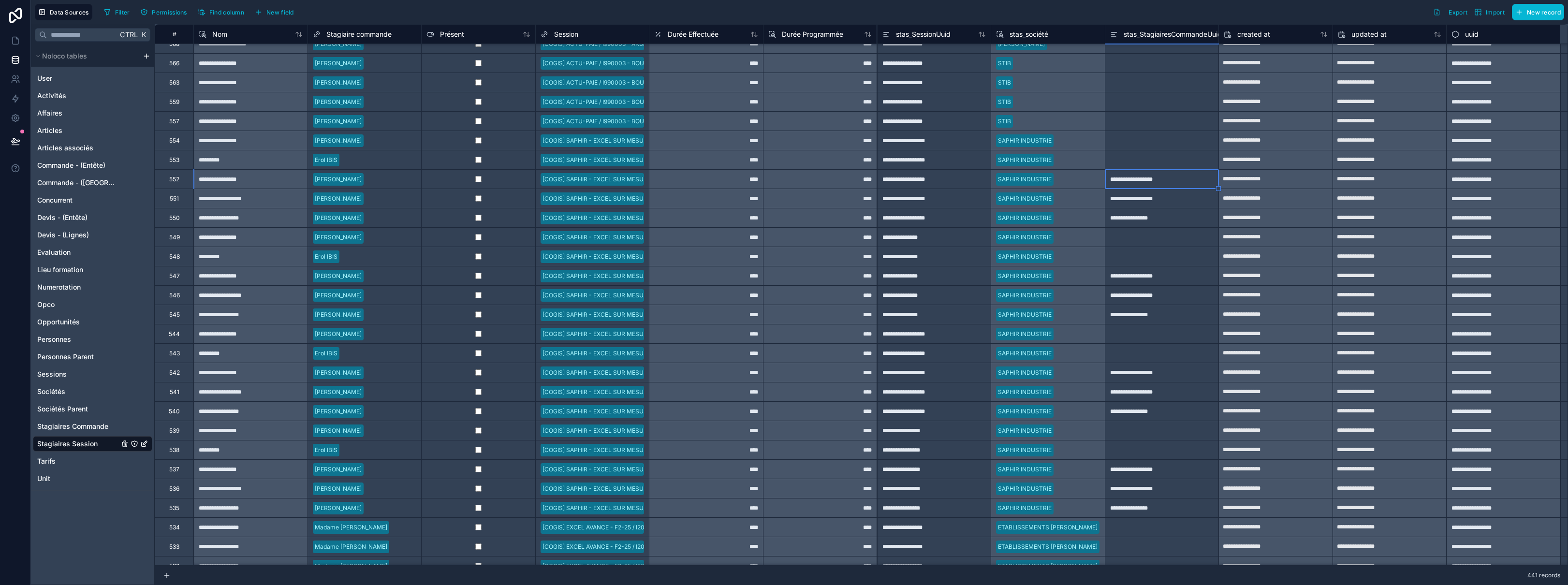
click at [763, 449] on div at bounding box center [1162, 449] width 114 height 19
click at [763, 353] on div at bounding box center [1162, 353] width 114 height 19
click at [763, 259] on div at bounding box center [1162, 256] width 114 height 19
click at [763, 164] on div at bounding box center [1162, 159] width 114 height 19
click at [763, 141] on div at bounding box center [1162, 140] width 114 height 19
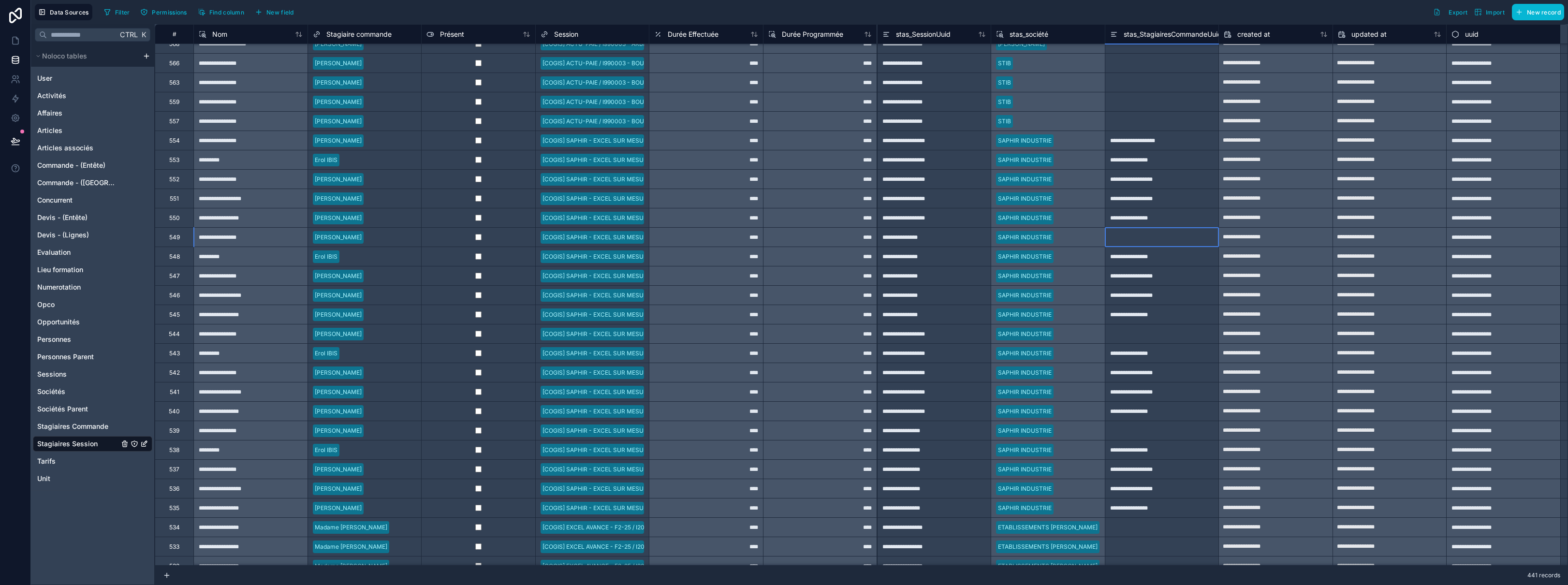
click at [763, 245] on div at bounding box center [1162, 237] width 114 height 19
click at [763, 334] on div at bounding box center [1162, 333] width 114 height 19
click at [763, 431] on div at bounding box center [1162, 430] width 114 height 19
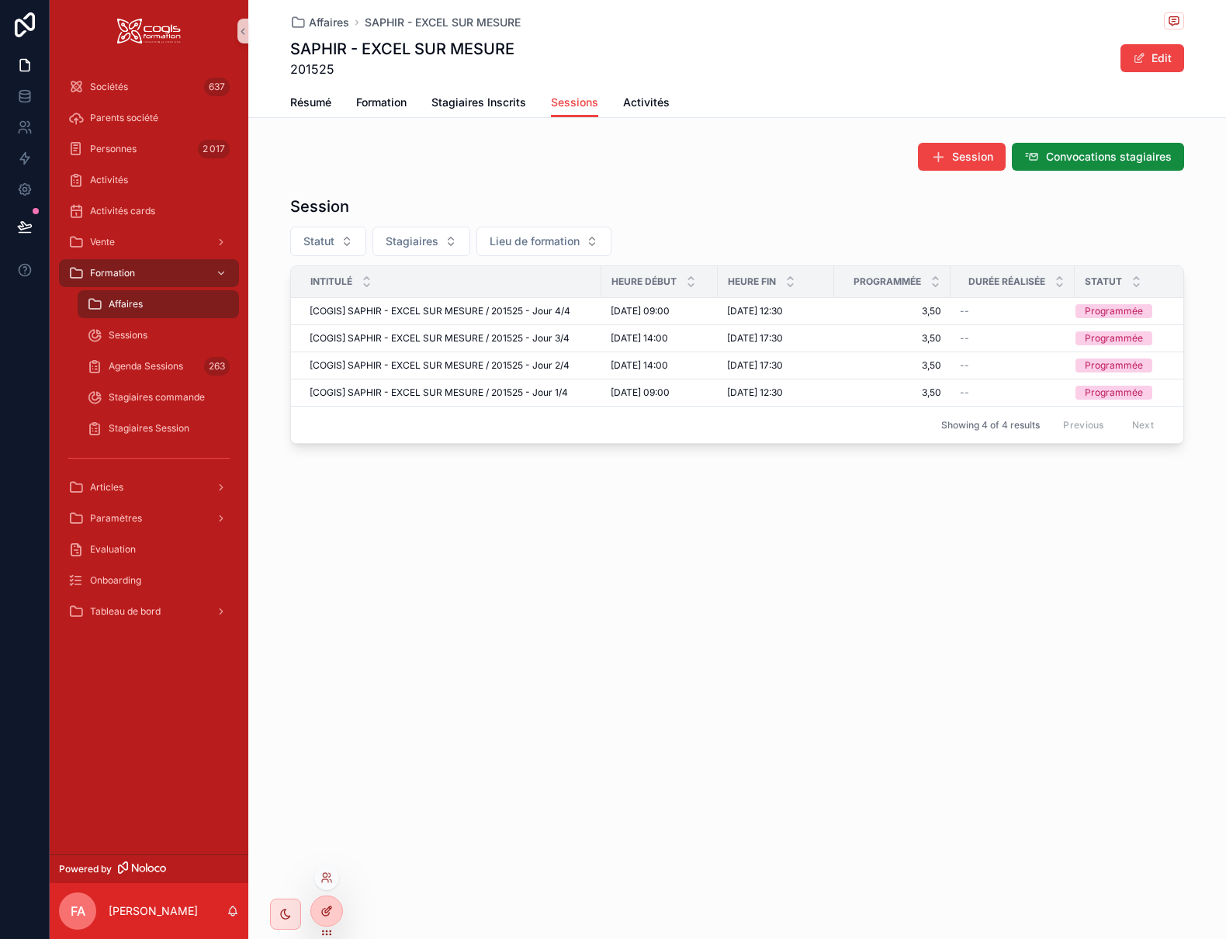
click at [324, 902] on div at bounding box center [326, 910] width 31 height 29
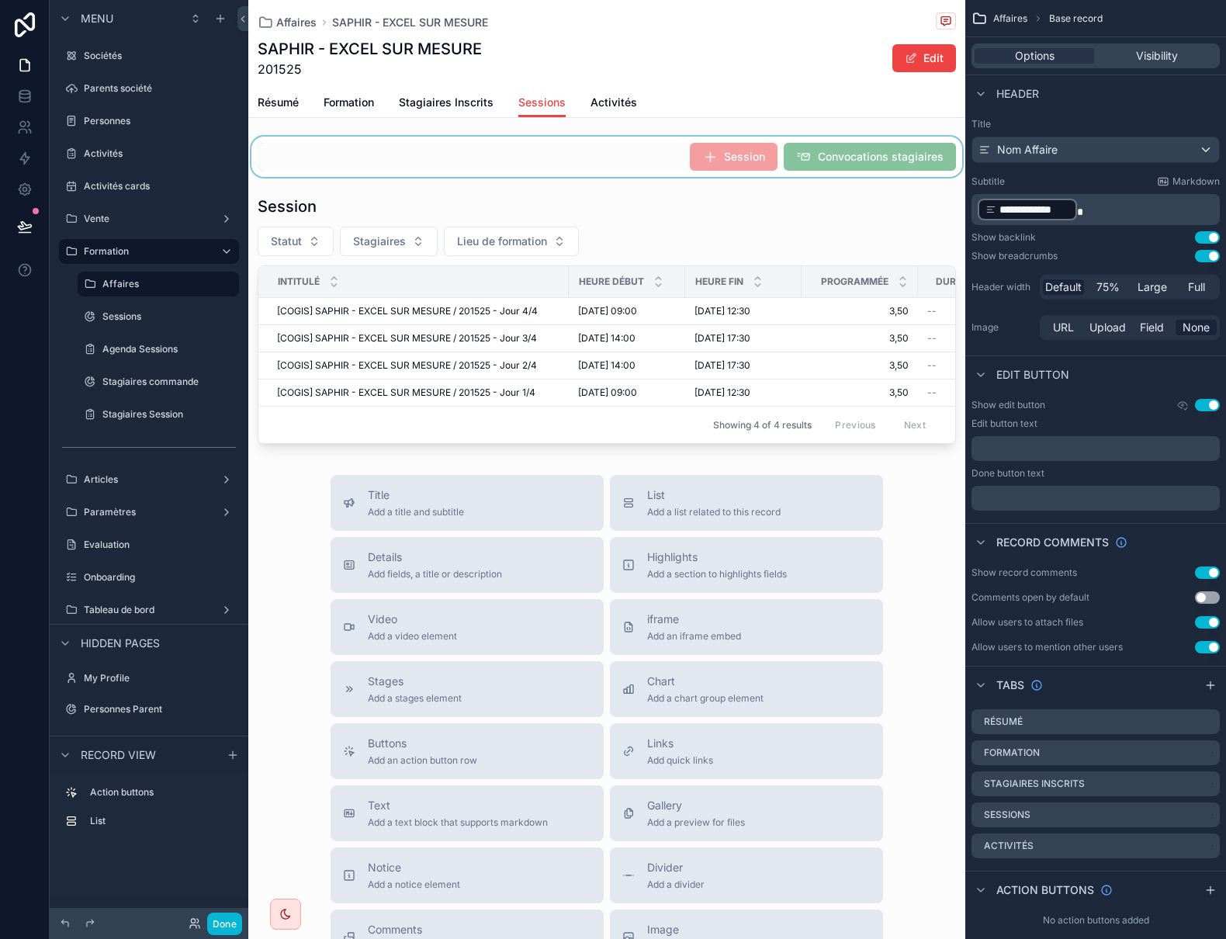
click at [608, 160] on div "scrollable content" at bounding box center [606, 157] width 717 height 40
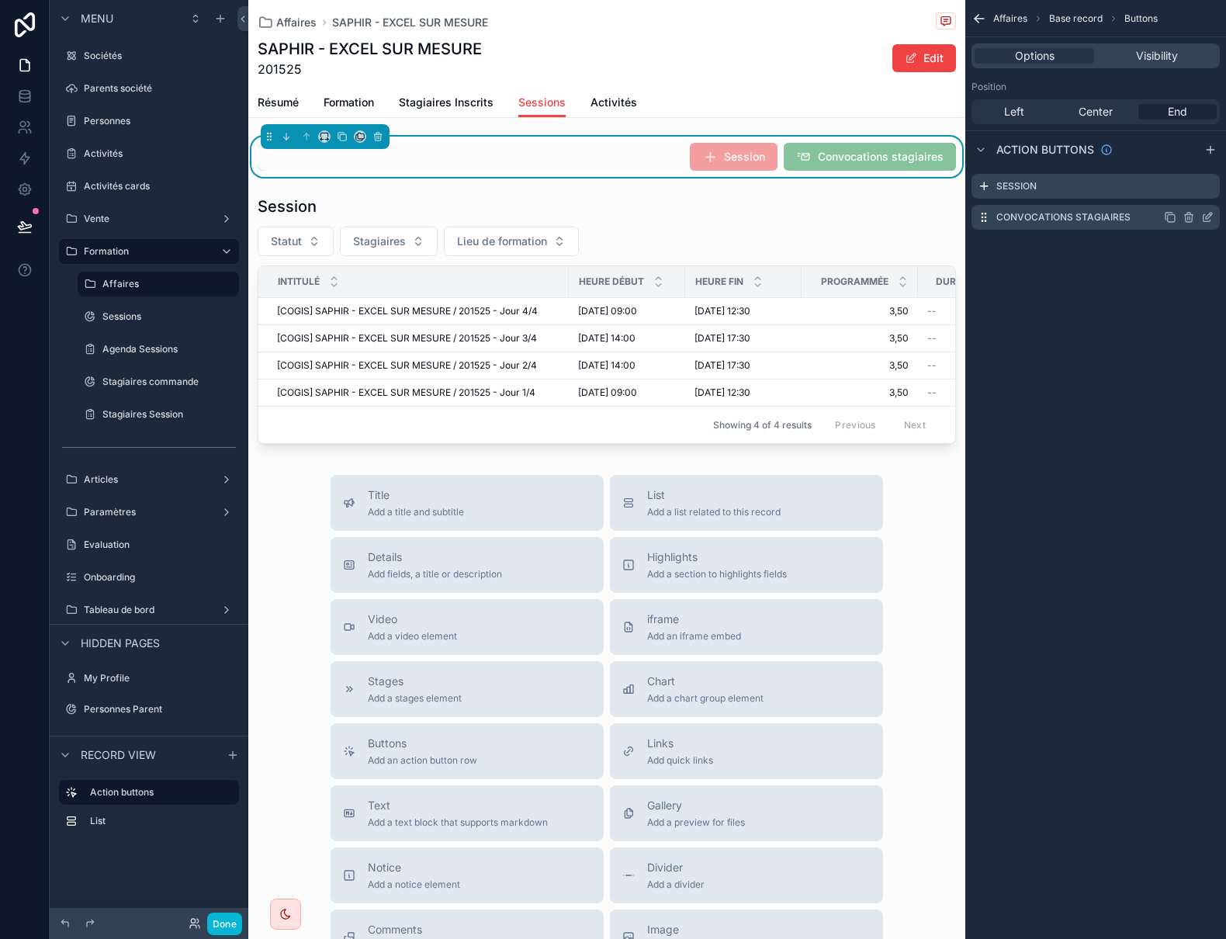
click at [1206, 219] on icon "scrollable content" at bounding box center [1209, 216] width 6 height 6
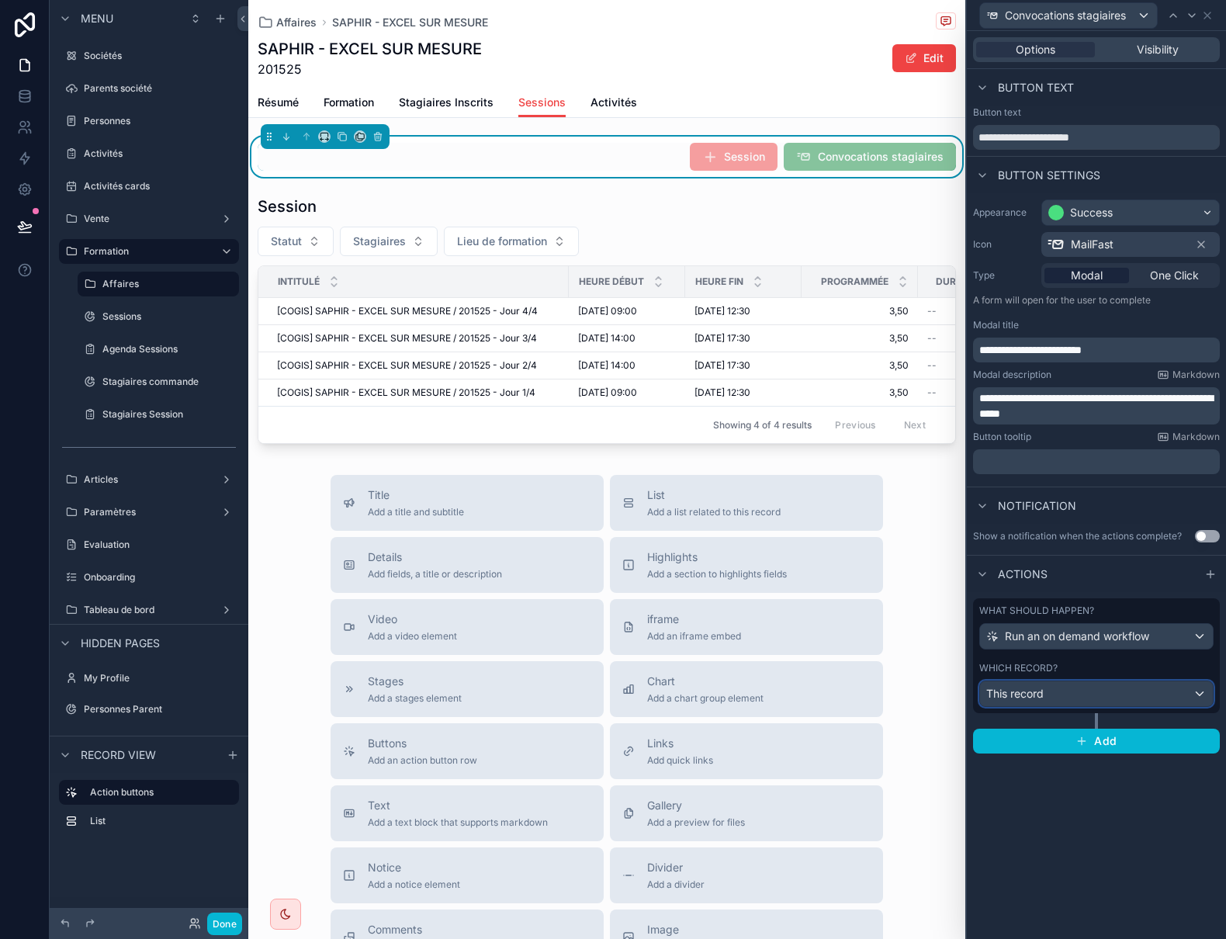
click at [1159, 695] on div "This record" at bounding box center [1096, 693] width 233 height 25
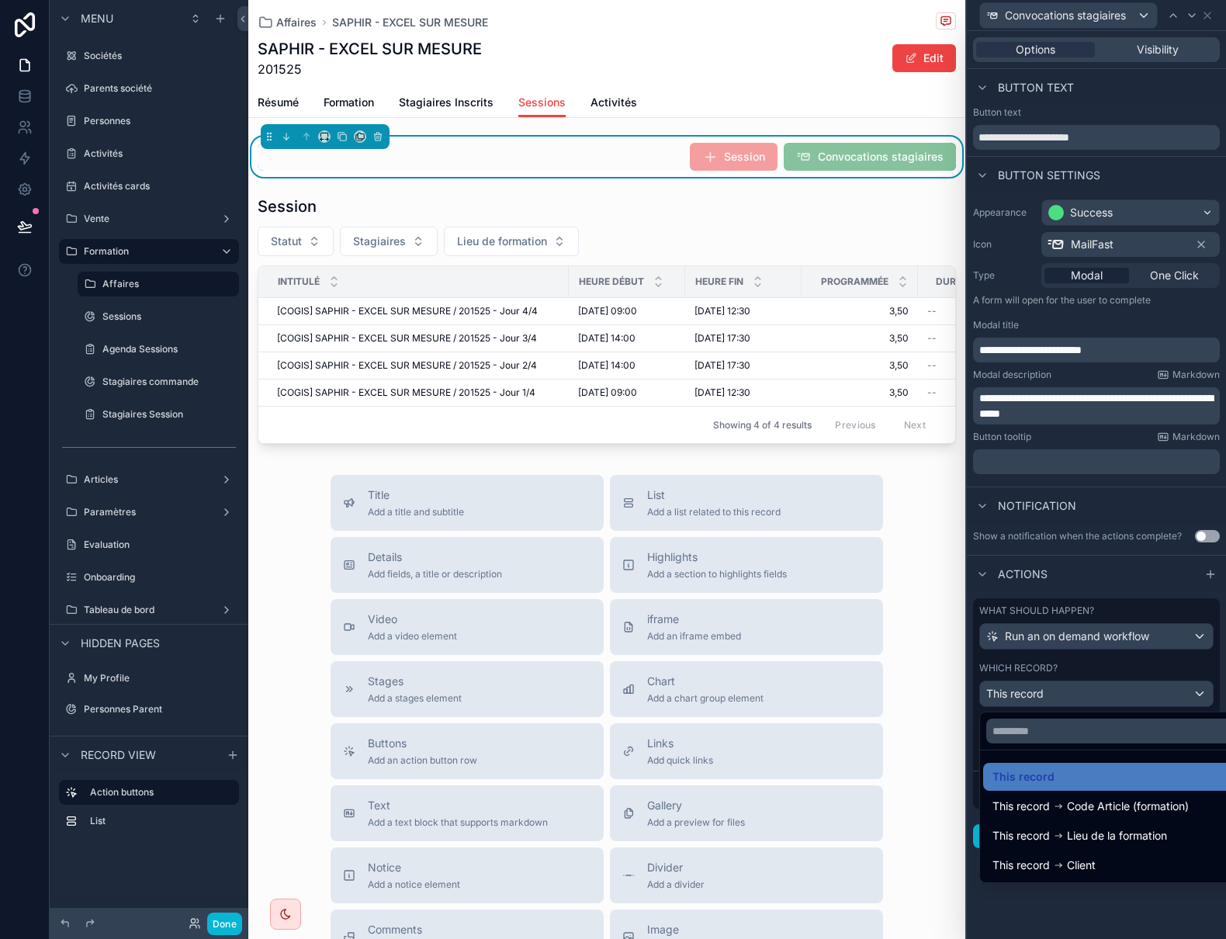
click at [1159, 695] on div at bounding box center [1096, 469] width 259 height 939
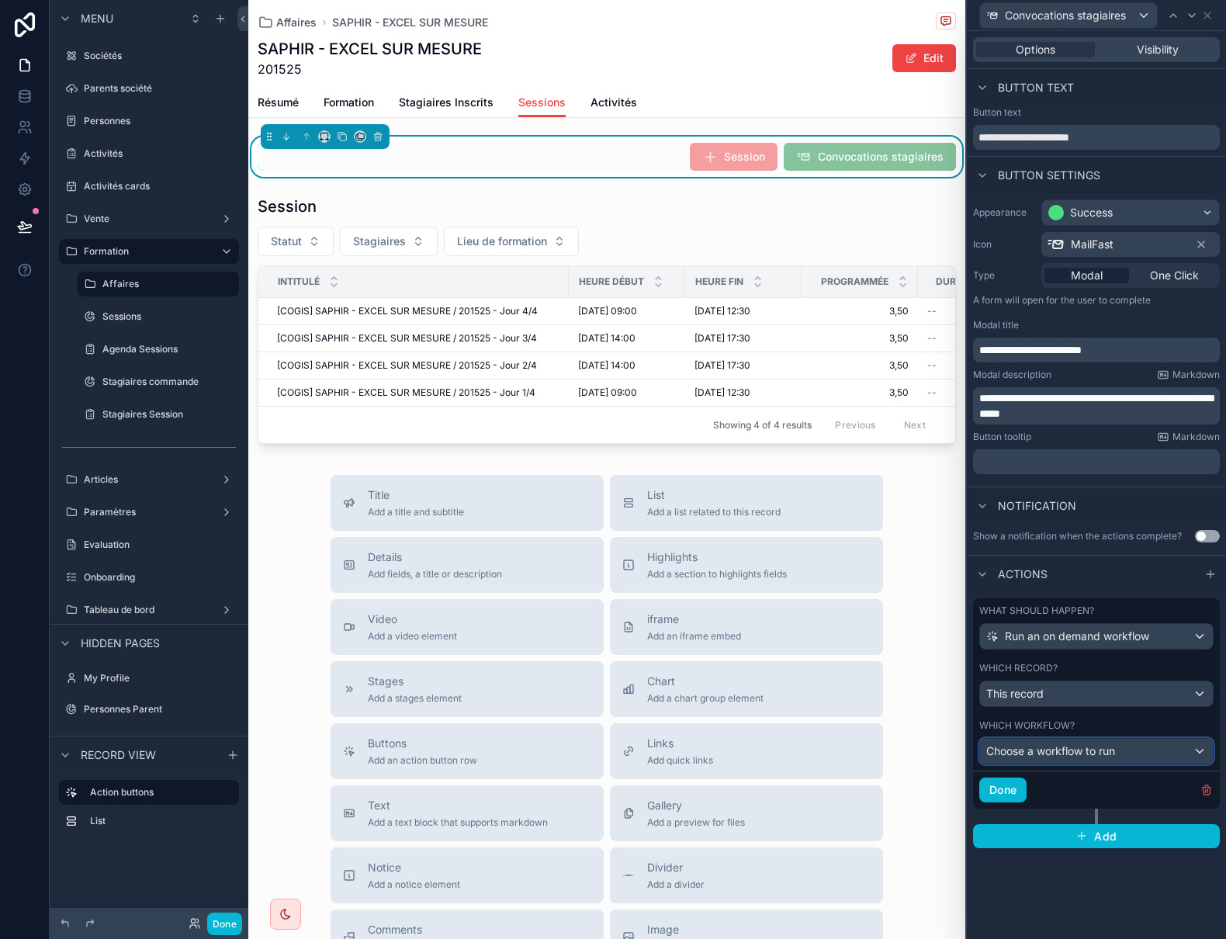
click at [1112, 749] on span "Choose a workflow to run" at bounding box center [1050, 750] width 129 height 13
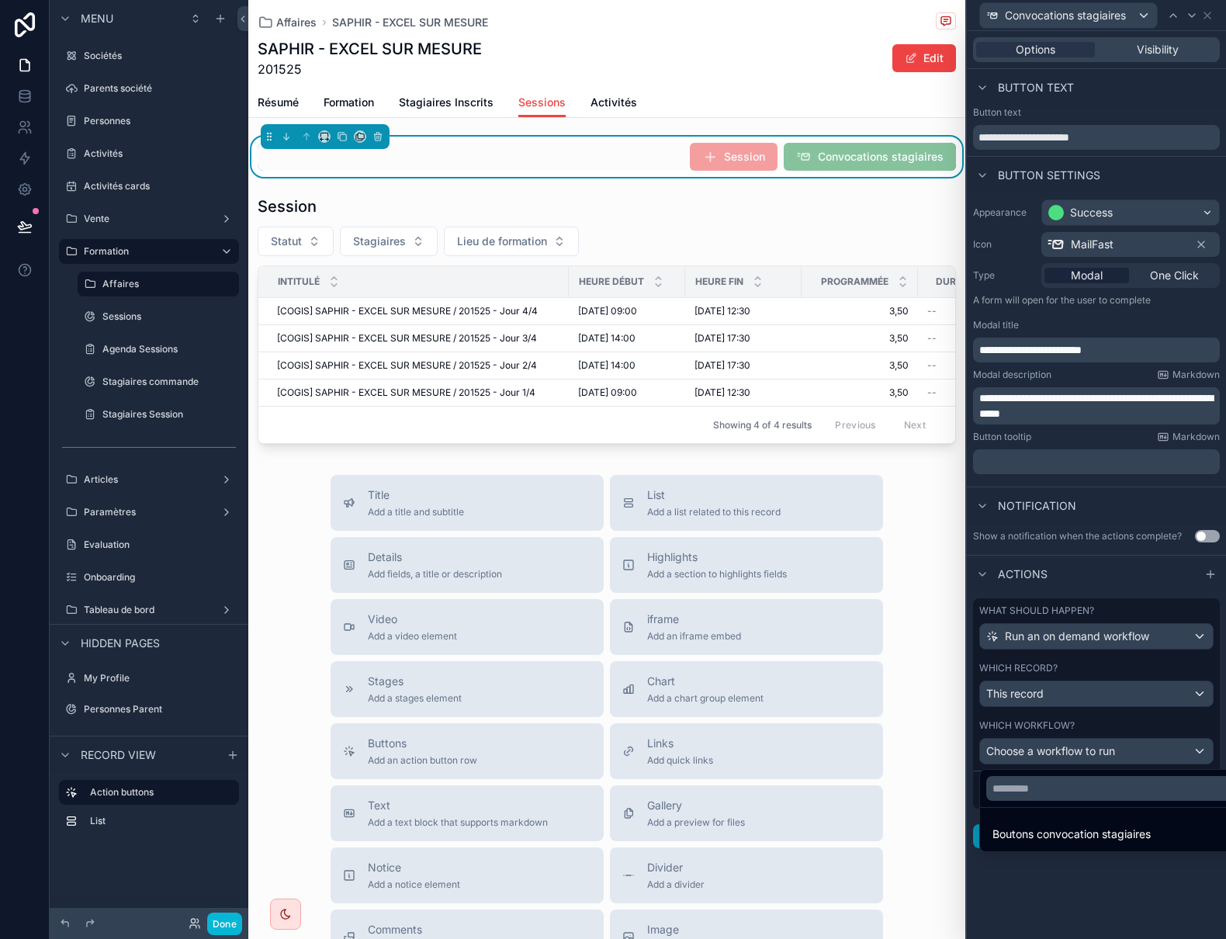
click at [1108, 830] on span "Boutons convocation stagiaires" at bounding box center [1071, 834] width 158 height 19
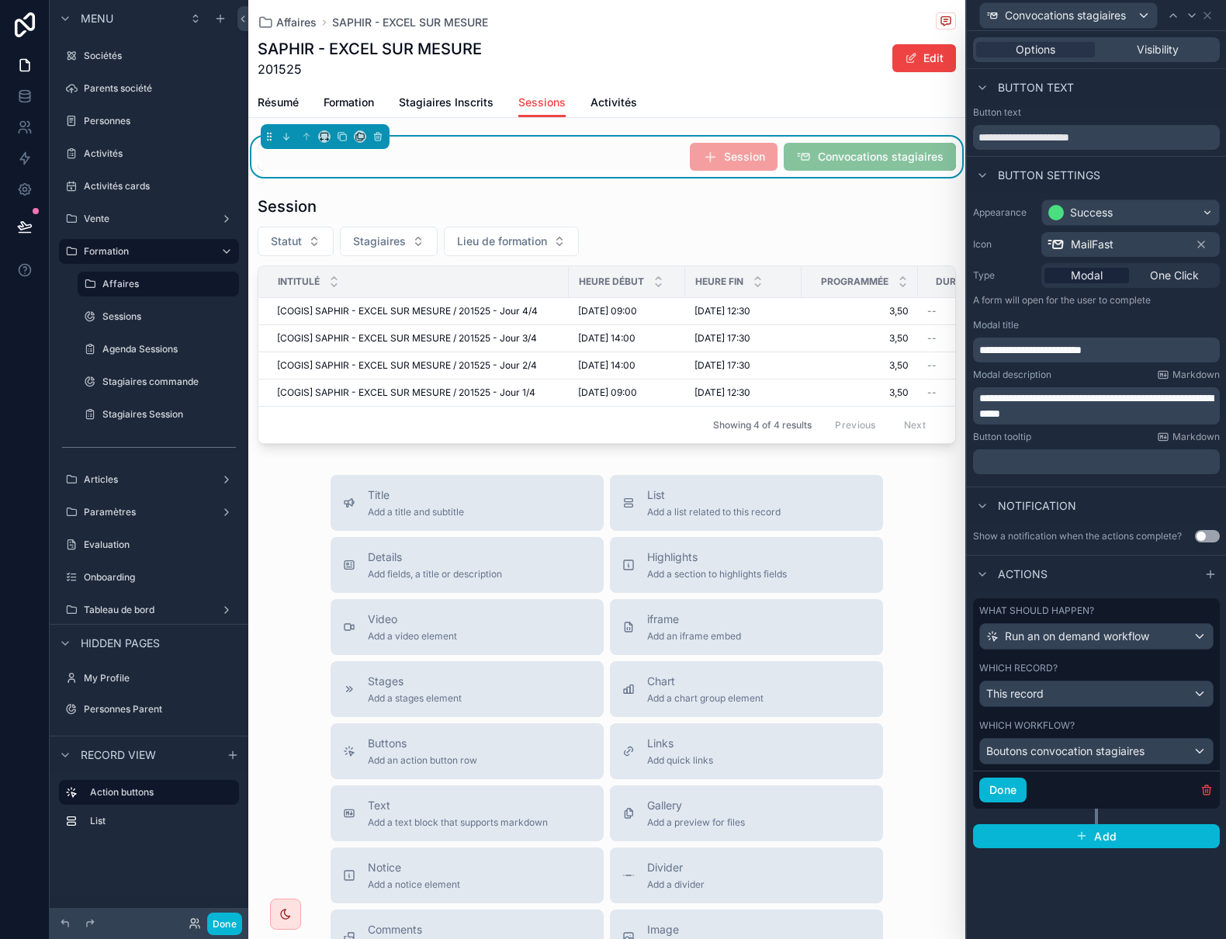
click at [1104, 918] on div "**********" at bounding box center [1096, 485] width 259 height 908
click at [1012, 788] on button "Done" at bounding box center [1002, 789] width 47 height 25
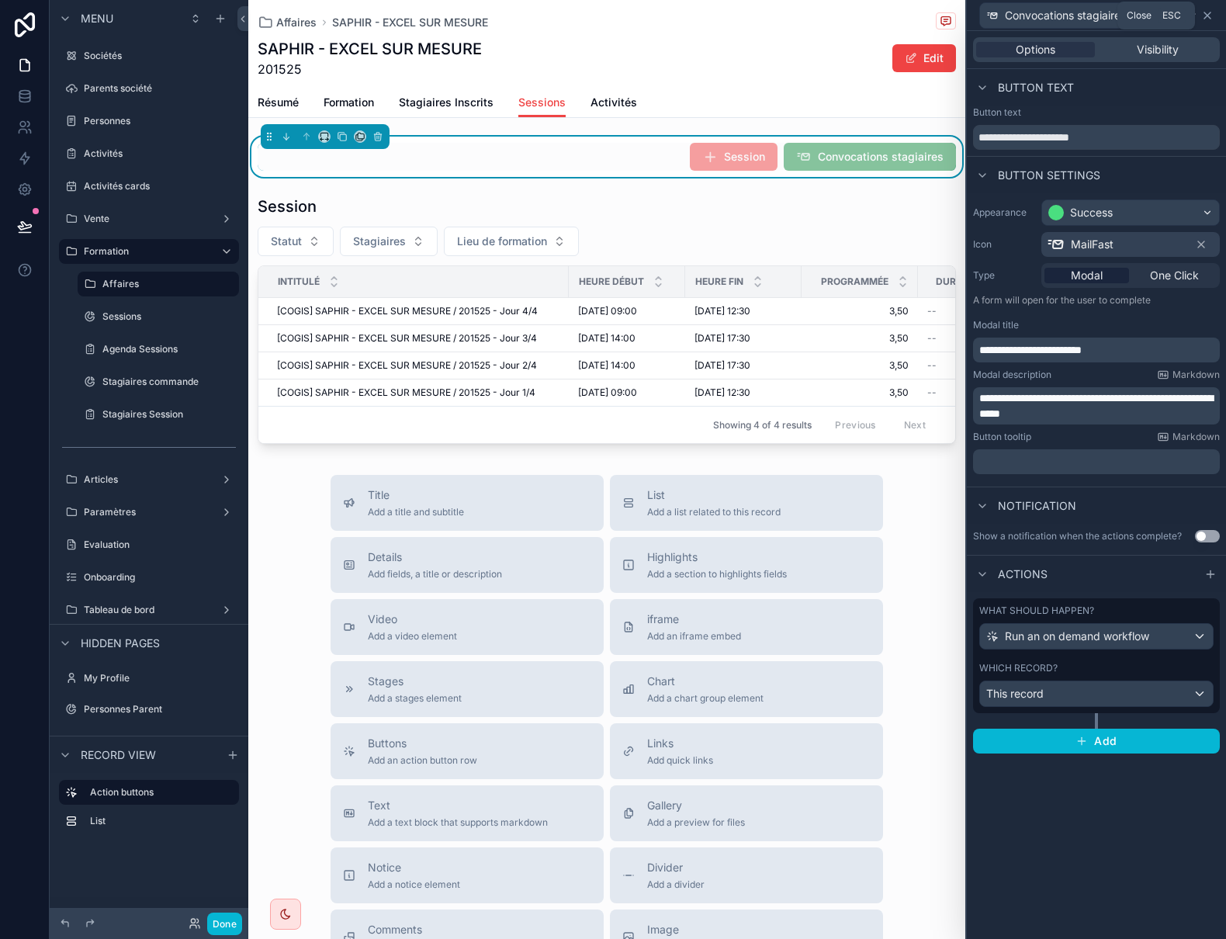
click at [1210, 19] on icon at bounding box center [1207, 15] width 12 height 12
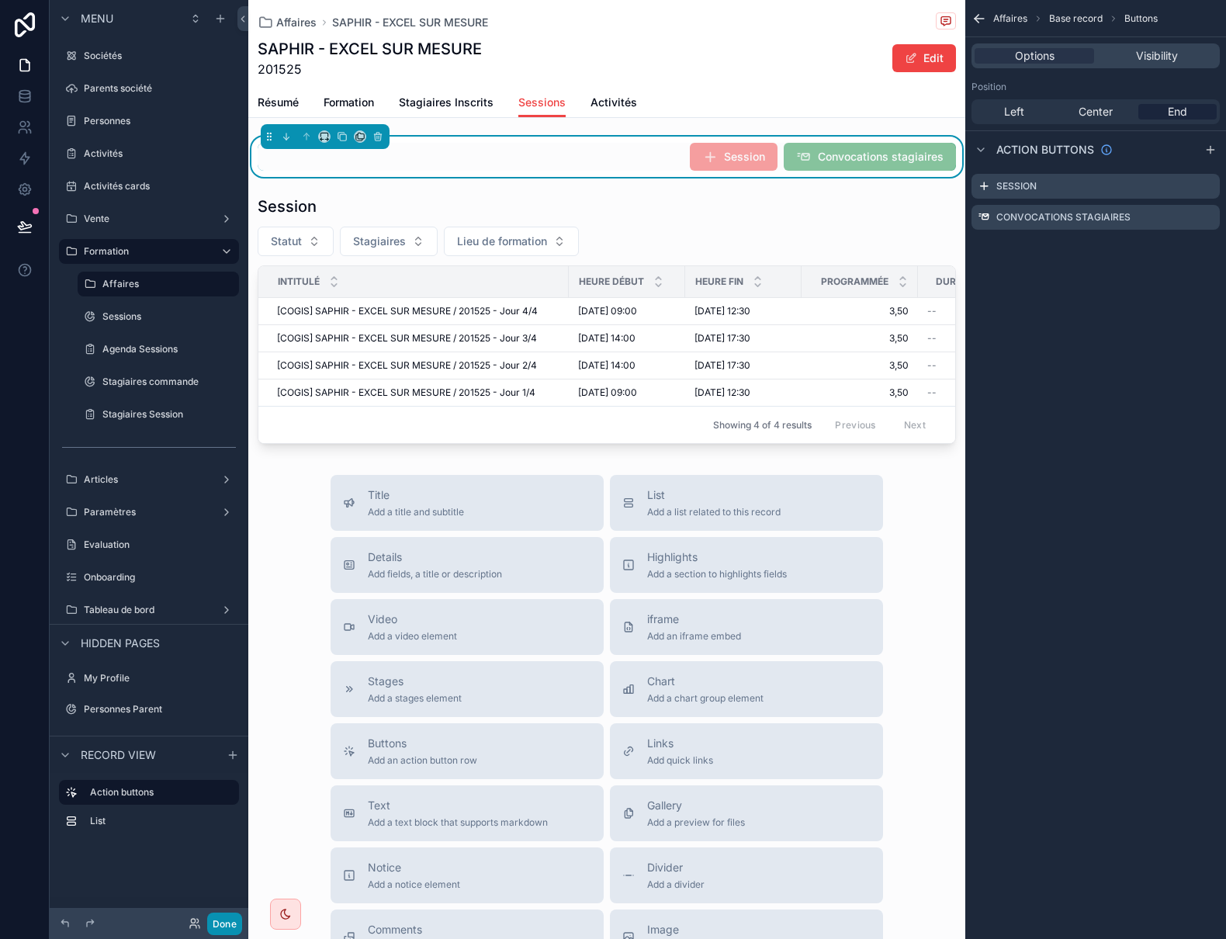
click at [230, 918] on button "Done" at bounding box center [224, 923] width 35 height 23
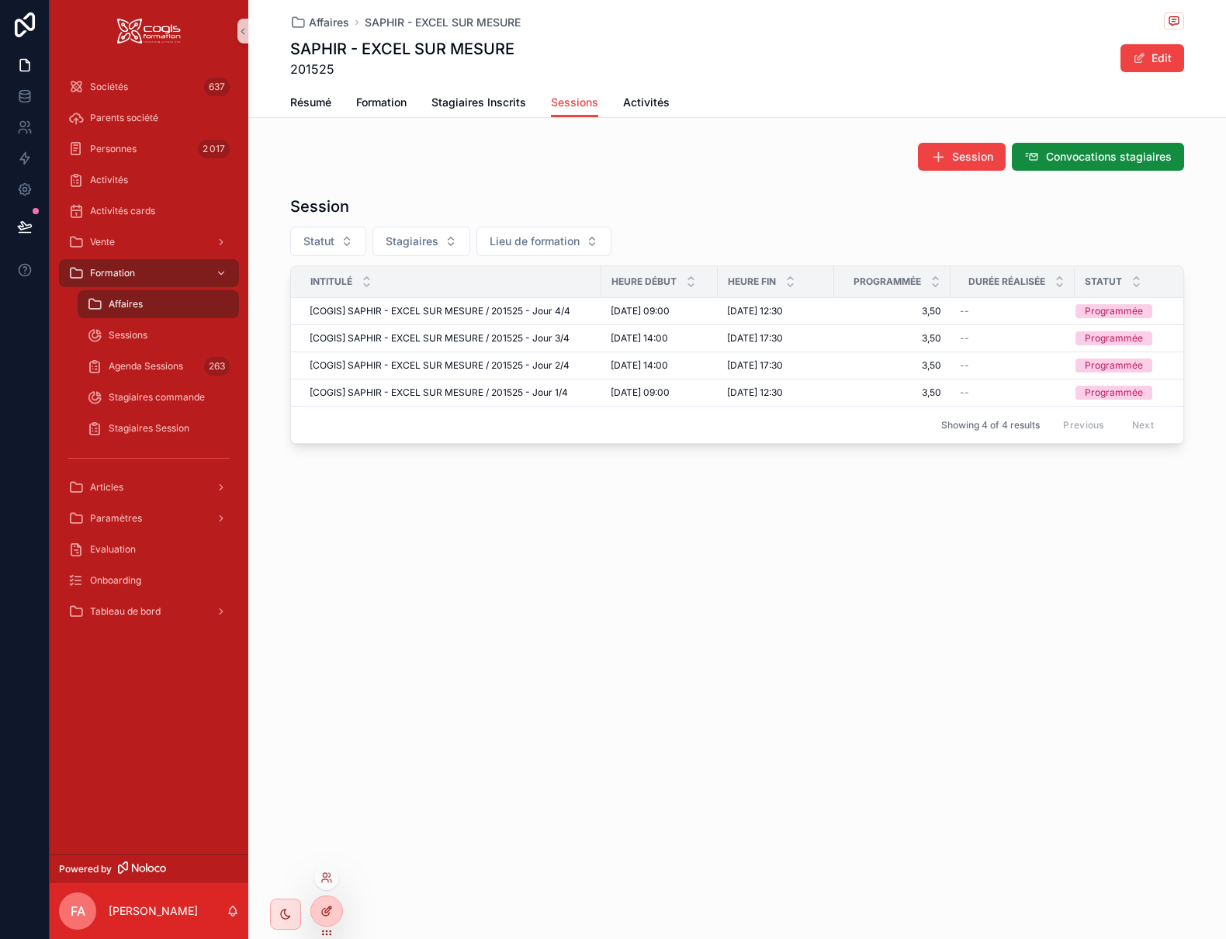
click at [330, 910] on icon at bounding box center [326, 911] width 12 height 12
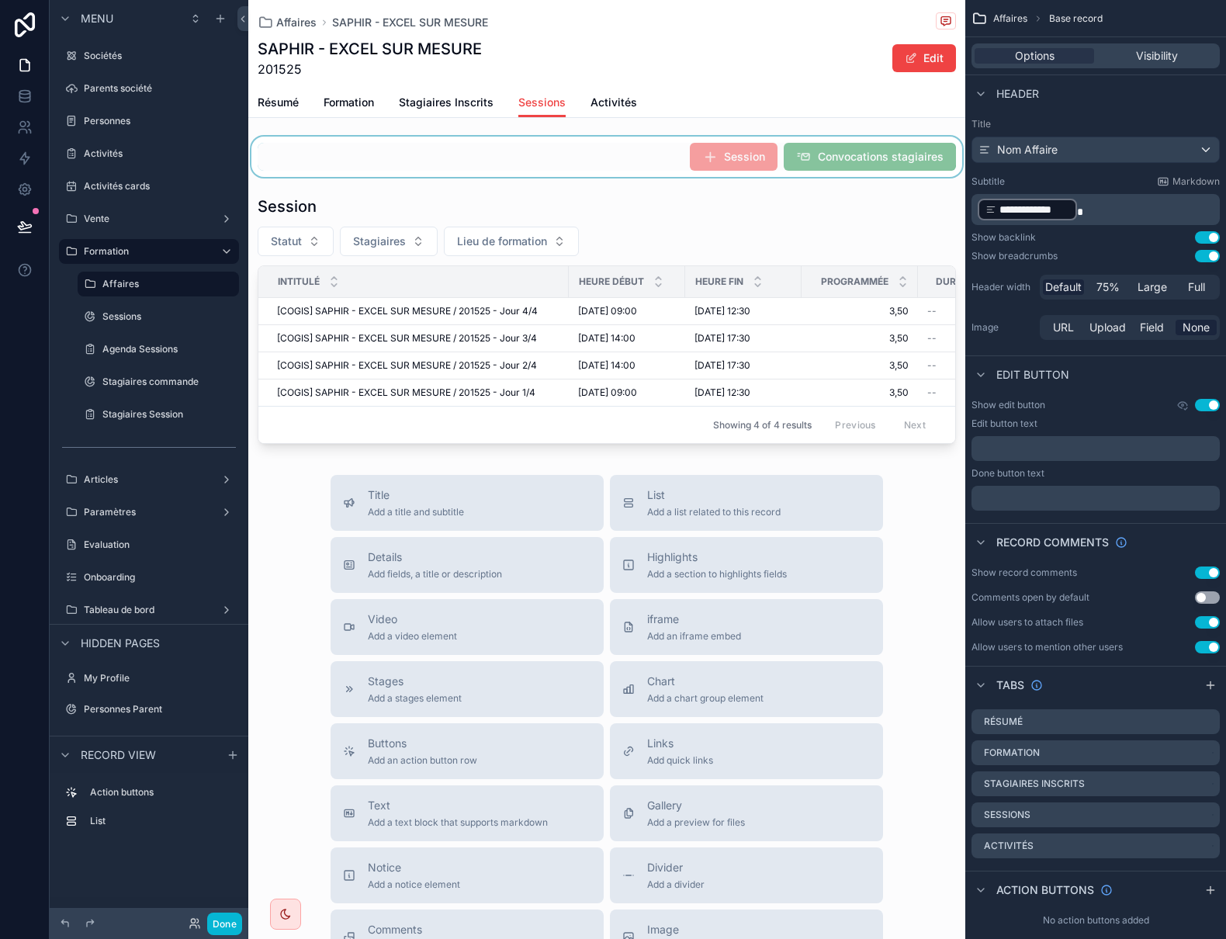
click at [573, 139] on div "scrollable content" at bounding box center [606, 157] width 717 height 40
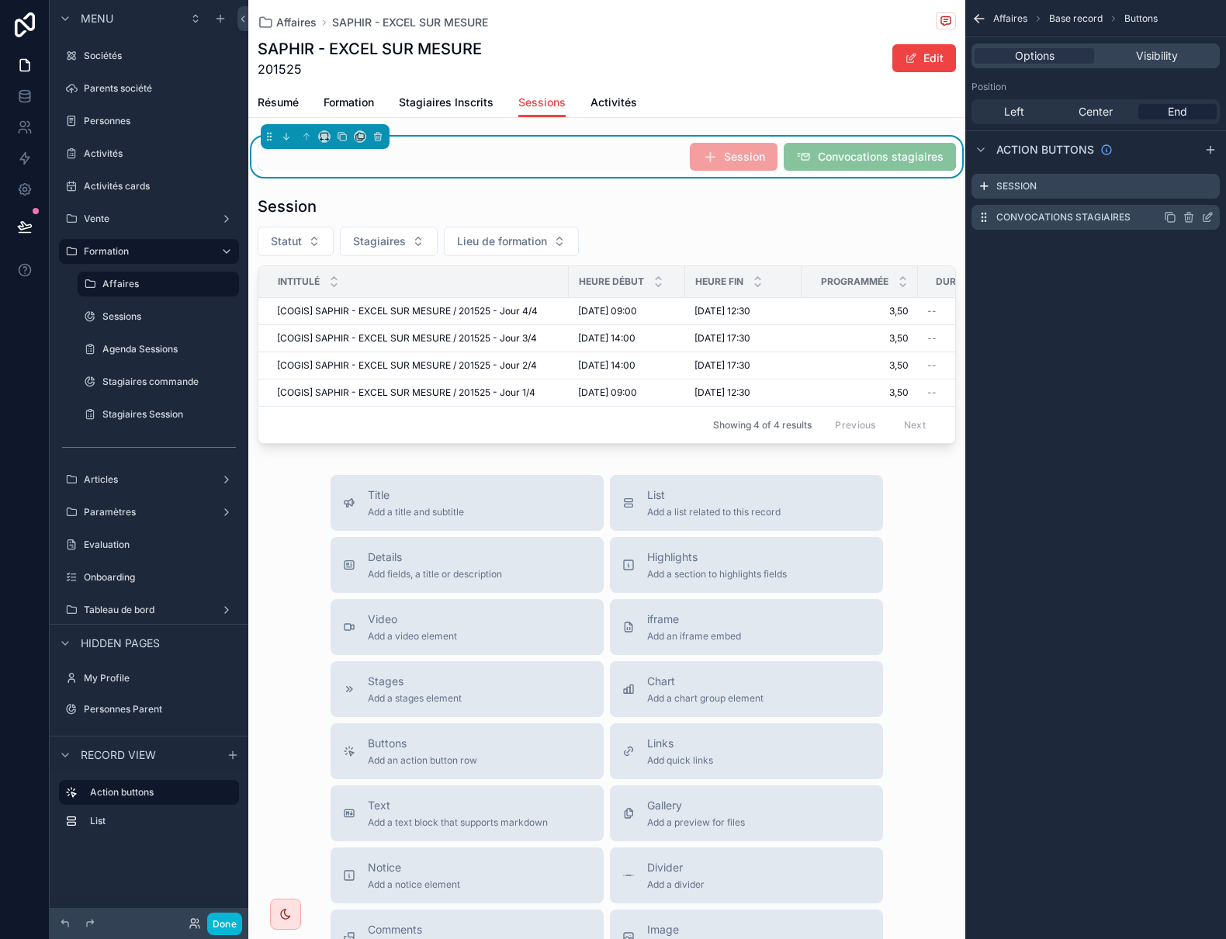
click at [1210, 219] on icon "scrollable content" at bounding box center [1207, 217] width 12 height 12
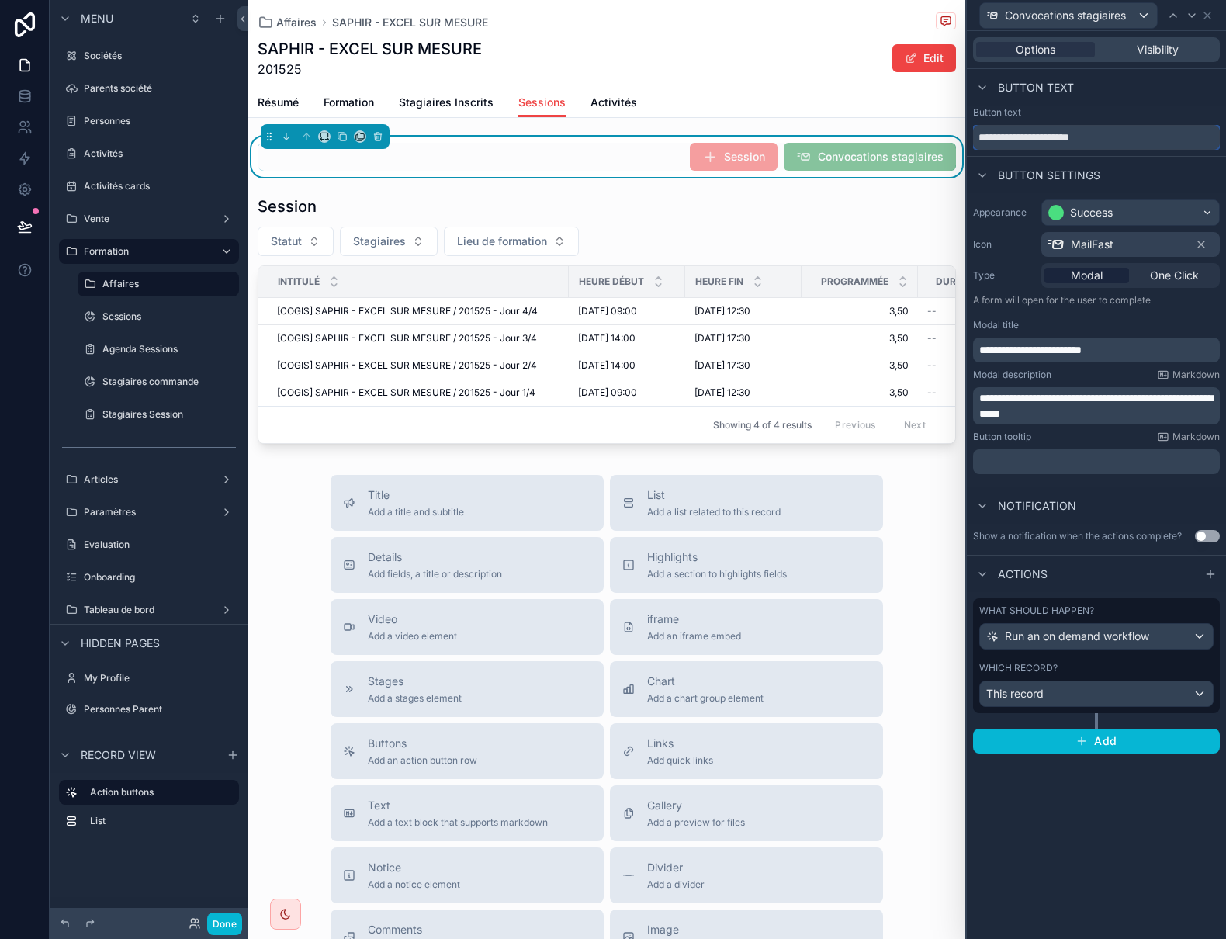
click at [1045, 139] on input "**********" at bounding box center [1096, 137] width 247 height 25
type input "**********"
click at [1209, 13] on icon at bounding box center [1207, 15] width 6 height 6
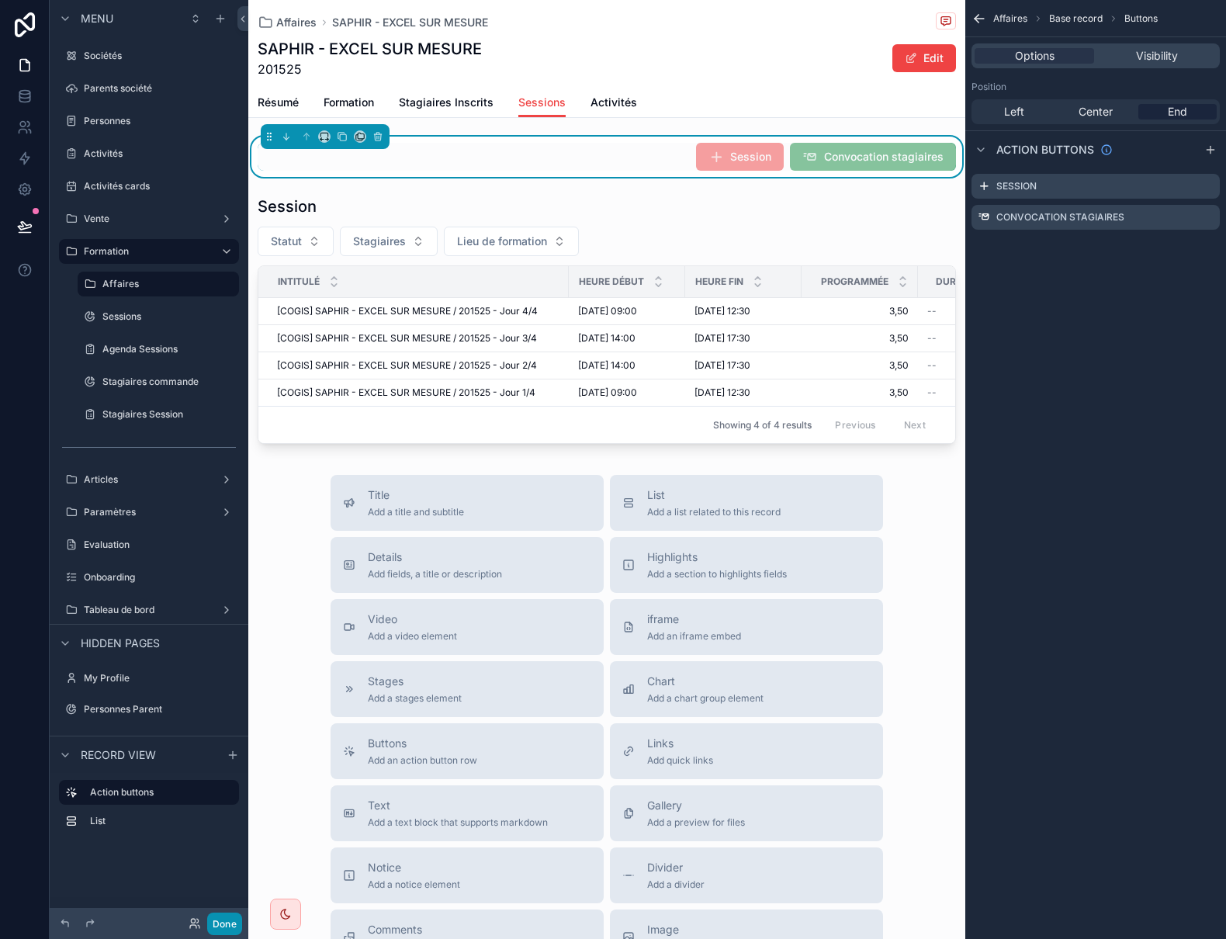
click at [221, 929] on button "Done" at bounding box center [224, 923] width 35 height 23
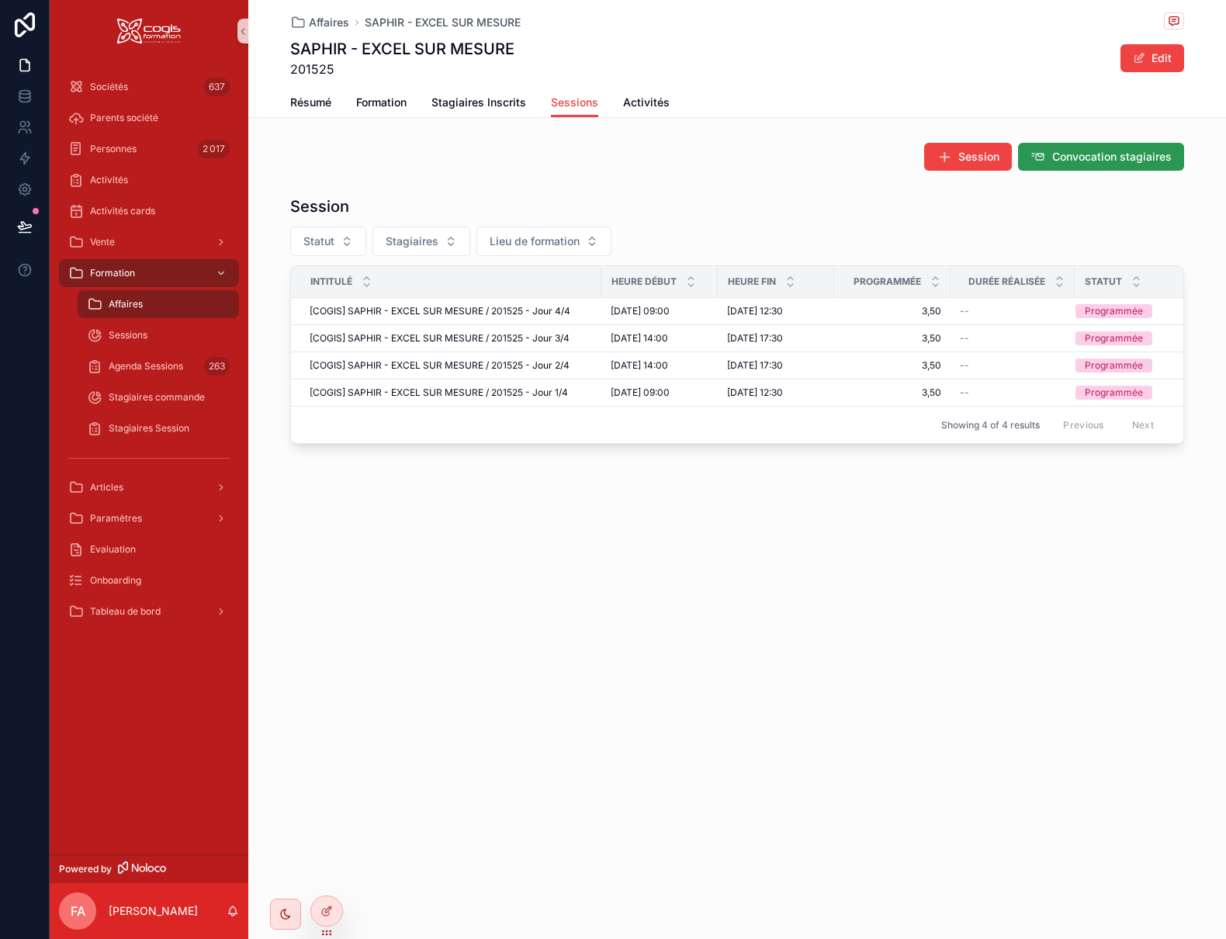
click at [1155, 150] on span "Convocation stagiaires" at bounding box center [1111, 157] width 119 height 16
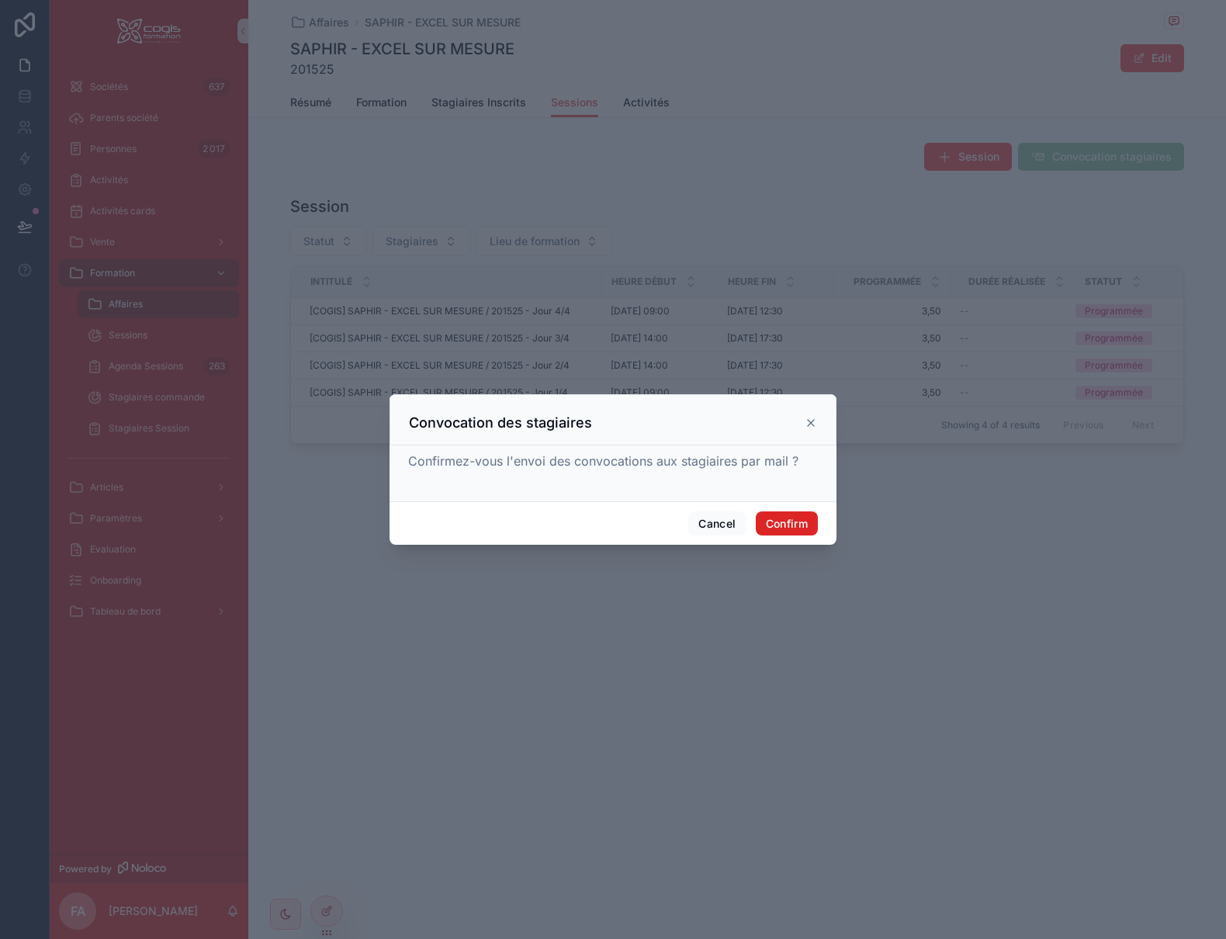
click at [774, 528] on button "Confirm" at bounding box center [787, 523] width 62 height 25
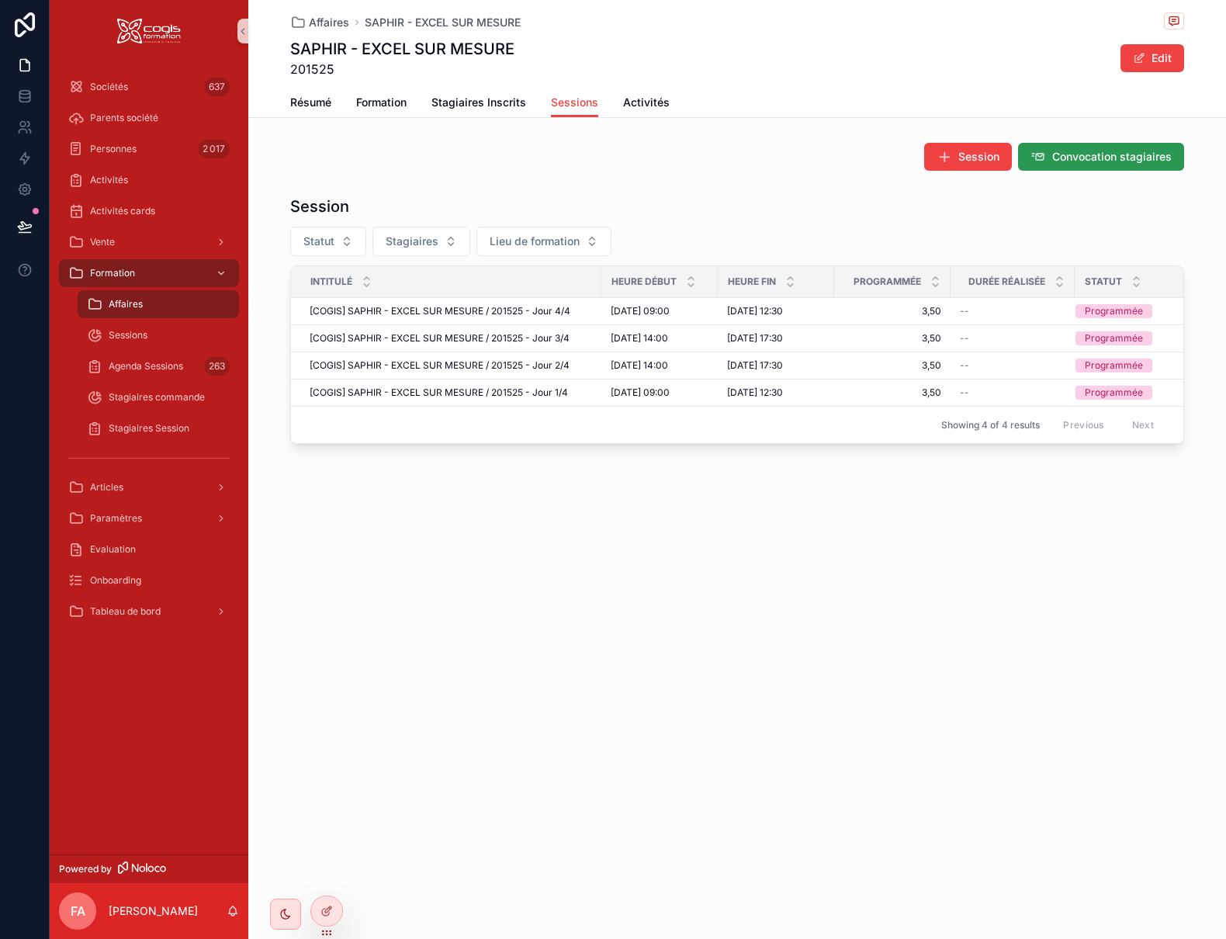
click at [1084, 156] on span "Convocation stagiaires" at bounding box center [1111, 157] width 119 height 16
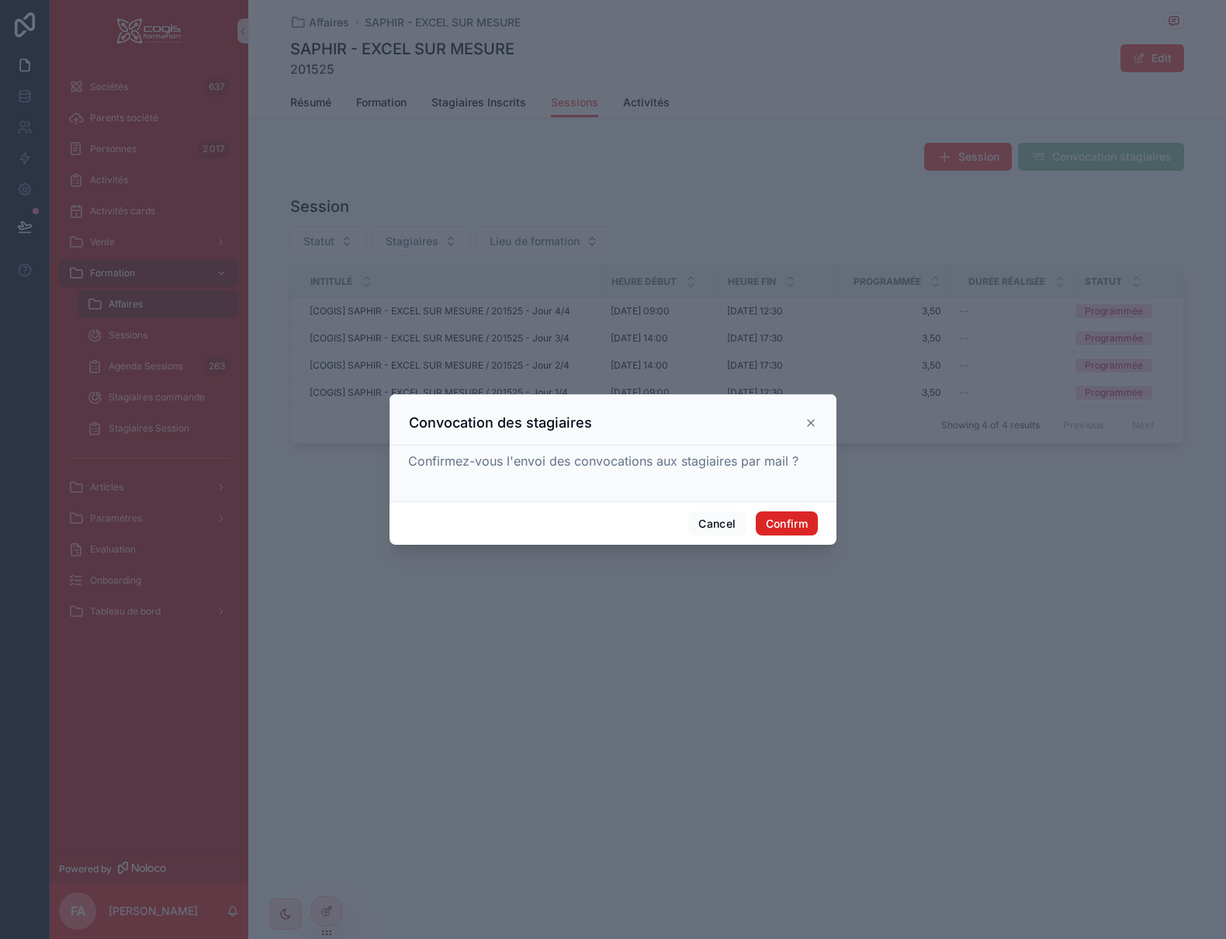
click at [771, 525] on button "Confirm" at bounding box center [787, 523] width 62 height 25
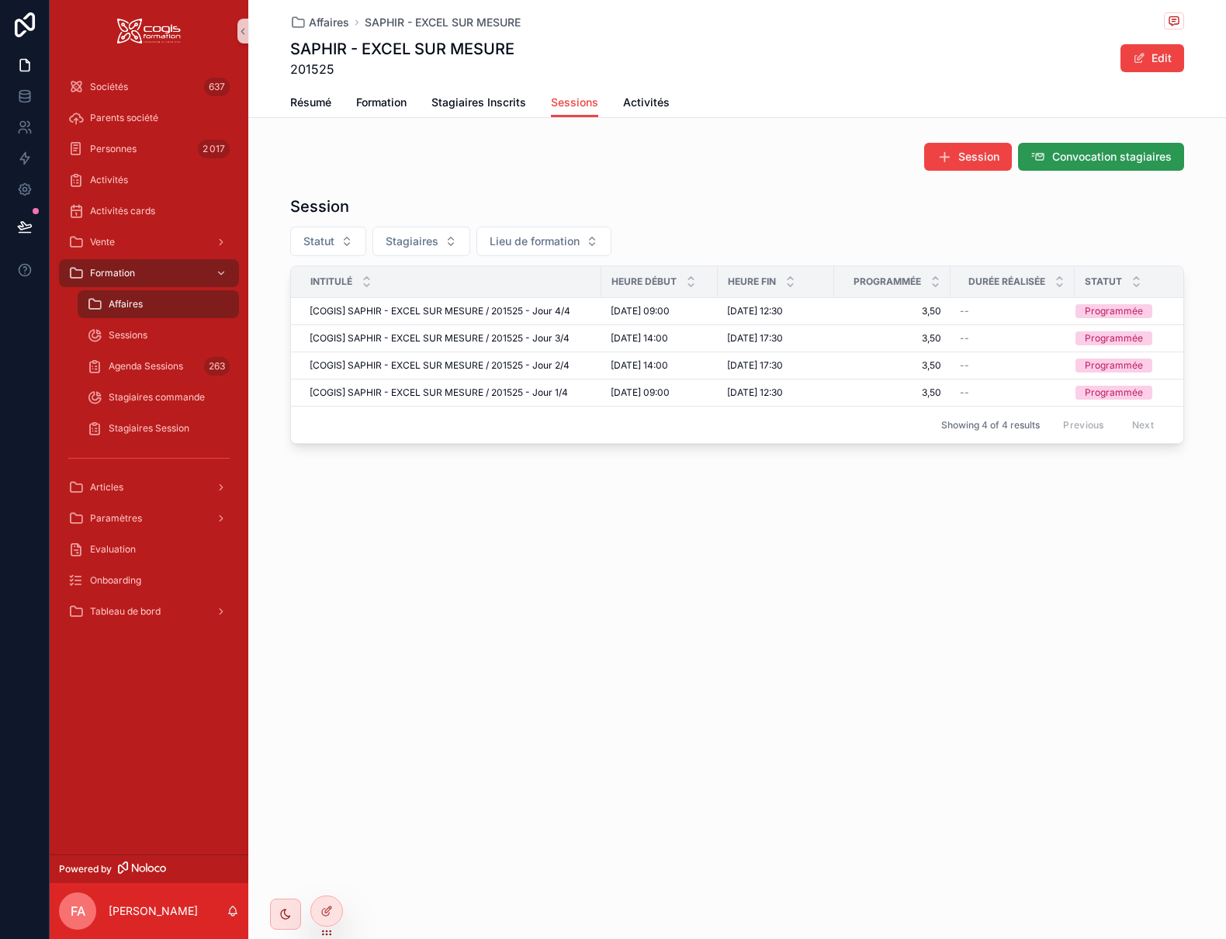
click at [1144, 154] on span "Convocation stagiaires" at bounding box center [1111, 157] width 119 height 16
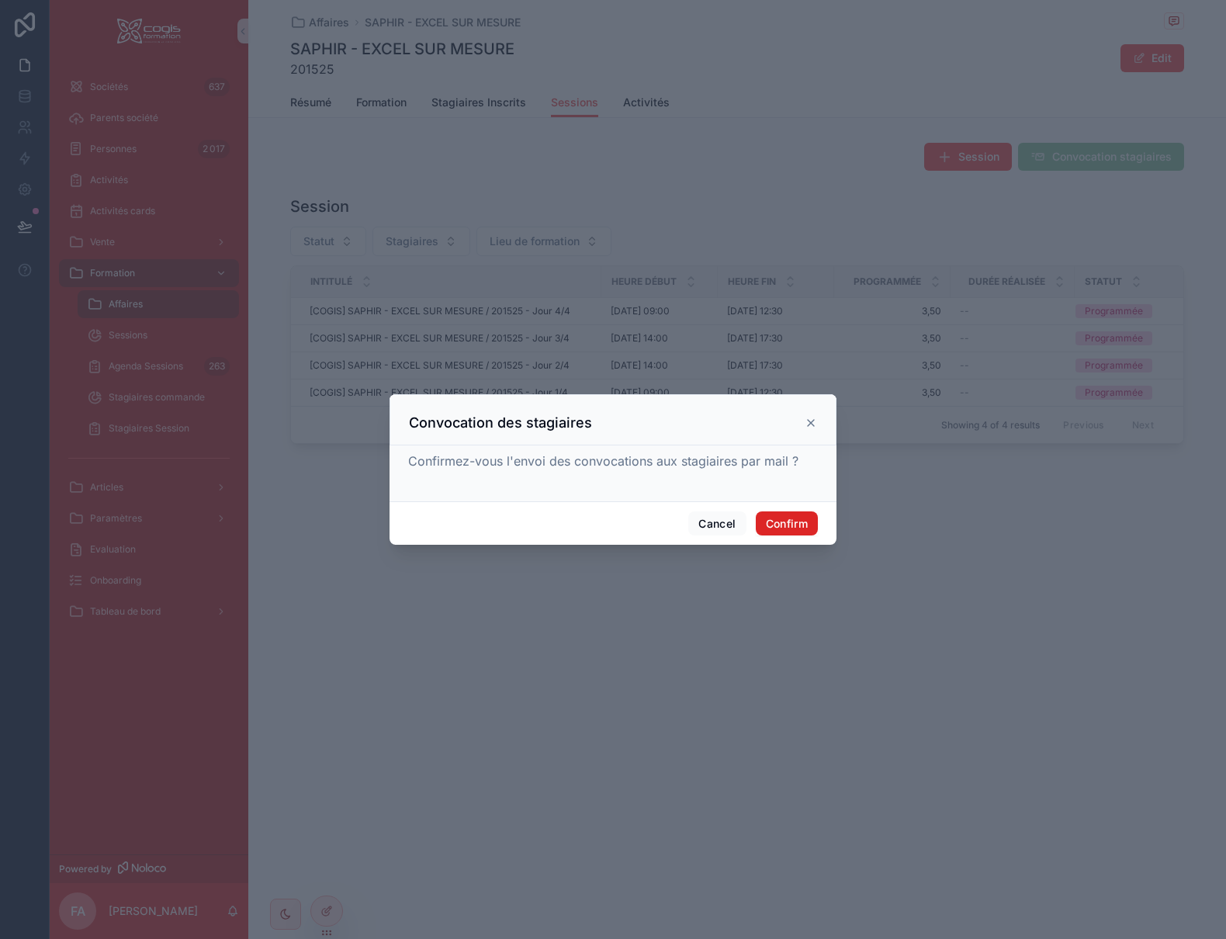
click at [795, 519] on button "Confirm" at bounding box center [787, 523] width 62 height 25
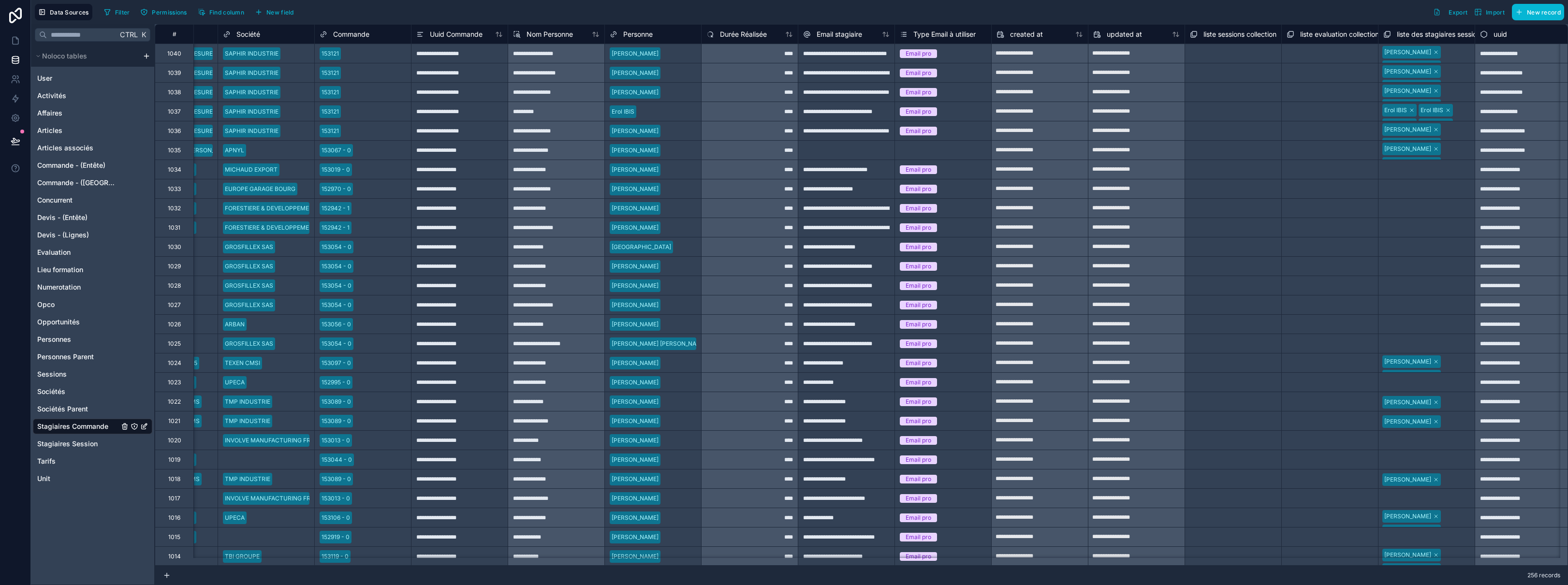
scroll to position [0, 180]
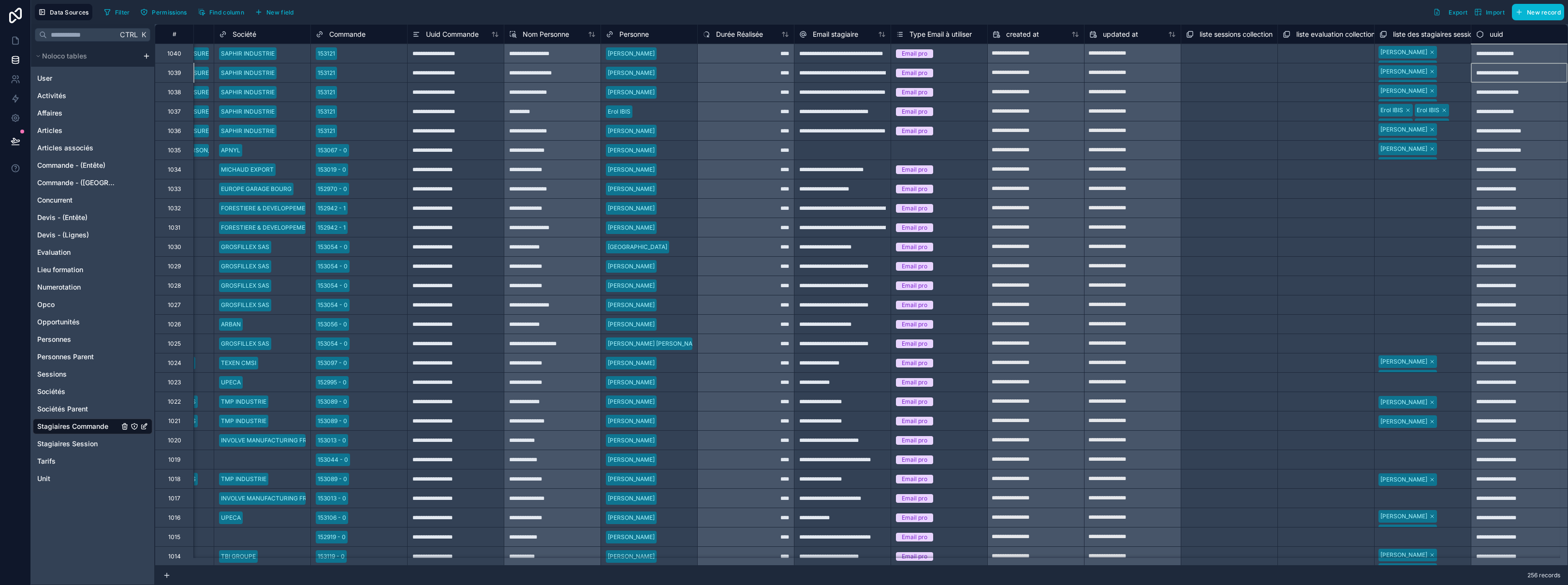
click at [763, 73] on div "**********" at bounding box center [1519, 72] width 97 height 19
click at [763, 94] on div "**********" at bounding box center [1519, 92] width 97 height 19
click at [763, 109] on div "**********" at bounding box center [1519, 111] width 97 height 19
click at [763, 128] on div "**********" at bounding box center [1519, 130] width 97 height 19
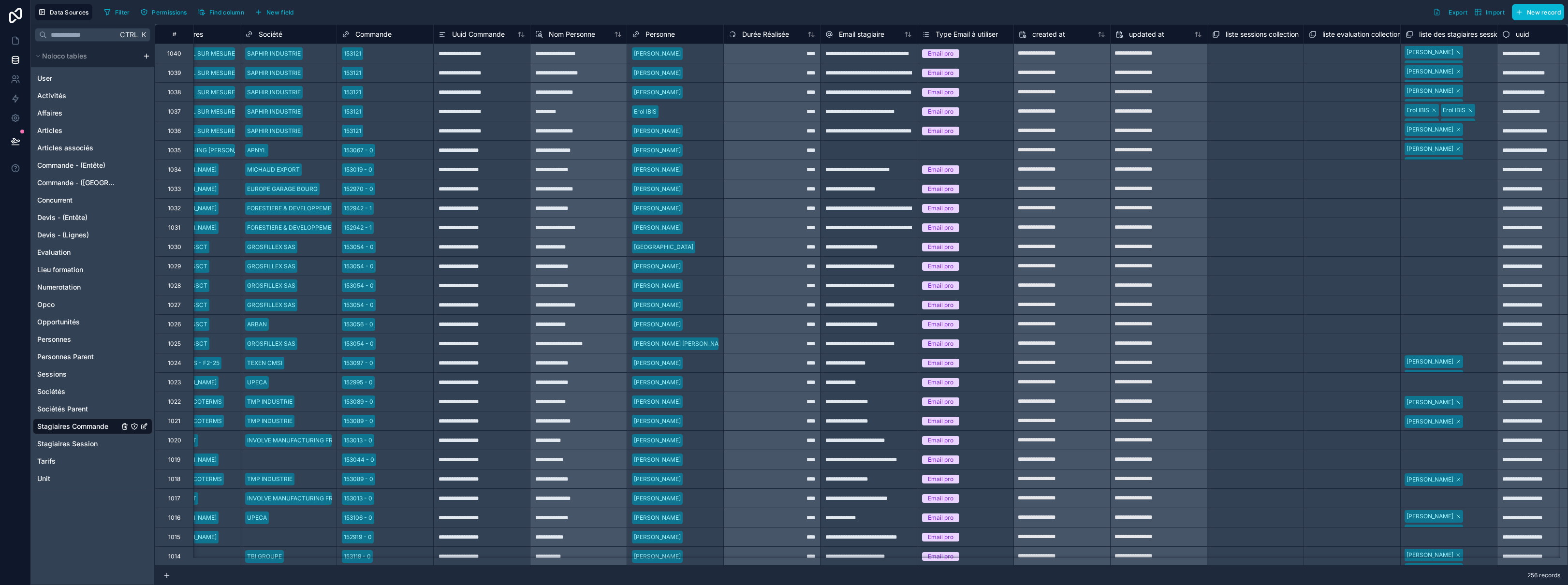
scroll to position [0, 0]
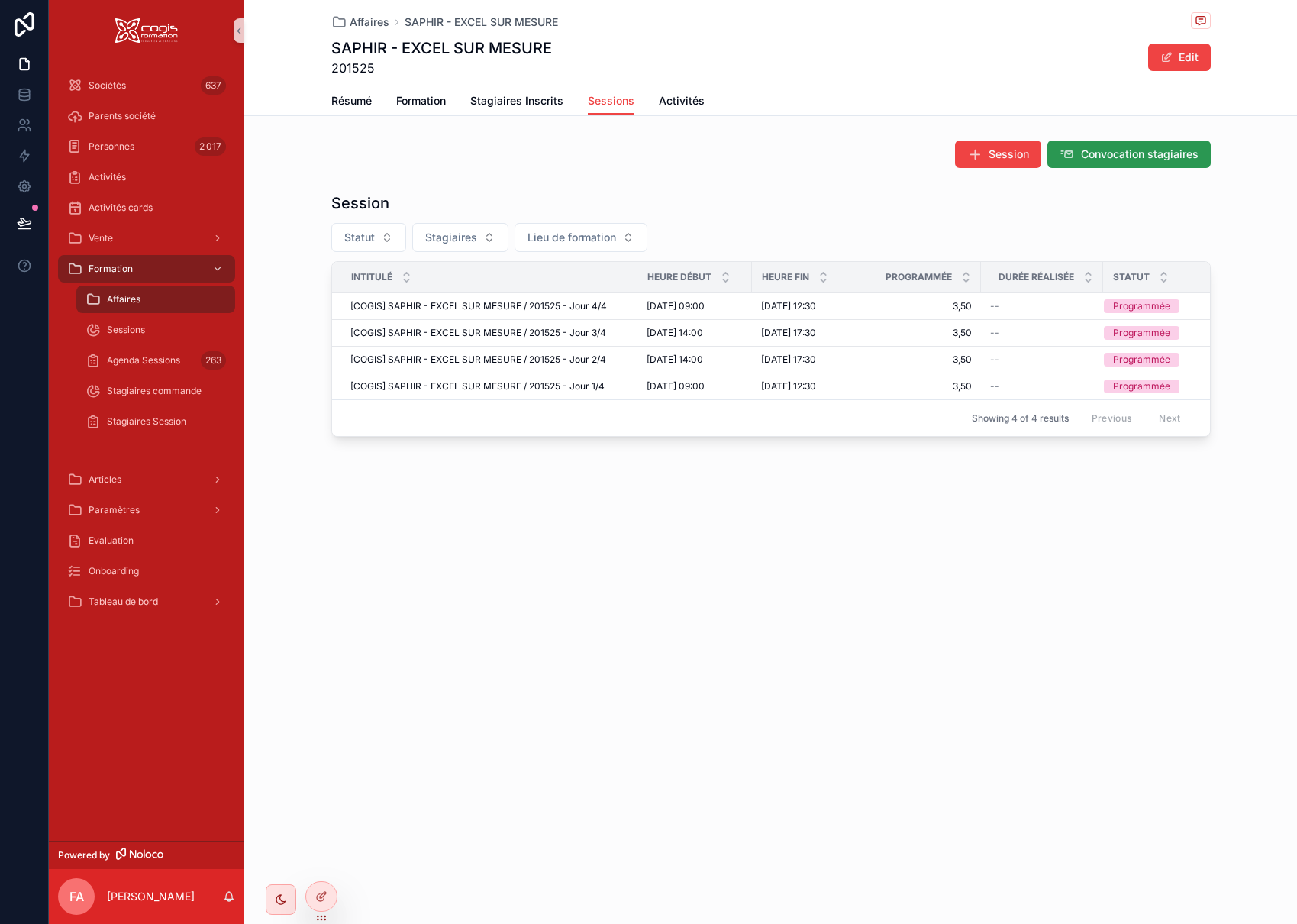
click at [1121, 155] on span "Convocation stagiaires" at bounding box center [1140, 154] width 117 height 16
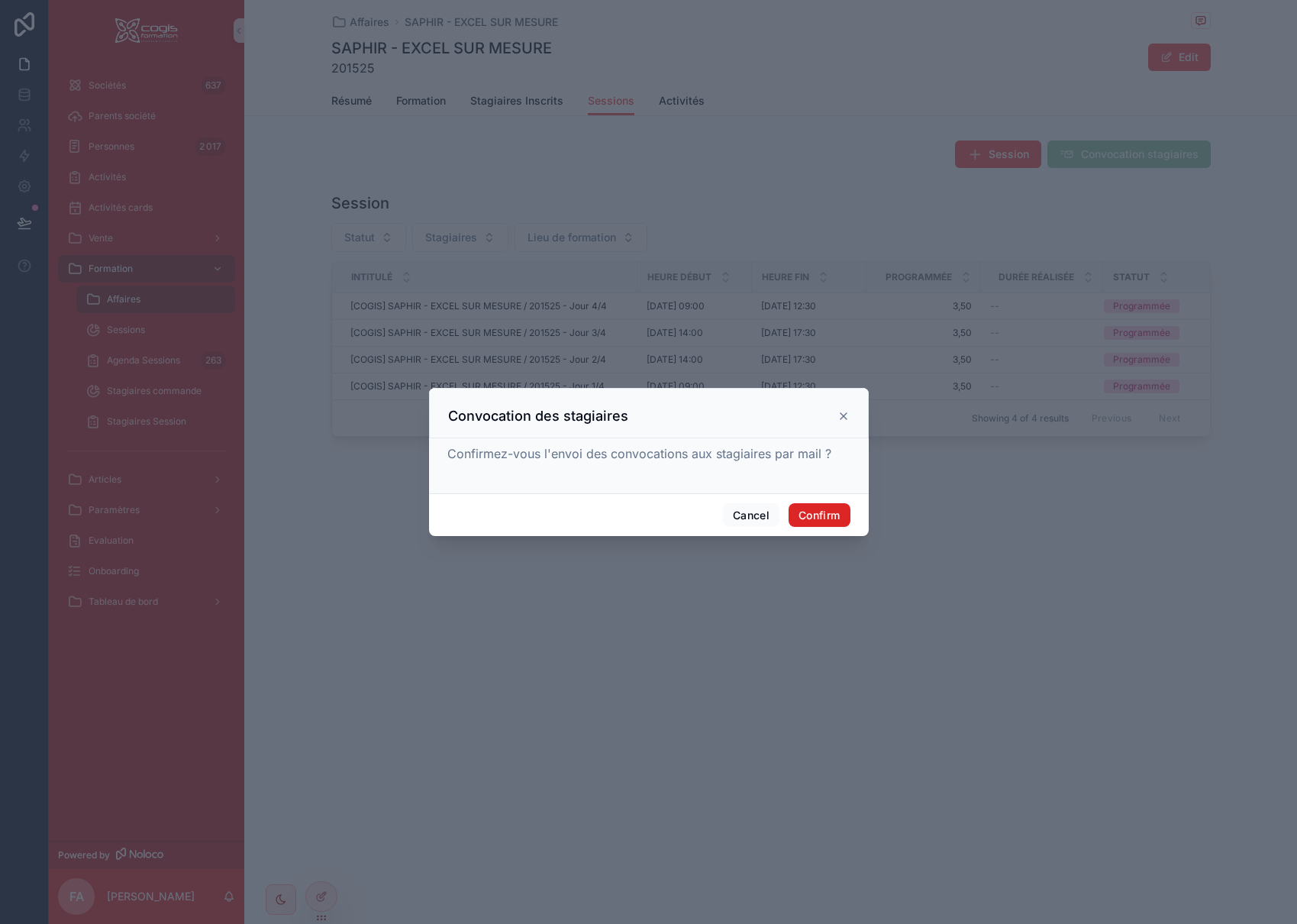
click at [835, 513] on button "Confirm" at bounding box center [819, 515] width 61 height 25
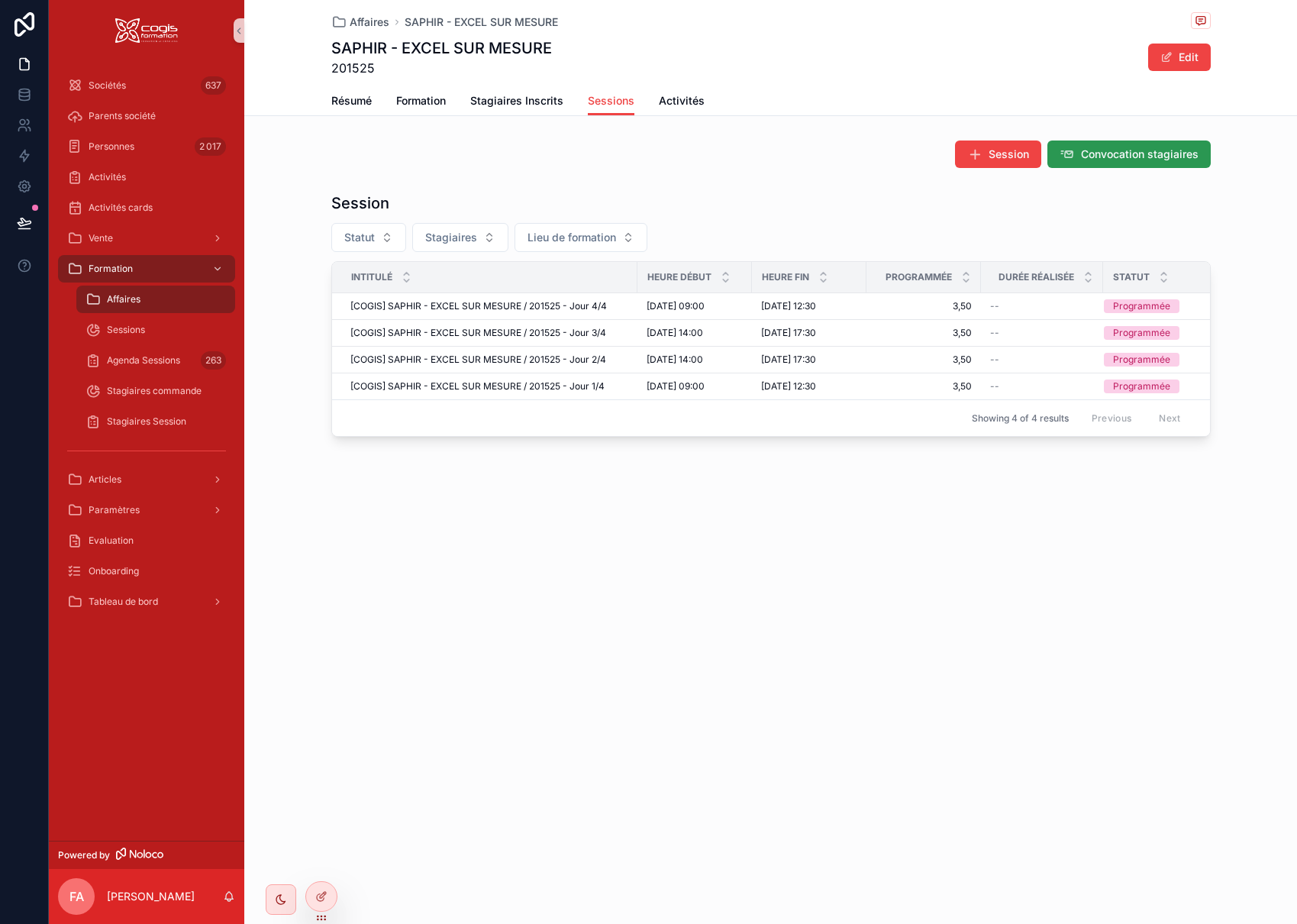
click at [1126, 154] on span "Convocation stagiaires" at bounding box center [1140, 154] width 117 height 16
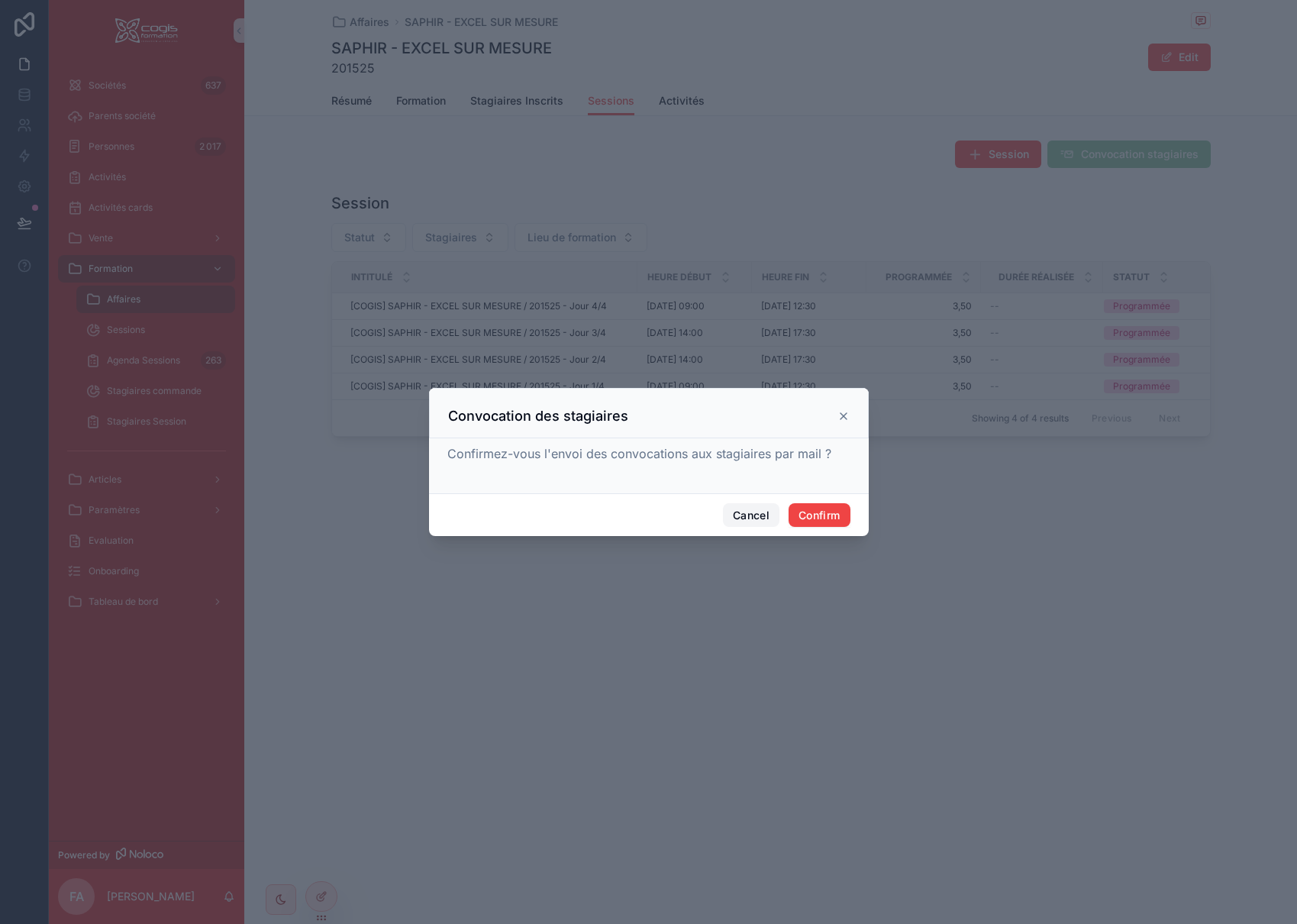
click at [741, 516] on button "Cancel" at bounding box center [751, 515] width 56 height 25
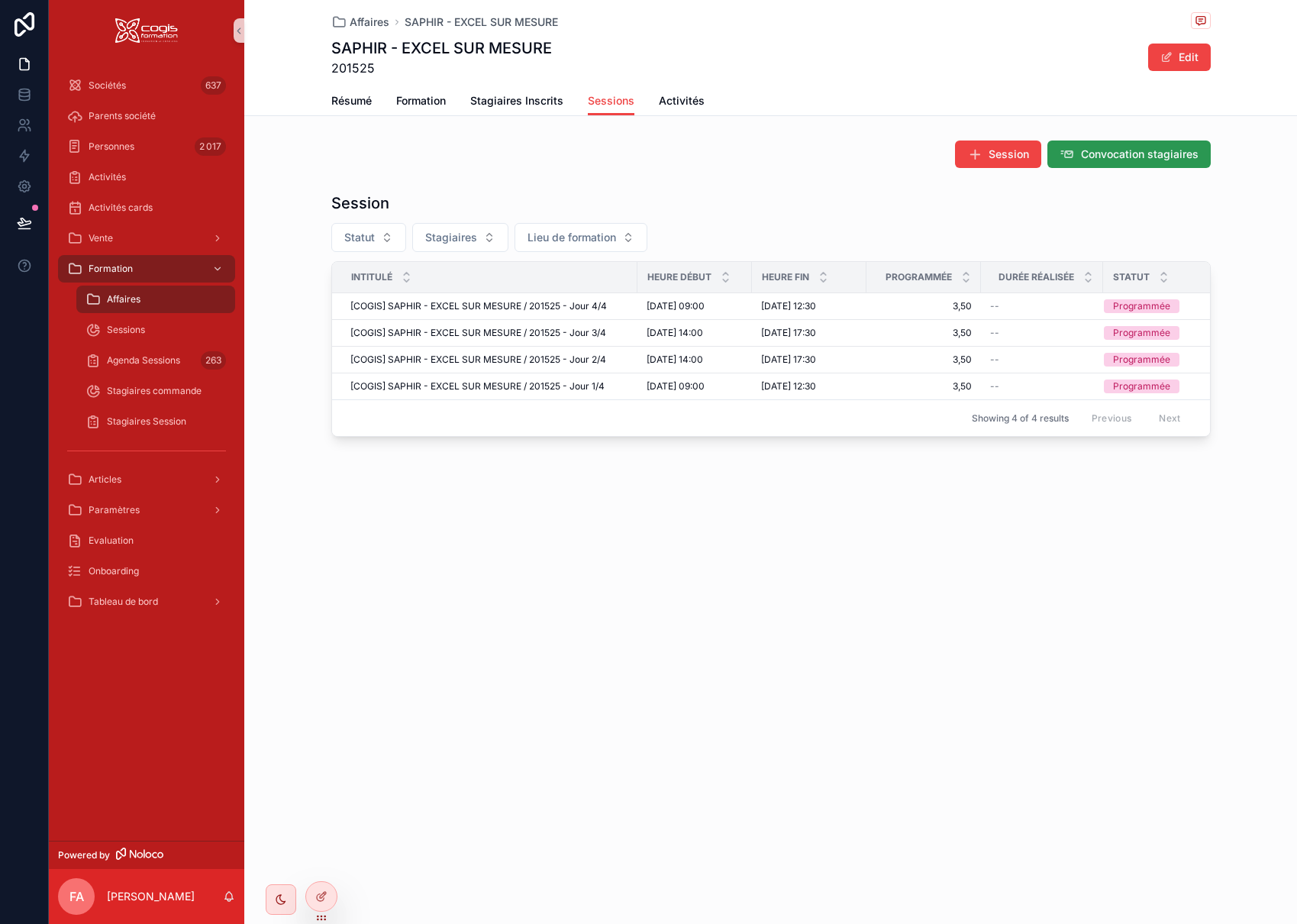
click at [1166, 155] on span "Convocation stagiaires" at bounding box center [1140, 154] width 117 height 16
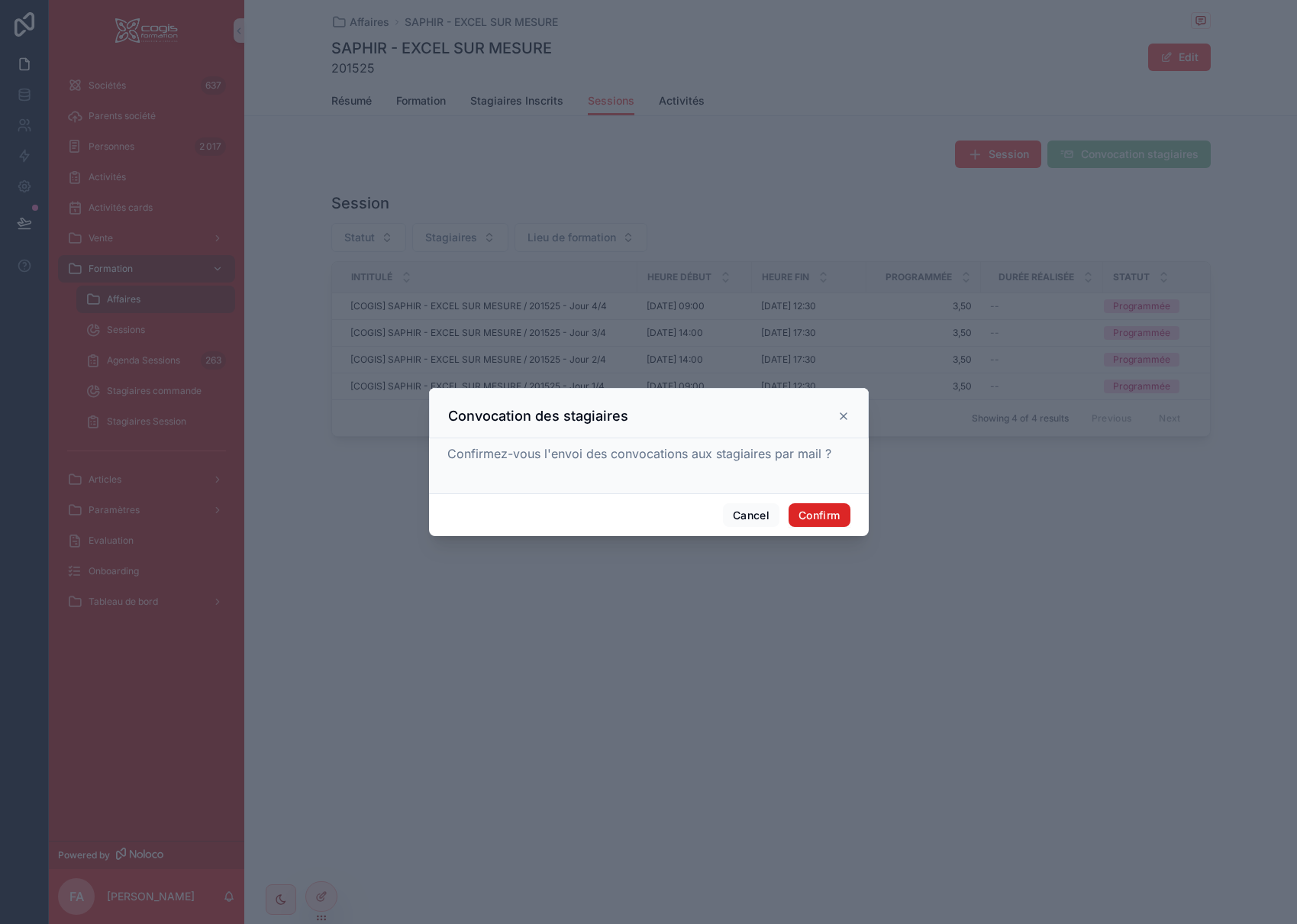
click at [826, 518] on button "Confirm" at bounding box center [819, 515] width 61 height 25
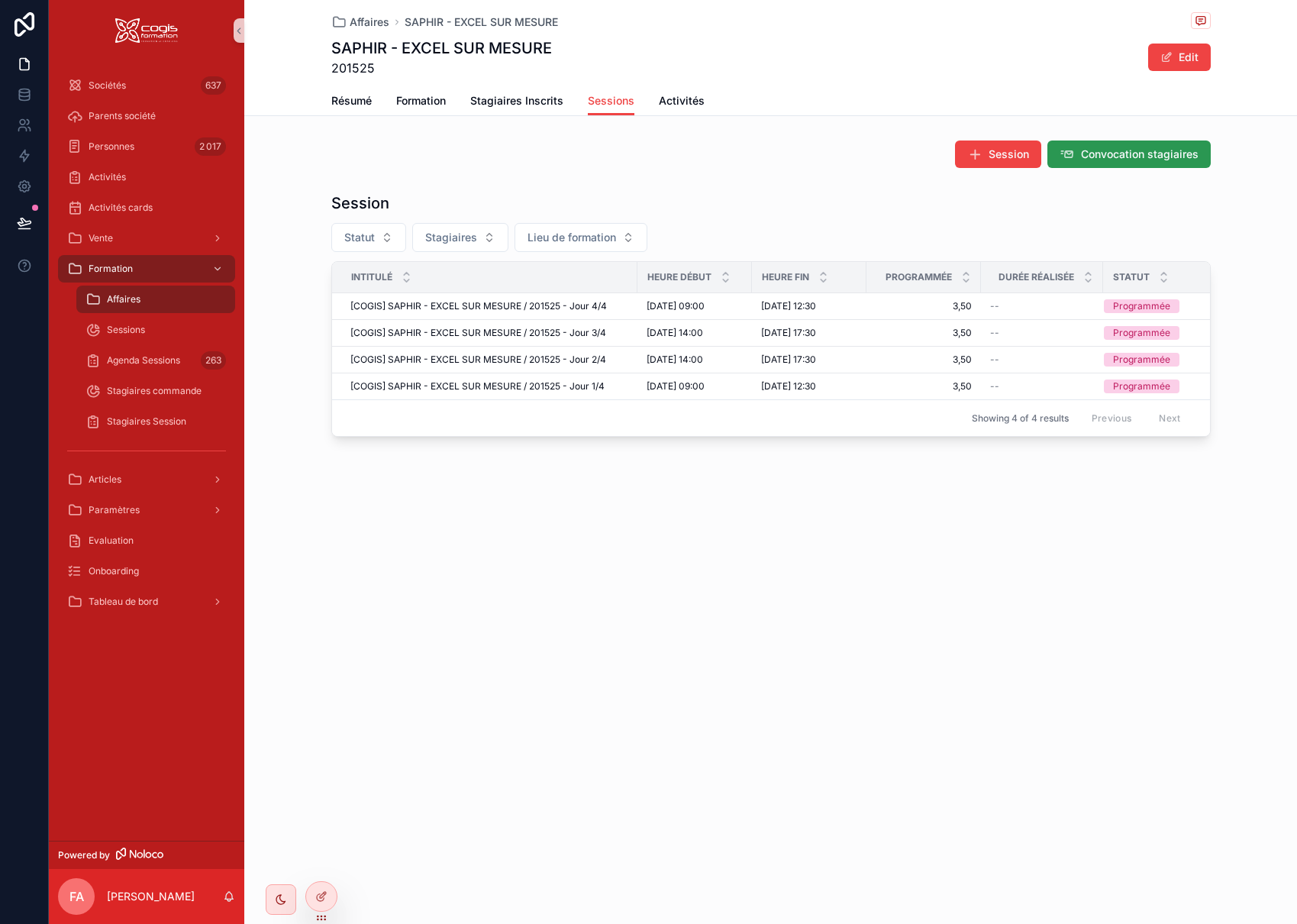
click at [1168, 149] on span "Convocation stagiaires" at bounding box center [1140, 154] width 117 height 16
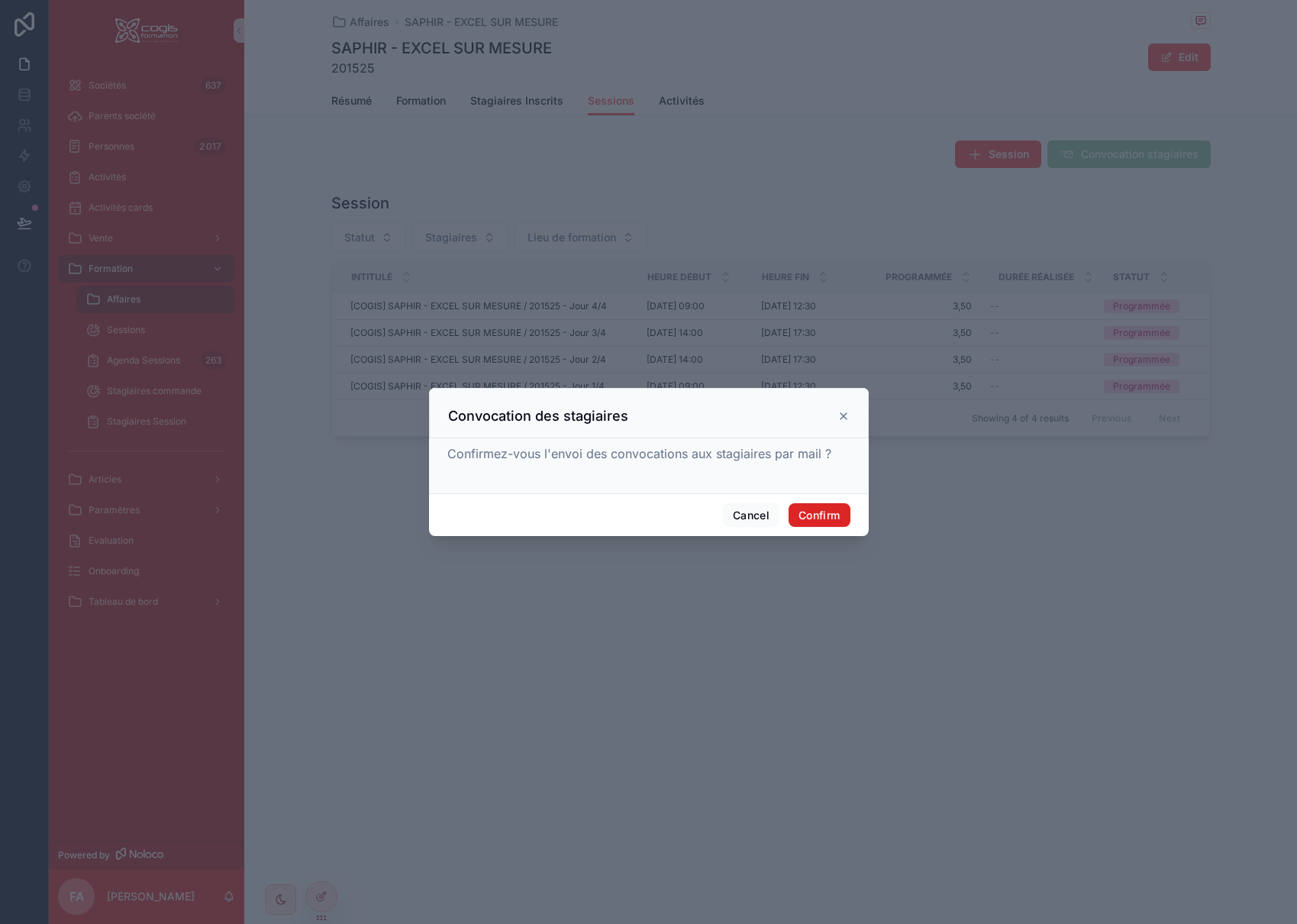
click at [803, 507] on button "Confirm" at bounding box center [819, 515] width 61 height 25
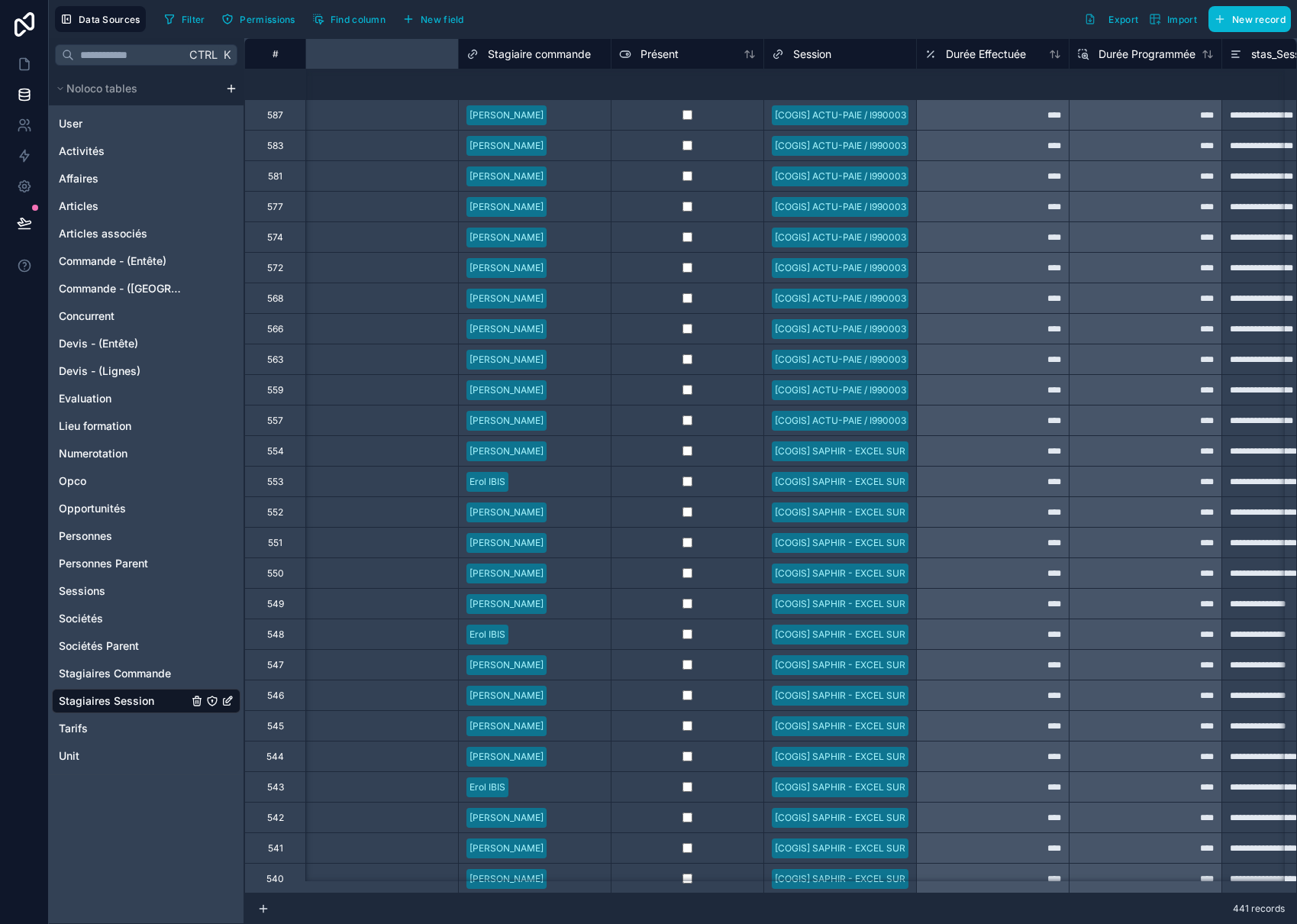
scroll to position [229, 396]
